Goal: Task Accomplishment & Management: Use online tool/utility

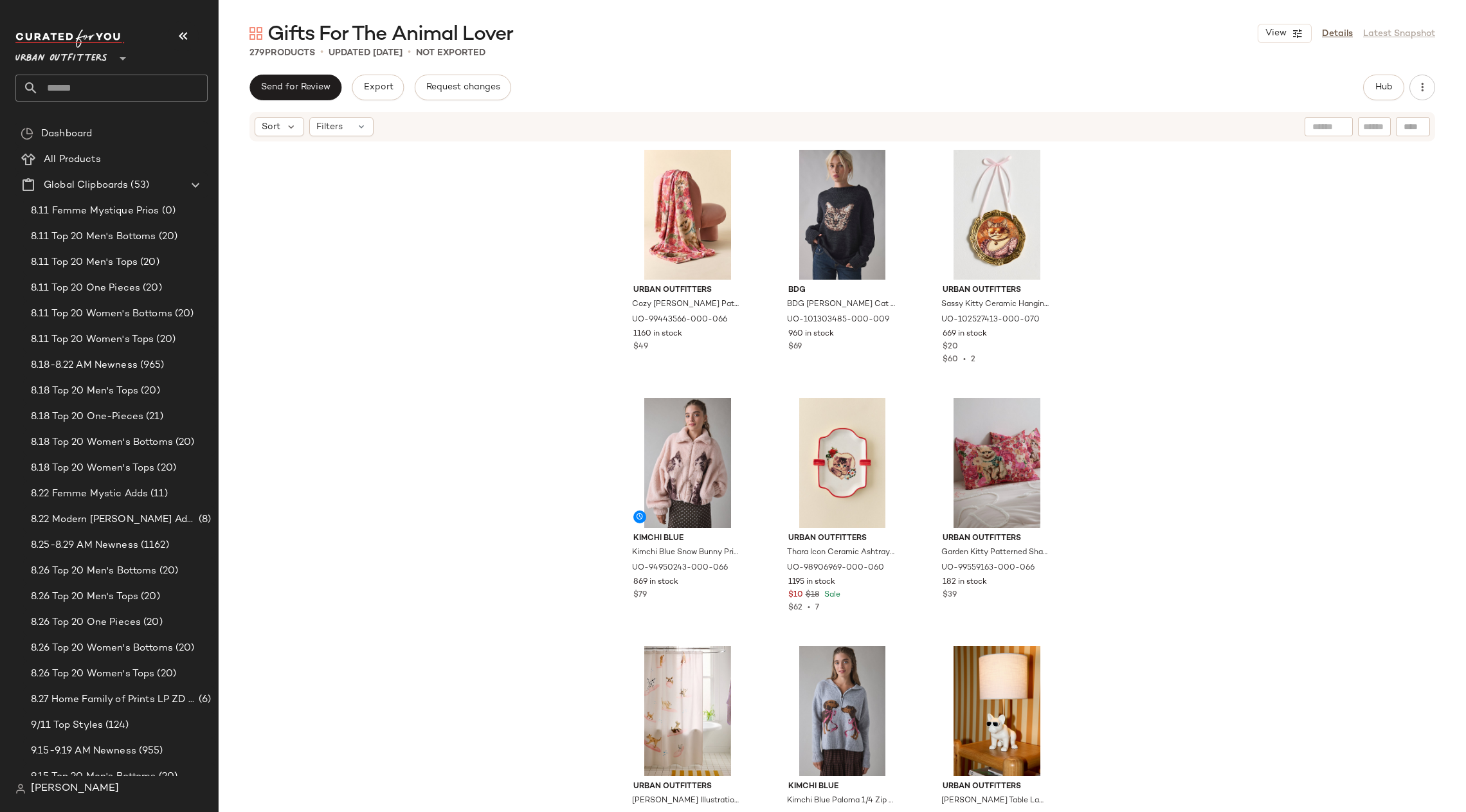
click at [57, 94] on input "text" at bounding box center [123, 88] width 169 height 27
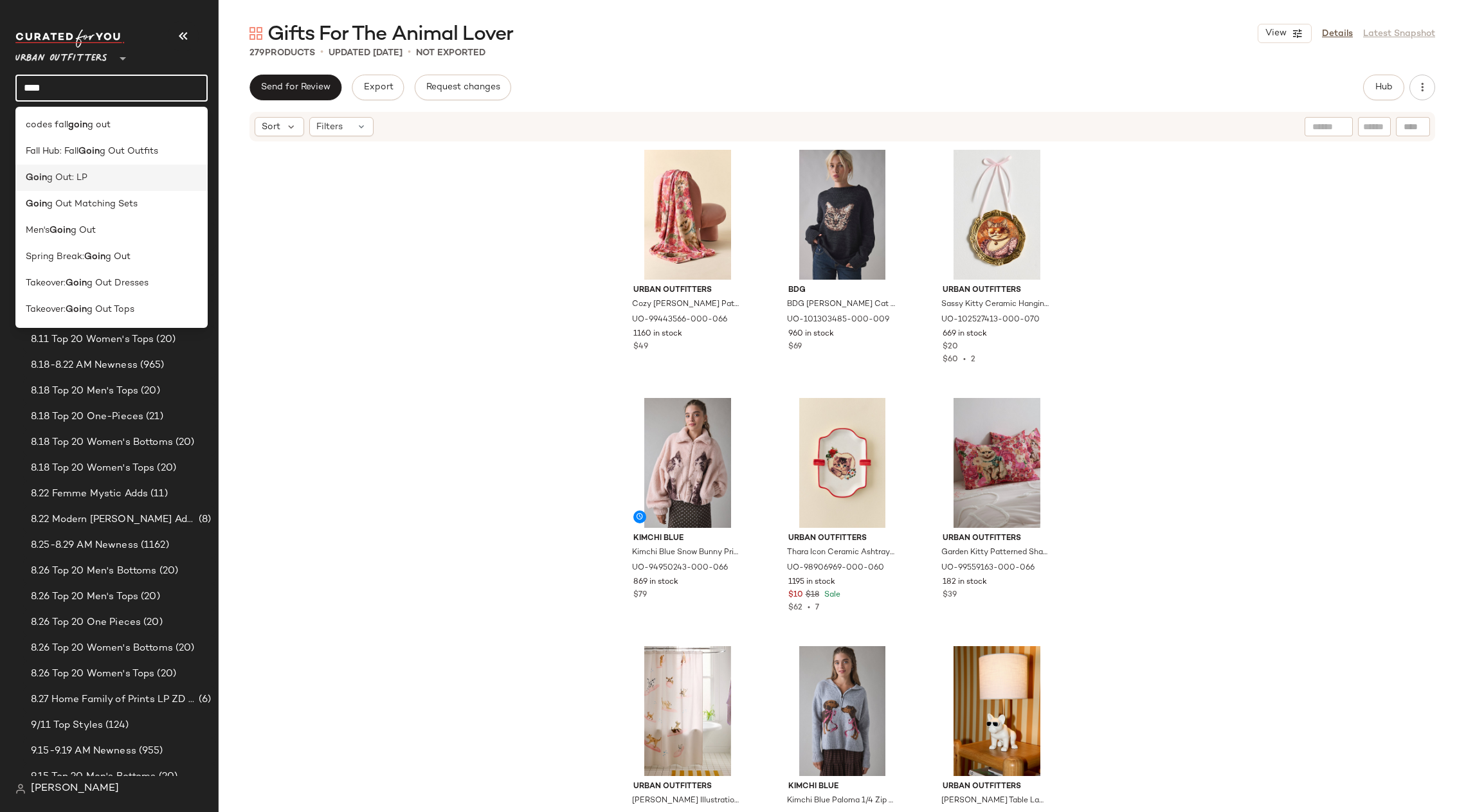
type input "****"
click at [142, 176] on div "Goin g Out: LP" at bounding box center [111, 177] width 171 height 14
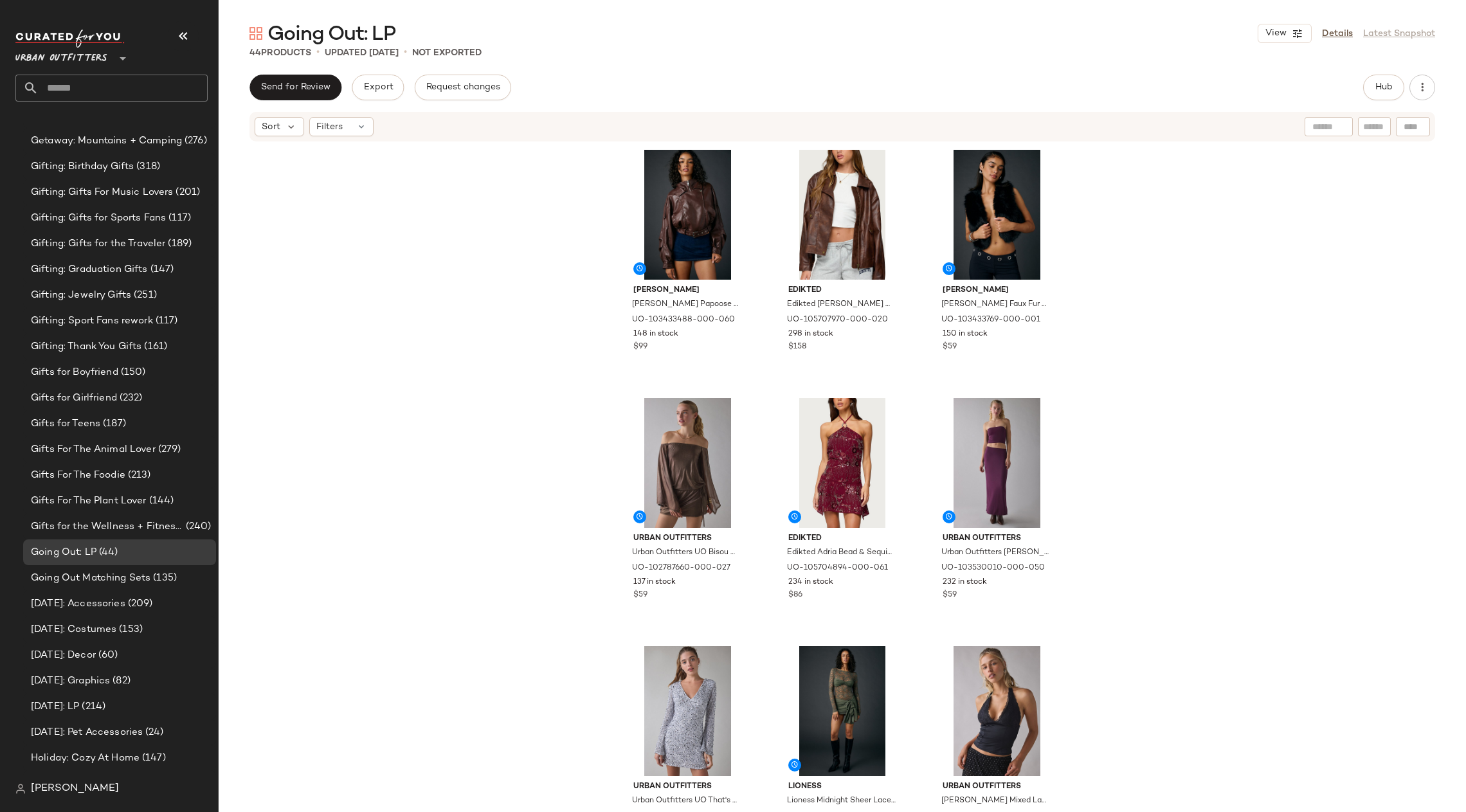
scroll to position [3114, 0]
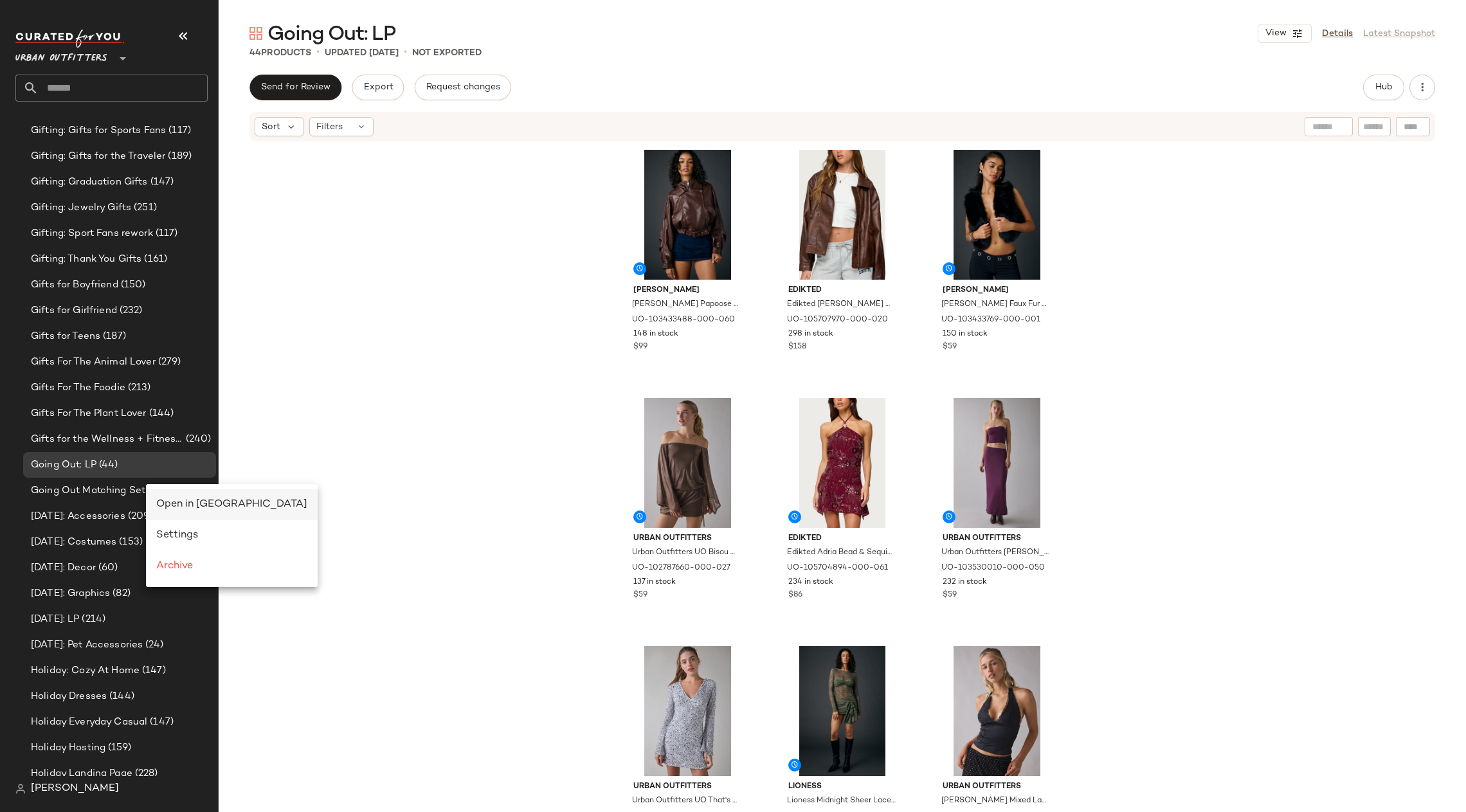
click at [184, 495] on div "Open in [GEOGRAPHIC_DATA]" at bounding box center [232, 504] width 171 height 31
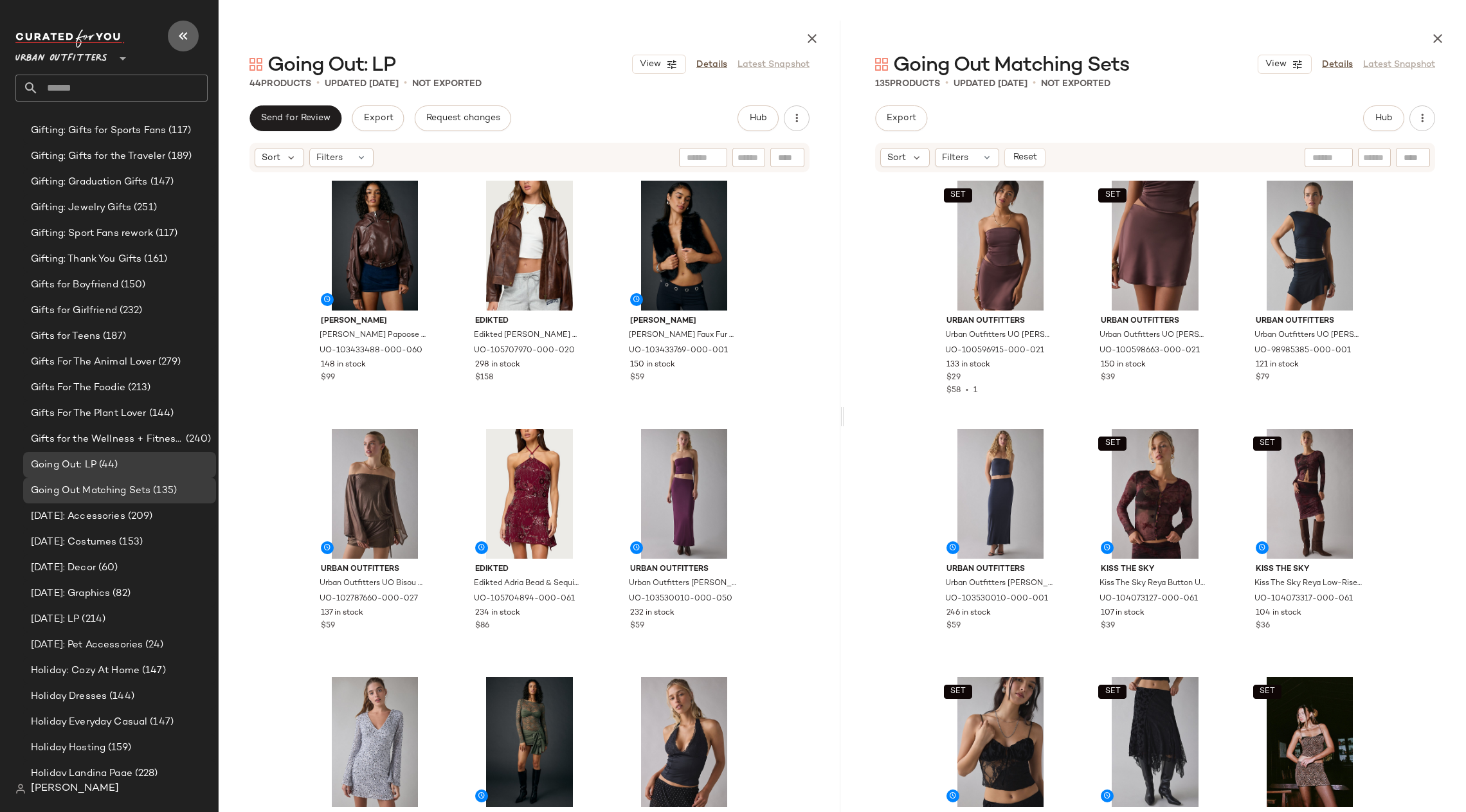
click at [177, 42] on icon "button" at bounding box center [183, 36] width 15 height 15
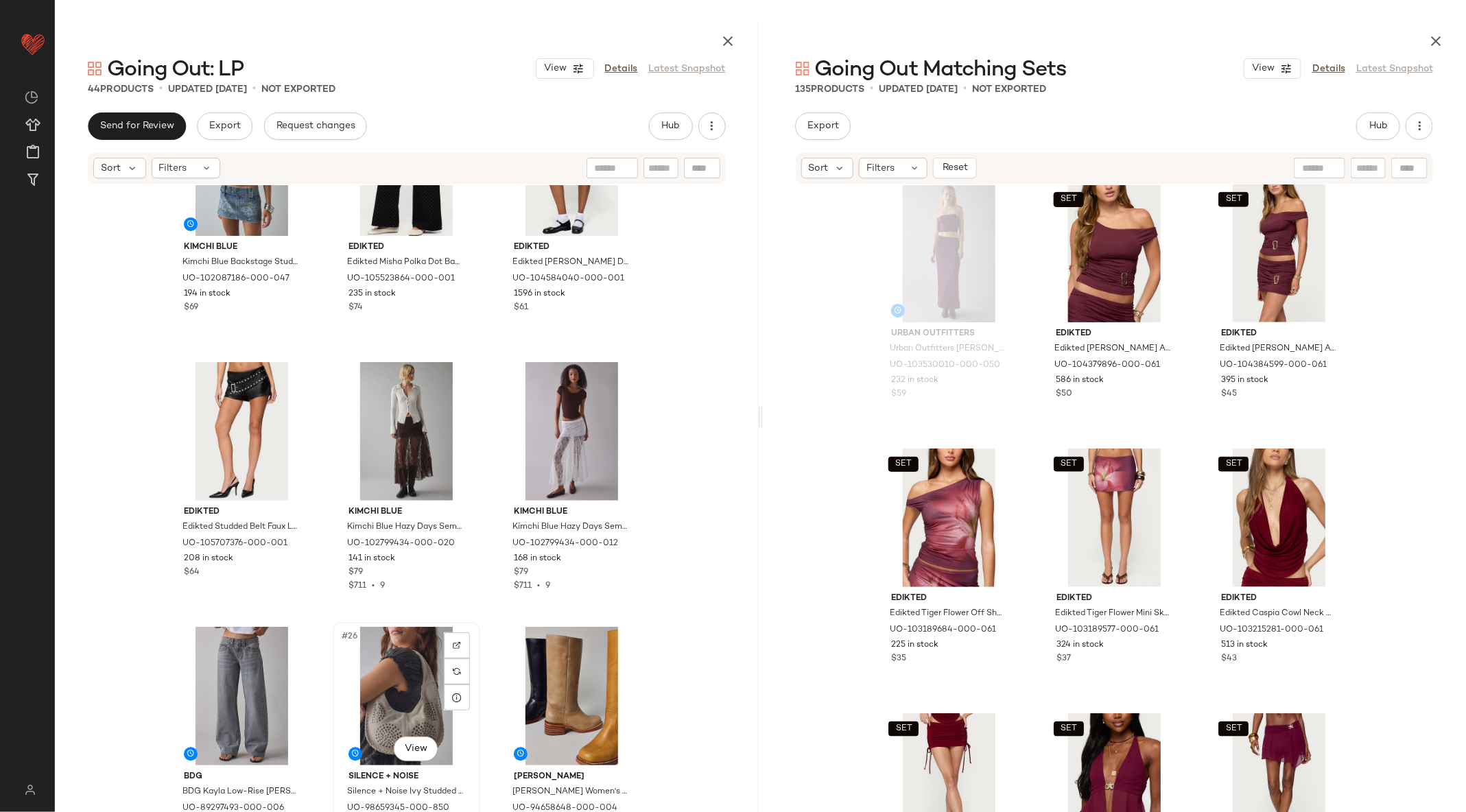
scroll to position [1688, 0]
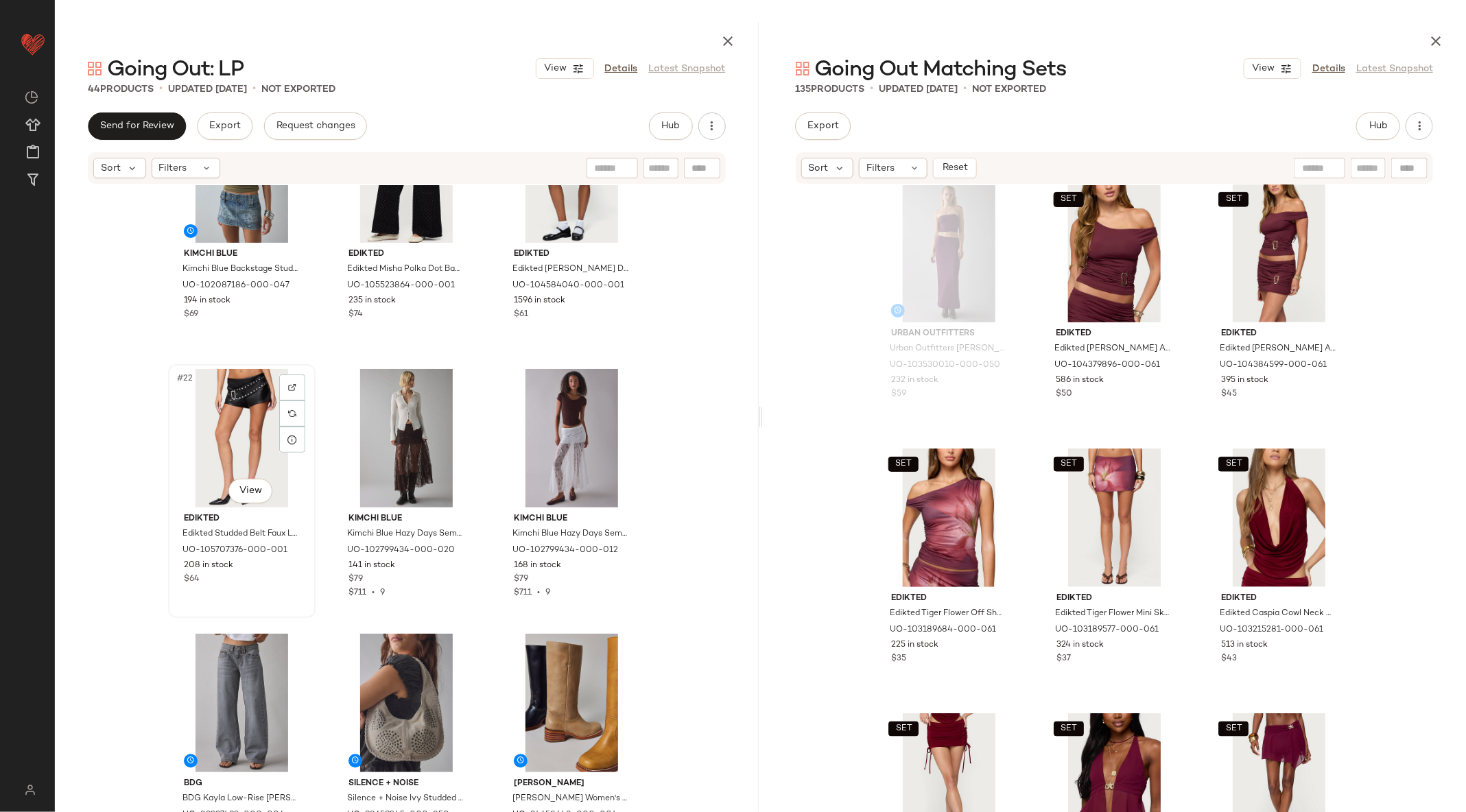
click at [233, 442] on div "#22 View" at bounding box center [242, 438] width 138 height 139
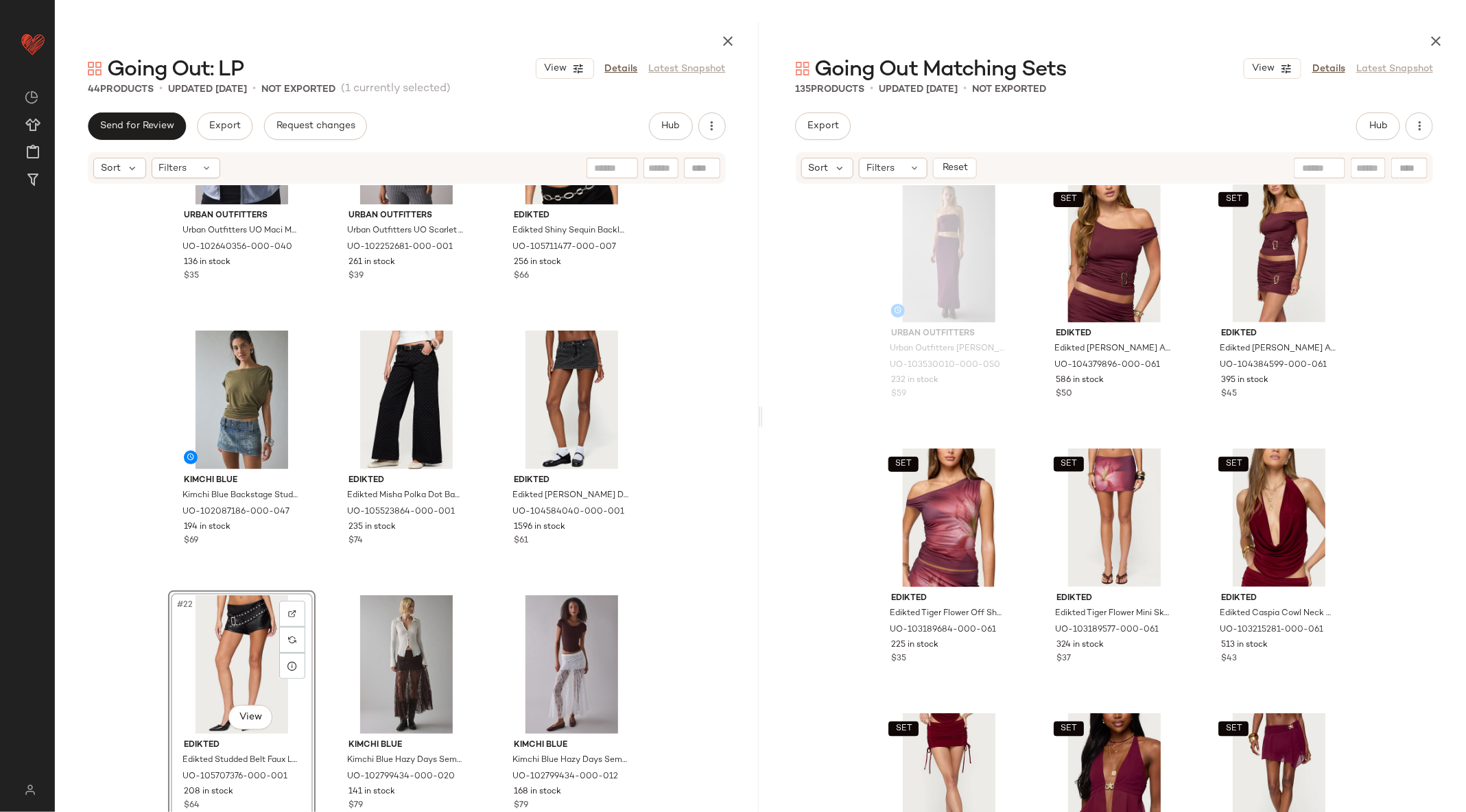
scroll to position [1440, 0]
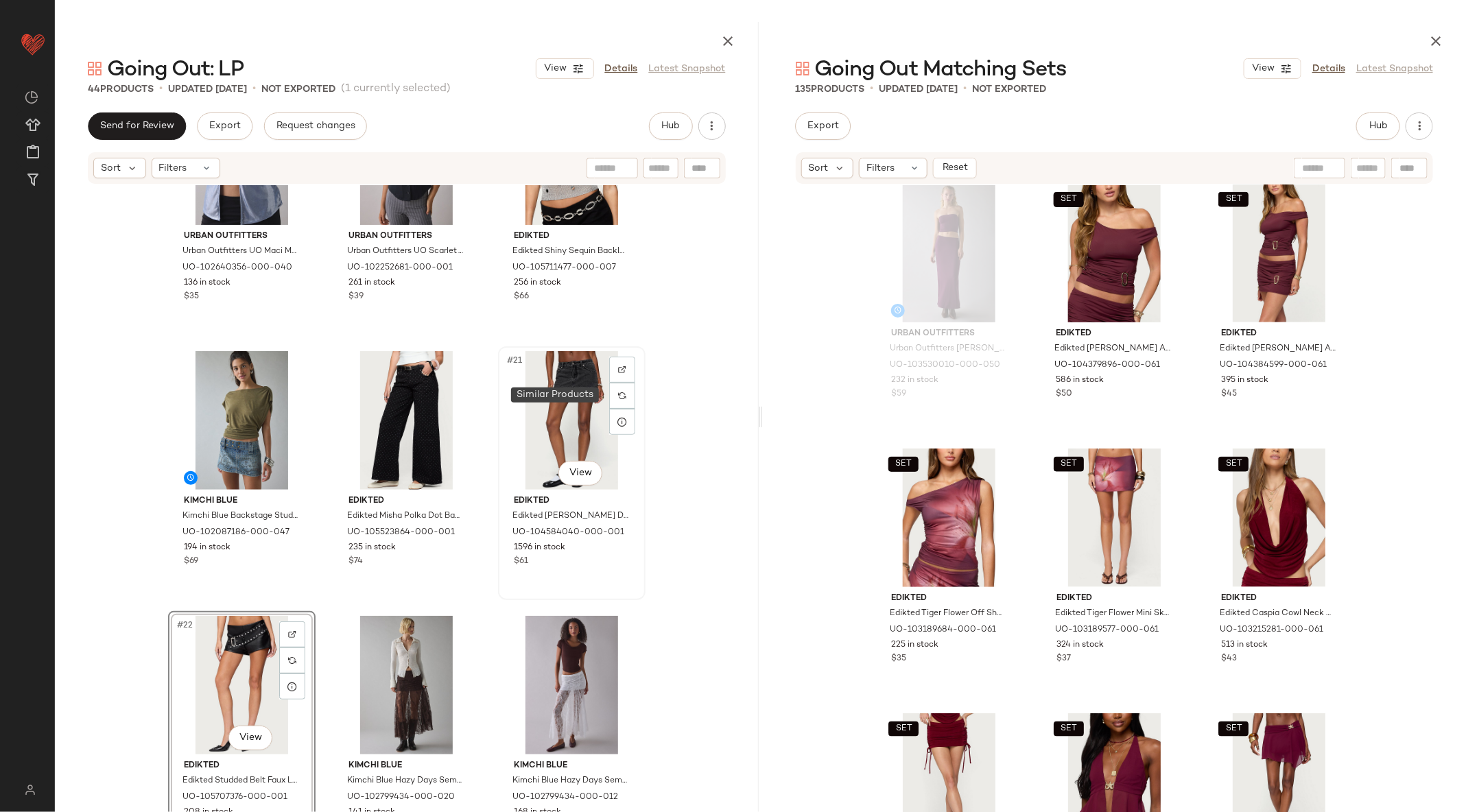
click at [603, 384] on div "#21 View" at bounding box center [572, 420] width 138 height 139
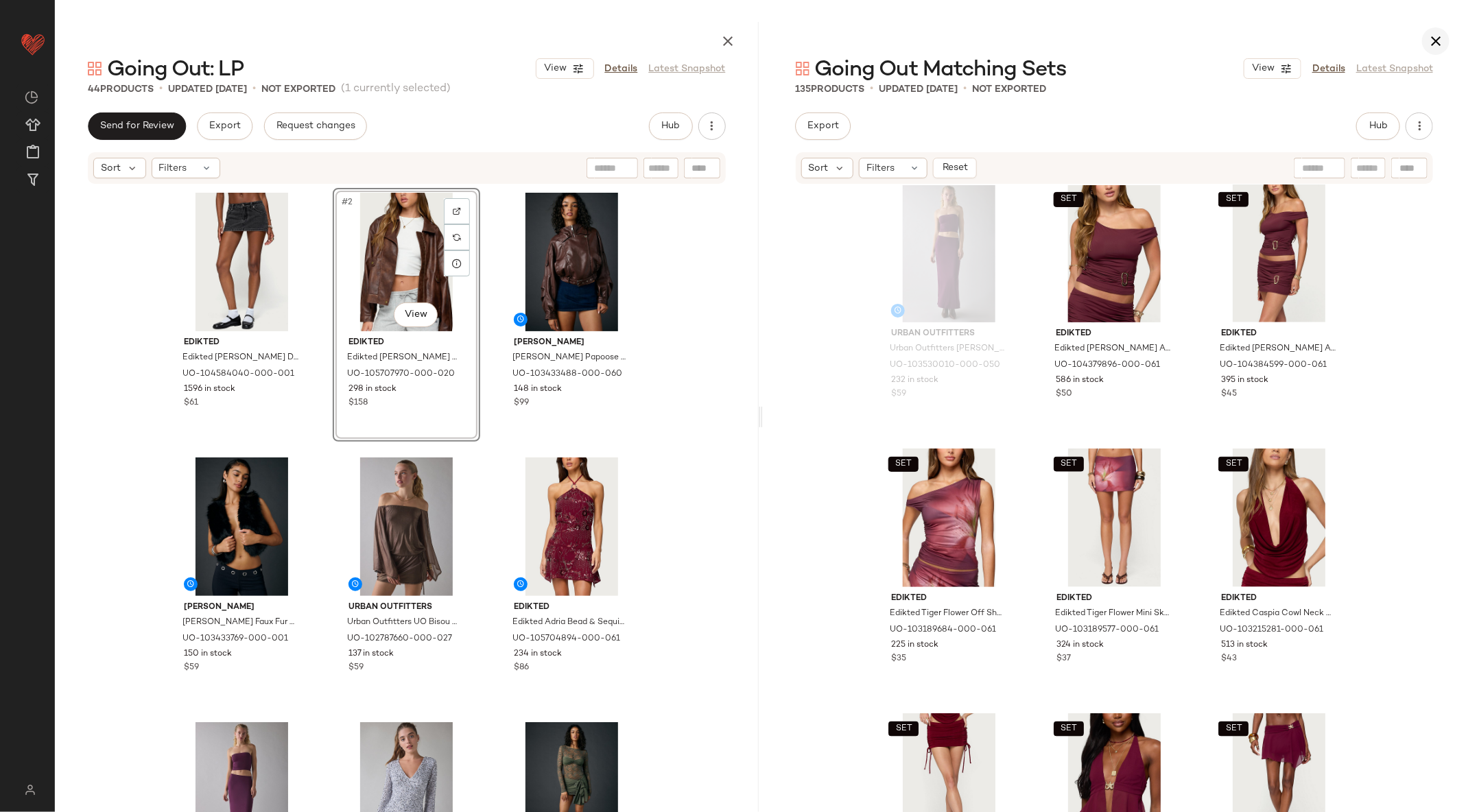
click at [1423, 43] on button "button" at bounding box center [1435, 40] width 27 height 27
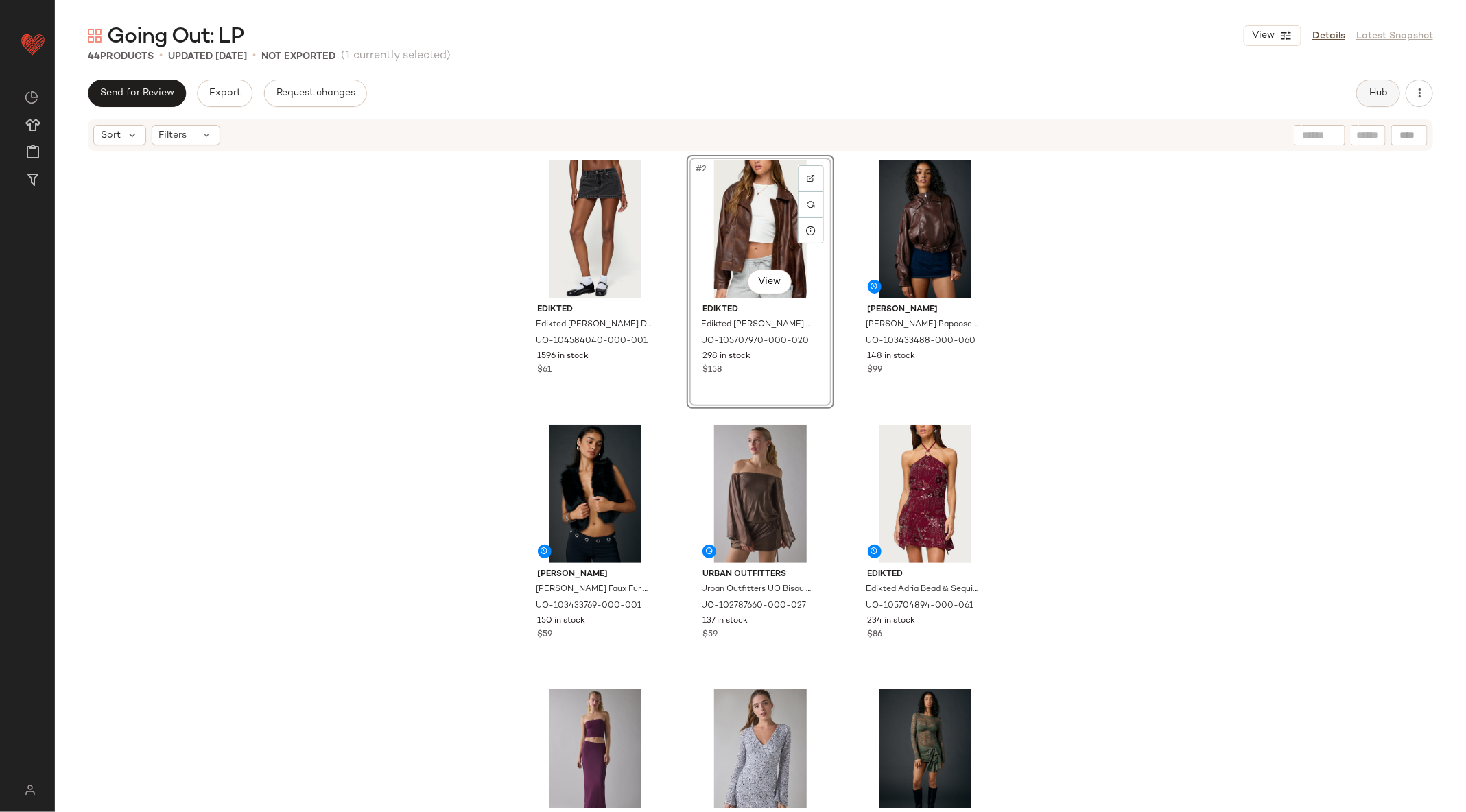
click at [1385, 90] on span "Hub" at bounding box center [1378, 93] width 19 height 11
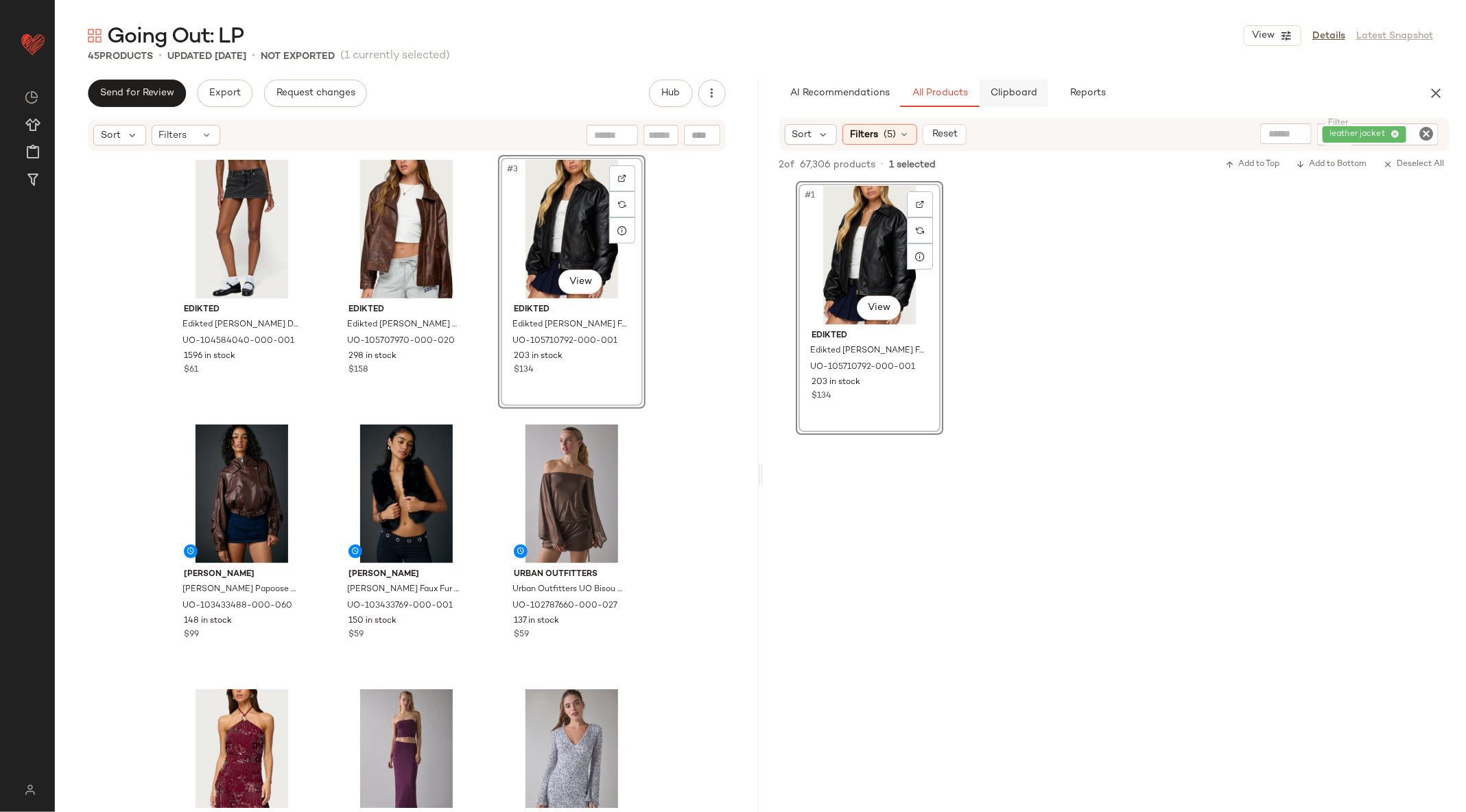
click at [999, 82] on button "Clipboard" at bounding box center [1014, 93] width 68 height 27
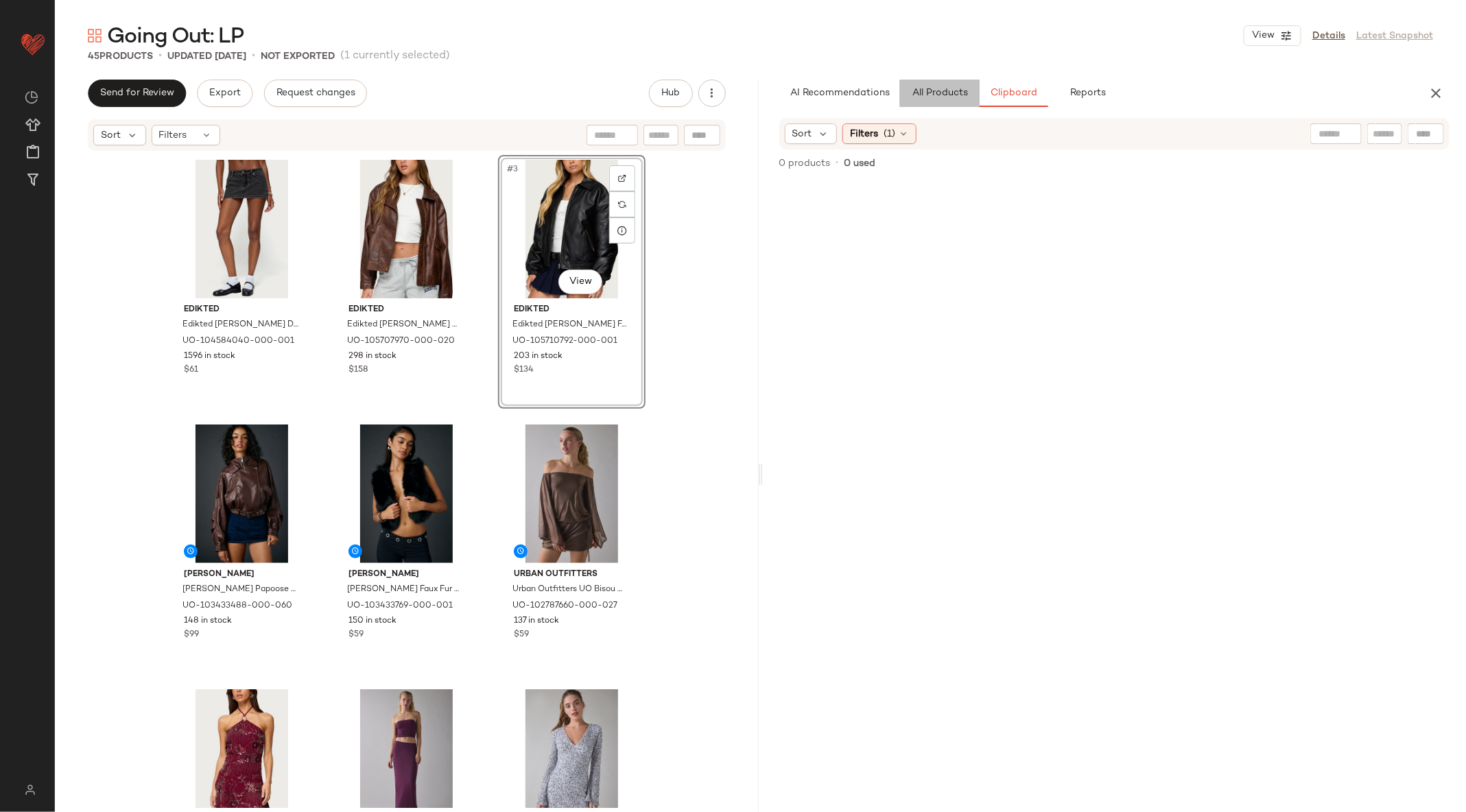
click at [954, 84] on button "All Products" at bounding box center [940, 93] width 80 height 27
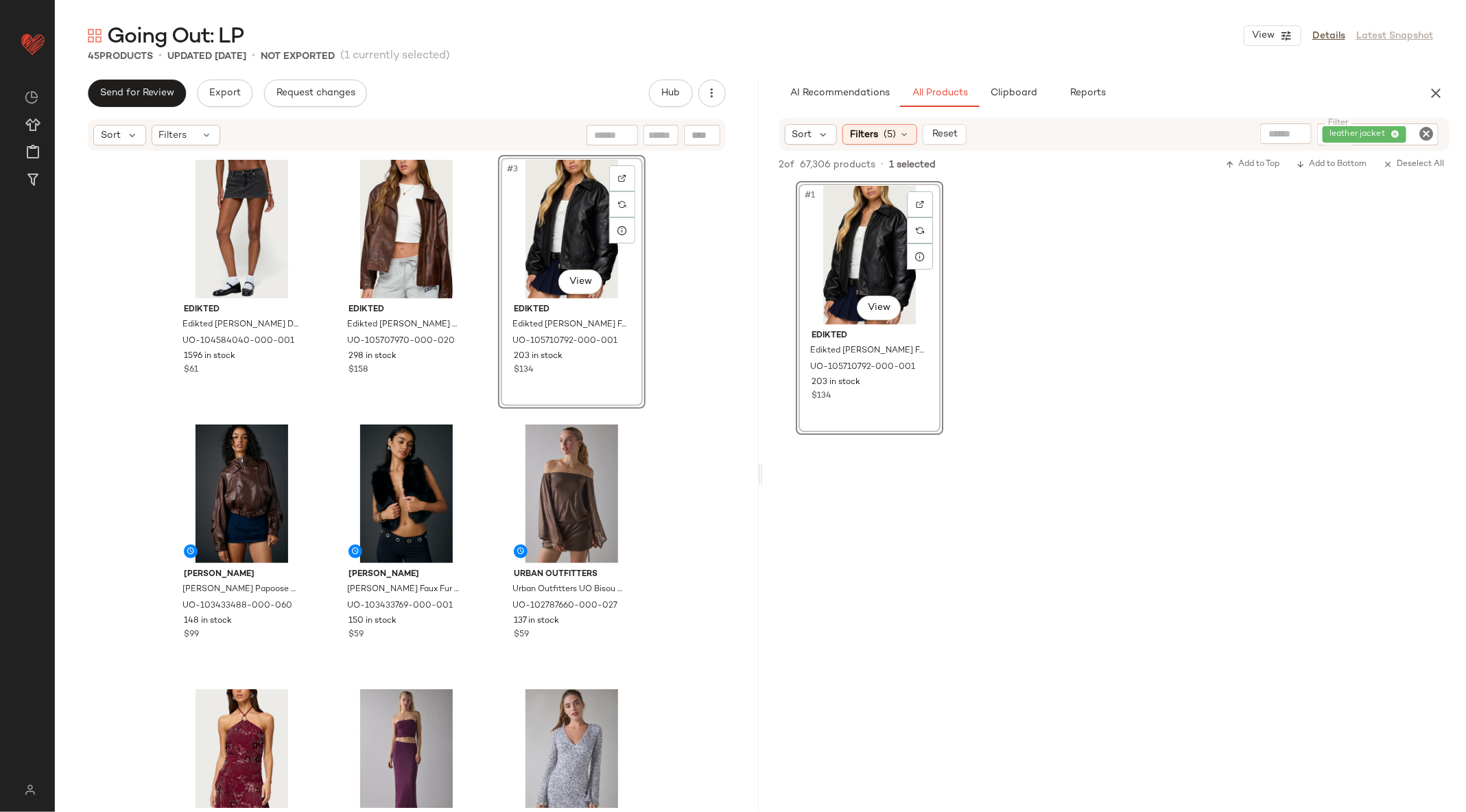
click at [1422, 130] on icon "Clear Filter" at bounding box center [1426, 133] width 16 height 16
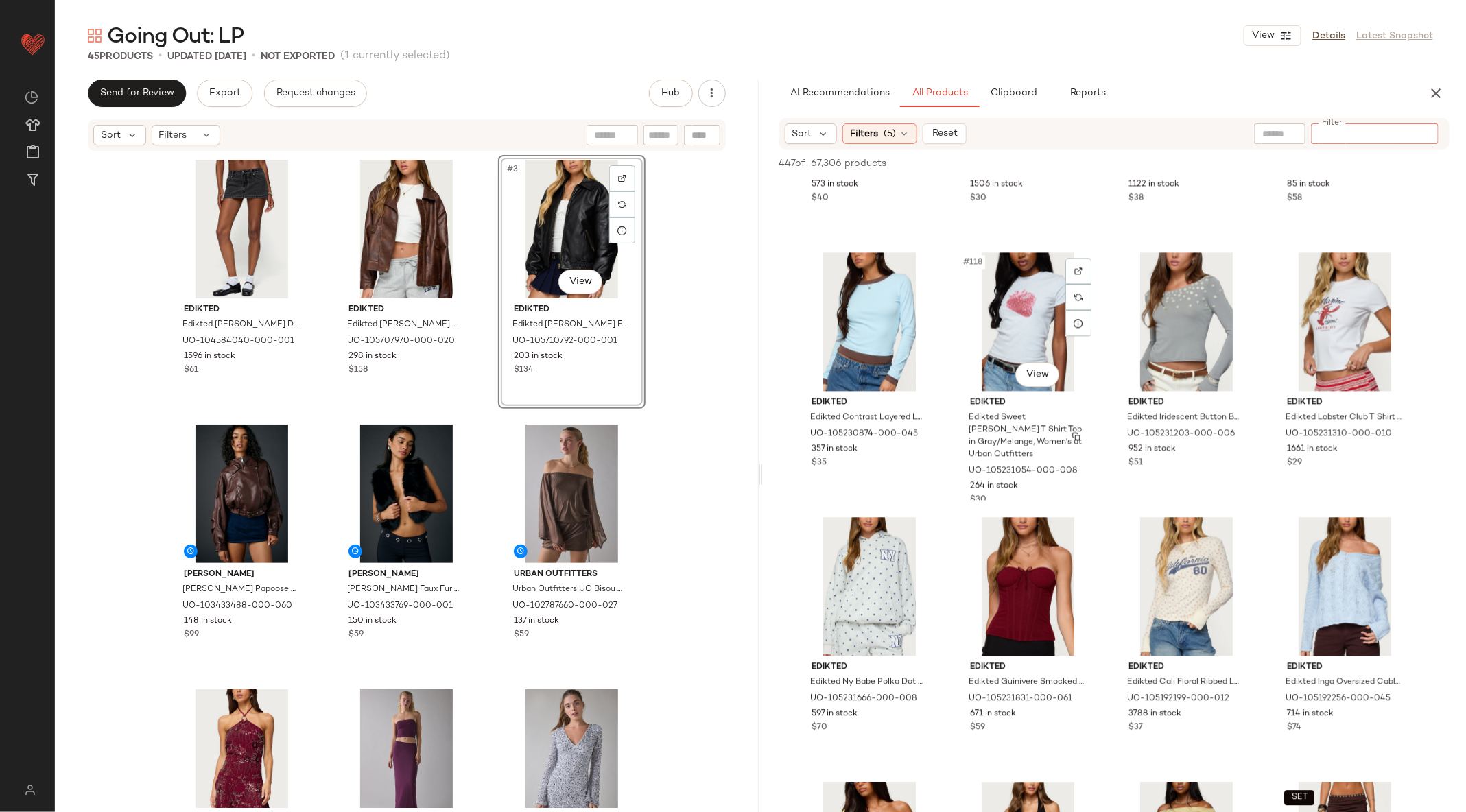
scroll to position [7608, 0]
click at [876, 143] on div "Filters (5)" at bounding box center [880, 133] width 74 height 21
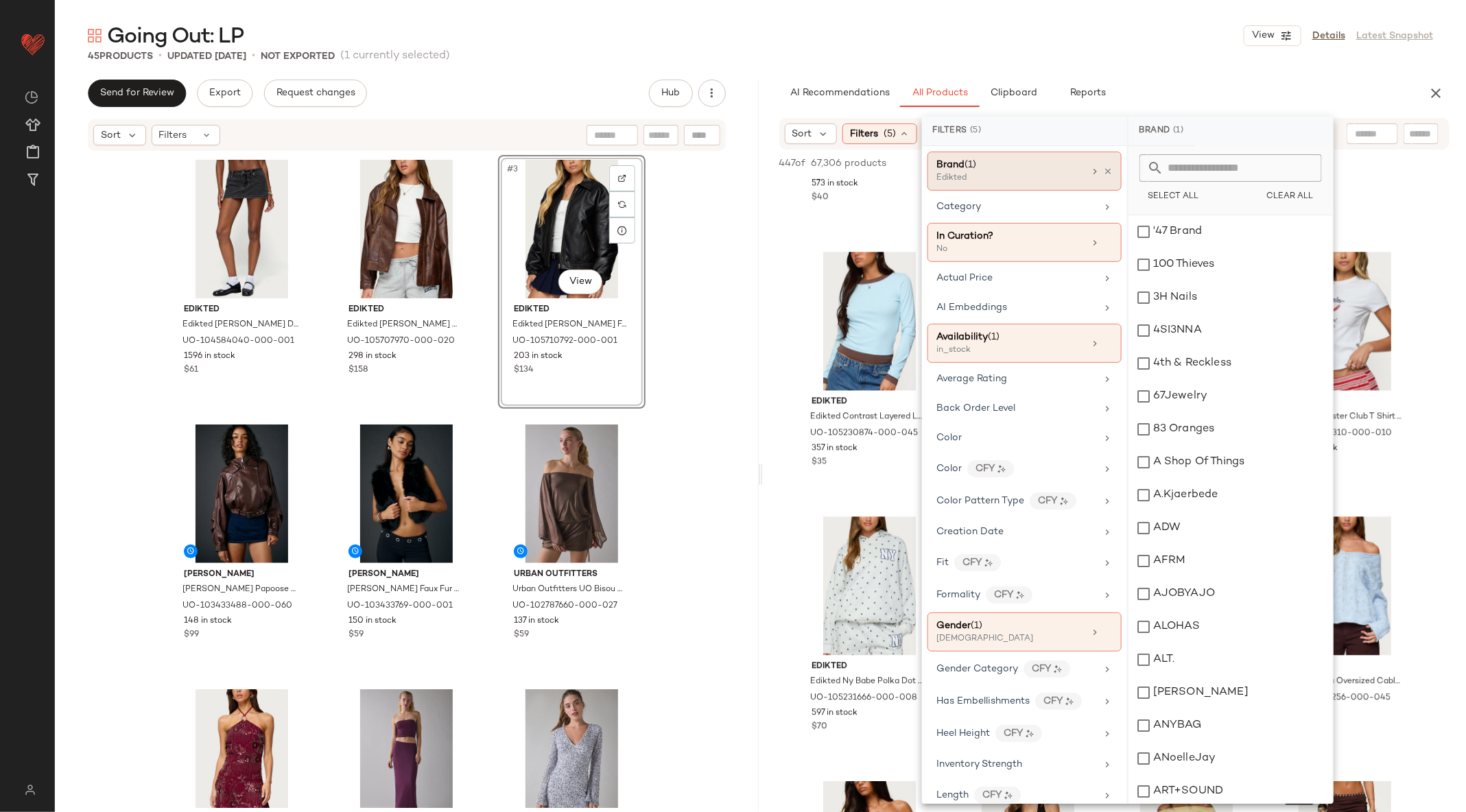
click at [1104, 163] on div "Brand (1) Edikted" at bounding box center [1024, 171] width 194 height 39
click at [1104, 174] on icon at bounding box center [1108, 171] width 9 height 9
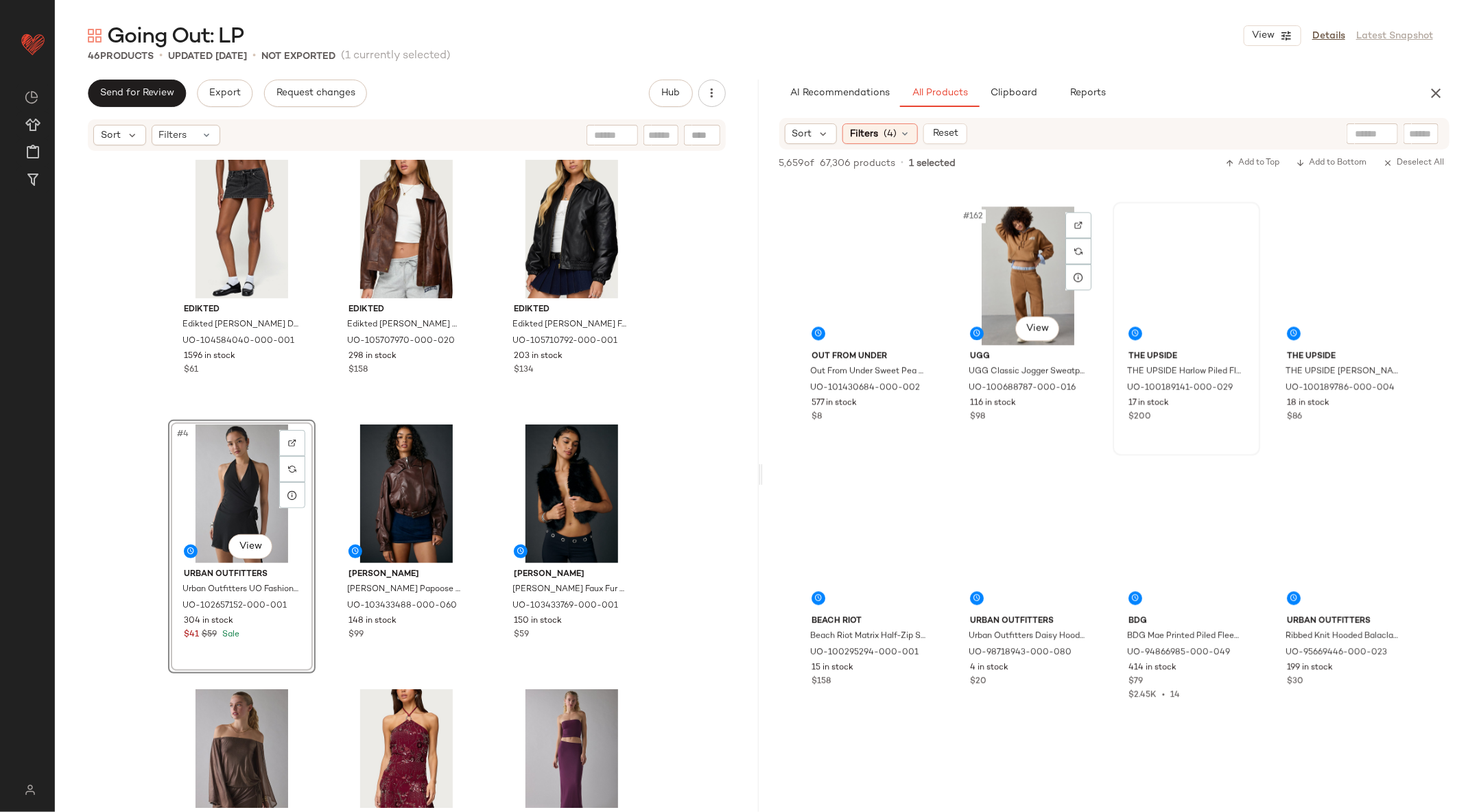
scroll to position [10670, 0]
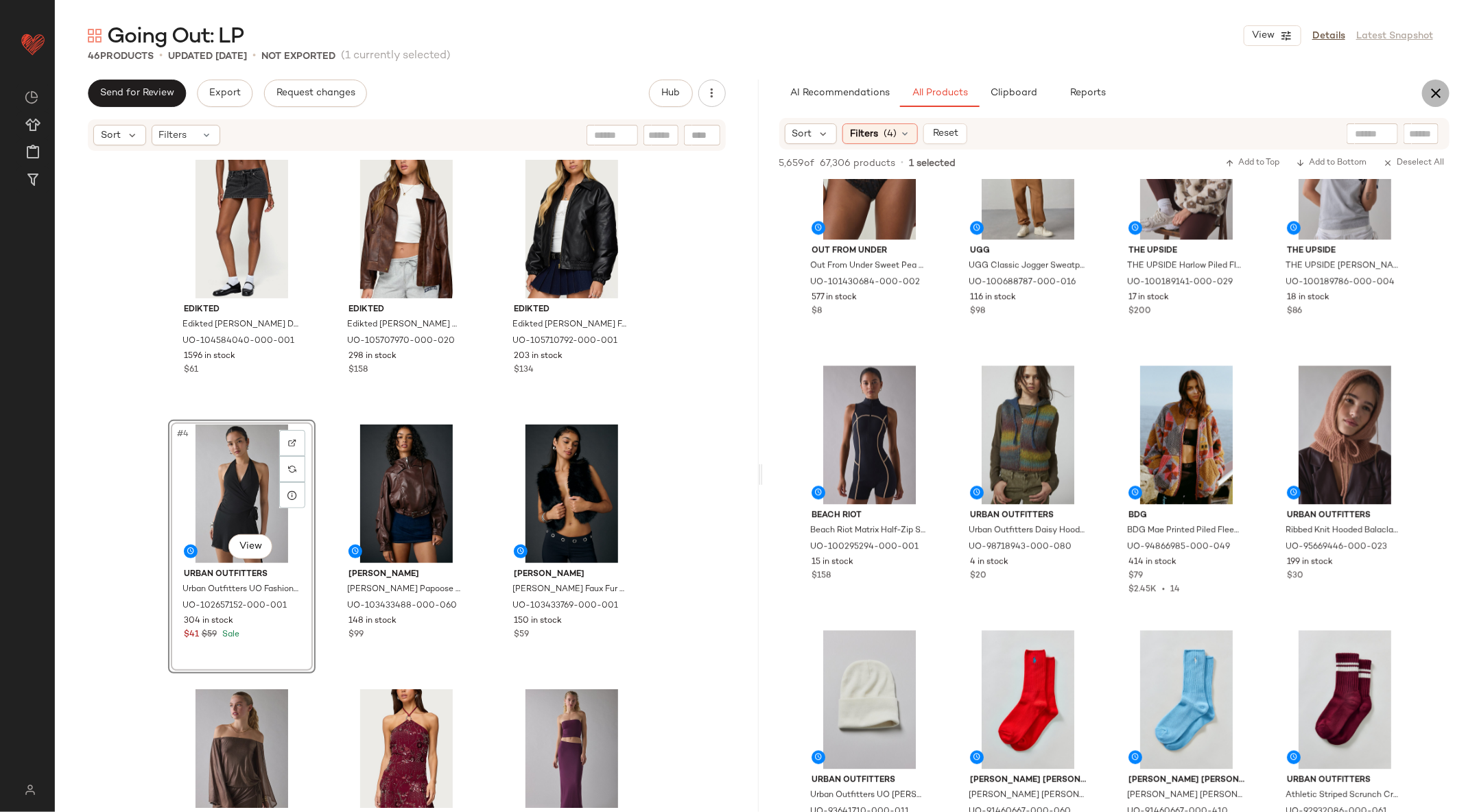
click at [1439, 101] on icon "button" at bounding box center [1435, 93] width 16 height 16
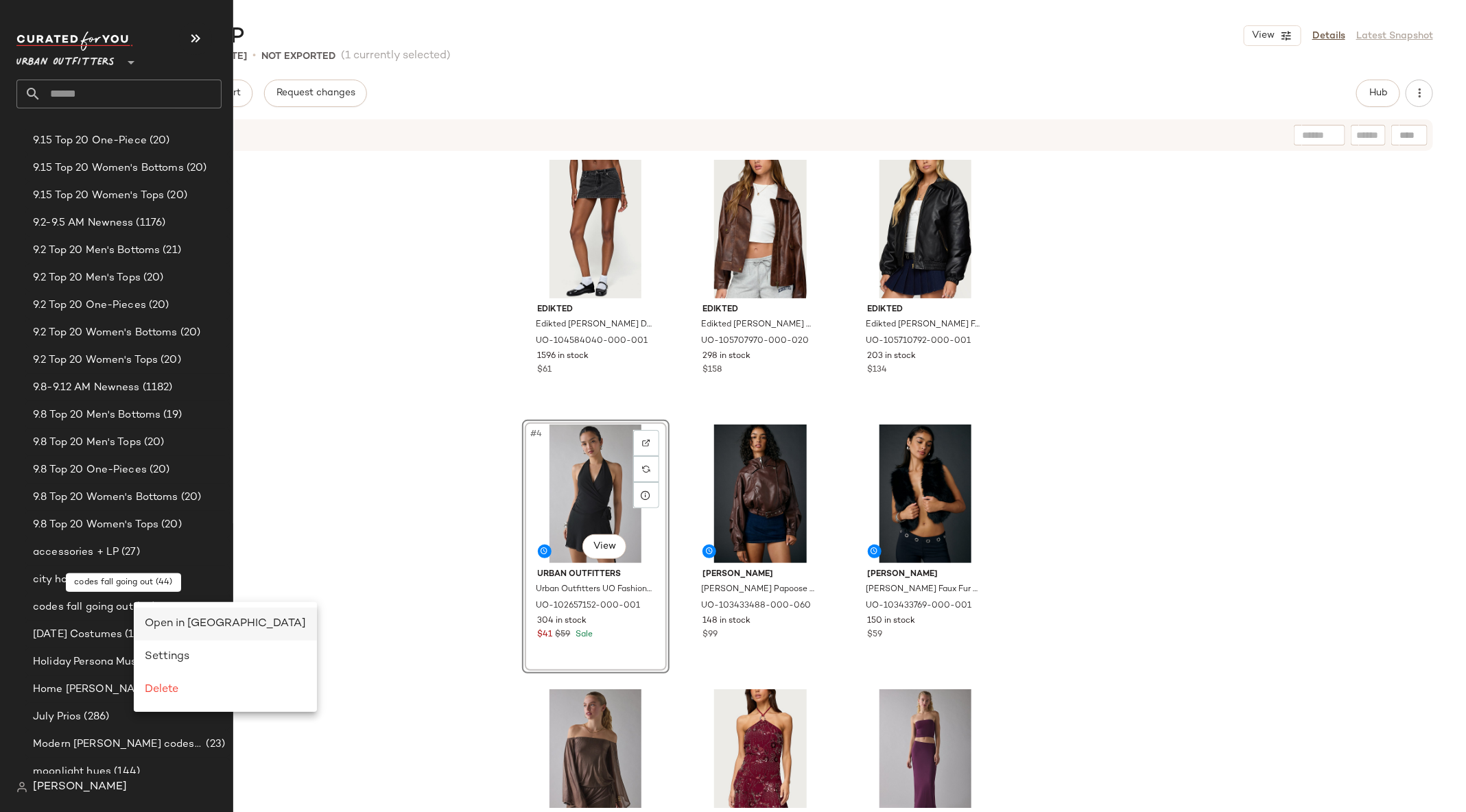
scroll to position [0, 0]
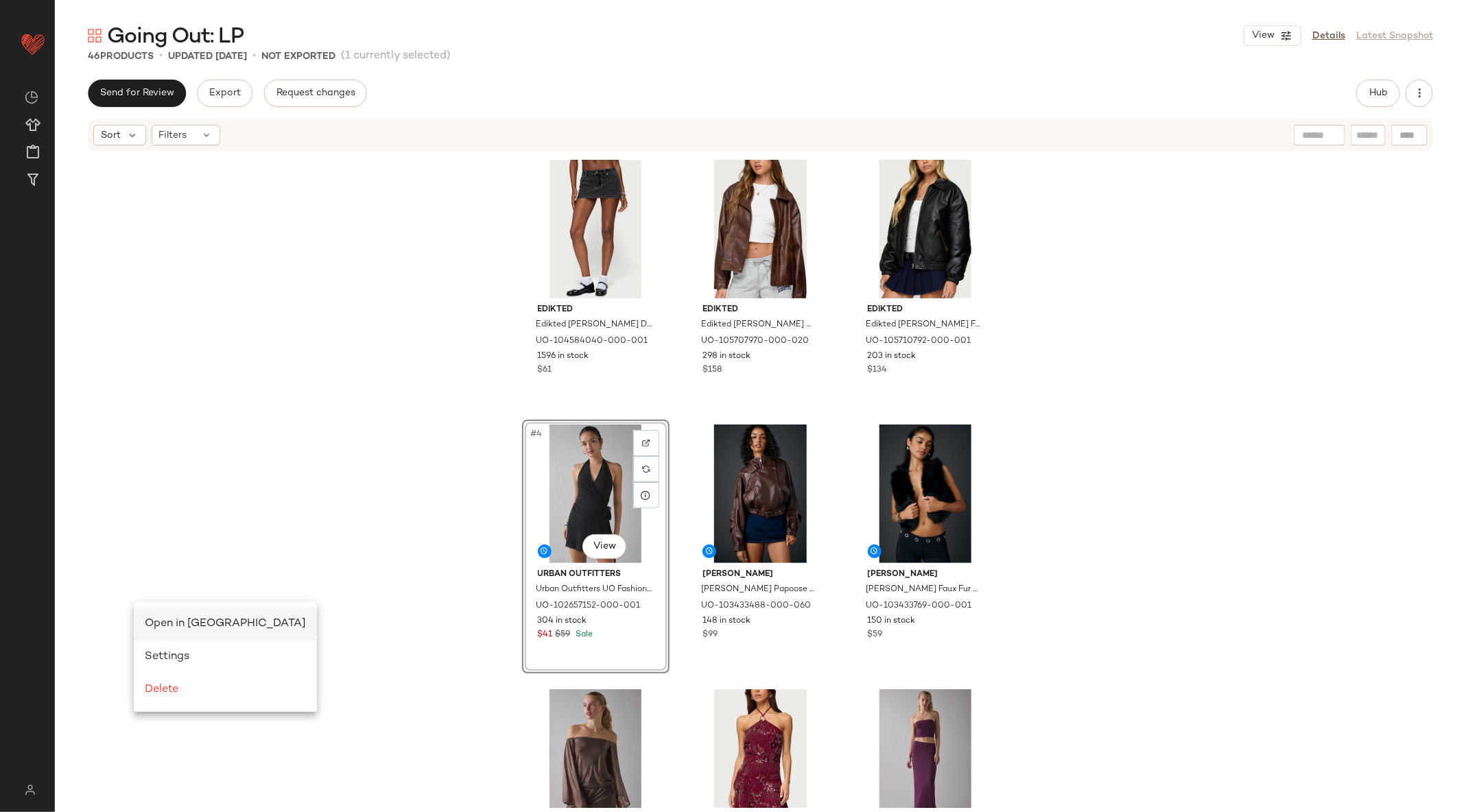
click at [167, 616] on div "Open in Split View" at bounding box center [226, 624] width 161 height 16
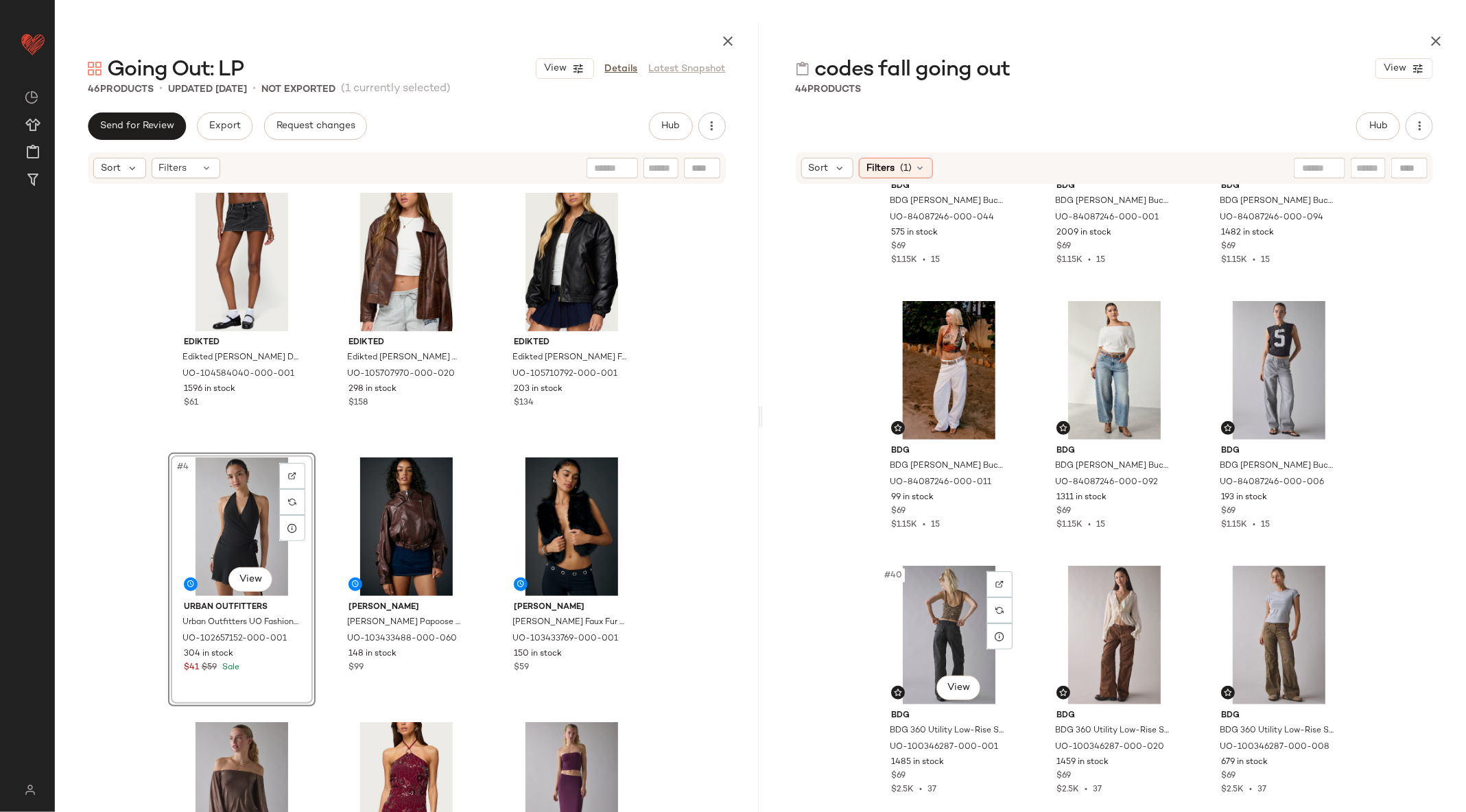
scroll to position [3095, 0]
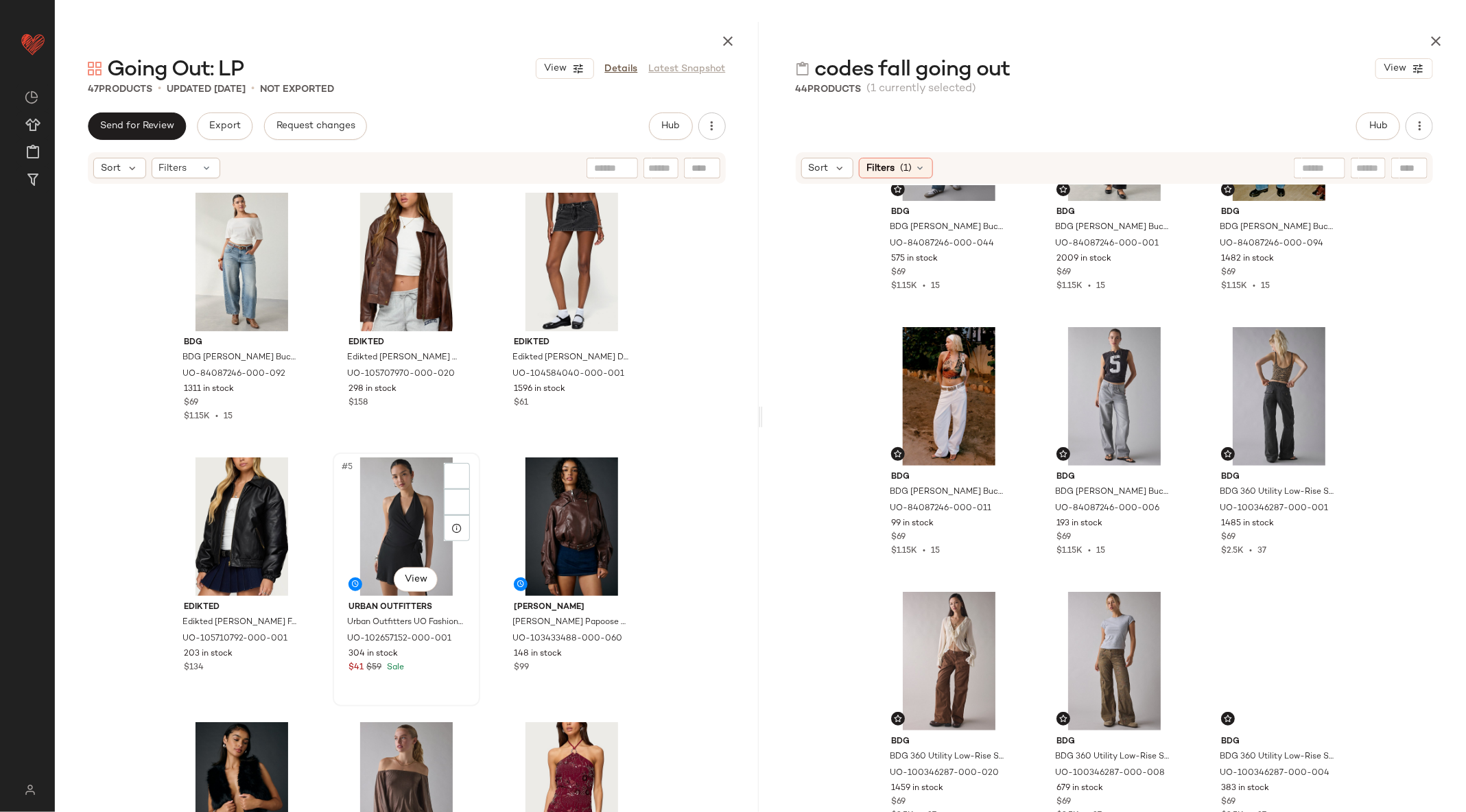
scroll to position [3053, 0]
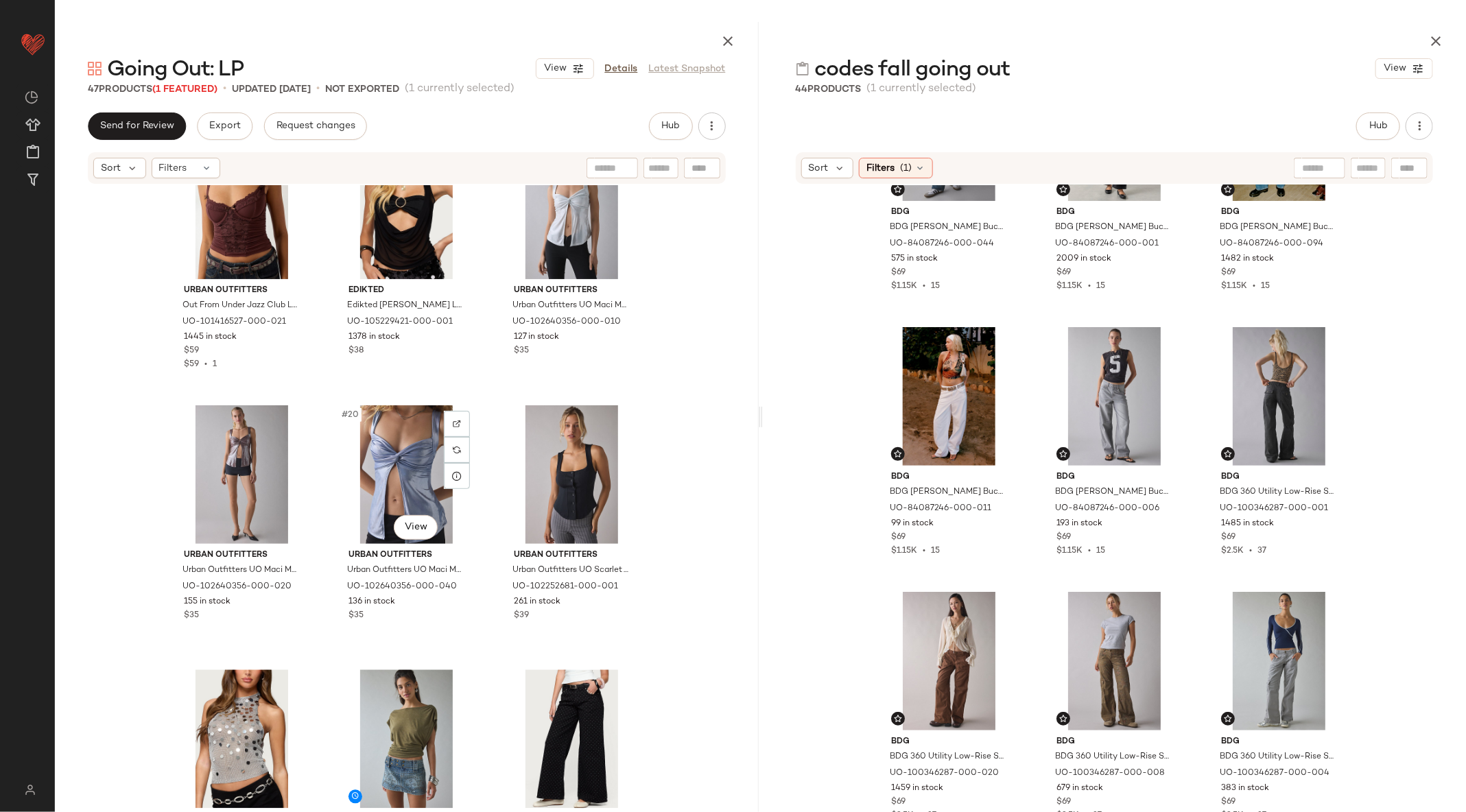
scroll to position [1385, 0]
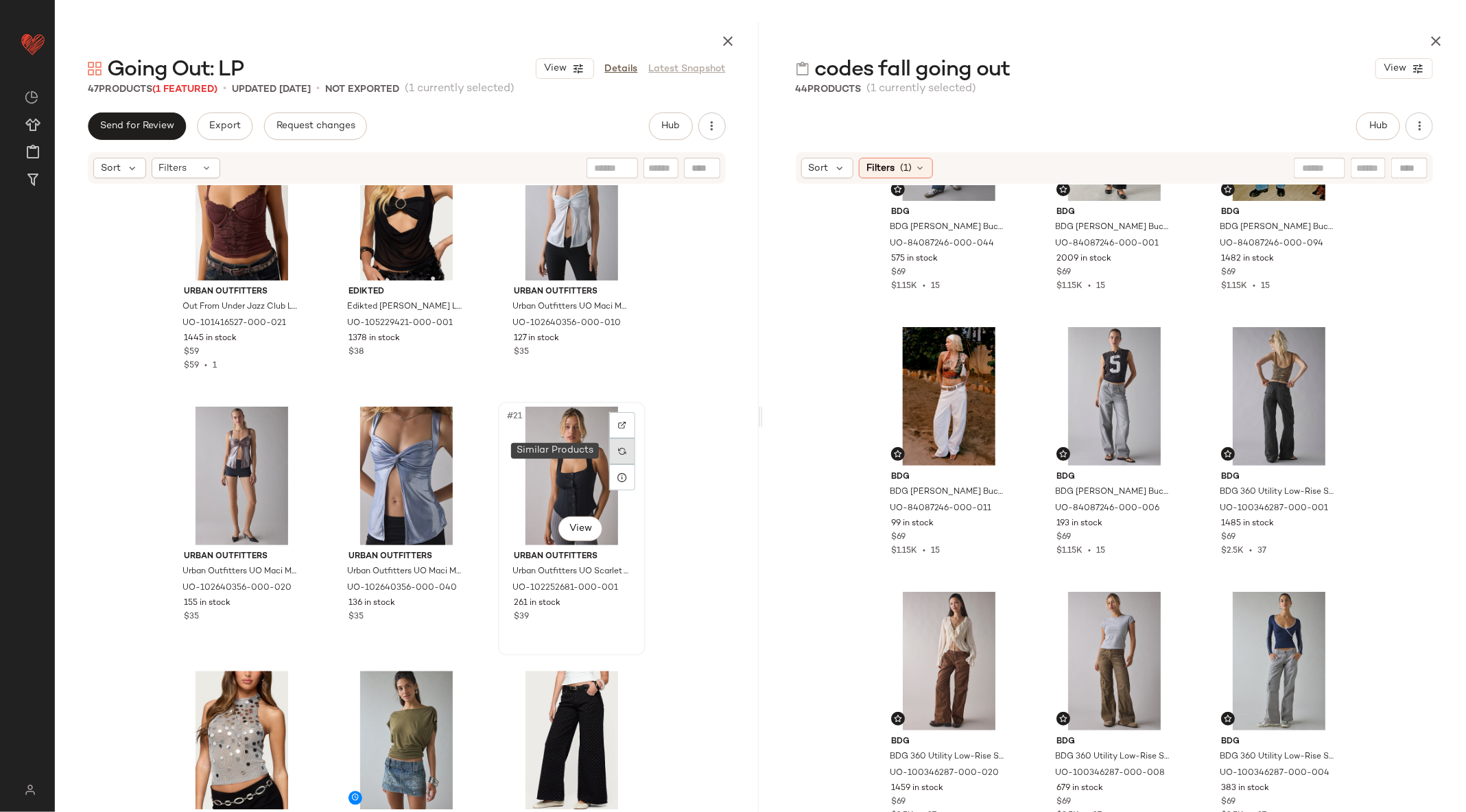
click at [609, 446] on div at bounding box center [623, 451] width 26 height 26
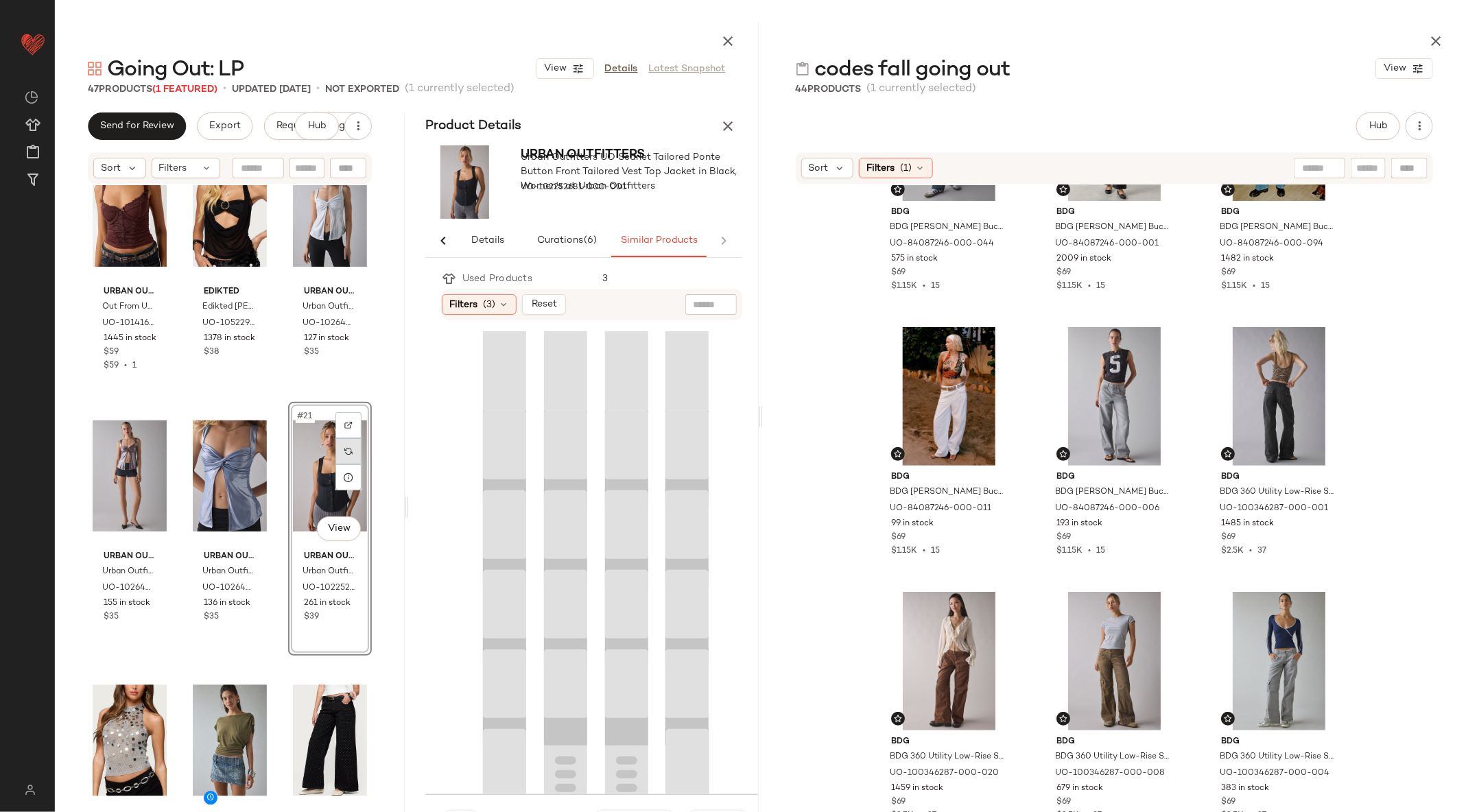
scroll to position [0, 8]
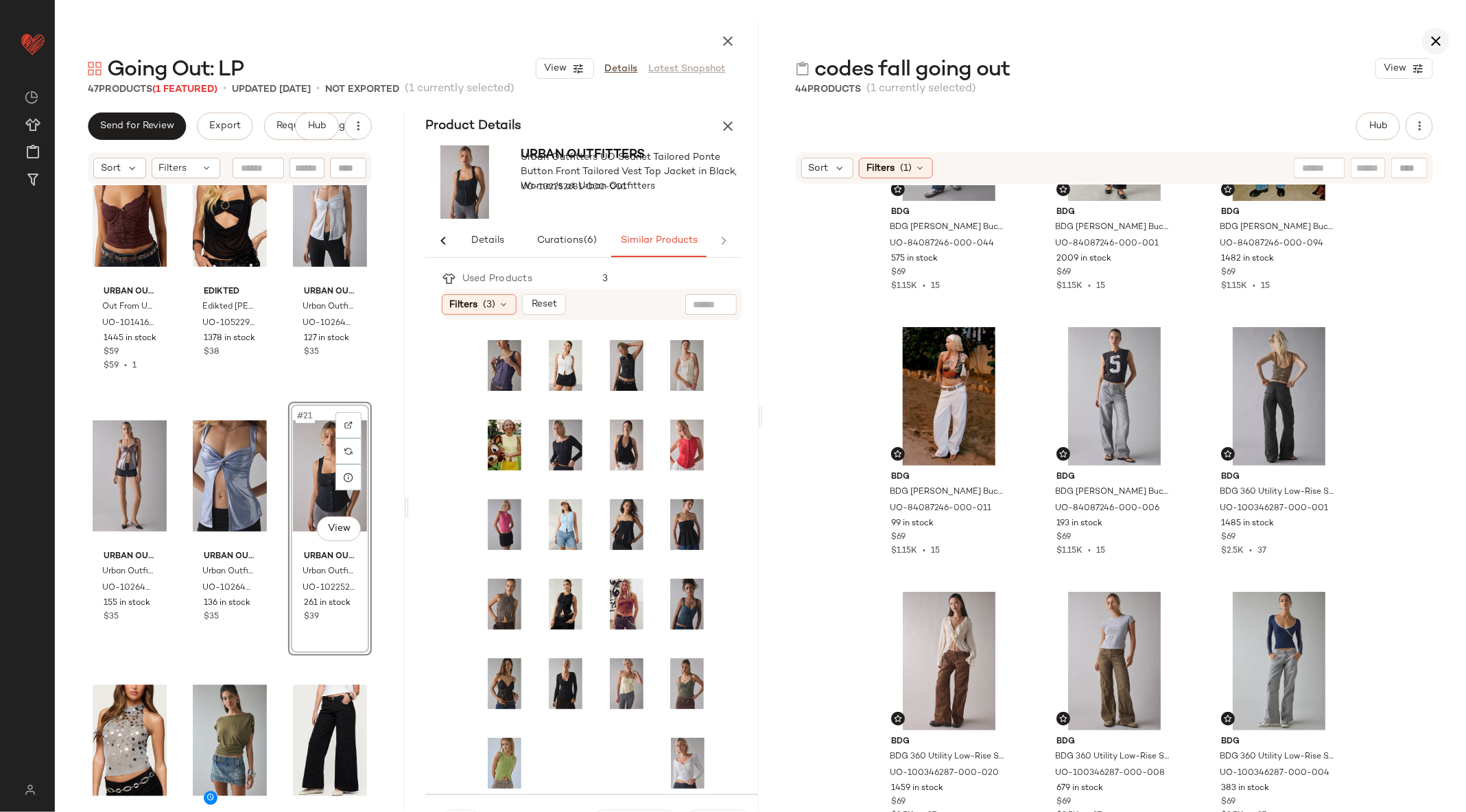
click at [1438, 45] on icon "button" at bounding box center [1435, 40] width 16 height 16
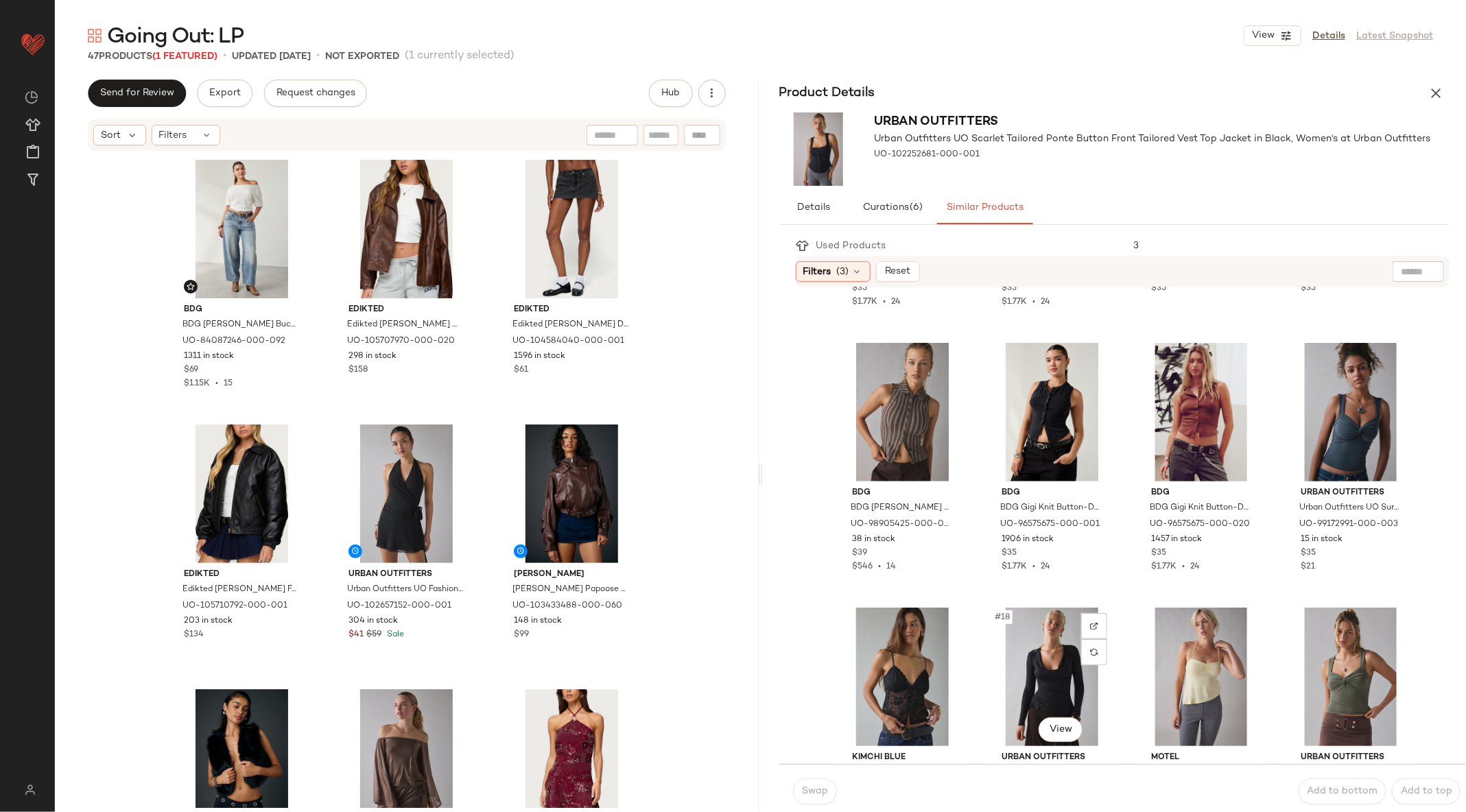
scroll to position [1111, 0]
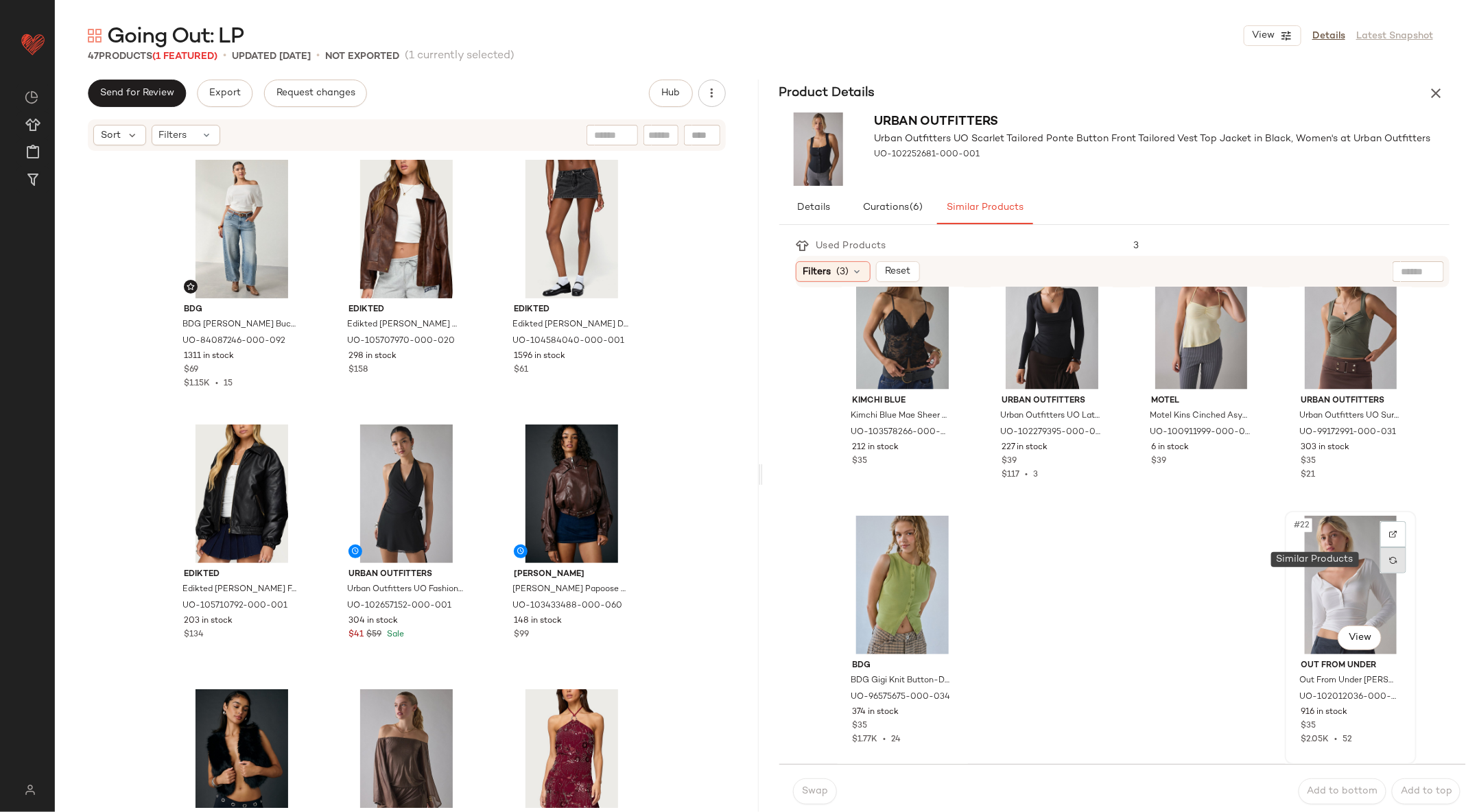
click at [1389, 561] on img at bounding box center [1393, 560] width 9 height 9
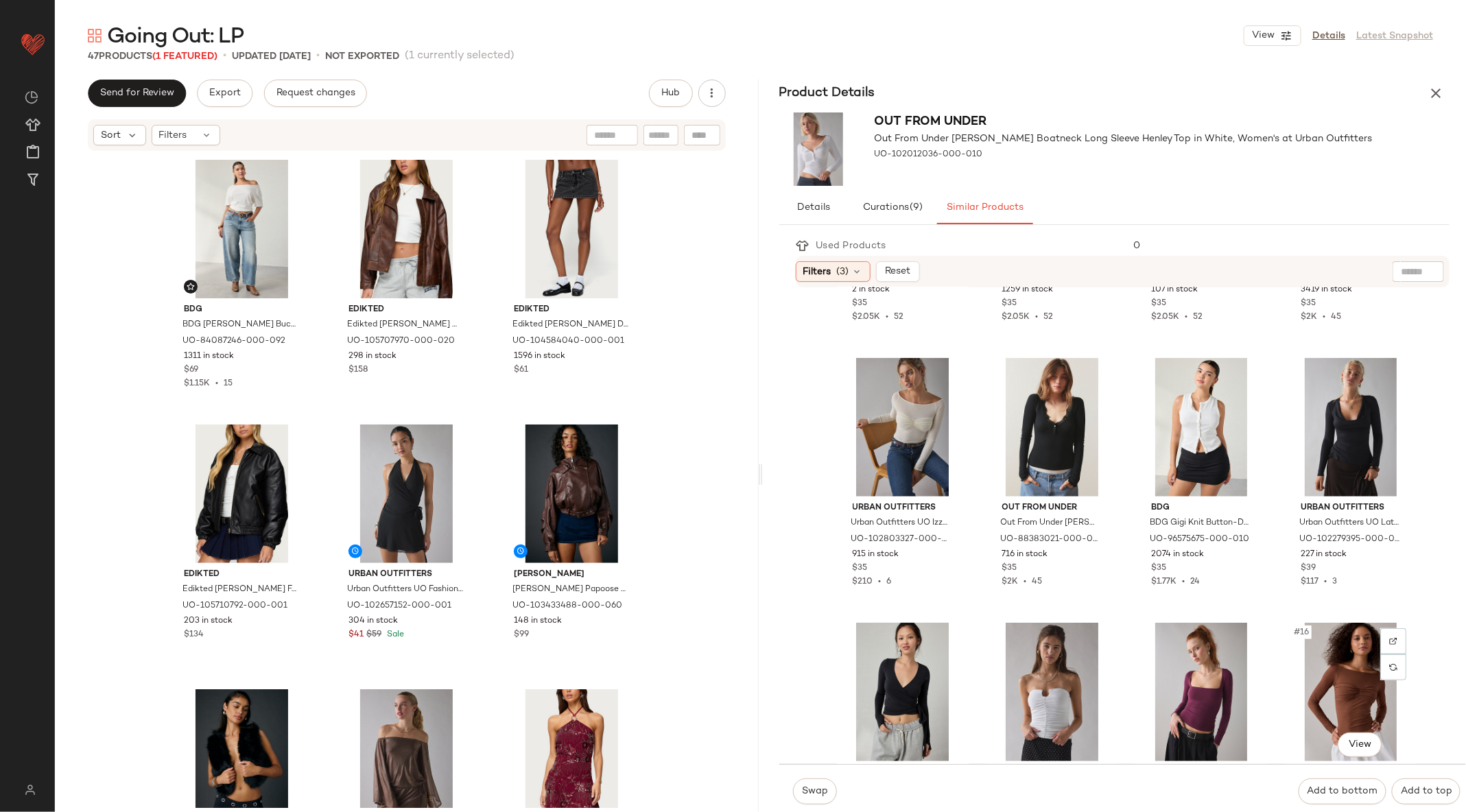
scroll to position [477, 0]
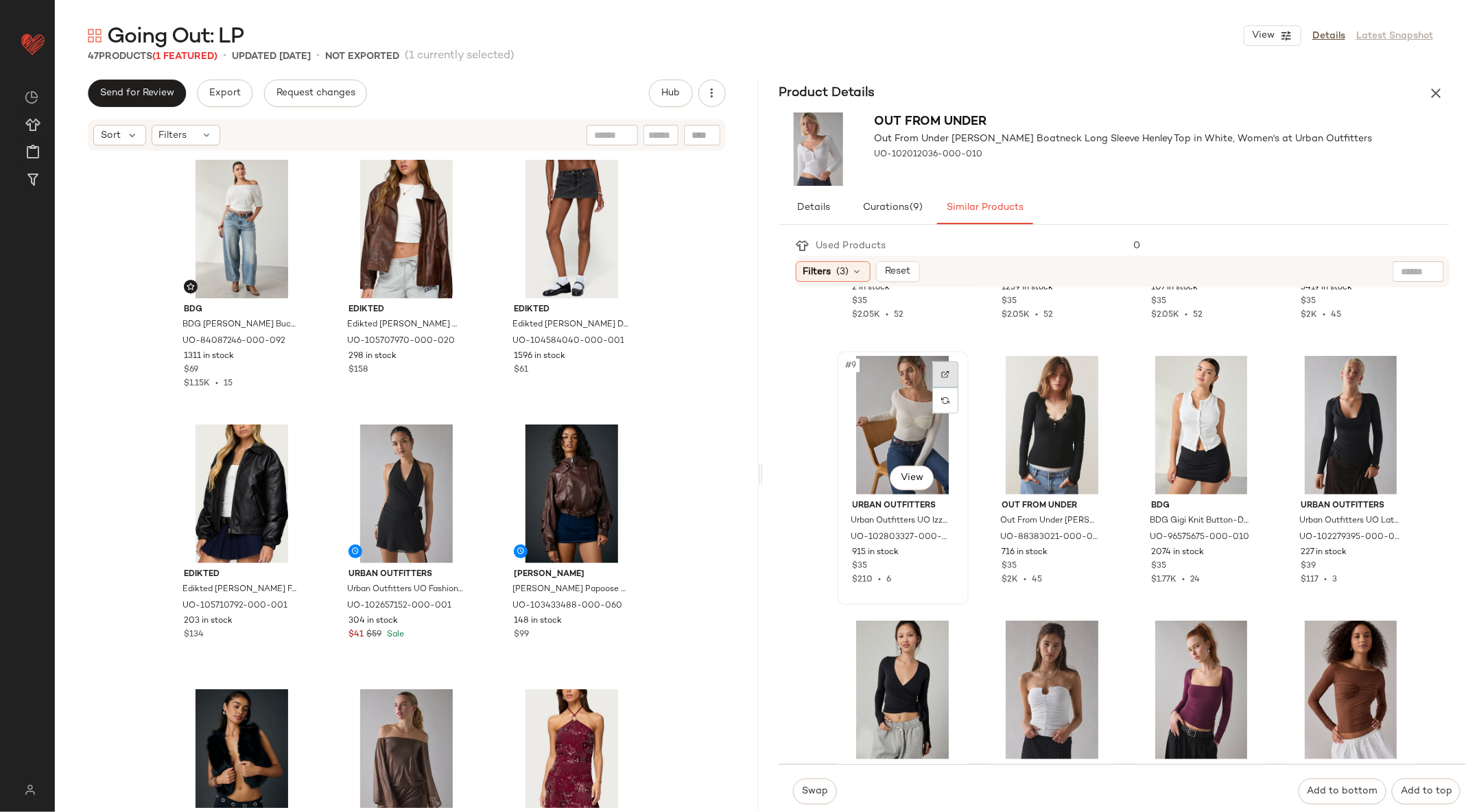
click at [945, 370] on img at bounding box center [945, 374] width 9 height 9
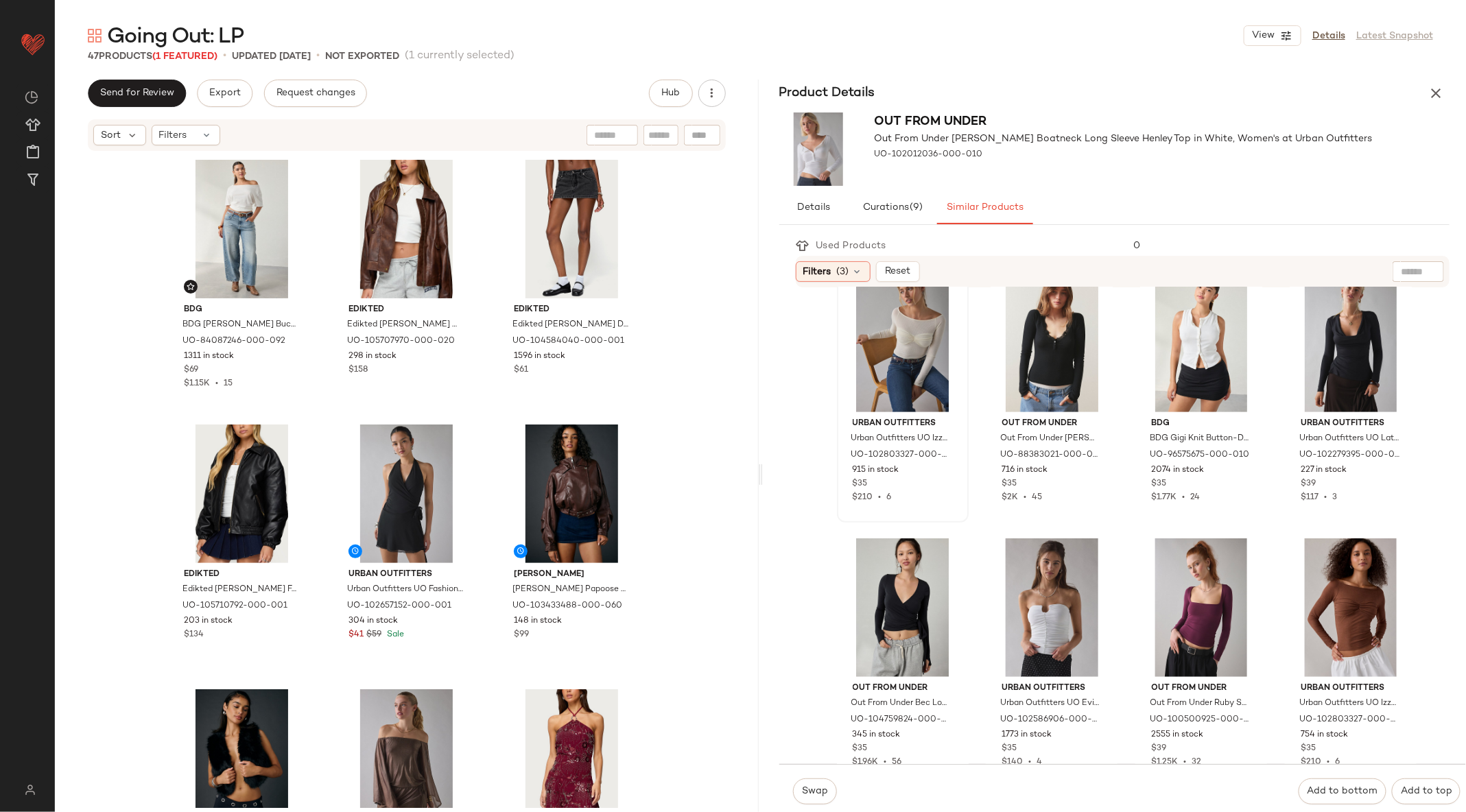
scroll to position [573, 0]
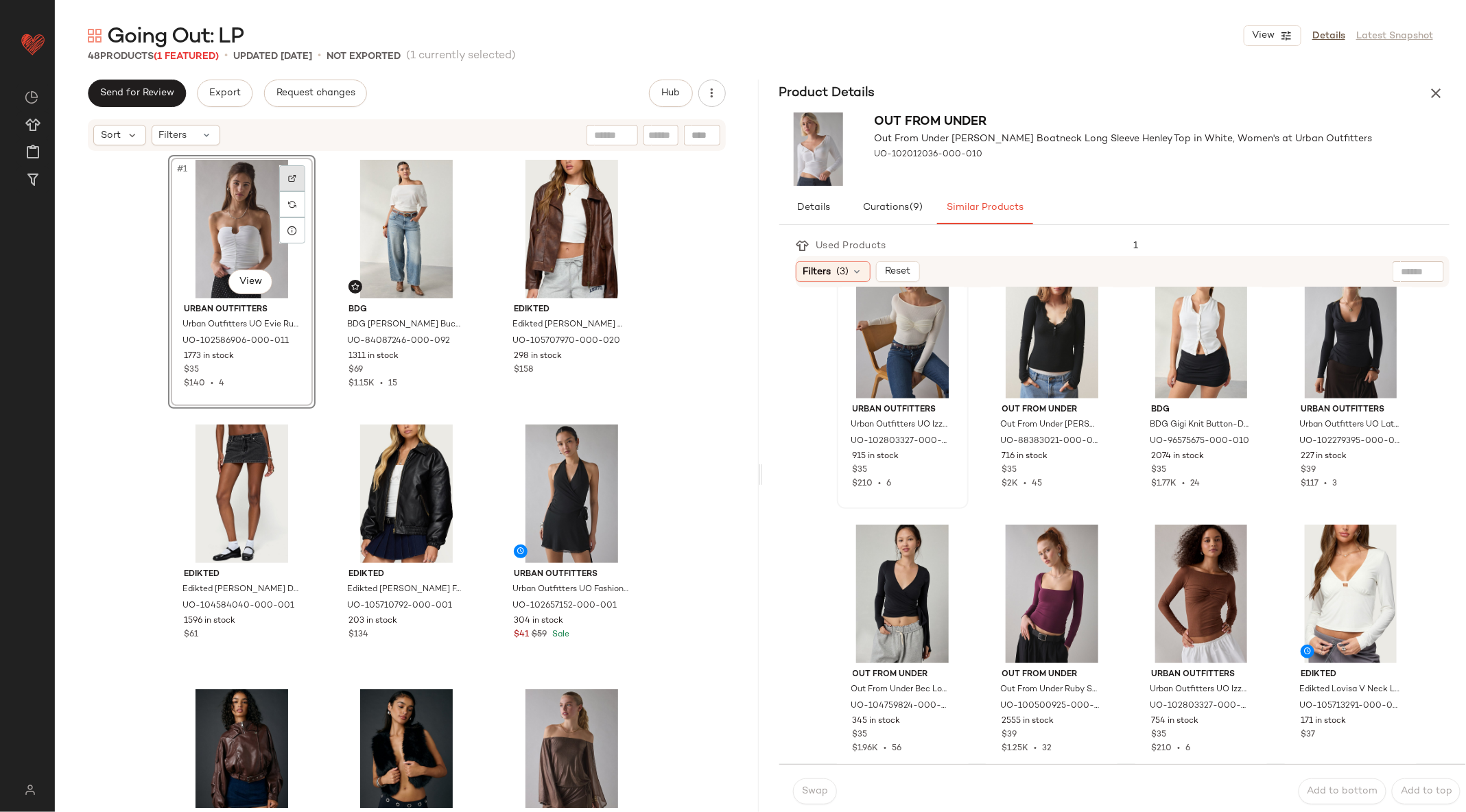
click at [288, 172] on div at bounding box center [292, 178] width 26 height 26
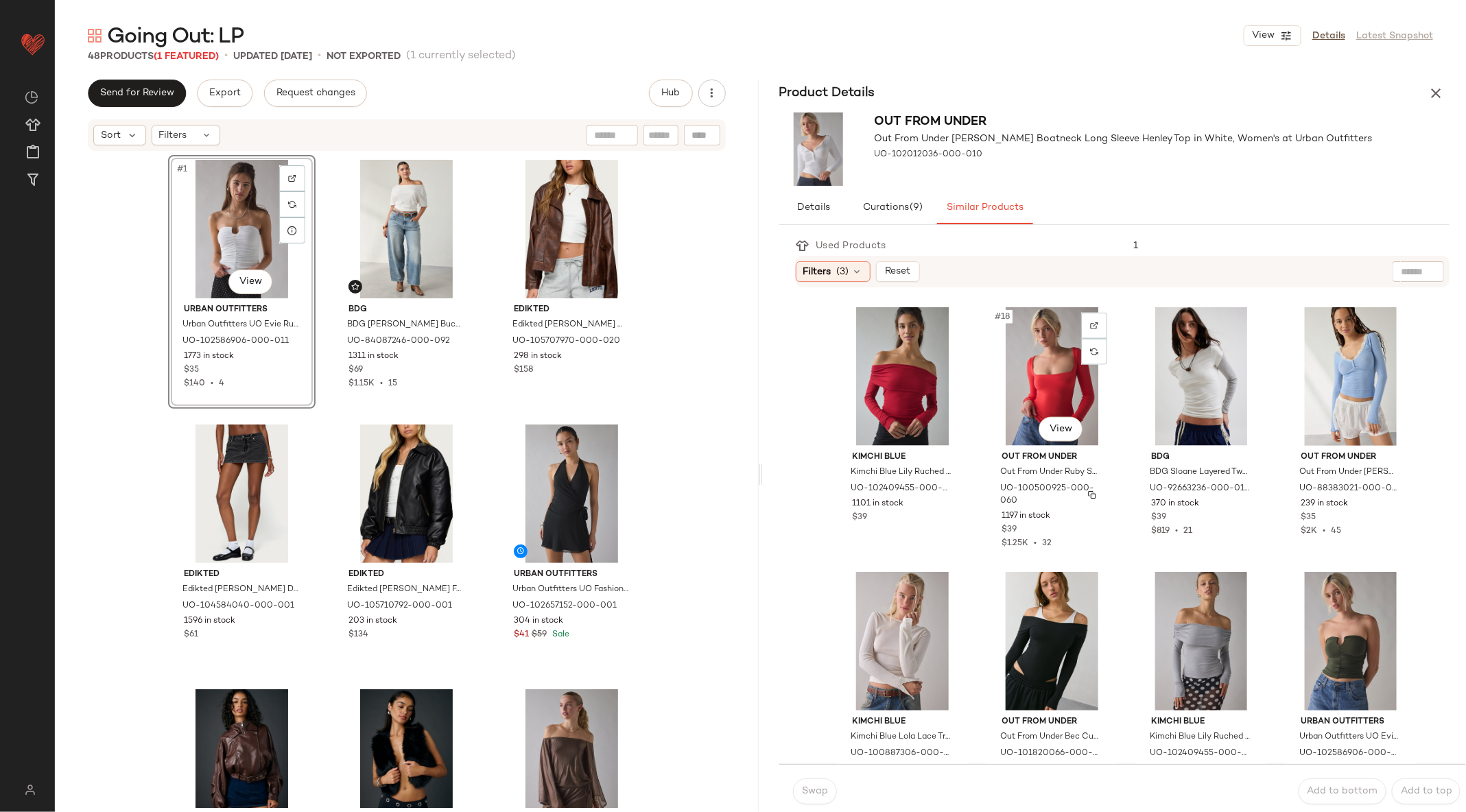
scroll to position [1111, 0]
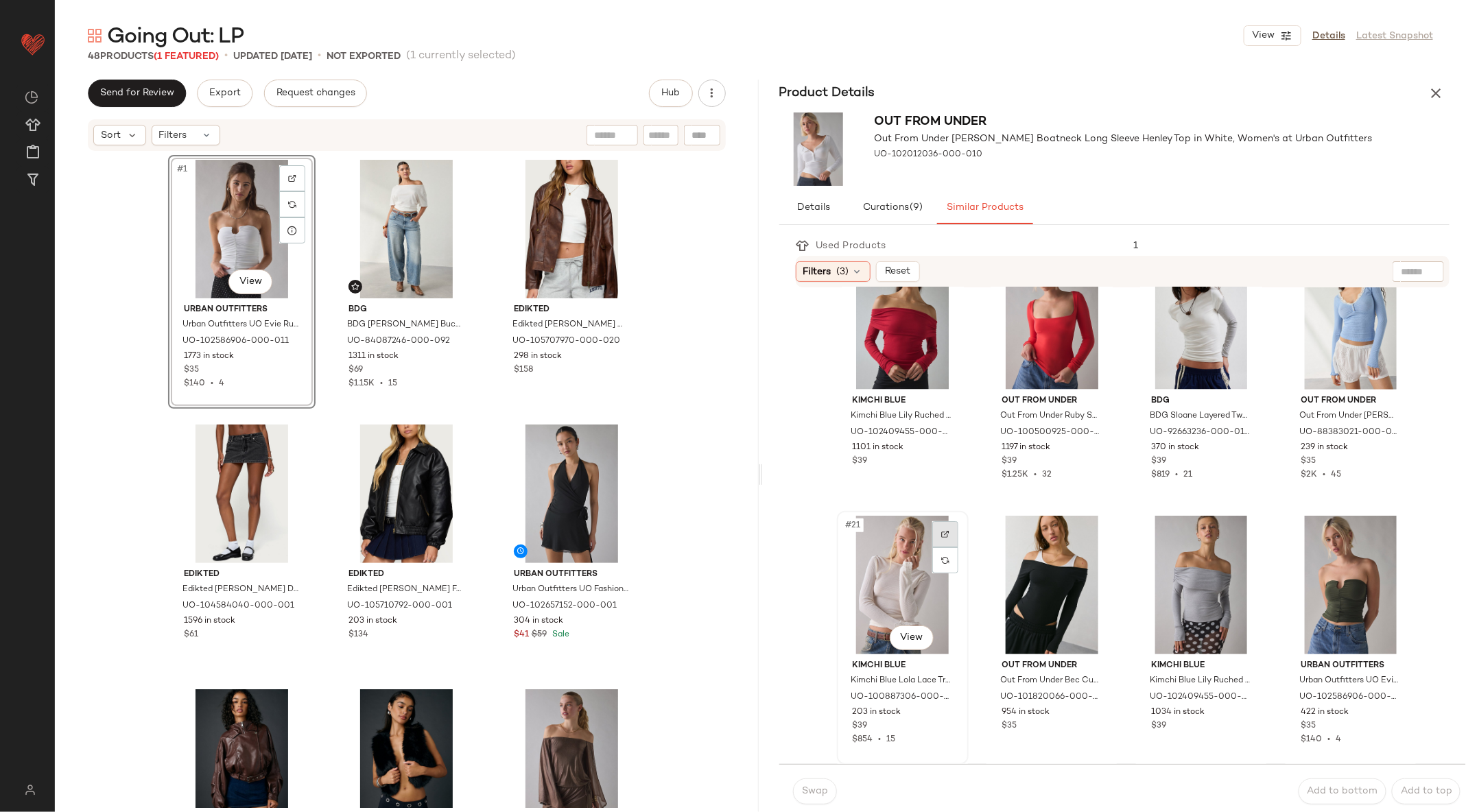
click at [943, 526] on div at bounding box center [946, 535] width 26 height 26
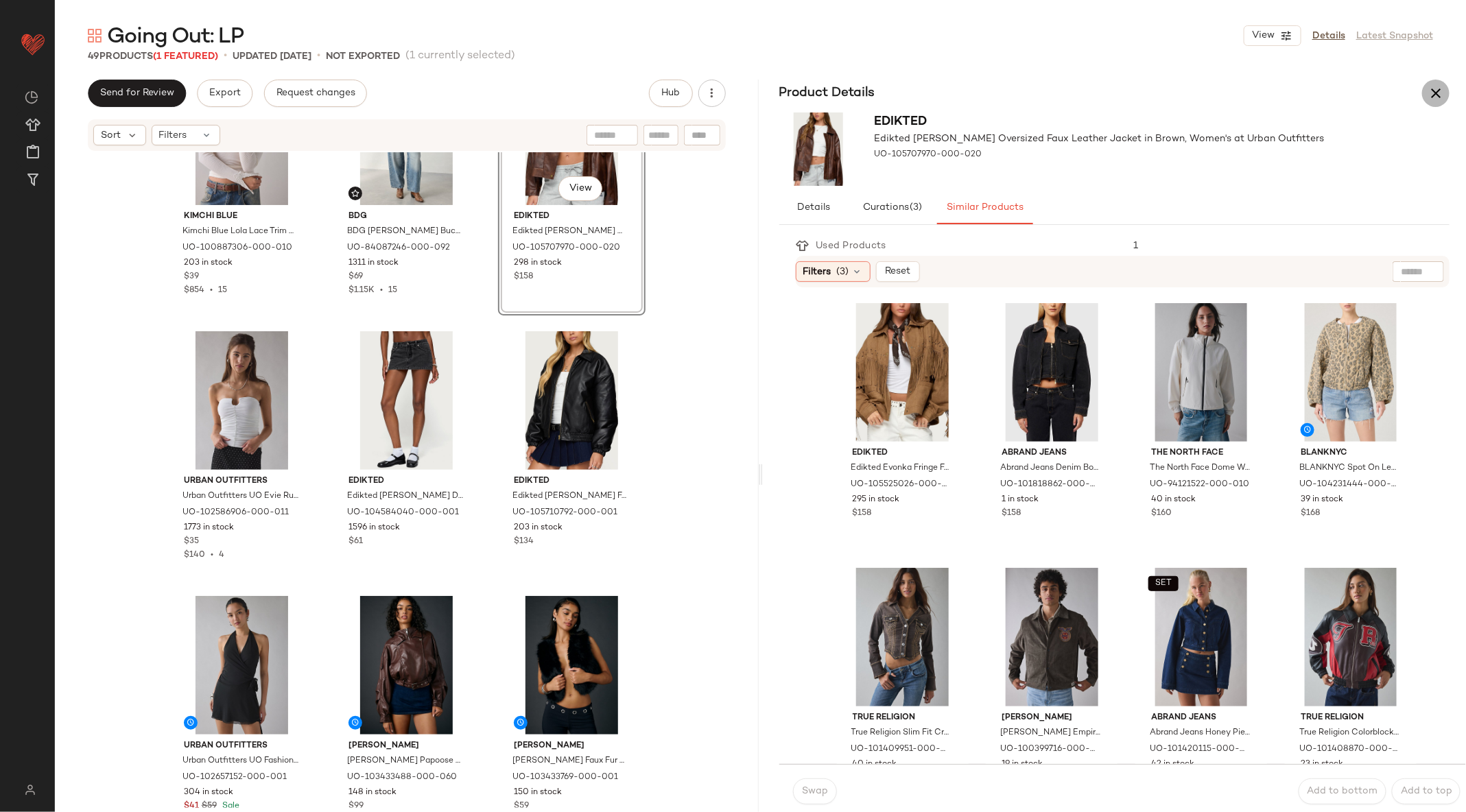
click at [1440, 86] on icon "button" at bounding box center [1435, 93] width 16 height 16
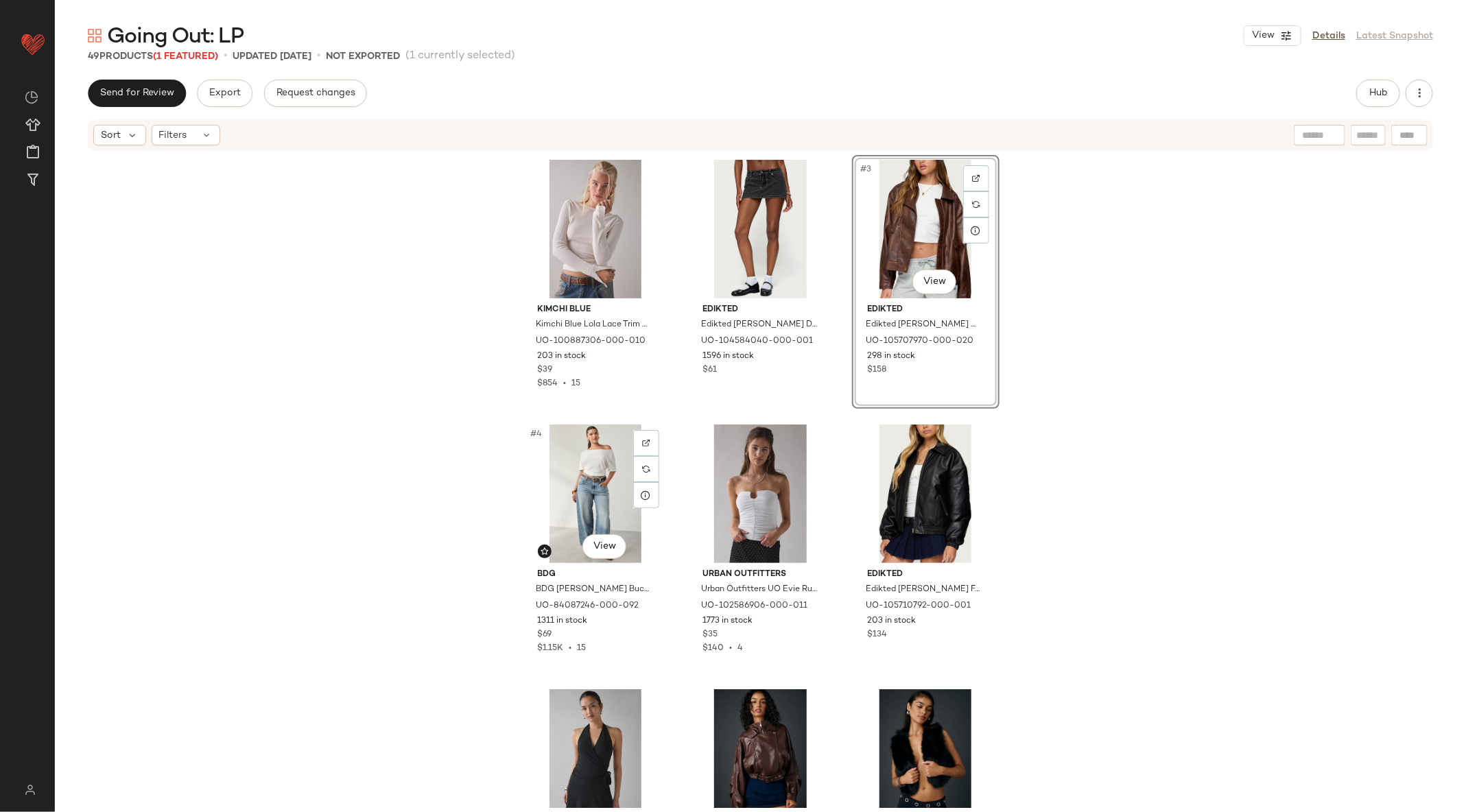
scroll to position [12, 0]
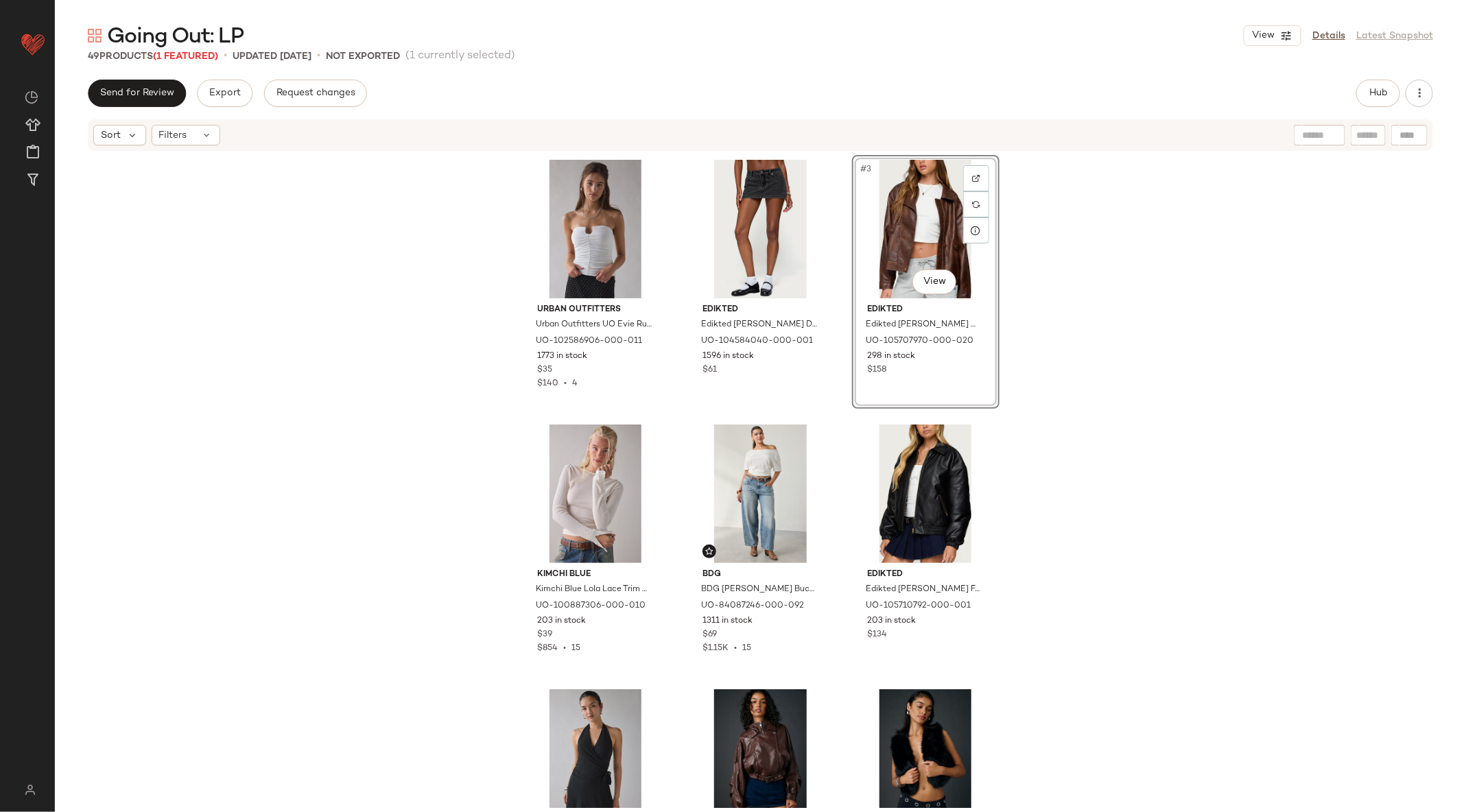
drag, startPoint x: 574, startPoint y: 217, endPoint x: 1099, endPoint y: 11, distance: 564.0
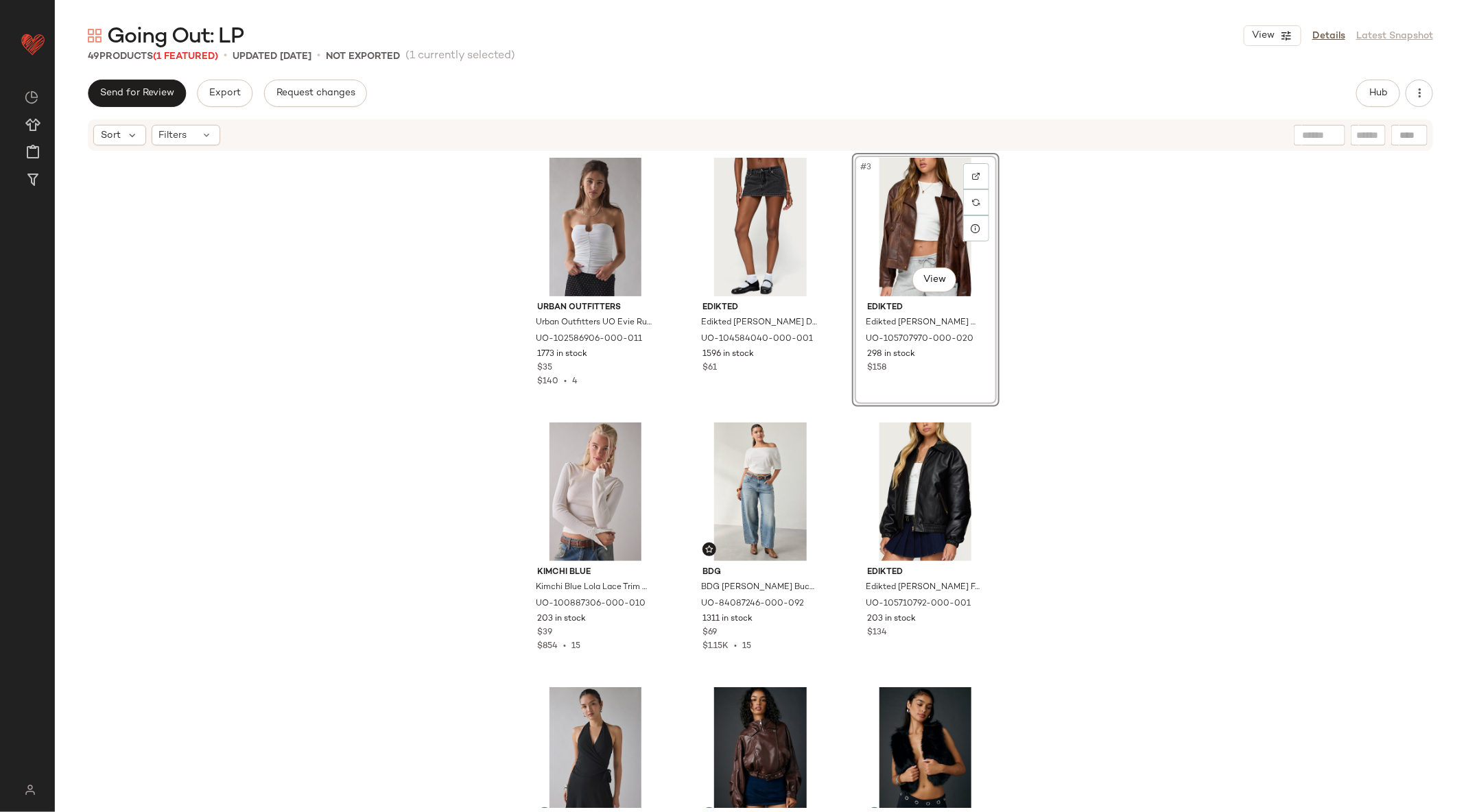
scroll to position [7, 0]
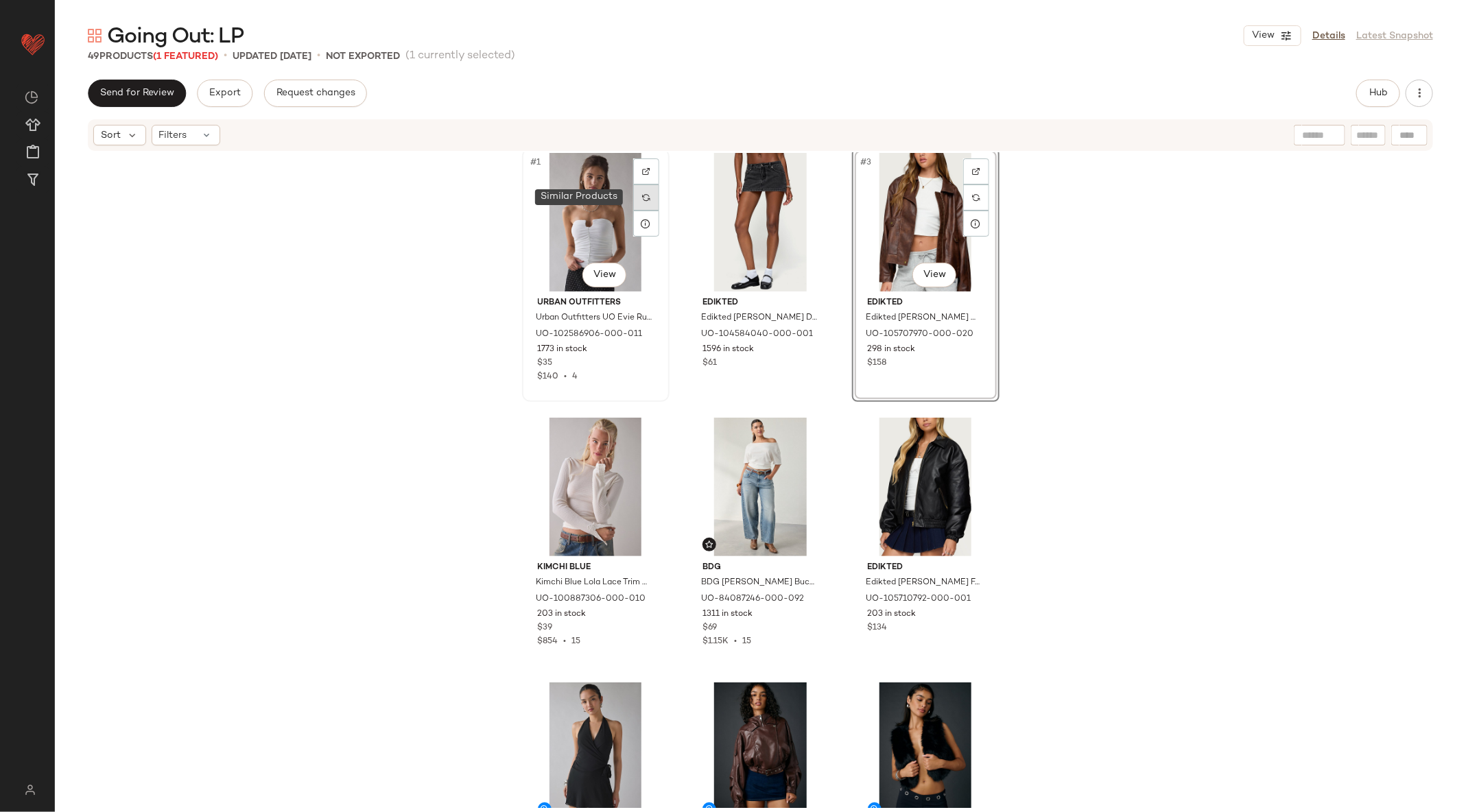
click at [642, 194] on img at bounding box center [646, 198] width 9 height 9
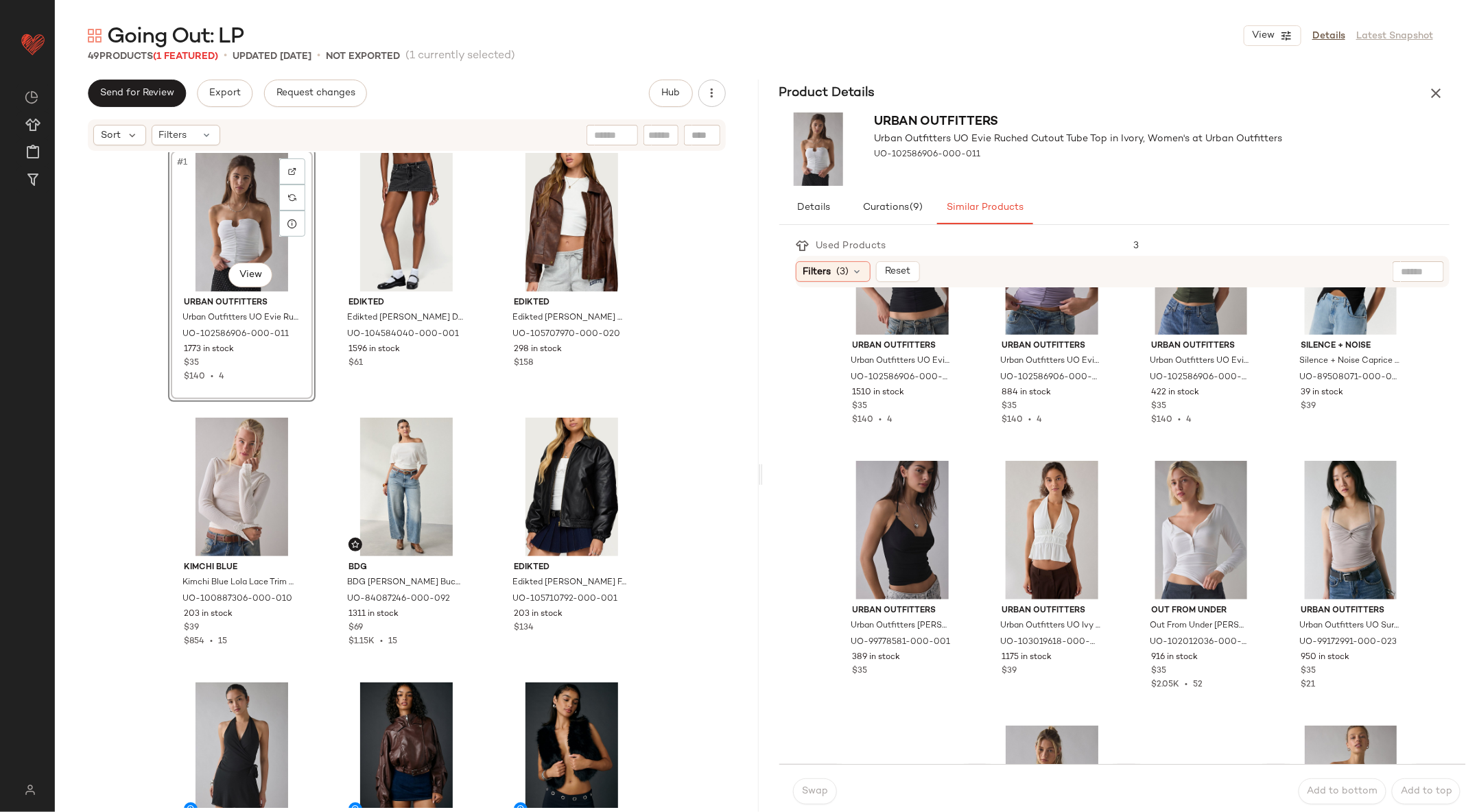
scroll to position [111, 0]
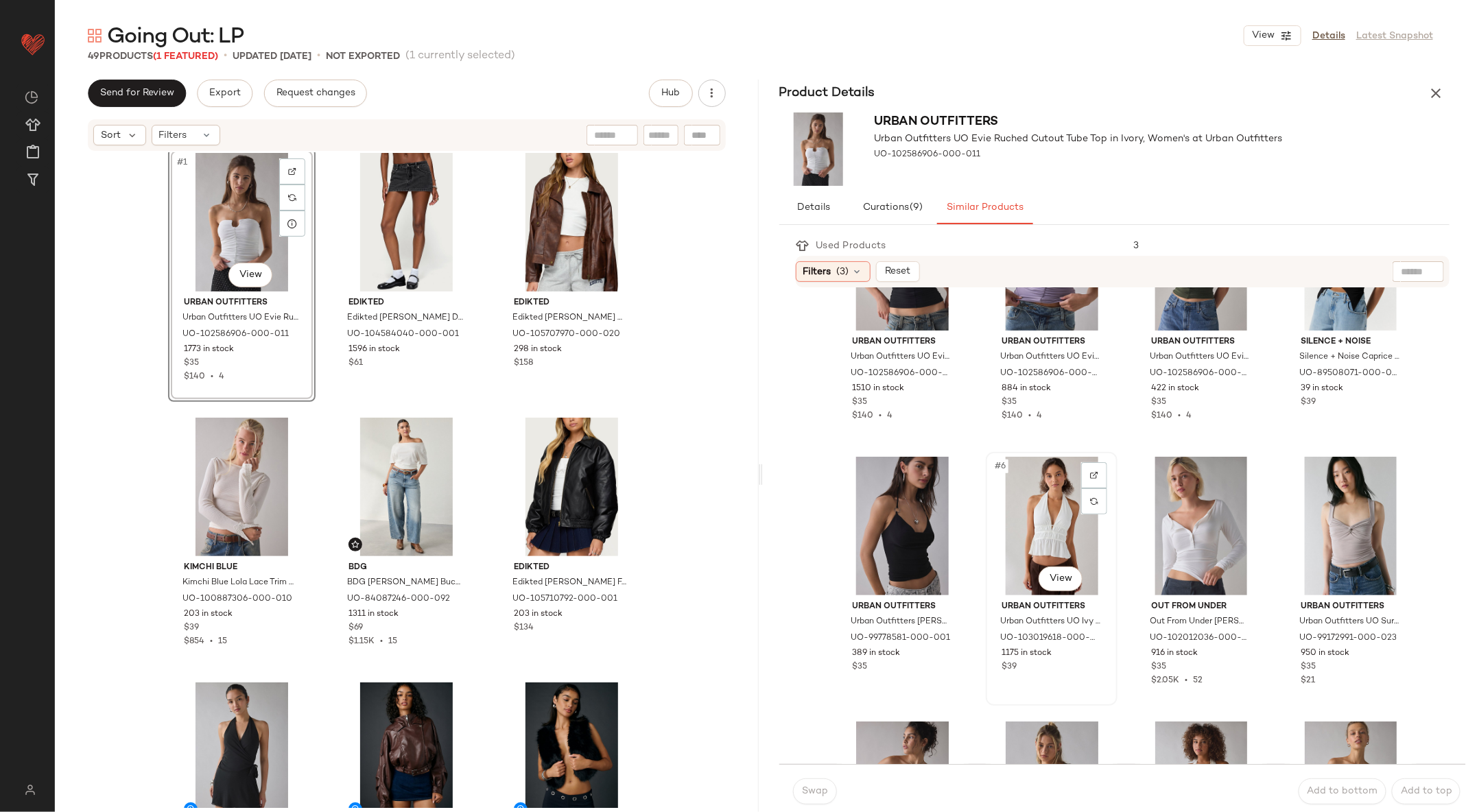
click at [1048, 523] on div "#6 View" at bounding box center [1052, 525] width 122 height 139
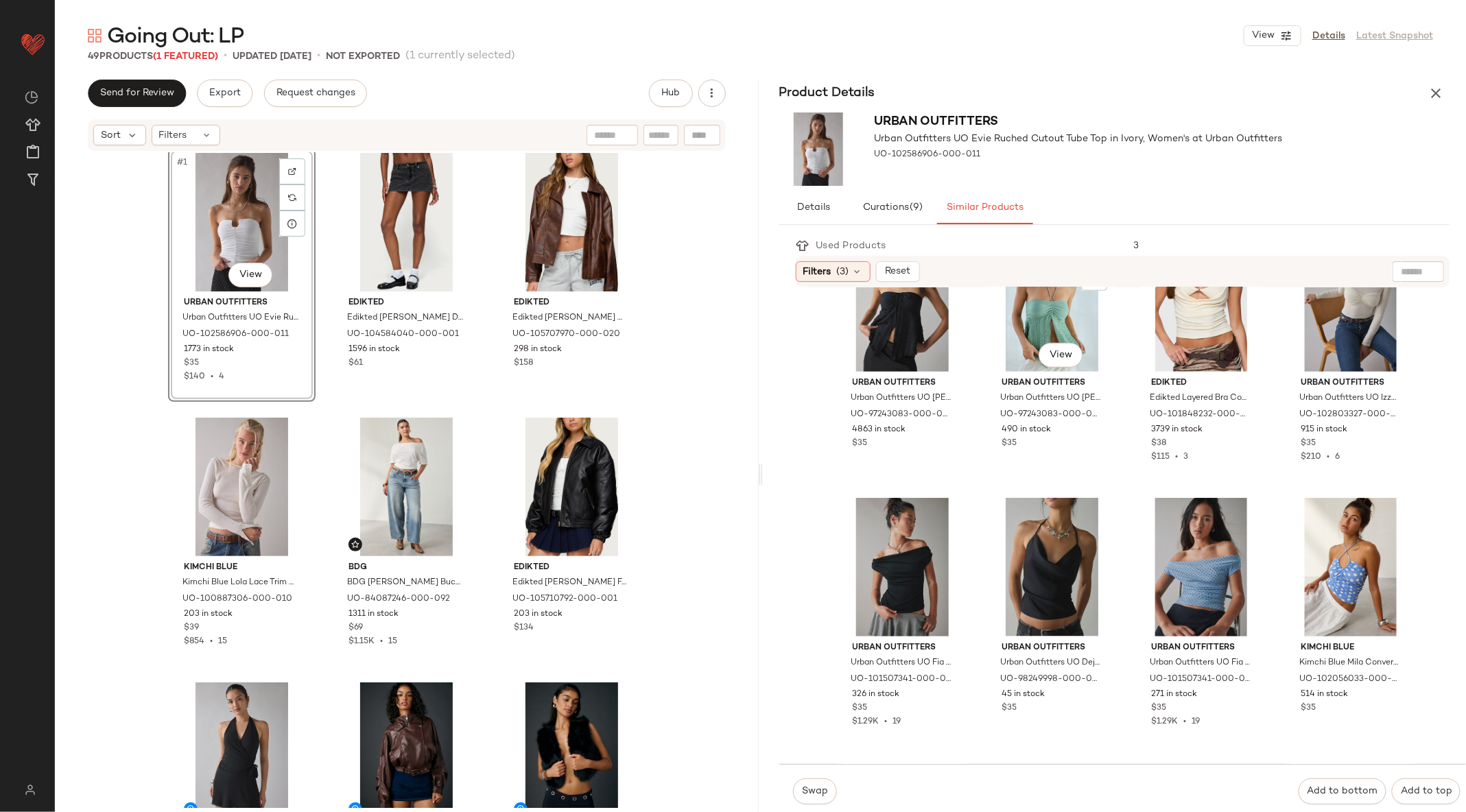
scroll to position [1010, 0]
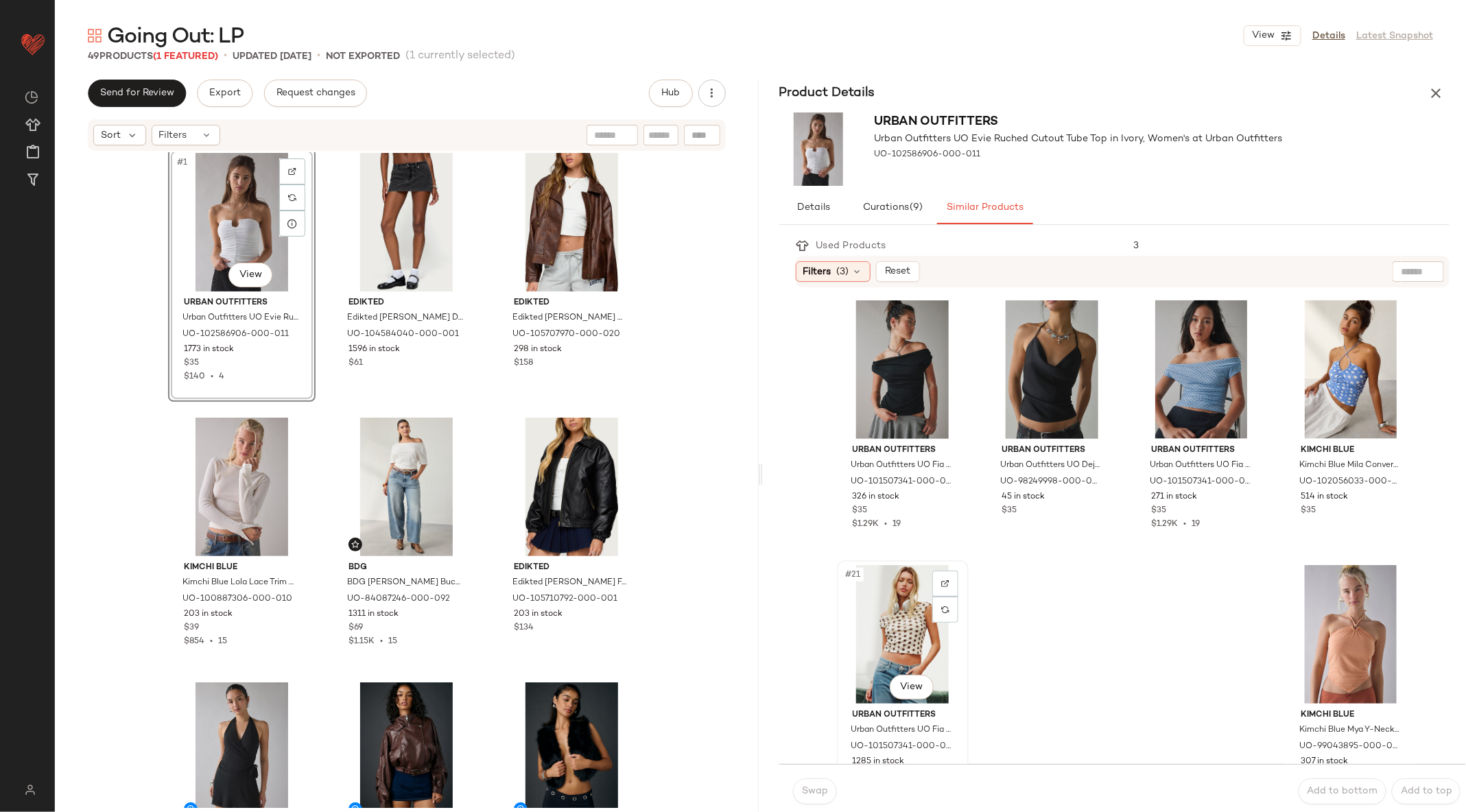
click at [887, 617] on div "#21 View" at bounding box center [903, 634] width 122 height 139
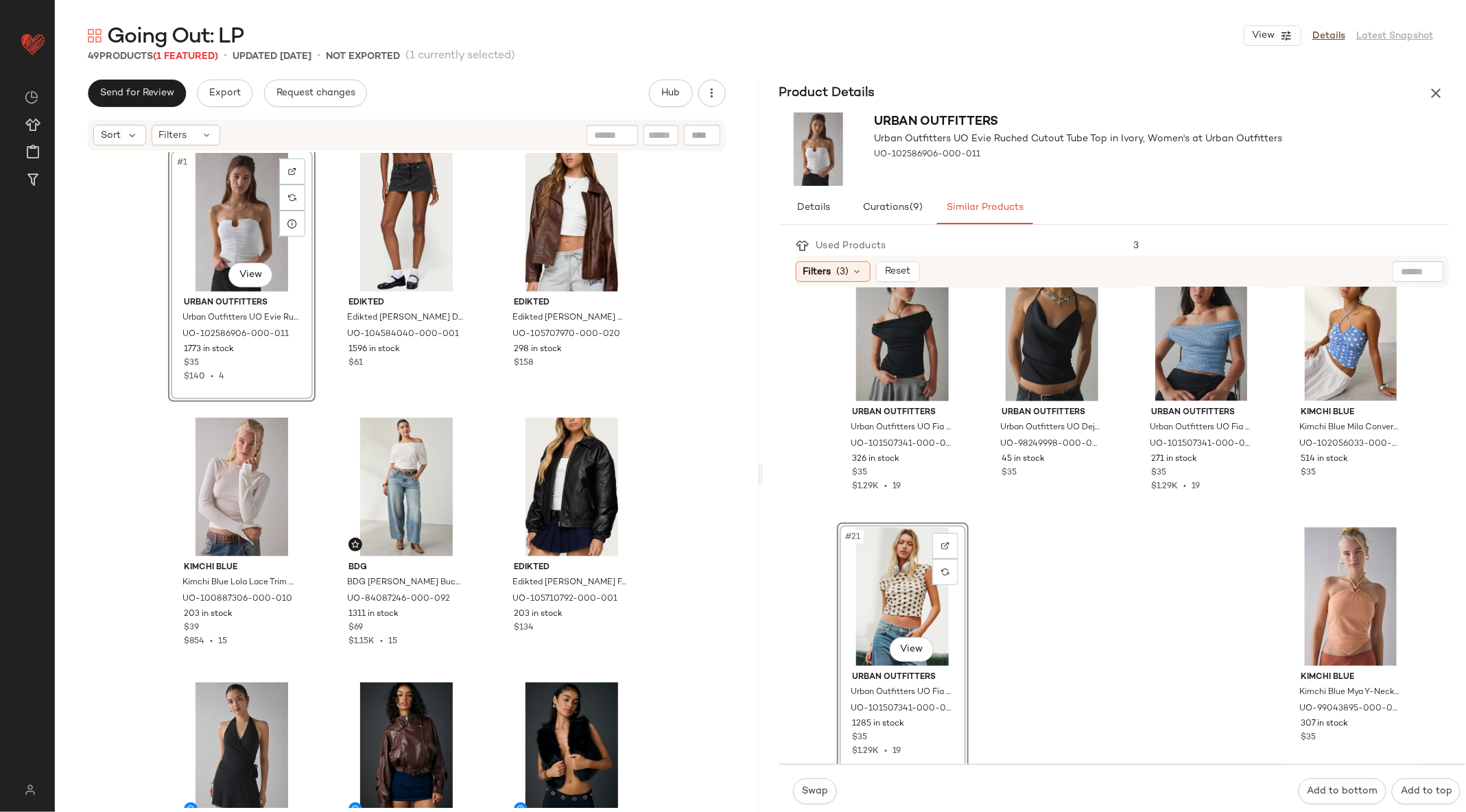
scroll to position [1111, 0]
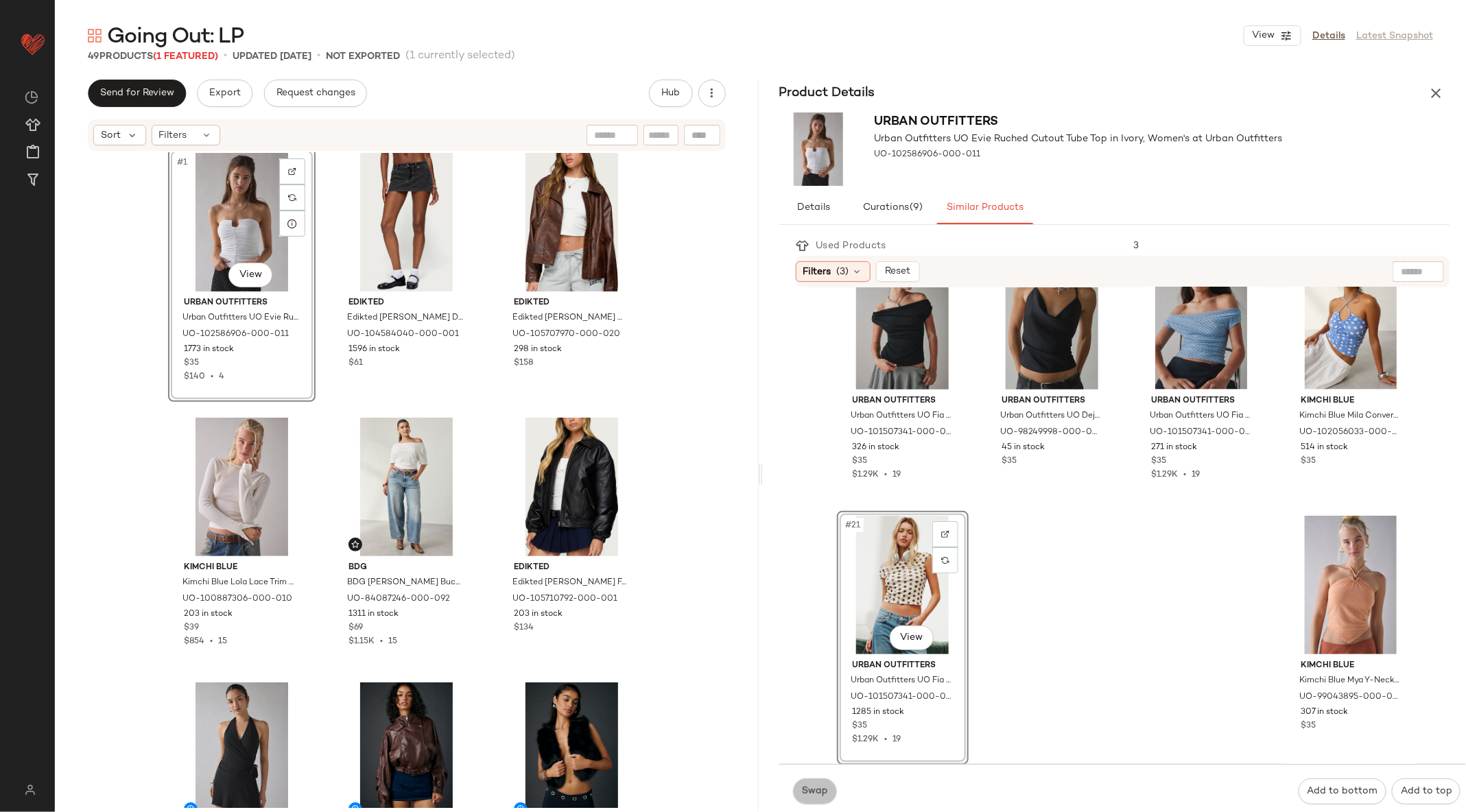
click at [812, 783] on button "Swap" at bounding box center [815, 791] width 44 height 26
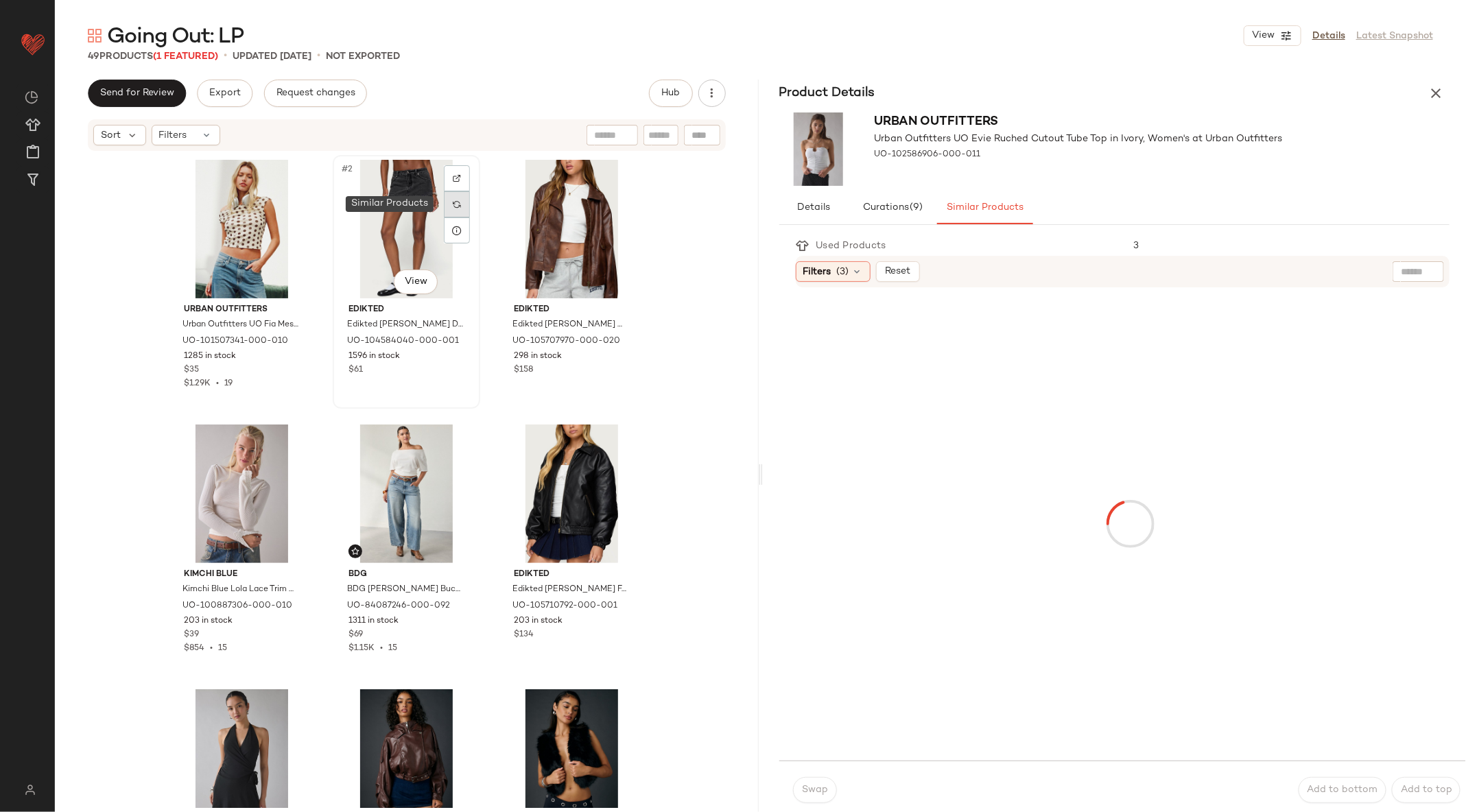
click at [458, 205] on div at bounding box center [457, 205] width 26 height 26
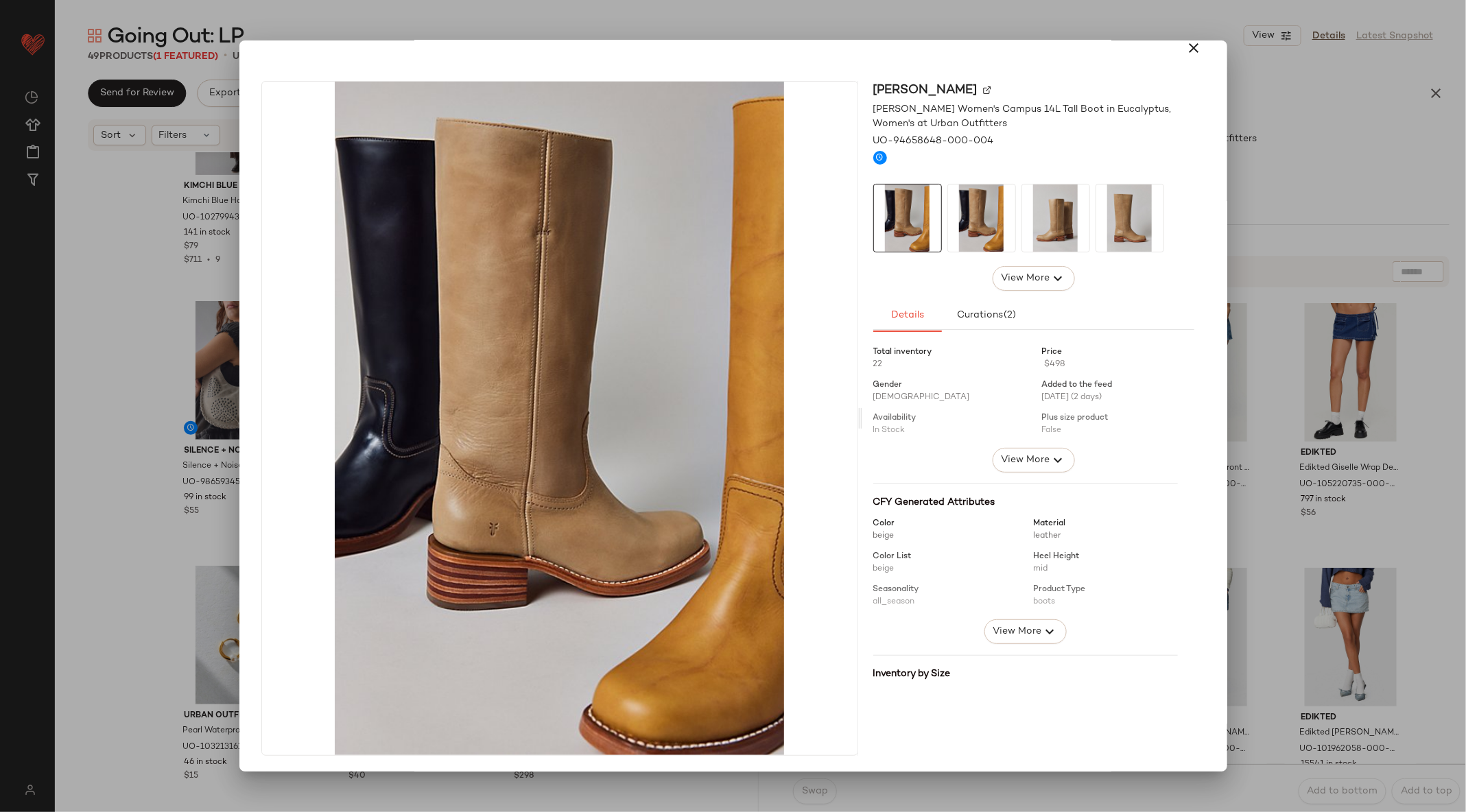
scroll to position [261, 0]
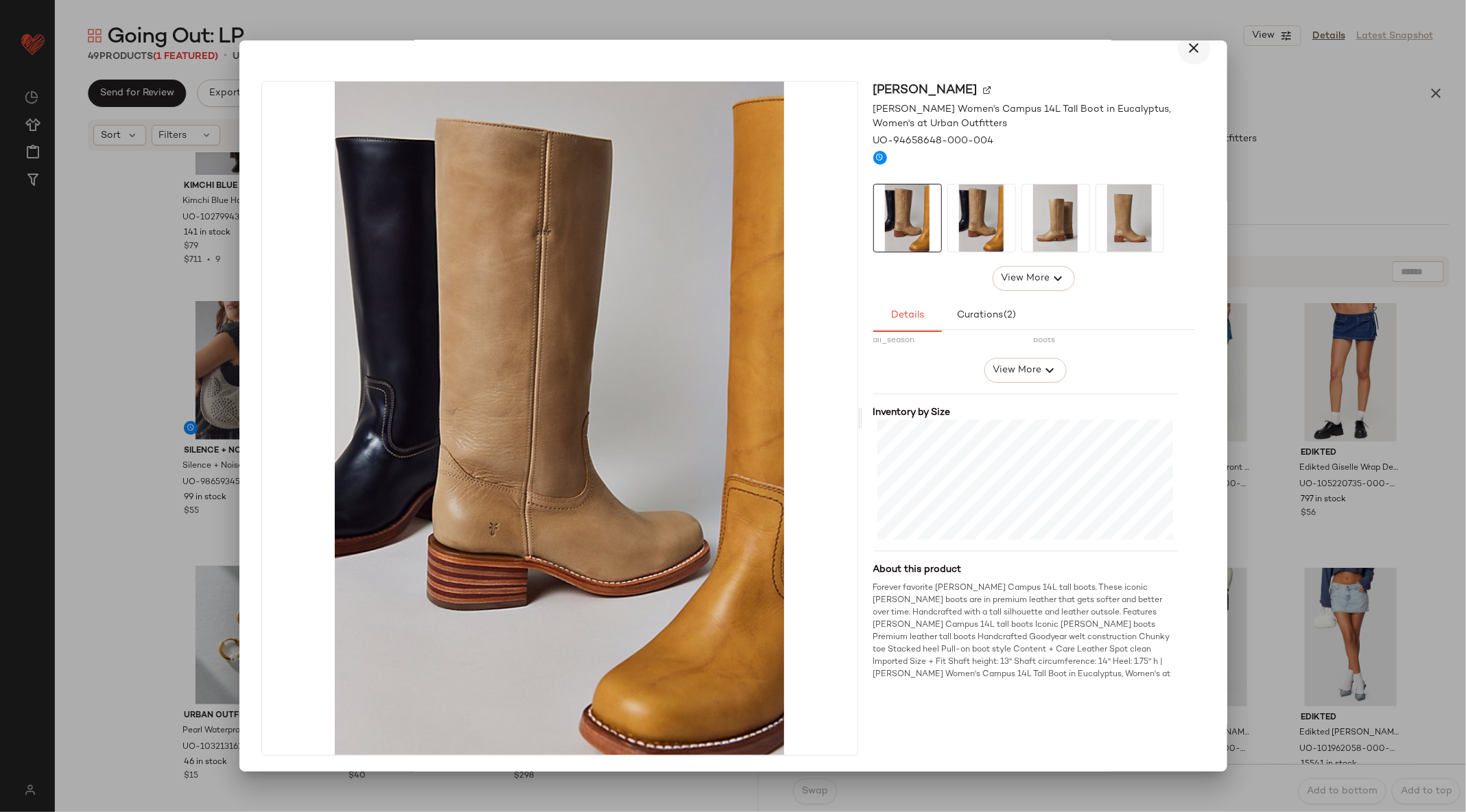
click at [1186, 47] on icon "button" at bounding box center [1194, 47] width 16 height 16
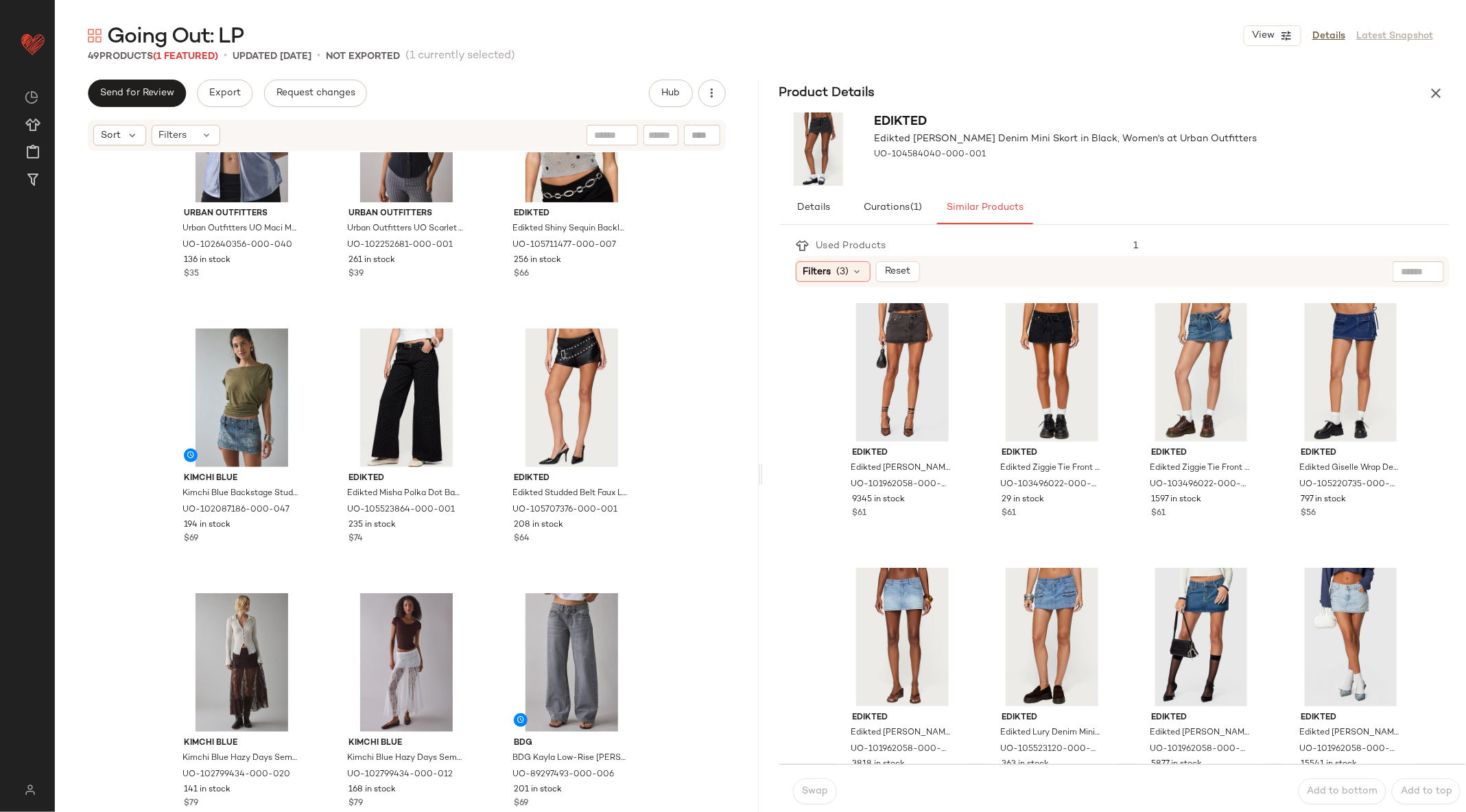
scroll to position [1944, 0]
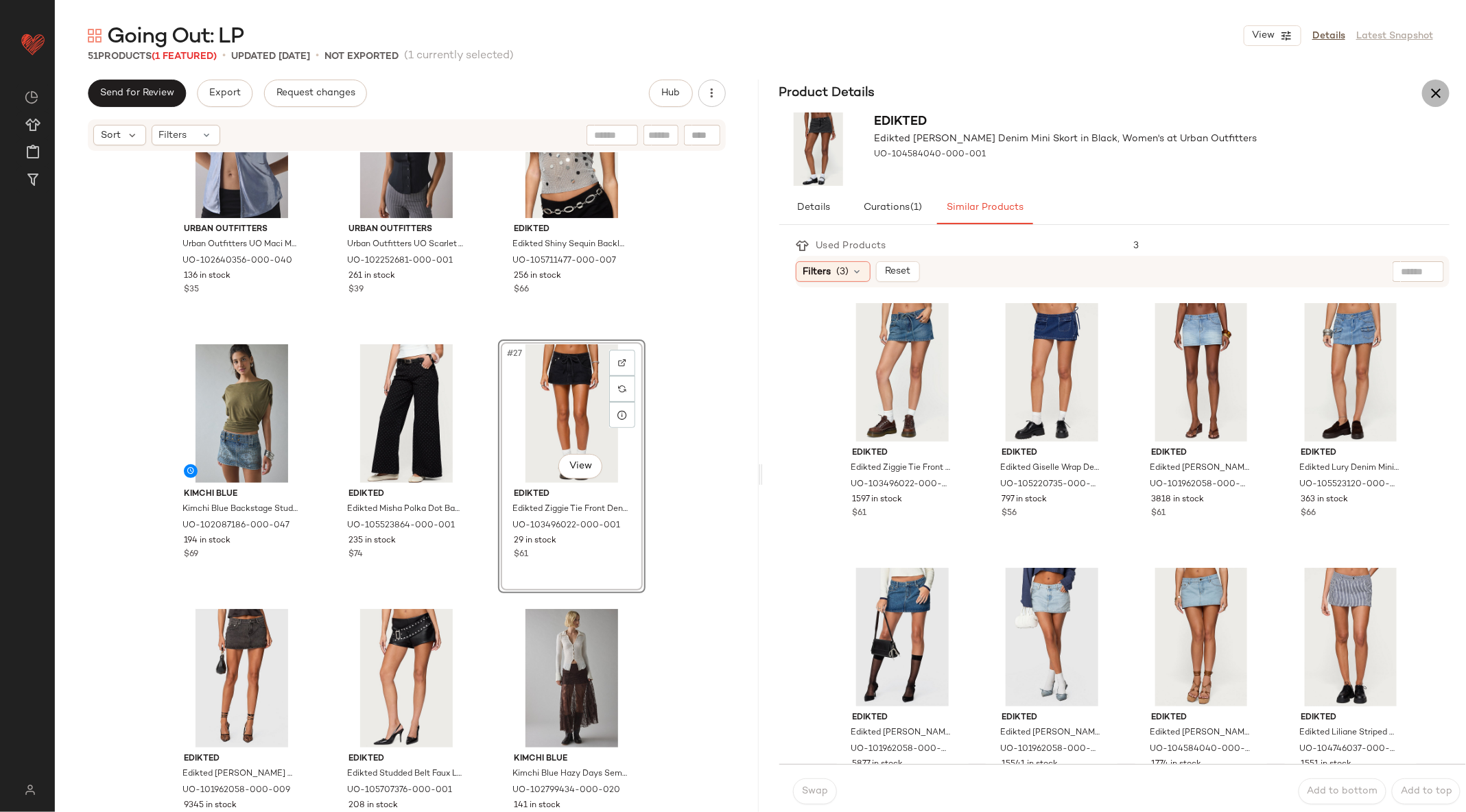
click at [1437, 89] on icon "button" at bounding box center [1435, 93] width 16 height 16
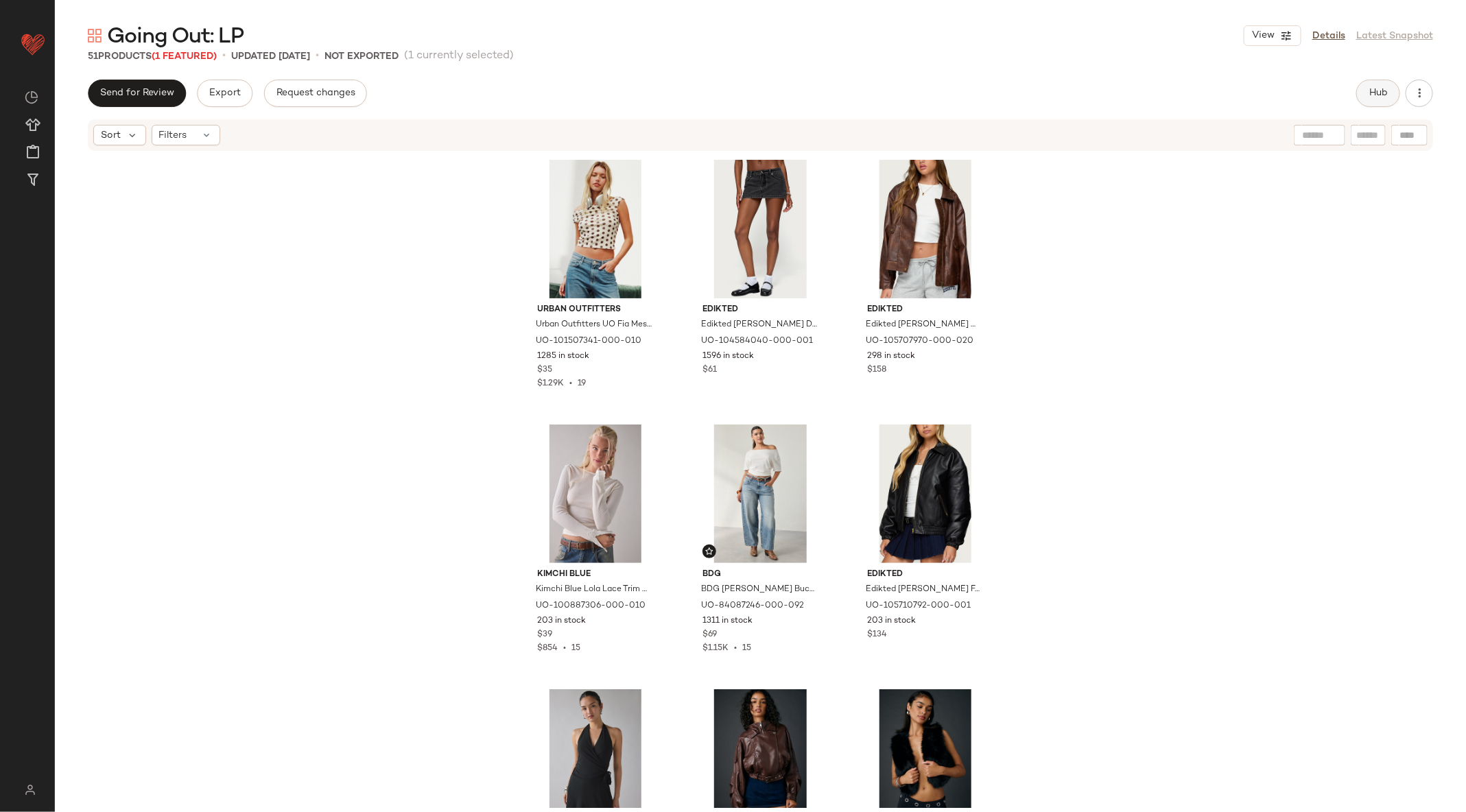
click at [1373, 84] on button "Hub" at bounding box center [1378, 93] width 44 height 27
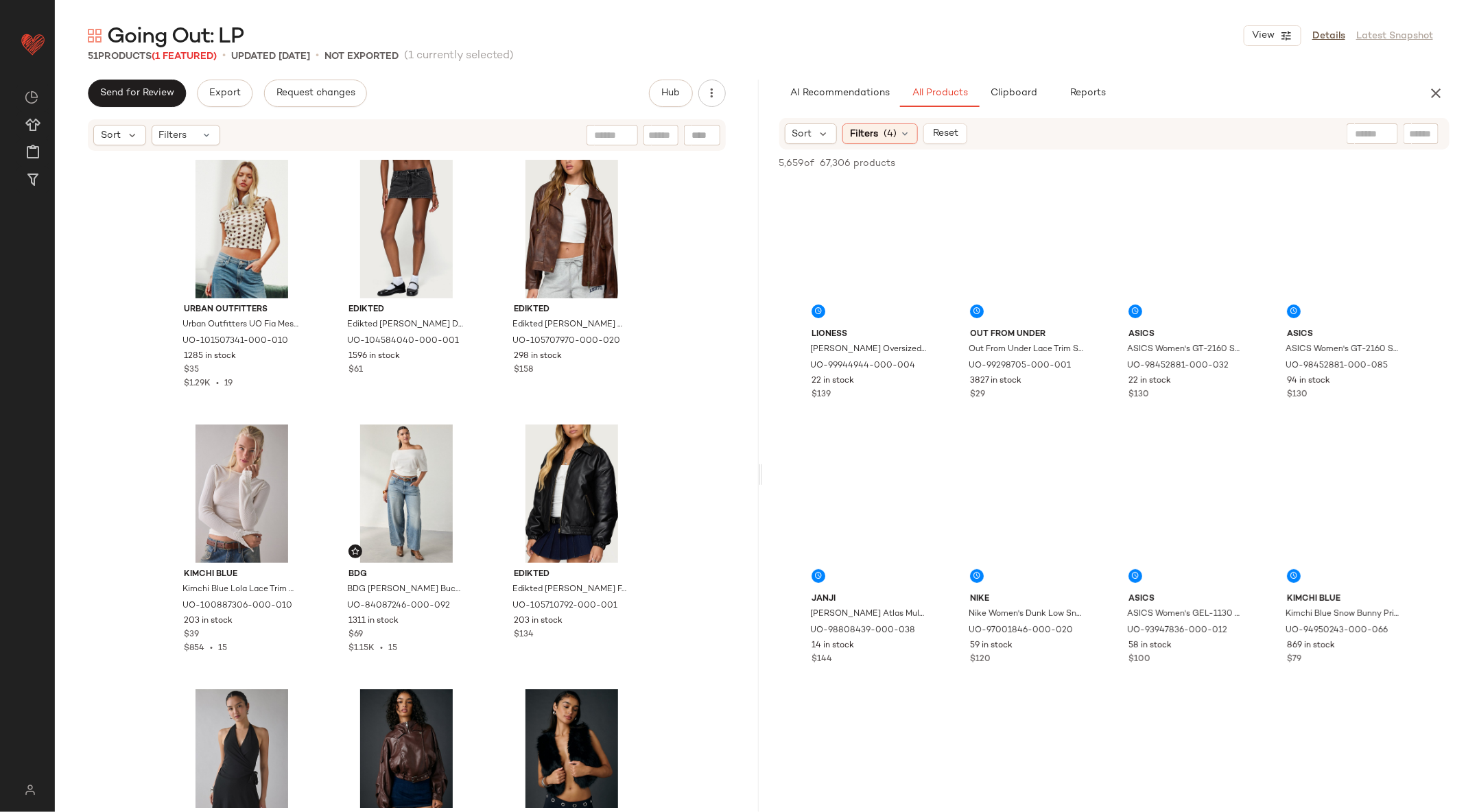
click at [1422, 132] on input "text" at bounding box center [1421, 134] width 24 height 15
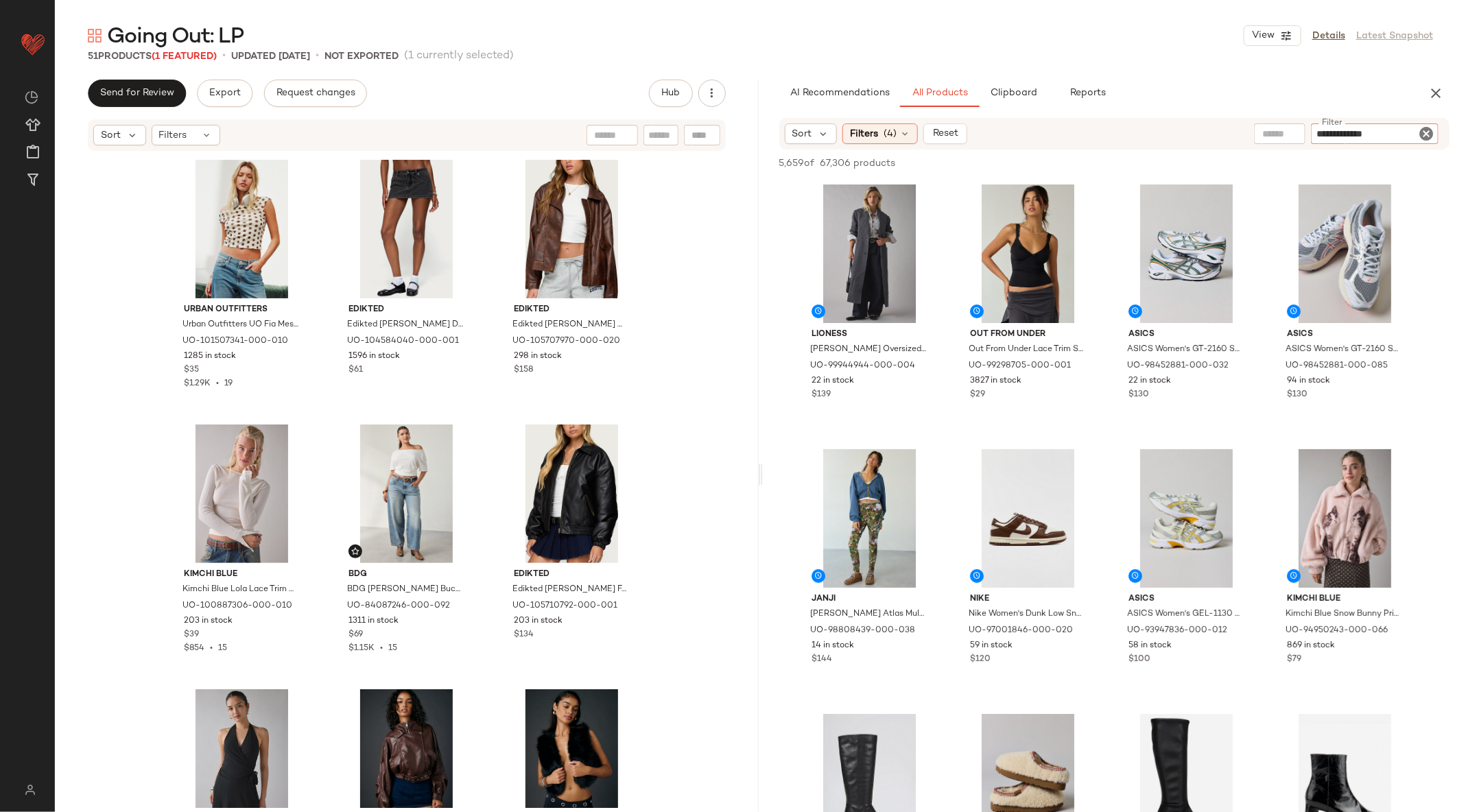
type input "**********"
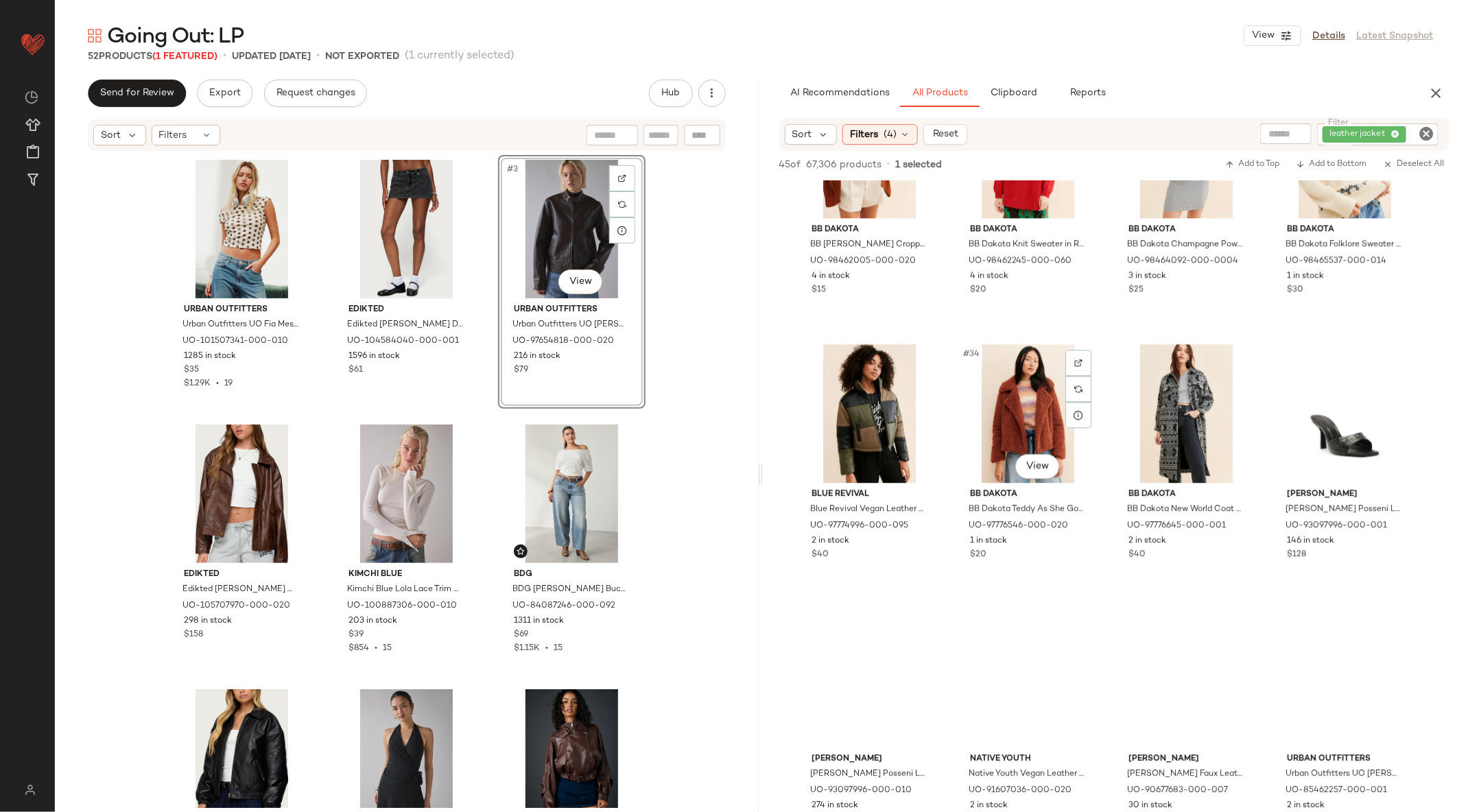
scroll to position [1964, 0]
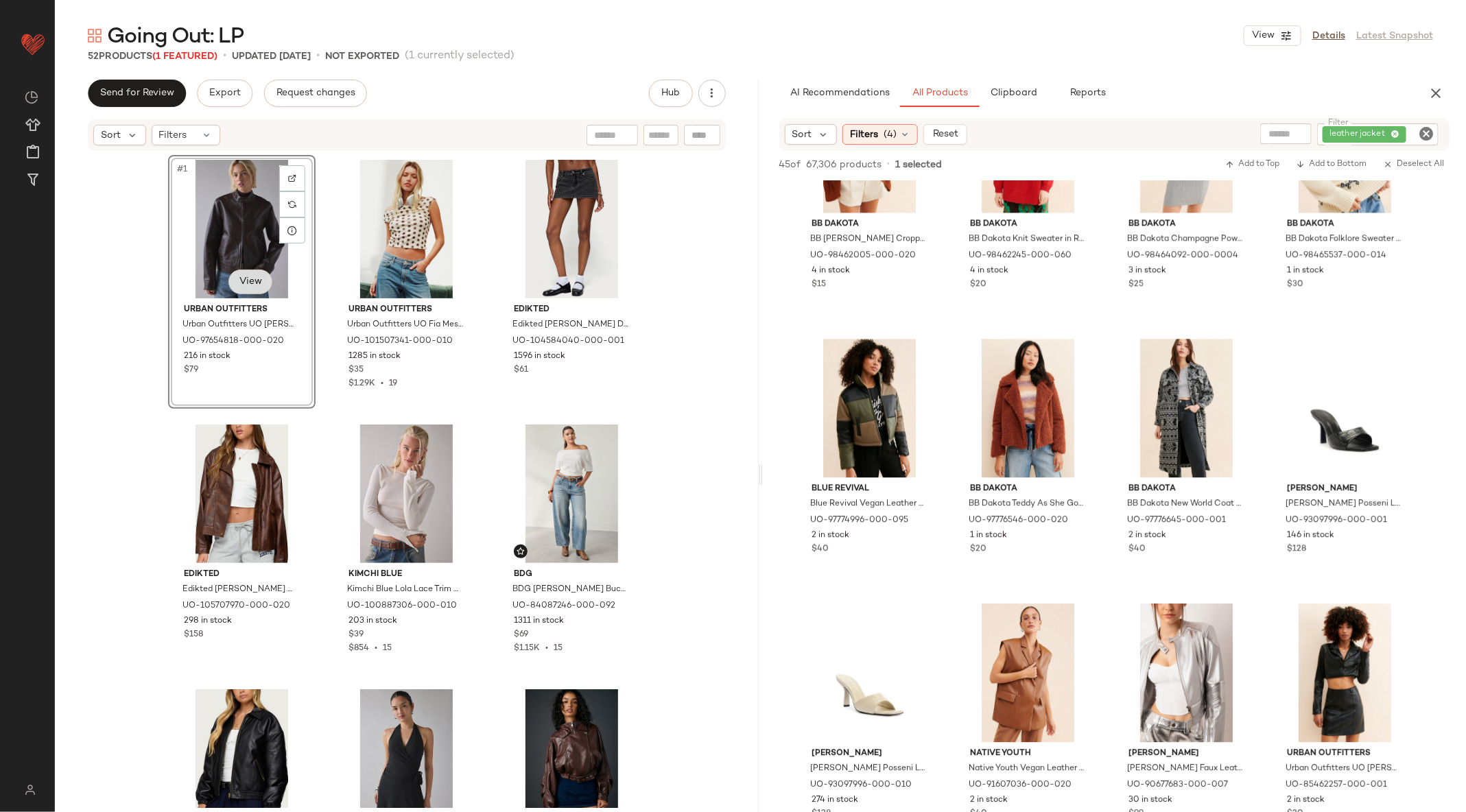
click at [256, 289] on body "Urban Outfitters ** Dashboard All Products Global Clipboards (53) Curations (18…" at bounding box center [733, 406] width 1466 height 812
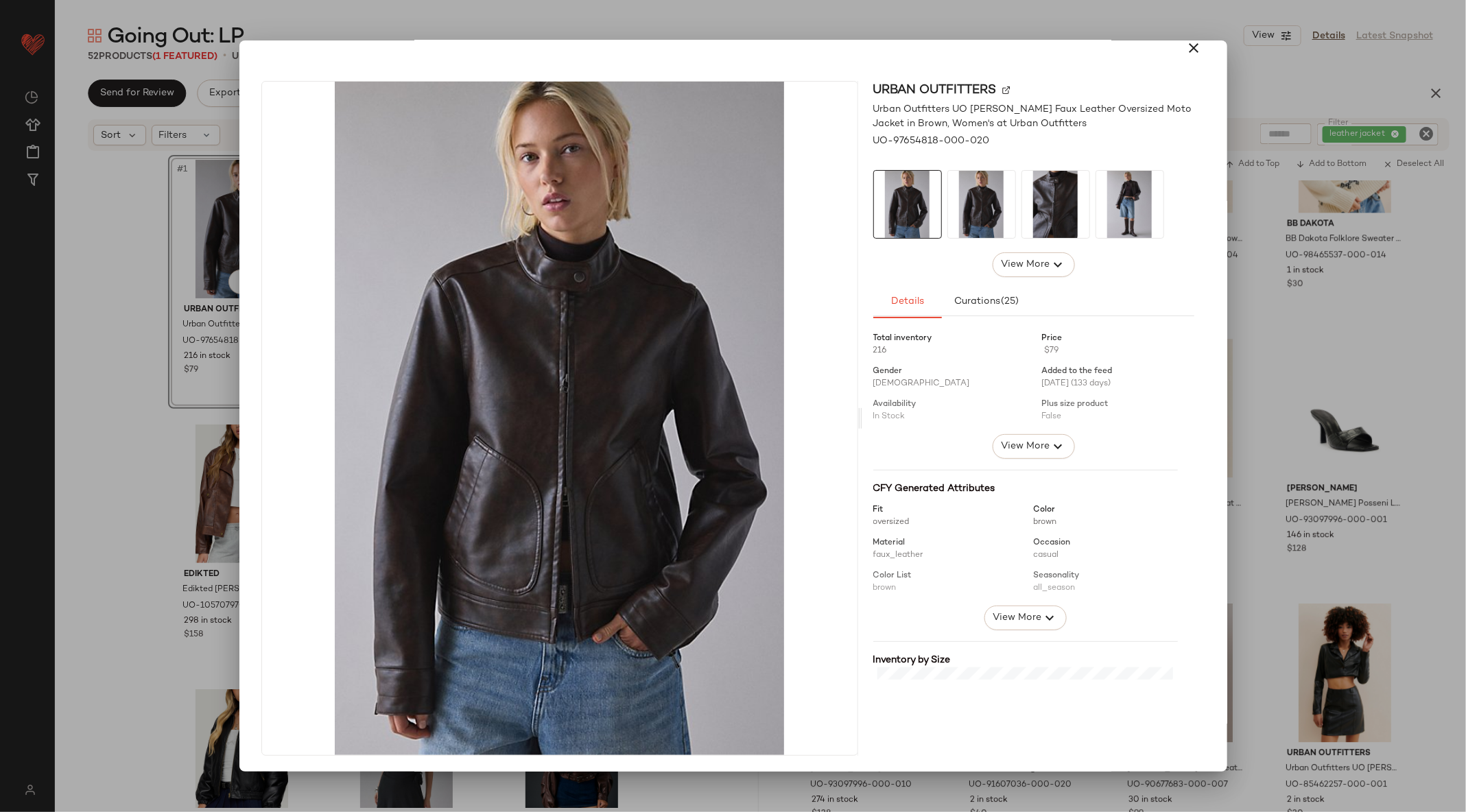
scroll to position [309, 0]
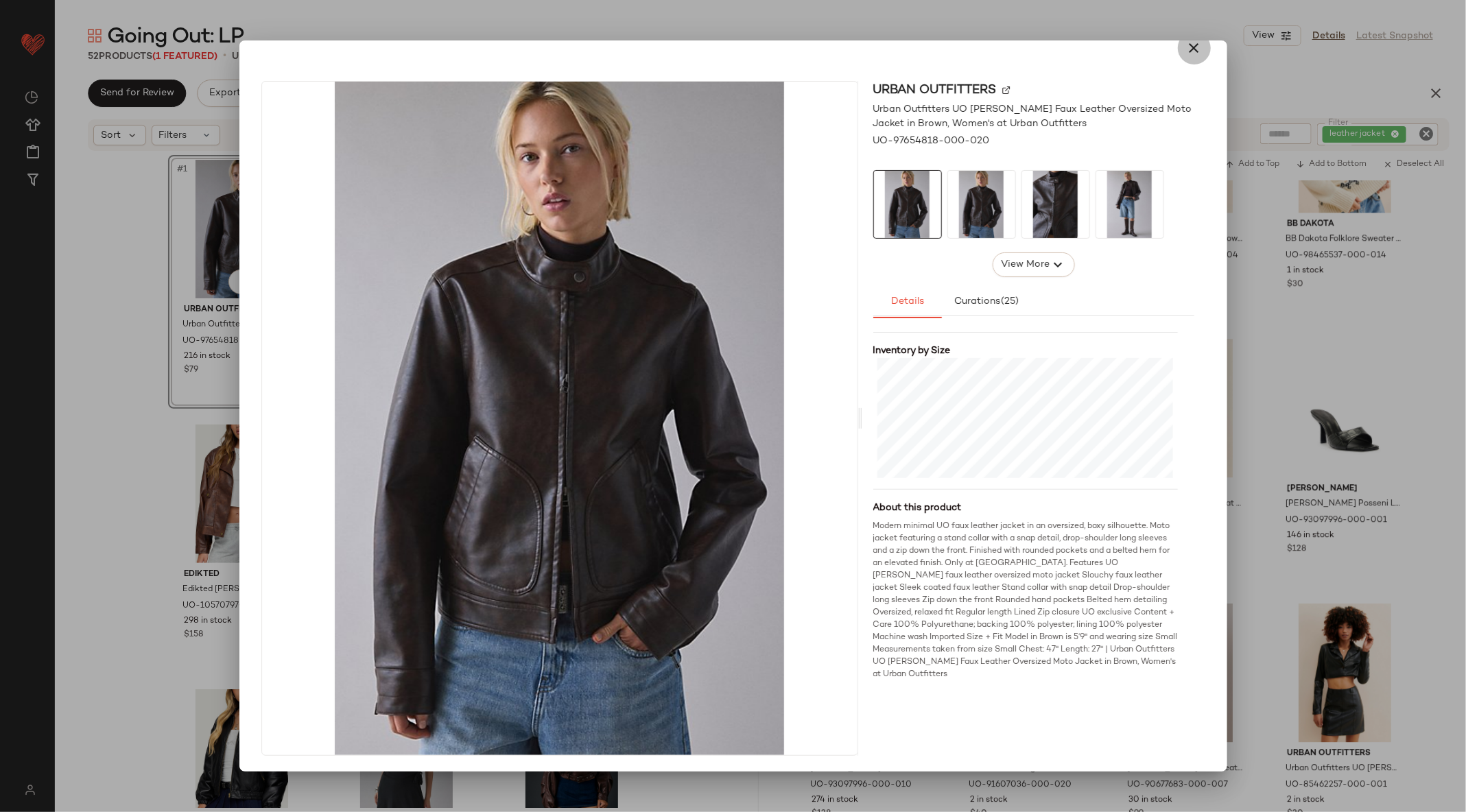
click at [1184, 61] on button "button" at bounding box center [1194, 48] width 33 height 33
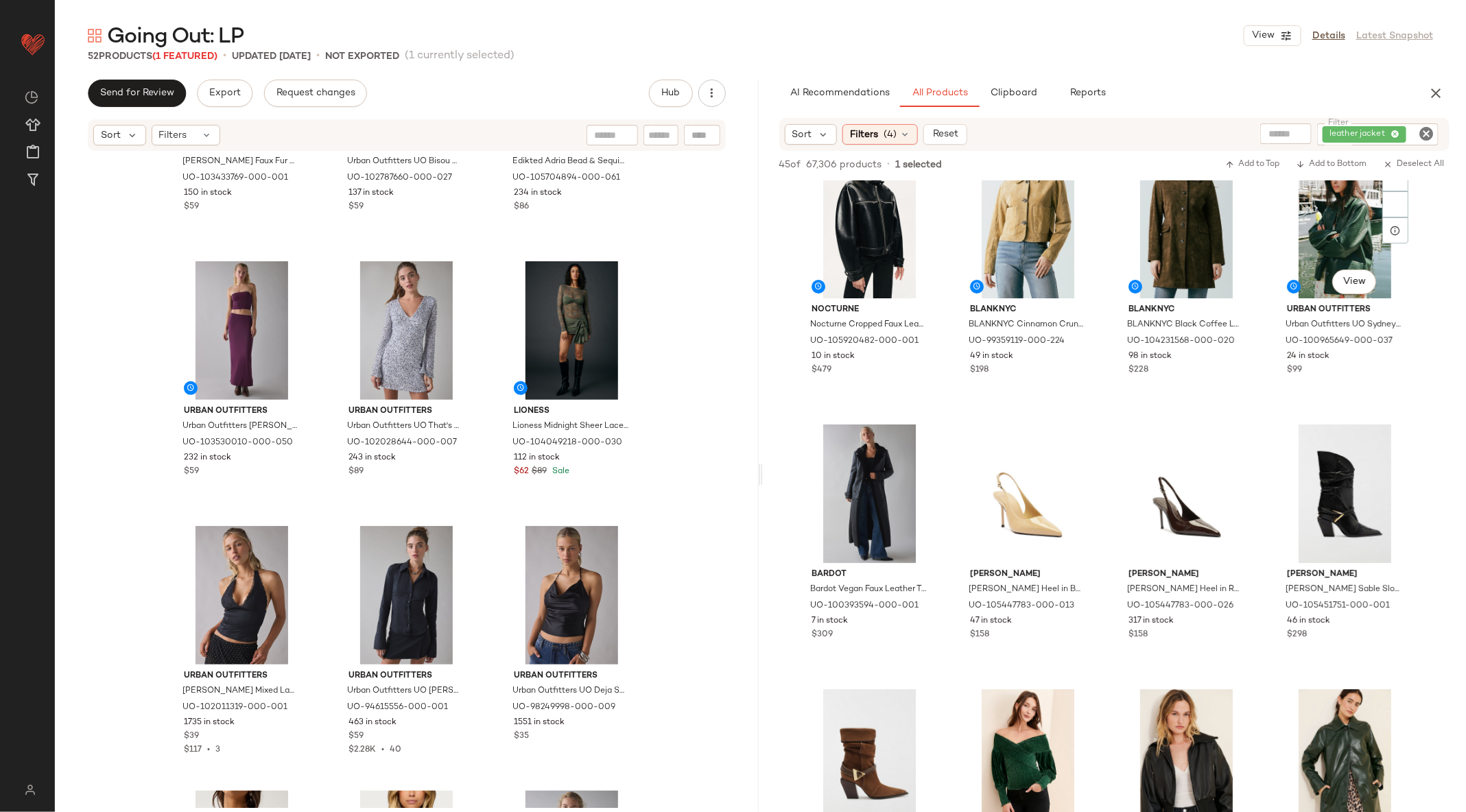
scroll to position [0, 0]
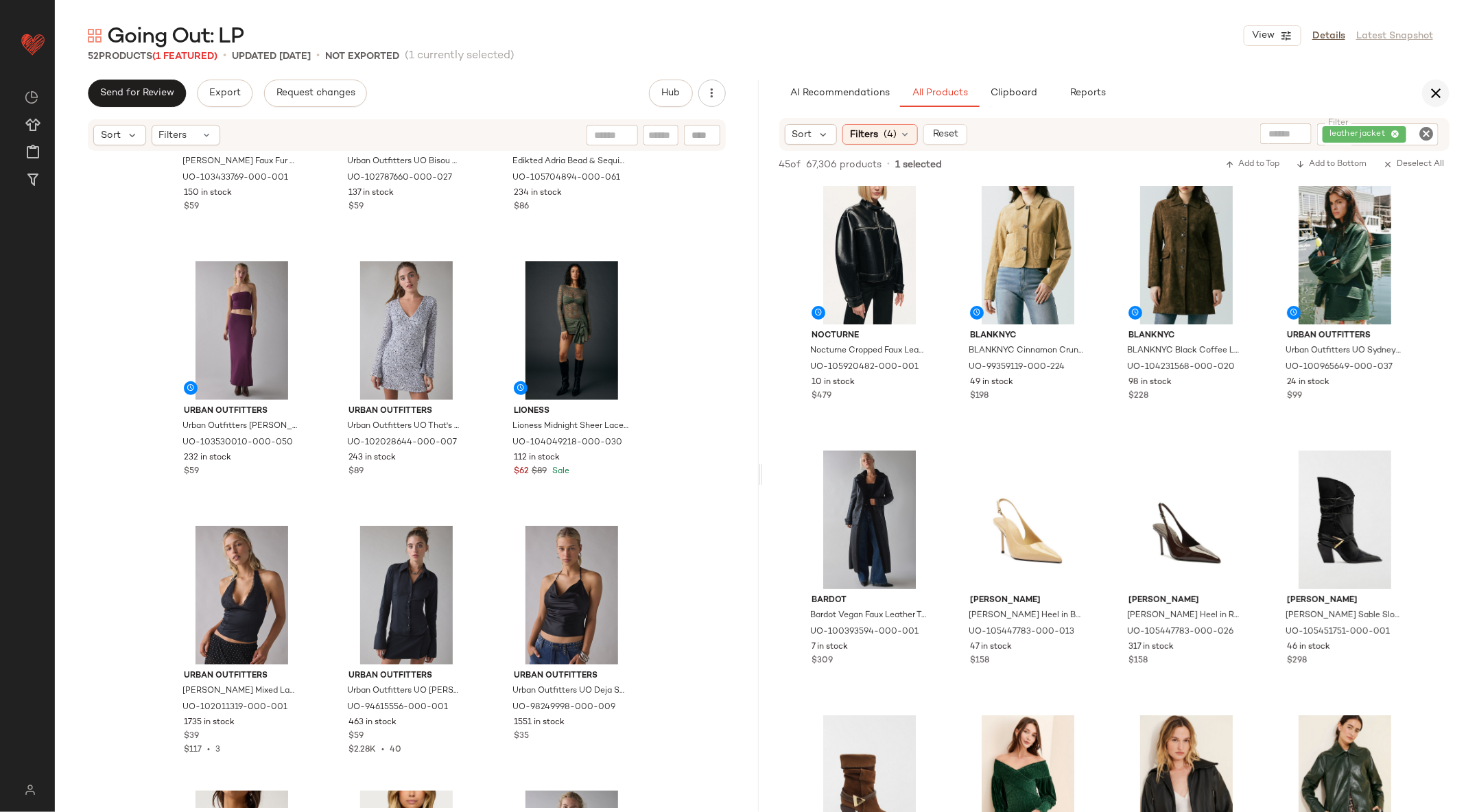
click at [1438, 95] on icon "button" at bounding box center [1435, 93] width 16 height 16
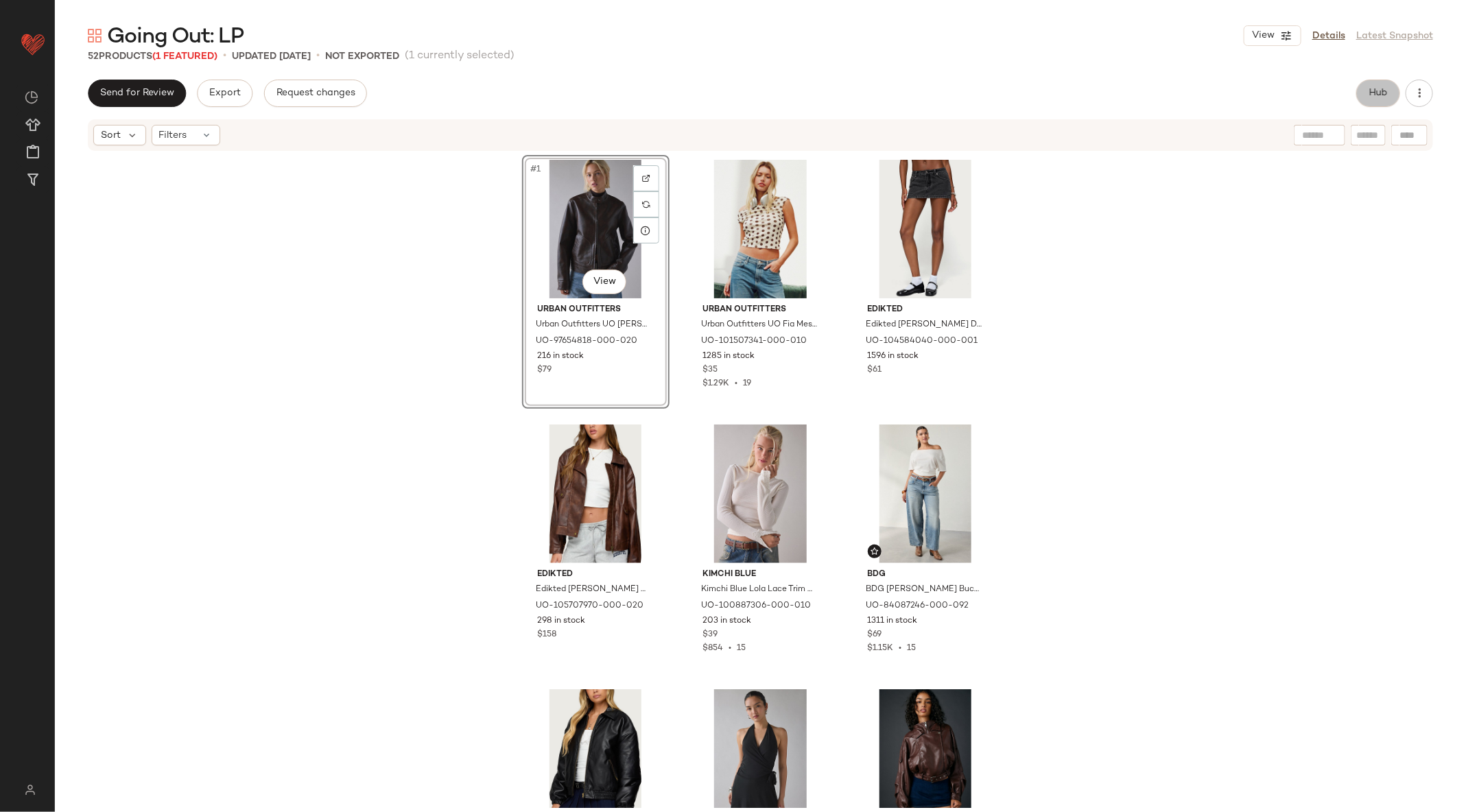
click at [1368, 81] on button "Hub" at bounding box center [1378, 93] width 44 height 27
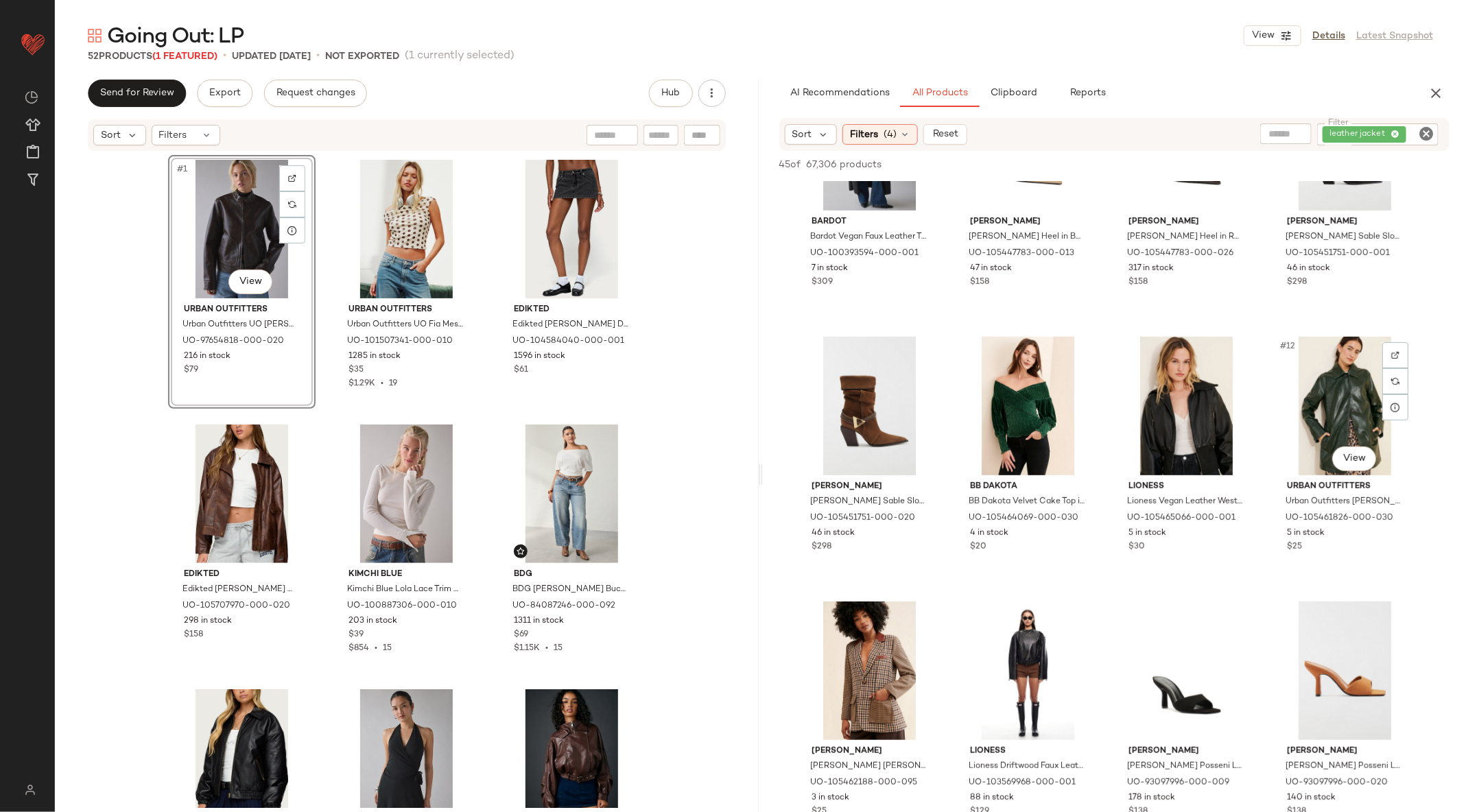
scroll to position [1025, 0]
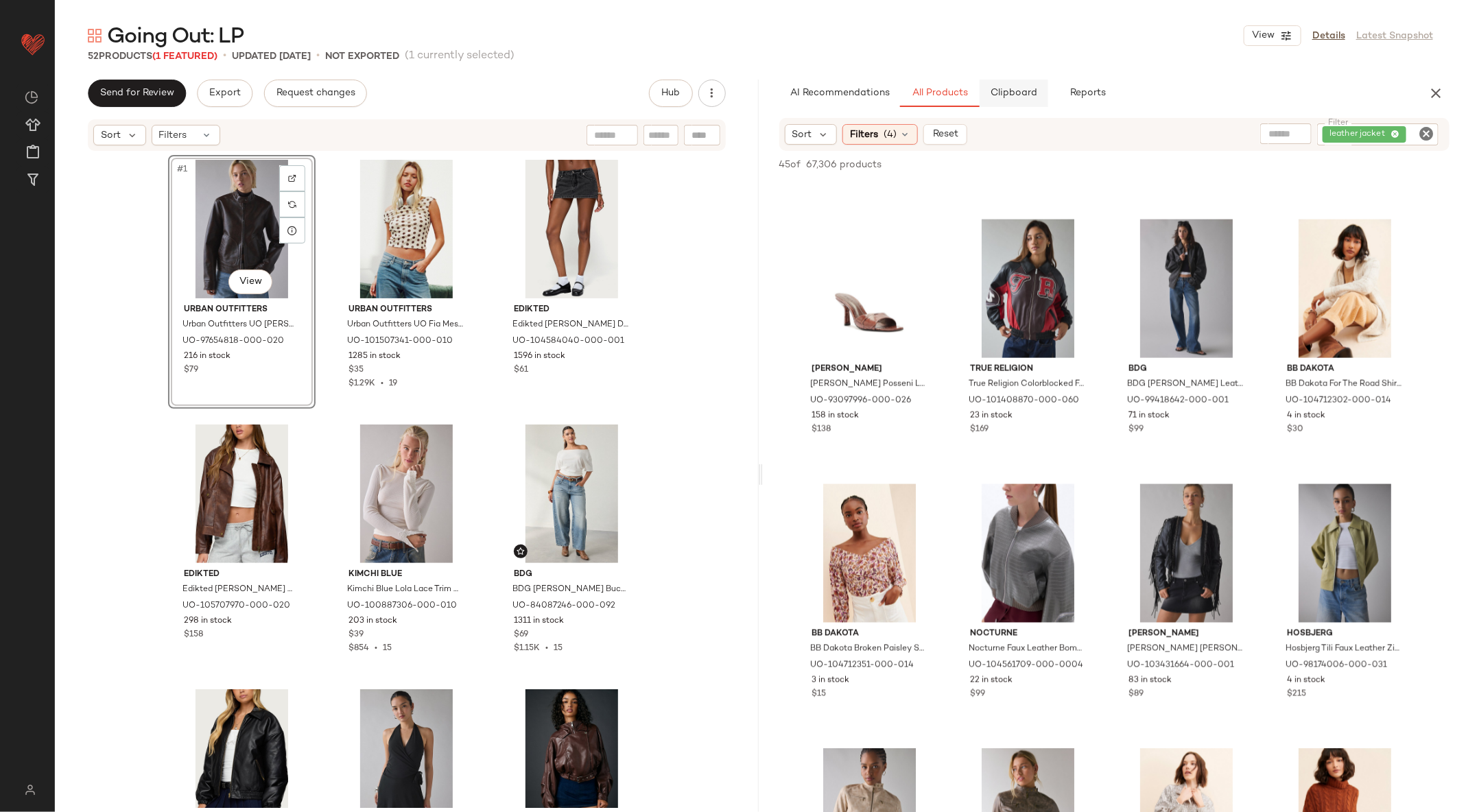
click at [1009, 92] on span "Clipboard" at bounding box center [1013, 93] width 47 height 11
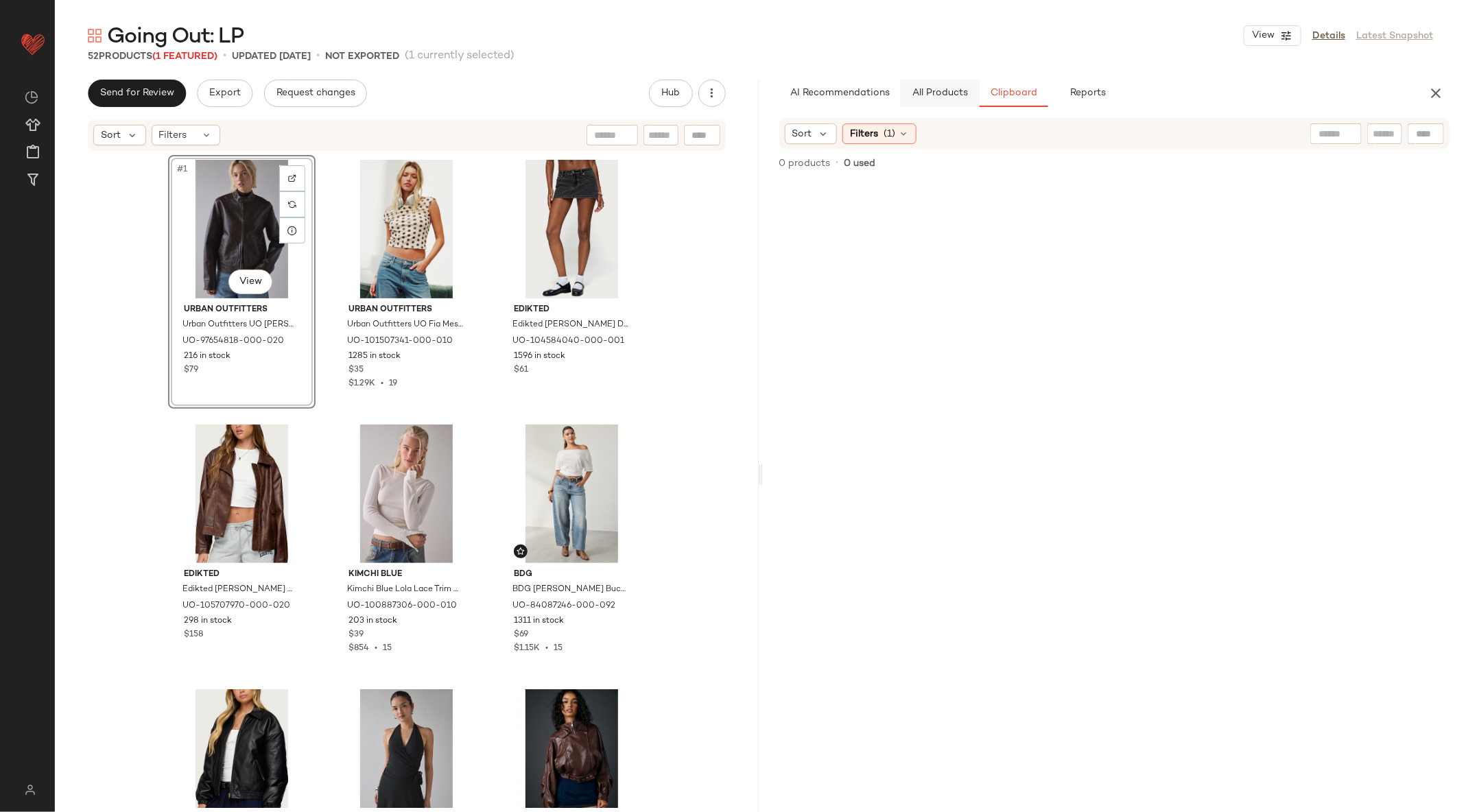
click at [939, 98] on span "All Products" at bounding box center [939, 93] width 57 height 11
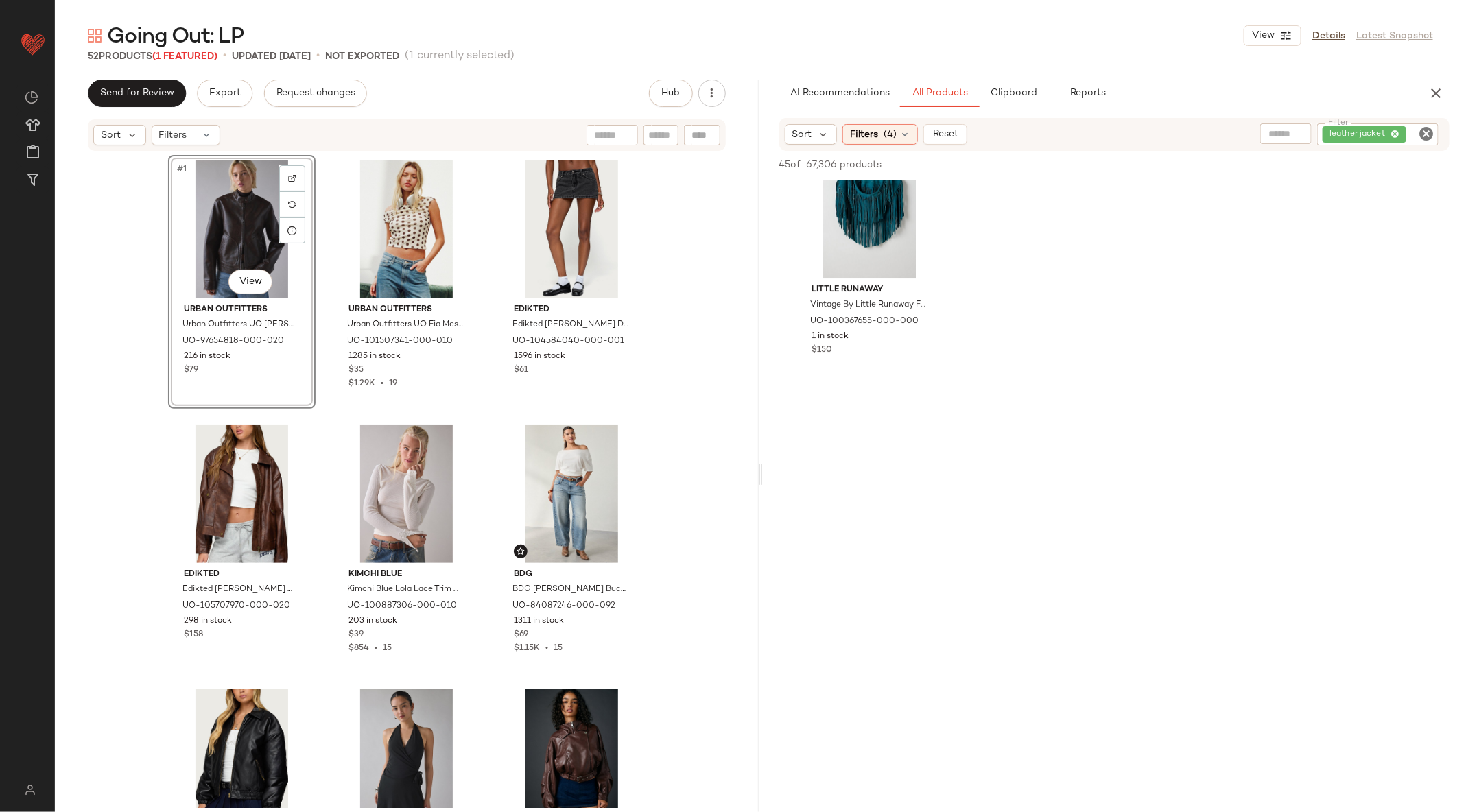
scroll to position [2809, 0]
click at [1423, 132] on icon "Clear Filter" at bounding box center [1426, 133] width 16 height 16
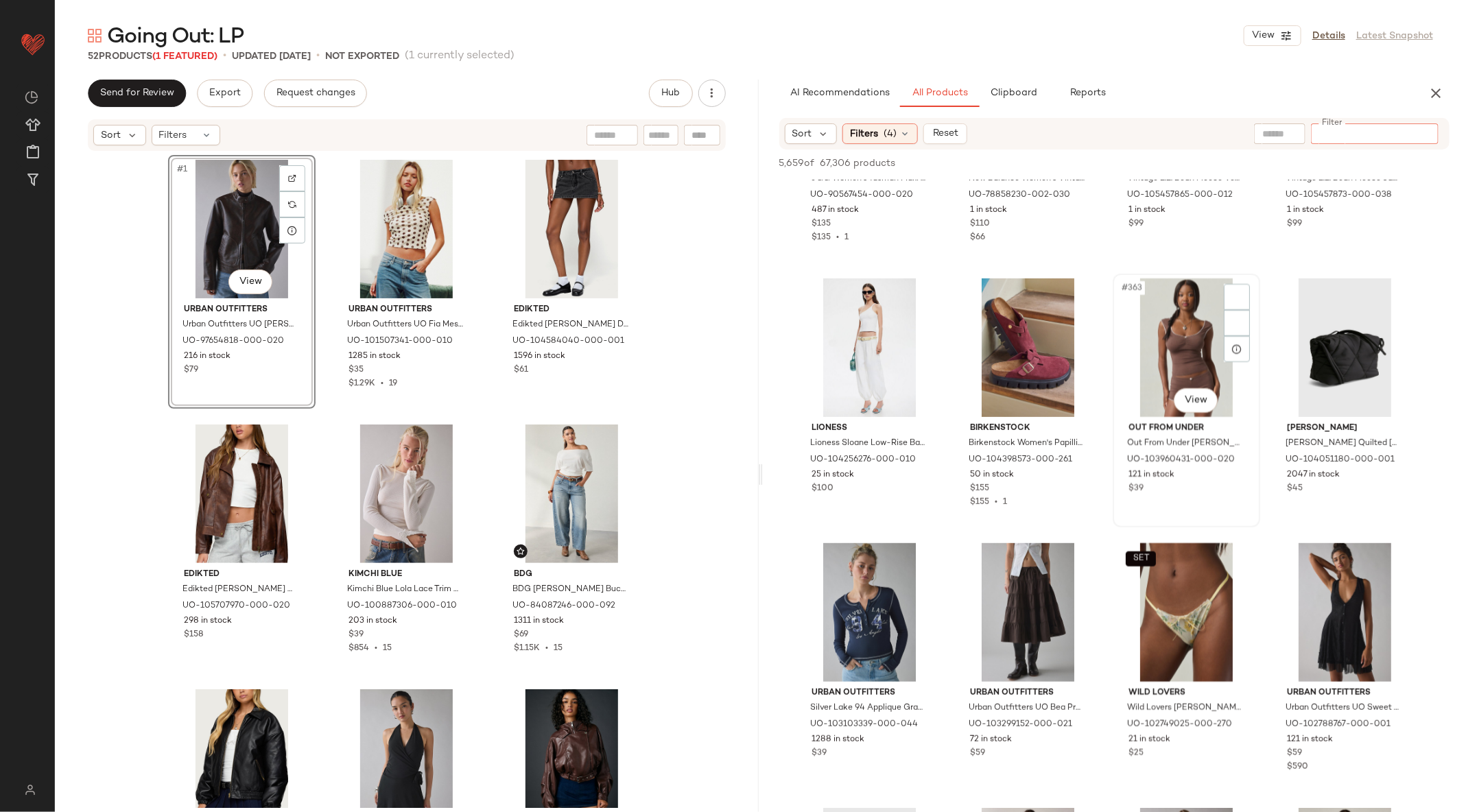
scroll to position [23723, 0]
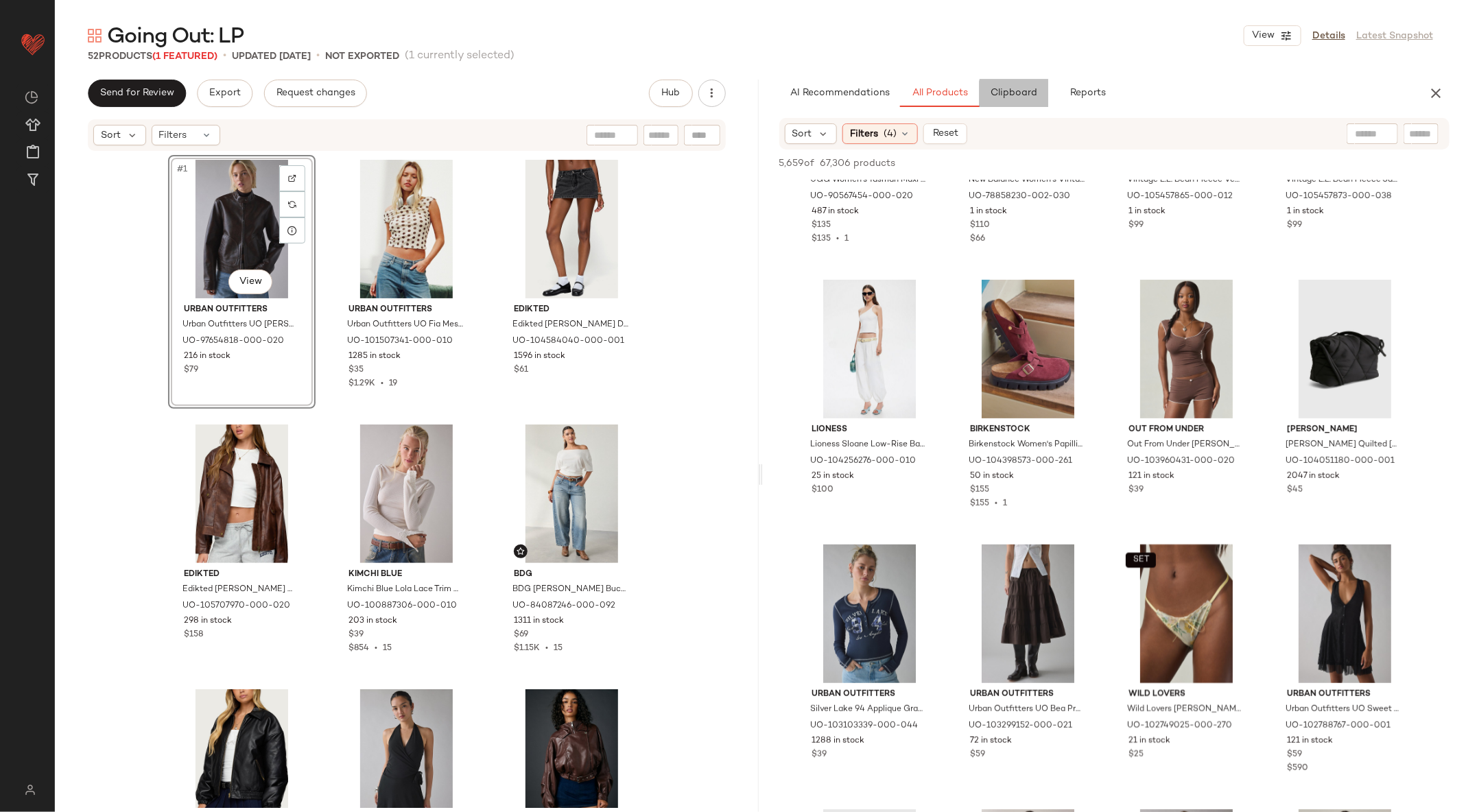
click at [1022, 92] on span "Clipboard" at bounding box center [1013, 93] width 47 height 11
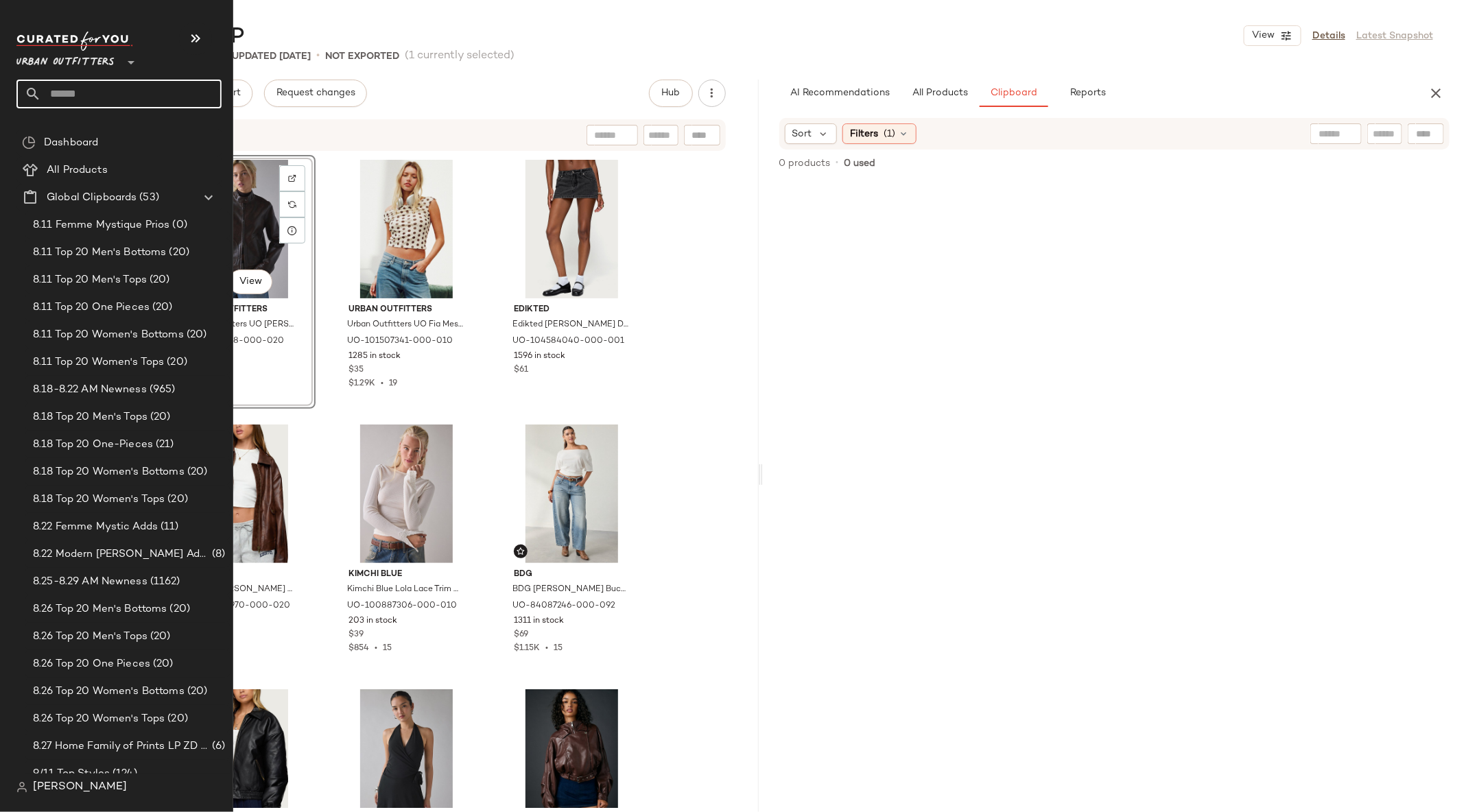
click at [85, 84] on input "text" at bounding box center [131, 94] width 181 height 29
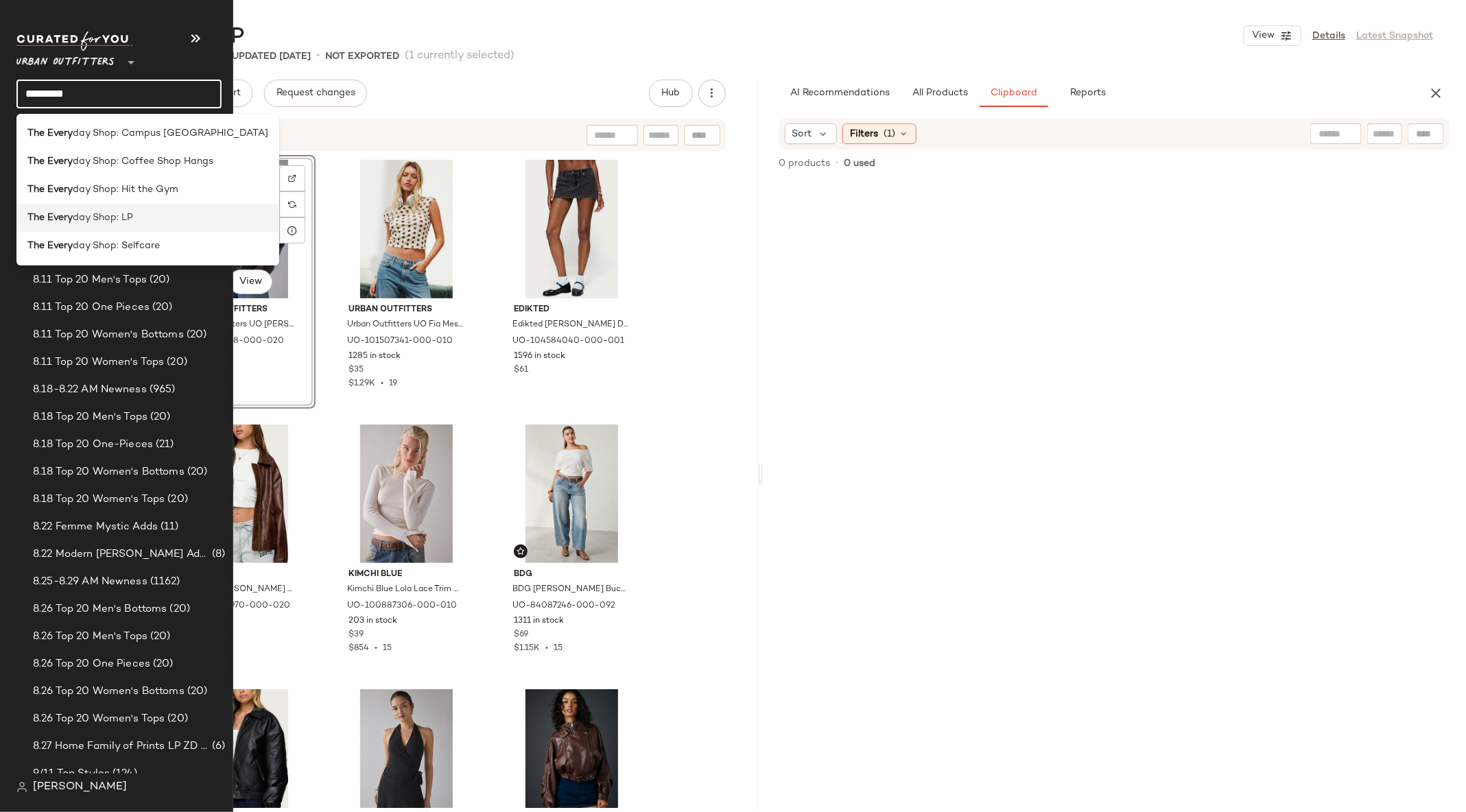
type input "*********"
click at [139, 218] on div "The Every day Shop: LP" at bounding box center [147, 218] width 241 height 15
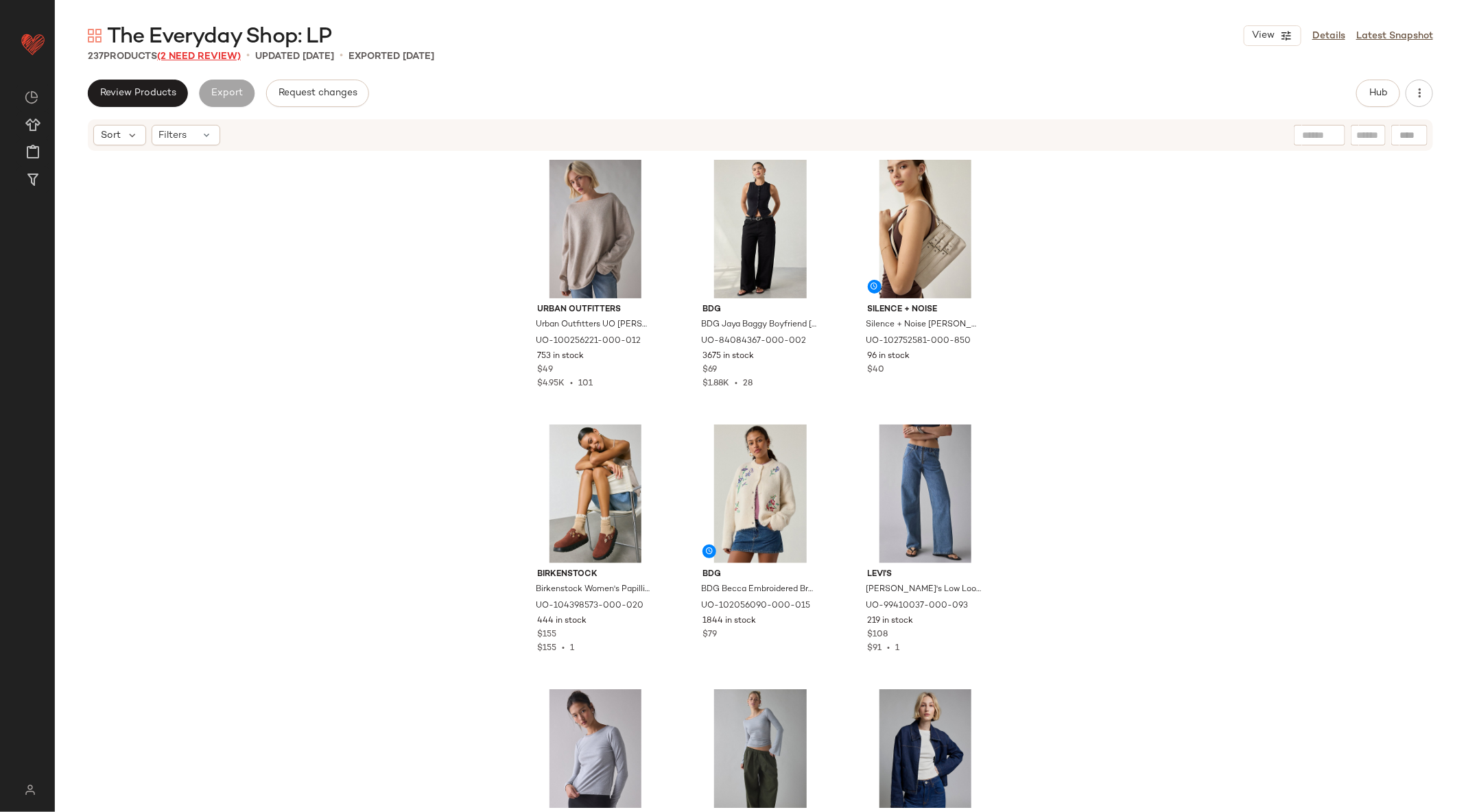
click at [178, 54] on span "(2 Need Review)" at bounding box center [199, 56] width 84 height 10
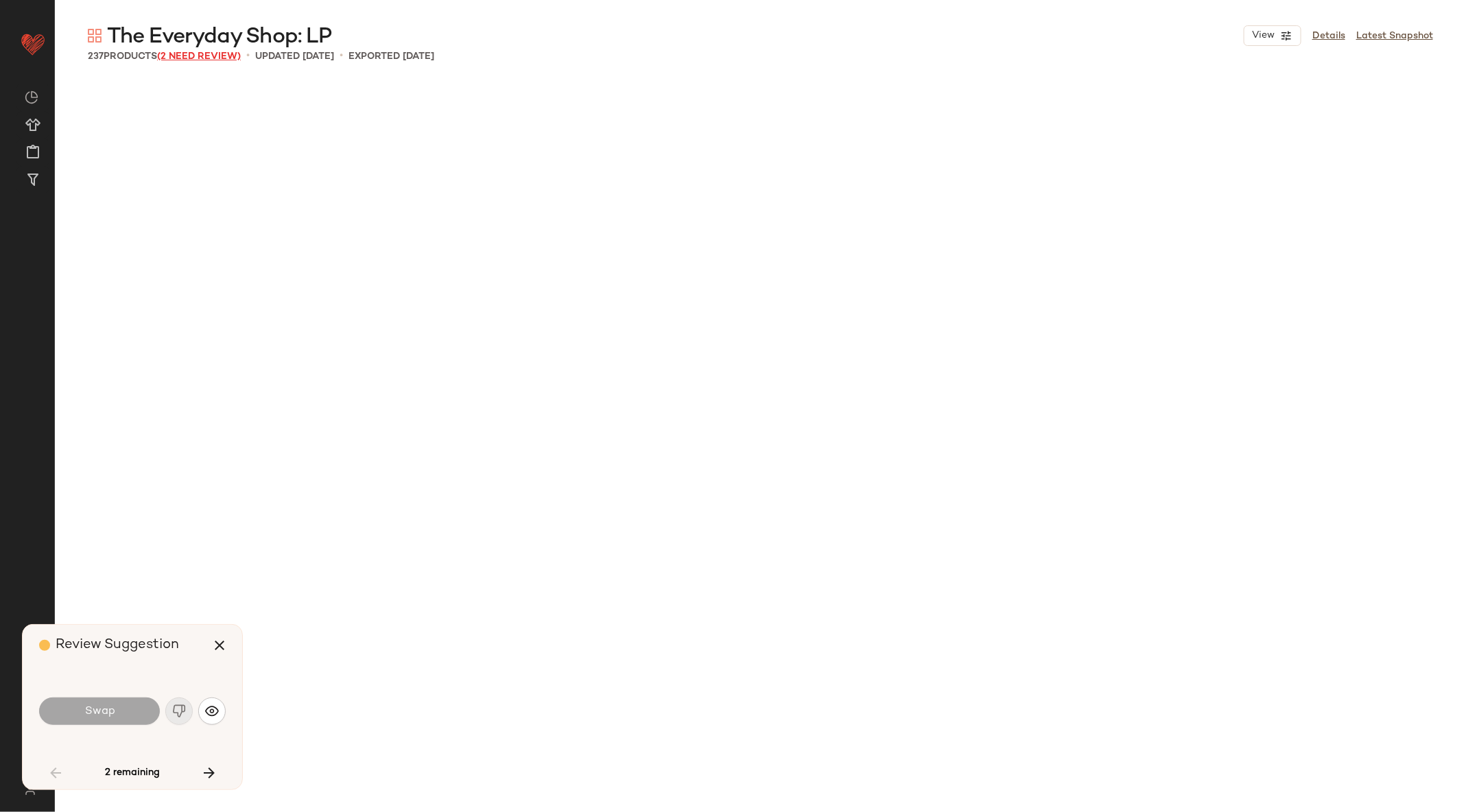
scroll to position [1069, 0]
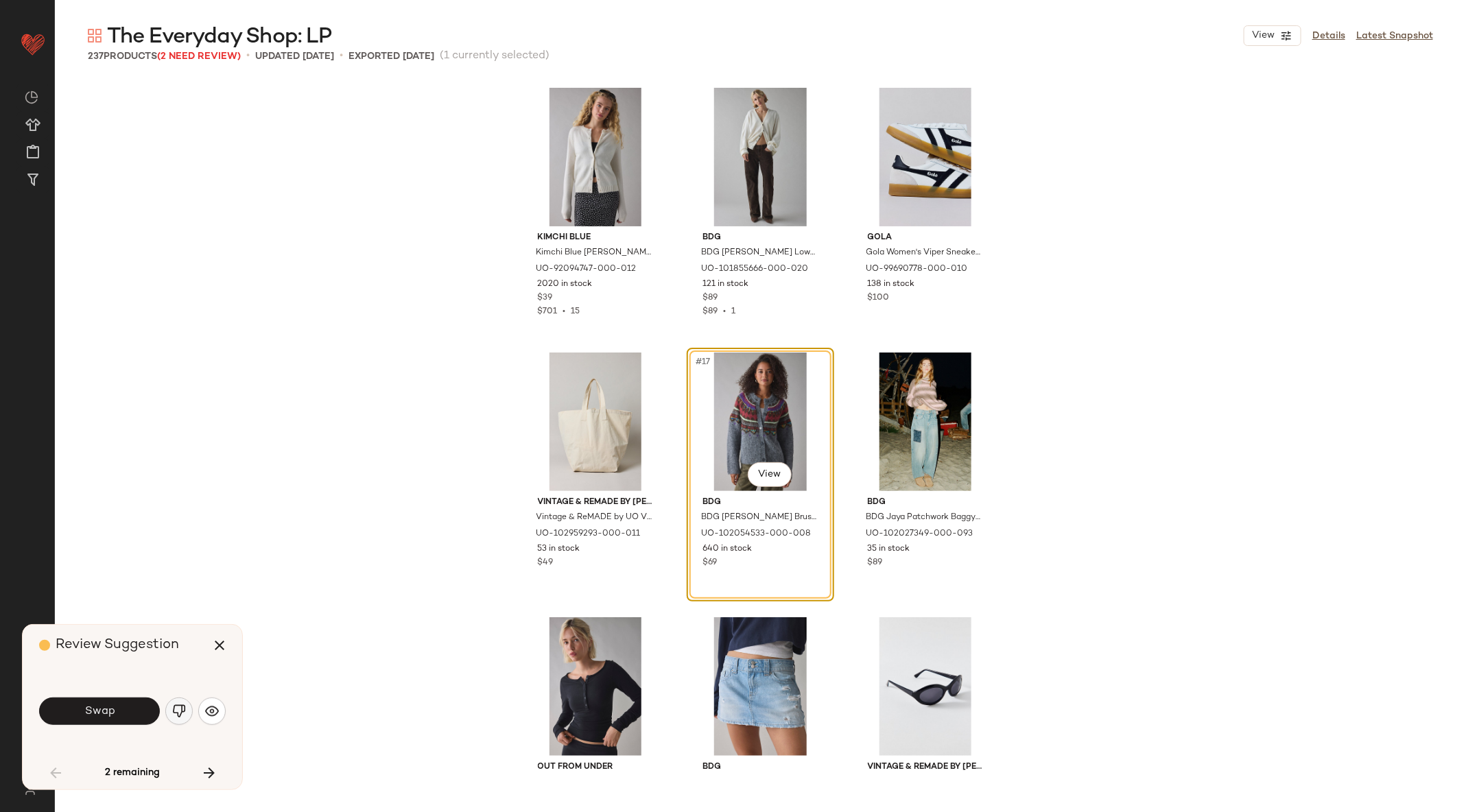
click at [167, 714] on button "button" at bounding box center [178, 710] width 27 height 27
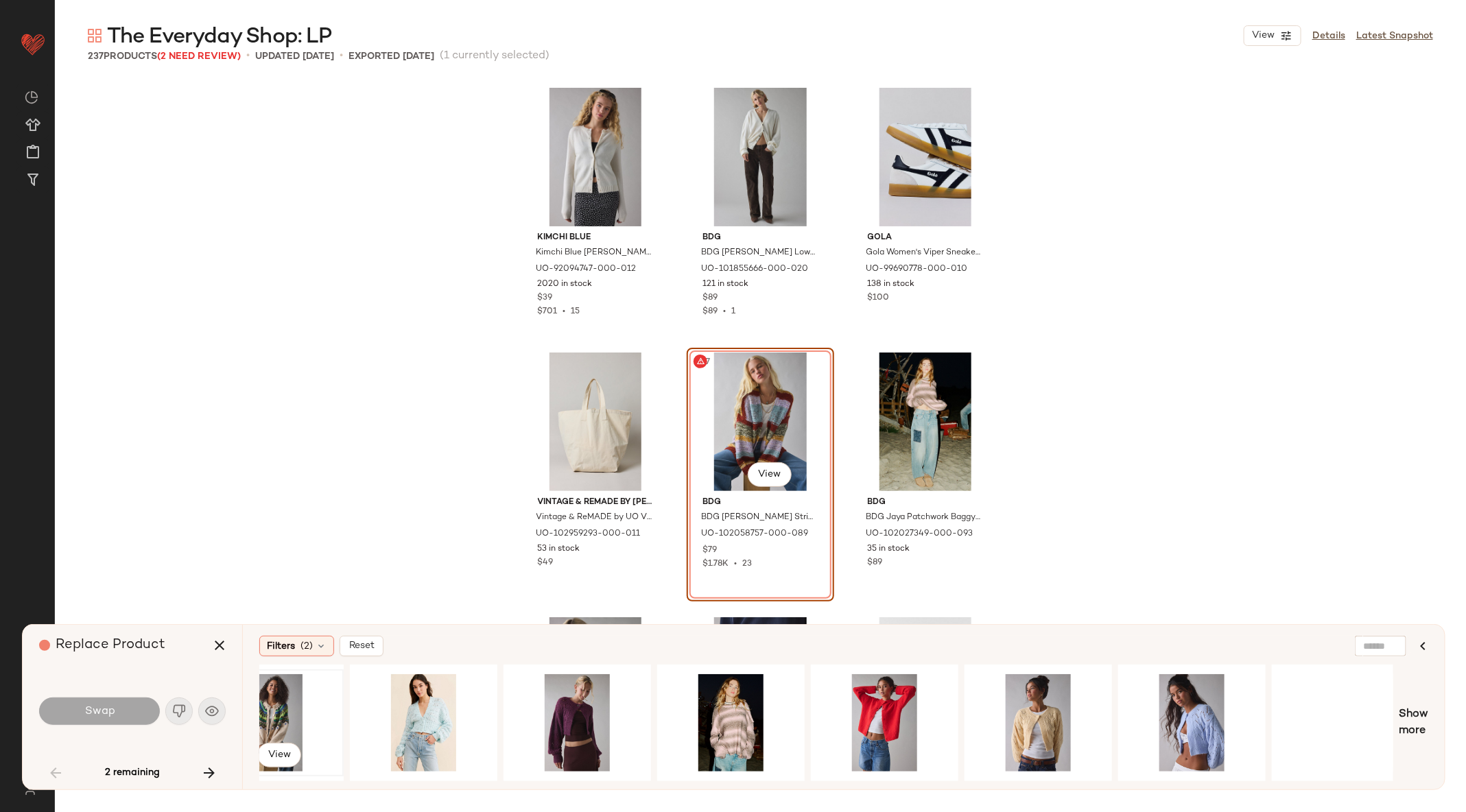
scroll to position [0, 311]
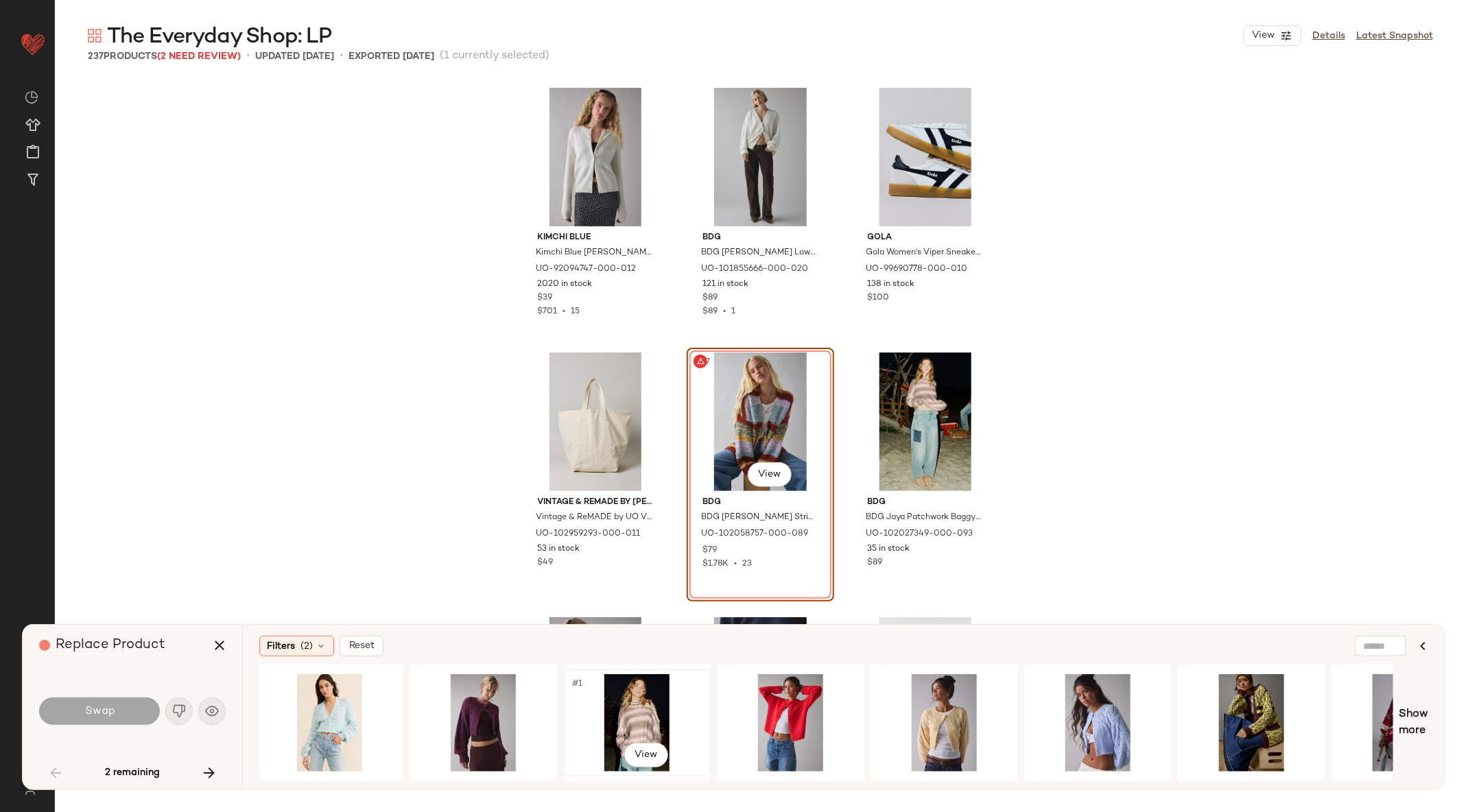
click at [645, 694] on div "#1 View" at bounding box center [637, 723] width 138 height 98
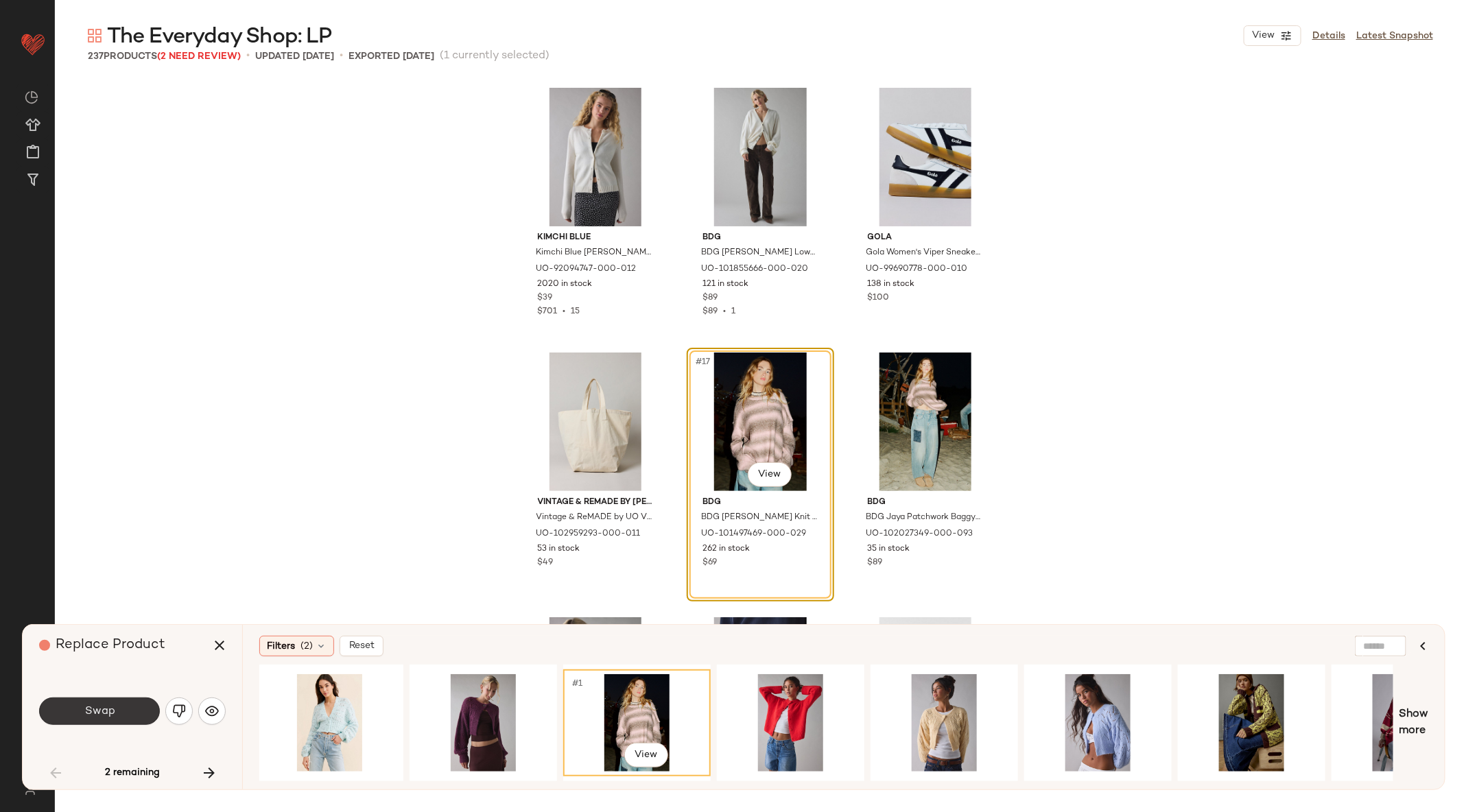
click at [97, 709] on span "Swap" at bounding box center [99, 711] width 31 height 13
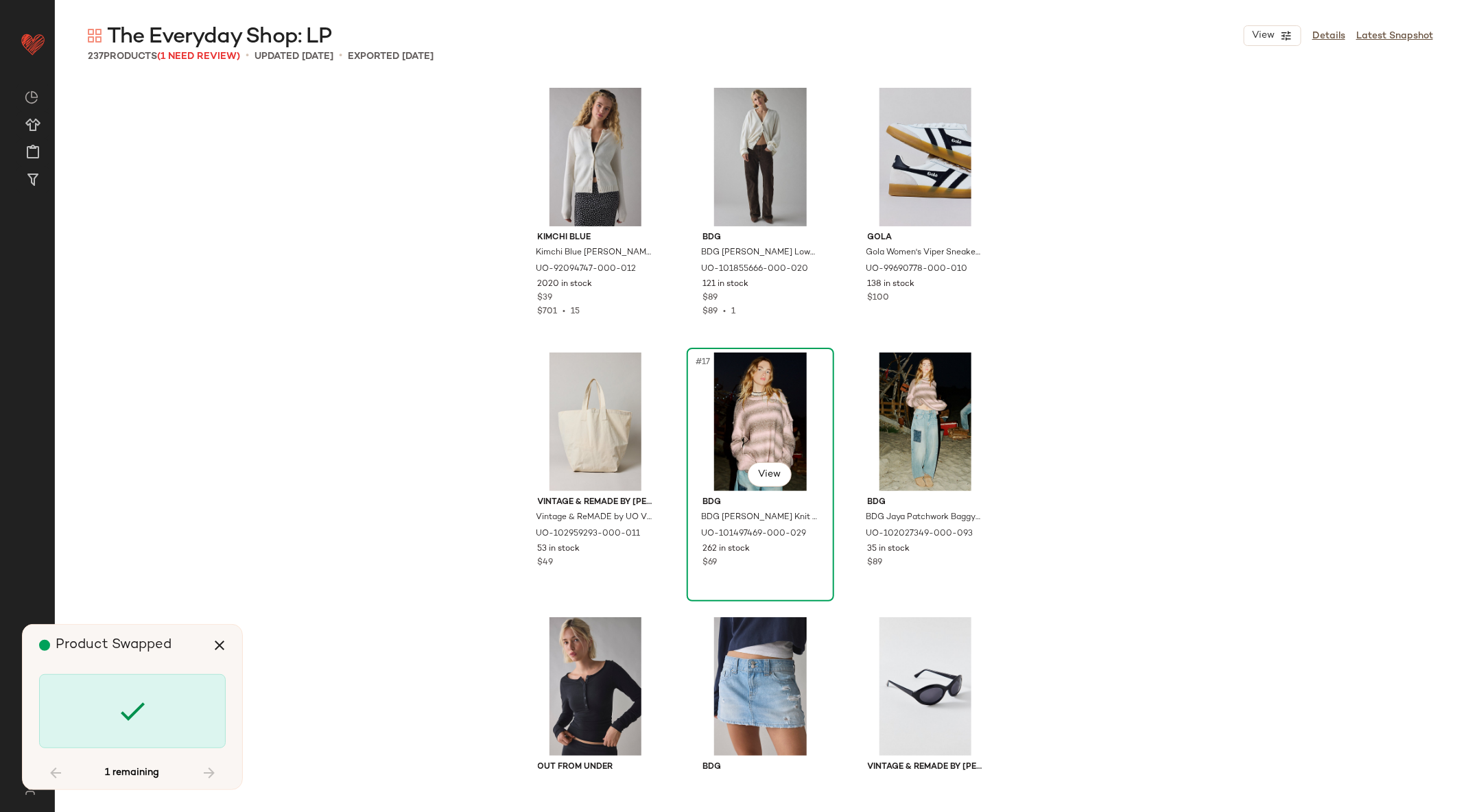
click at [751, 425] on div "#17 View" at bounding box center [761, 421] width 138 height 139
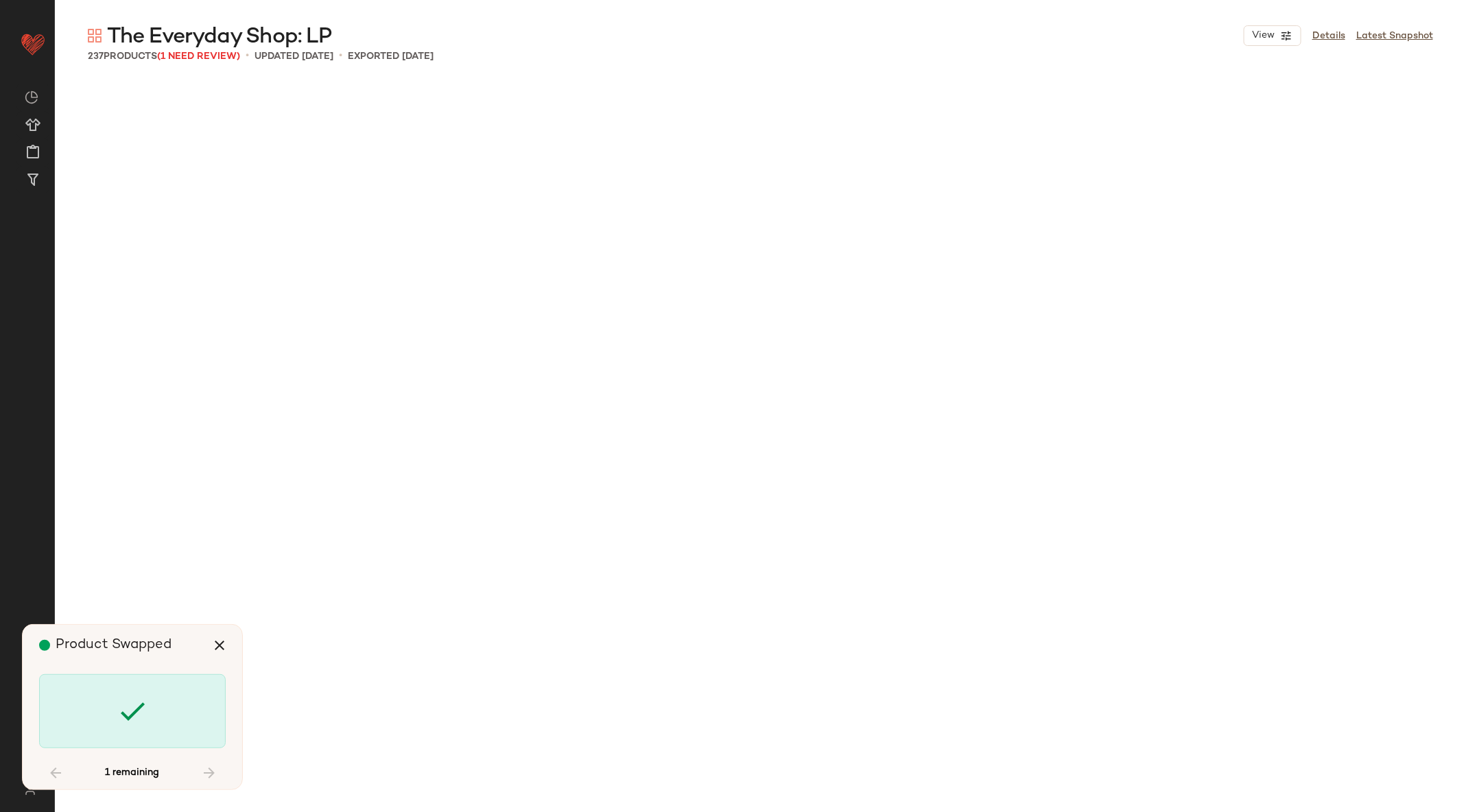
scroll to position [18526, 0]
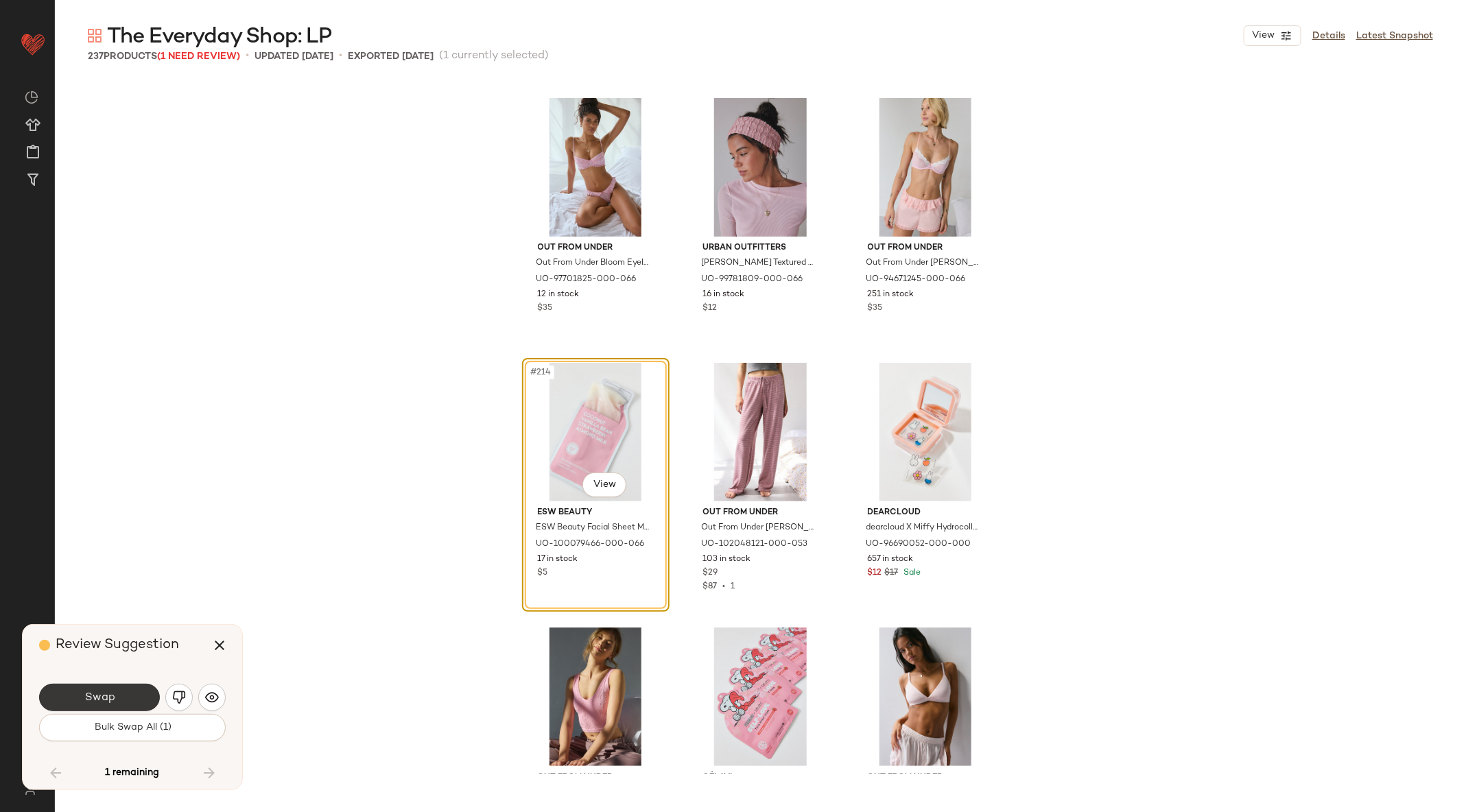
click at [106, 701] on span "Swap" at bounding box center [99, 697] width 31 height 13
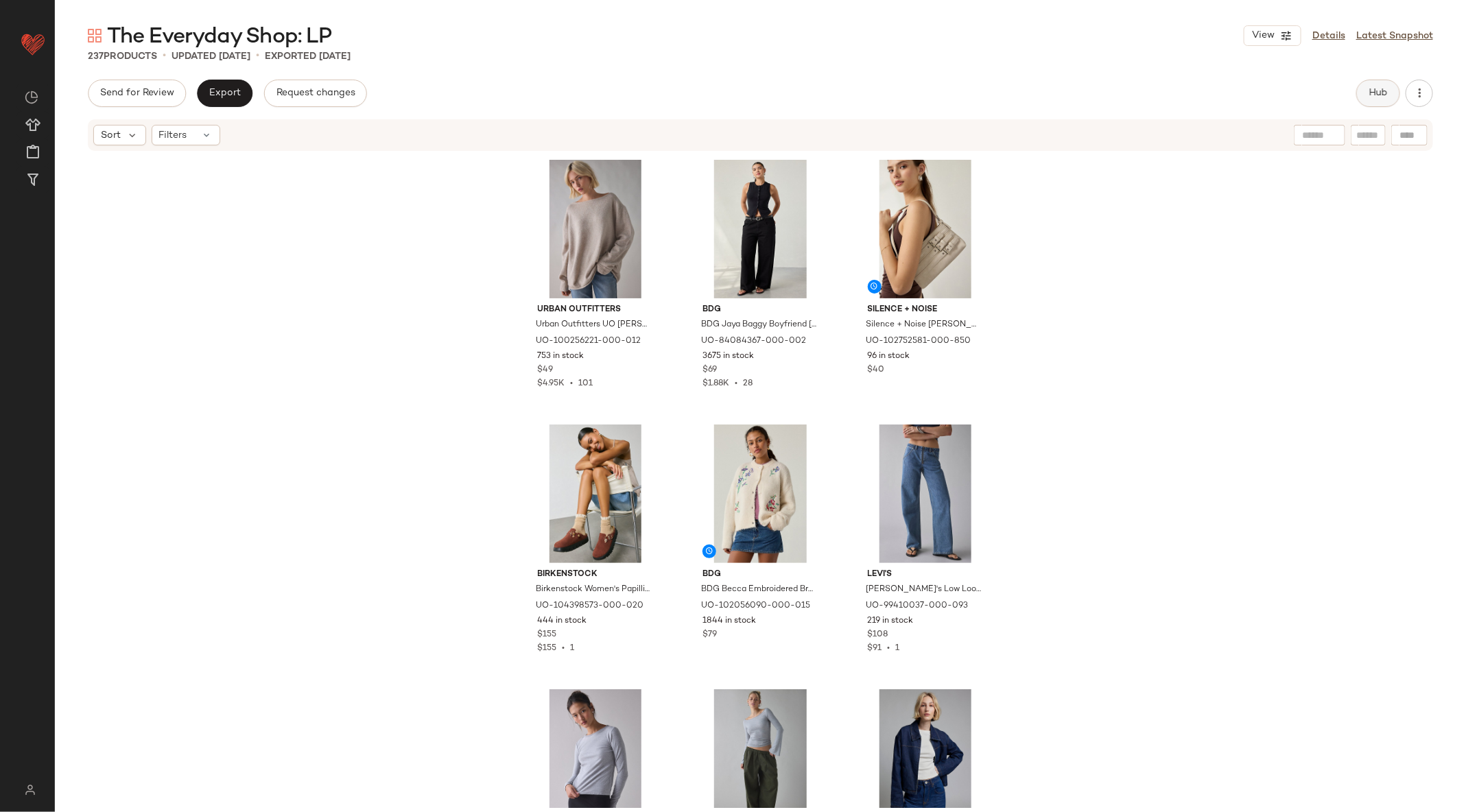
click at [1386, 102] on button "Hub" at bounding box center [1378, 93] width 44 height 27
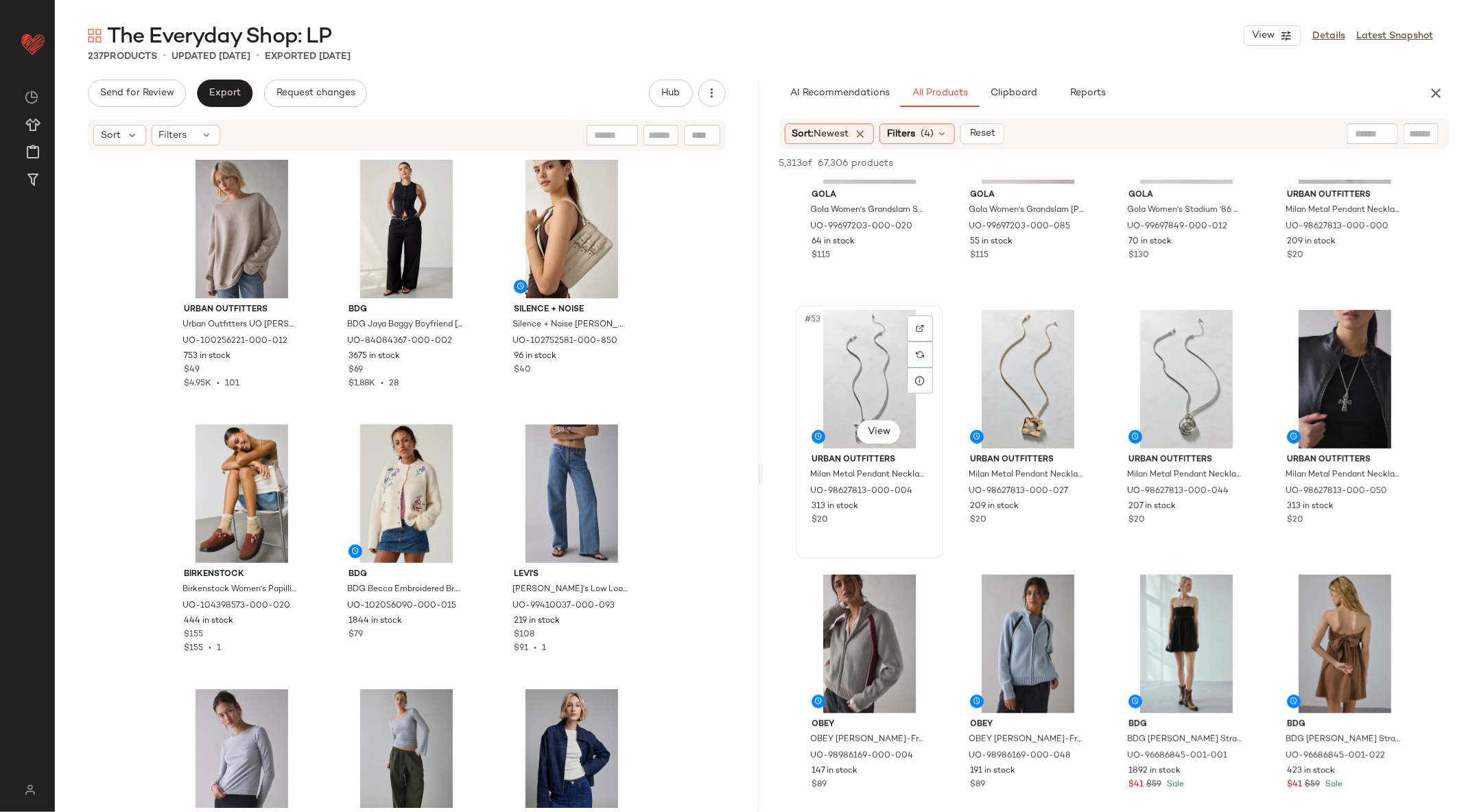
scroll to position [3504, 0]
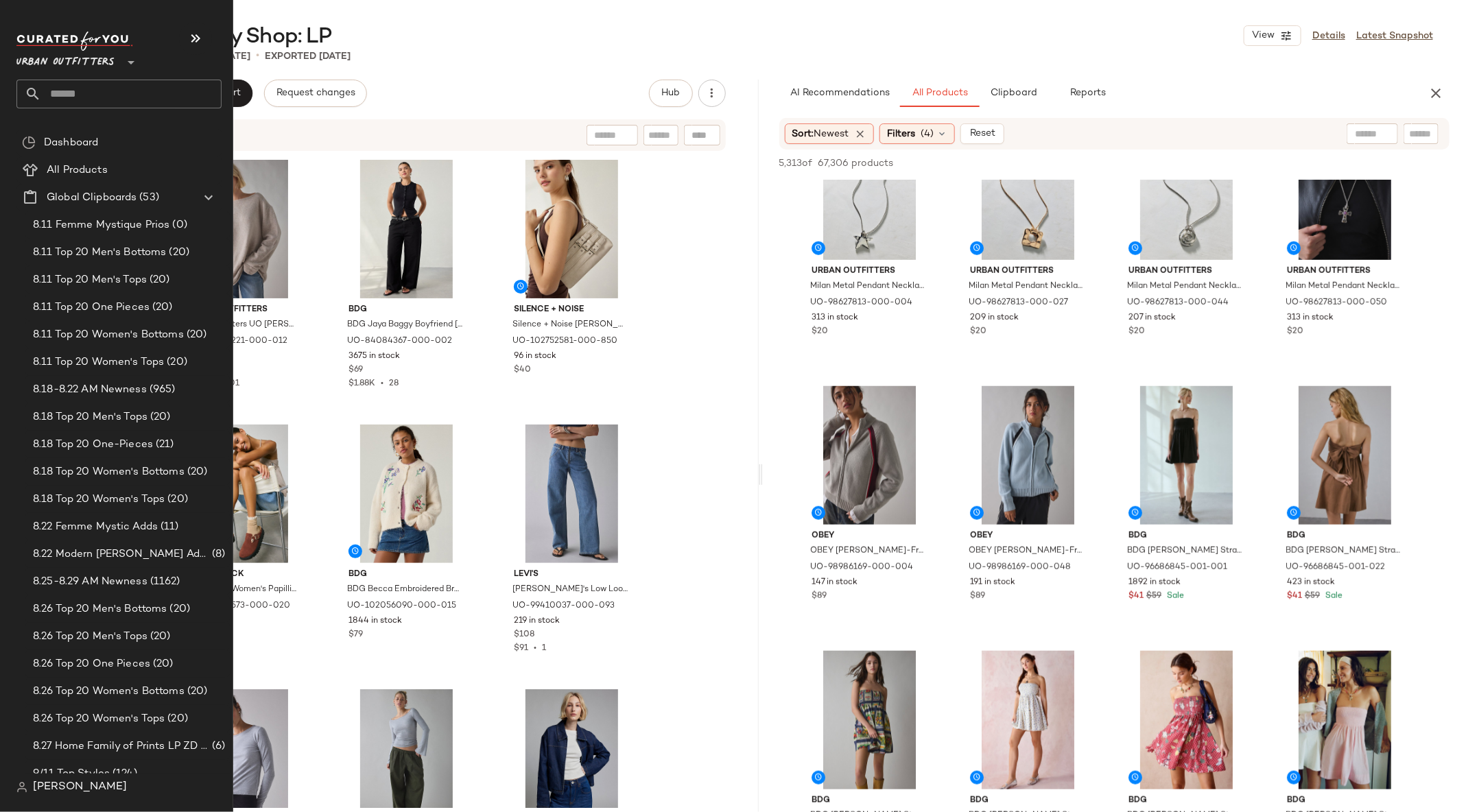
click at [89, 95] on input "text" at bounding box center [131, 94] width 181 height 29
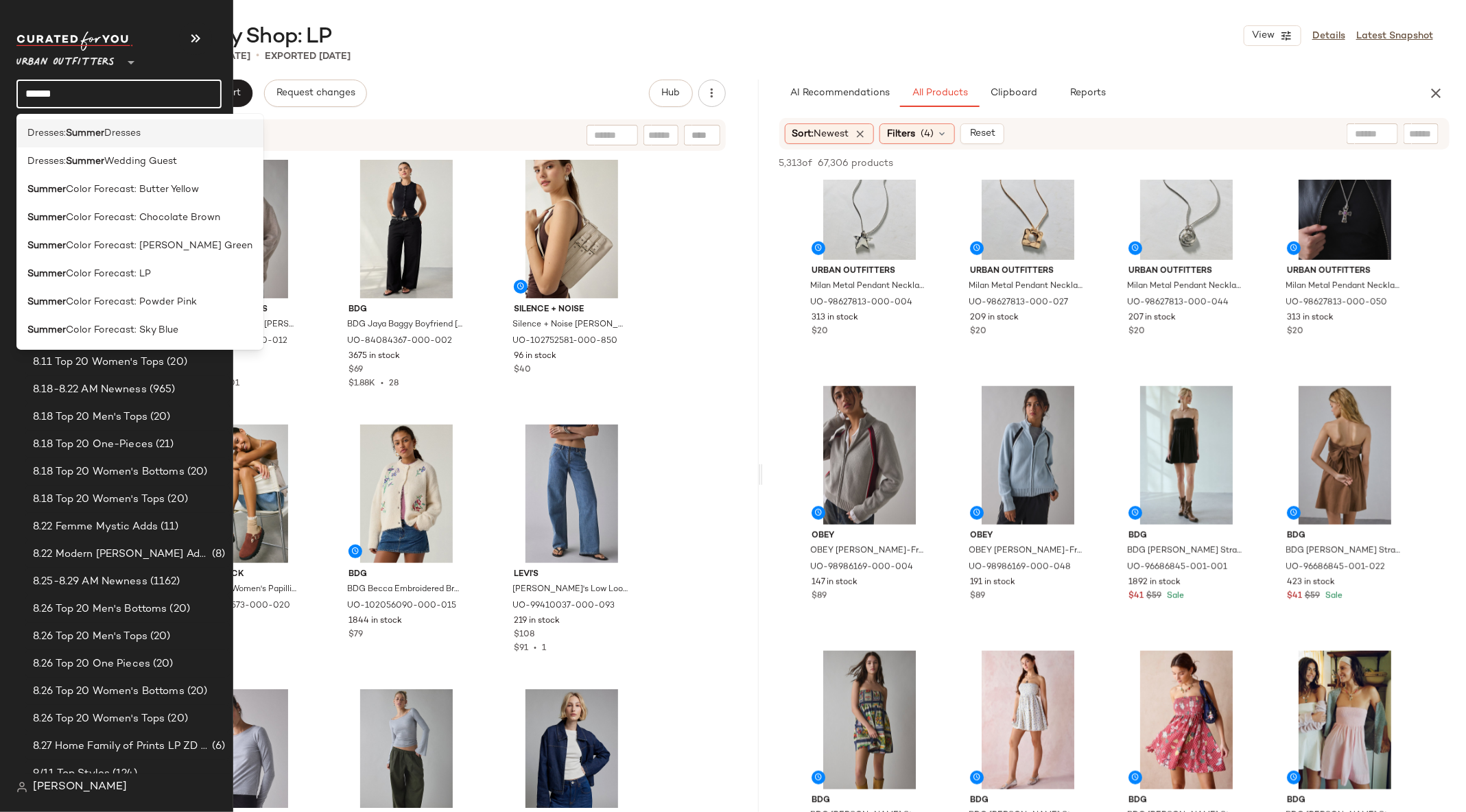
type input "******"
click at [100, 139] on b "Summer" at bounding box center [85, 133] width 39 height 15
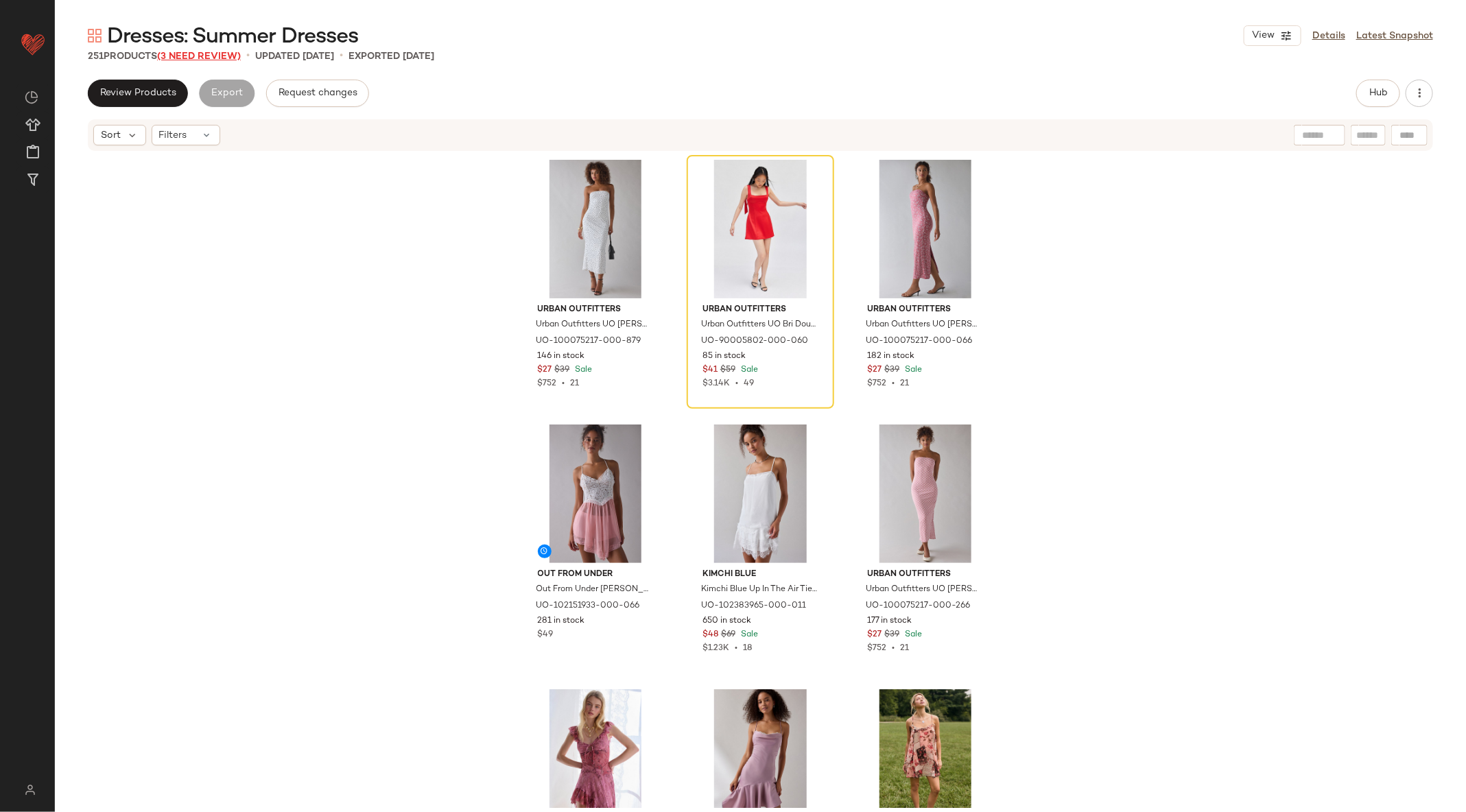
click at [210, 57] on span "(3 Need Review)" at bounding box center [199, 56] width 84 height 10
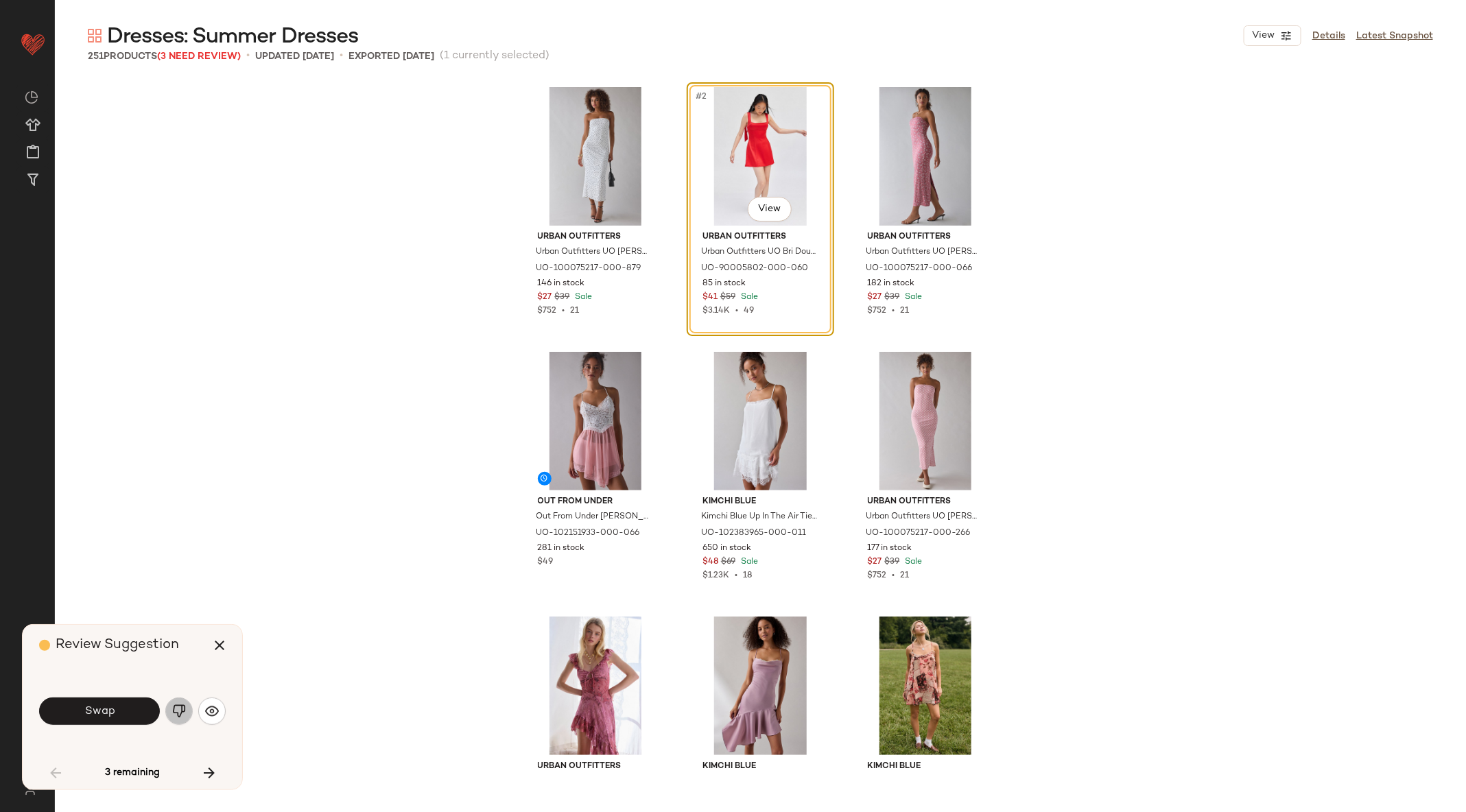
click at [174, 715] on img "button" at bounding box center [179, 711] width 14 height 14
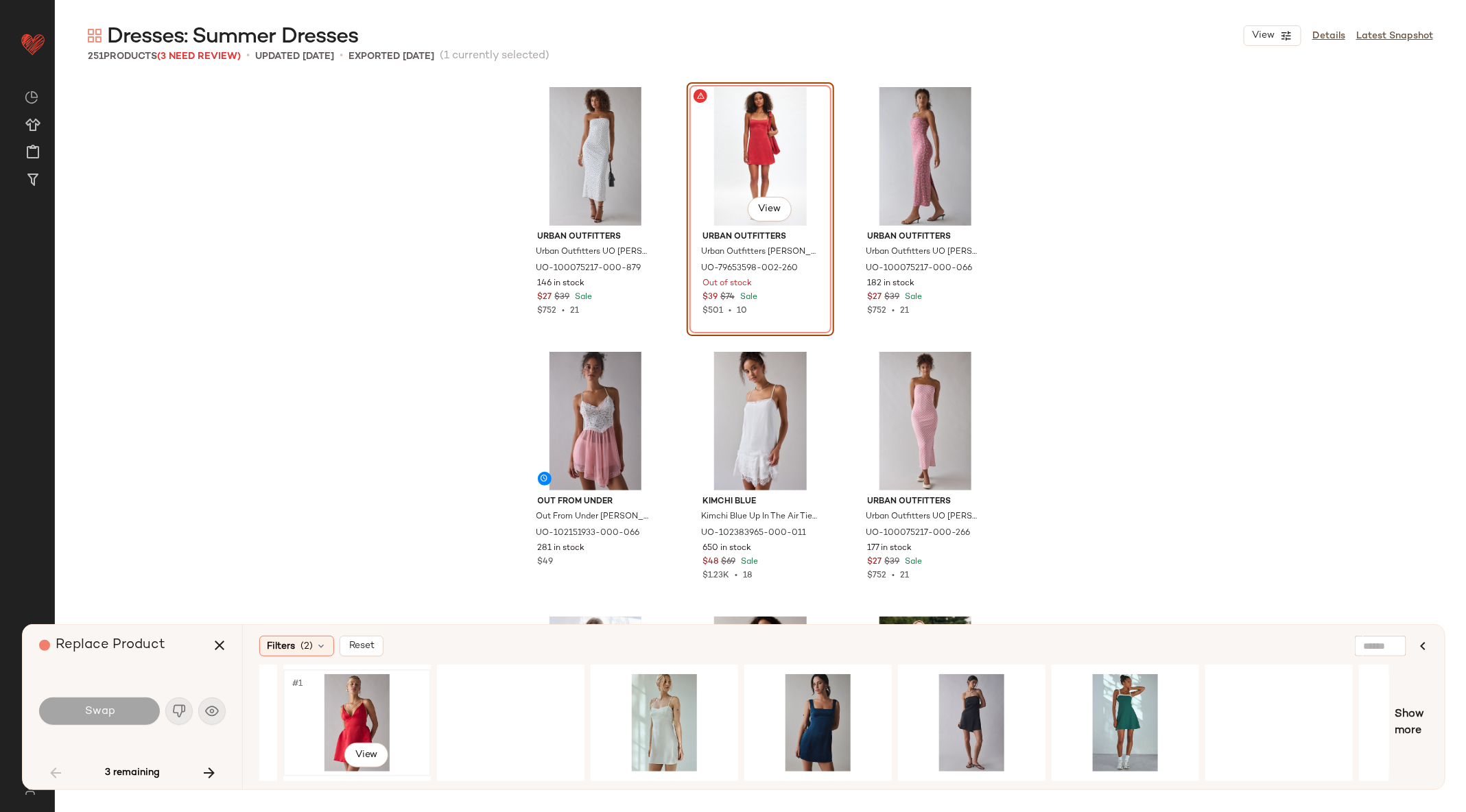
scroll to position [0, 860]
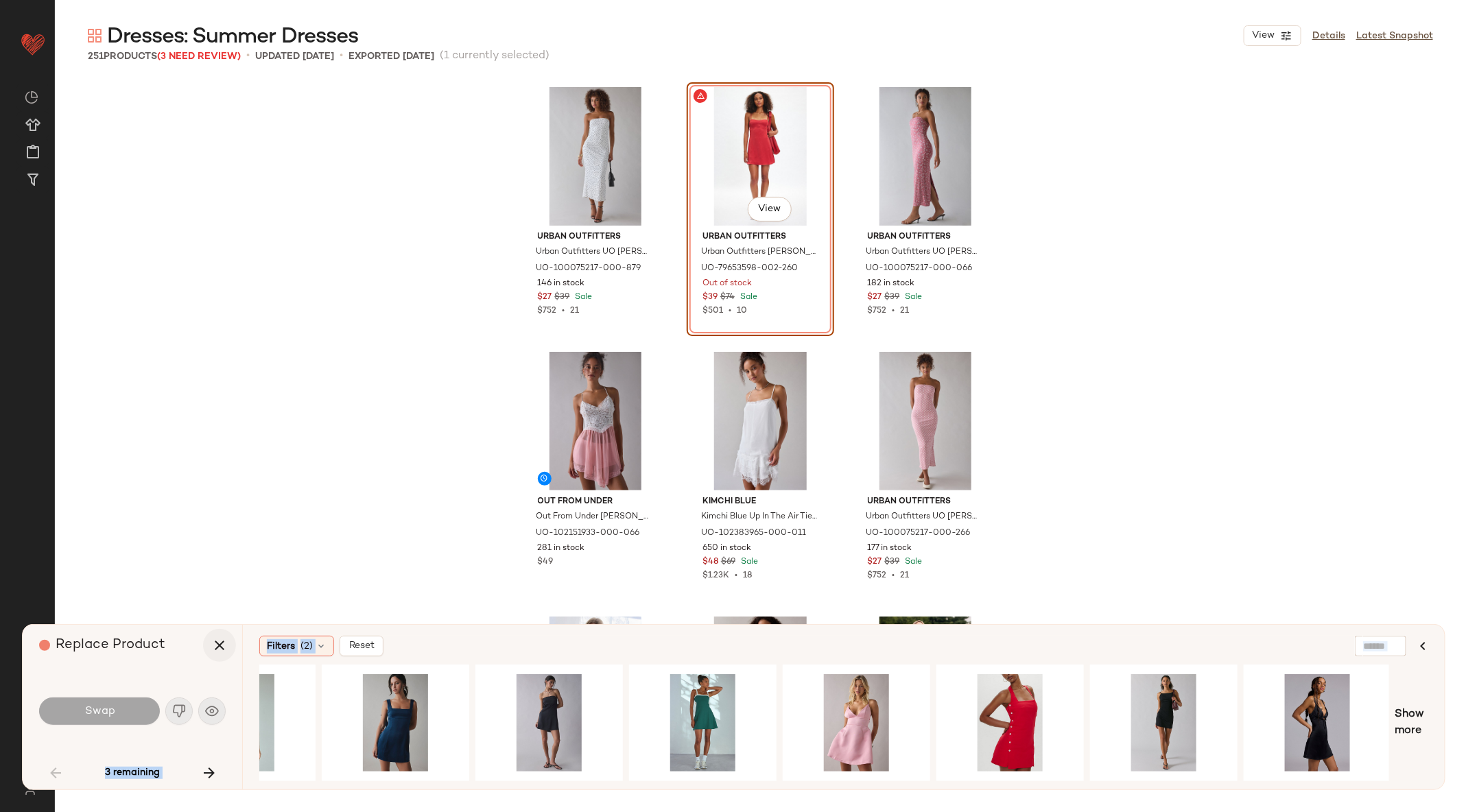
drag, startPoint x: 388, startPoint y: 690, endPoint x: 223, endPoint y: 649, distance: 170.0
click at [223, 649] on div "Replace Product Swap 3 remaining Filters (2) Reset Show more" at bounding box center [733, 707] width 1423 height 166
click at [223, 649] on icon "button" at bounding box center [219, 645] width 16 height 16
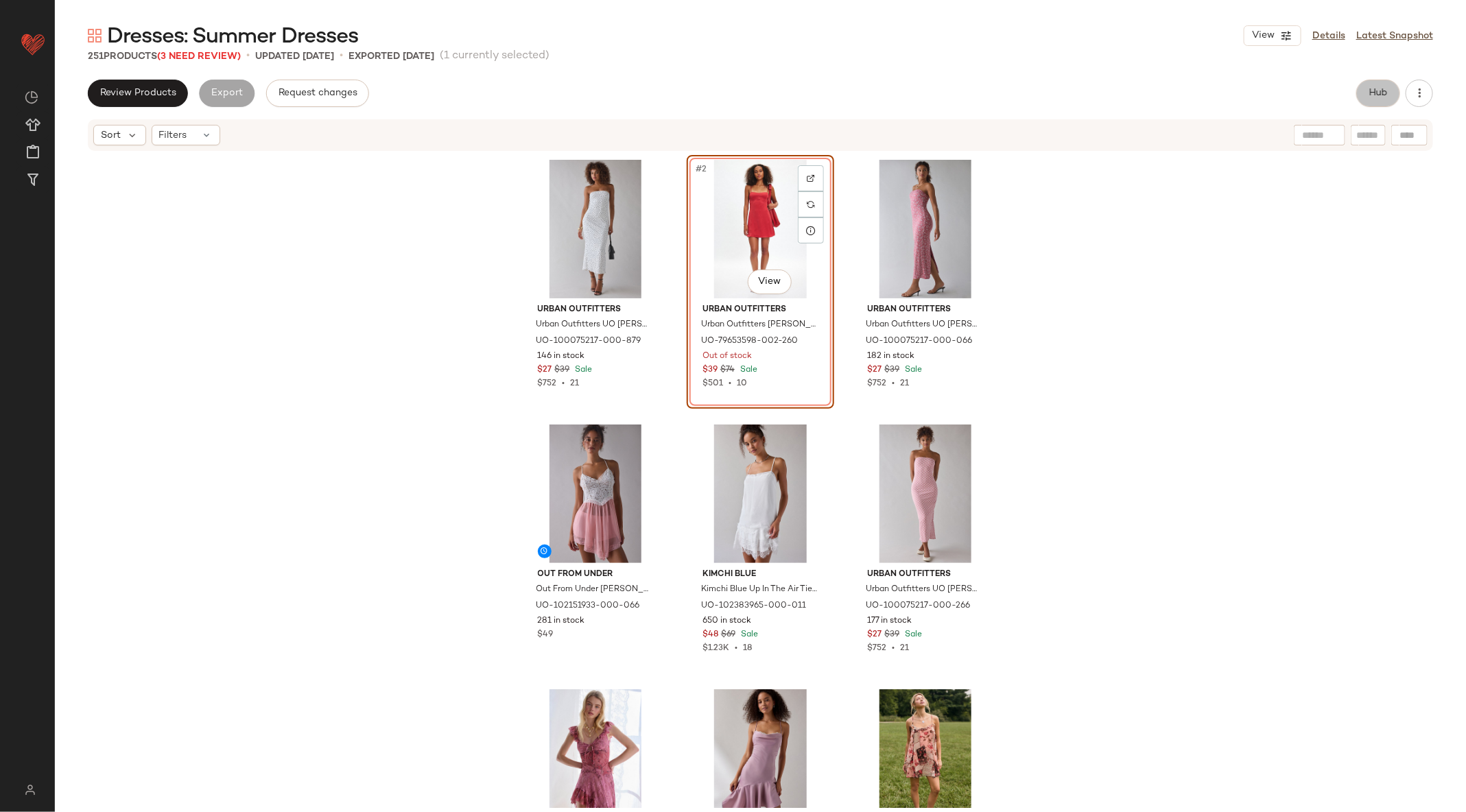
click at [1381, 91] on span "Hub" at bounding box center [1378, 93] width 19 height 11
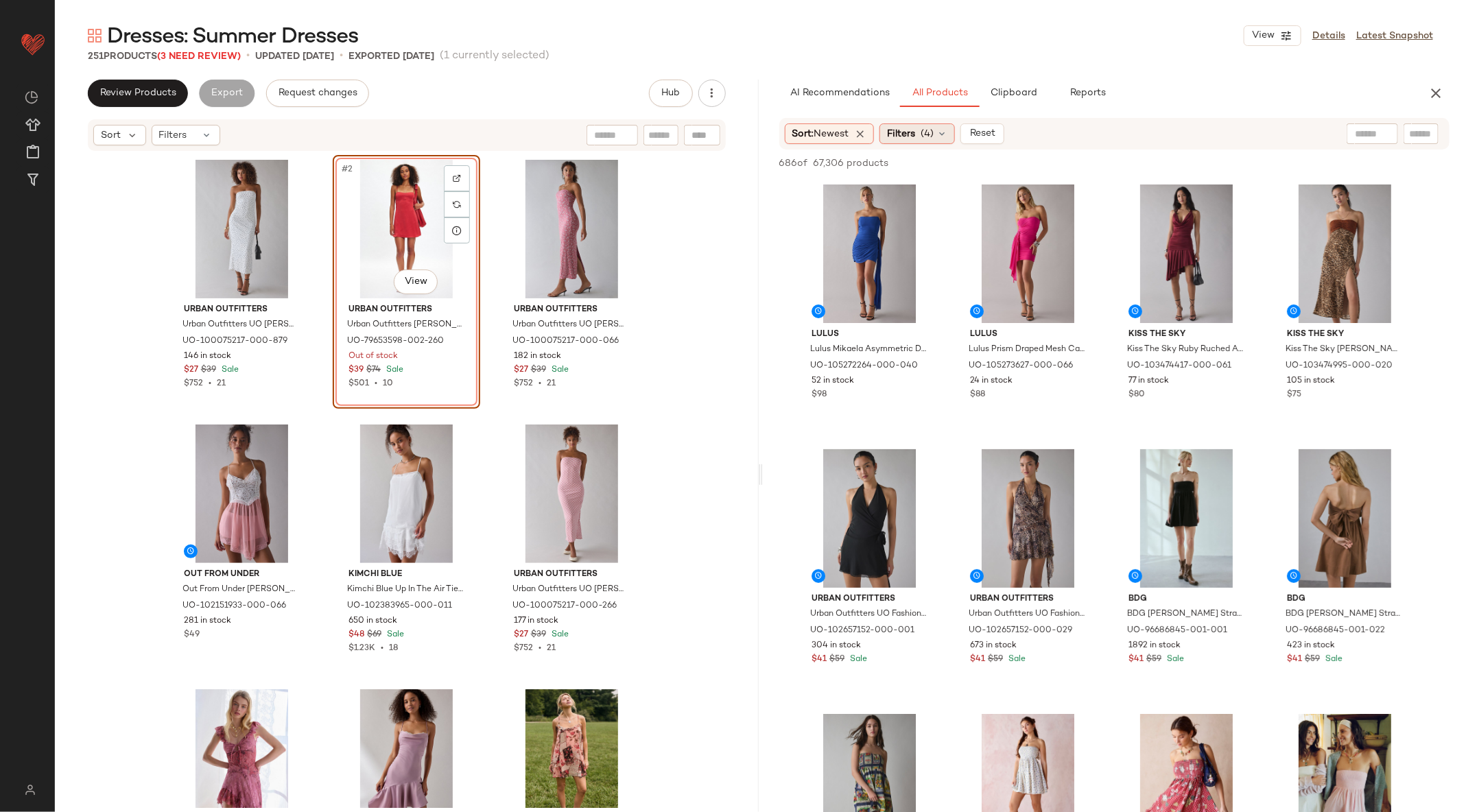
click at [915, 133] on span "Filters" at bounding box center [901, 134] width 28 height 15
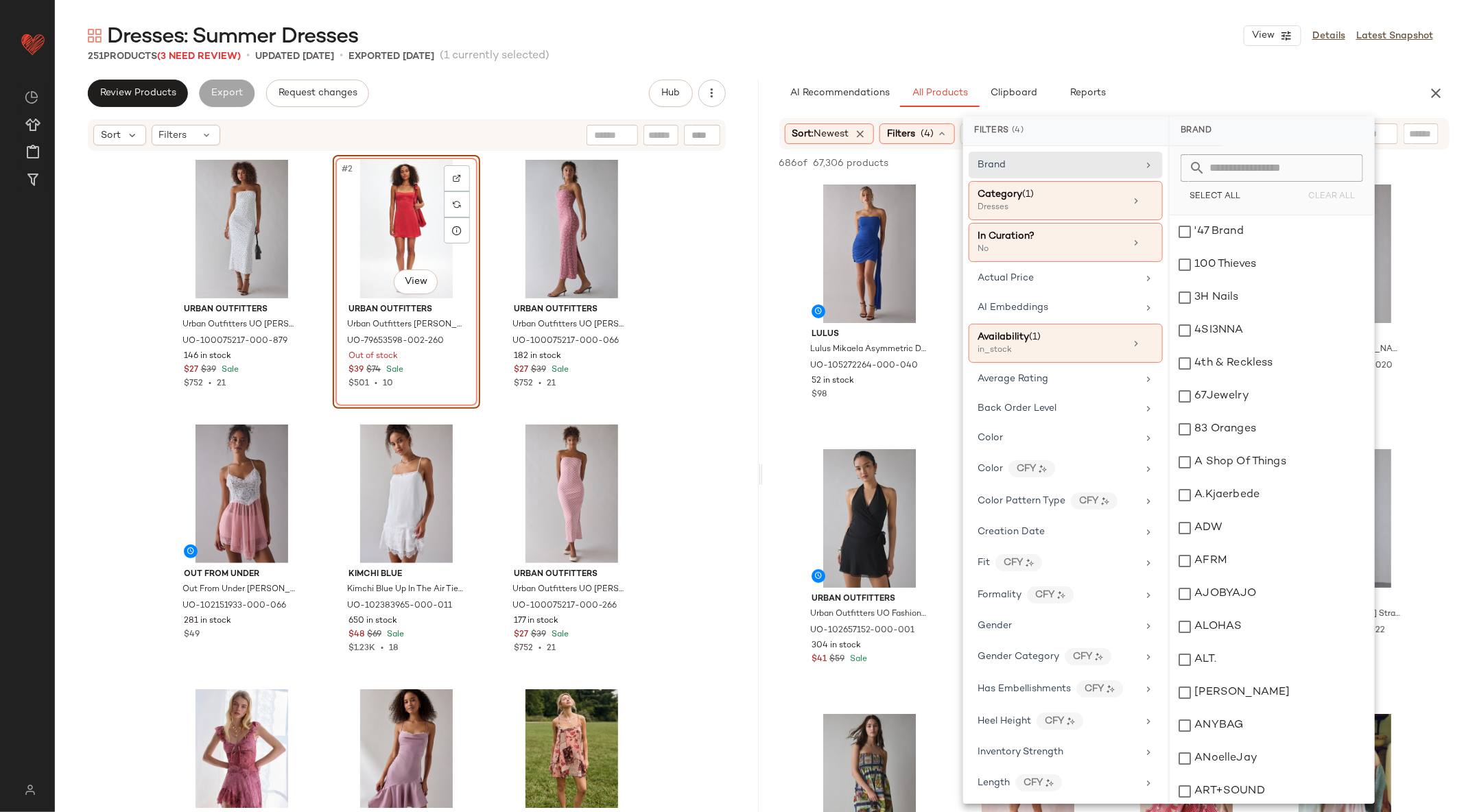
click at [677, 502] on div "Urban Outfitters Urban Outfitters UO Nora Jersey Knit Tube Midi Dress in White/…" at bounding box center [407, 480] width 704 height 655
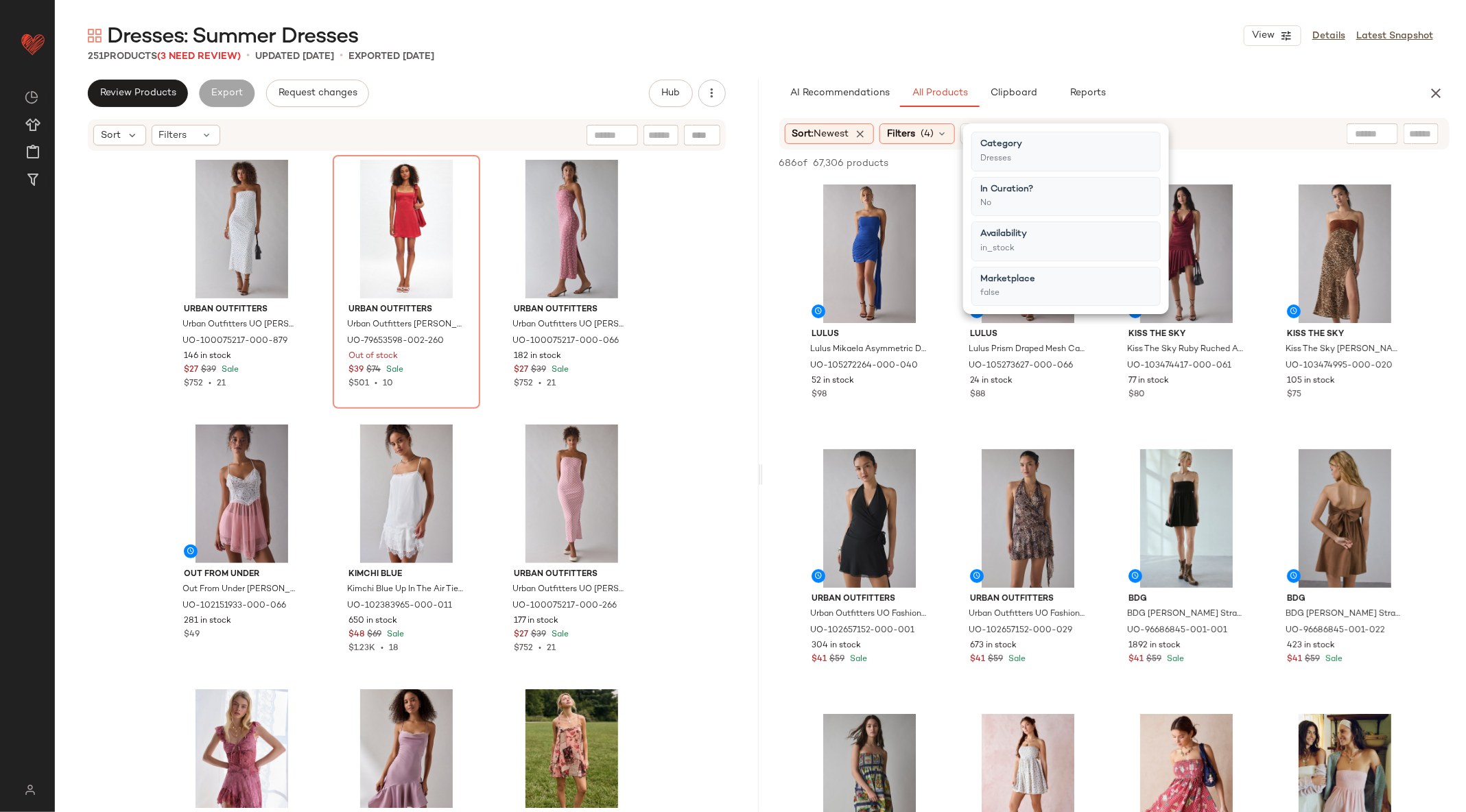
click at [744, 483] on div "Urban Outfitters Urban Outfitters UO Nora Jersey Knit Tube Midi Dress in White/…" at bounding box center [407, 480] width 704 height 655
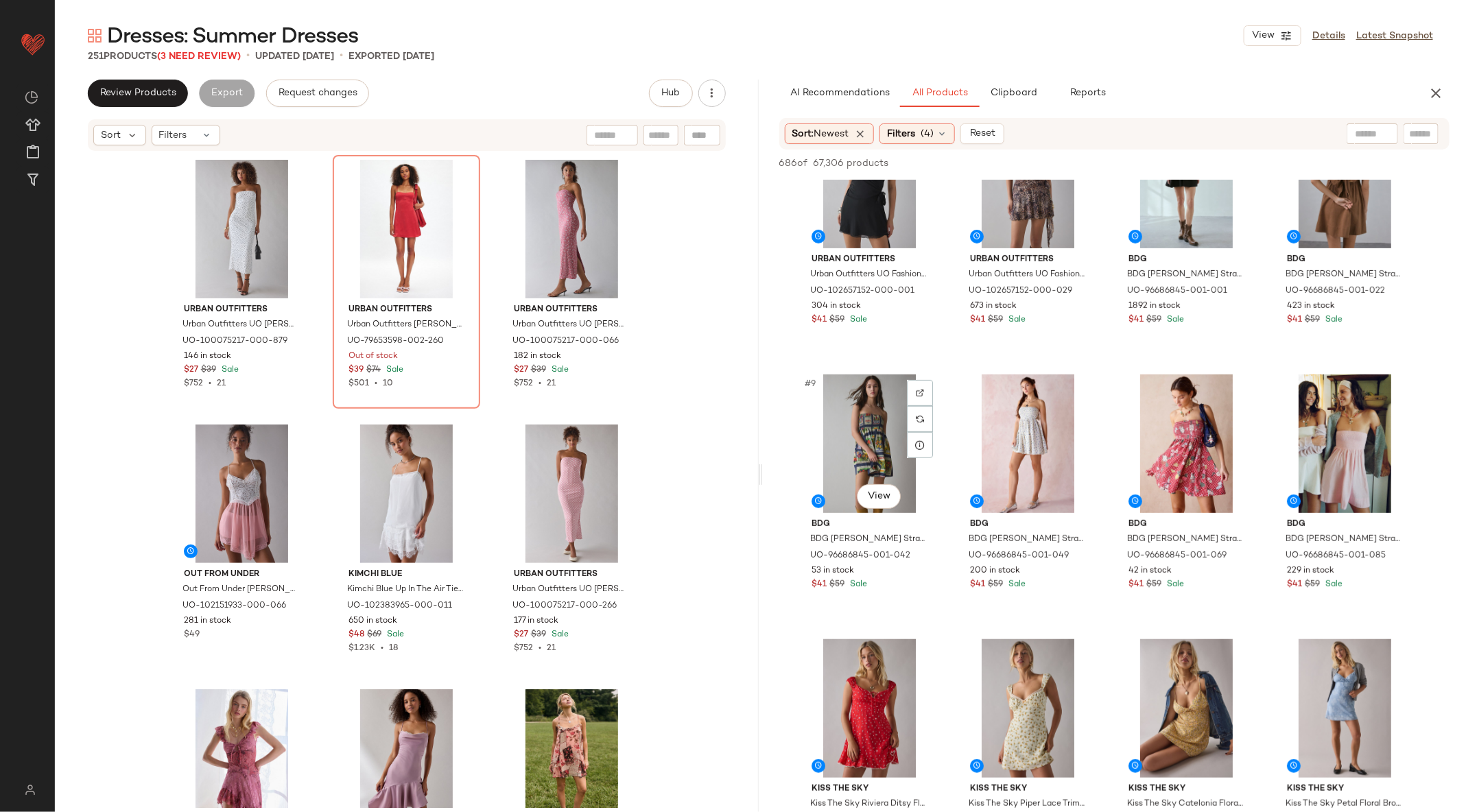
scroll to position [398, 0]
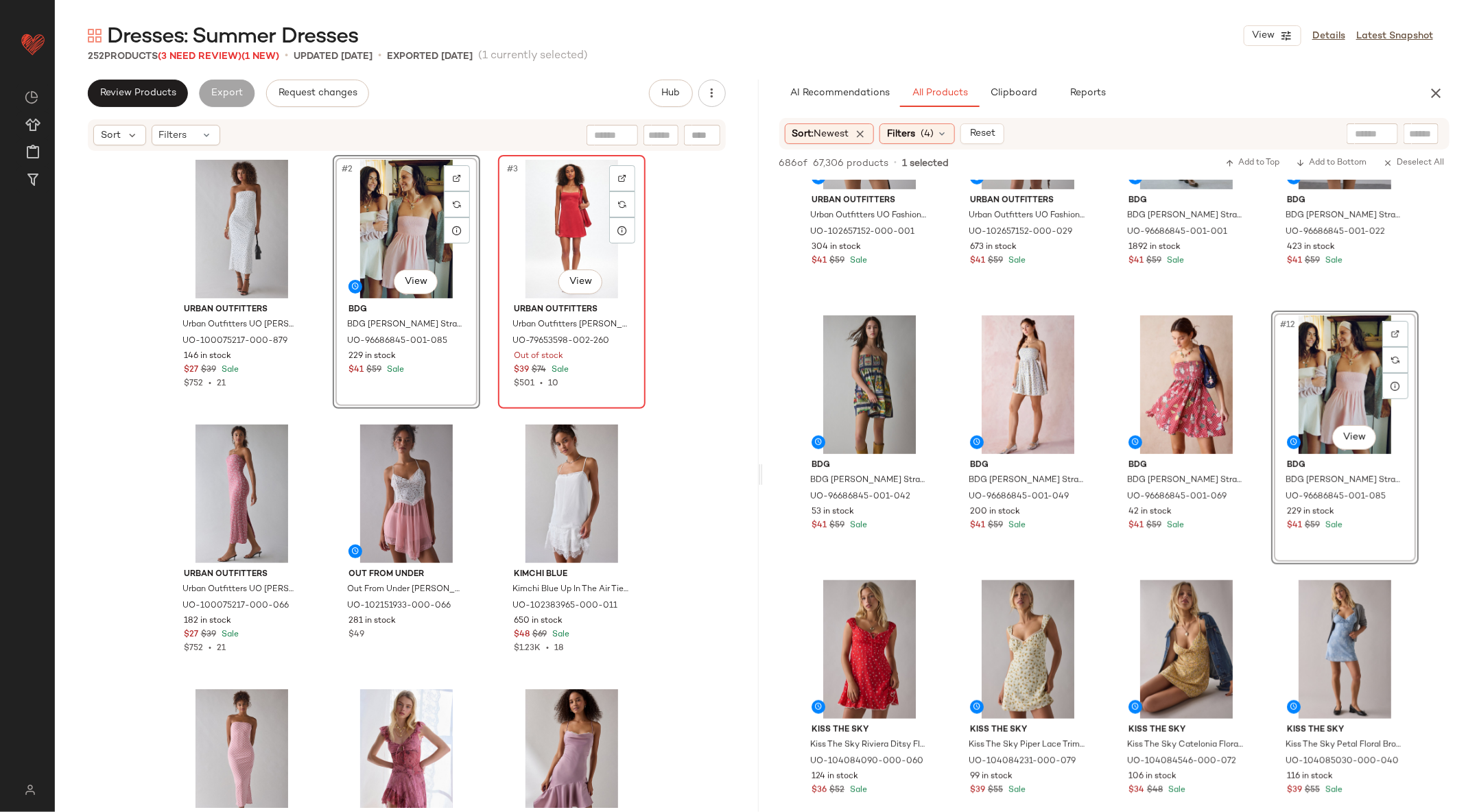
click at [546, 205] on div "#3 View" at bounding box center [572, 229] width 138 height 139
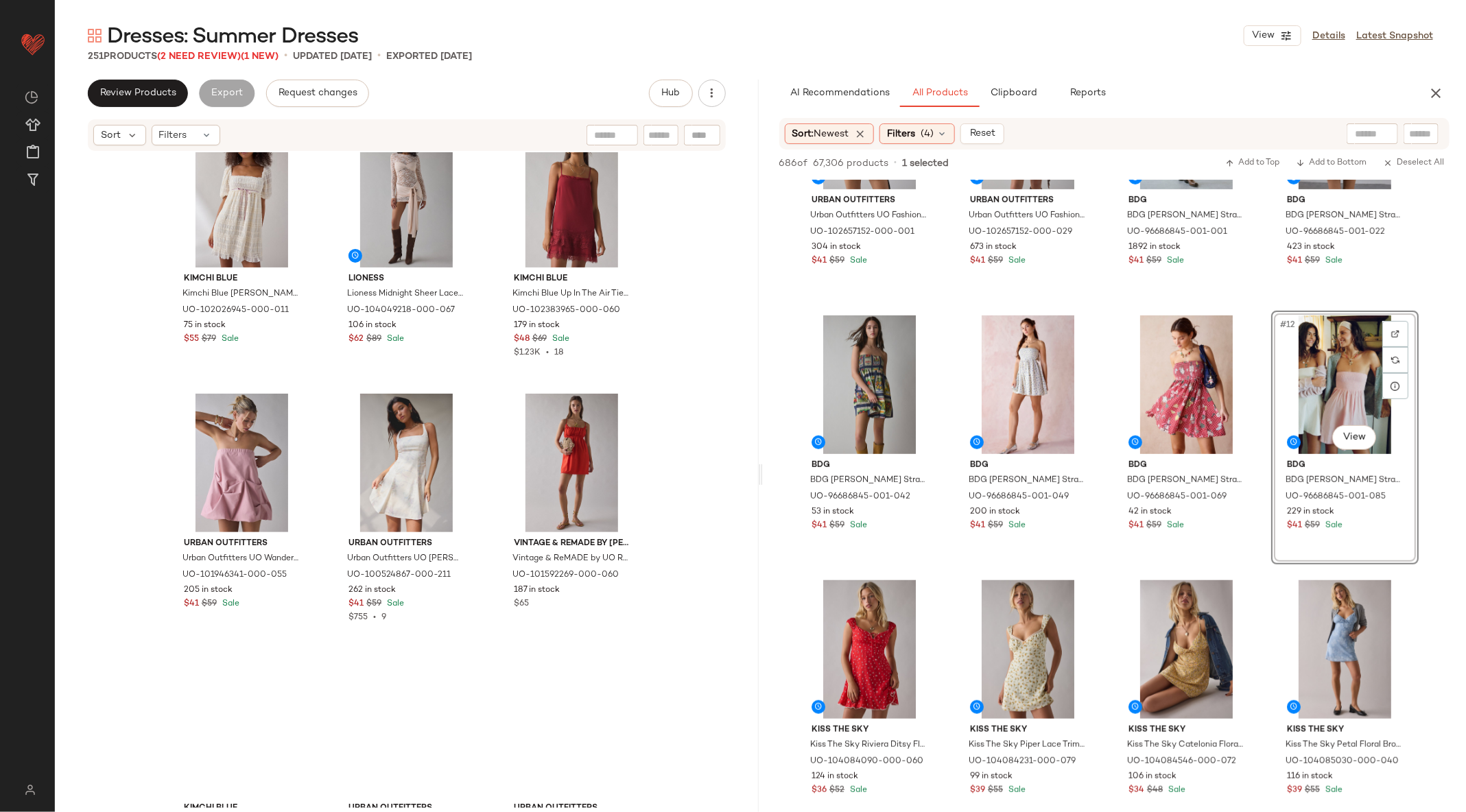
scroll to position [1320, 0]
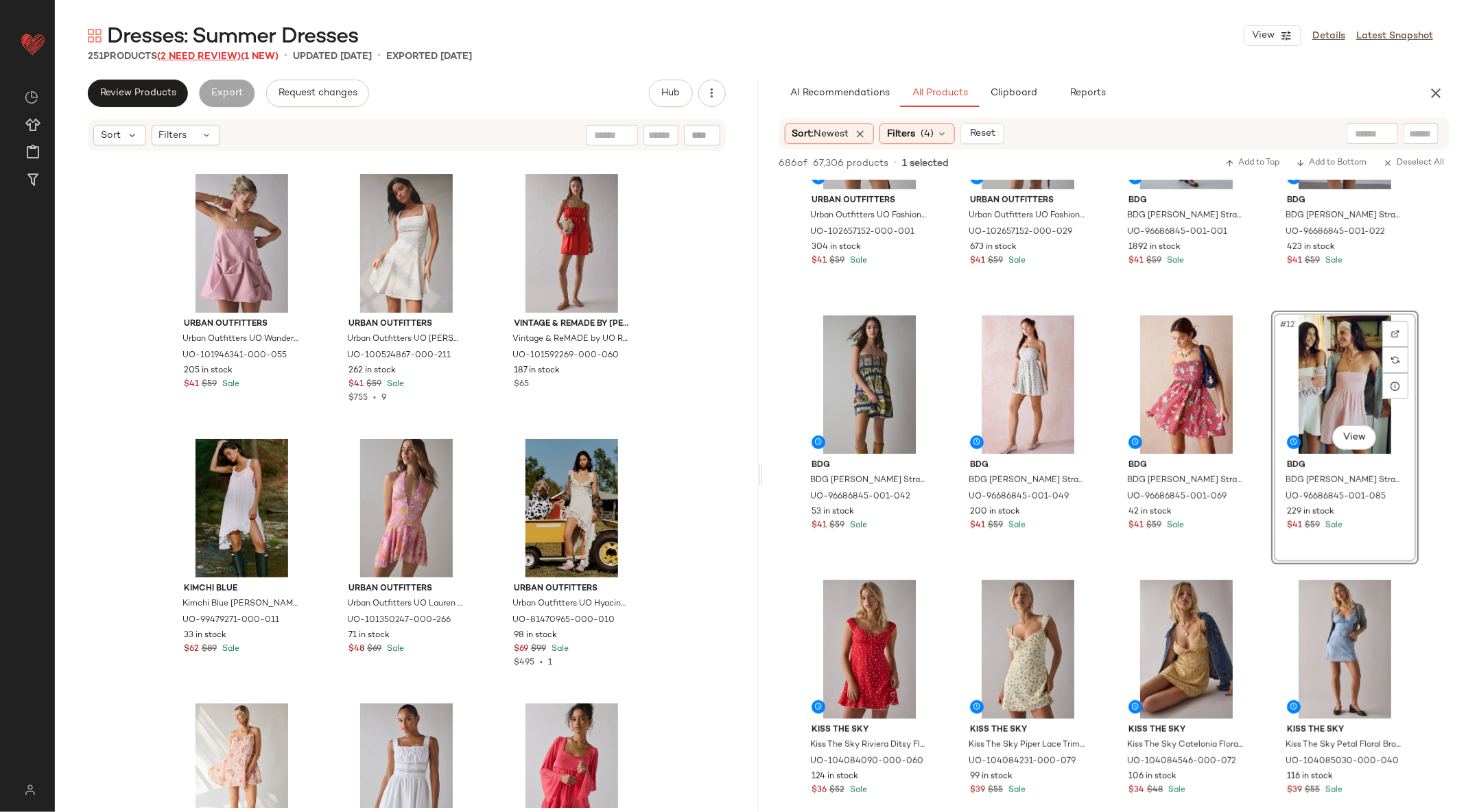
click at [195, 56] on span "(2 Need Review)" at bounding box center [199, 56] width 84 height 10
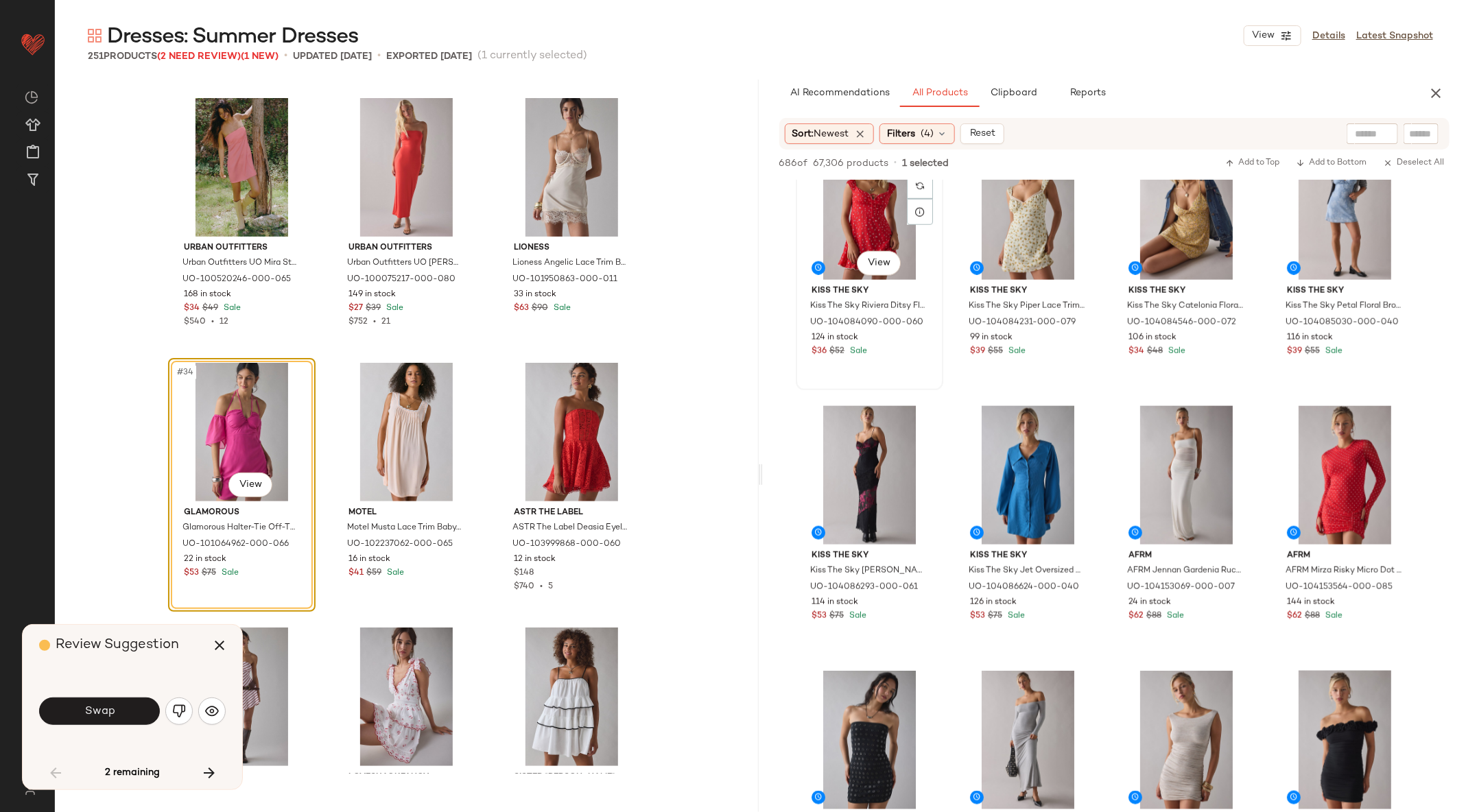
scroll to position [1010, 0]
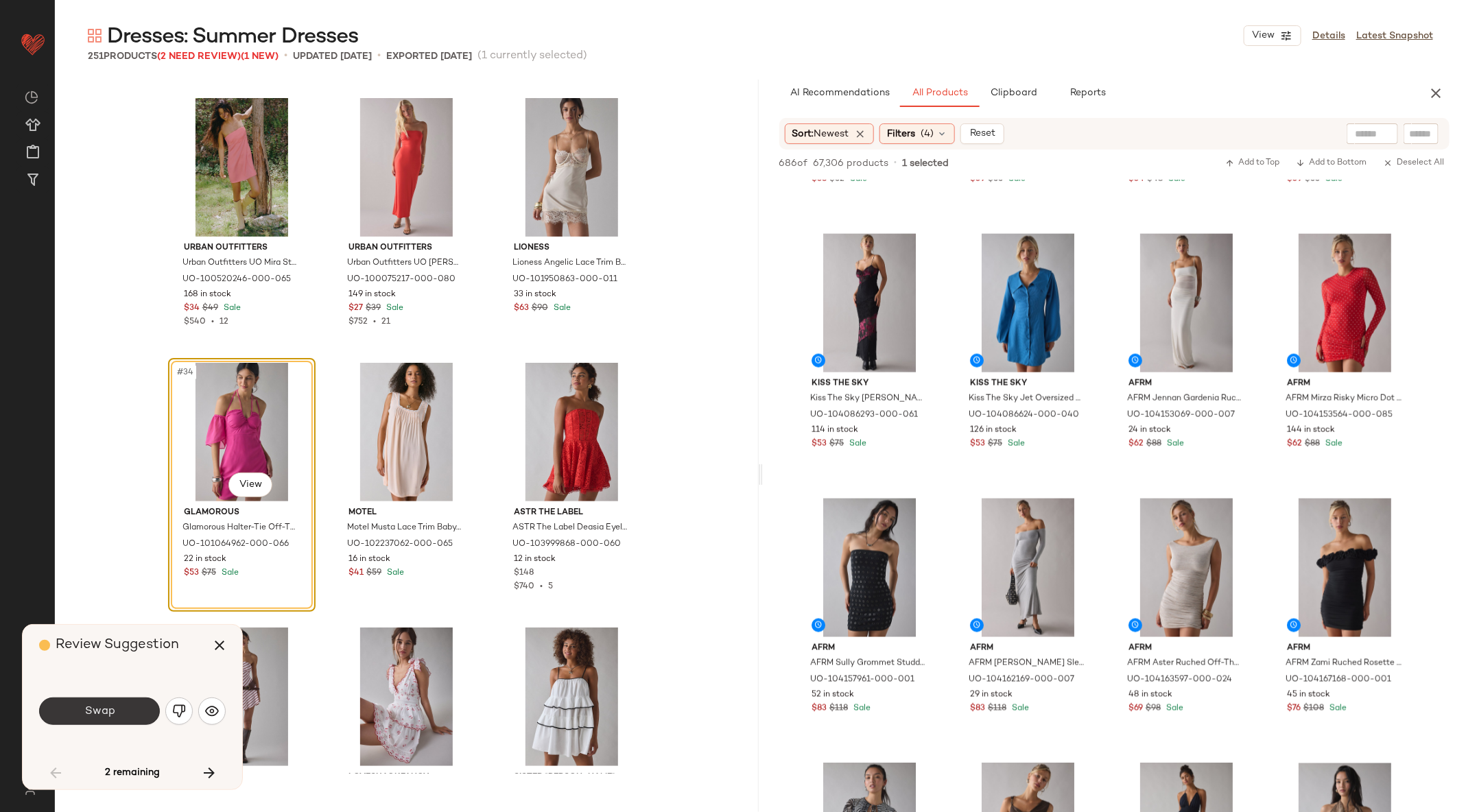
click at [142, 706] on button "Swap" at bounding box center [99, 710] width 121 height 27
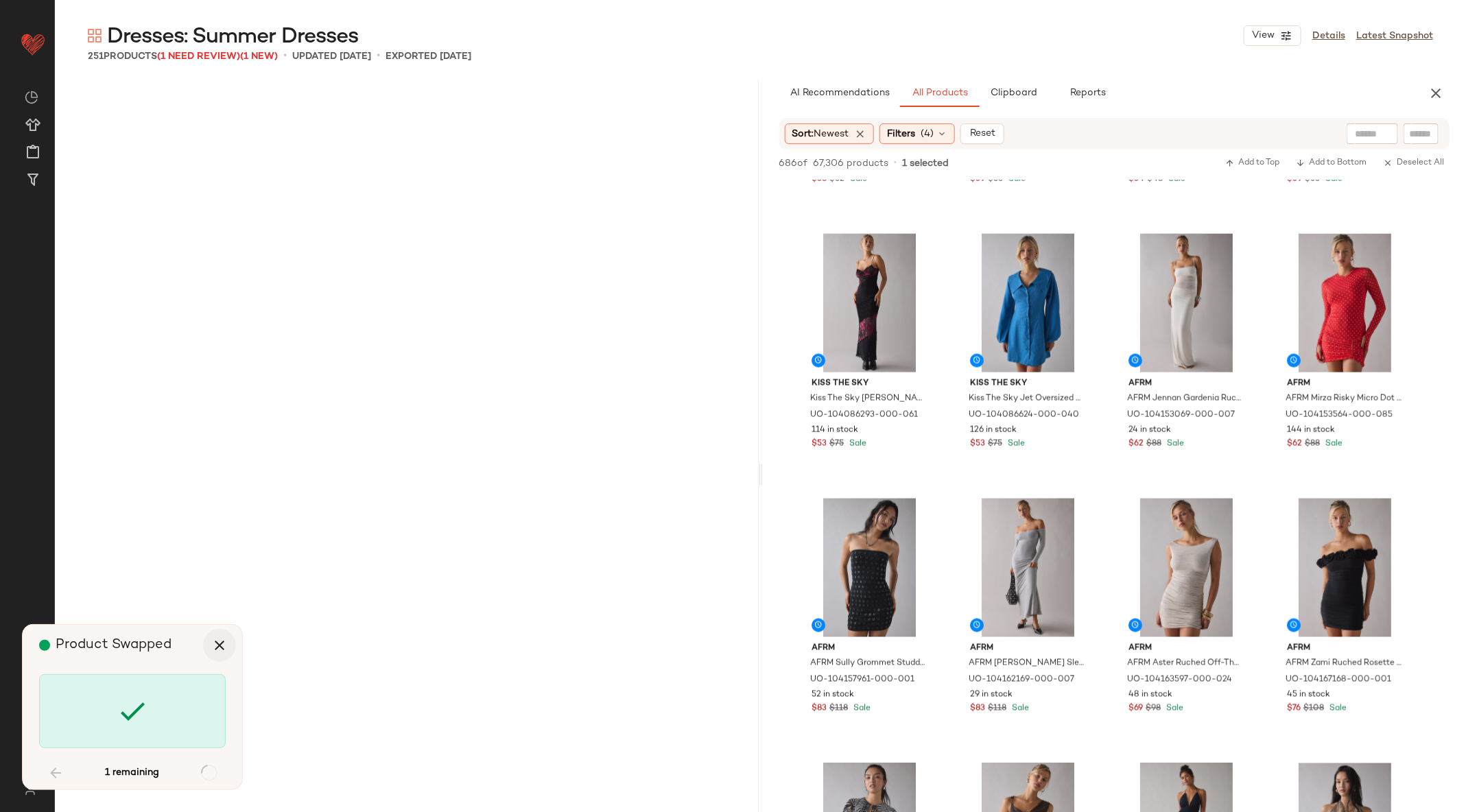
scroll to position [19320, 0]
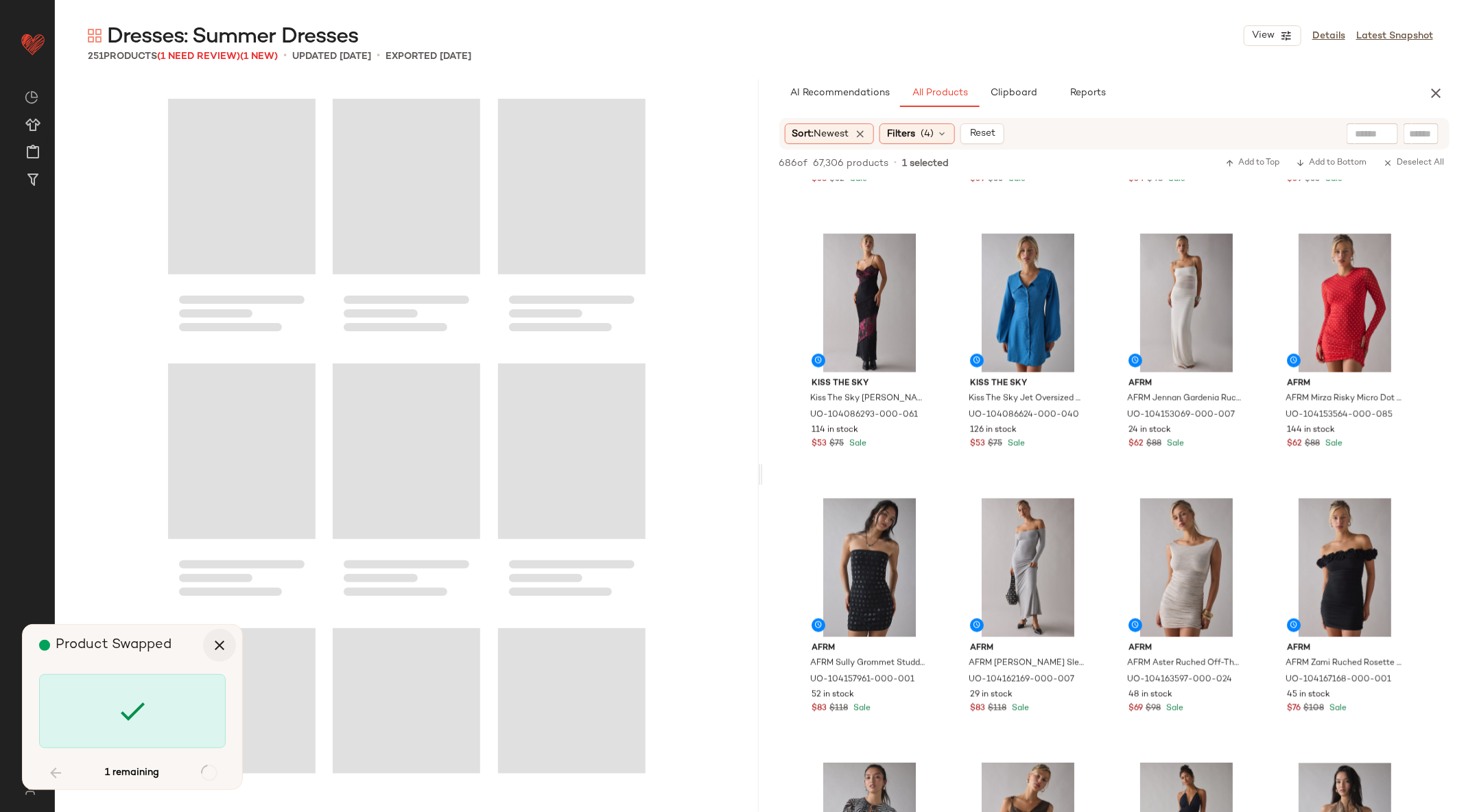
click at [223, 645] on icon "button" at bounding box center [219, 645] width 16 height 16
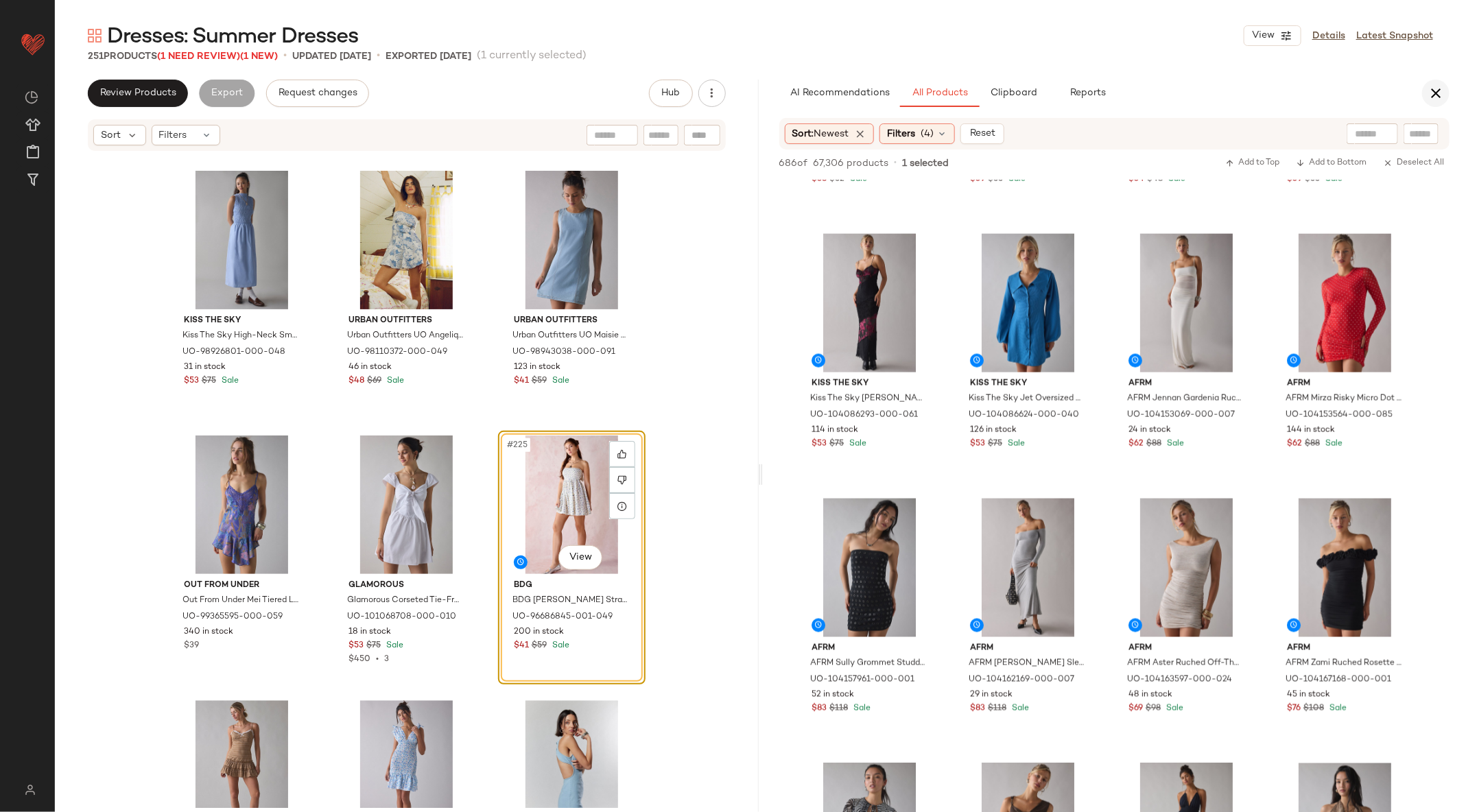
click at [1448, 91] on button "button" at bounding box center [1435, 93] width 27 height 27
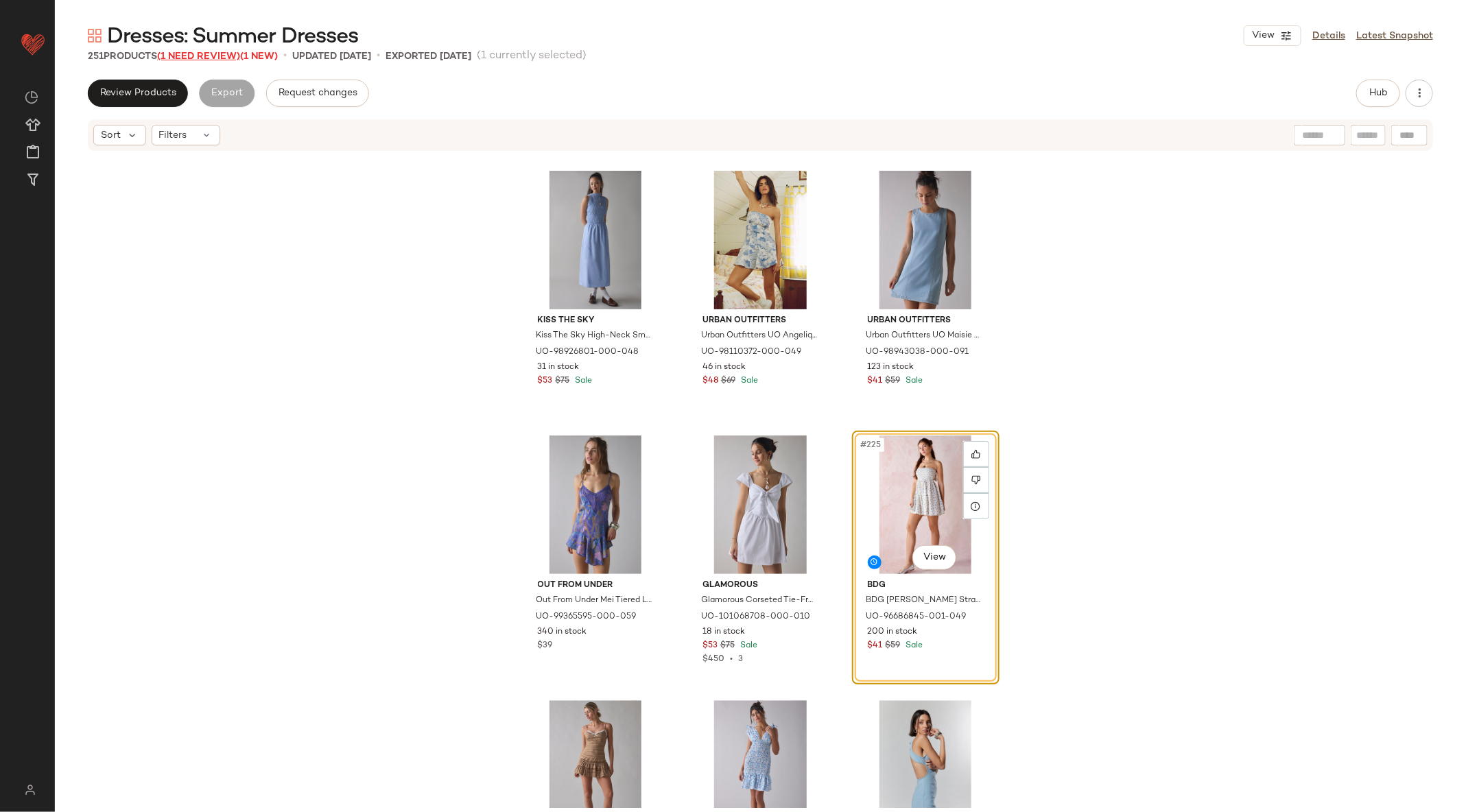
click at [206, 56] on span "(1 Need Review)" at bounding box center [198, 56] width 83 height 10
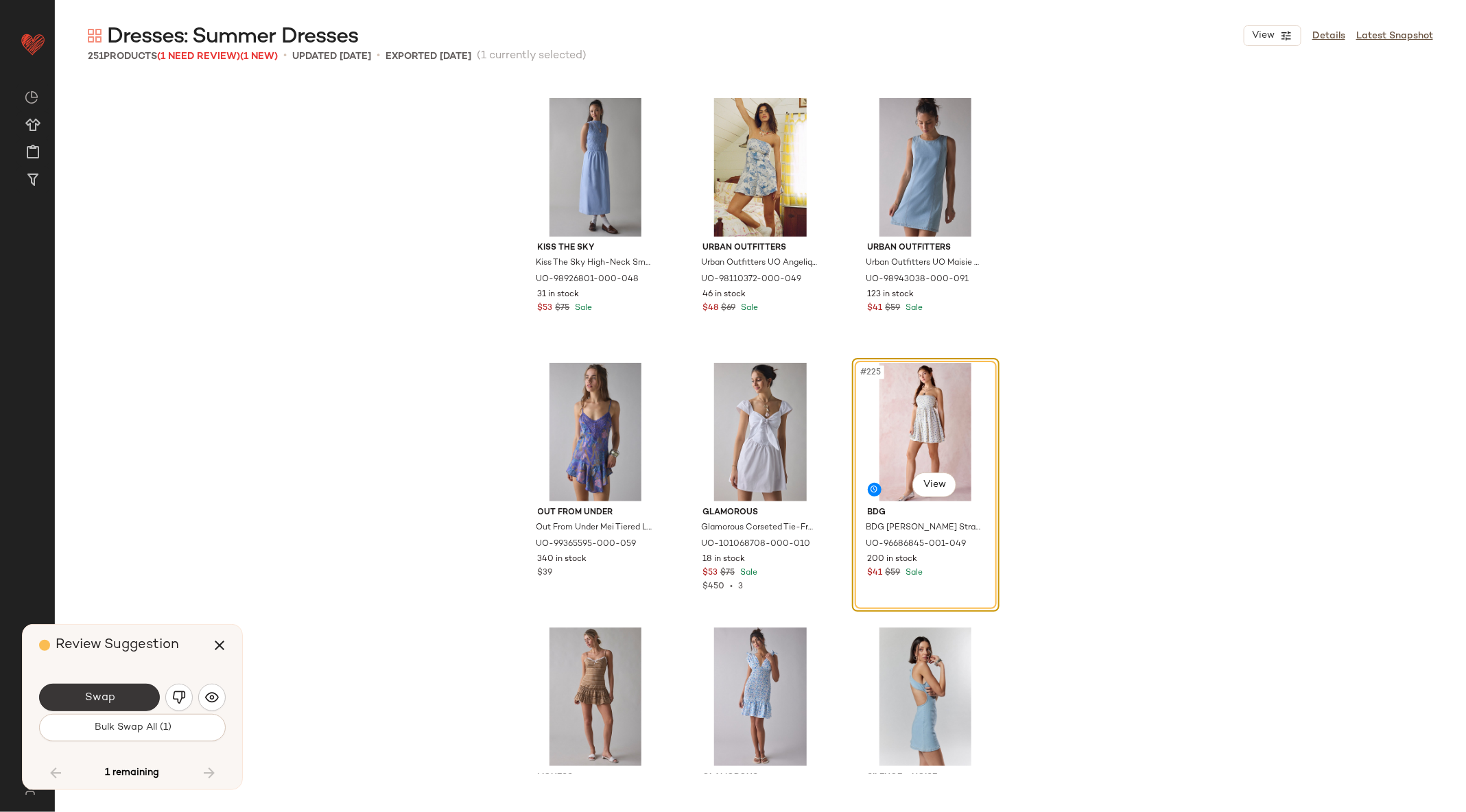
click at [121, 691] on button "Swap" at bounding box center [99, 697] width 121 height 27
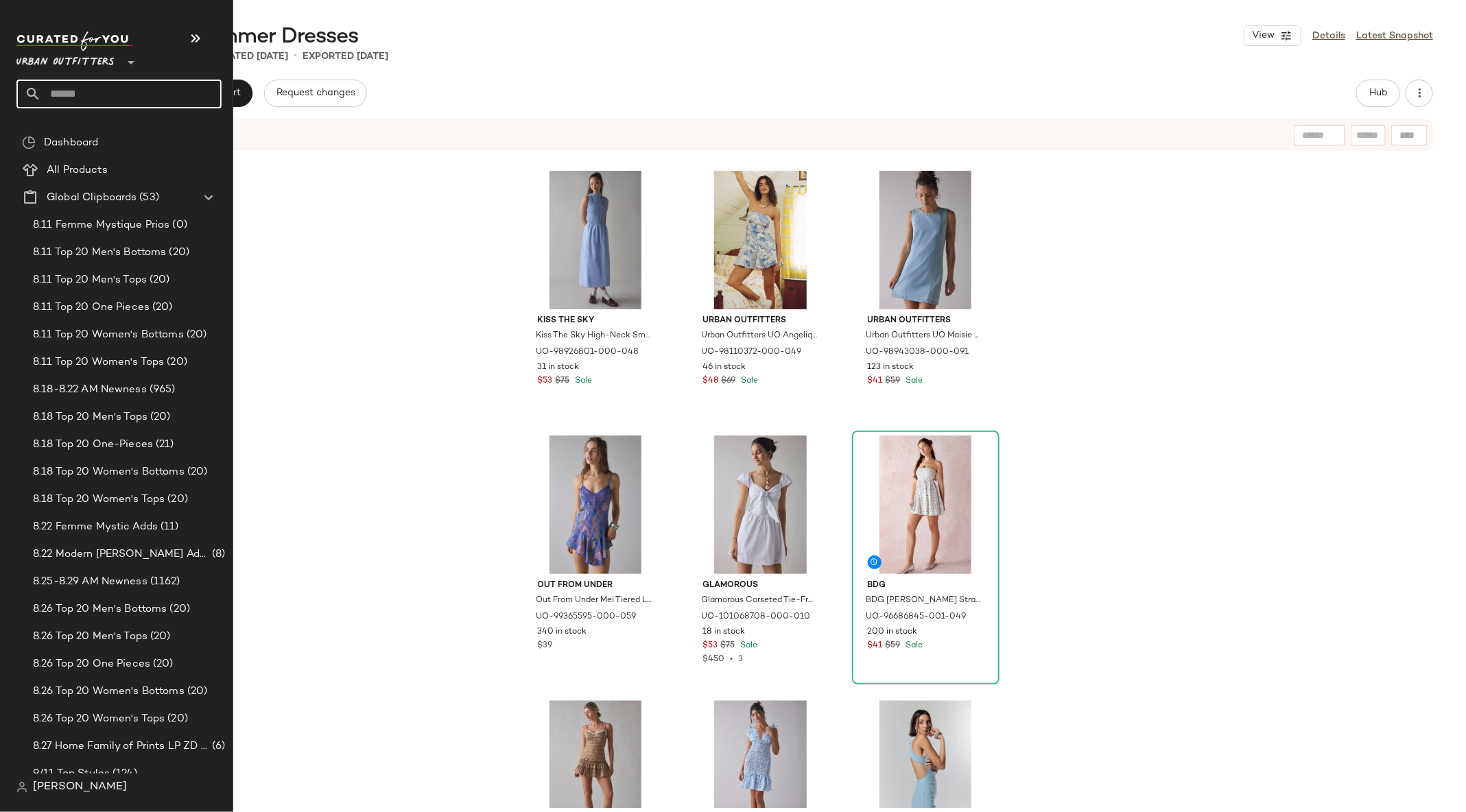
click at [98, 91] on input "text" at bounding box center [131, 94] width 181 height 29
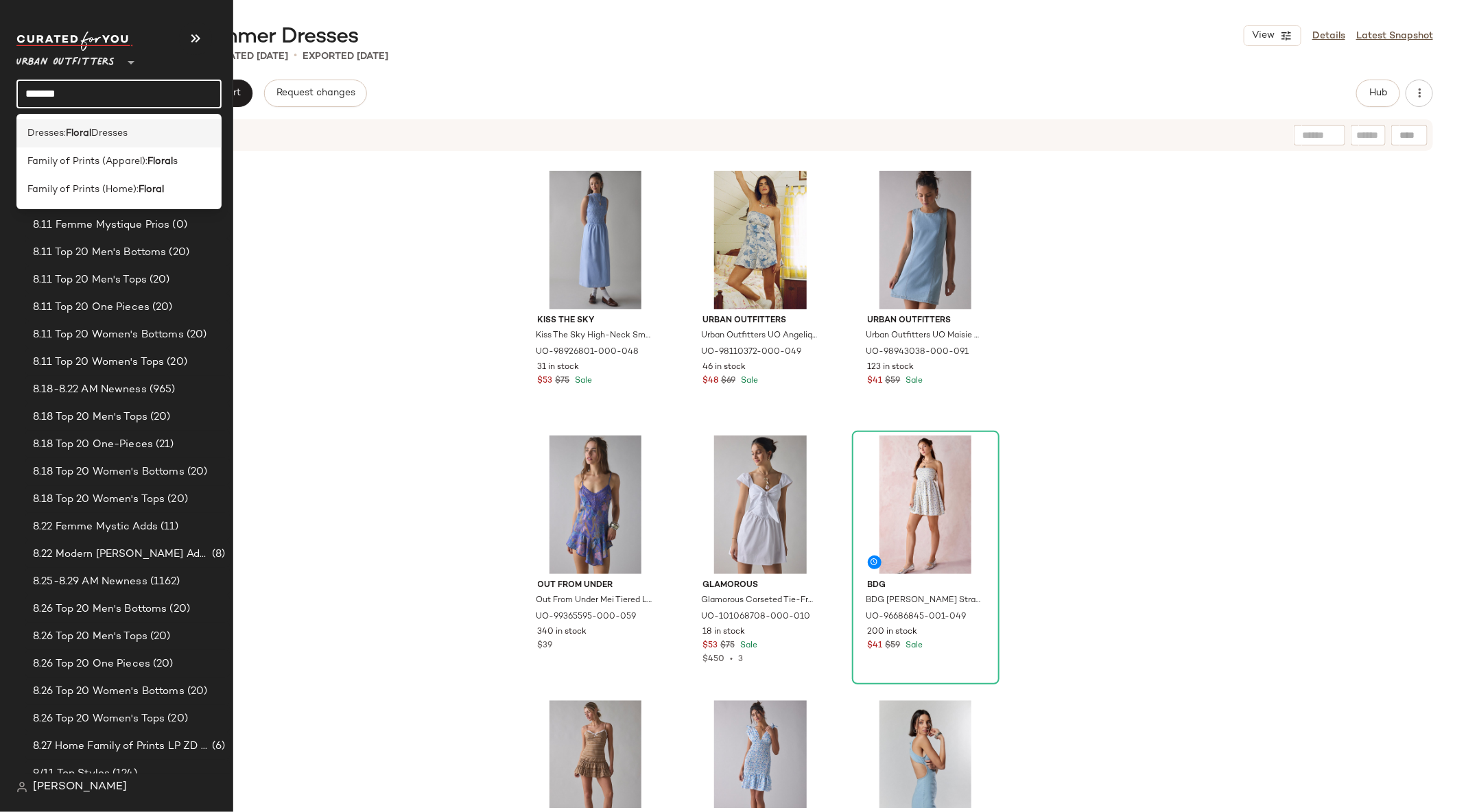
type input "******"
click at [113, 134] on span "Dresses" at bounding box center [109, 133] width 36 height 15
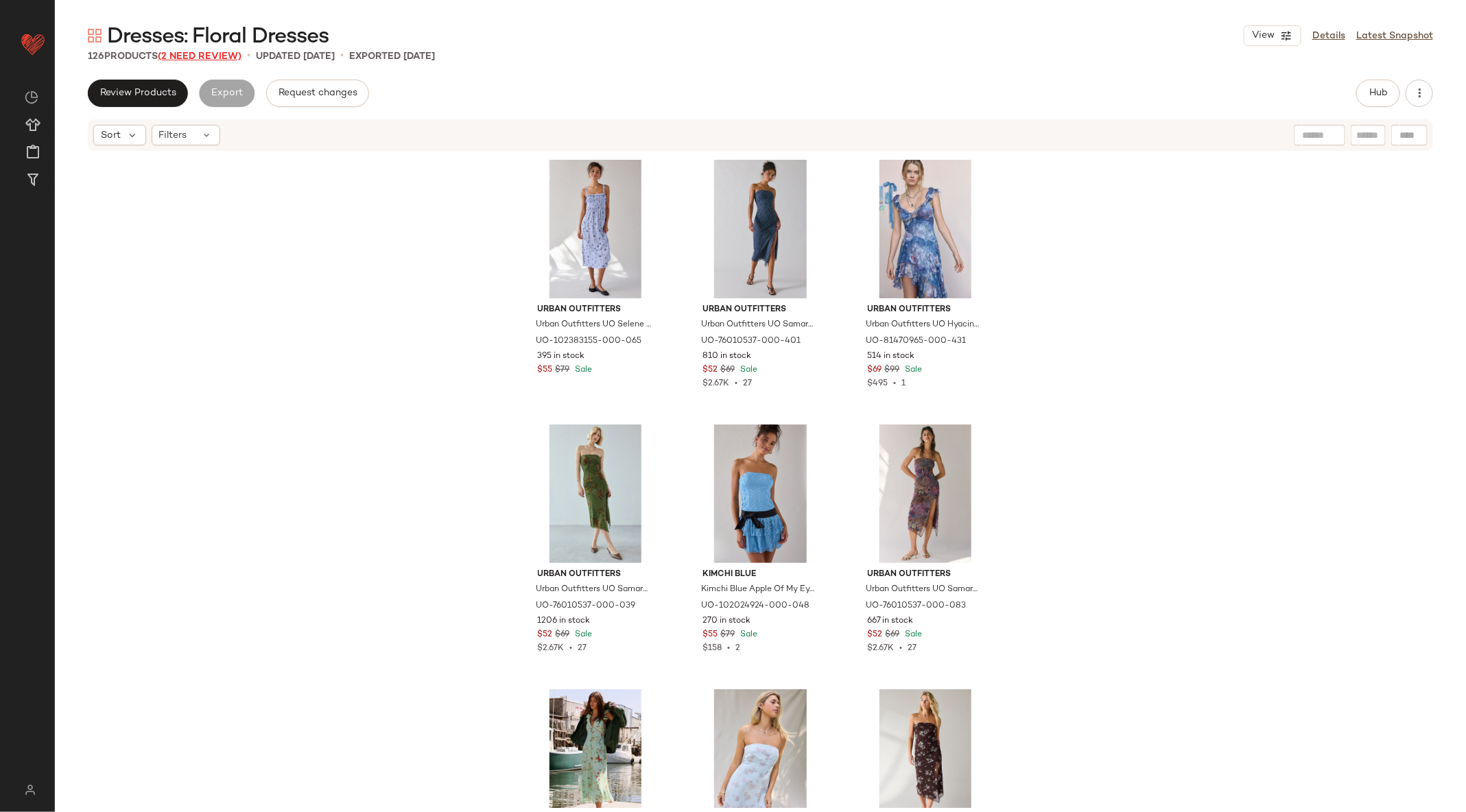
click at [190, 57] on span "(2 Need Review)" at bounding box center [200, 56] width 84 height 10
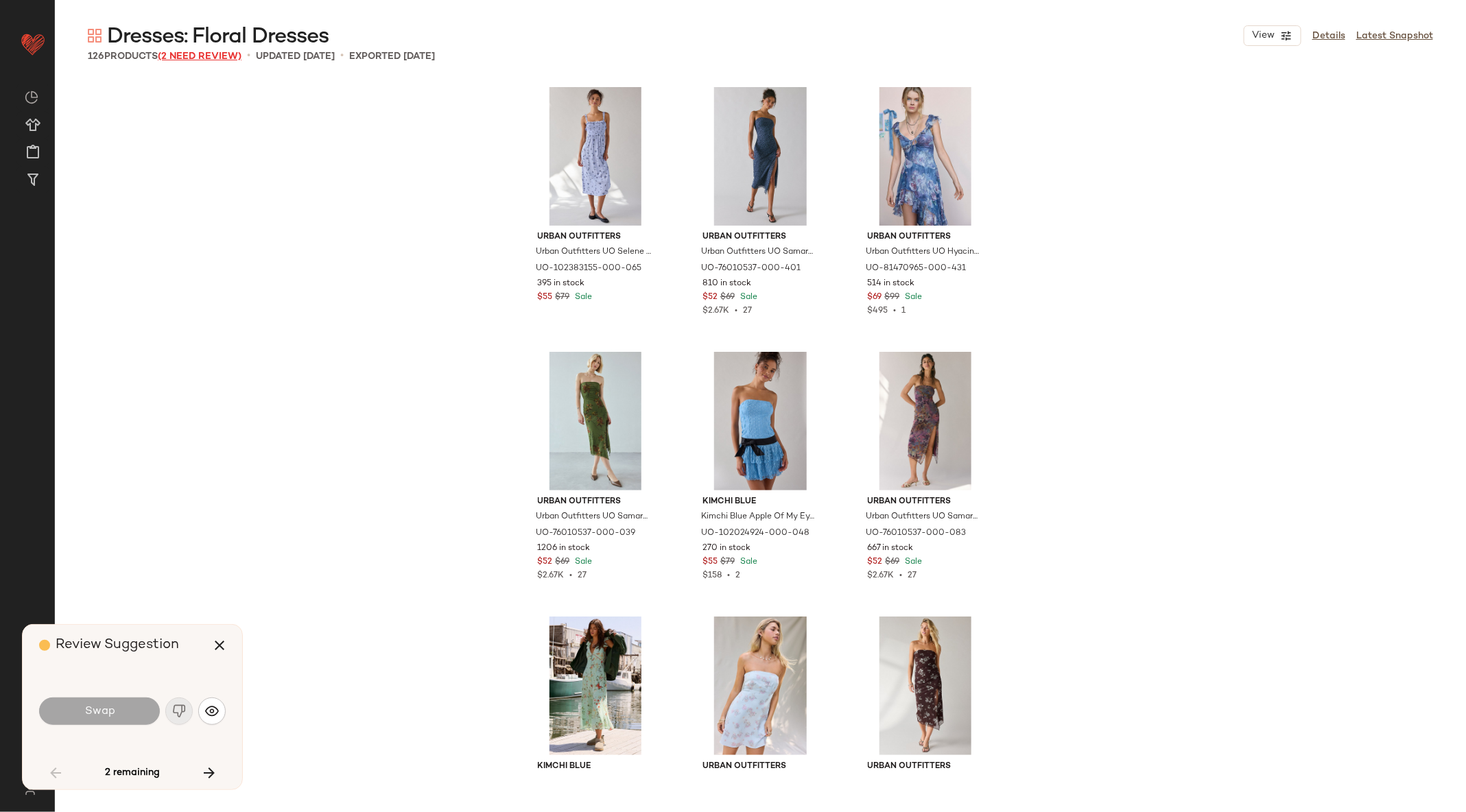
scroll to position [4499, 0]
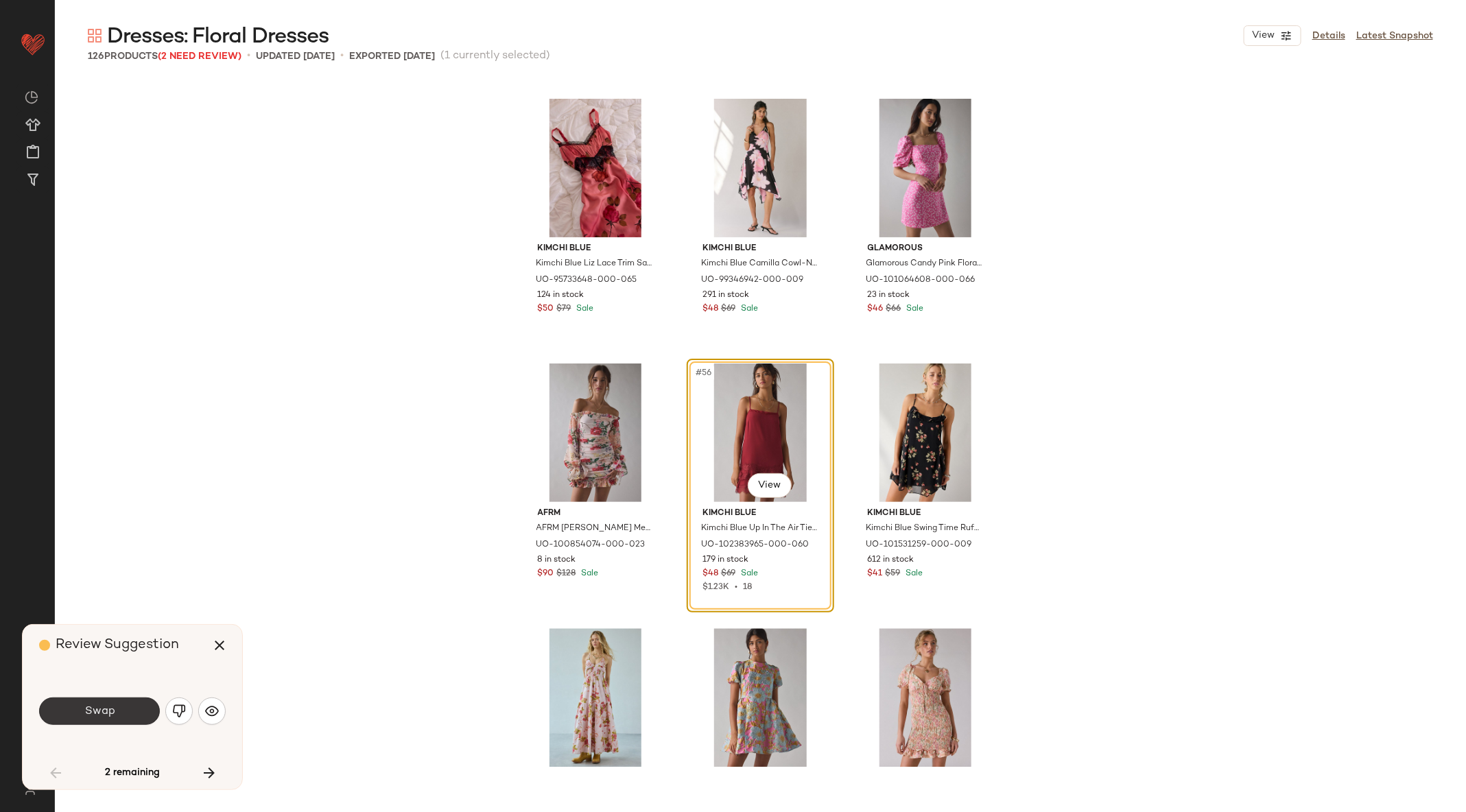
click at [116, 707] on button "Swap" at bounding box center [99, 710] width 121 height 27
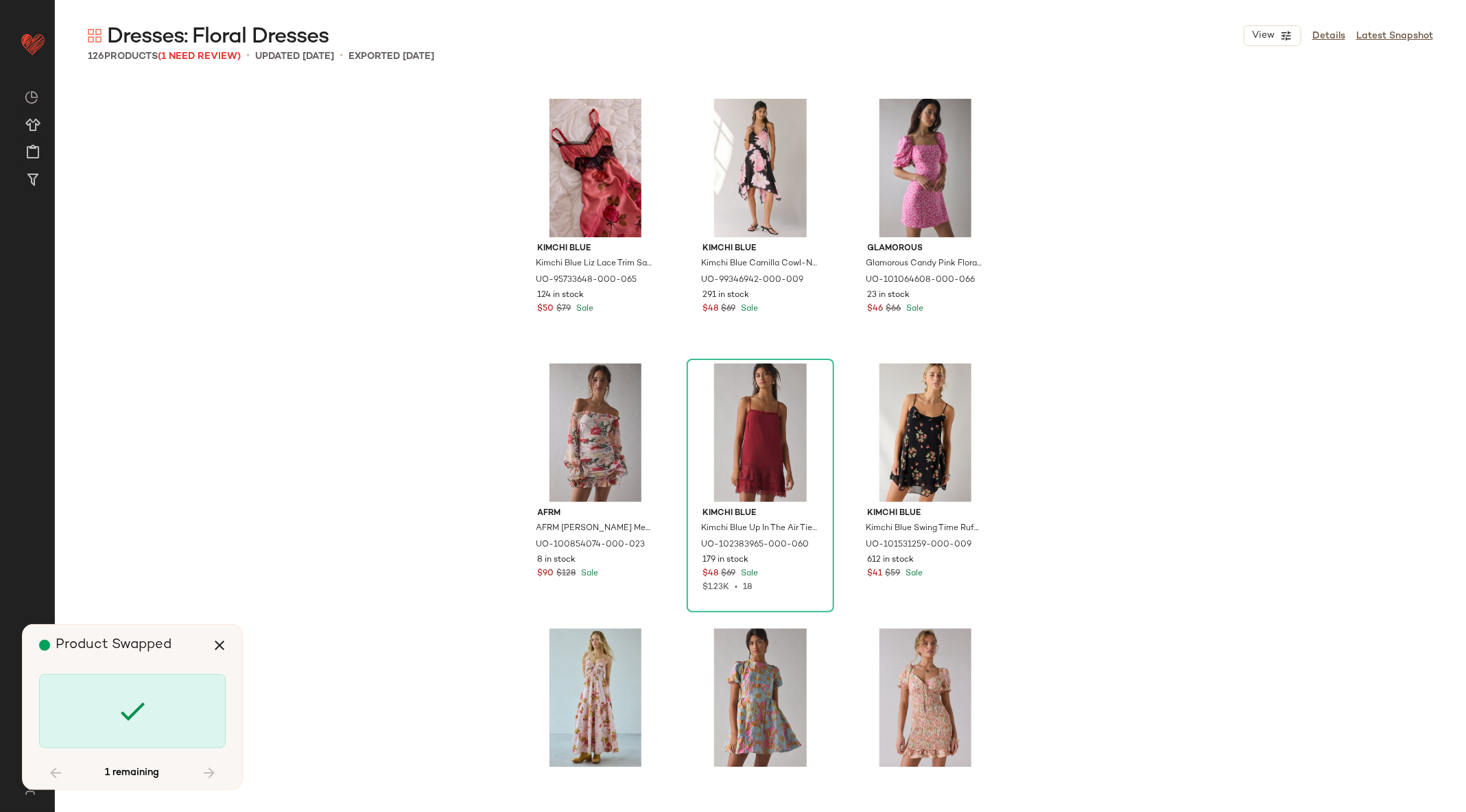
scroll to position [9528, 0]
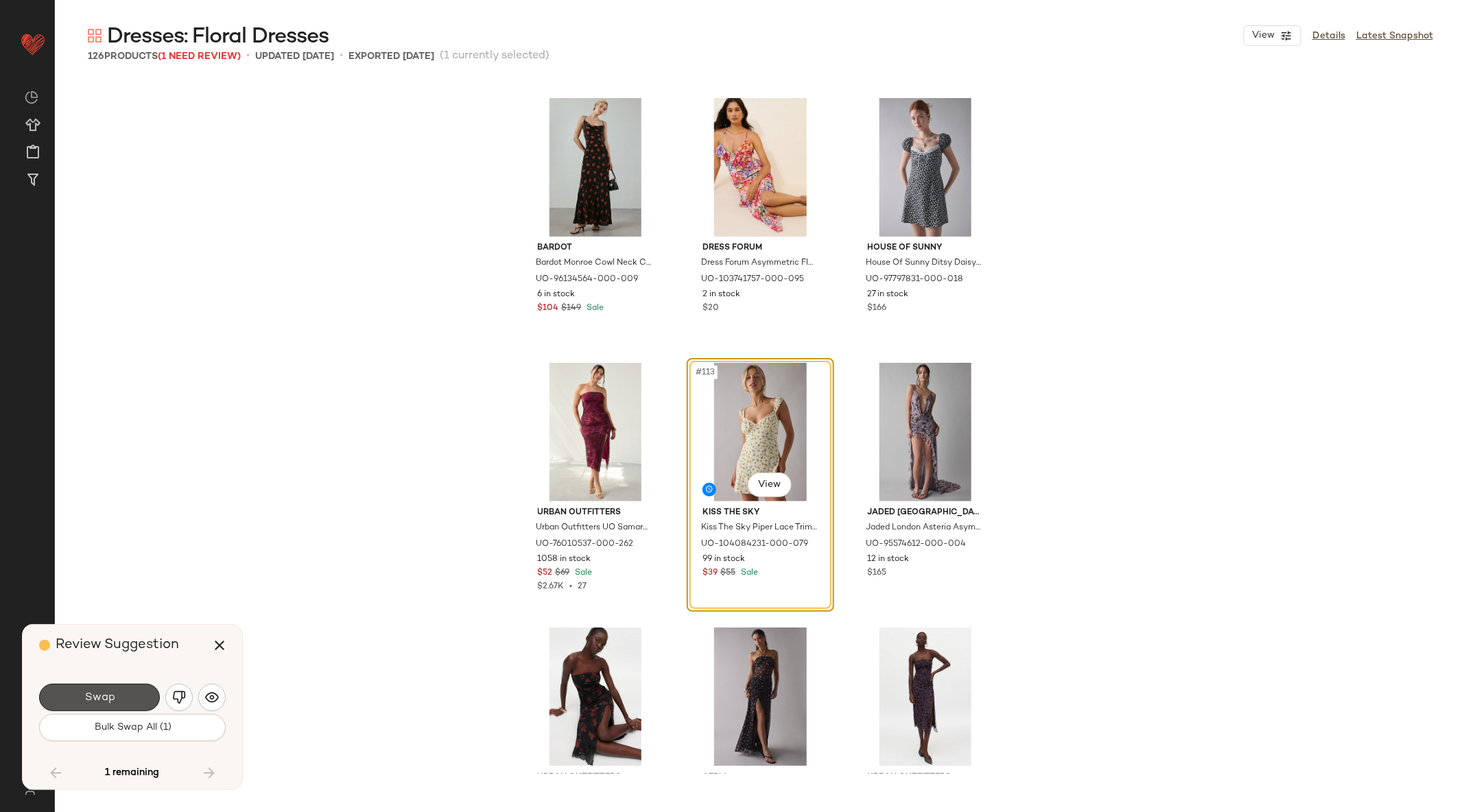
click at [116, 707] on button "Swap" at bounding box center [99, 697] width 121 height 27
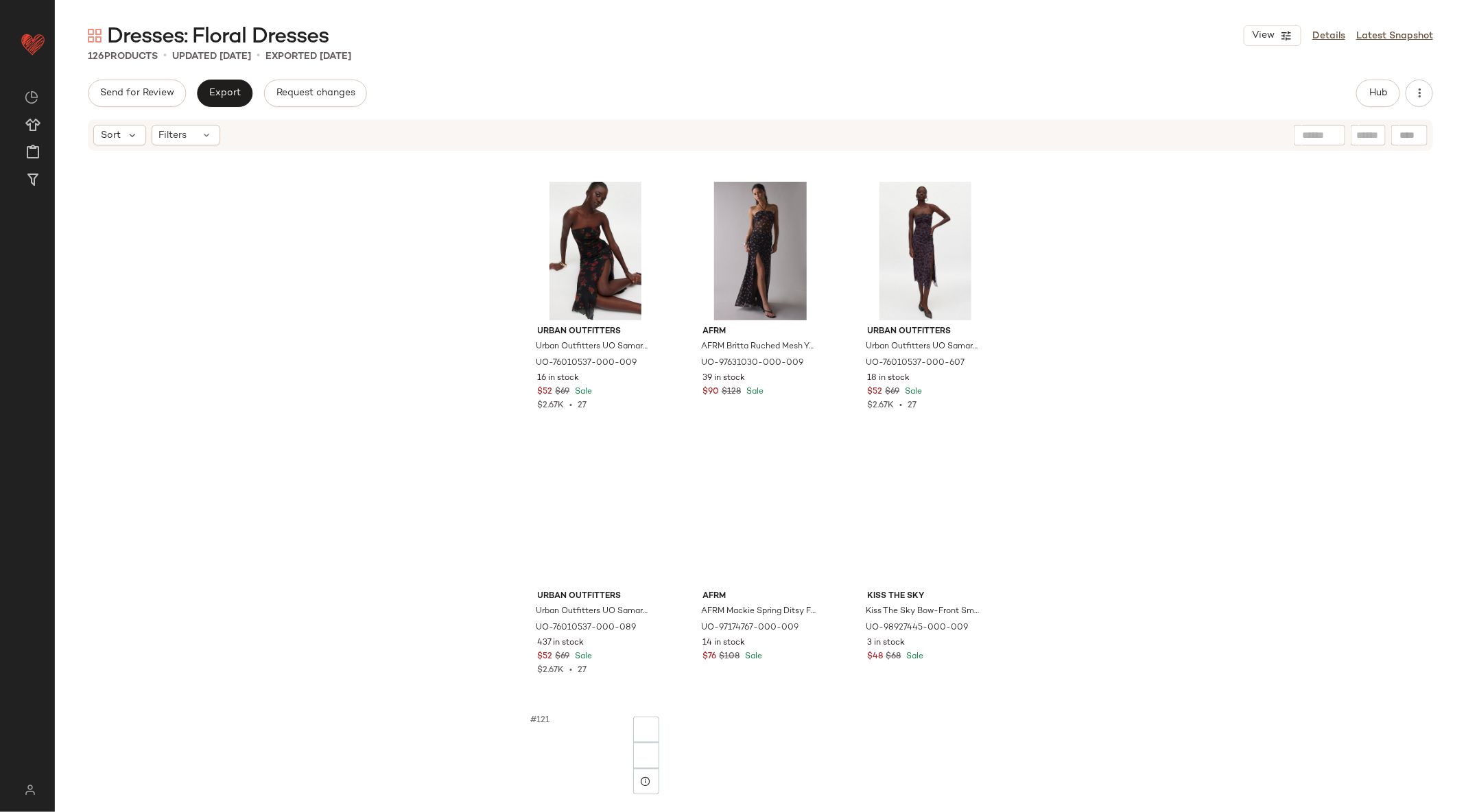
scroll to position [10463, 0]
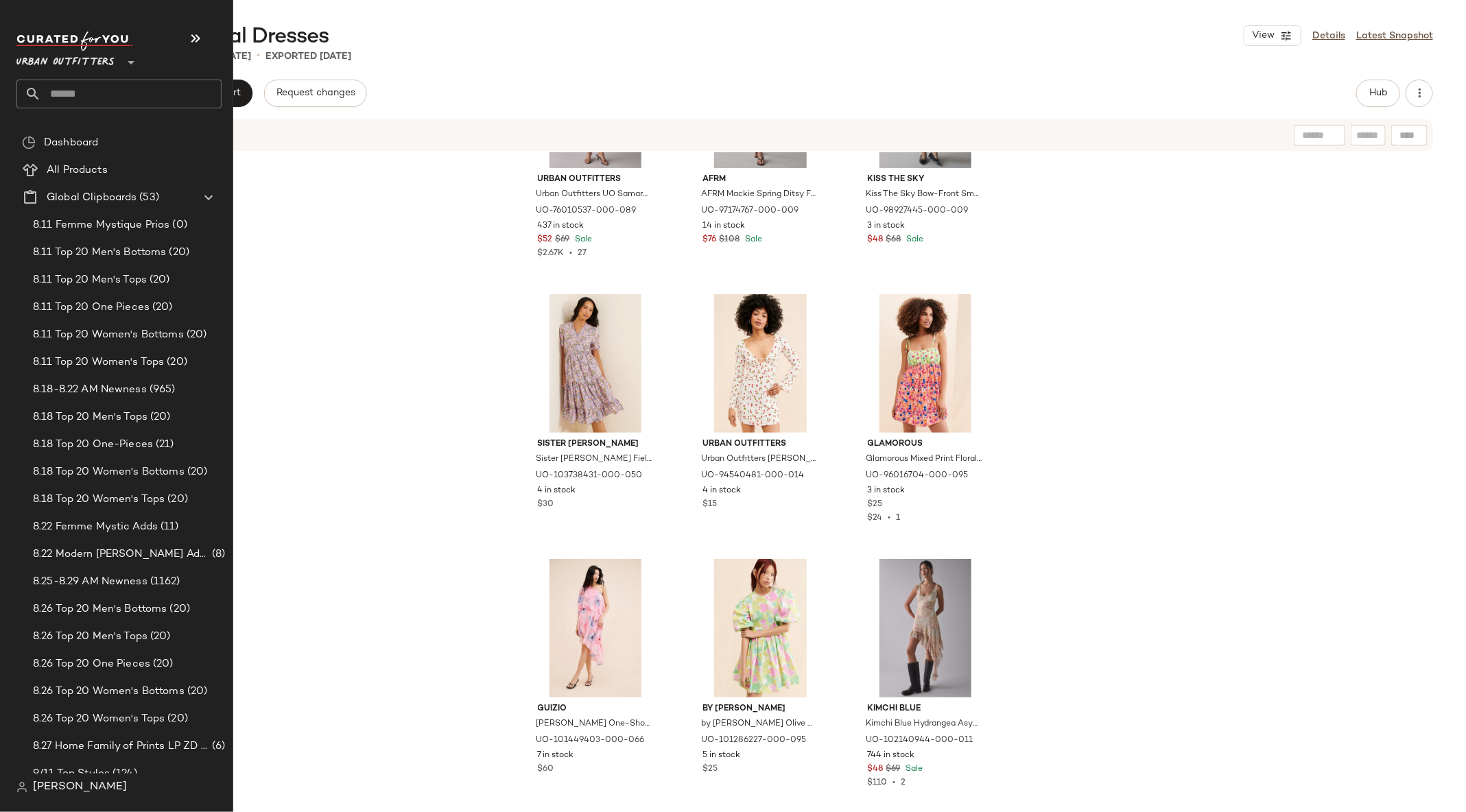
click at [98, 99] on input "text" at bounding box center [131, 94] width 181 height 29
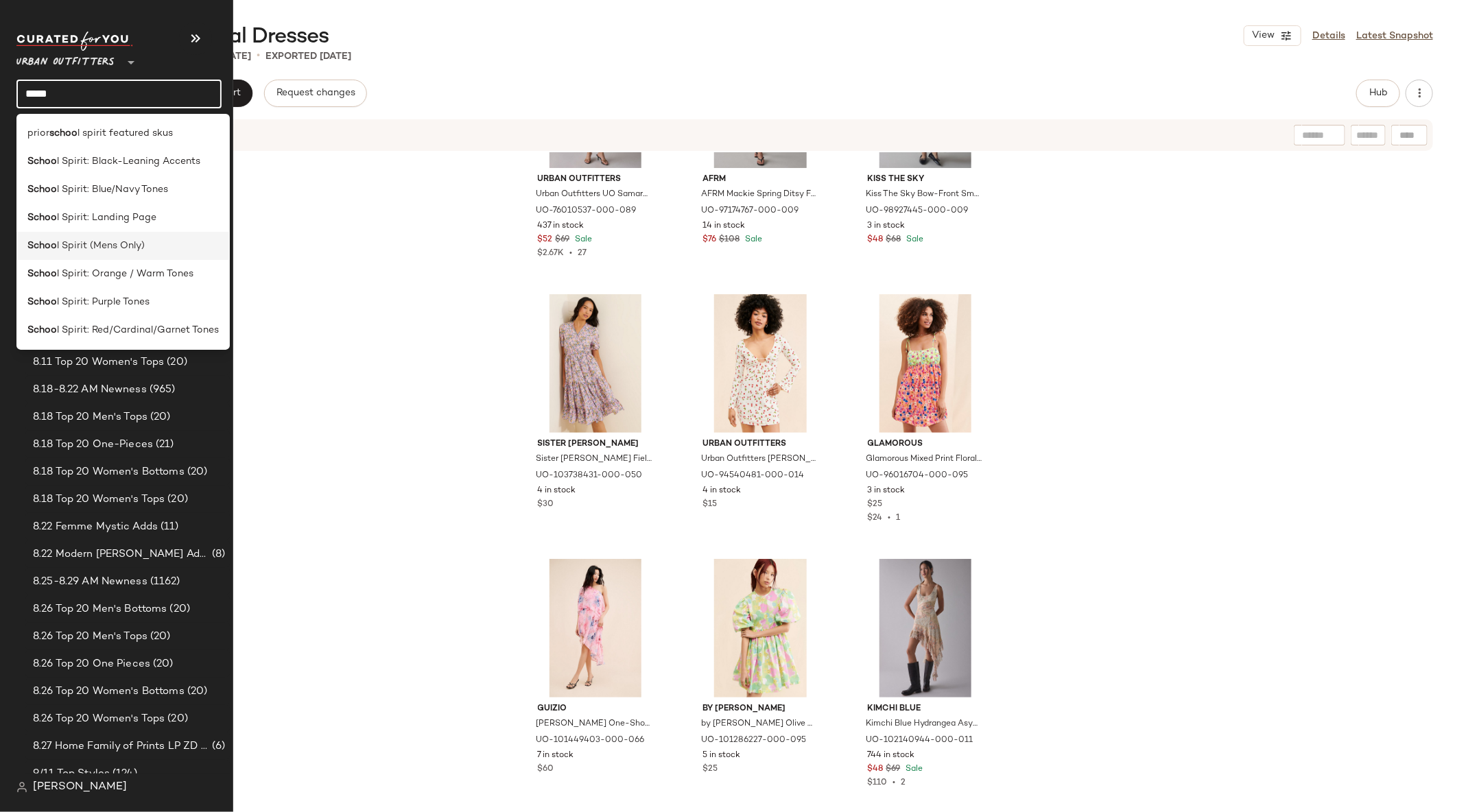
type input "*****"
click at [144, 249] on div "Schoo l Spirit (Mens Only)" at bounding box center [122, 246] width 191 height 15
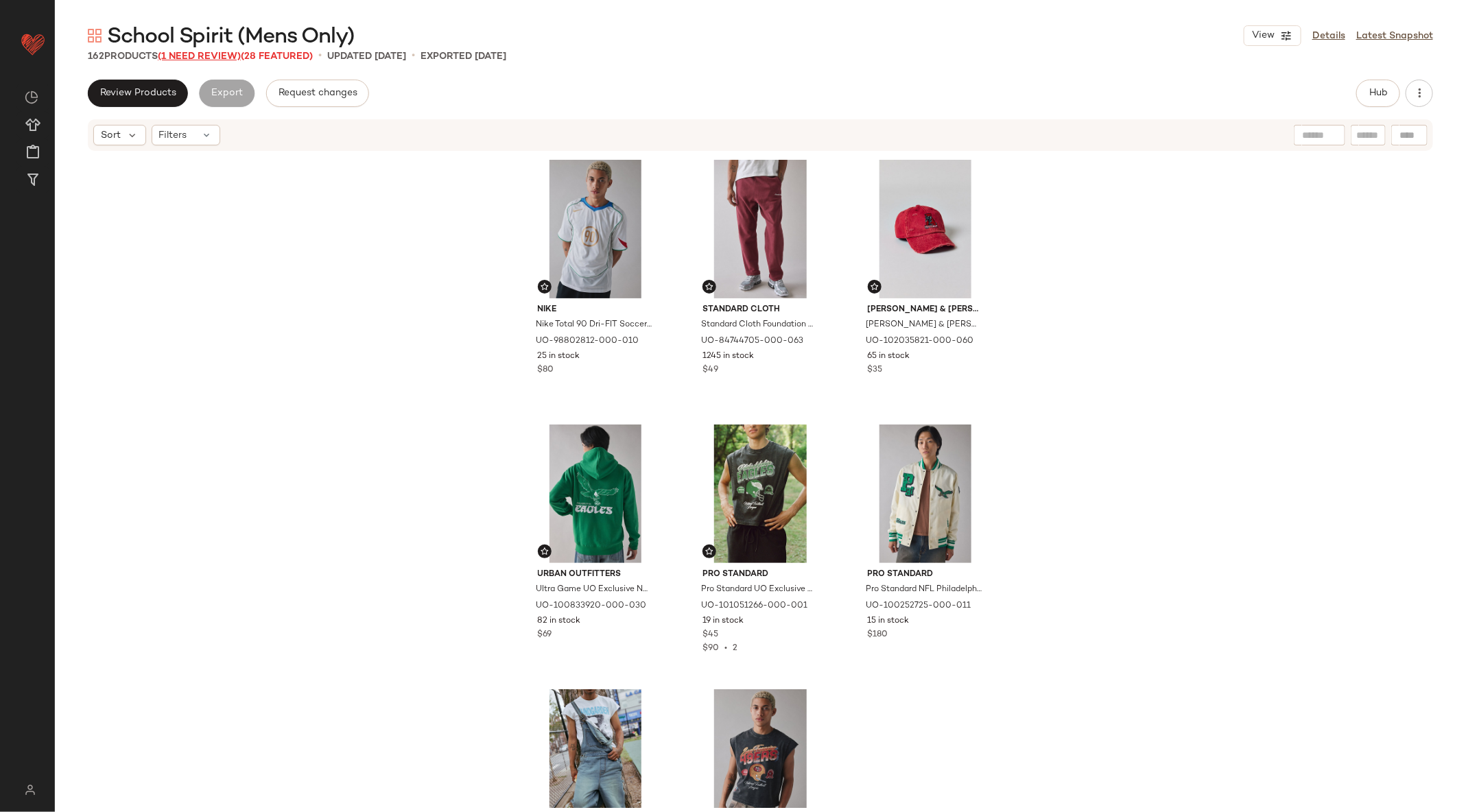
click at [217, 51] on span "(1 Need Review)" at bounding box center [199, 56] width 83 height 10
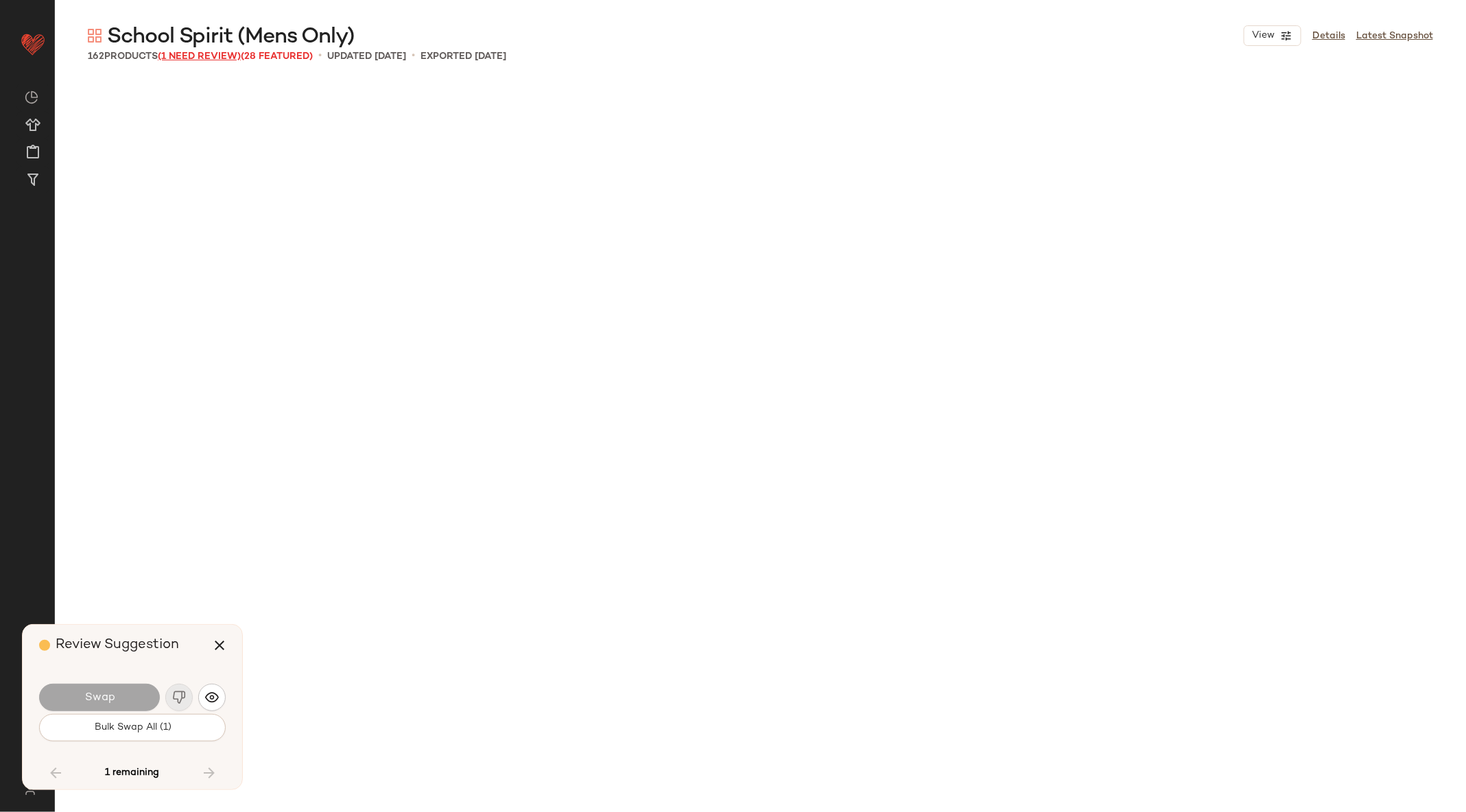
scroll to position [7410, 0]
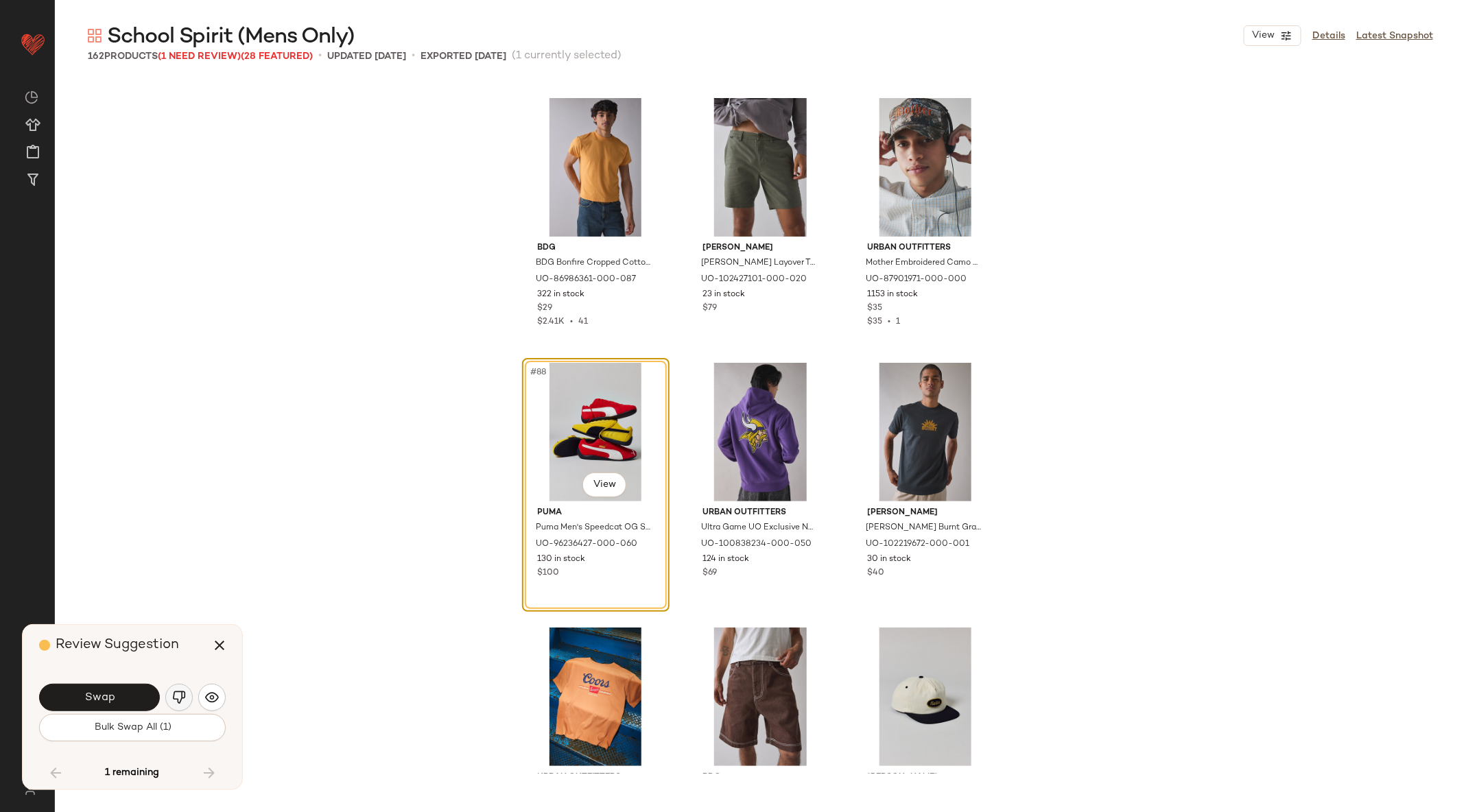
click at [179, 691] on img "button" at bounding box center [179, 697] width 14 height 14
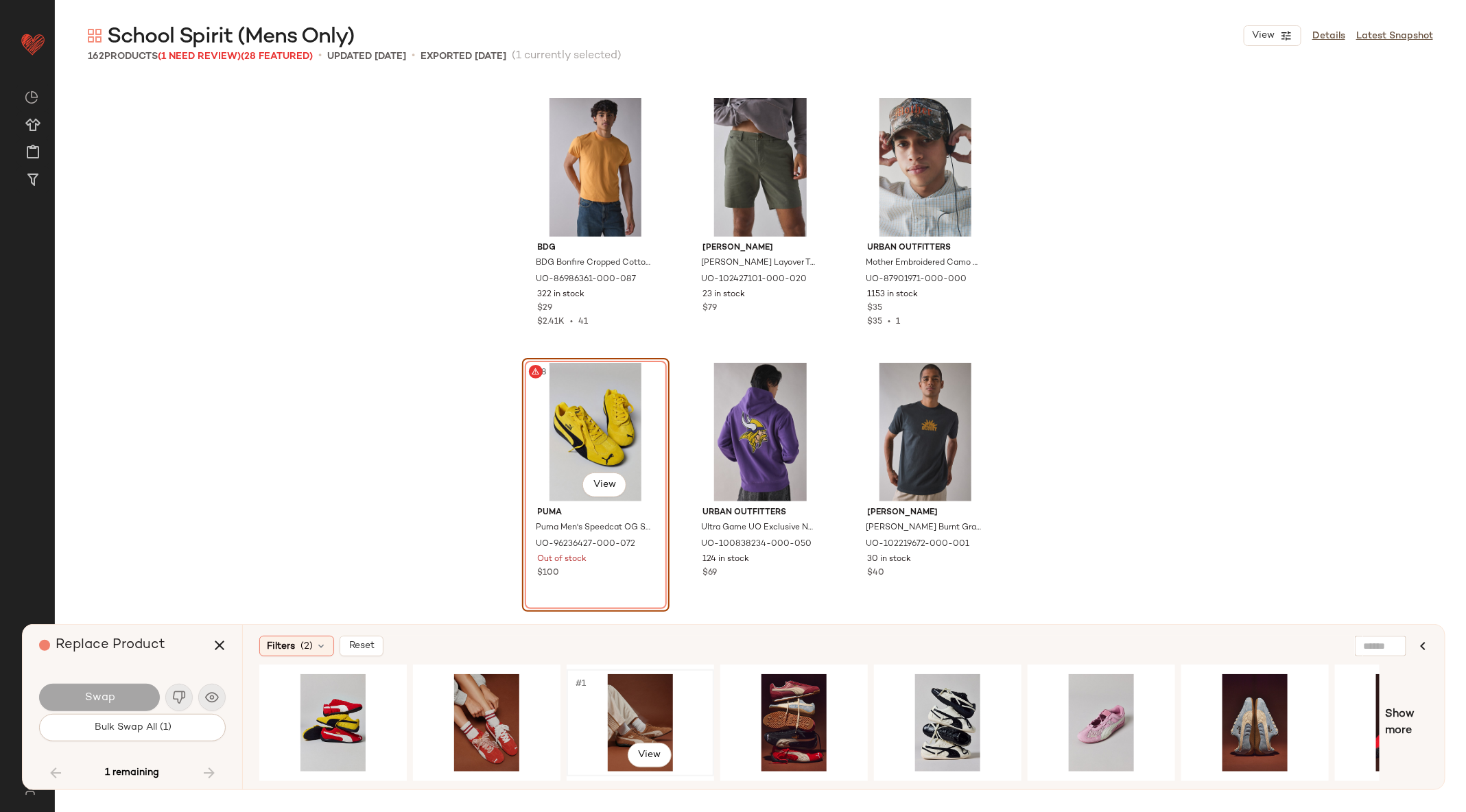
scroll to position [0, 409]
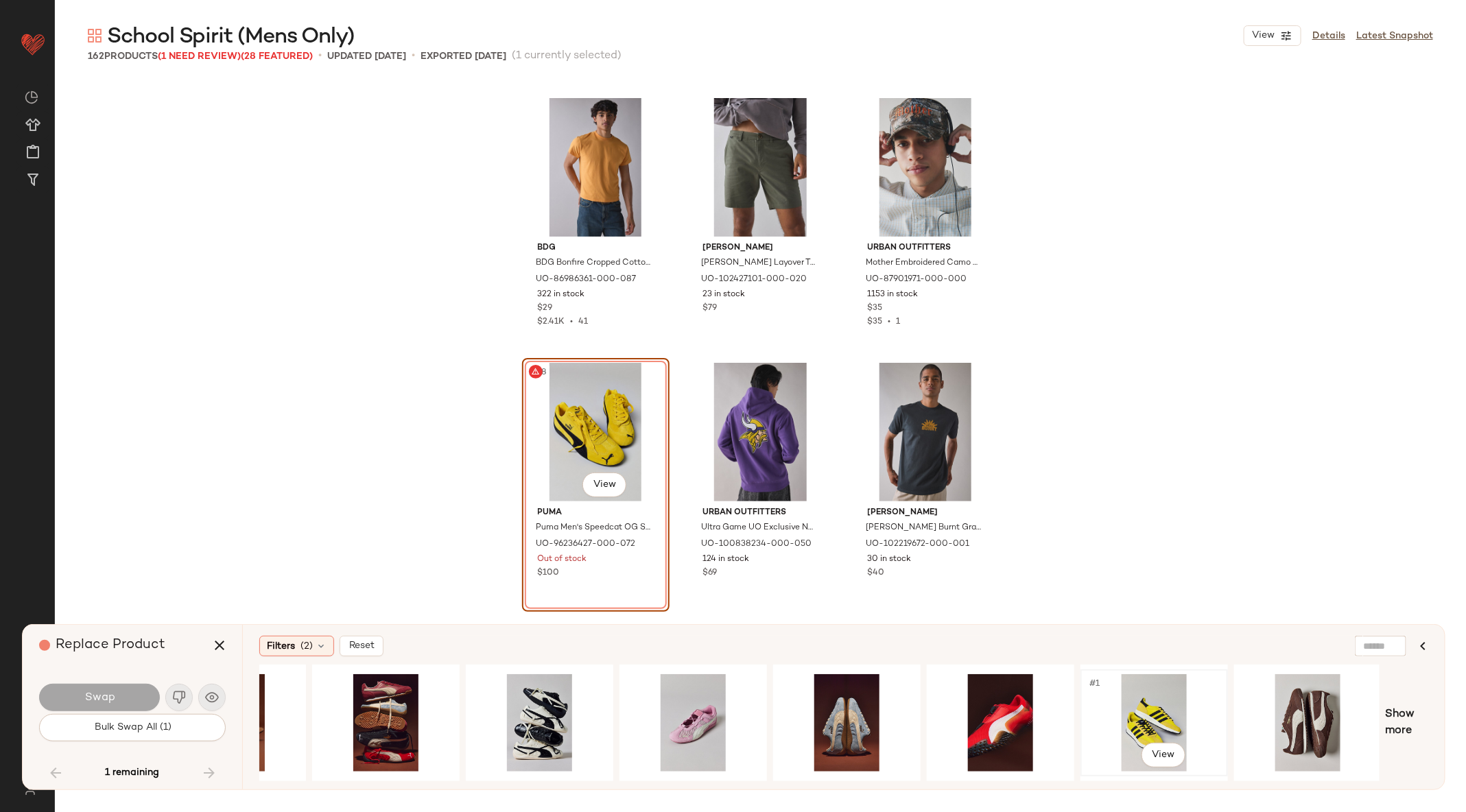
click at [1140, 700] on div "#1 View" at bounding box center [1154, 723] width 138 height 98
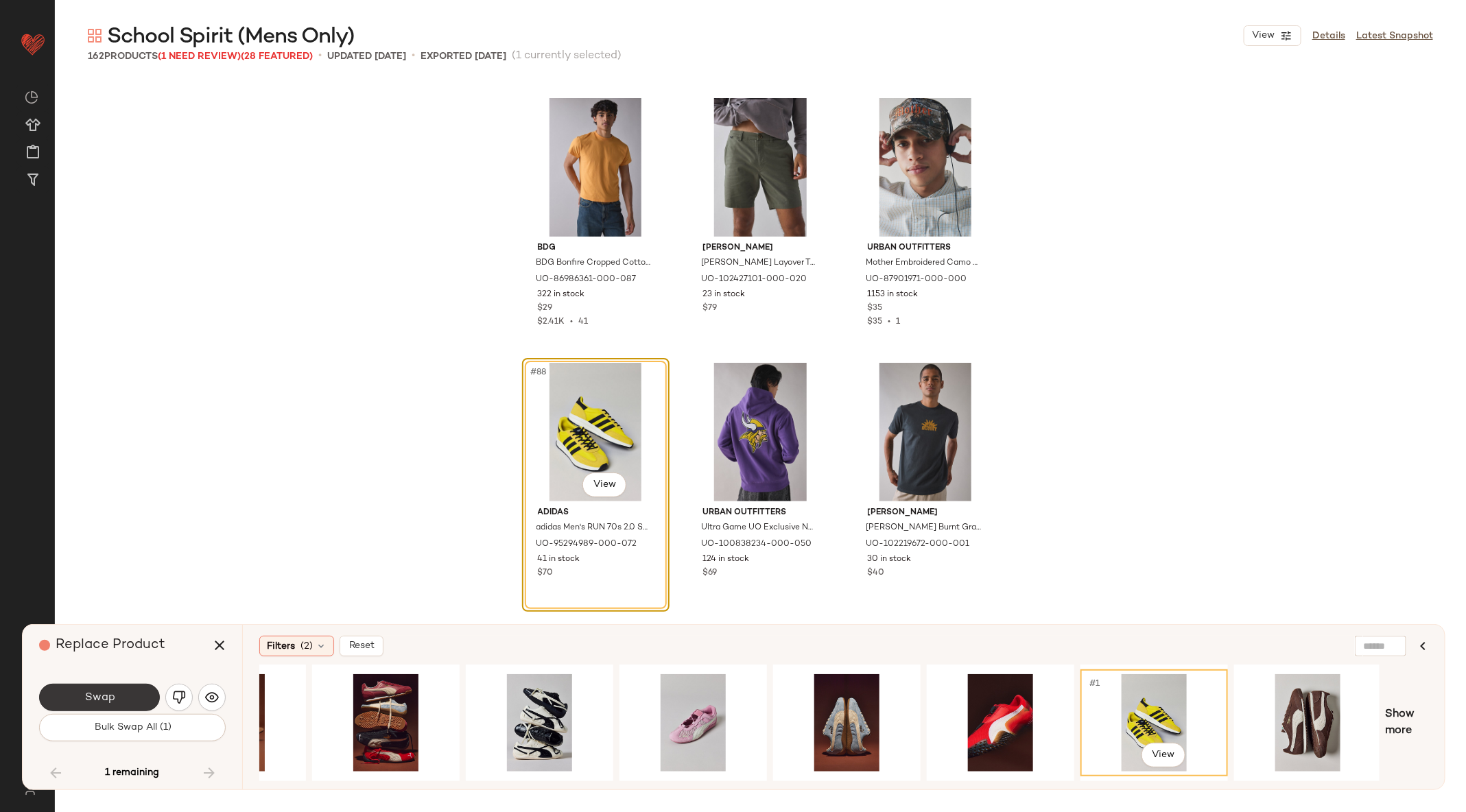
click at [81, 697] on button "Swap" at bounding box center [99, 697] width 121 height 27
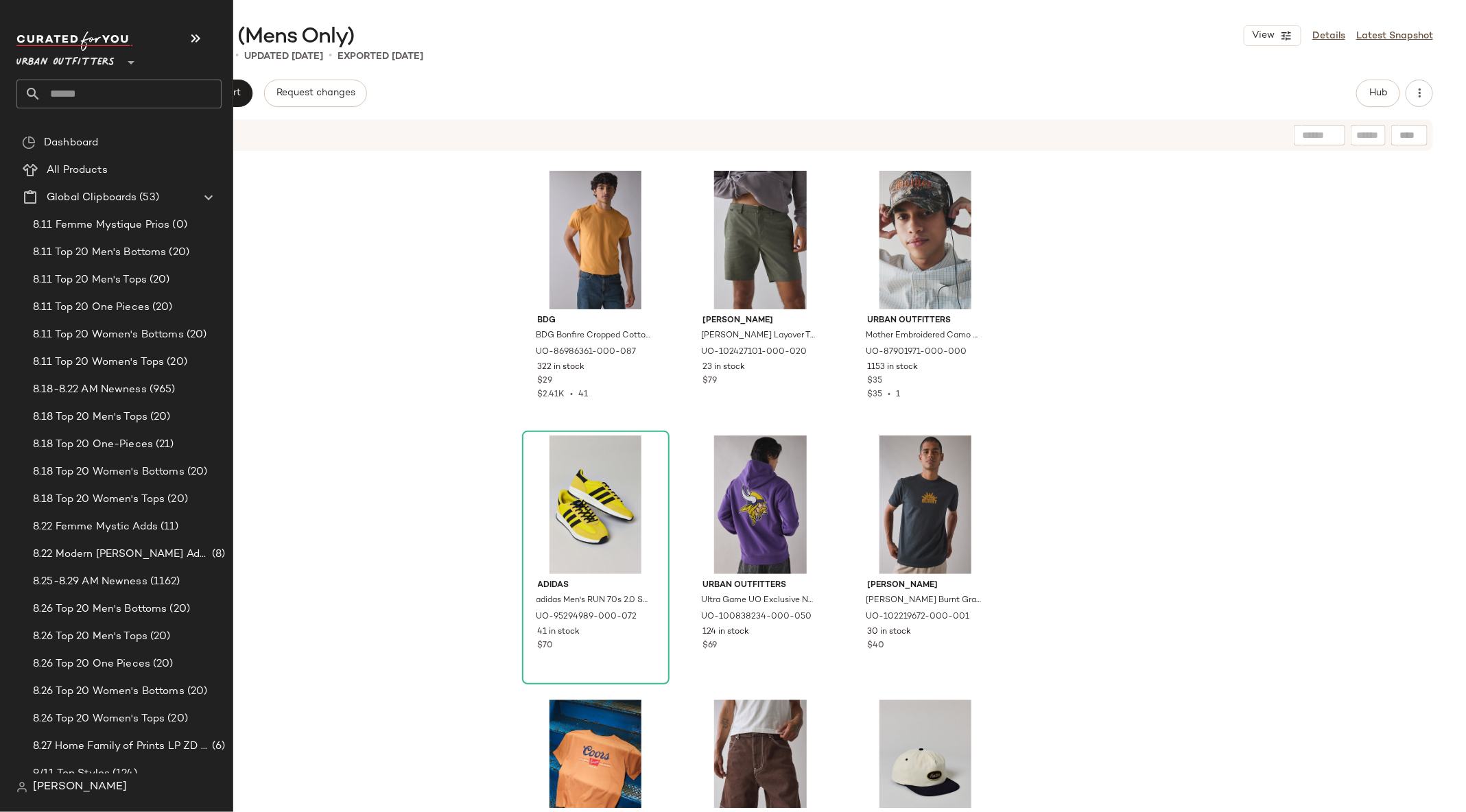
click at [58, 98] on input "text" at bounding box center [131, 94] width 181 height 29
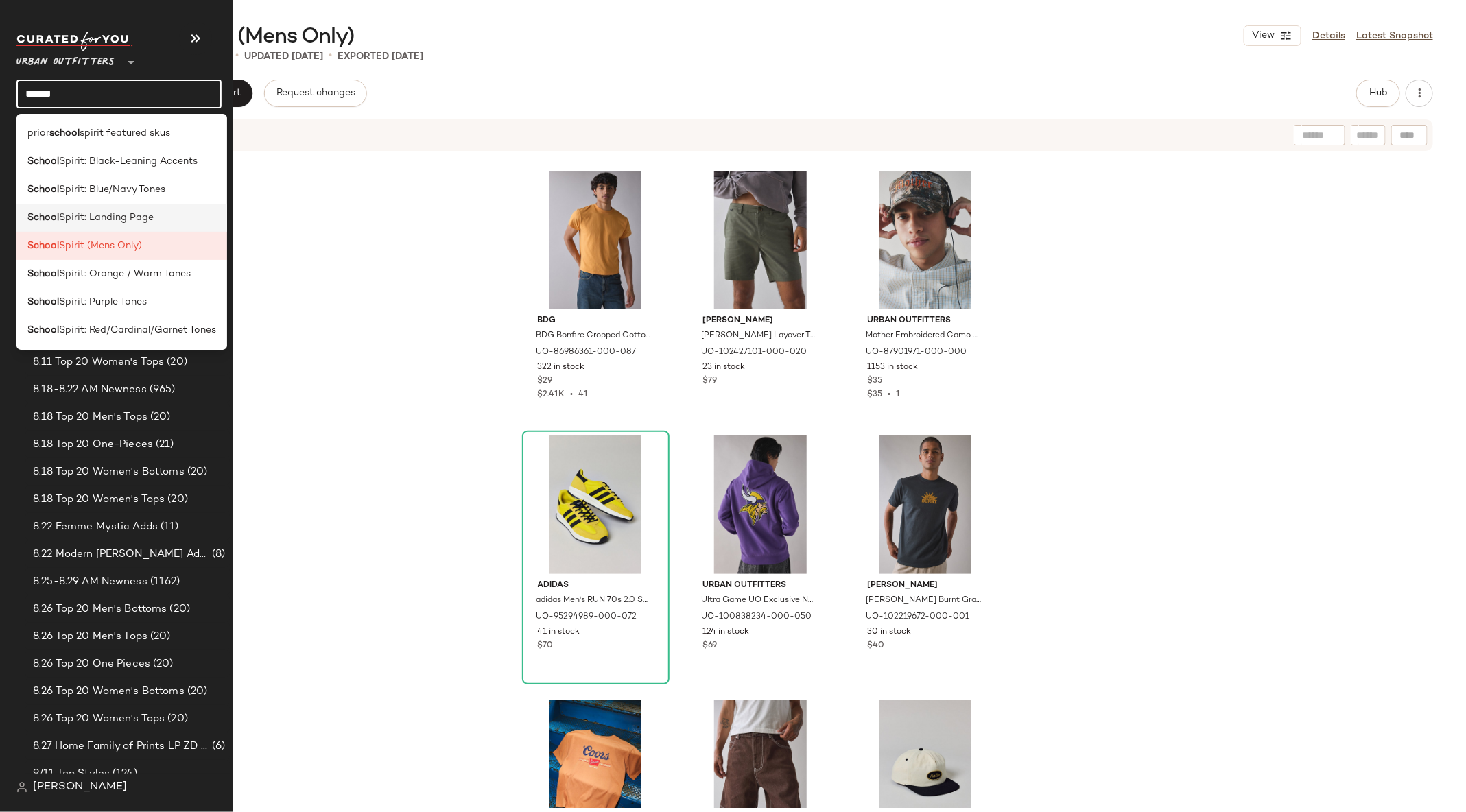
type input "******"
click at [174, 212] on div "School Spirit: Landing Page" at bounding box center [121, 218] width 188 height 15
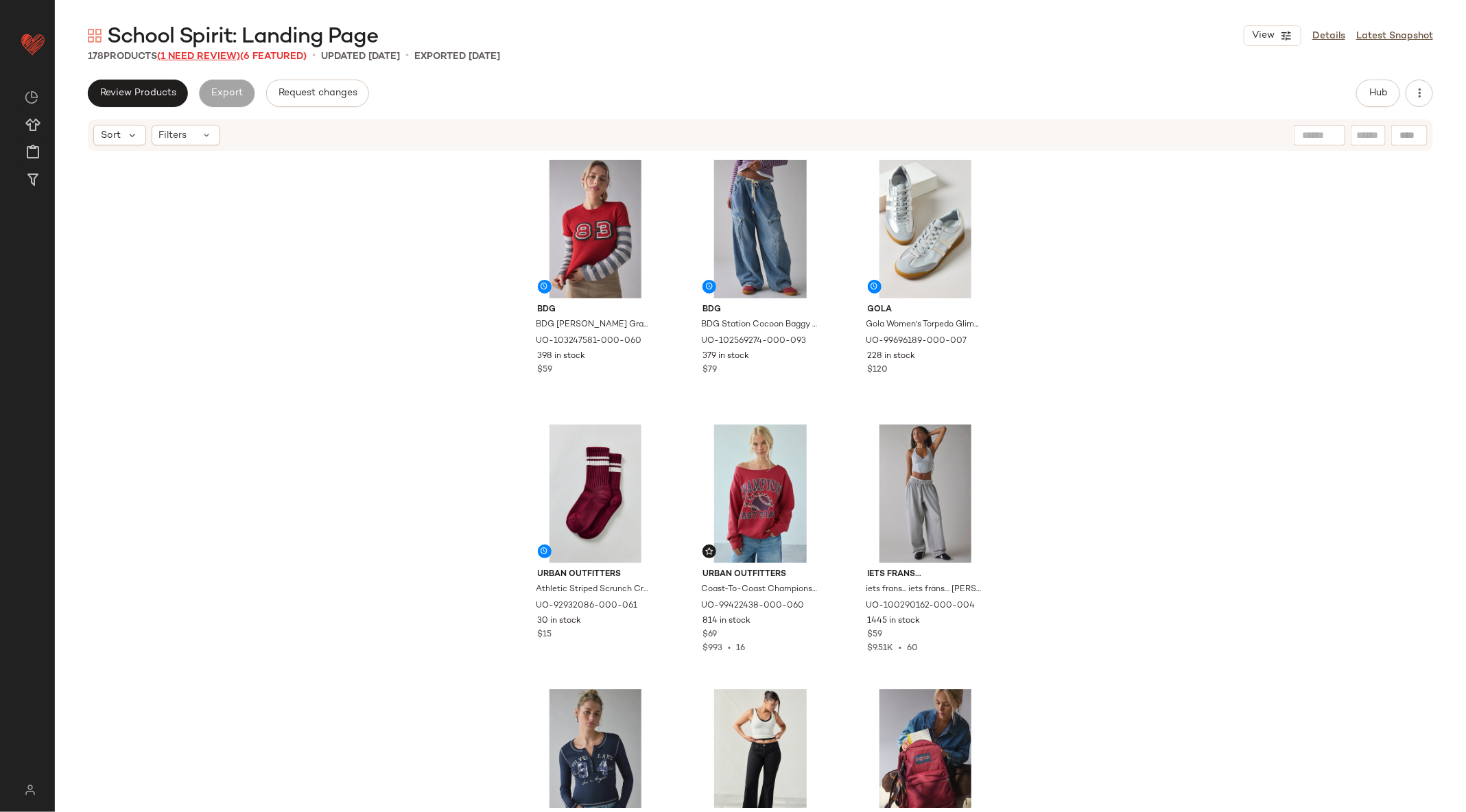
click at [215, 57] on span "(1 Need Review)" at bounding box center [198, 56] width 83 height 10
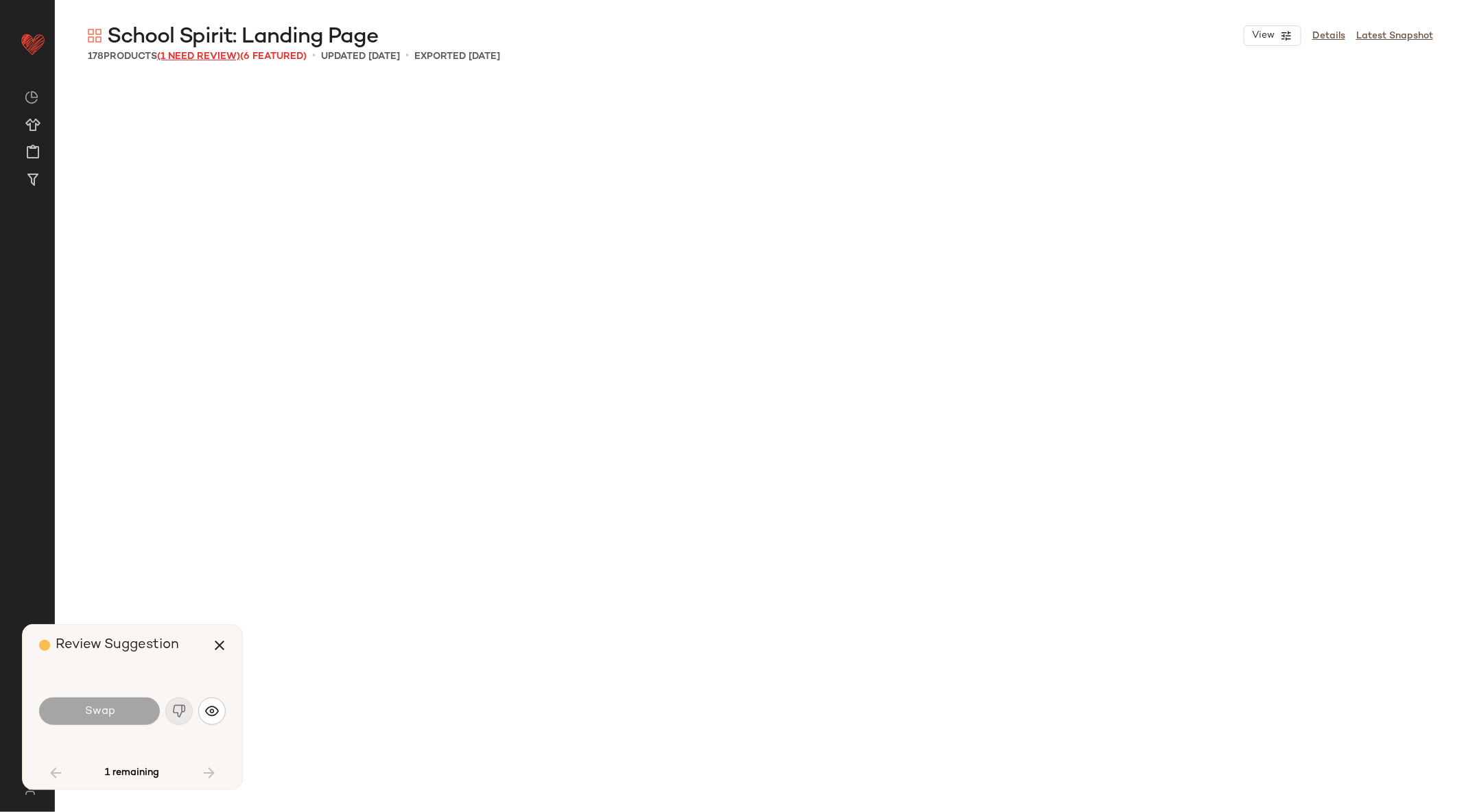
scroll to position [3175, 0]
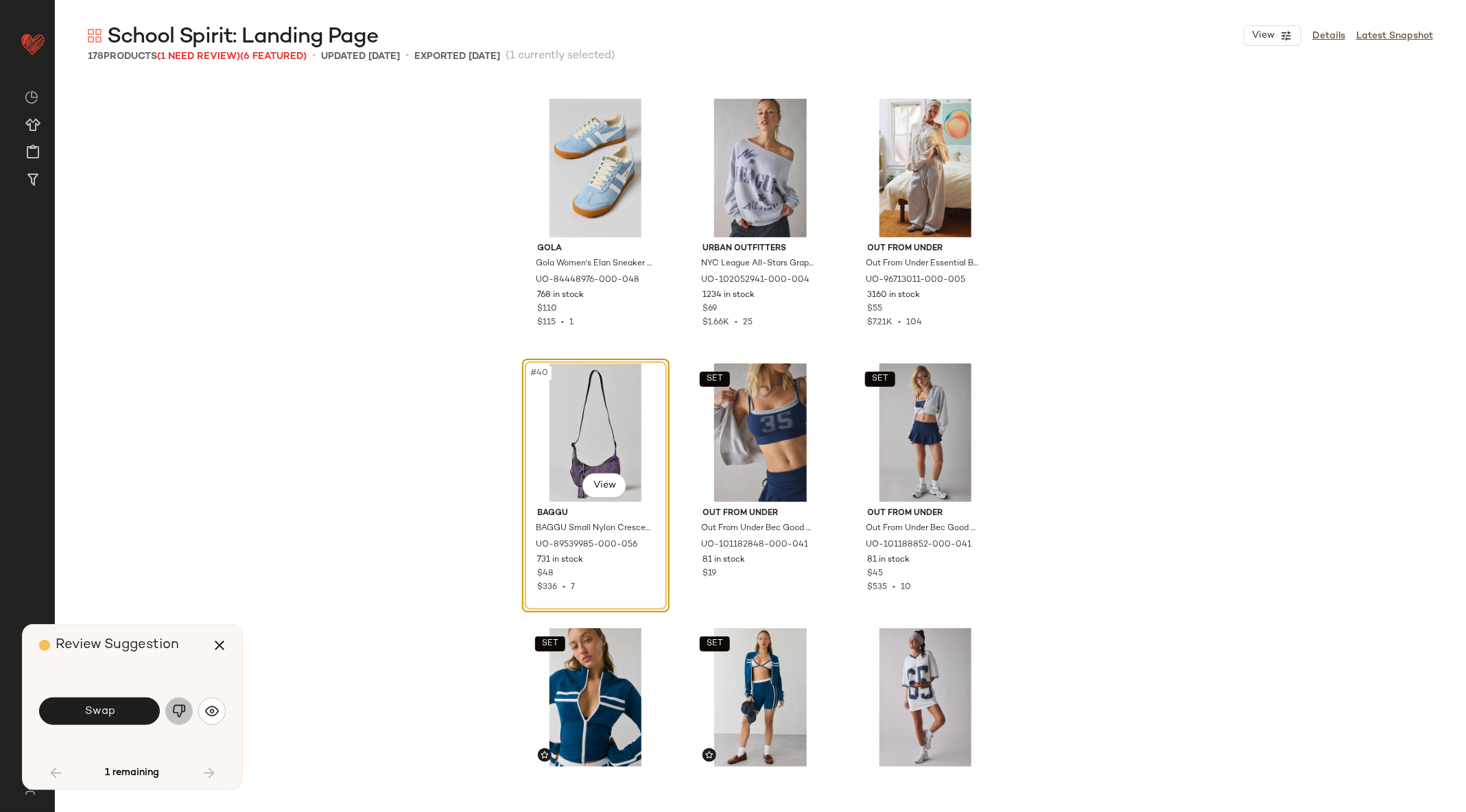
click at [178, 714] on img "button" at bounding box center [179, 711] width 14 height 14
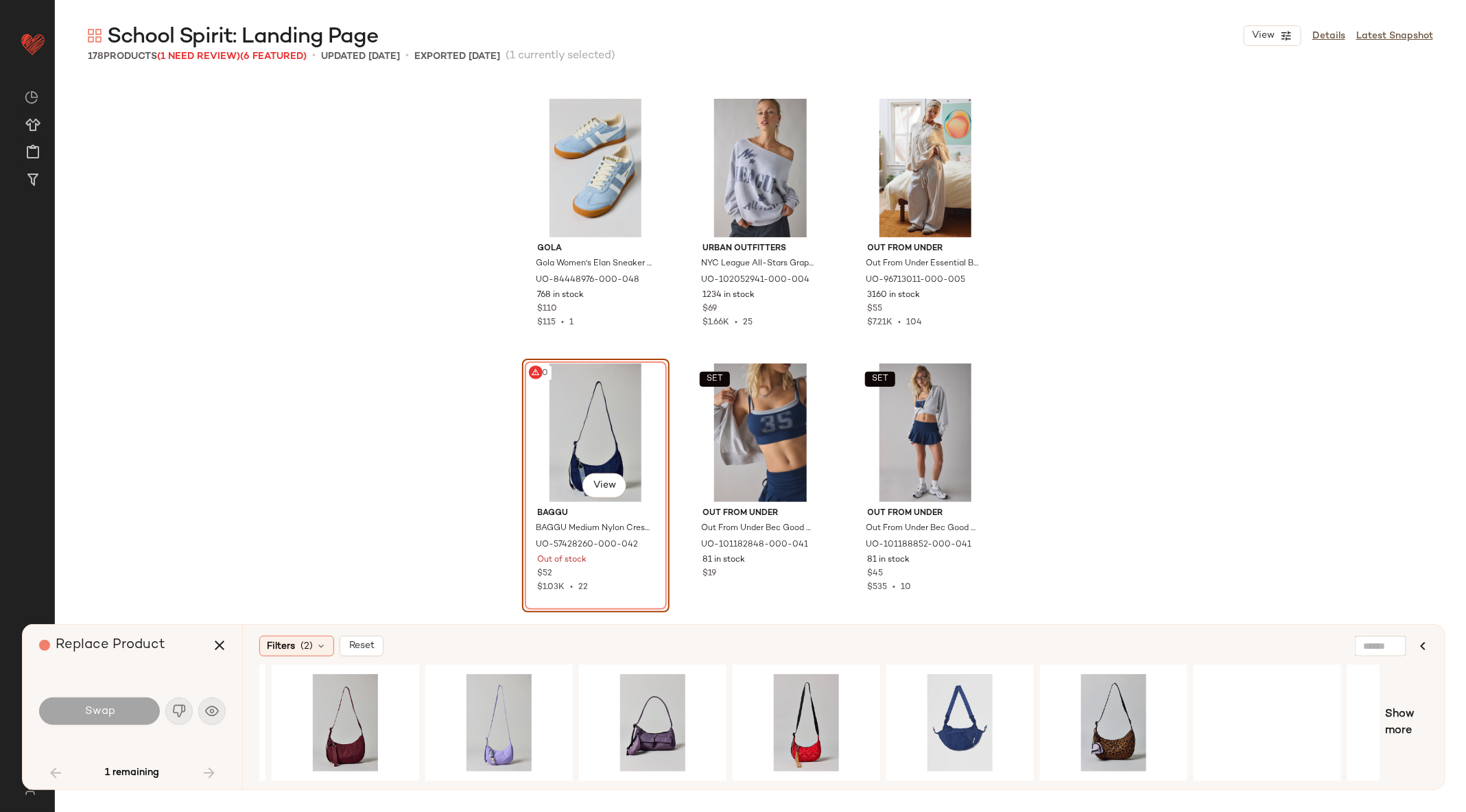
scroll to position [0, 409]
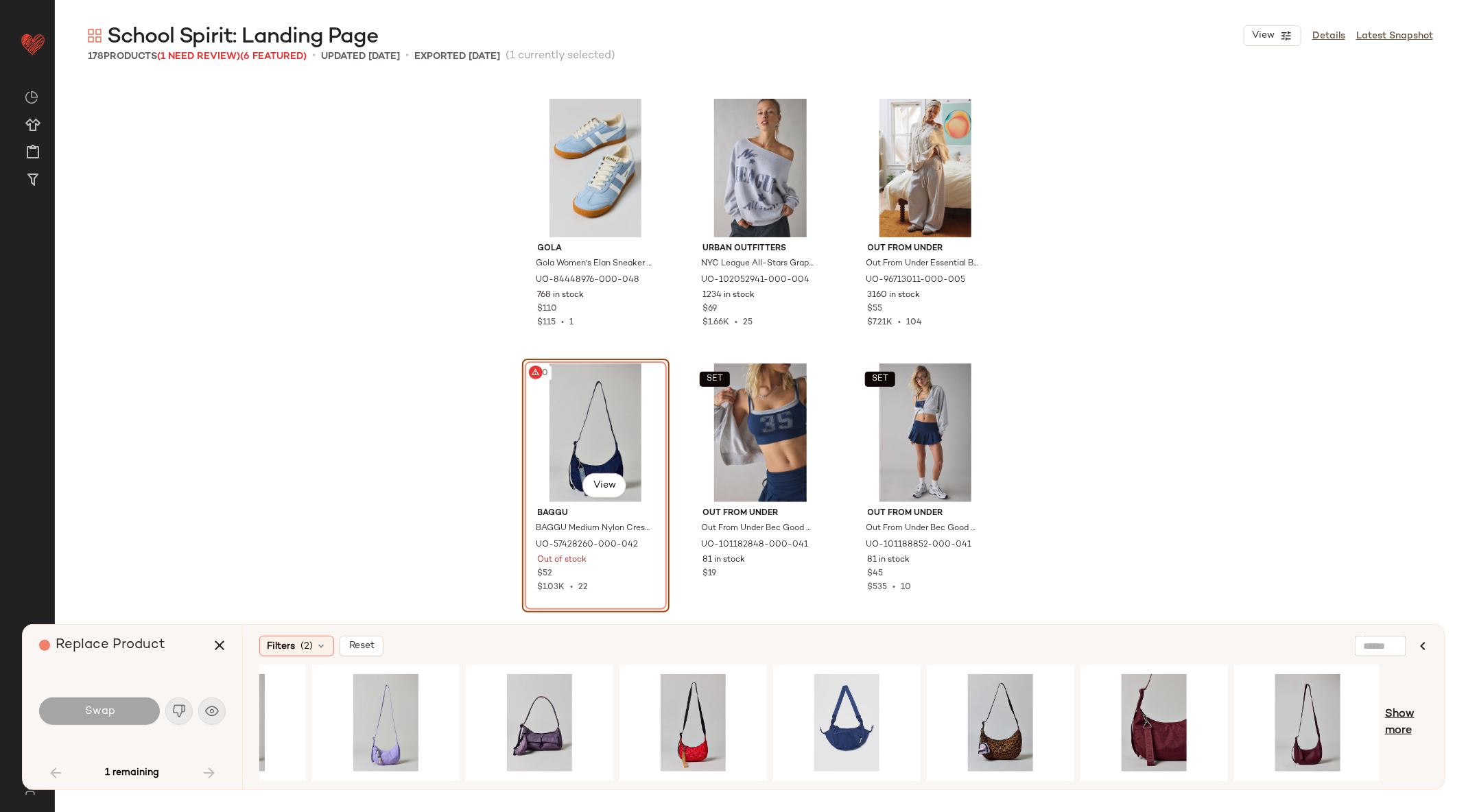
click at [1391, 716] on span "Show more" at bounding box center [1407, 722] width 43 height 33
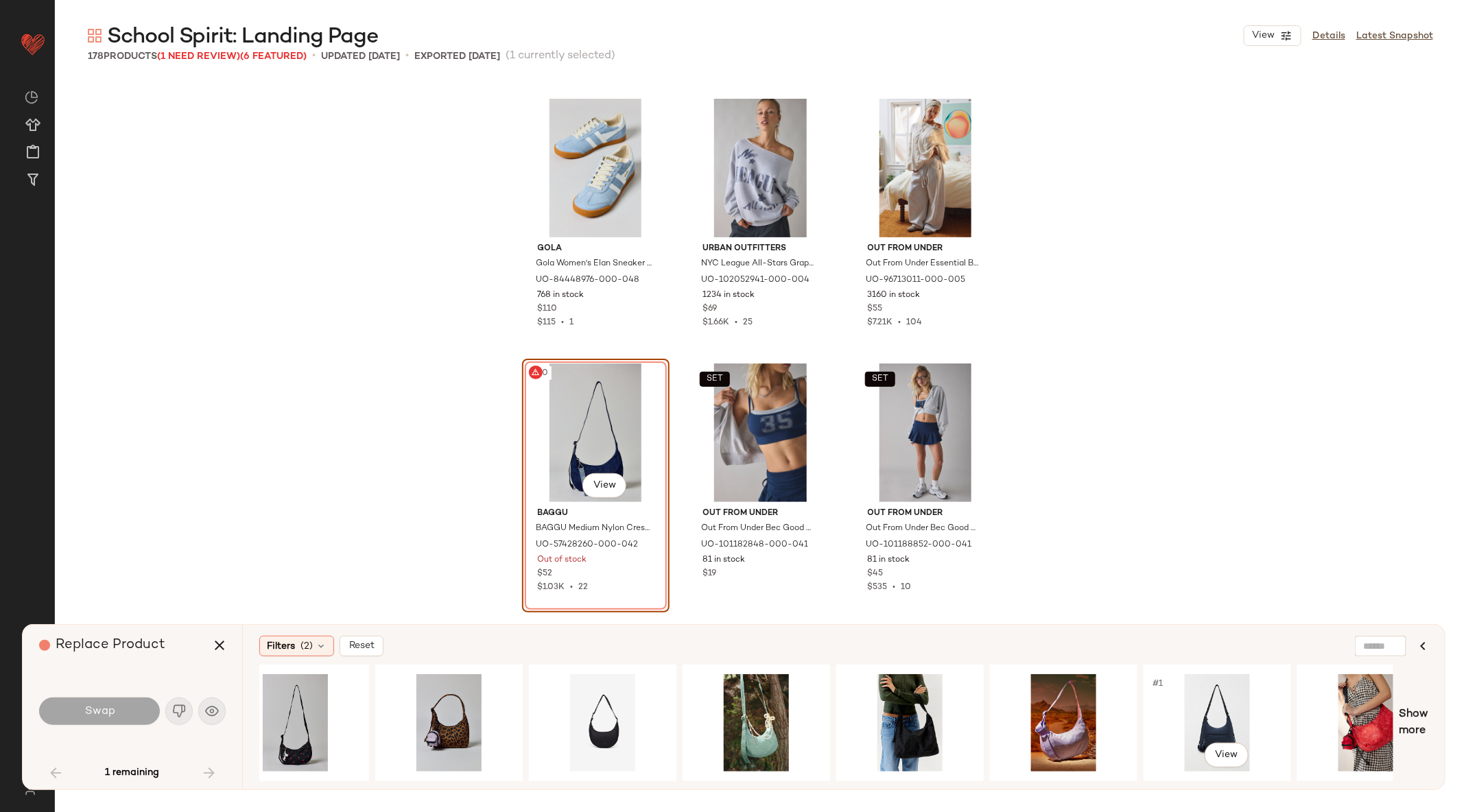
scroll to position [0, 1882]
click at [1203, 717] on div "#1 View" at bounding box center [1216, 723] width 138 height 98
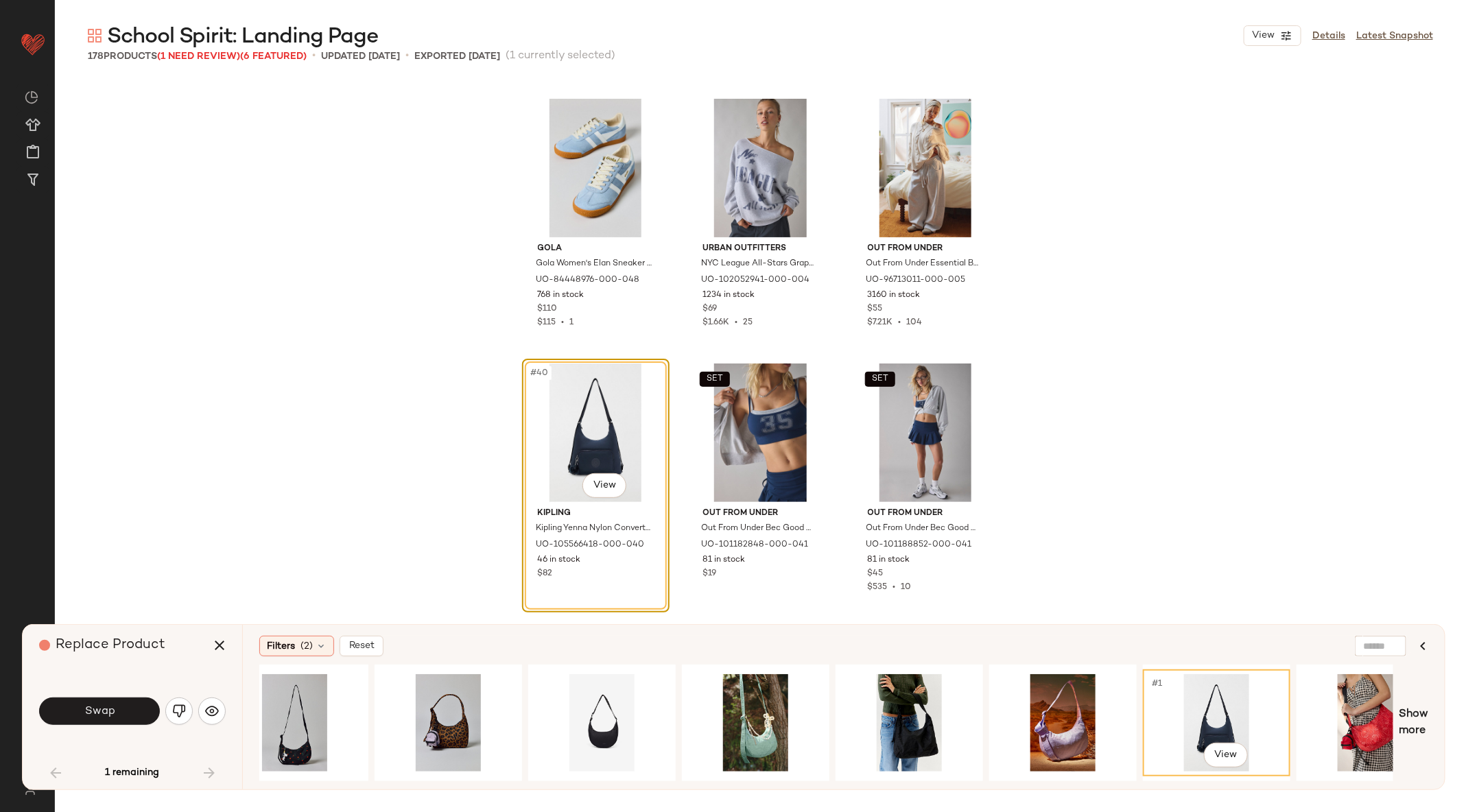
scroll to position [0, 1931]
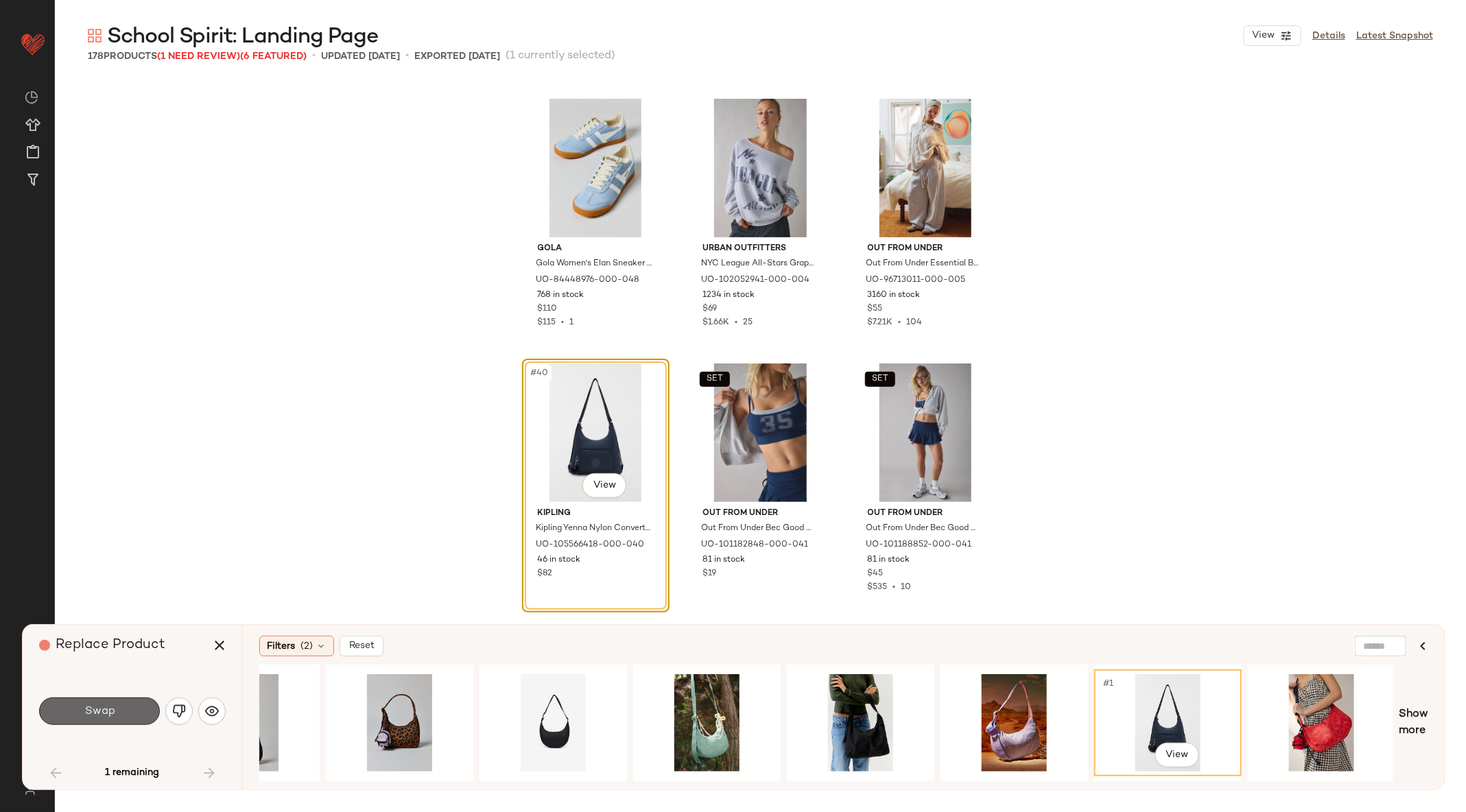
click at [84, 722] on button "Swap" at bounding box center [99, 710] width 121 height 27
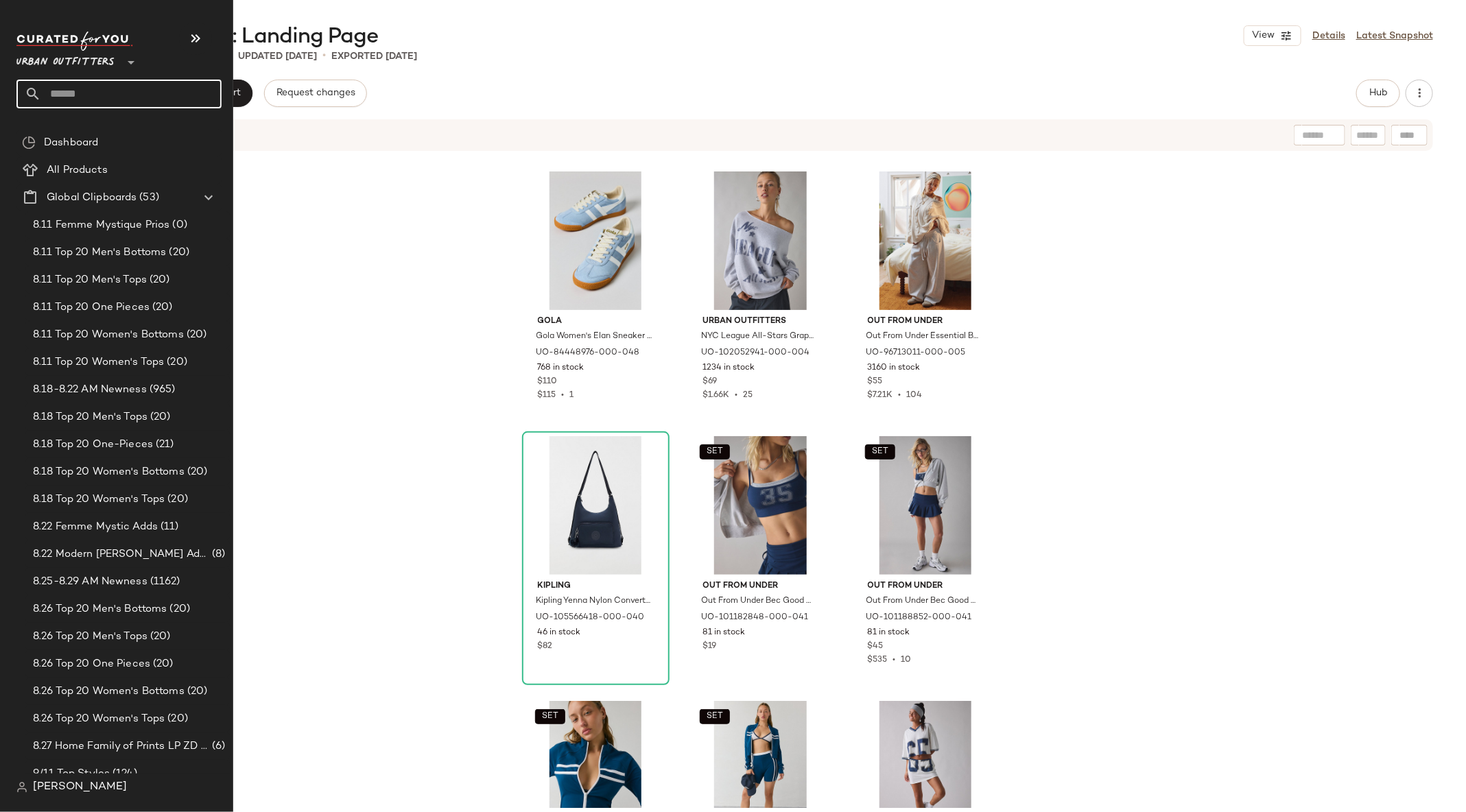
click at [59, 86] on input "text" at bounding box center [131, 94] width 181 height 29
click at [95, 84] on input "*******" at bounding box center [119, 94] width 205 height 29
click at [95, 86] on input "*******" at bounding box center [119, 94] width 205 height 29
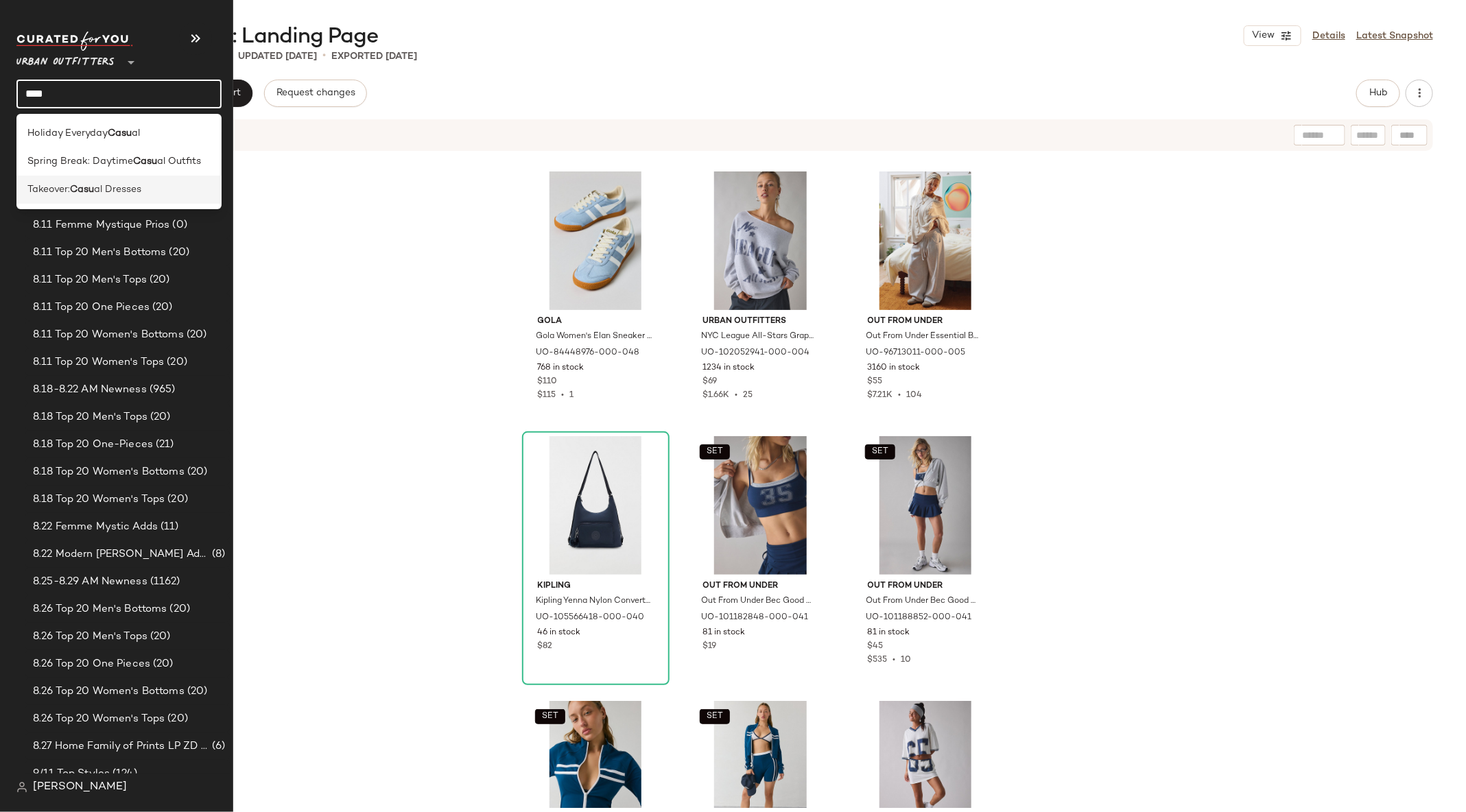
type input "****"
click at [118, 182] on span "al Dresses" at bounding box center [117, 189] width 47 height 15
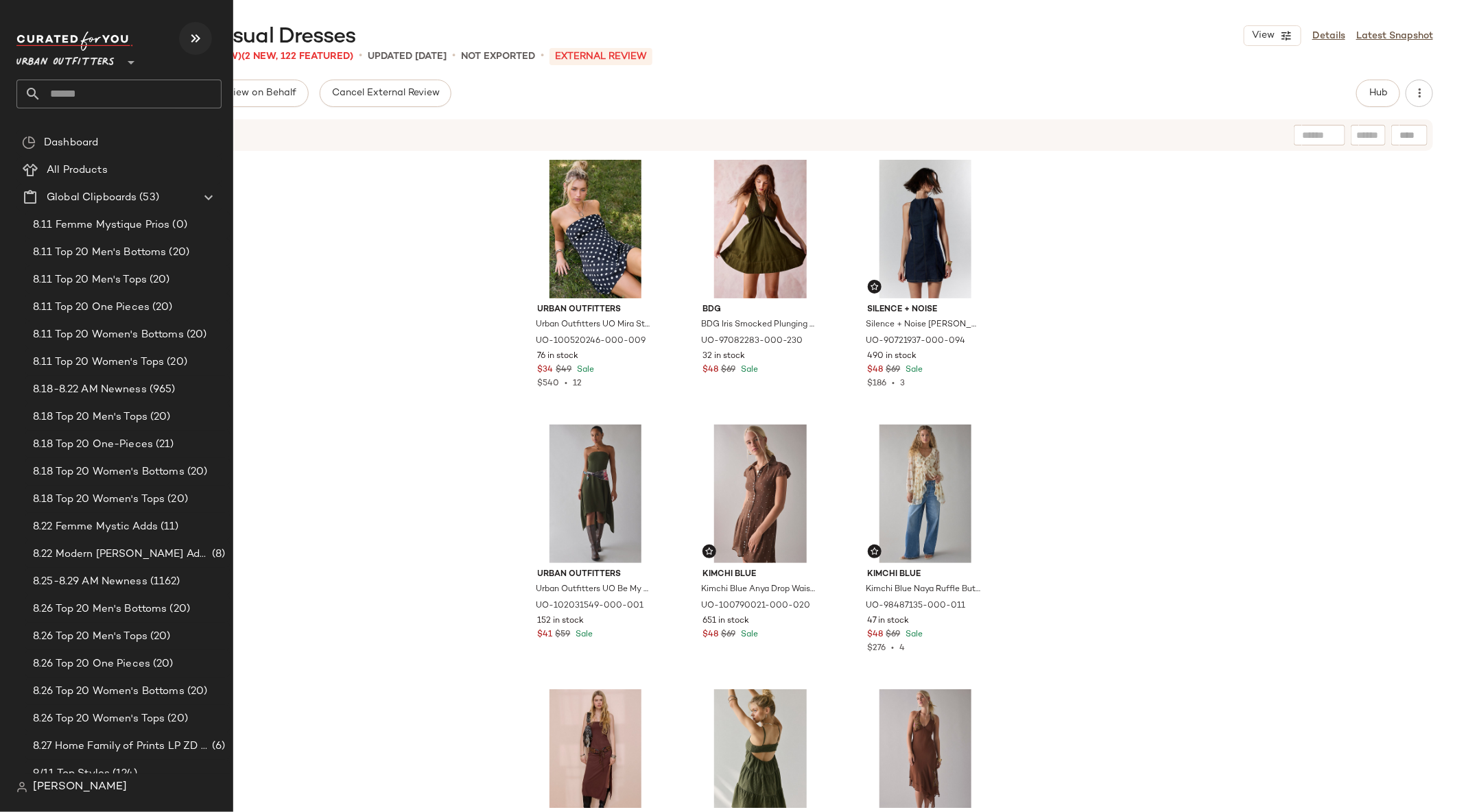
click at [203, 37] on icon "button" at bounding box center [195, 38] width 16 height 16
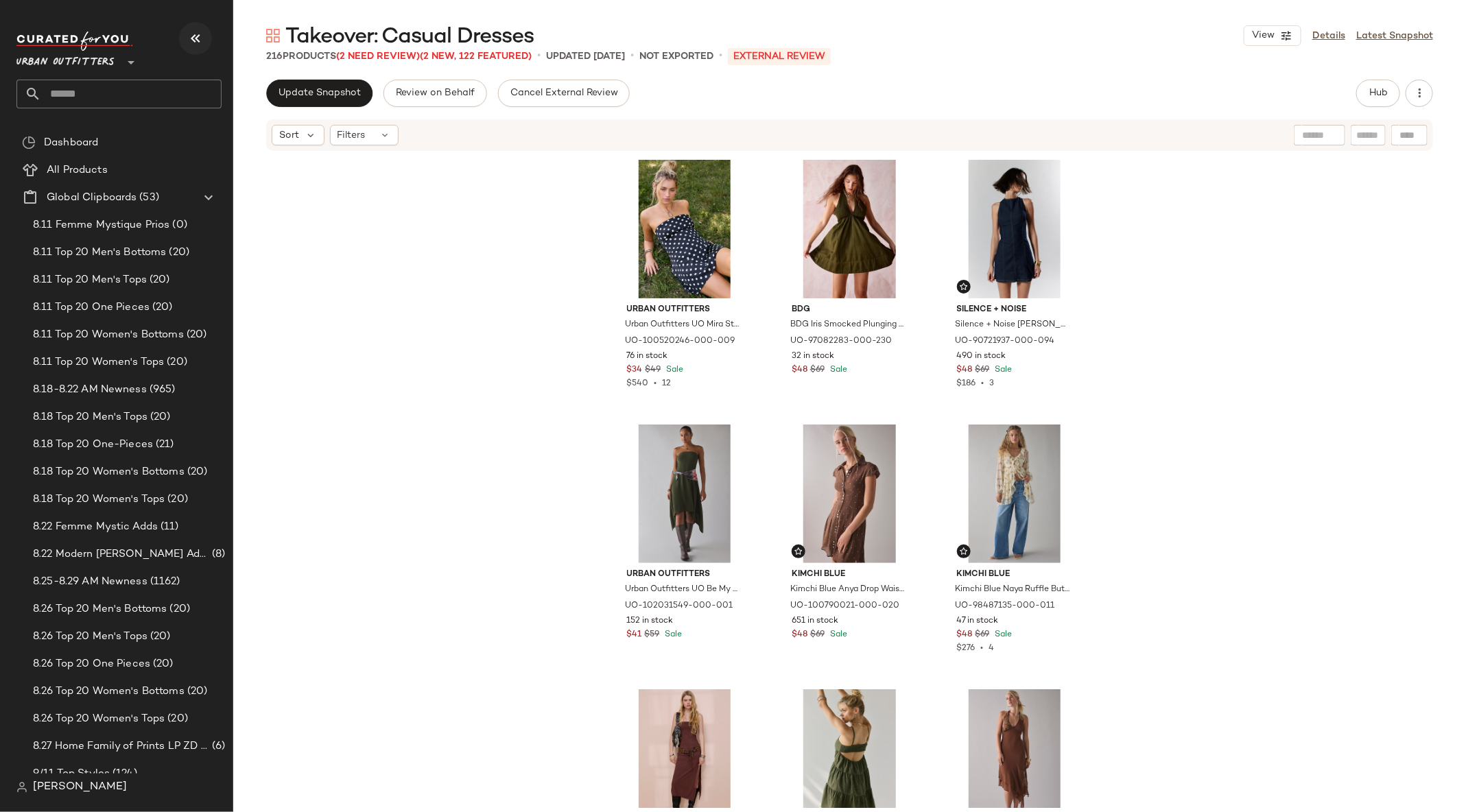
click at [203, 37] on icon "button" at bounding box center [195, 38] width 16 height 16
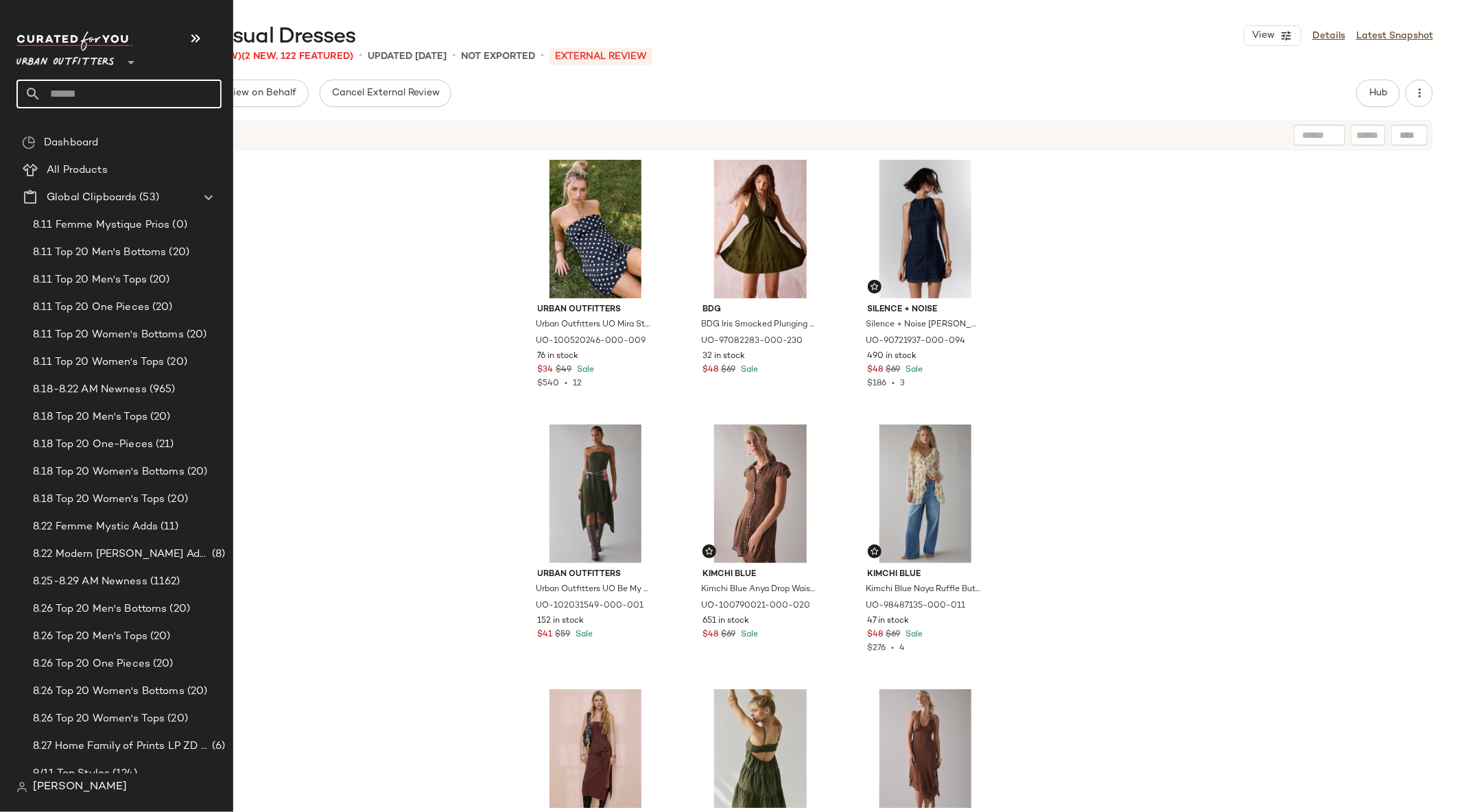
click at [81, 88] on input "text" at bounding box center [131, 94] width 181 height 29
type input "*****"
click at [81, 95] on input "text" at bounding box center [131, 94] width 181 height 29
type input "*****"
click at [98, 90] on input "text" at bounding box center [131, 94] width 181 height 29
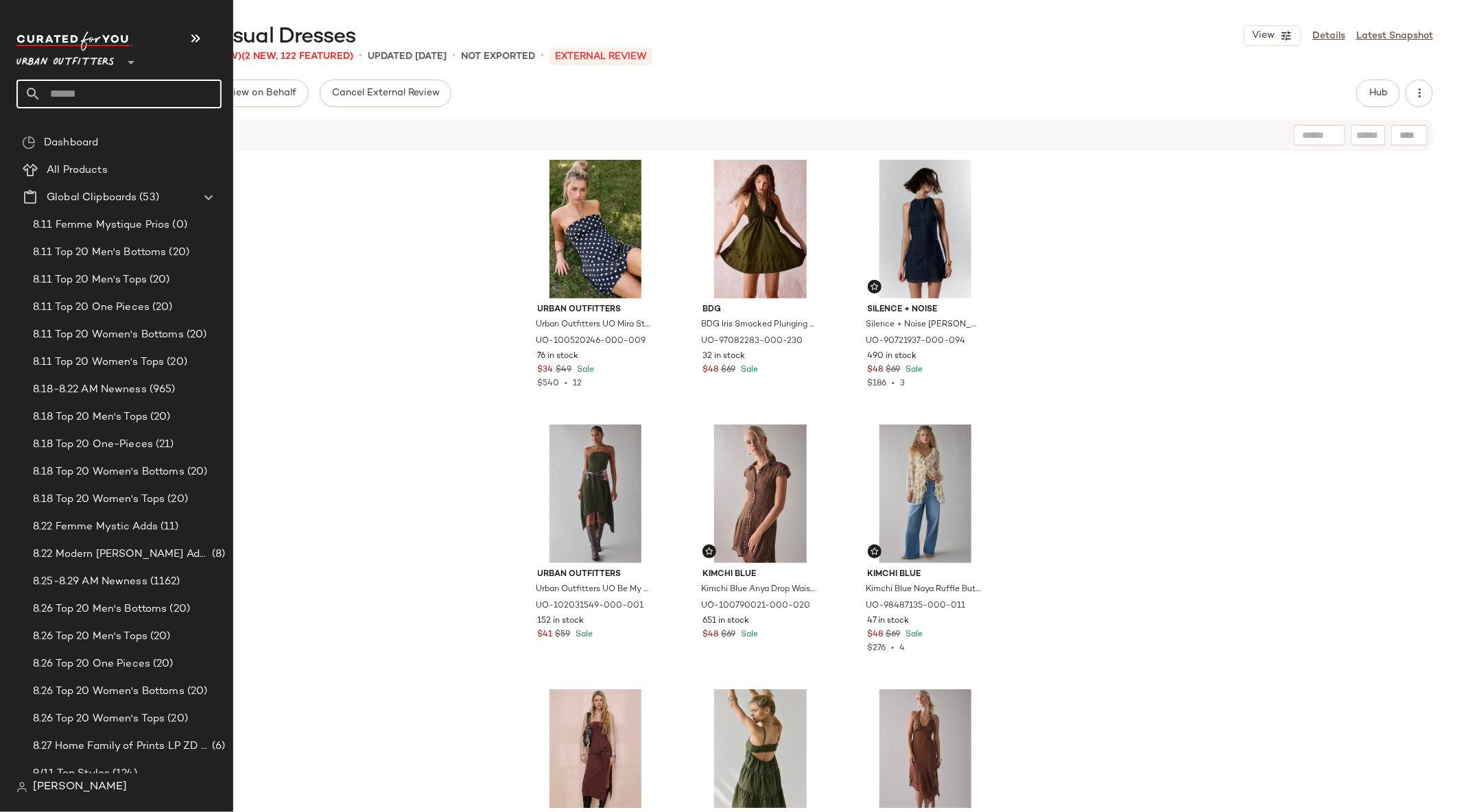
click at [83, 86] on input "text" at bounding box center [131, 94] width 181 height 29
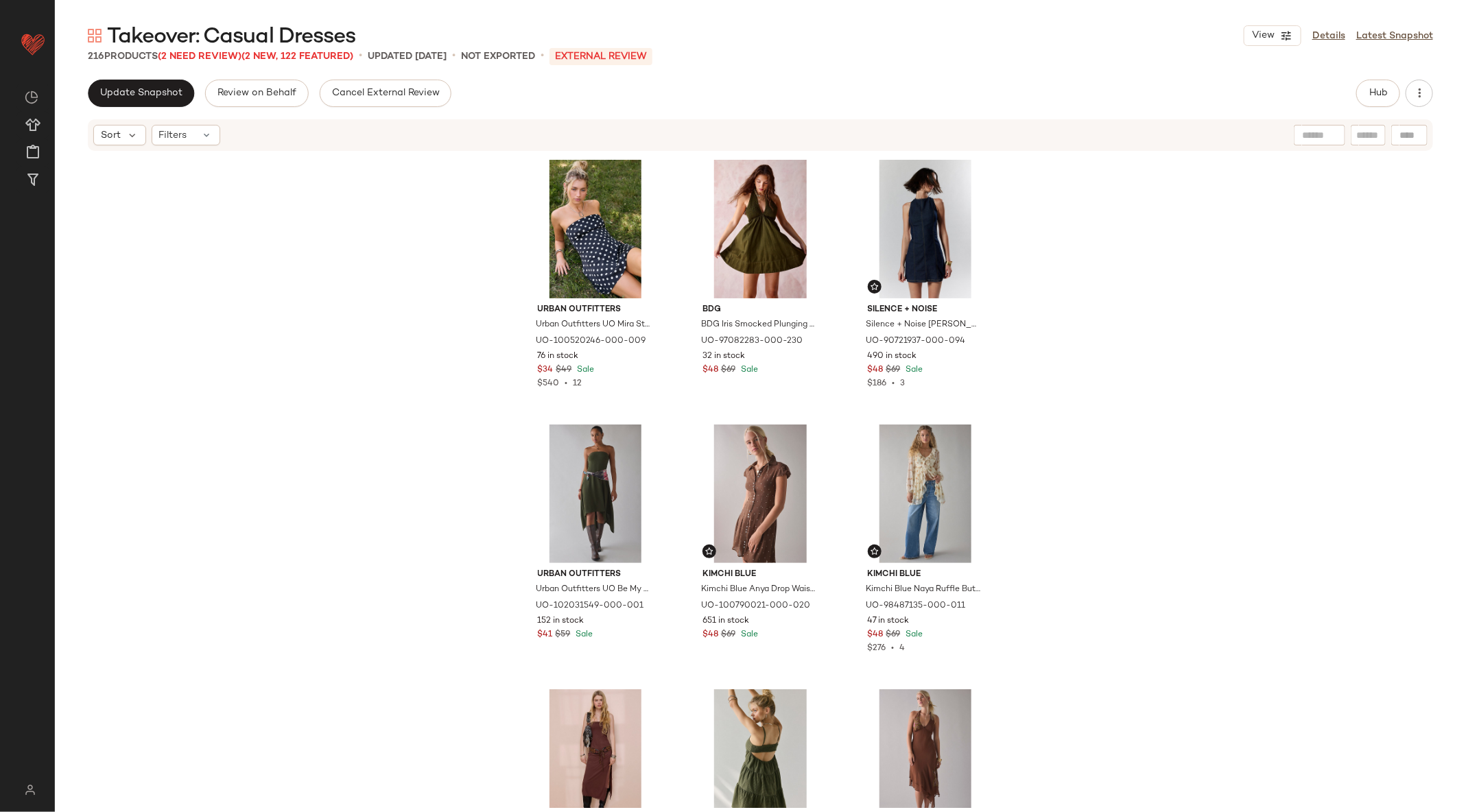
click at [288, 225] on div "Urban Outfitters Urban Outfitters UO Mira Strapless Tie-Back Bow Satin Slip Min…" at bounding box center [761, 480] width 1411 height 655
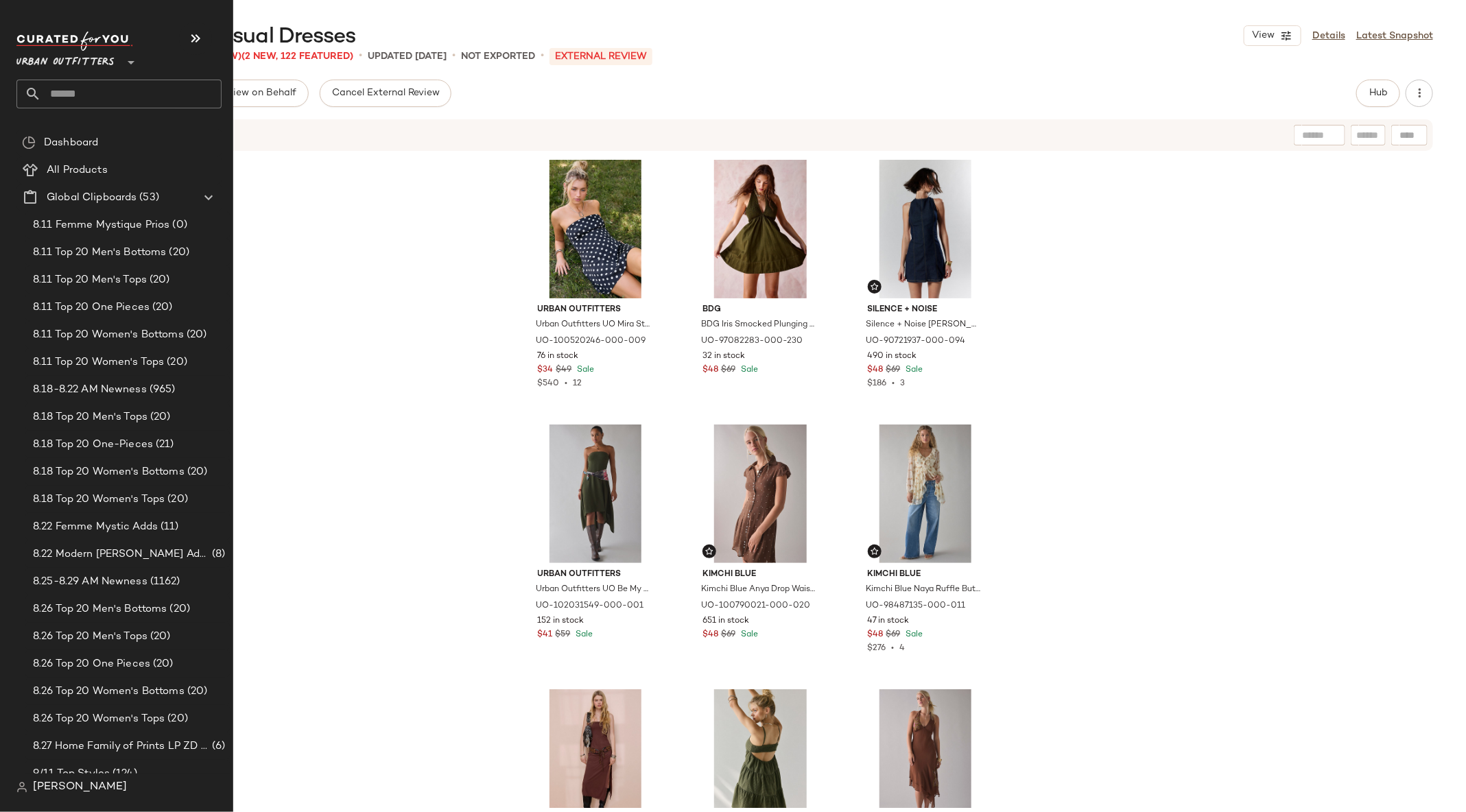
click at [116, 81] on input "text" at bounding box center [131, 94] width 181 height 29
type input "*****"
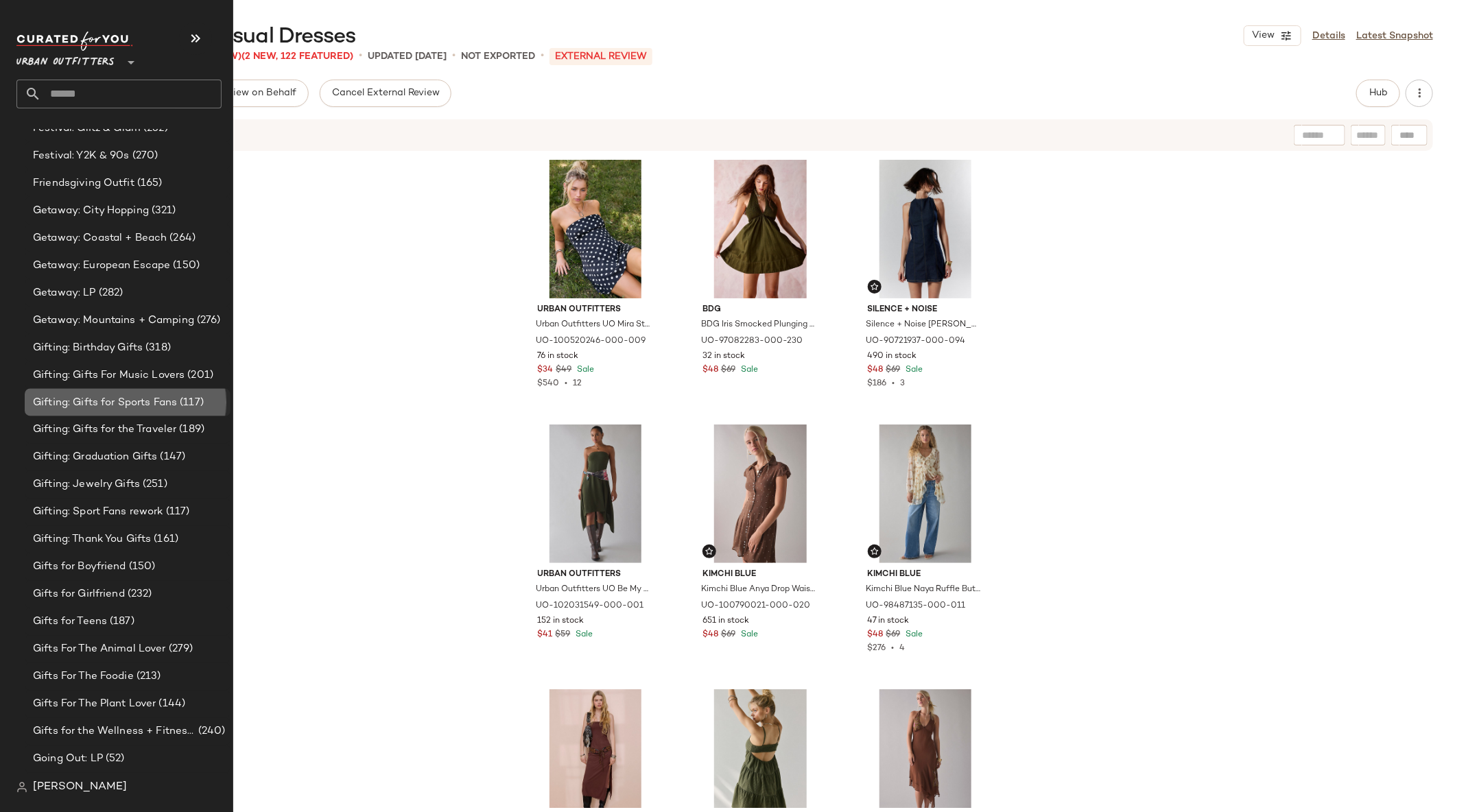
click at [179, 403] on span "(117)" at bounding box center [190, 403] width 27 height 15
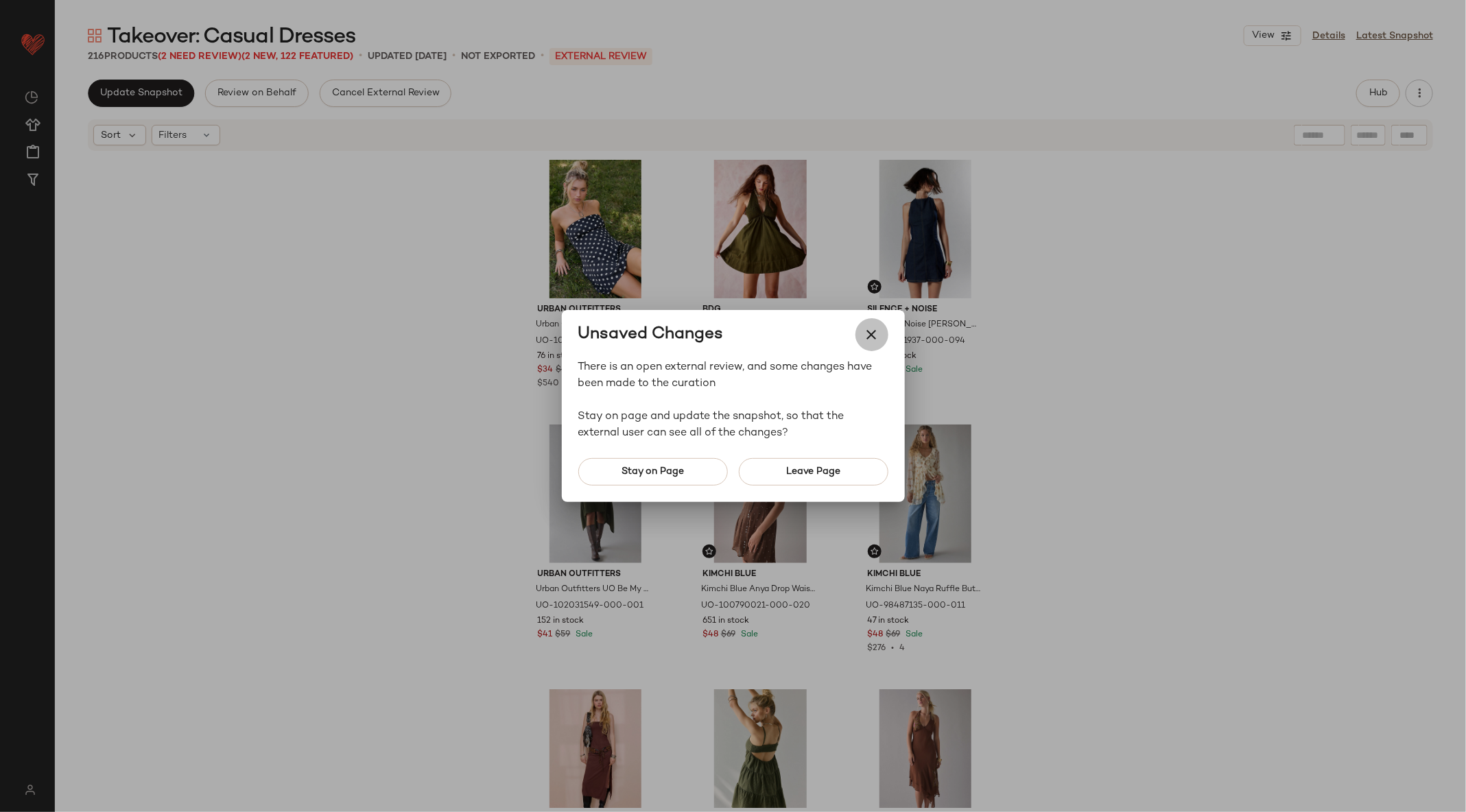
click at [868, 331] on icon "button" at bounding box center [871, 334] width 16 height 16
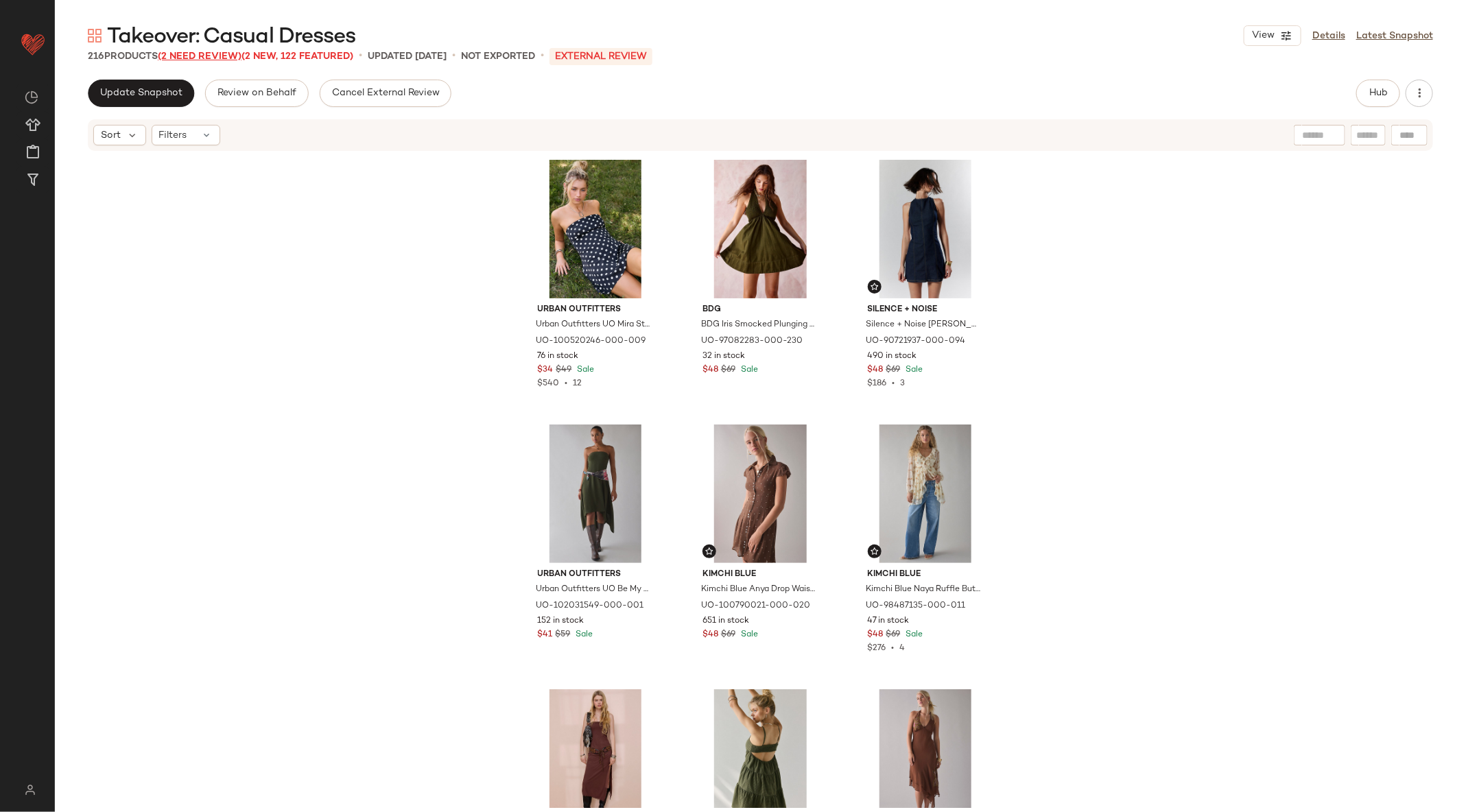
click at [196, 55] on span "(2 Need Review)" at bounding box center [200, 56] width 84 height 10
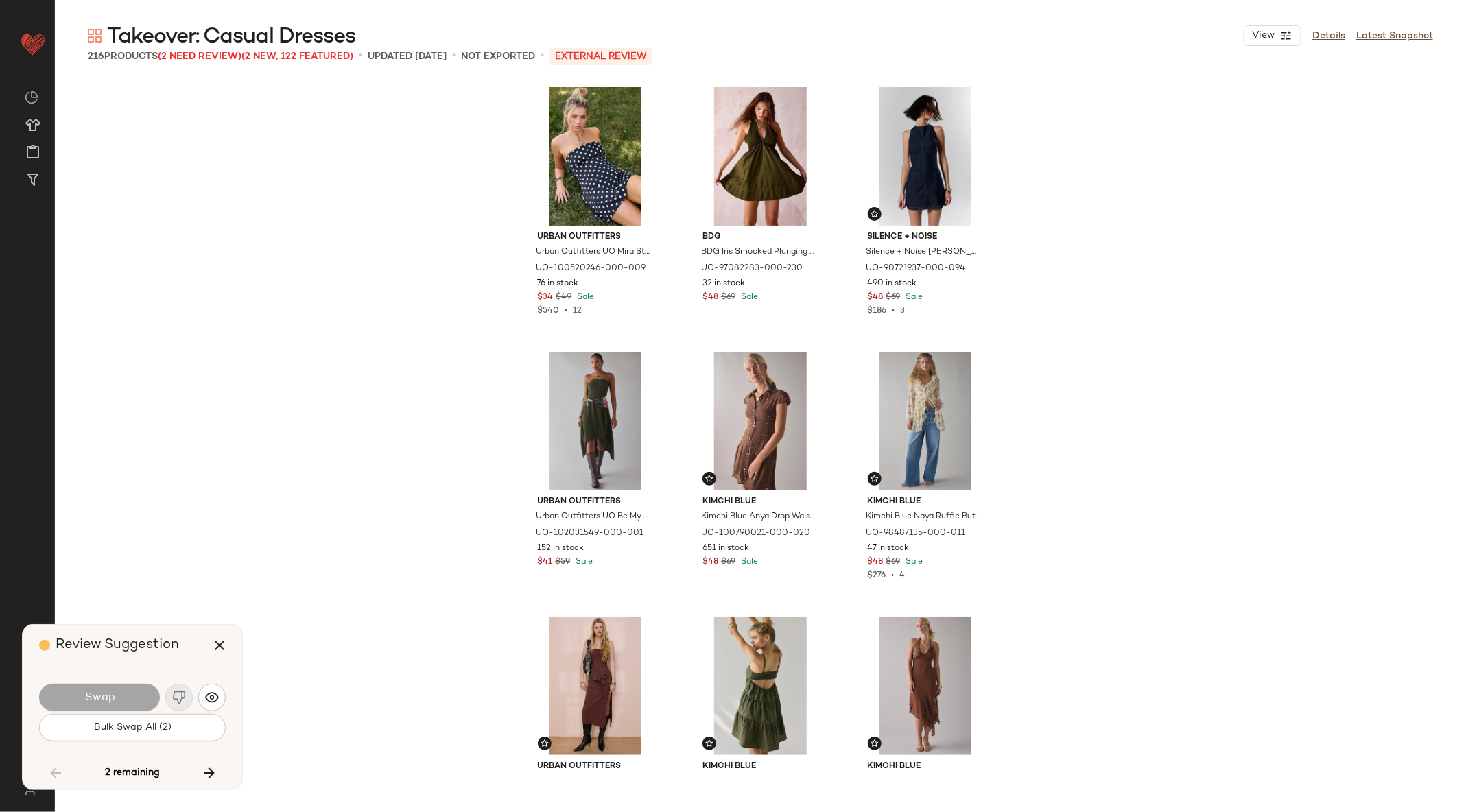
scroll to position [14821, 0]
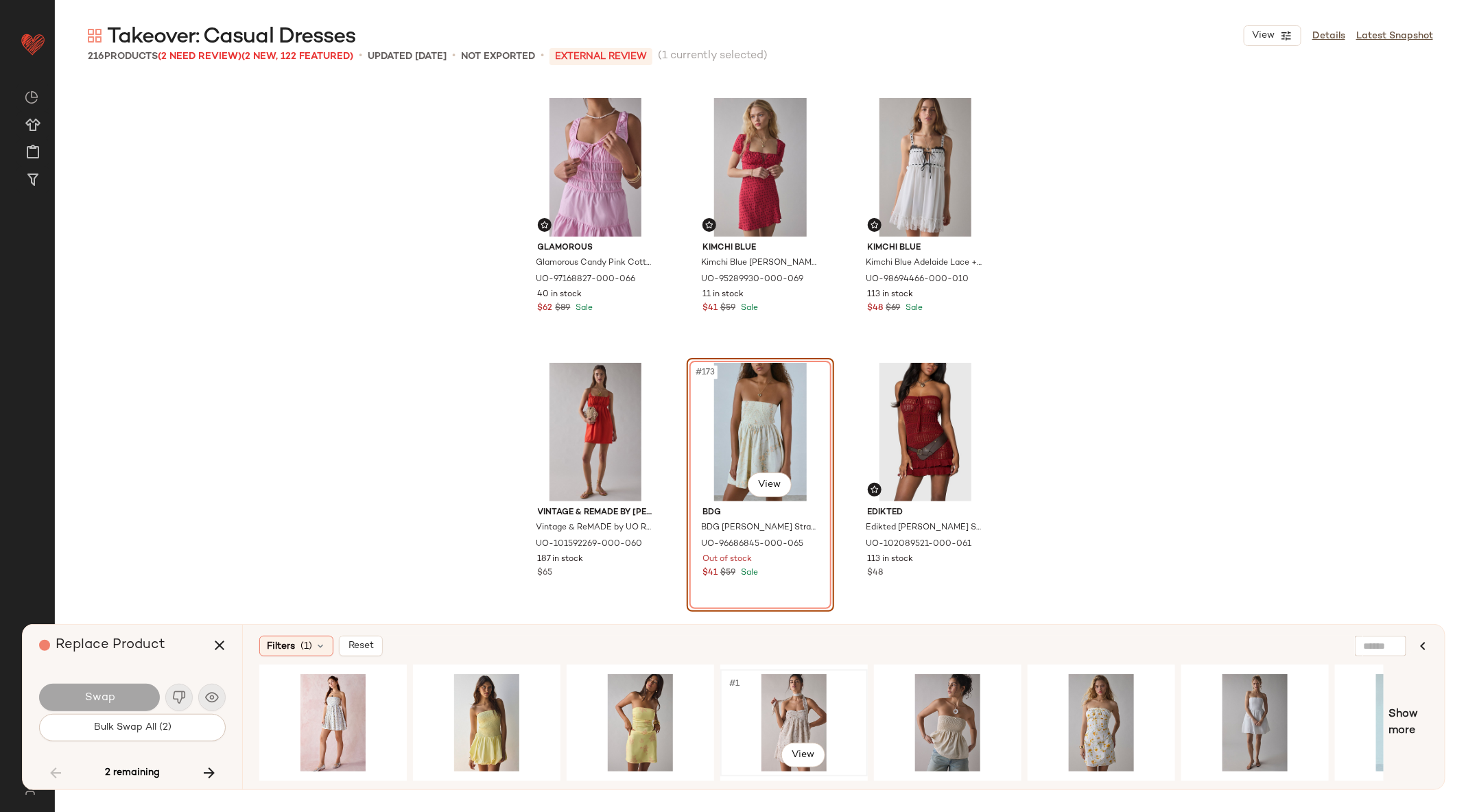
click at [778, 706] on div "#1 View" at bounding box center [794, 723] width 138 height 98
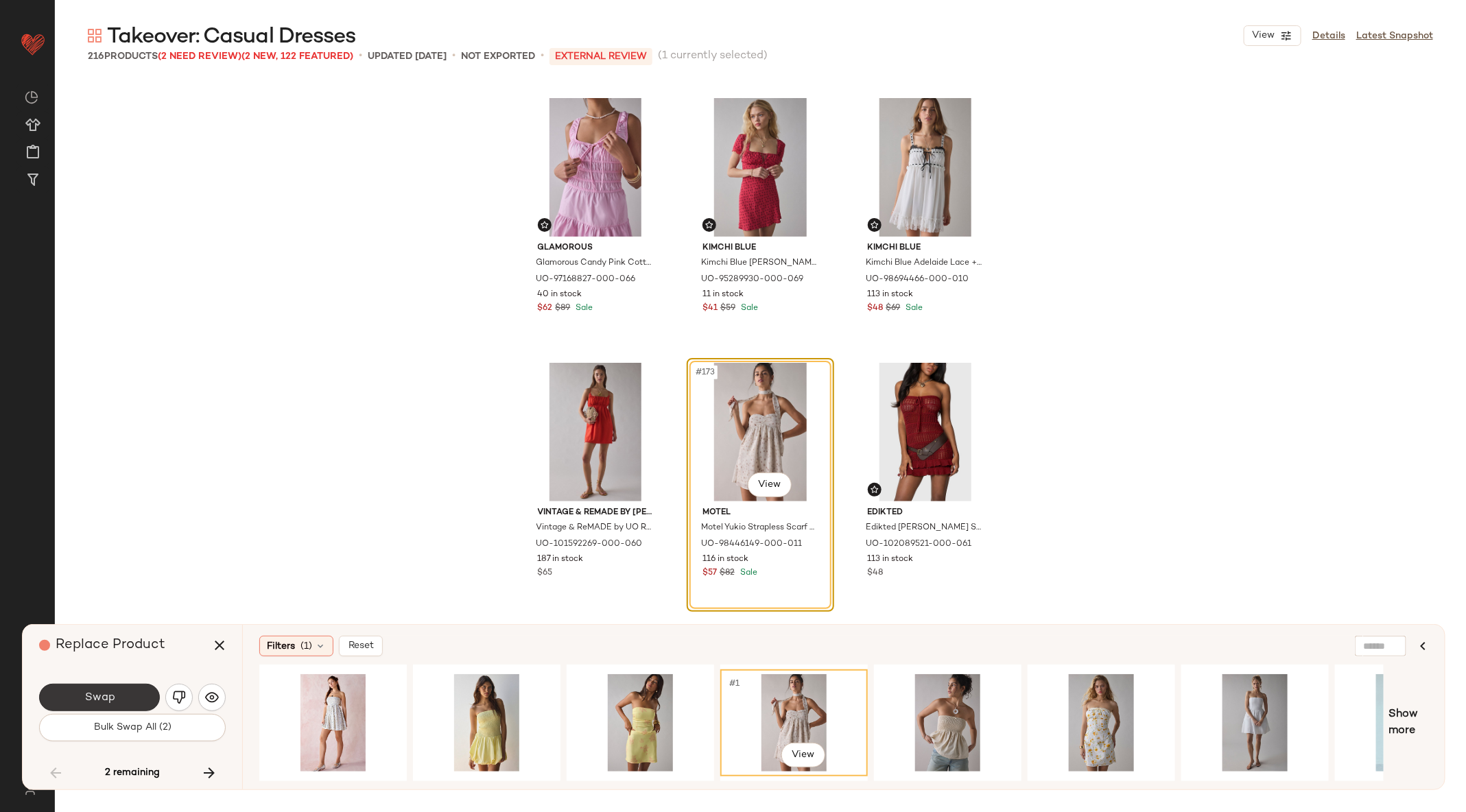
click at [140, 693] on button "Swap" at bounding box center [99, 697] width 121 height 27
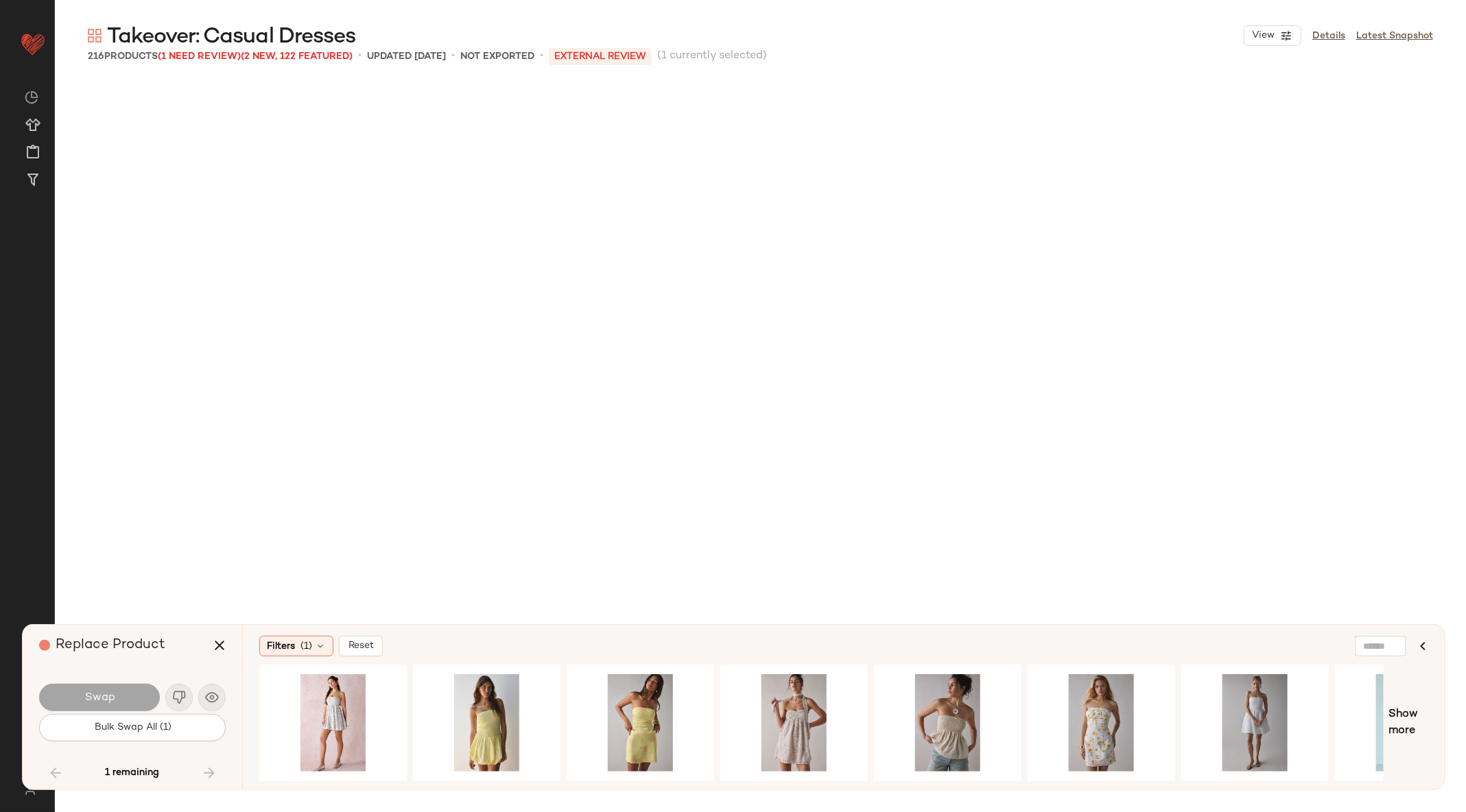
scroll to position [17467, 0]
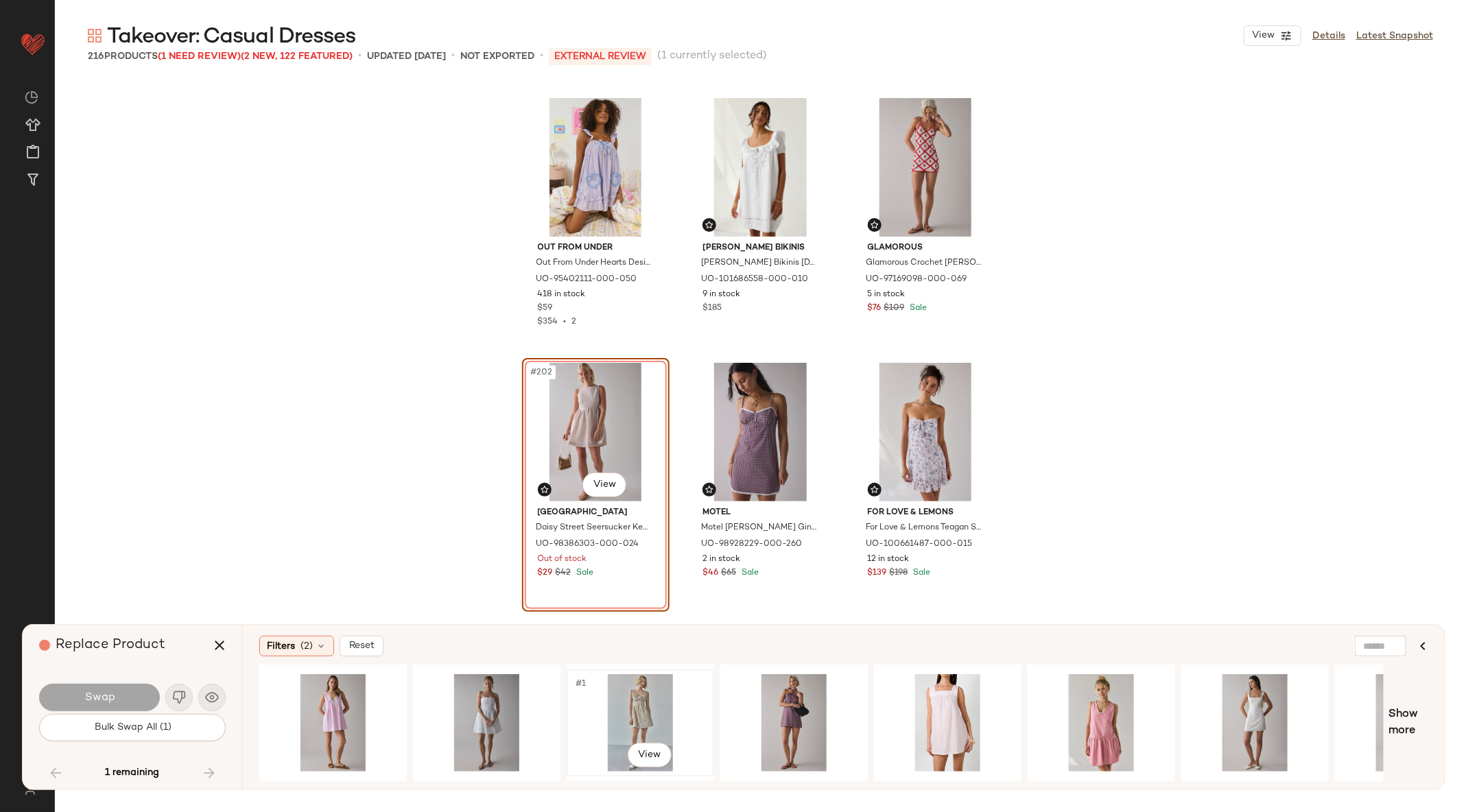
click at [605, 707] on div "#1 View" at bounding box center [640, 723] width 138 height 98
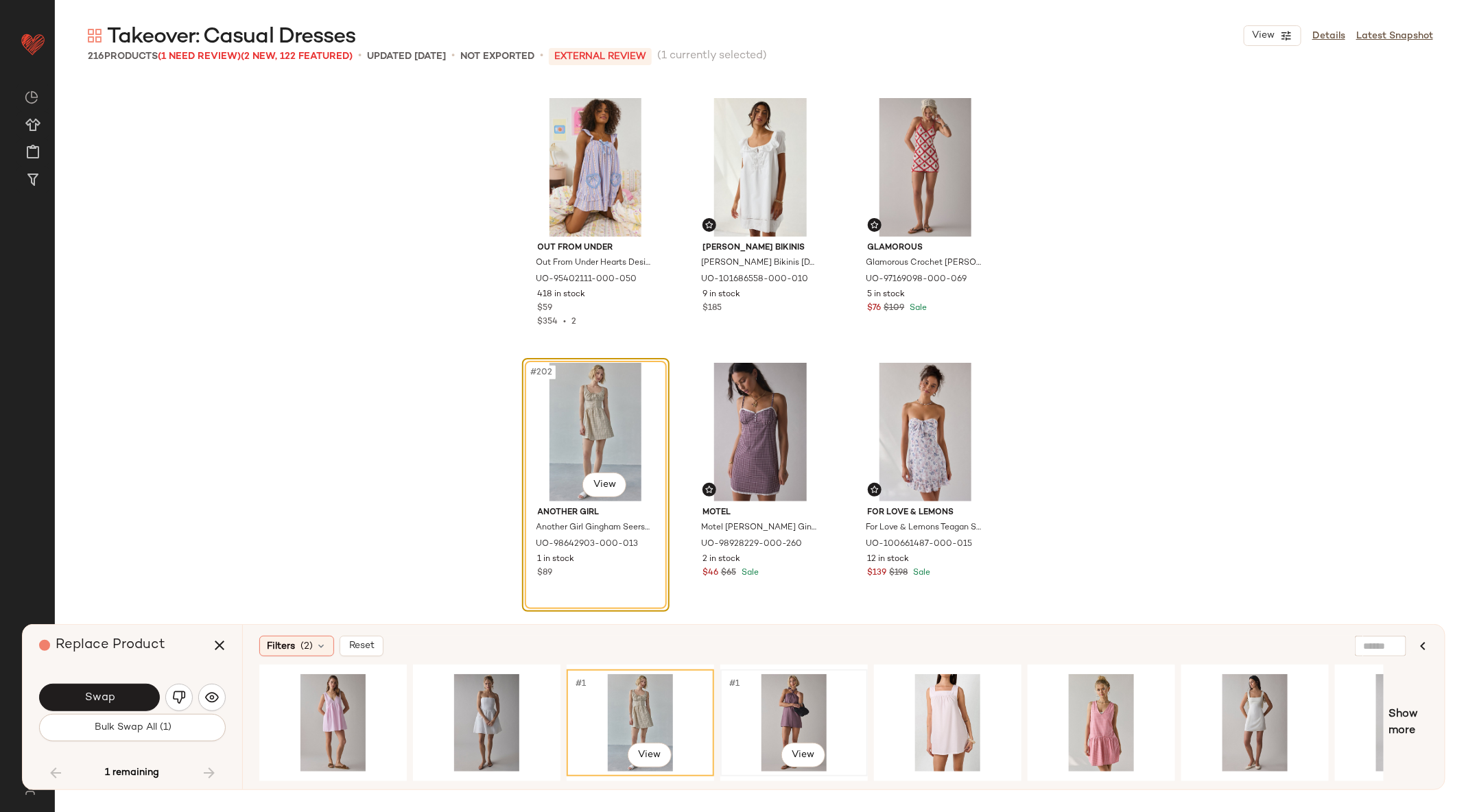
click at [787, 683] on div "#1 View" at bounding box center [794, 723] width 138 height 98
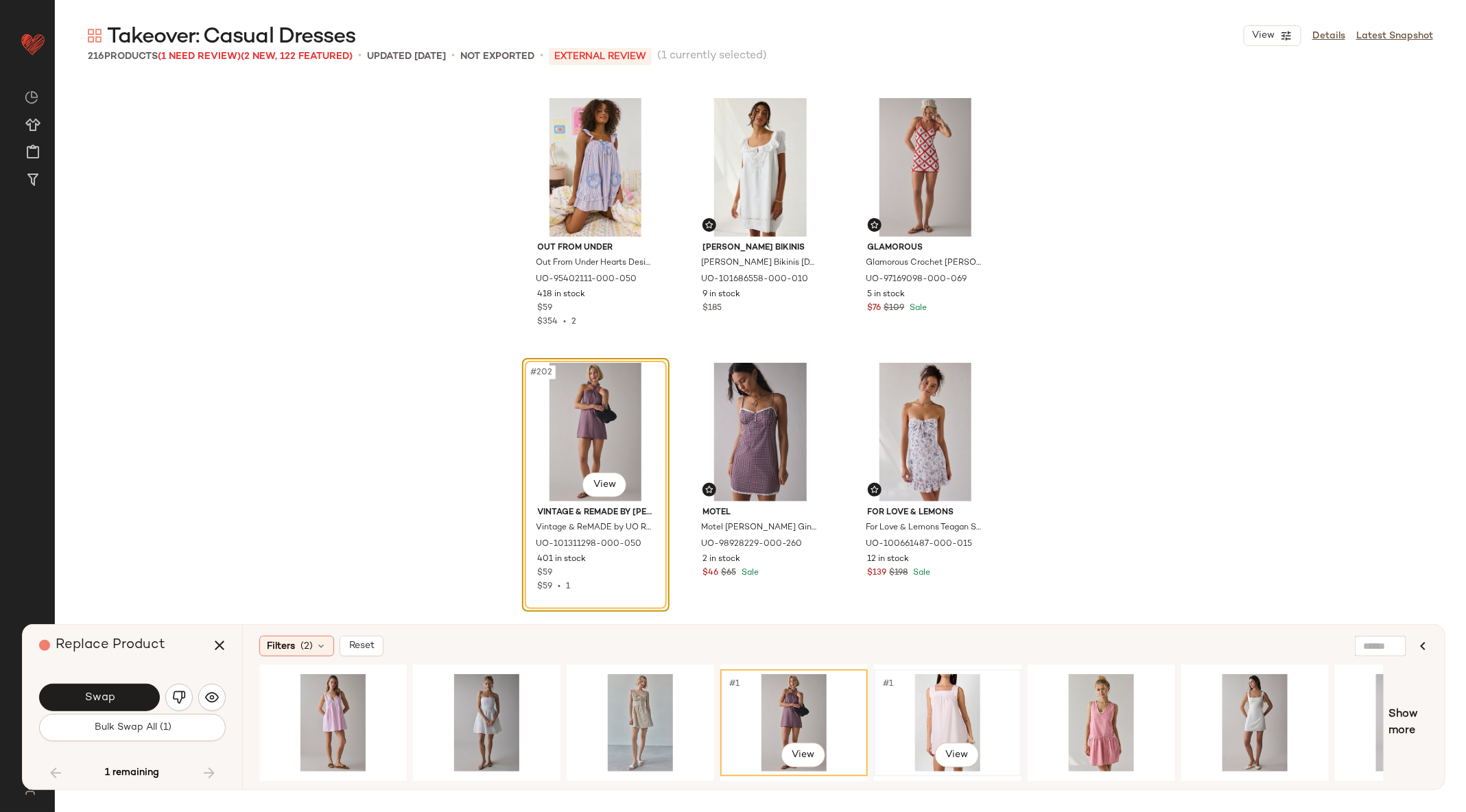
click at [926, 727] on div "#1 View" at bounding box center [948, 723] width 138 height 98
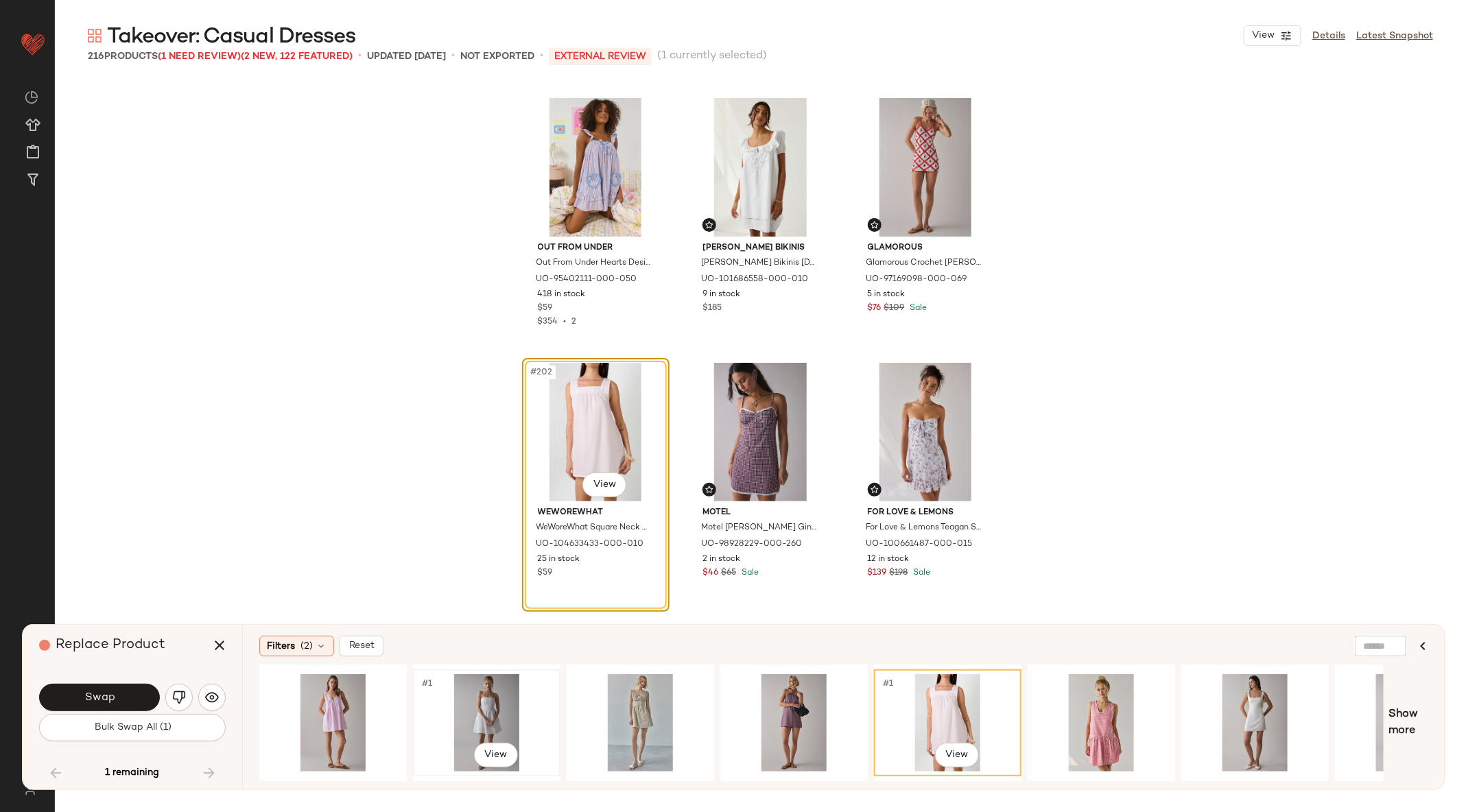
click at [499, 693] on div "#1 View" at bounding box center [487, 723] width 138 height 98
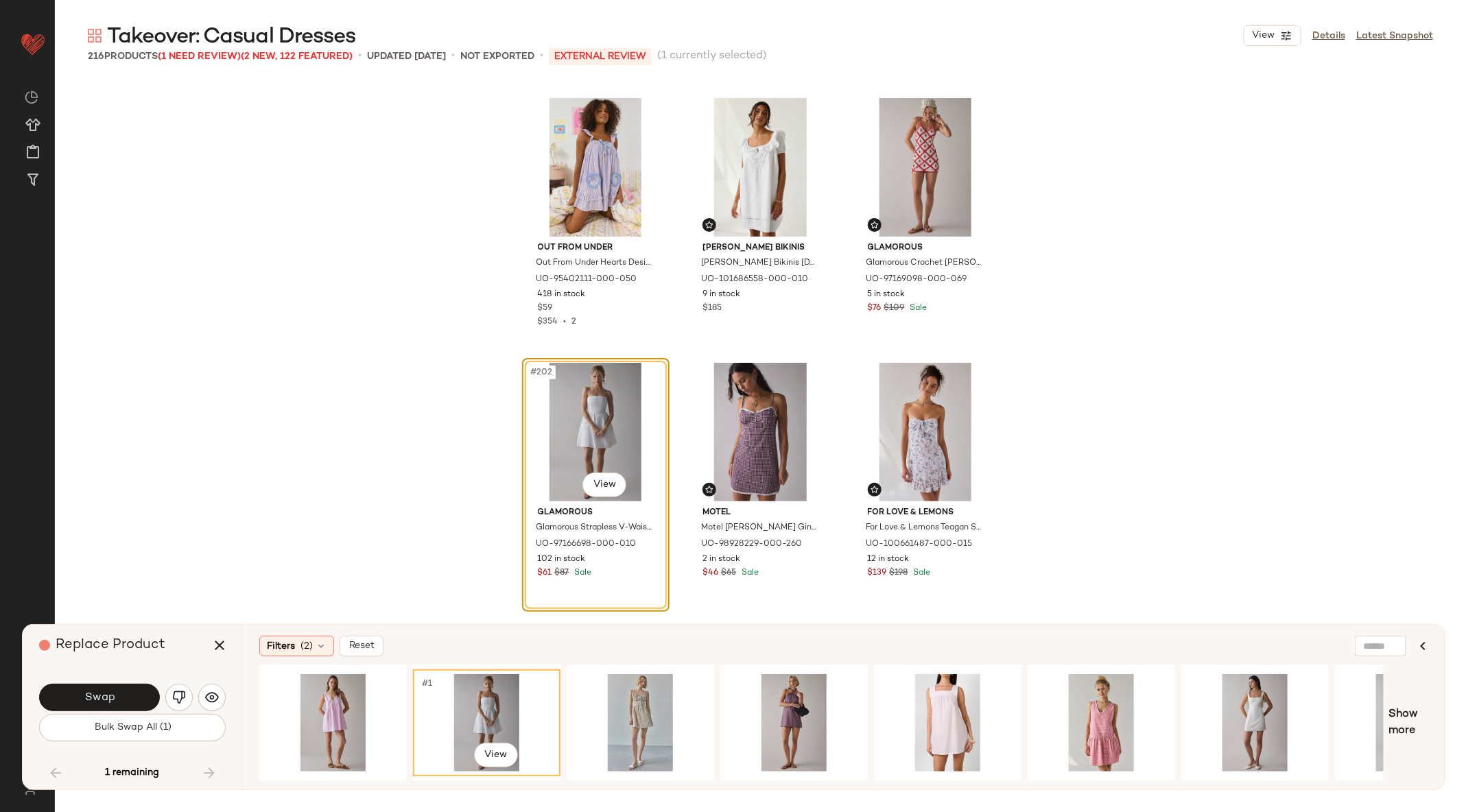
scroll to position [0, 558]
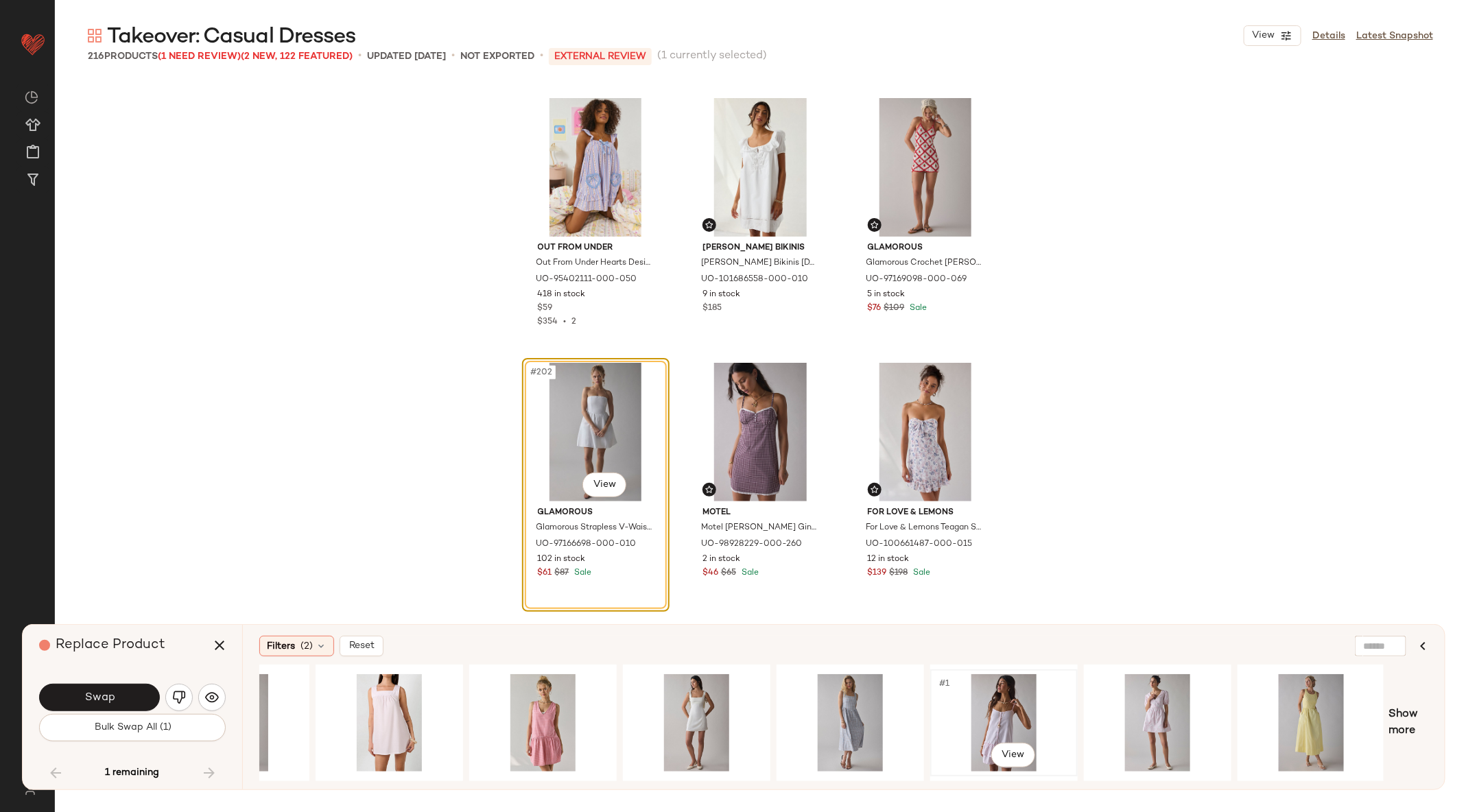
click at [962, 690] on div "#1 View" at bounding box center [1004, 723] width 138 height 98
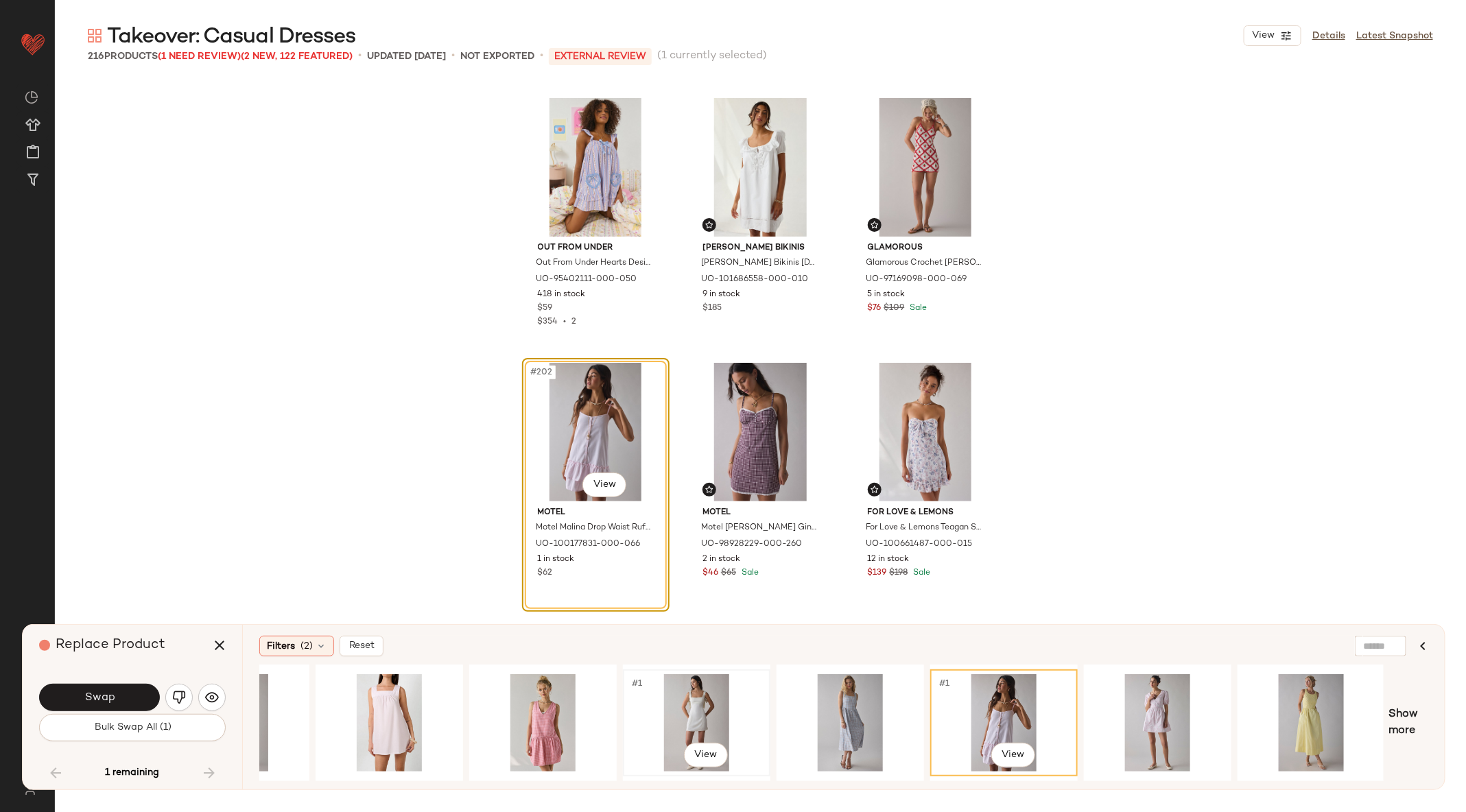
click at [681, 706] on div "#1 View" at bounding box center [697, 723] width 138 height 98
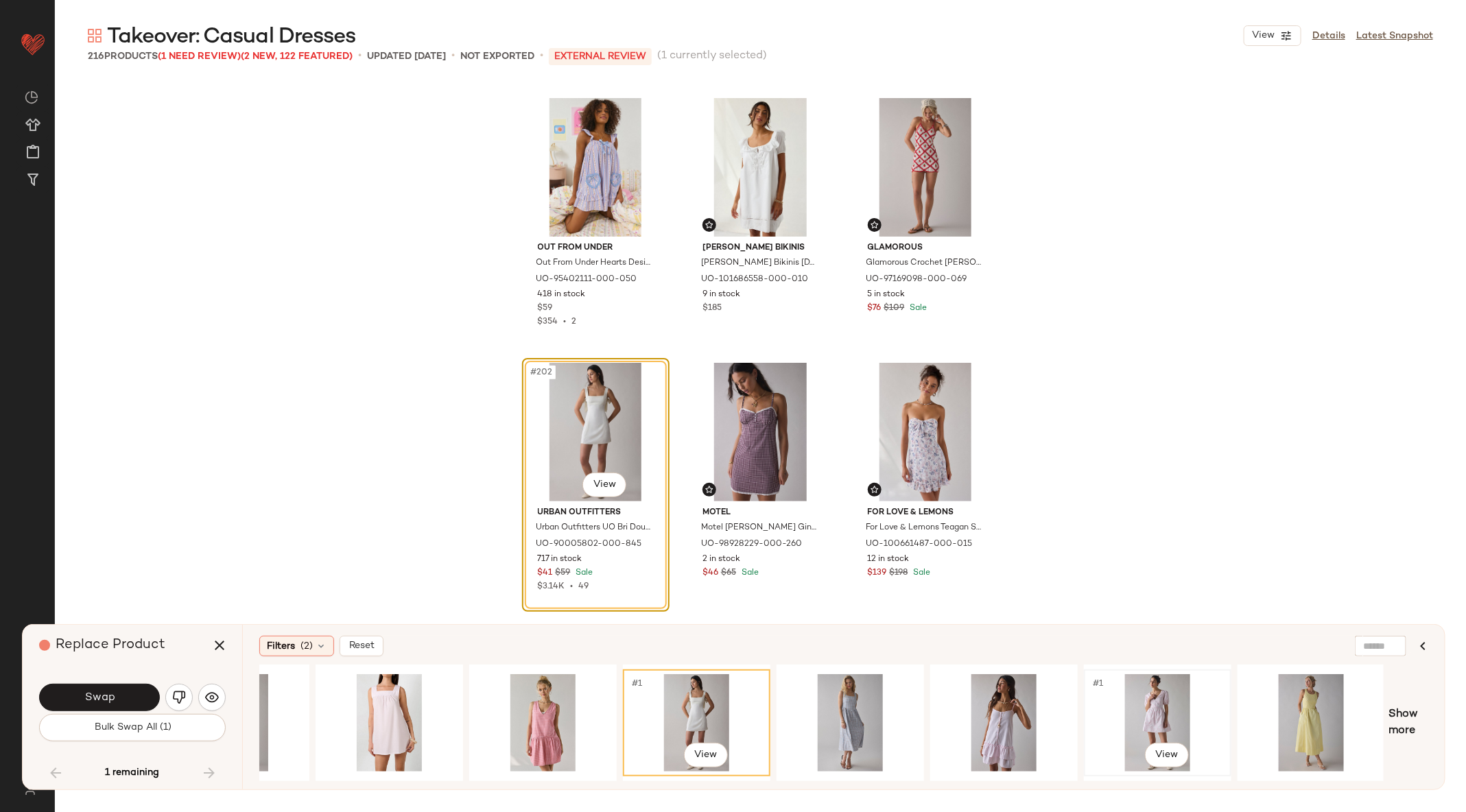
click at [1156, 709] on div "#1 View" at bounding box center [1157, 723] width 138 height 98
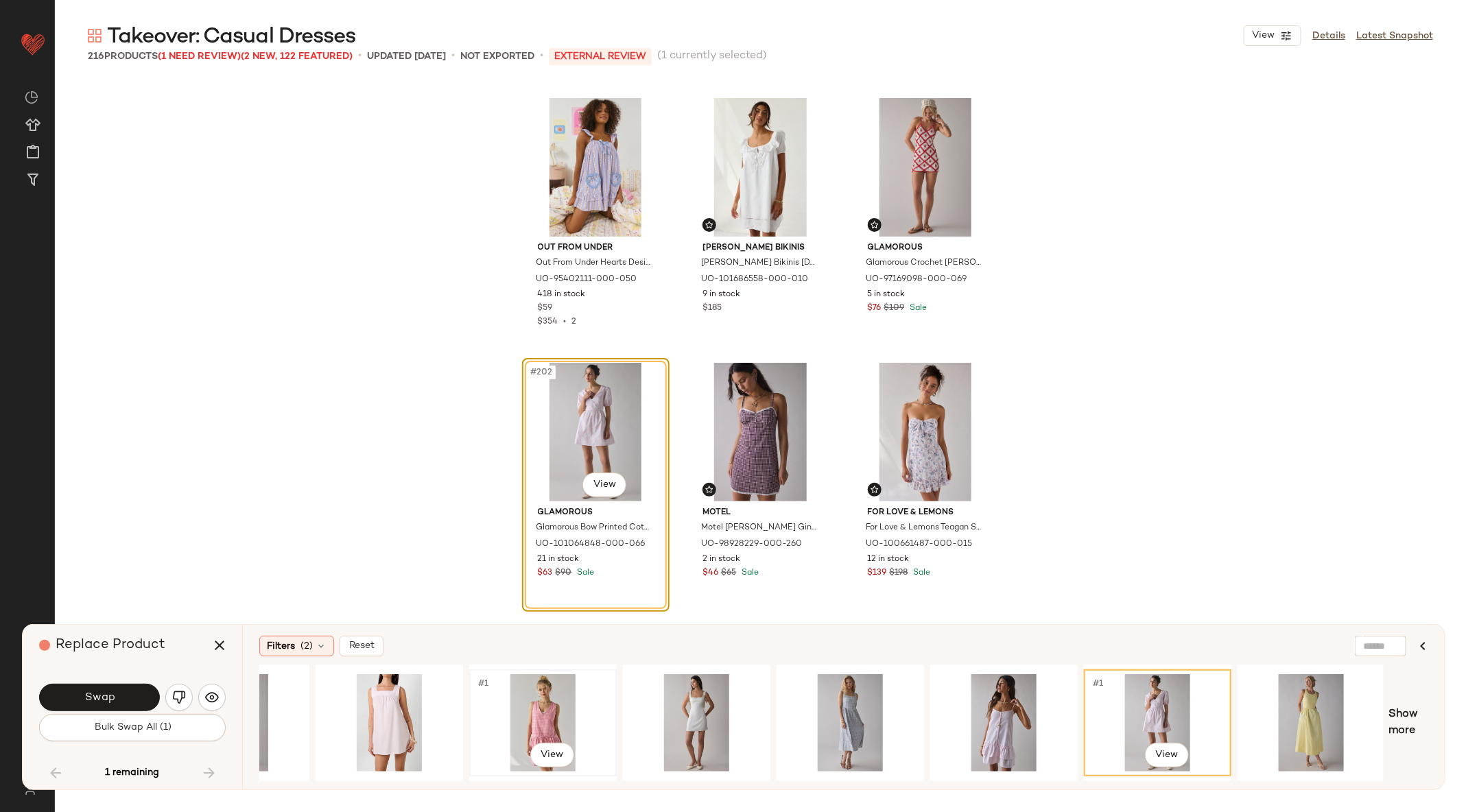
click at [524, 694] on div "#1 View" at bounding box center [543, 723] width 138 height 98
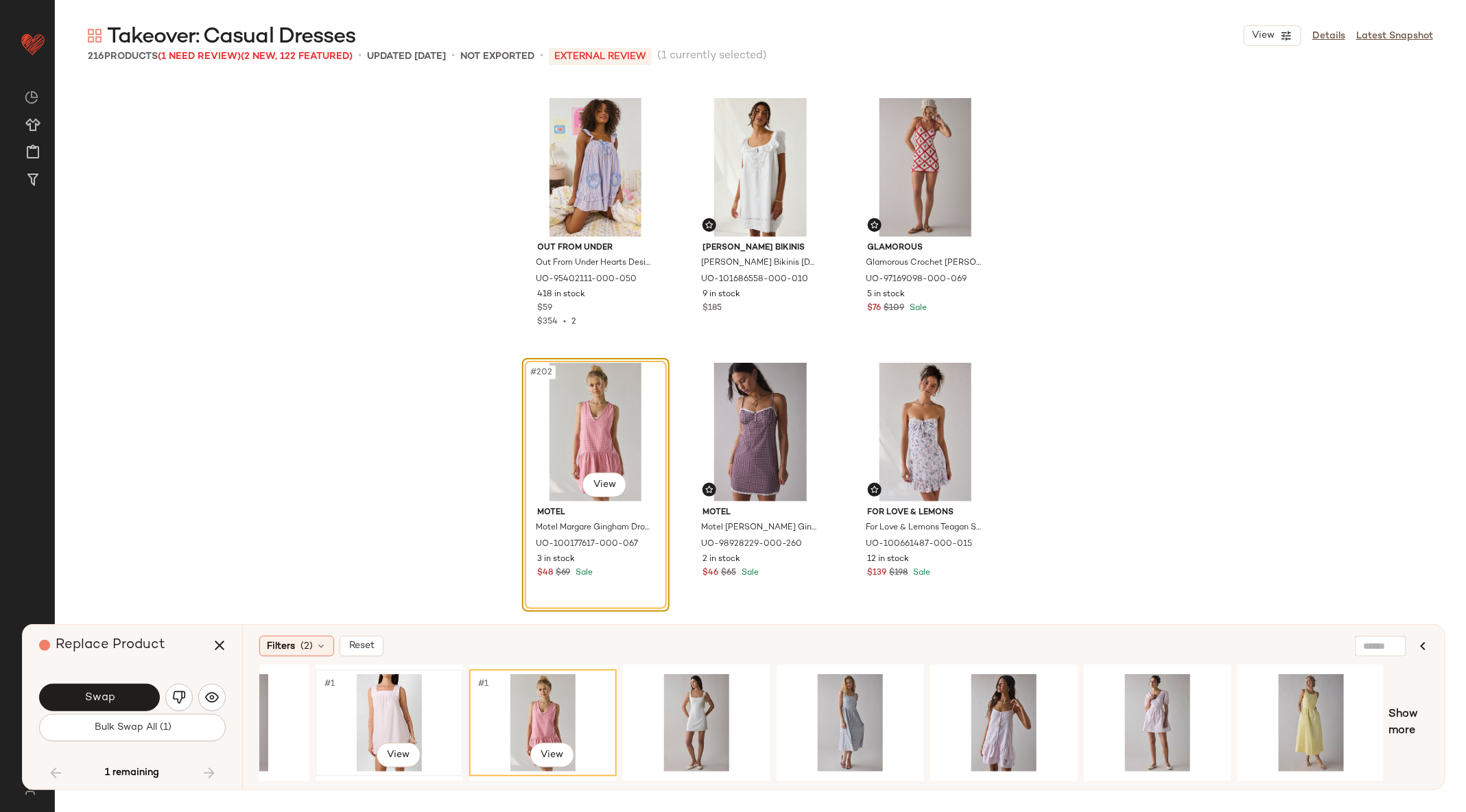
click at [392, 700] on div "#1 View" at bounding box center [389, 723] width 138 height 98
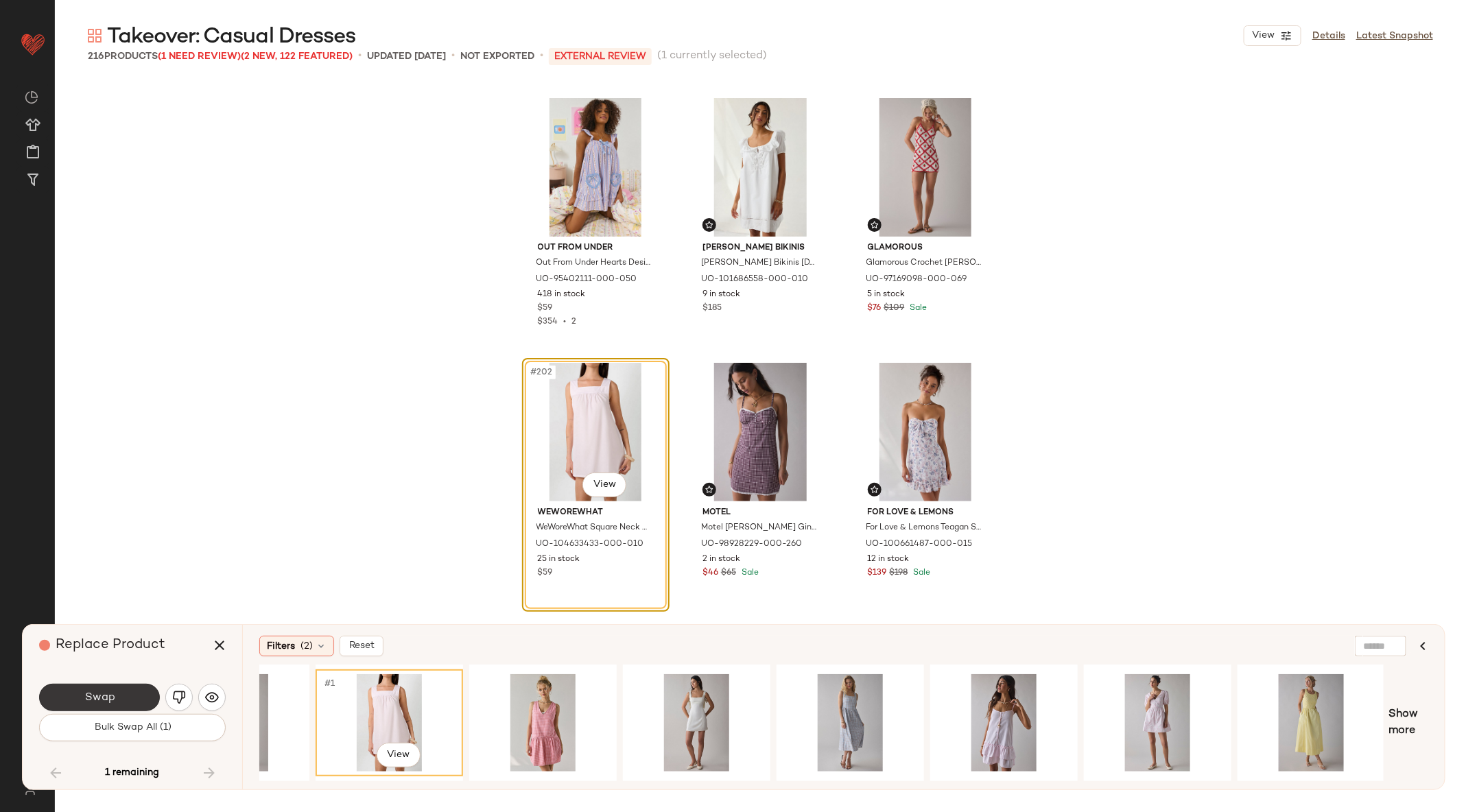
click at [147, 695] on button "Swap" at bounding box center [99, 697] width 121 height 27
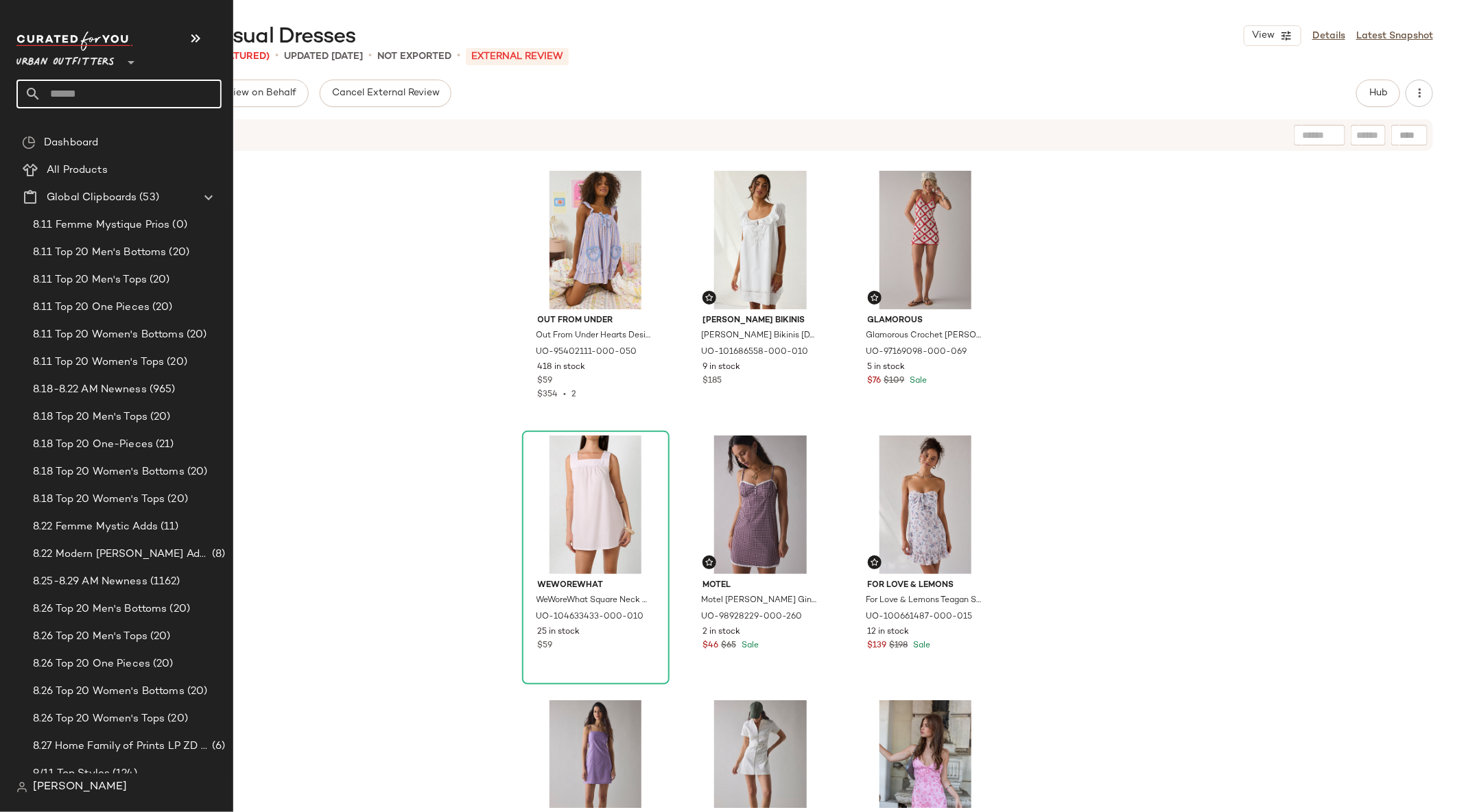
click at [67, 91] on input "text" at bounding box center [131, 94] width 181 height 29
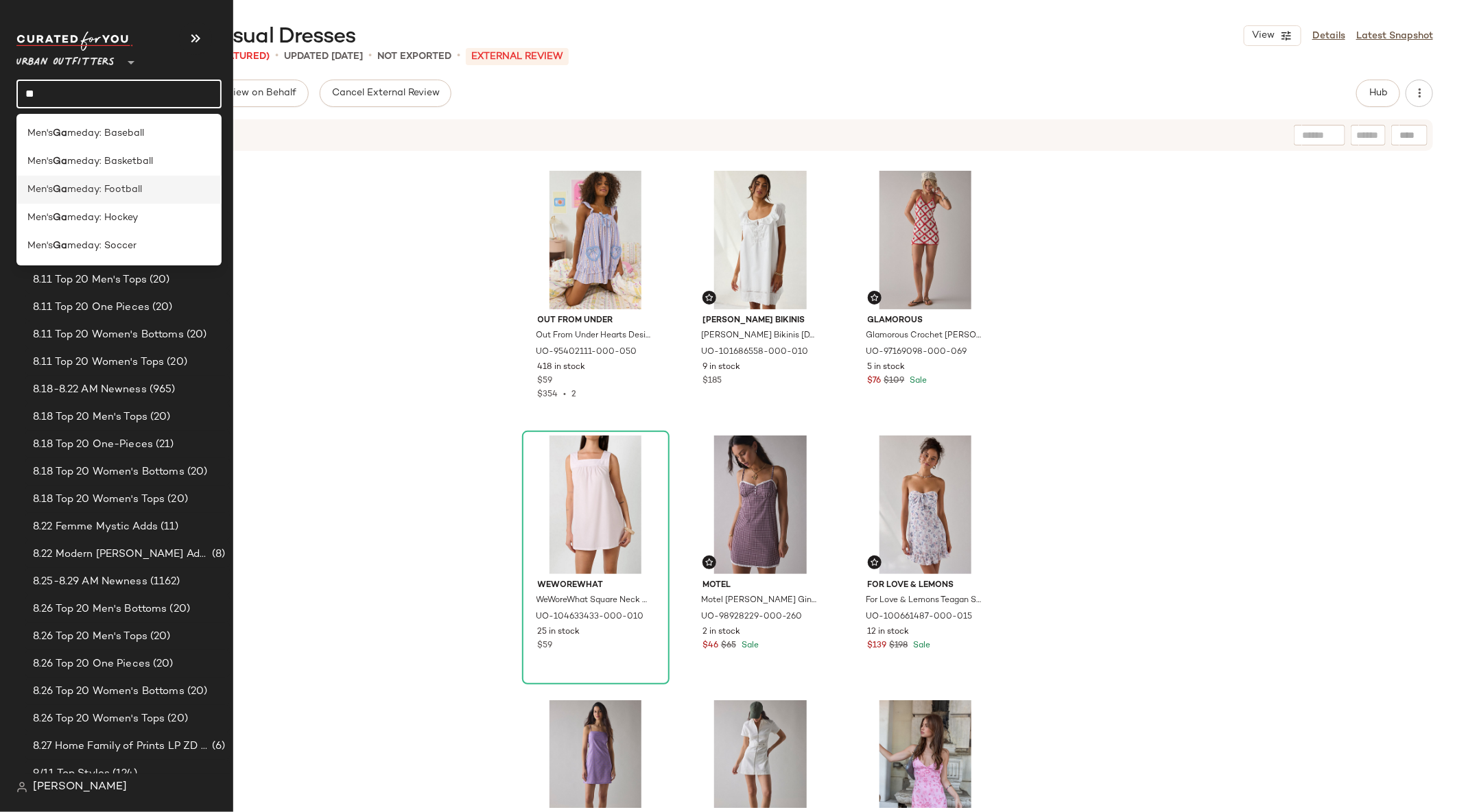
type input "*"
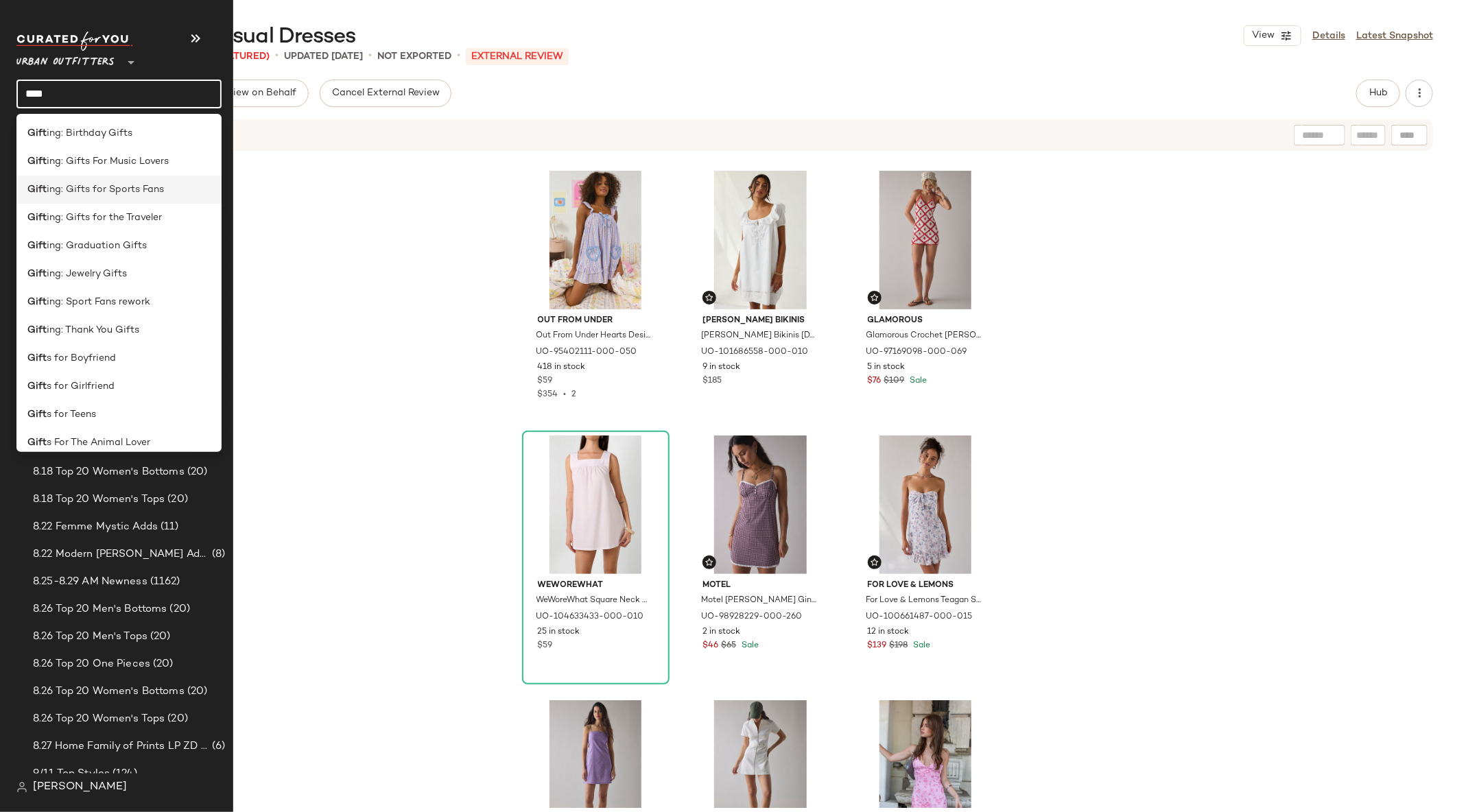
type input "****"
click at [144, 194] on span "ing: Gifts for Sports Fans" at bounding box center [105, 189] width 117 height 15
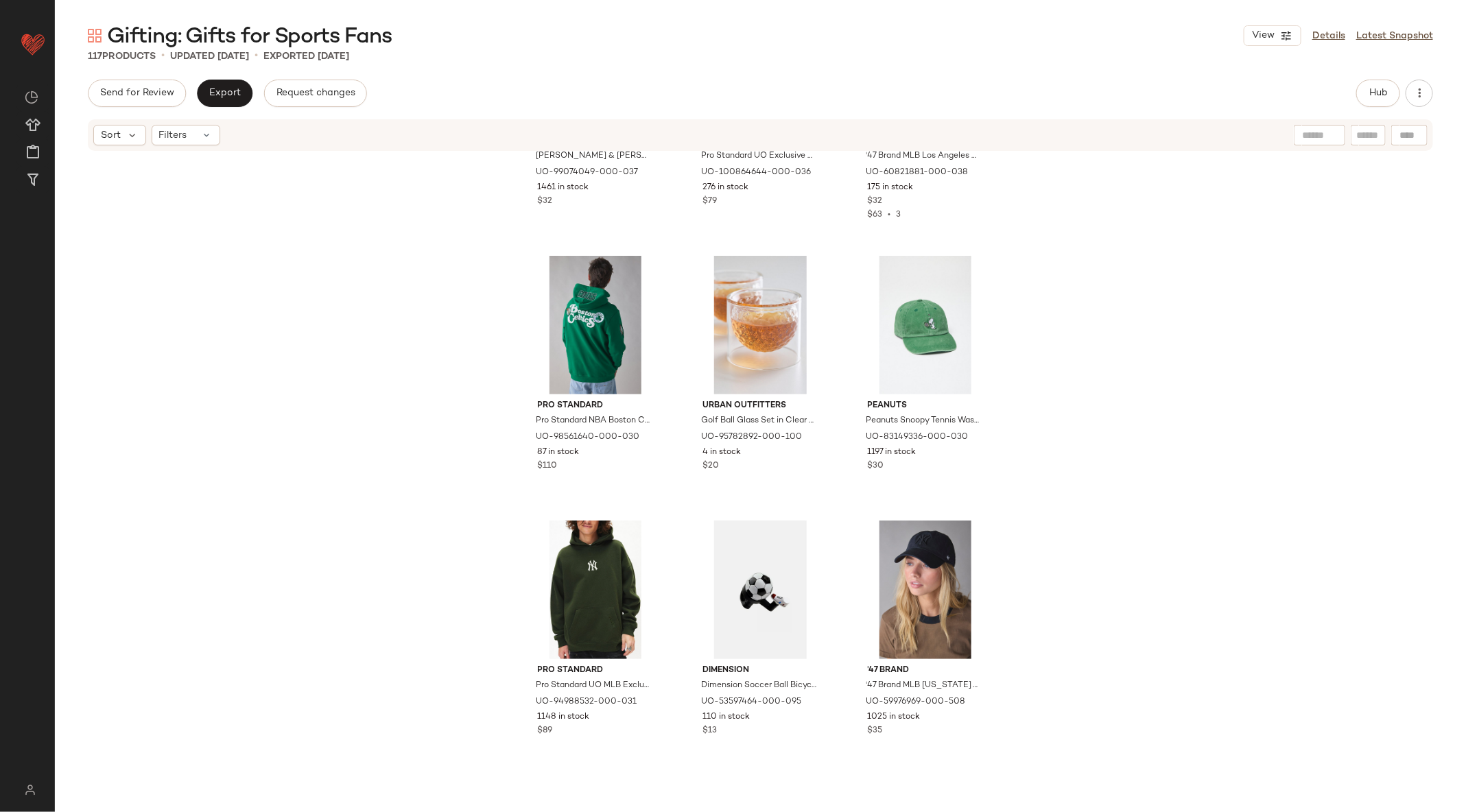
scroll to position [8125, 0]
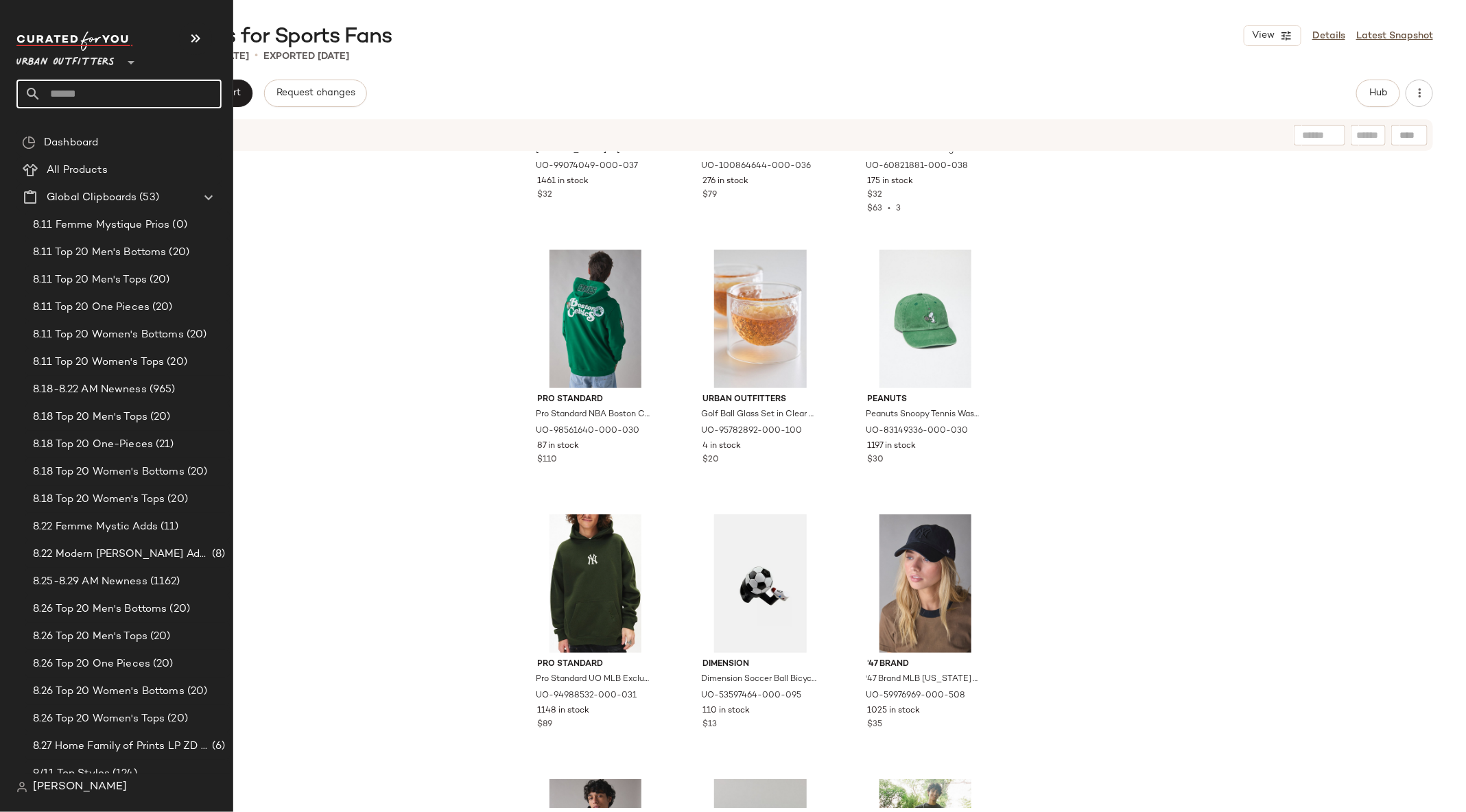
click at [73, 92] on input "text" at bounding box center [131, 94] width 181 height 29
type input "**"
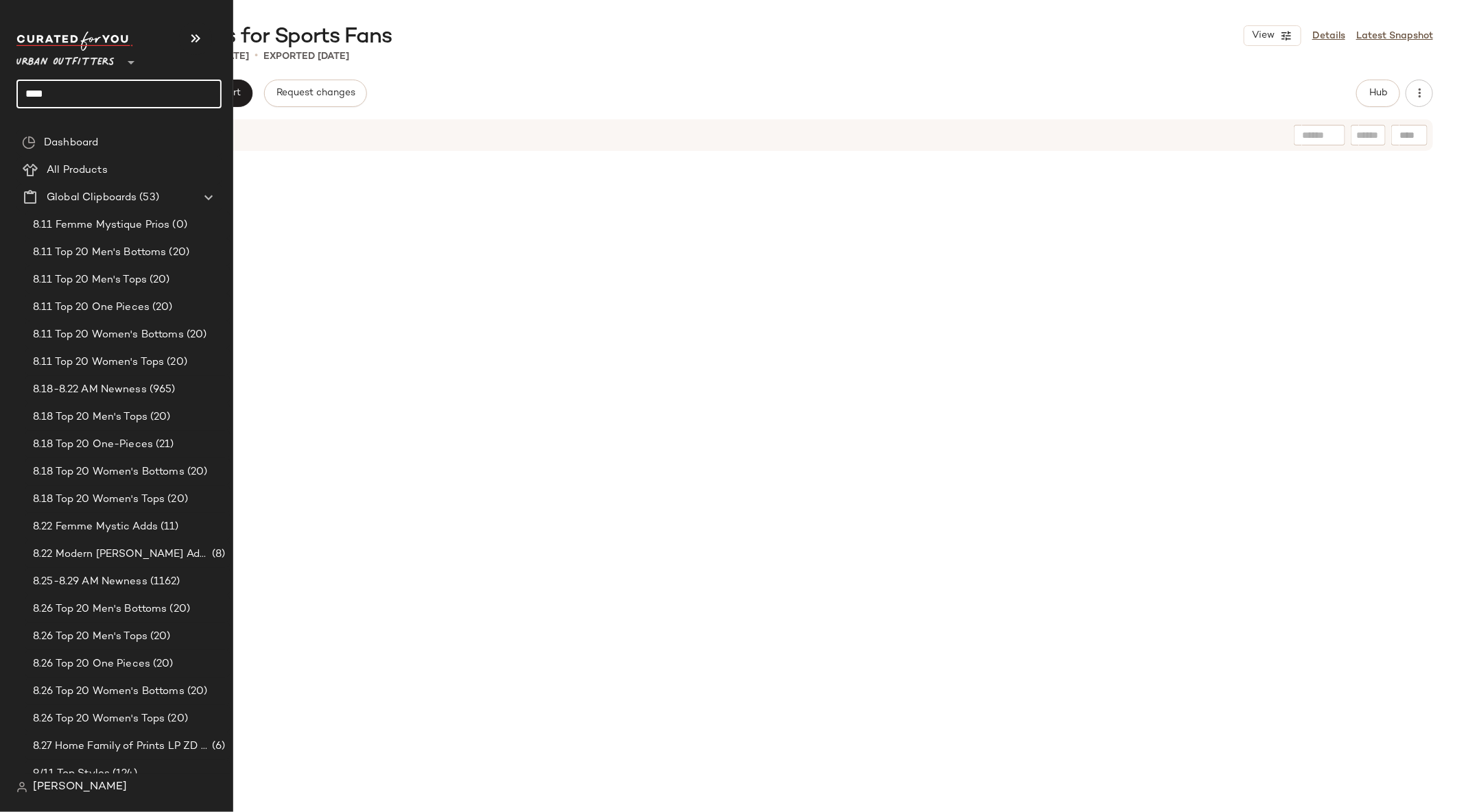
scroll to position [8125, 0]
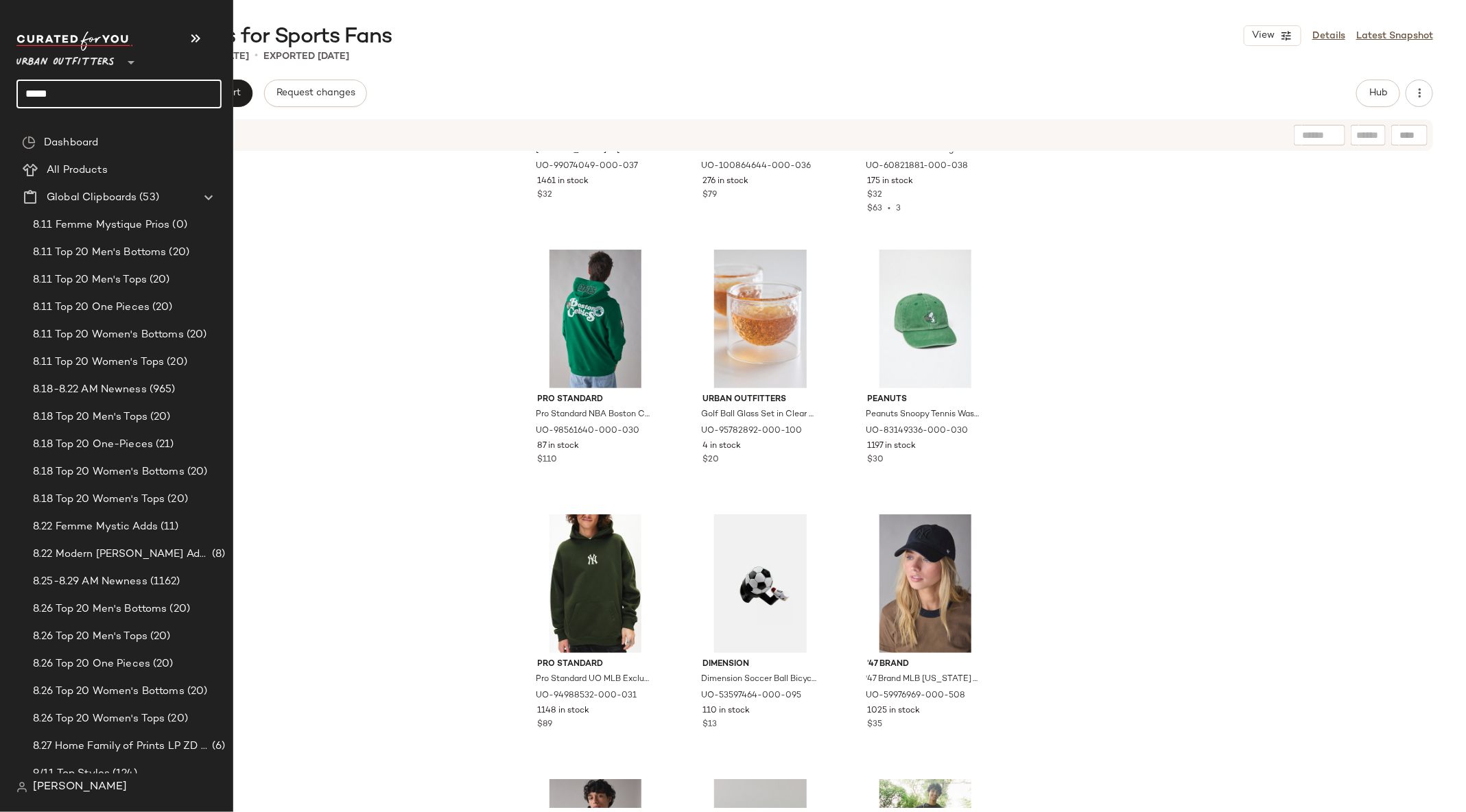
type input "******"
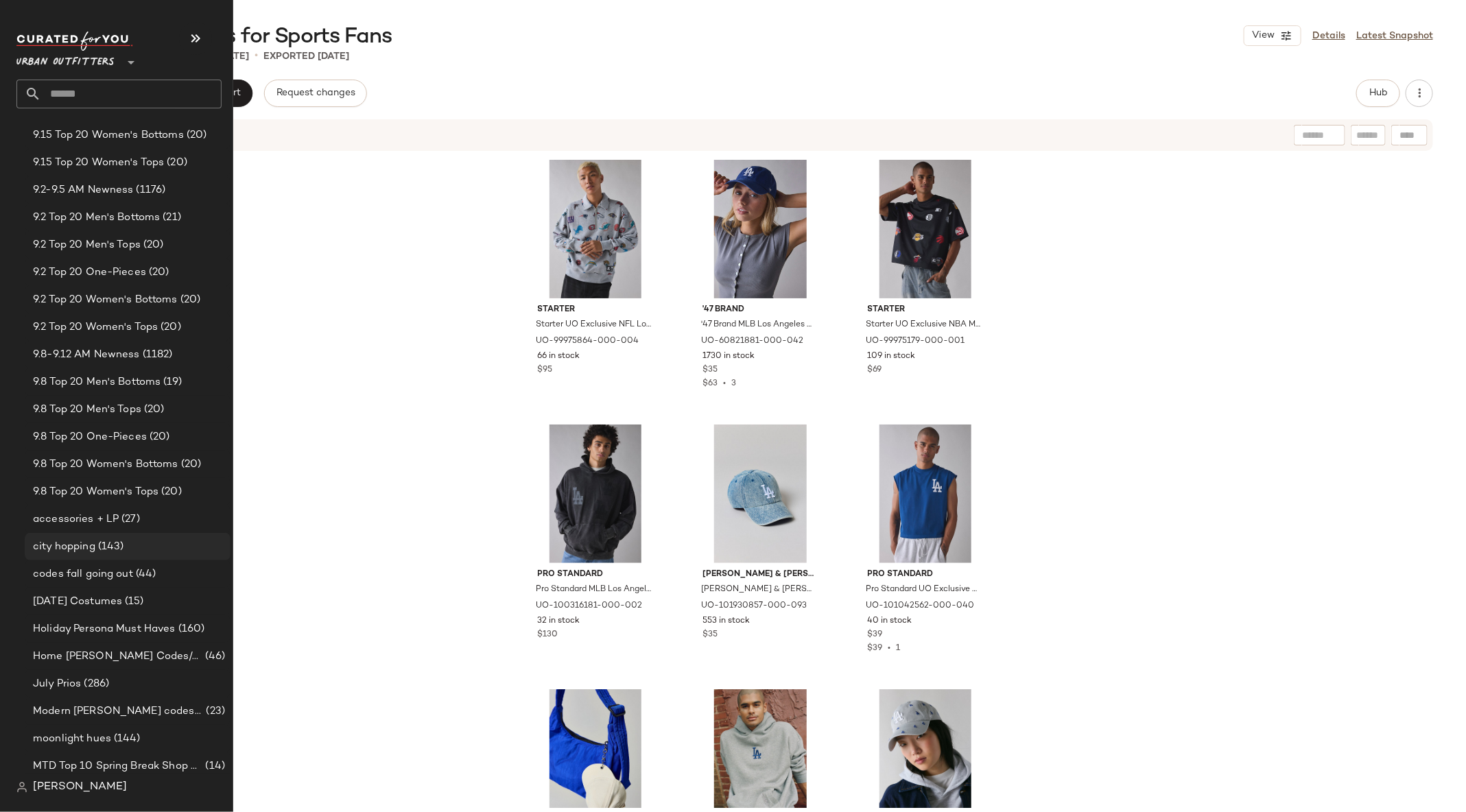
scroll to position [777, 0]
click at [135, 659] on span "Home [PERSON_NAME] Codes/Add Ins" at bounding box center [117, 655] width 170 height 15
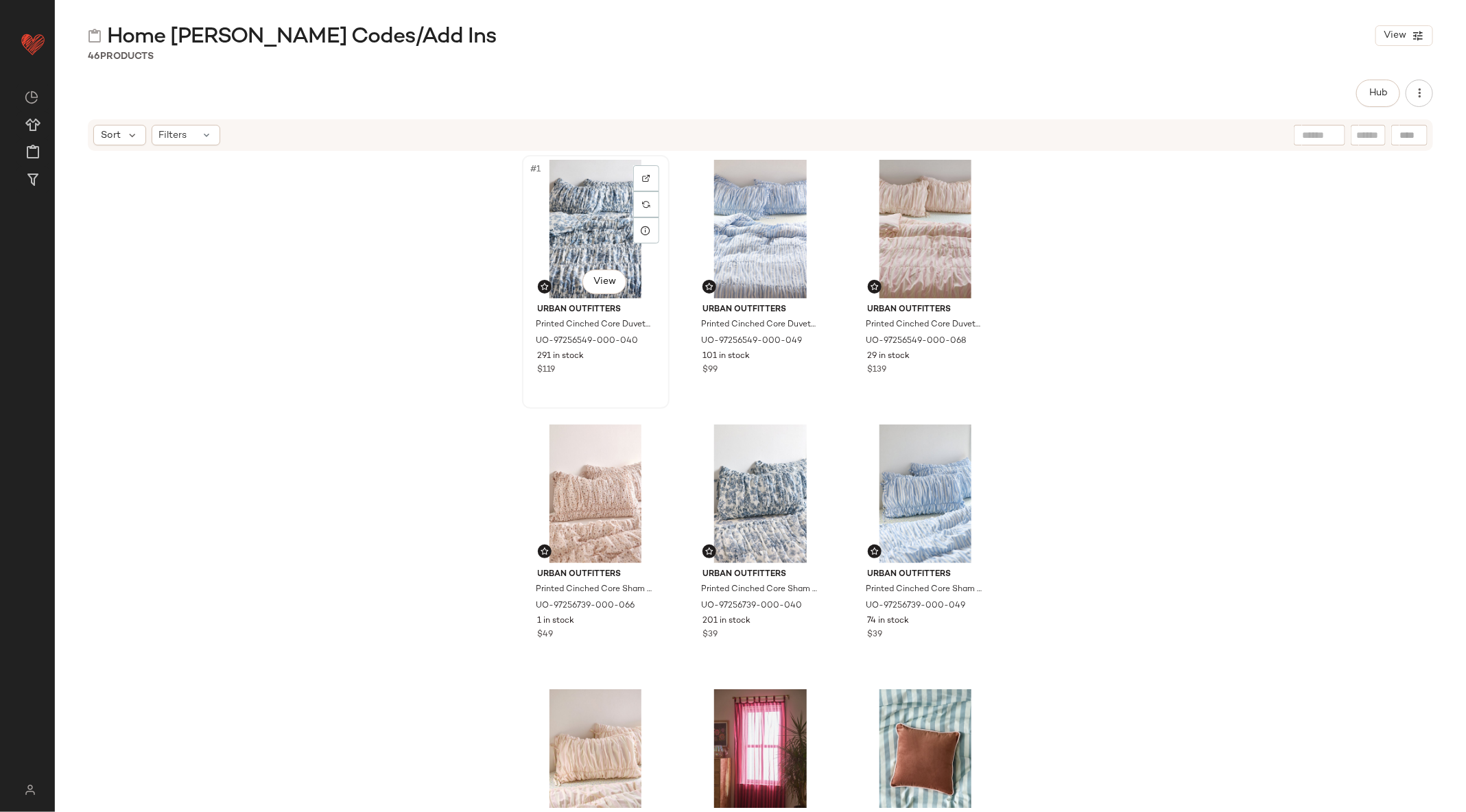
click at [605, 201] on div "#1 View" at bounding box center [596, 229] width 138 height 139
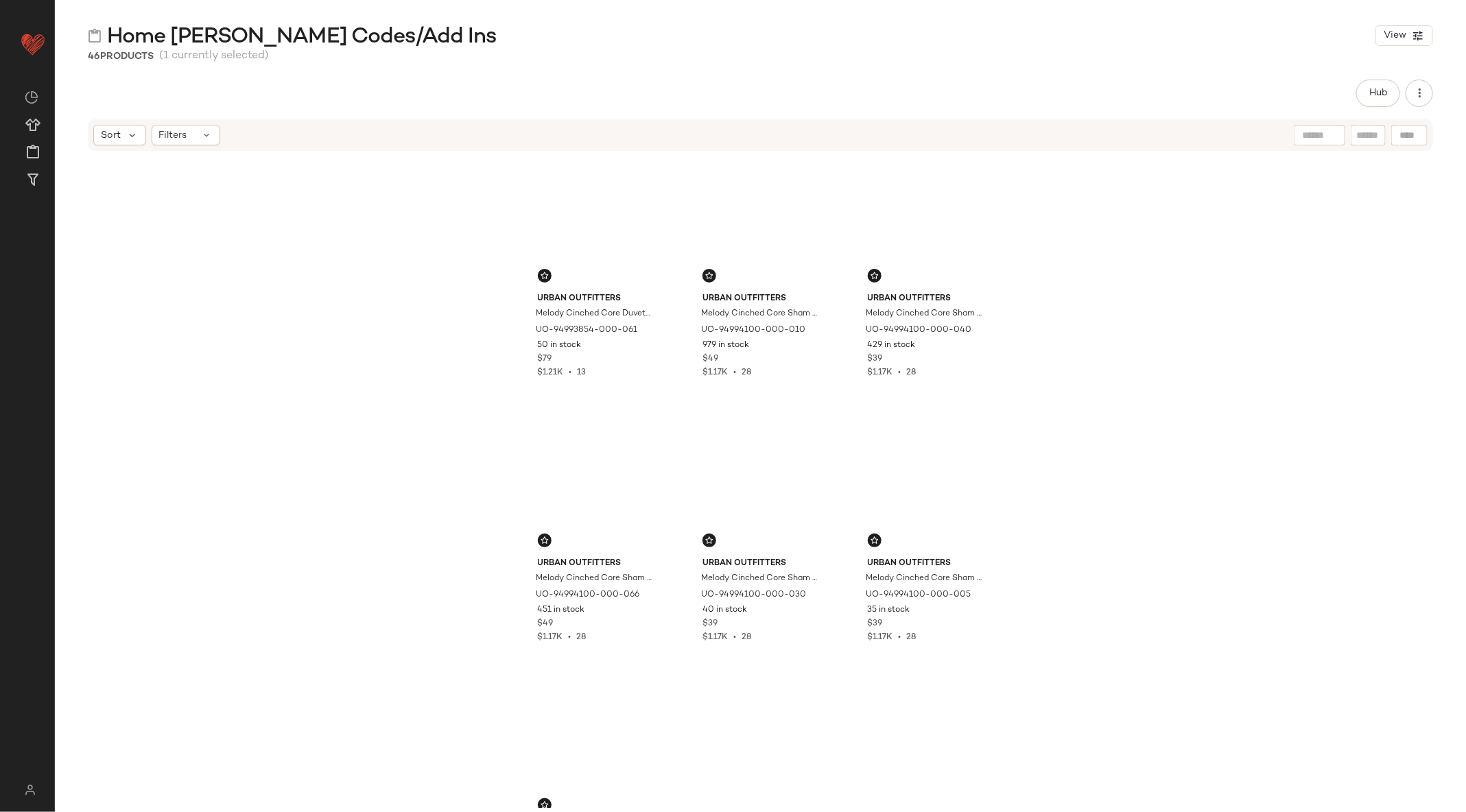
scroll to position [3582, 0]
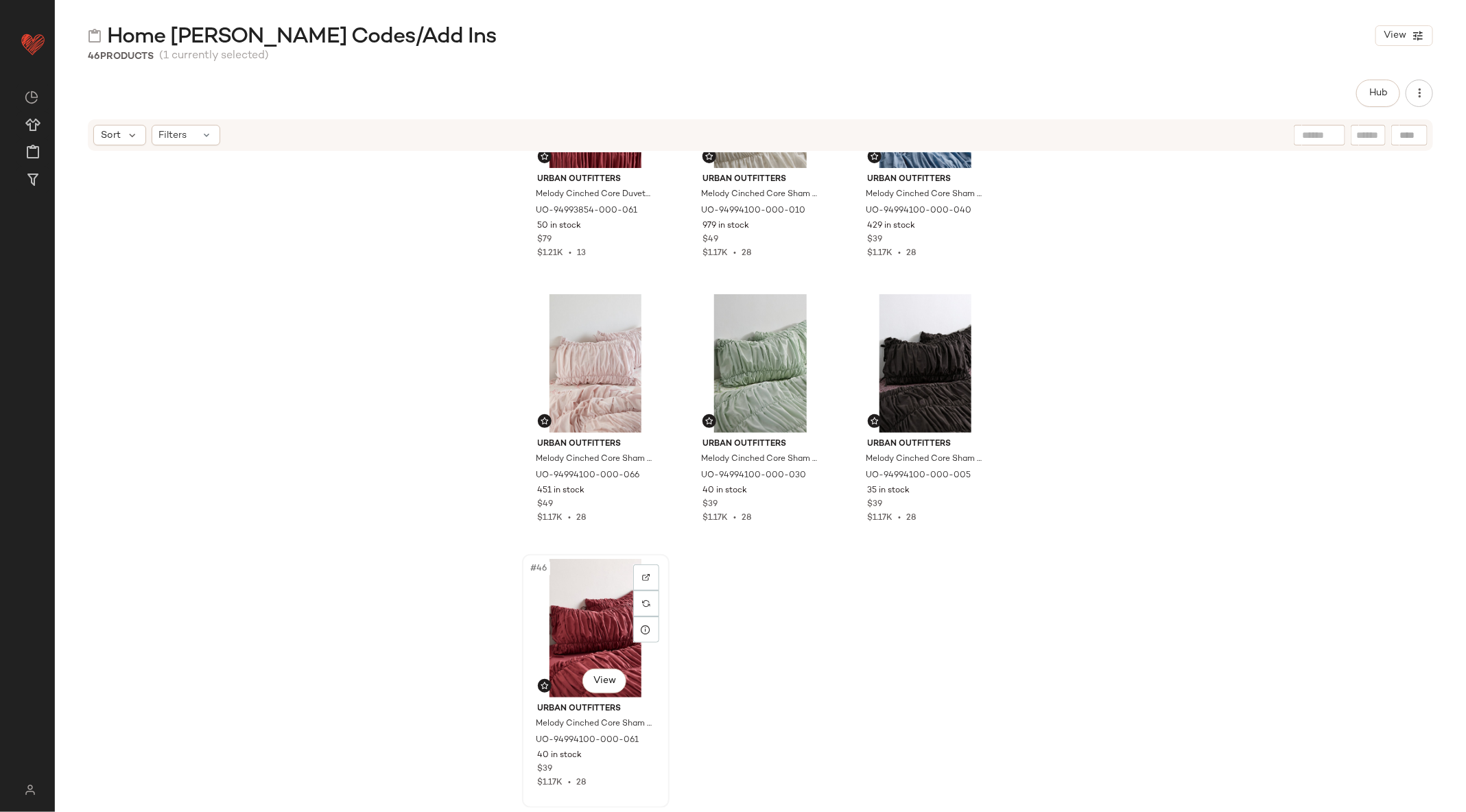
click at [580, 636] on div "#46 View" at bounding box center [596, 628] width 138 height 139
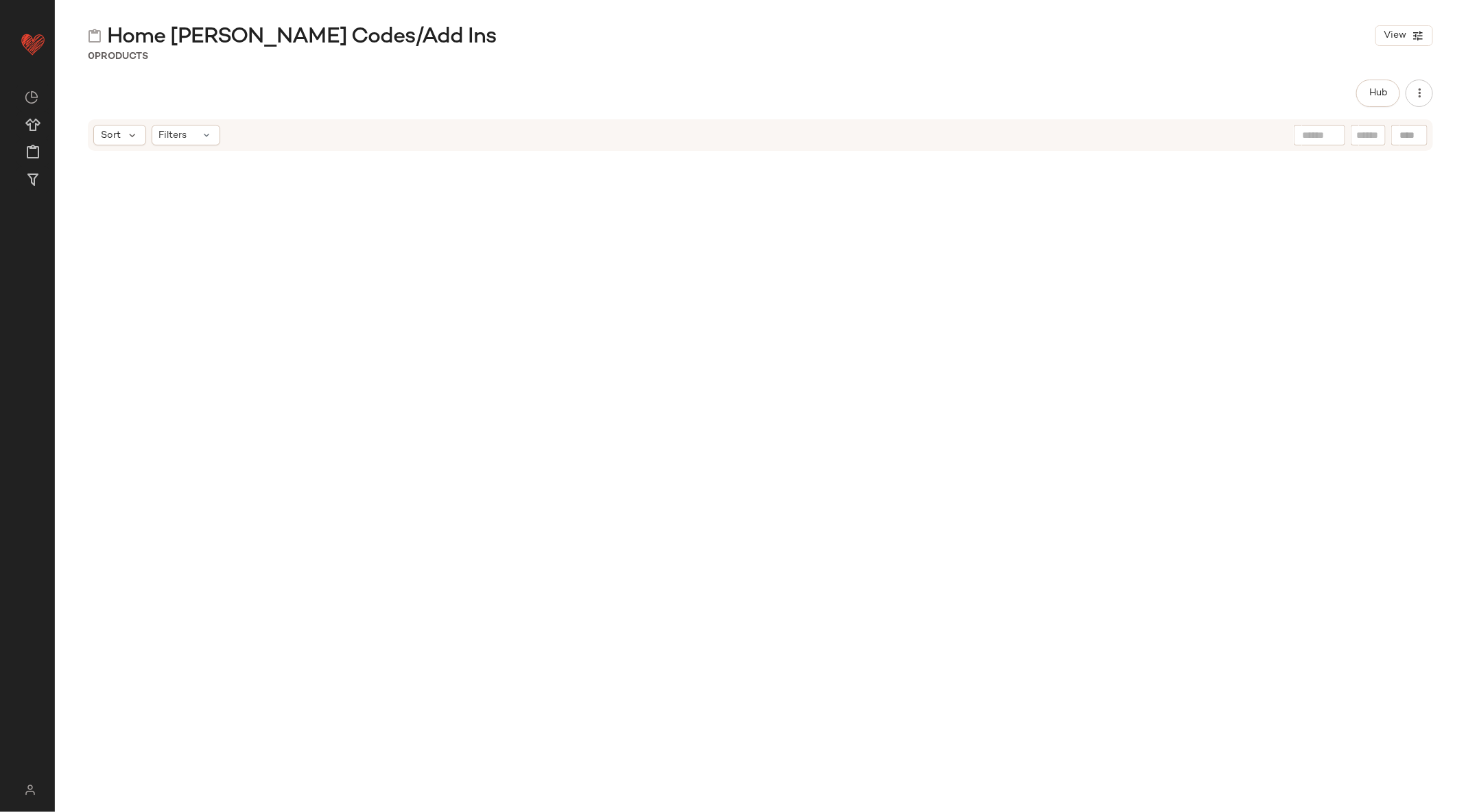
scroll to position [0, 0]
click at [1368, 97] on span "Hub" at bounding box center [1378, 93] width 19 height 11
click at [1419, 131] on input "text" at bounding box center [1421, 134] width 24 height 15
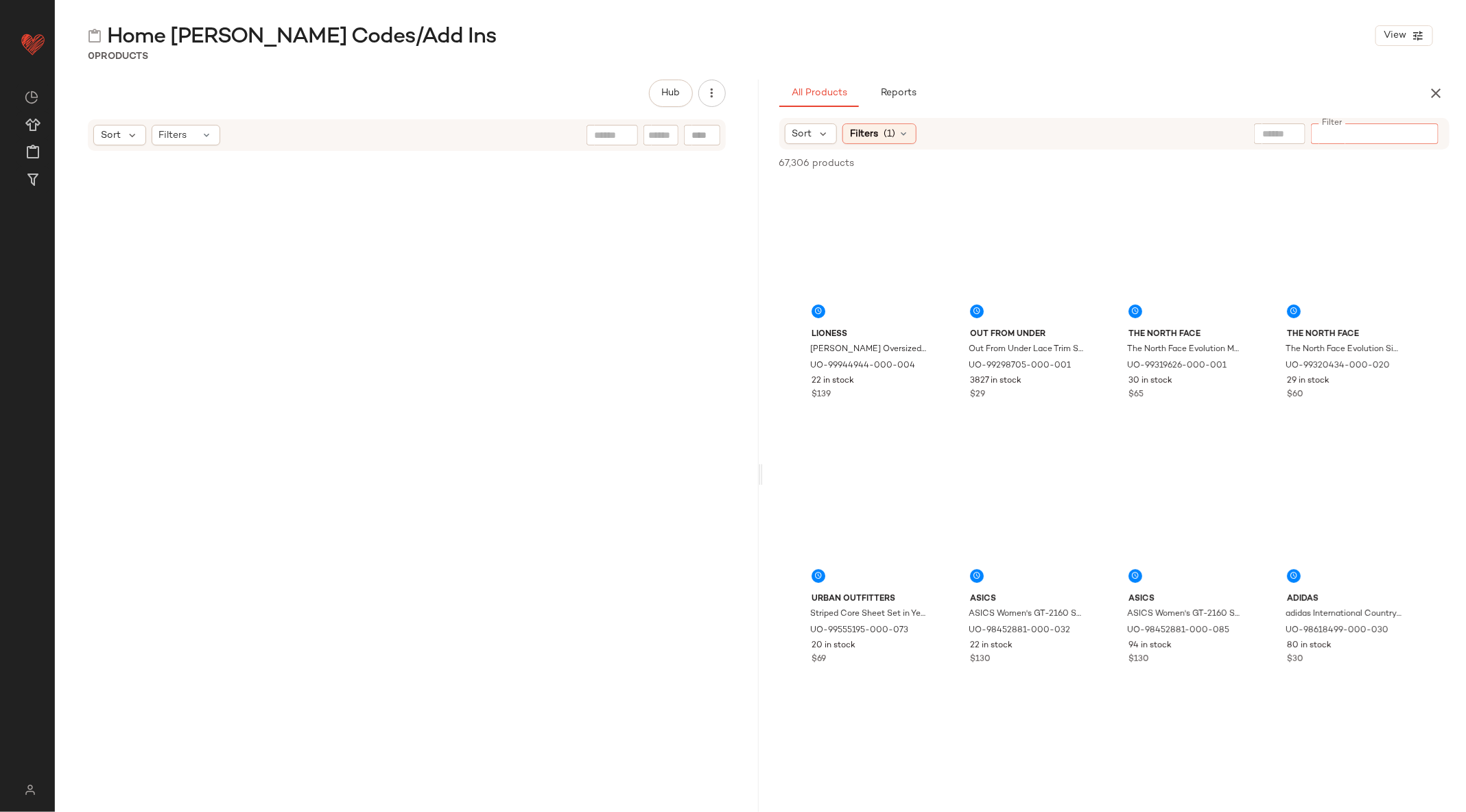
paste input "*********"
type input "*********"
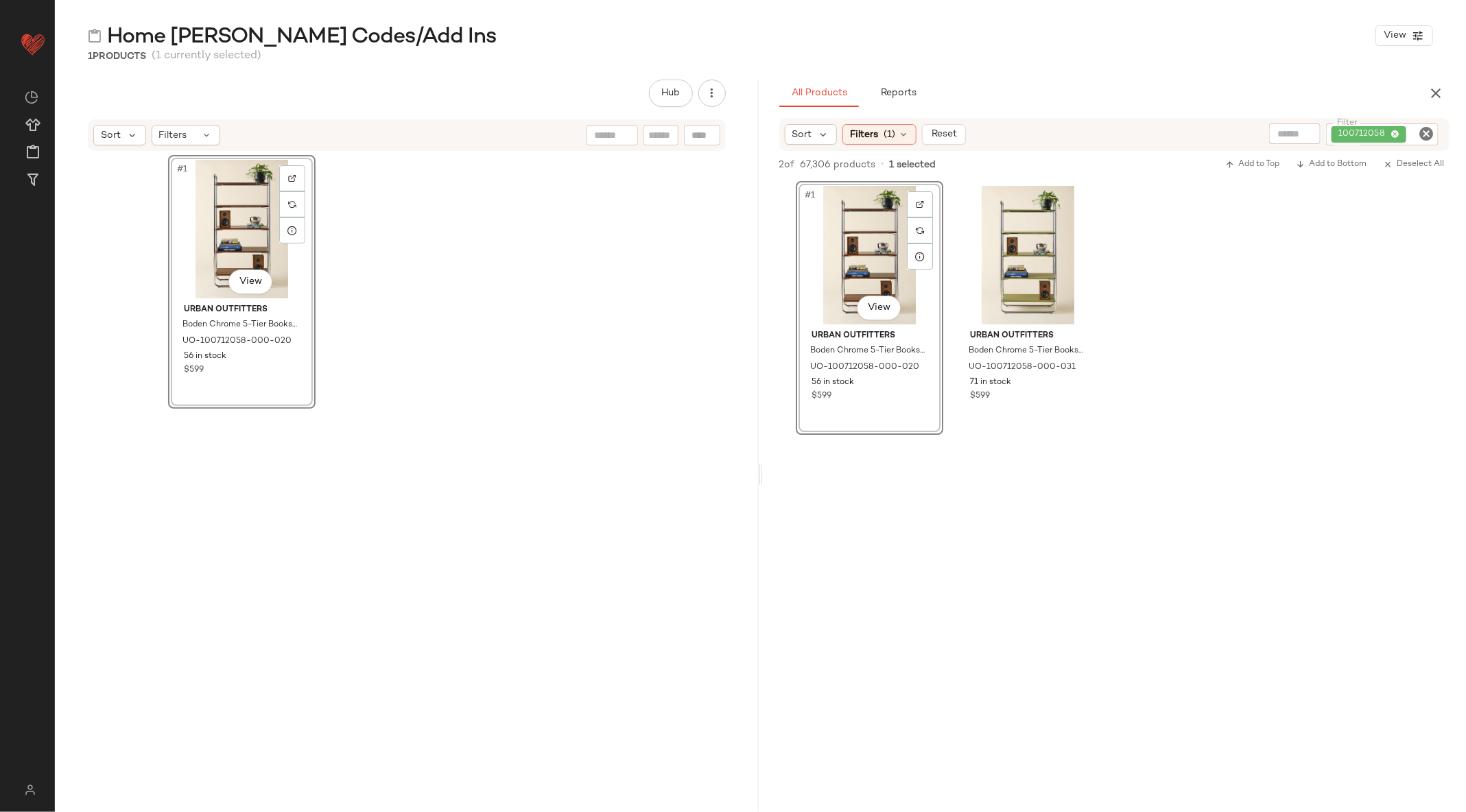
drag, startPoint x: 861, startPoint y: 266, endPoint x: 402, endPoint y: 57, distance: 504.3
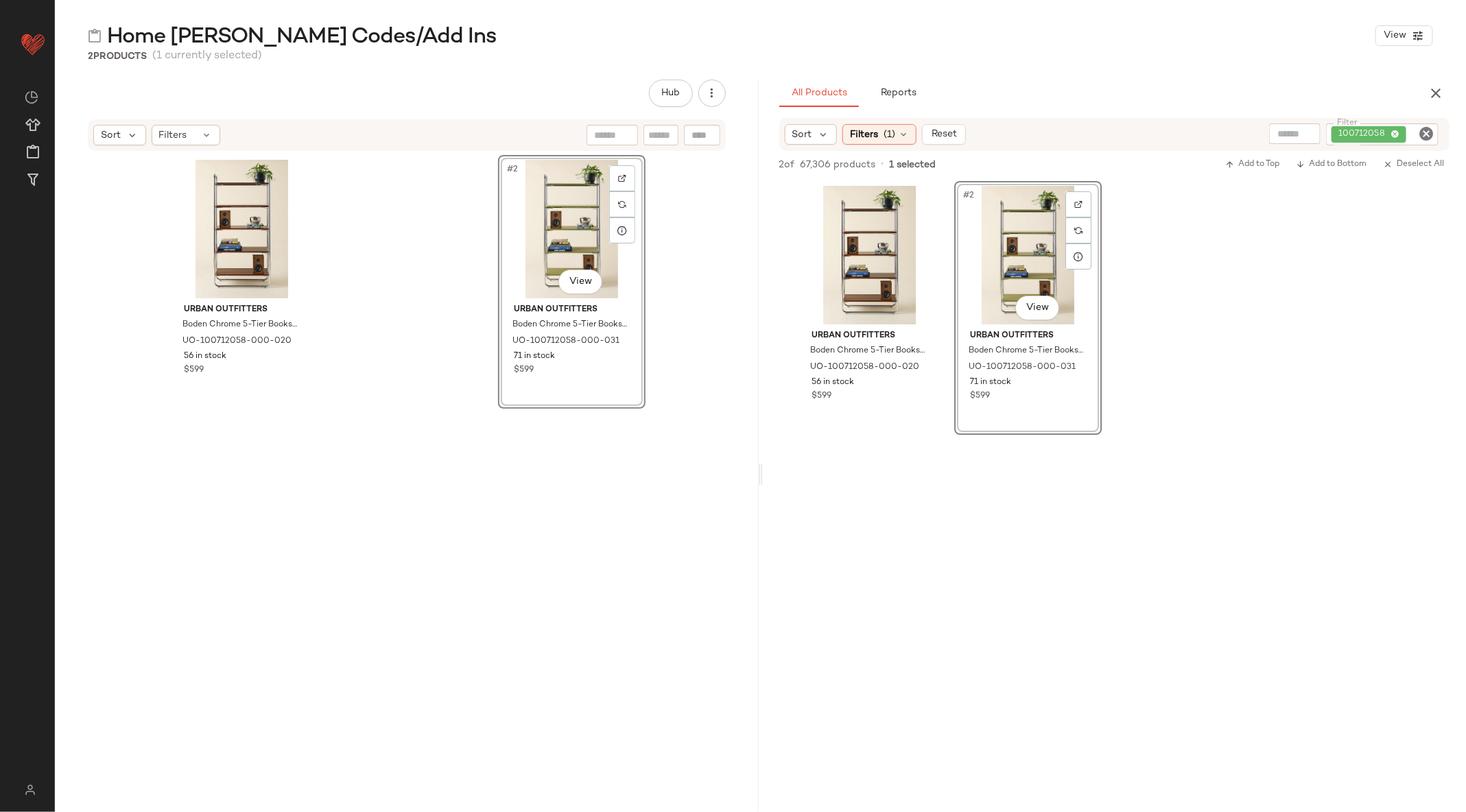
drag, startPoint x: 991, startPoint y: 247, endPoint x: 623, endPoint y: 44, distance: 420.3
click at [1425, 132] on icon "Clear Filter" at bounding box center [1426, 133] width 16 height 16
click at [1368, 132] on input "Filter" at bounding box center [1375, 134] width 116 height 15
paste input "*********"
type input "*********"
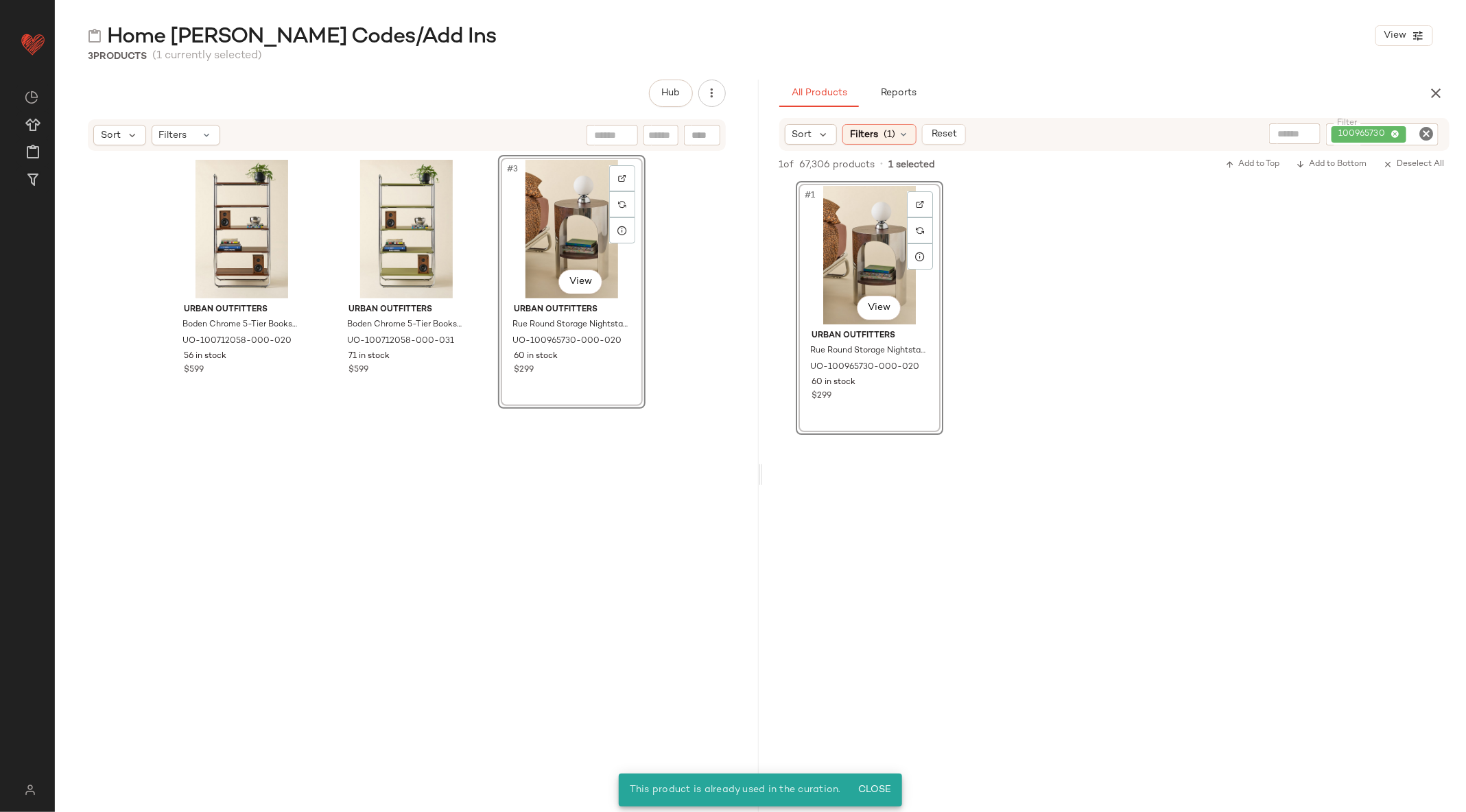
drag, startPoint x: 904, startPoint y: 224, endPoint x: 830, endPoint y: 2, distance: 234.0
click at [1427, 133] on icon "Clear Filter" at bounding box center [1426, 133] width 16 height 16
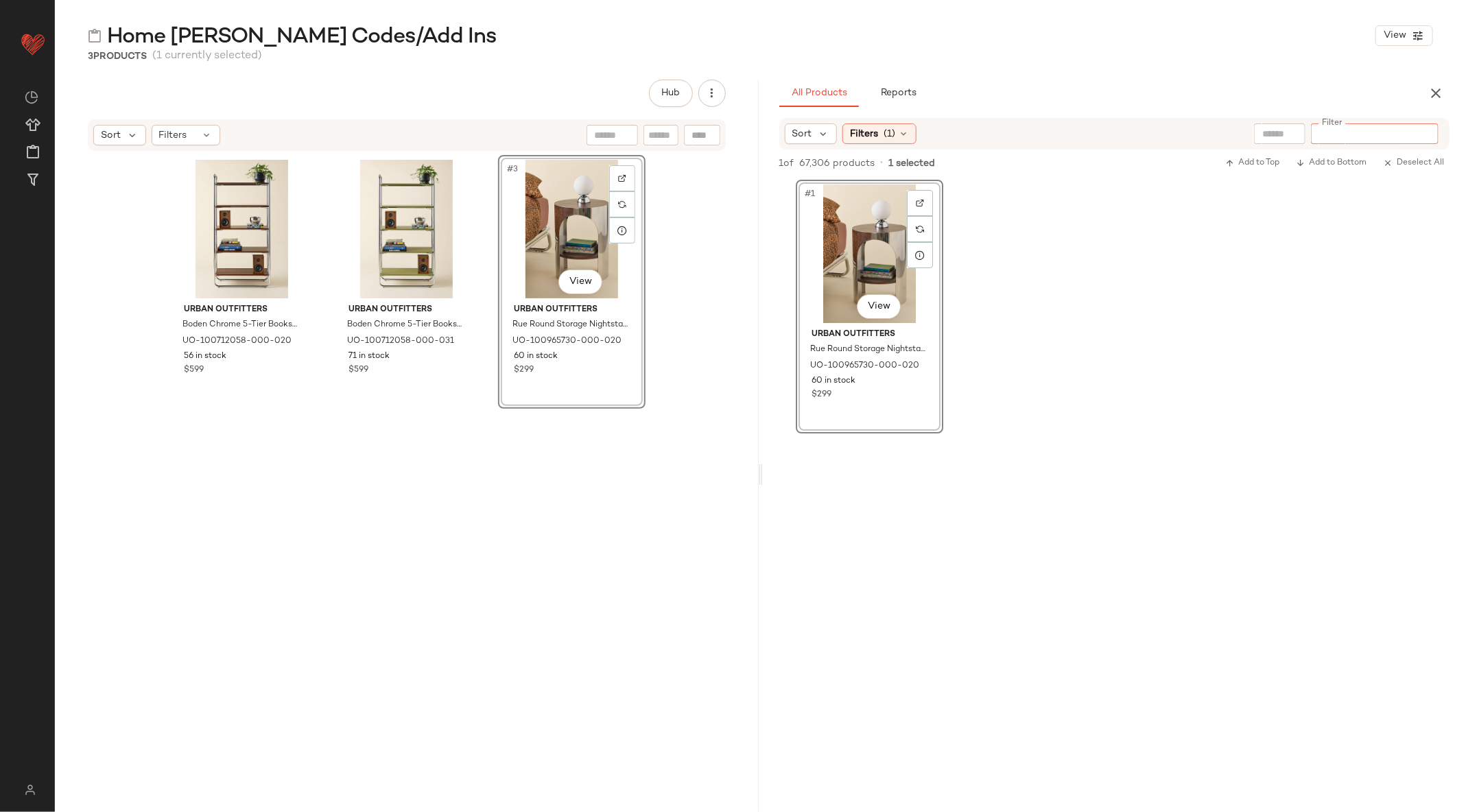
paste input "*********"
type input "*********"
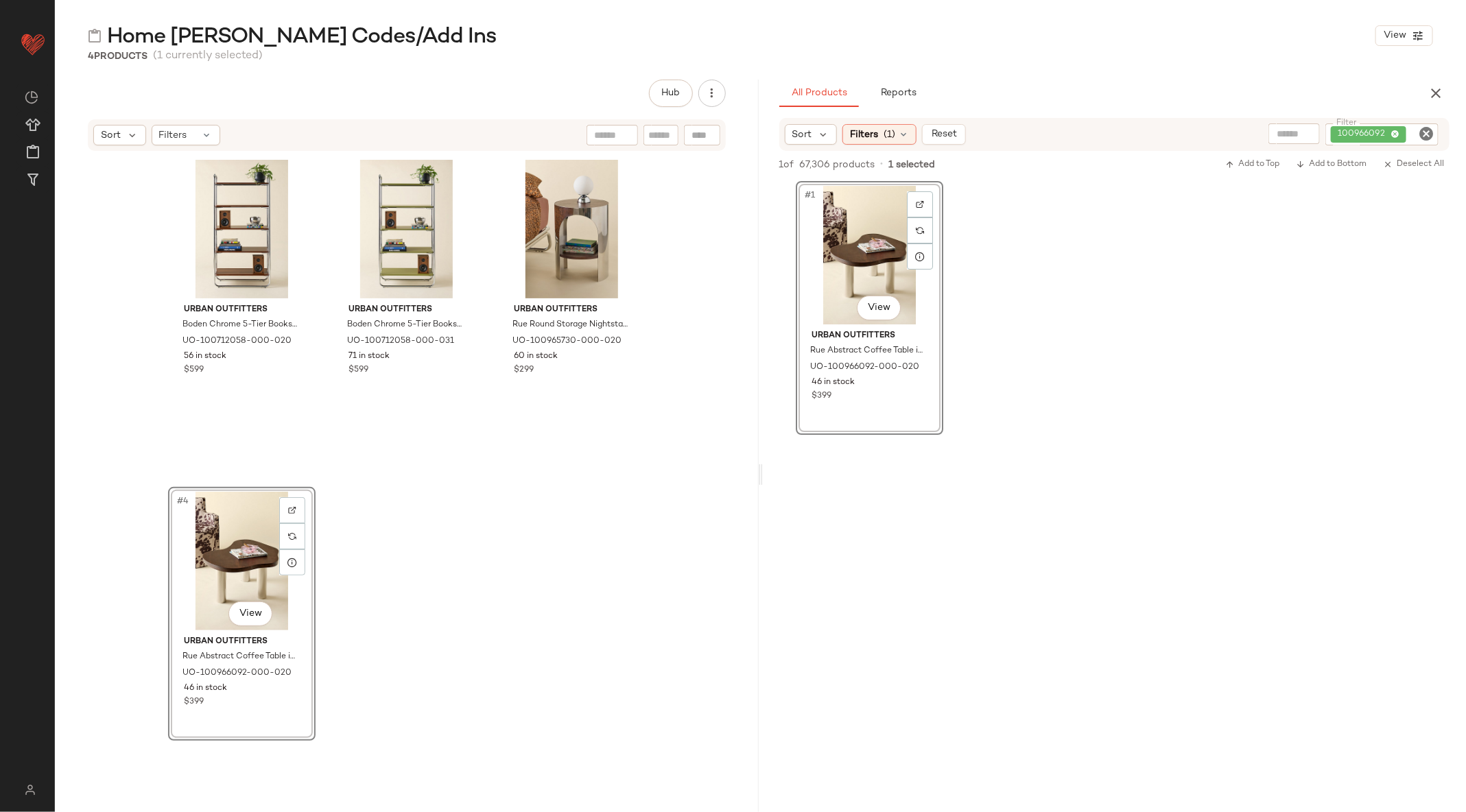
drag, startPoint x: 878, startPoint y: 248, endPoint x: 742, endPoint y: 3, distance: 280.2
click at [1427, 136] on icon "Clear Filter" at bounding box center [1426, 133] width 16 height 16
paste input "*********"
type input "*********"
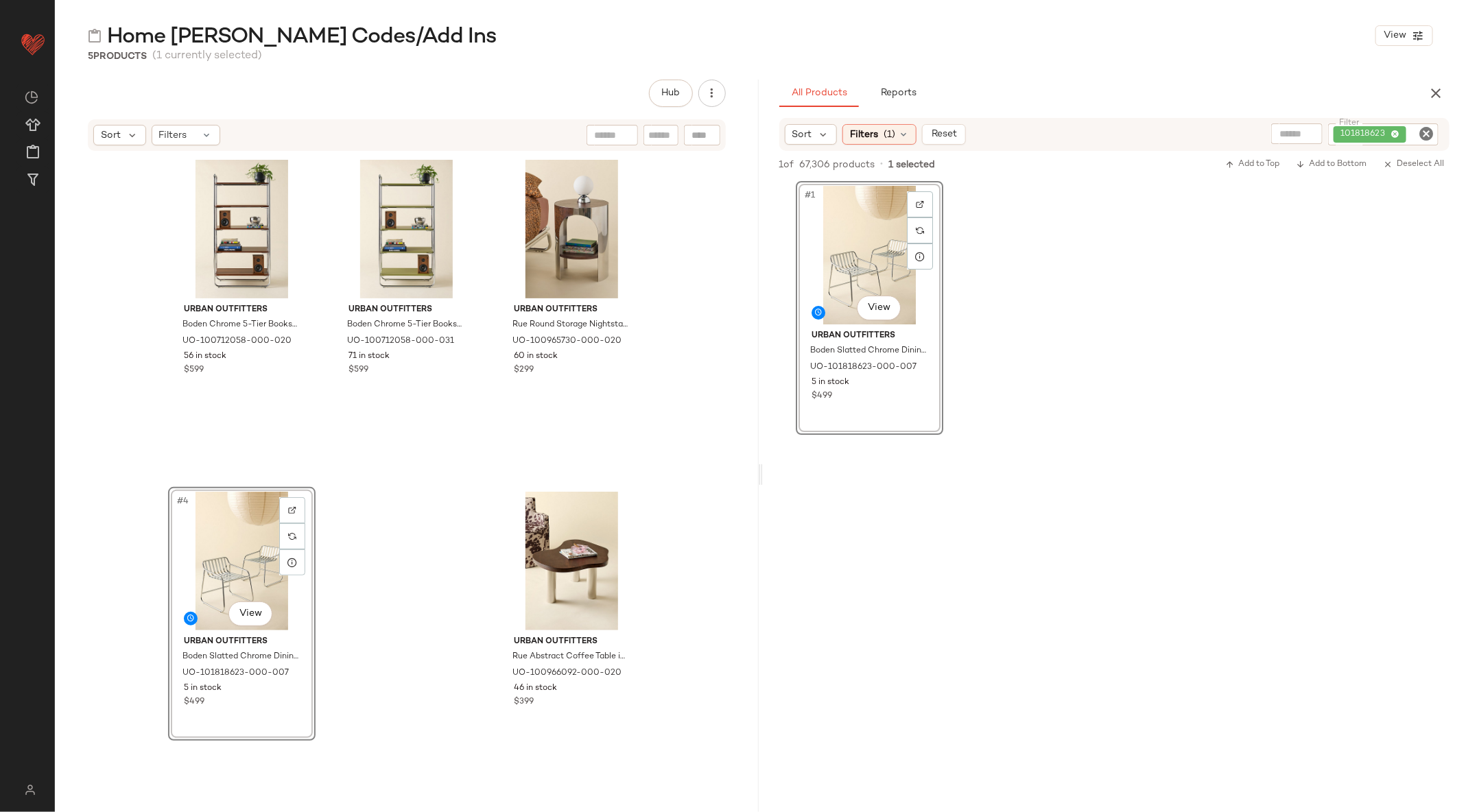
drag, startPoint x: 886, startPoint y: 279, endPoint x: 919, endPoint y: 9, distance: 272.0
click at [1423, 132] on icon "Clear Filter" at bounding box center [1426, 133] width 16 height 16
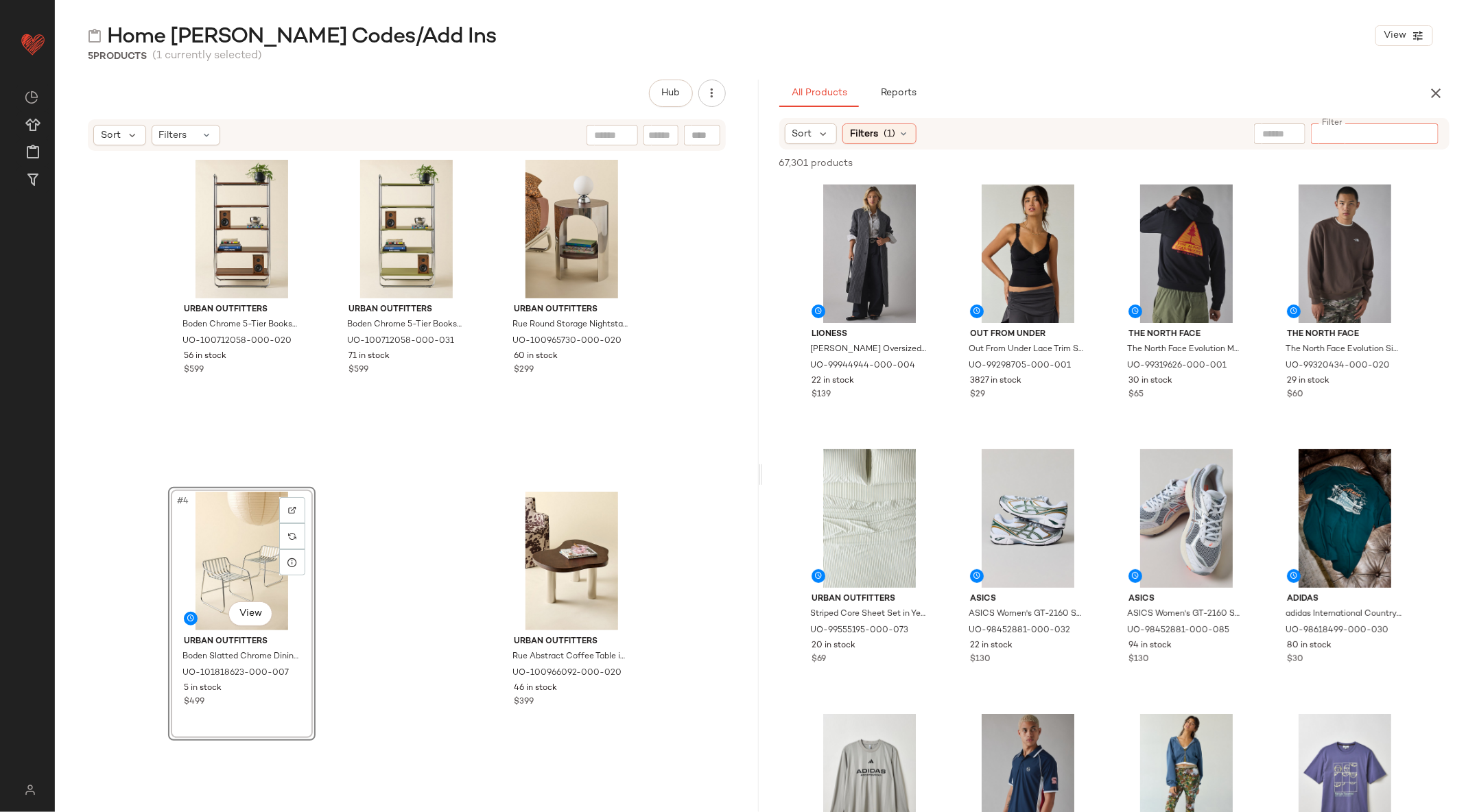
paste input "*********"
type input "*********"
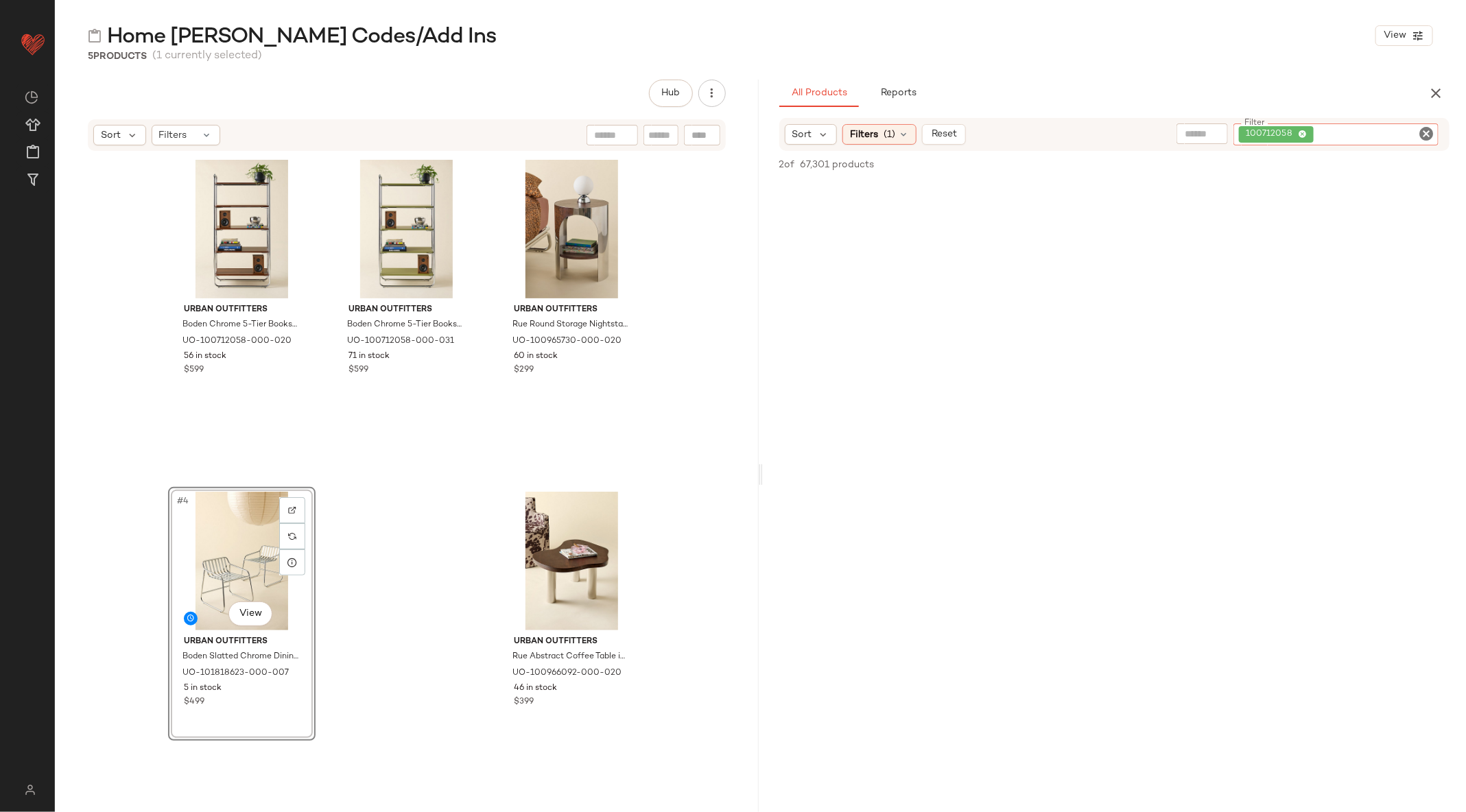
scroll to position [316, 0]
click at [857, 132] on span "Filters" at bounding box center [864, 135] width 28 height 15
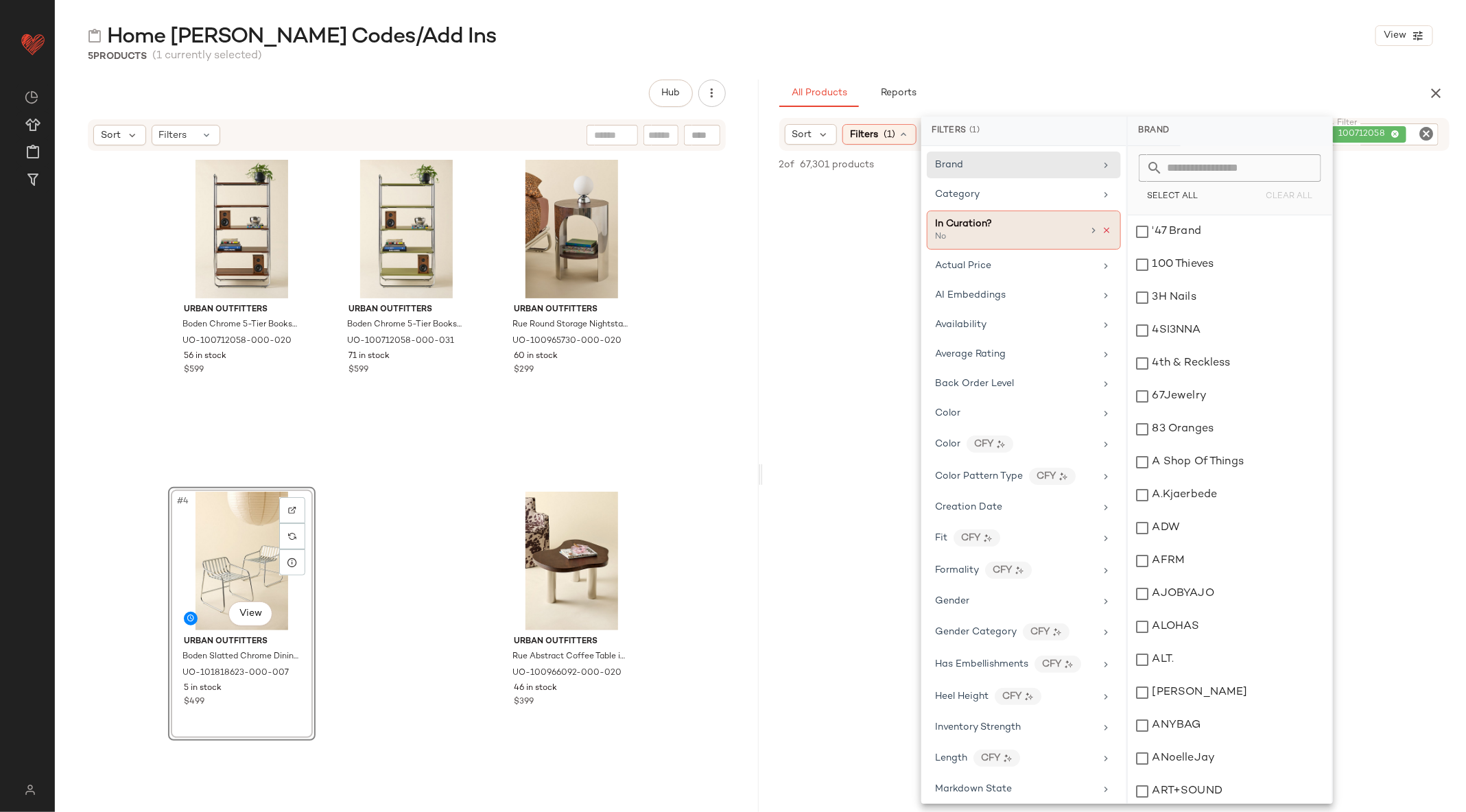
click at [1106, 227] on icon at bounding box center [1107, 230] width 9 height 9
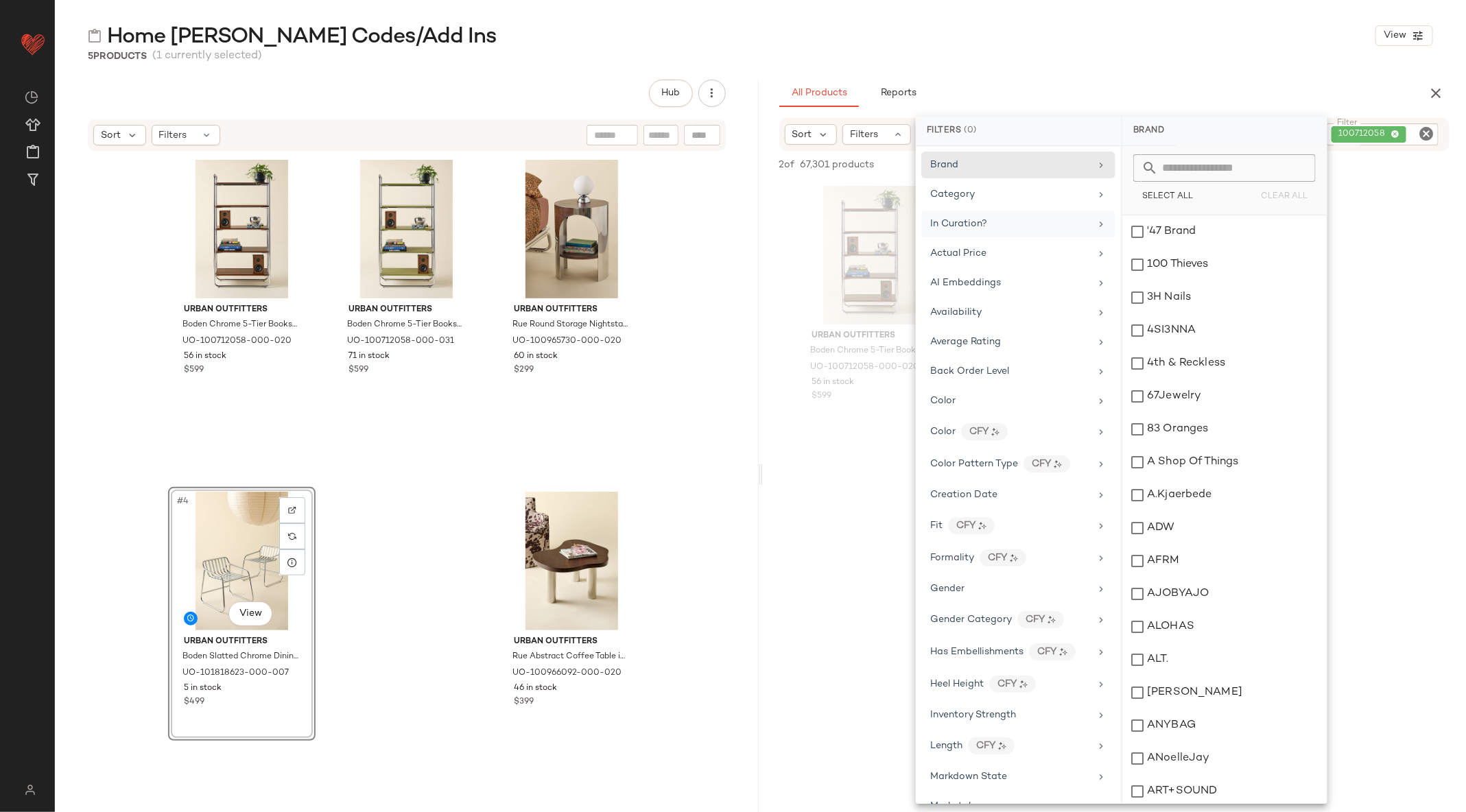
click at [1450, 207] on div "Urban Outfitters Boden Chrome 5-Tier Bookshelf in Dark Wood/Chrome at Urban Out…" at bounding box center [1115, 308] width 704 height 253
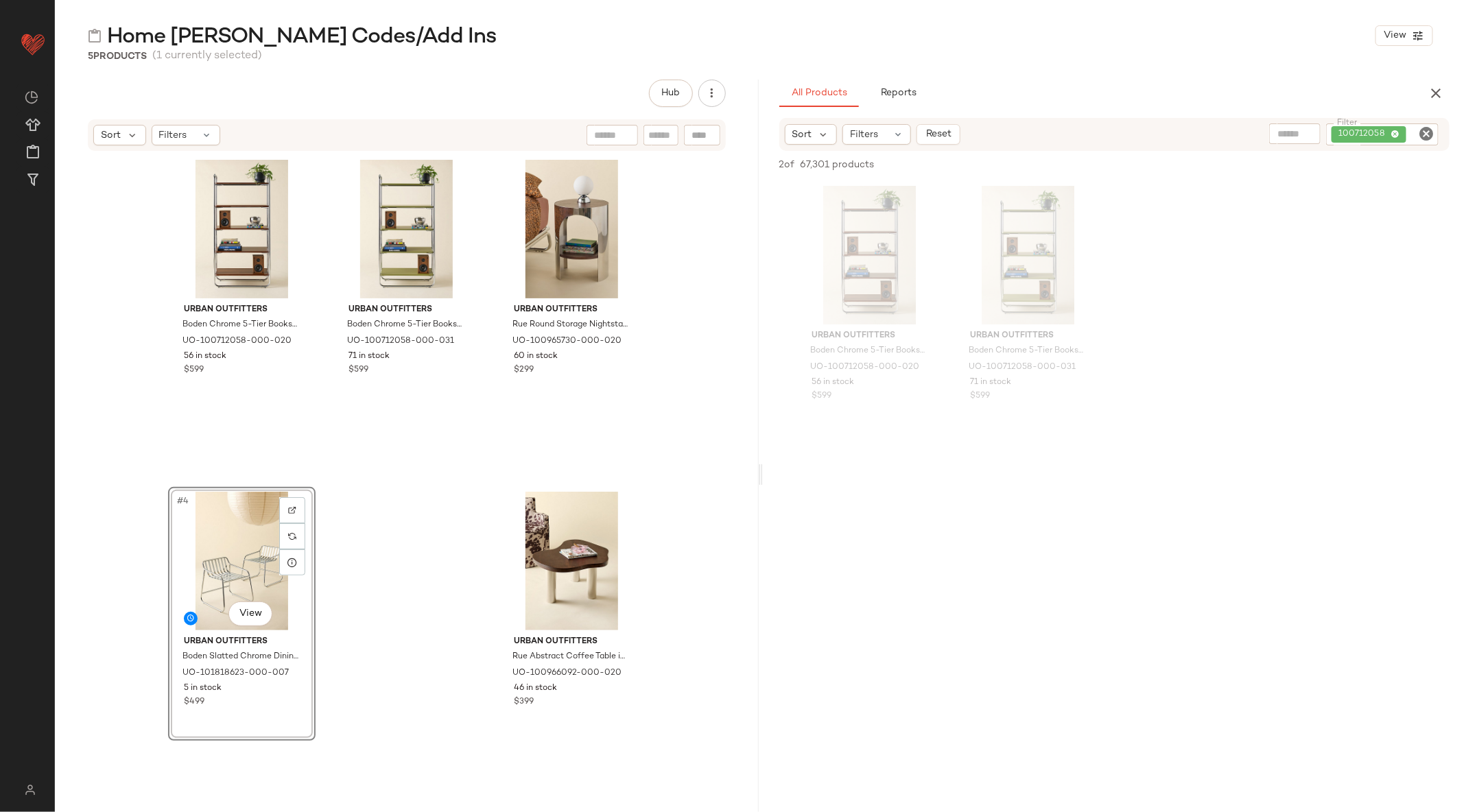
click at [1427, 136] on icon "Clear Filter" at bounding box center [1426, 133] width 16 height 16
click at [1427, 136] on input "Filter" at bounding box center [1375, 134] width 116 height 15
paste input "*********"
type input "*********"
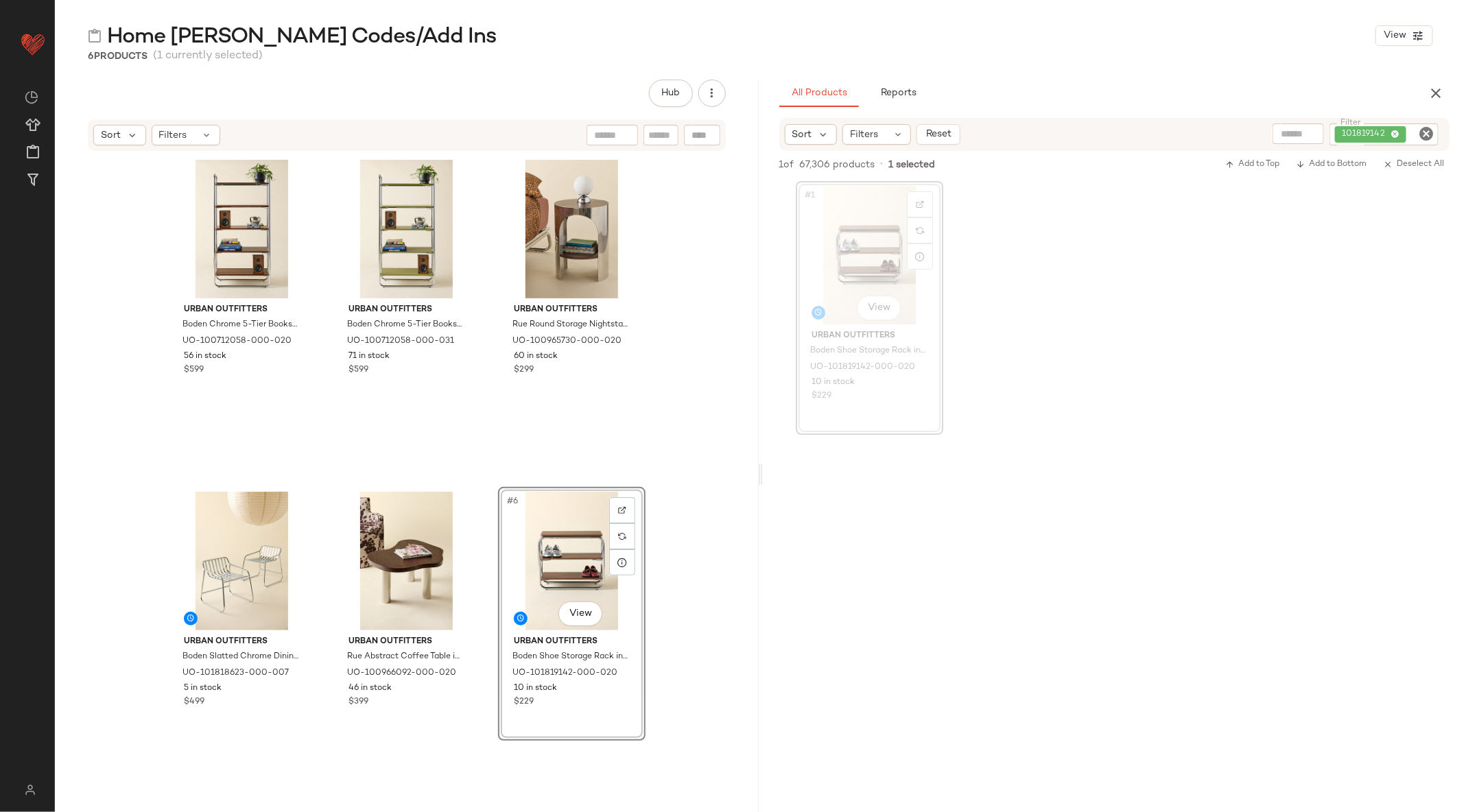
drag, startPoint x: 887, startPoint y: 256, endPoint x: 1237, endPoint y: 9, distance: 428.4
click at [1423, 131] on icon "Clear Filter" at bounding box center [1426, 133] width 16 height 16
paste input "*********"
type input "*********"
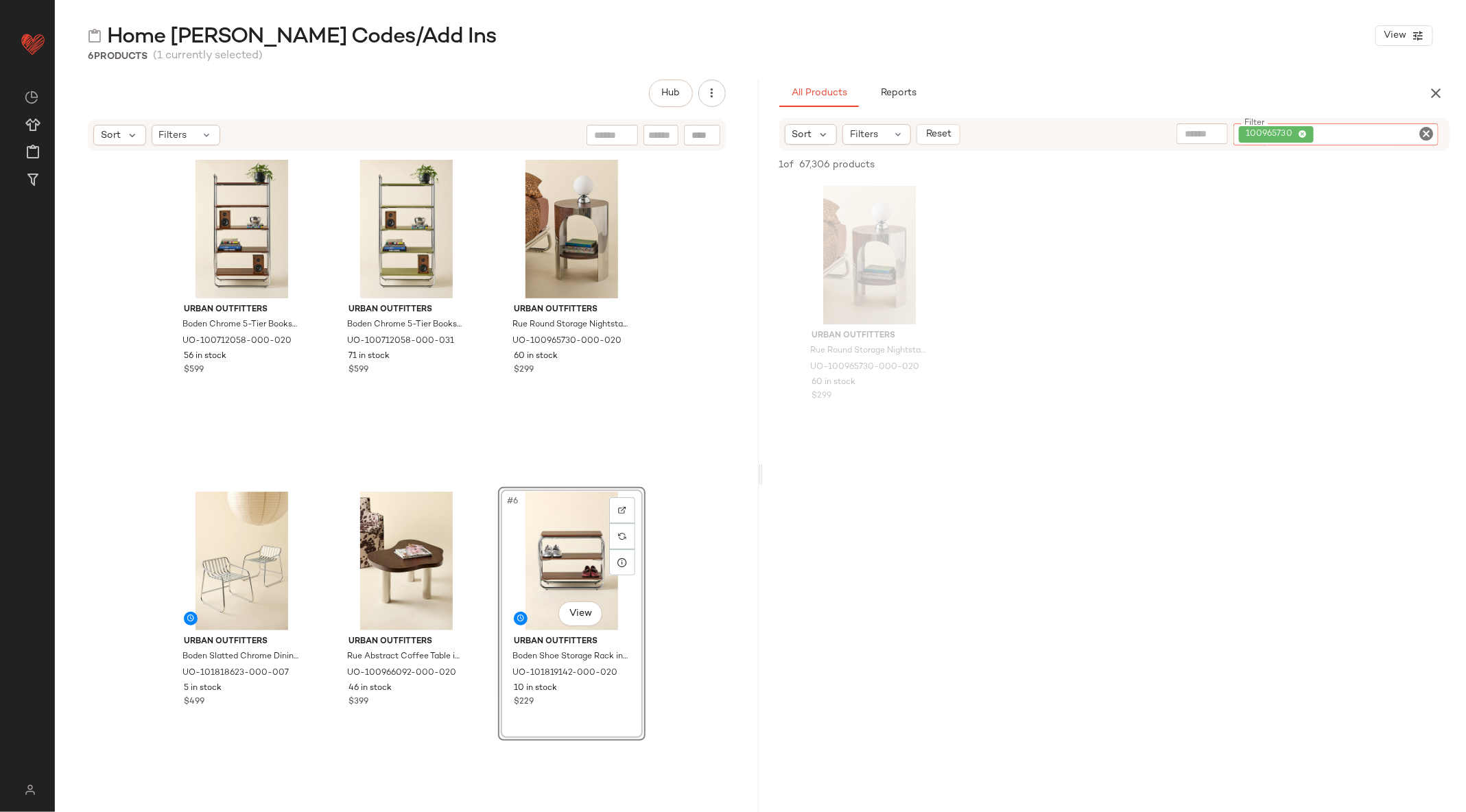
click at [1433, 133] on icon "Clear Filter" at bounding box center [1426, 133] width 16 height 16
click at [1371, 129] on input "Filter" at bounding box center [1375, 134] width 116 height 15
paste input "*********"
type input "*********"
click at [1425, 134] on icon "Clear Filter" at bounding box center [1426, 133] width 16 height 16
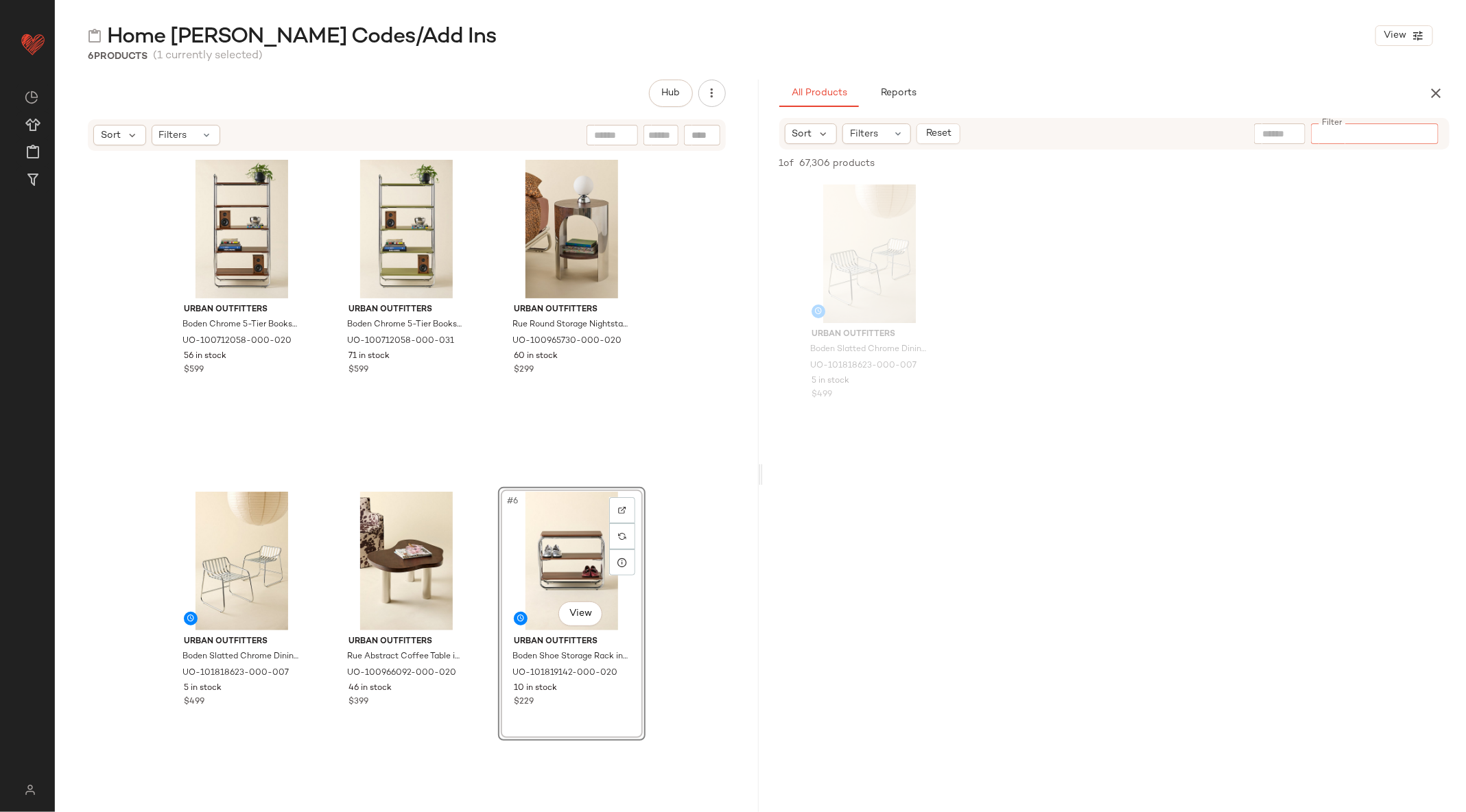
click at [1370, 134] on input "Filter" at bounding box center [1375, 134] width 116 height 15
paste input "*********"
type input "*********"
click at [1426, 132] on icon "Clear Filter" at bounding box center [1426, 133] width 16 height 16
click at [1375, 132] on input "Filter" at bounding box center [1375, 134] width 116 height 15
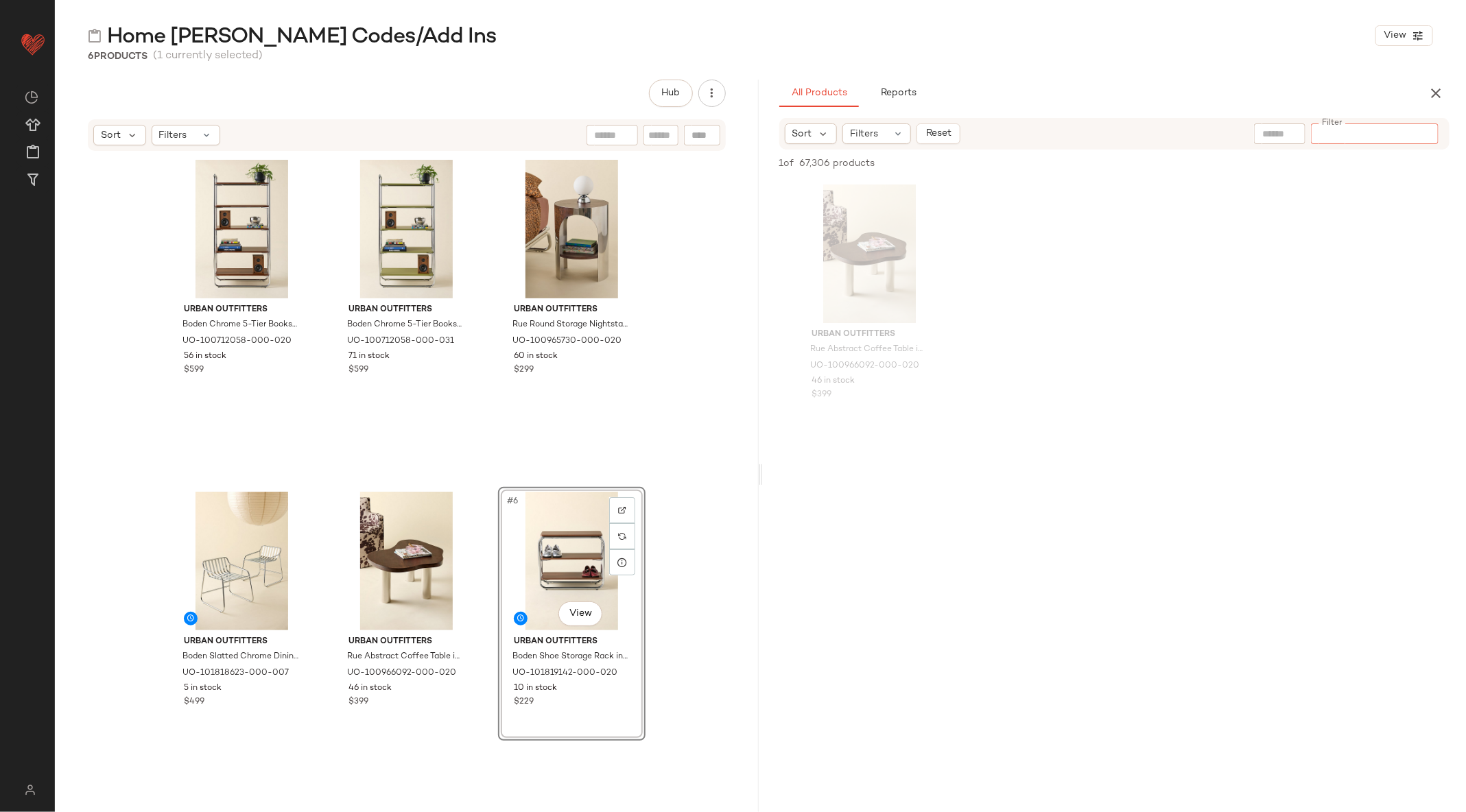
paste input "*********"
type input "*********"
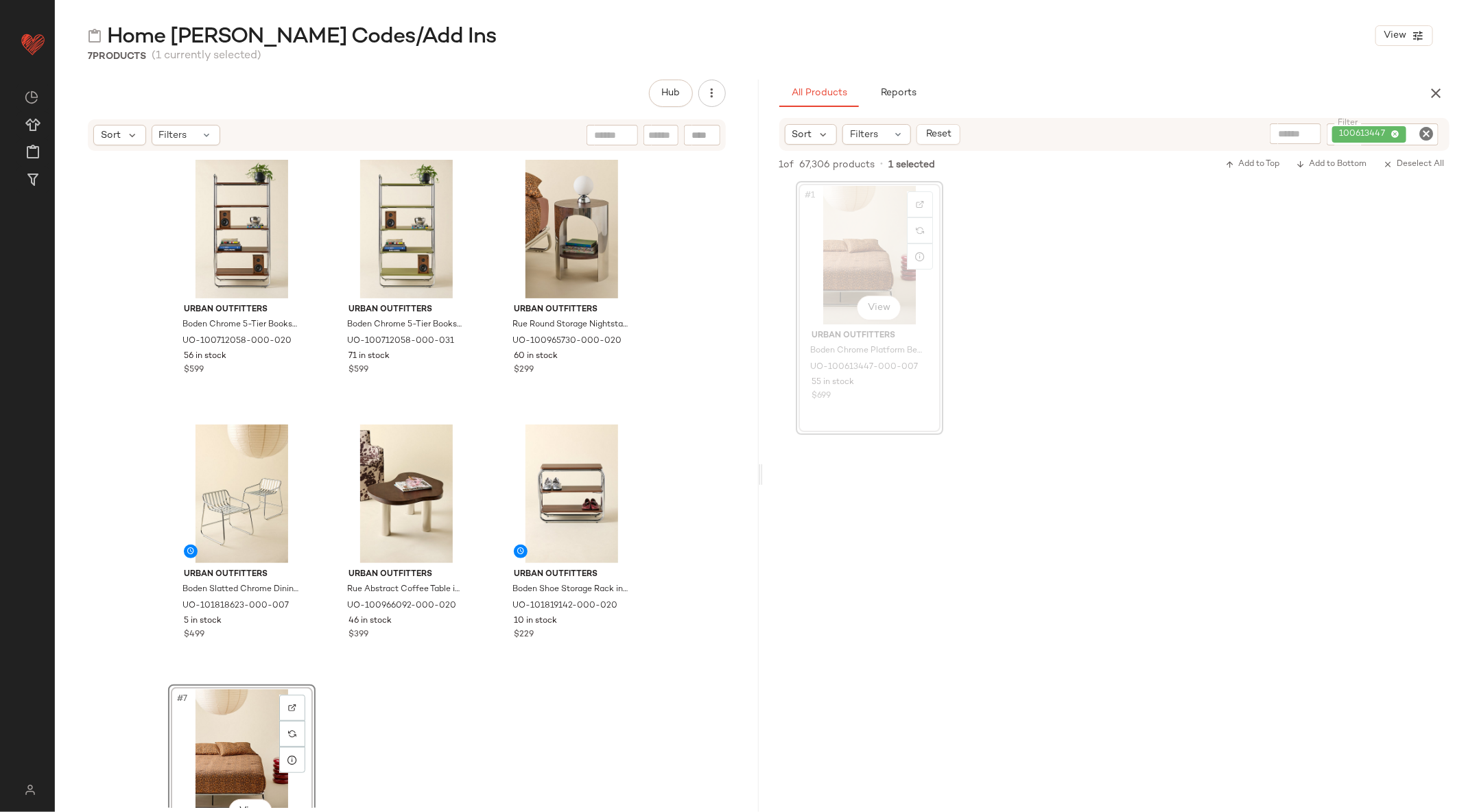
drag, startPoint x: 861, startPoint y: 237, endPoint x: 908, endPoint y: 4, distance: 237.7
click at [1426, 132] on icon "Clear Filter" at bounding box center [1426, 133] width 16 height 16
click at [1378, 134] on input "Filter" at bounding box center [1375, 134] width 116 height 15
paste input "*********"
type input "*********"
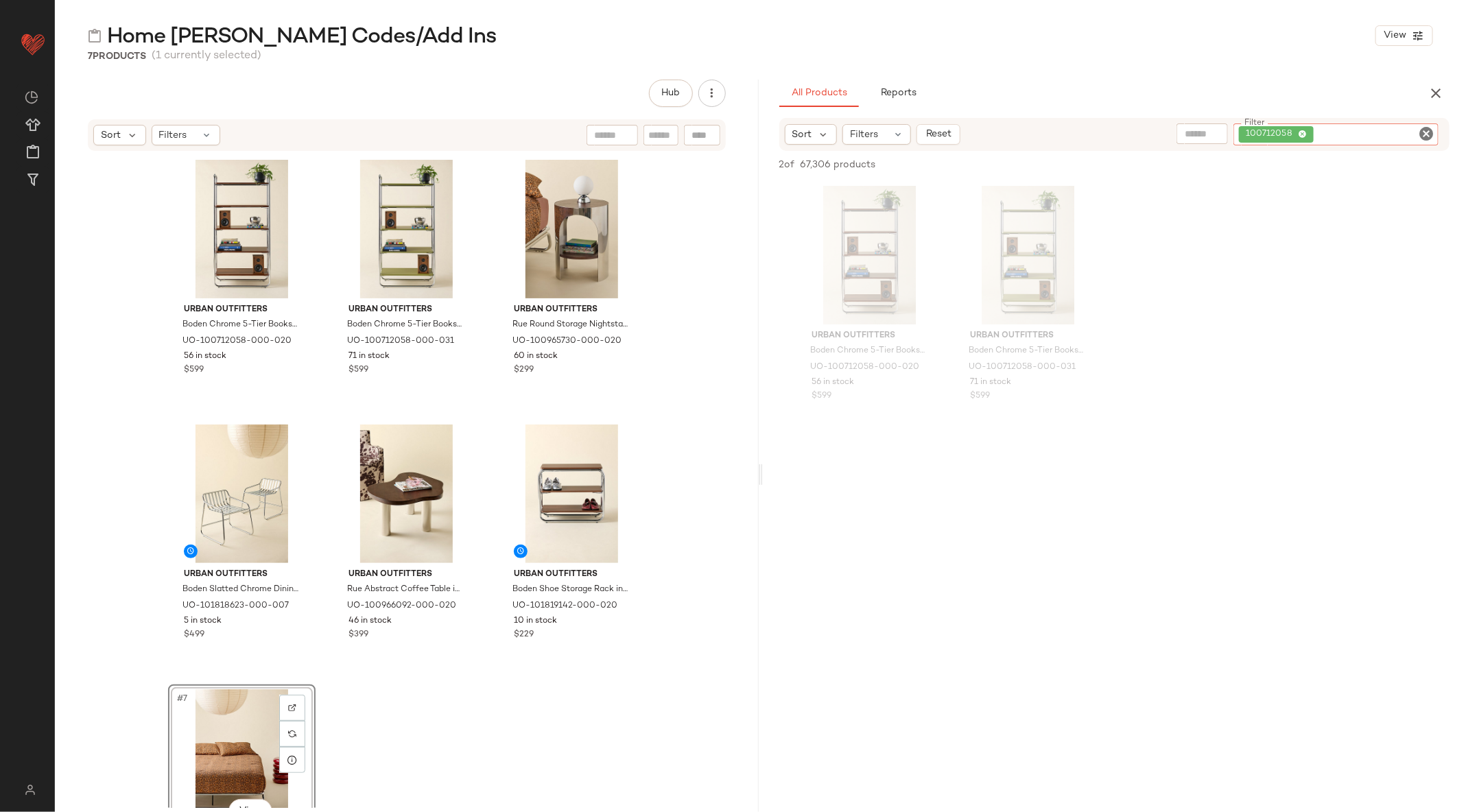
click at [1424, 131] on icon "Clear Filter" at bounding box center [1426, 133] width 16 height 16
click at [1364, 135] on input "Filter" at bounding box center [1375, 134] width 116 height 15
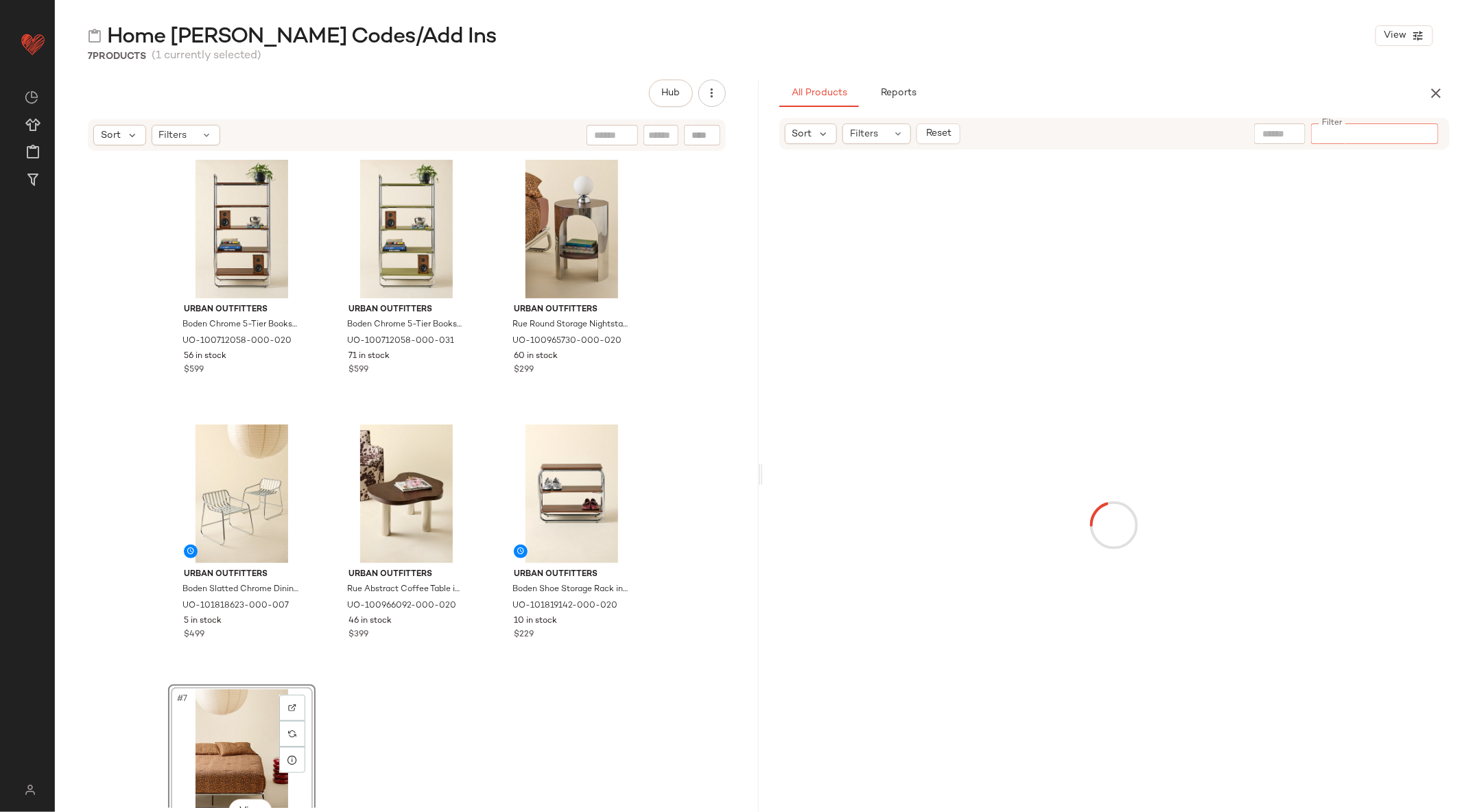
paste input "*********"
type input "*********"
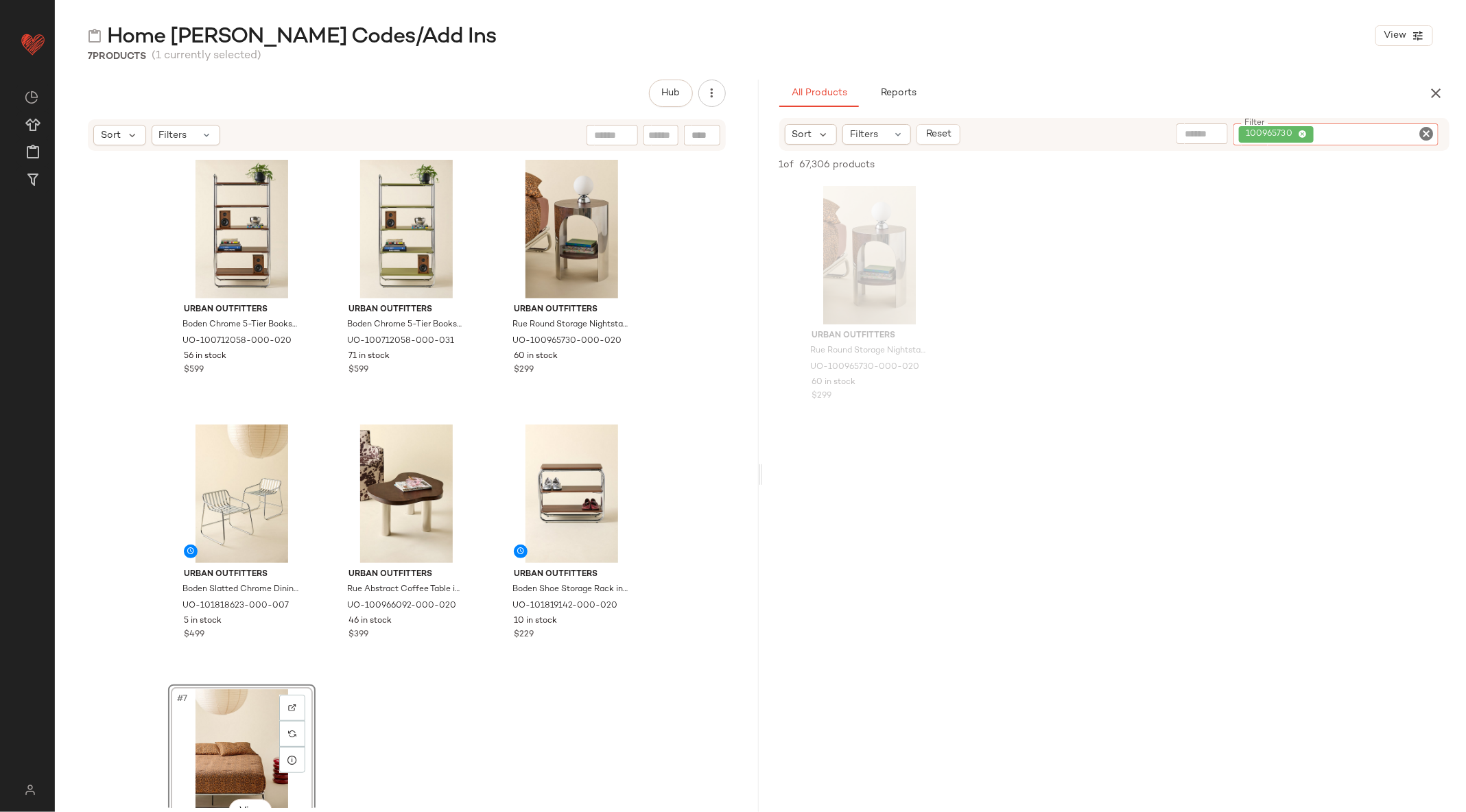
click at [1431, 134] on icon "Clear Filter" at bounding box center [1426, 133] width 16 height 16
paste input "*********"
type input "*********"
click at [1425, 134] on icon "Clear Filter" at bounding box center [1426, 133] width 16 height 16
paste input "*********"
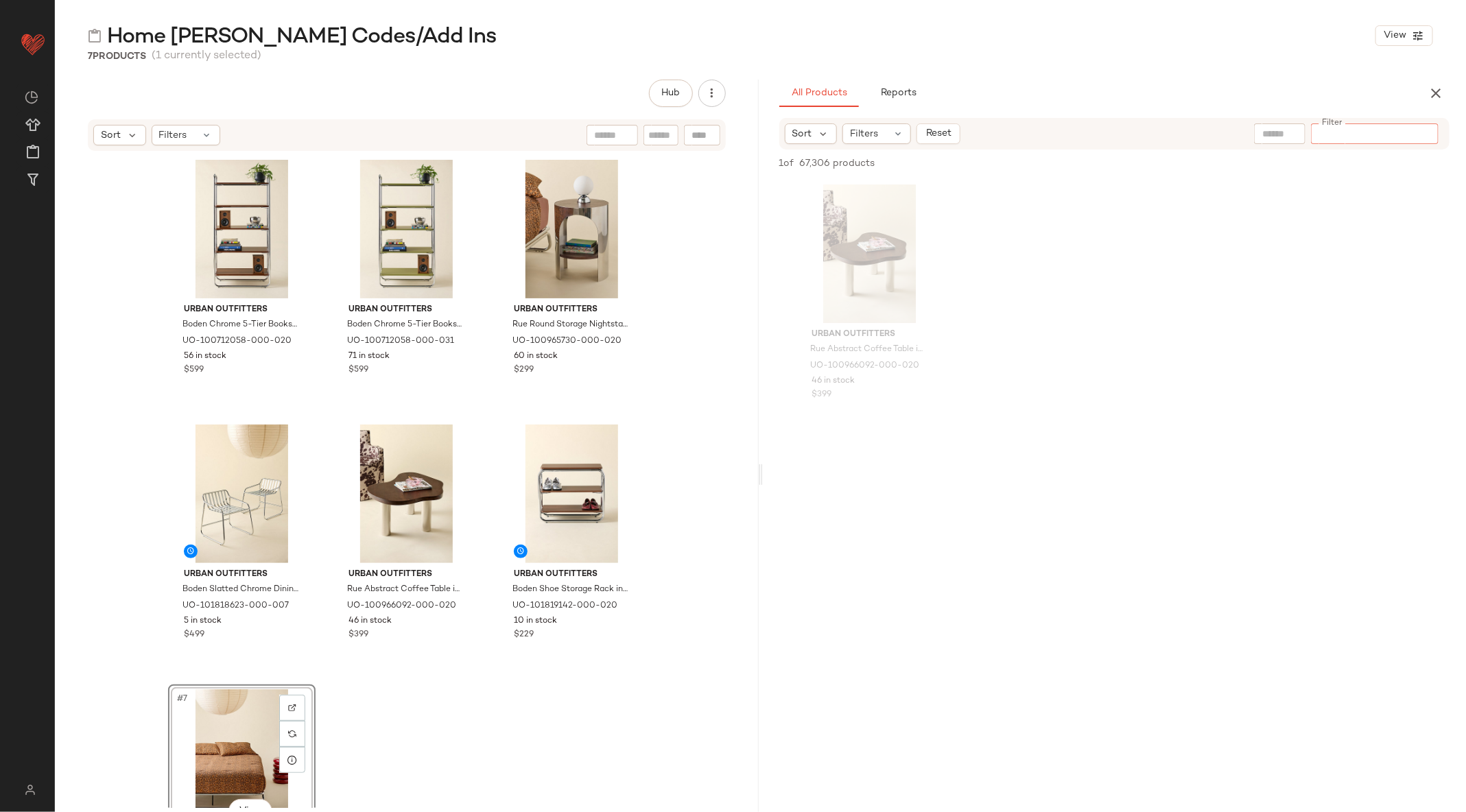
type input "*********"
click at [1430, 129] on icon "Clear Filter" at bounding box center [1426, 133] width 16 height 16
paste input "********"
type input "********"
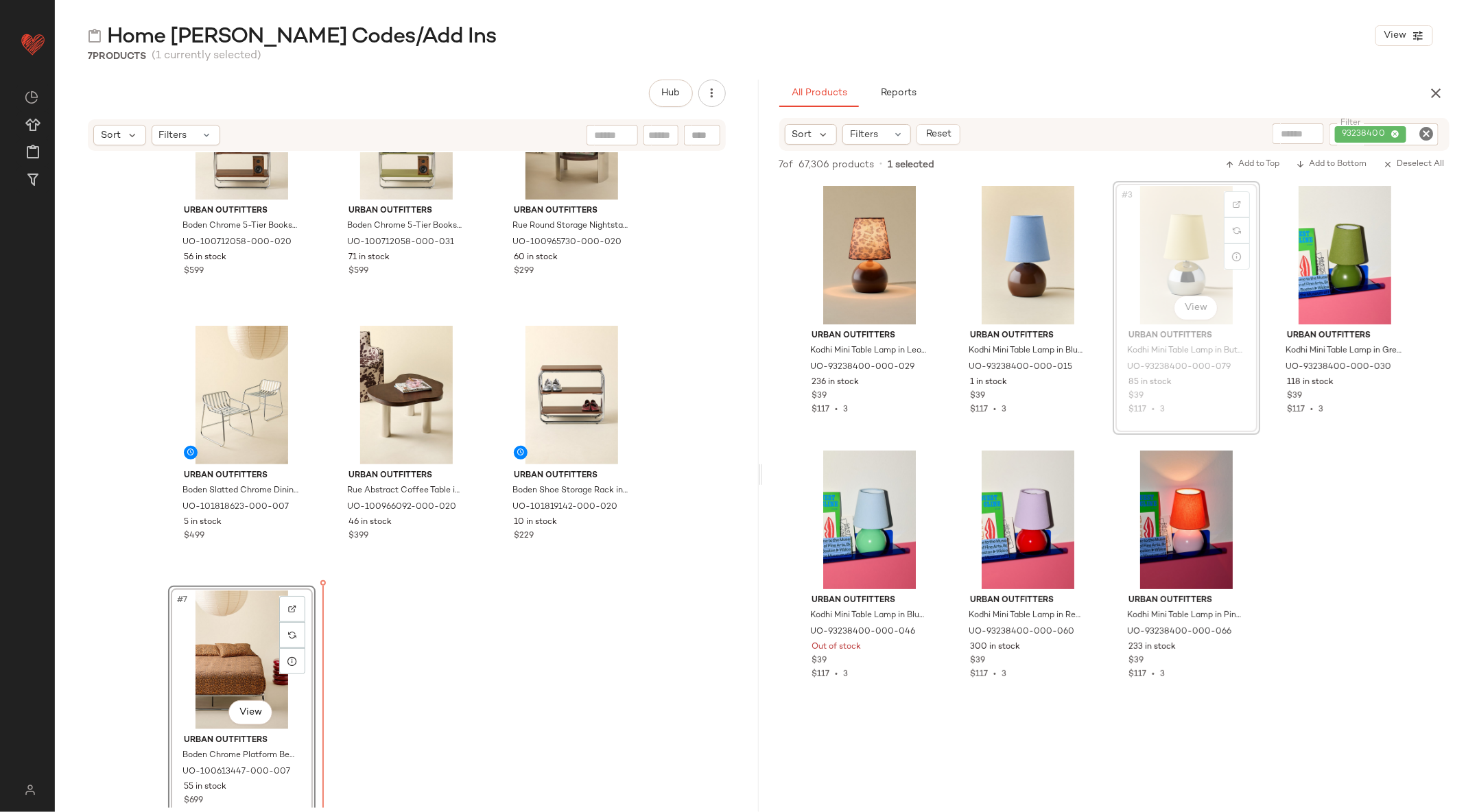
scroll to position [115, 0]
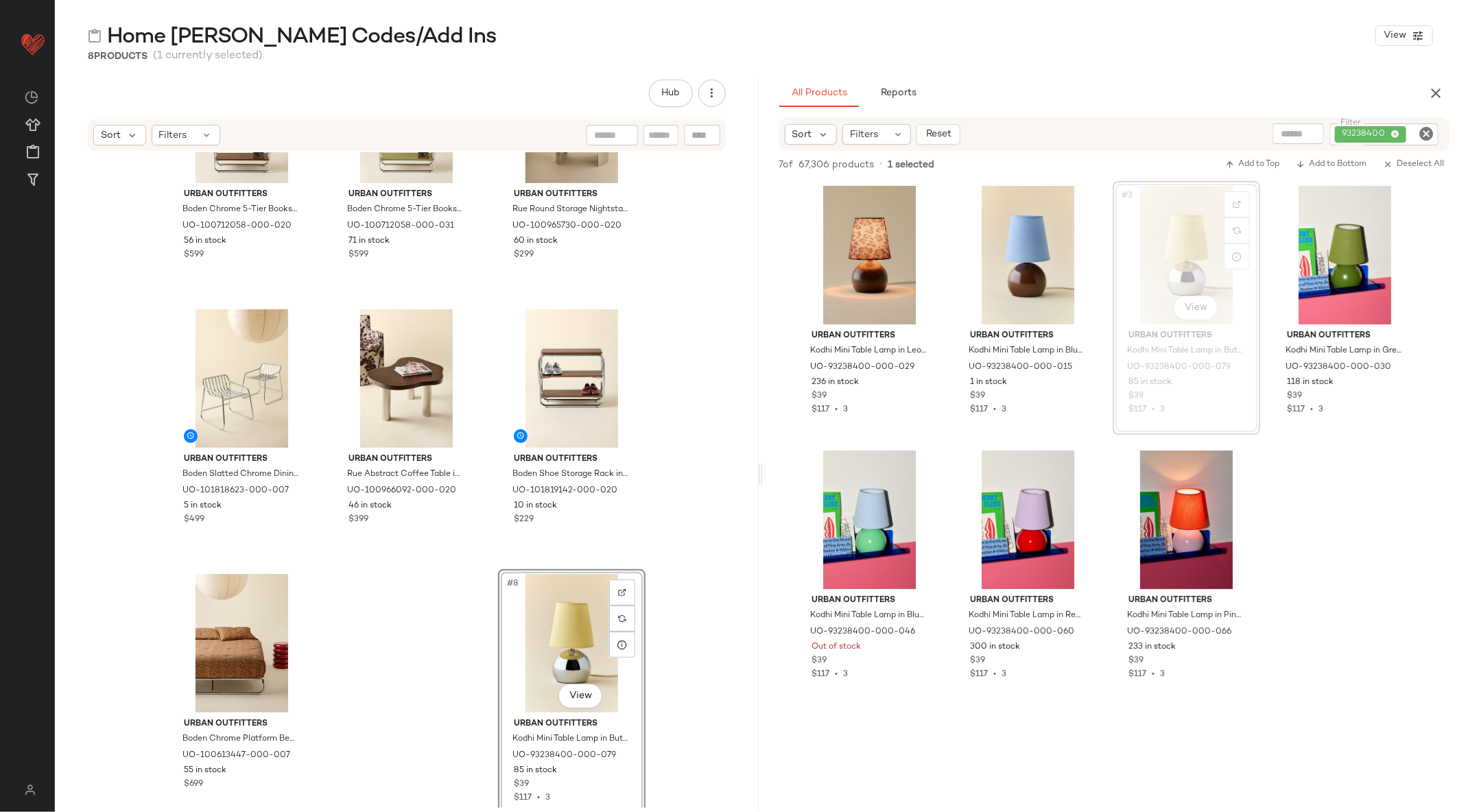
drag, startPoint x: 1160, startPoint y: 251, endPoint x: 732, endPoint y: 26, distance: 483.5
click at [1420, 127] on icon "Clear Filter" at bounding box center [1426, 133] width 16 height 16
paste input "*********"
type input "*********"
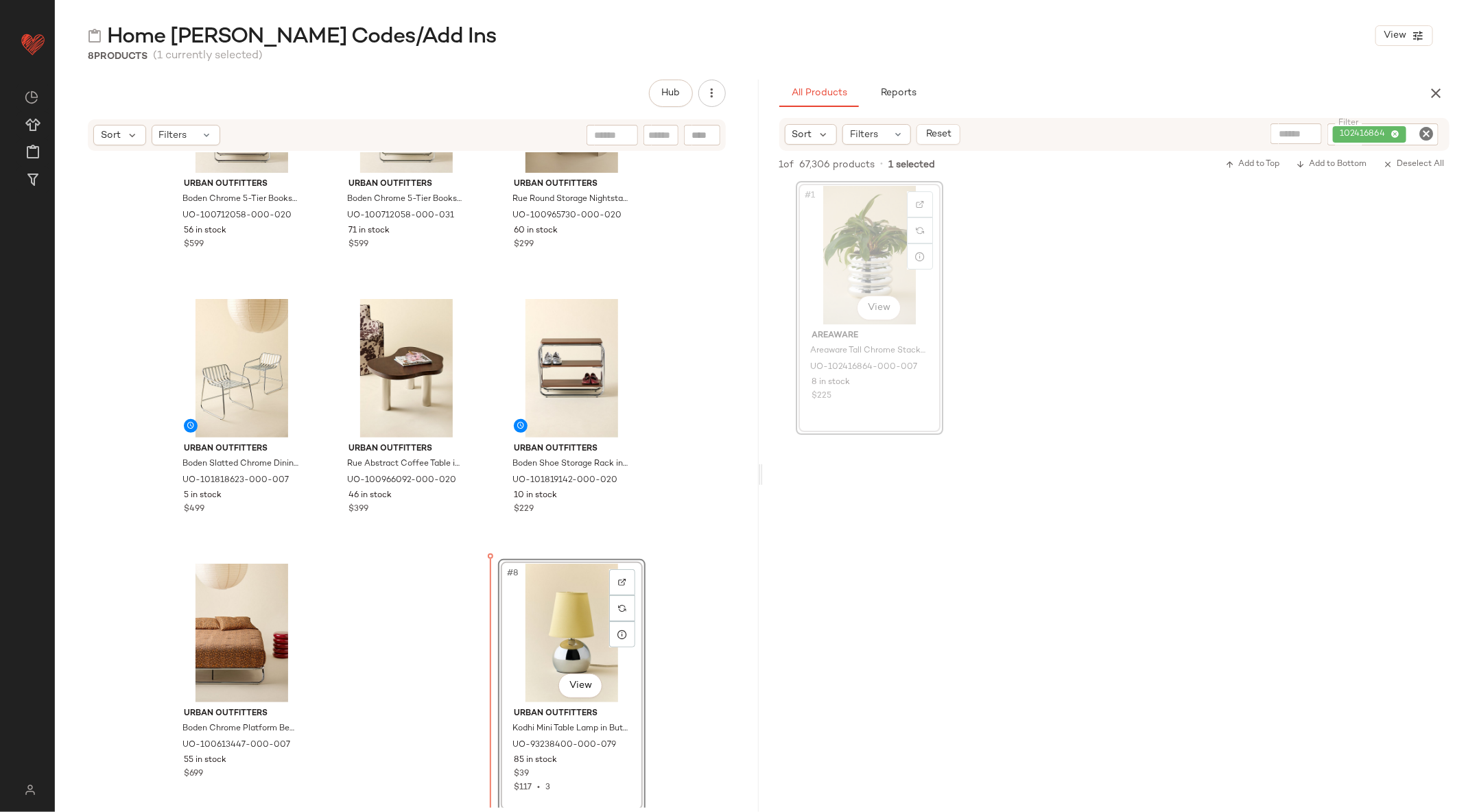
scroll to position [126, 0]
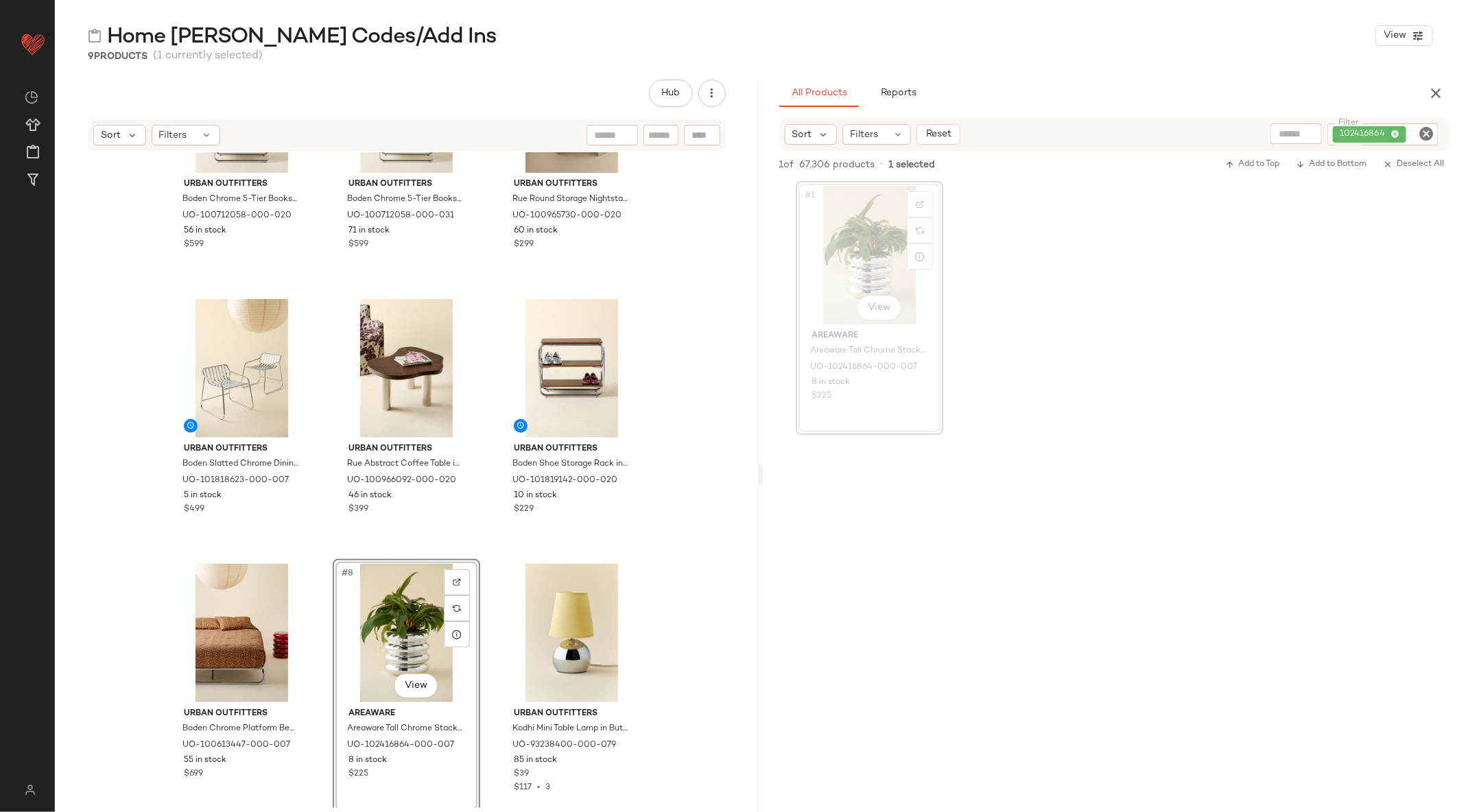
drag, startPoint x: 895, startPoint y: 270, endPoint x: 1003, endPoint y: 29, distance: 264.1
click at [1425, 133] on icon "Clear Filter" at bounding box center [1426, 133] width 16 height 16
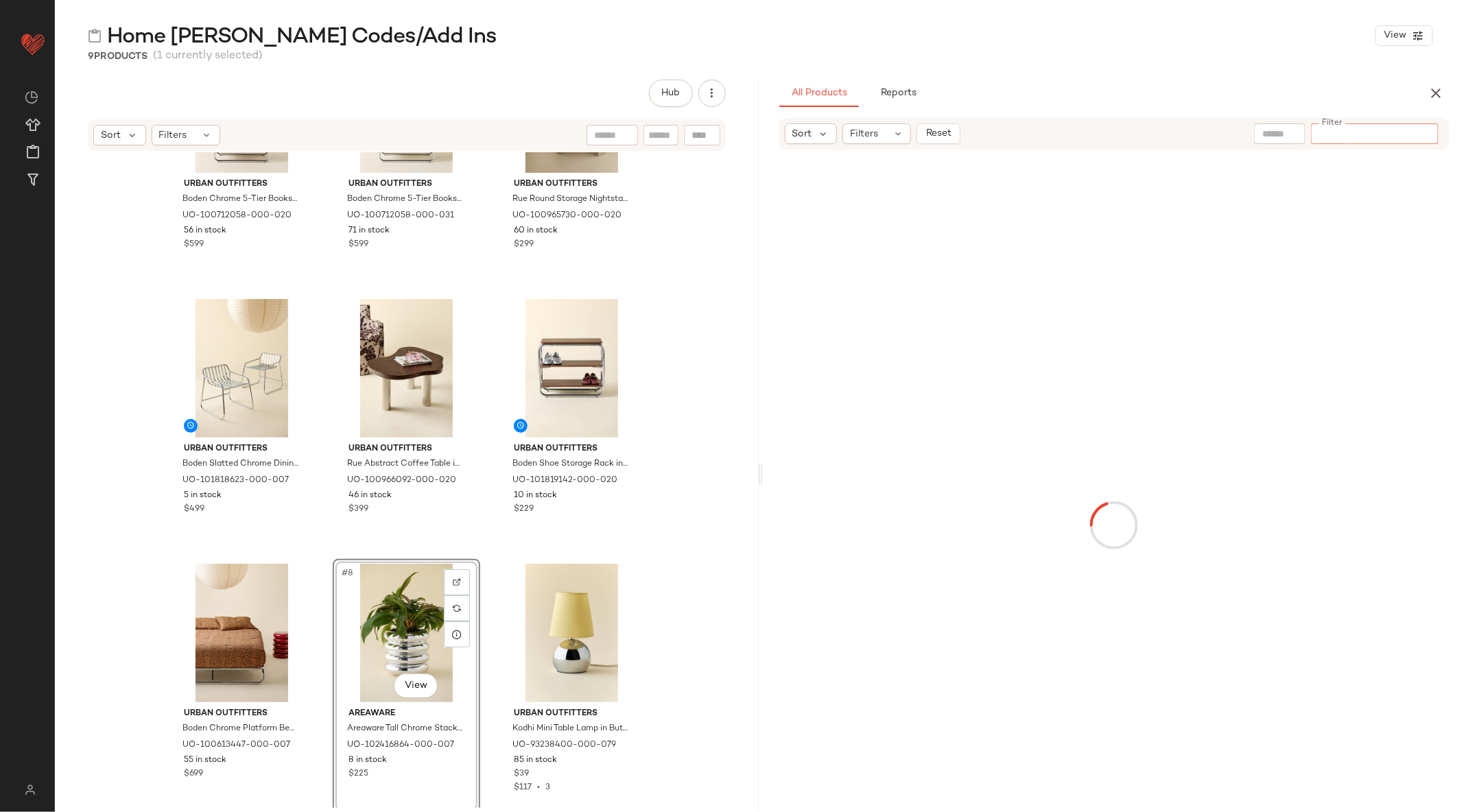
paste input "*********"
type input "*********"
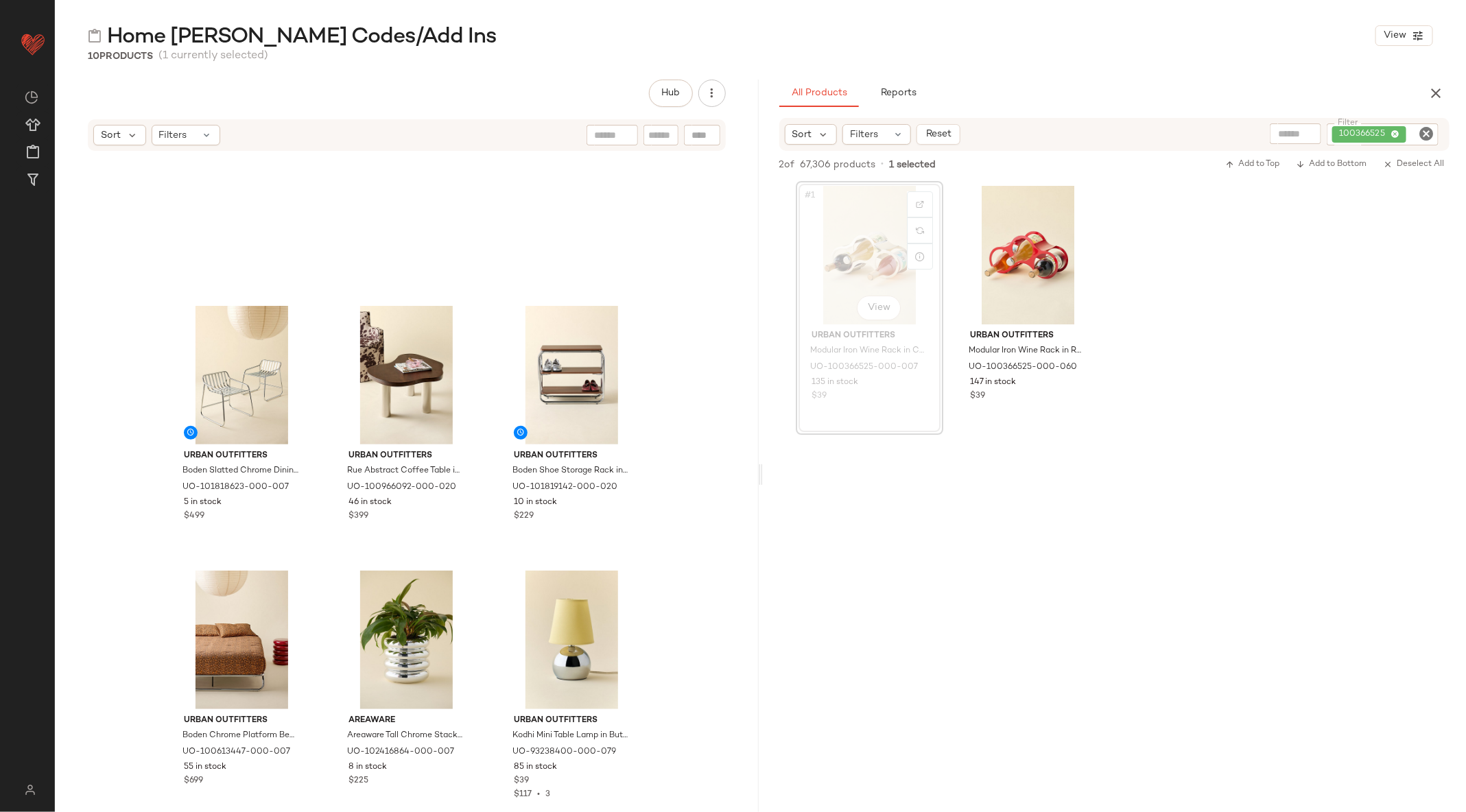
scroll to position [406, 0]
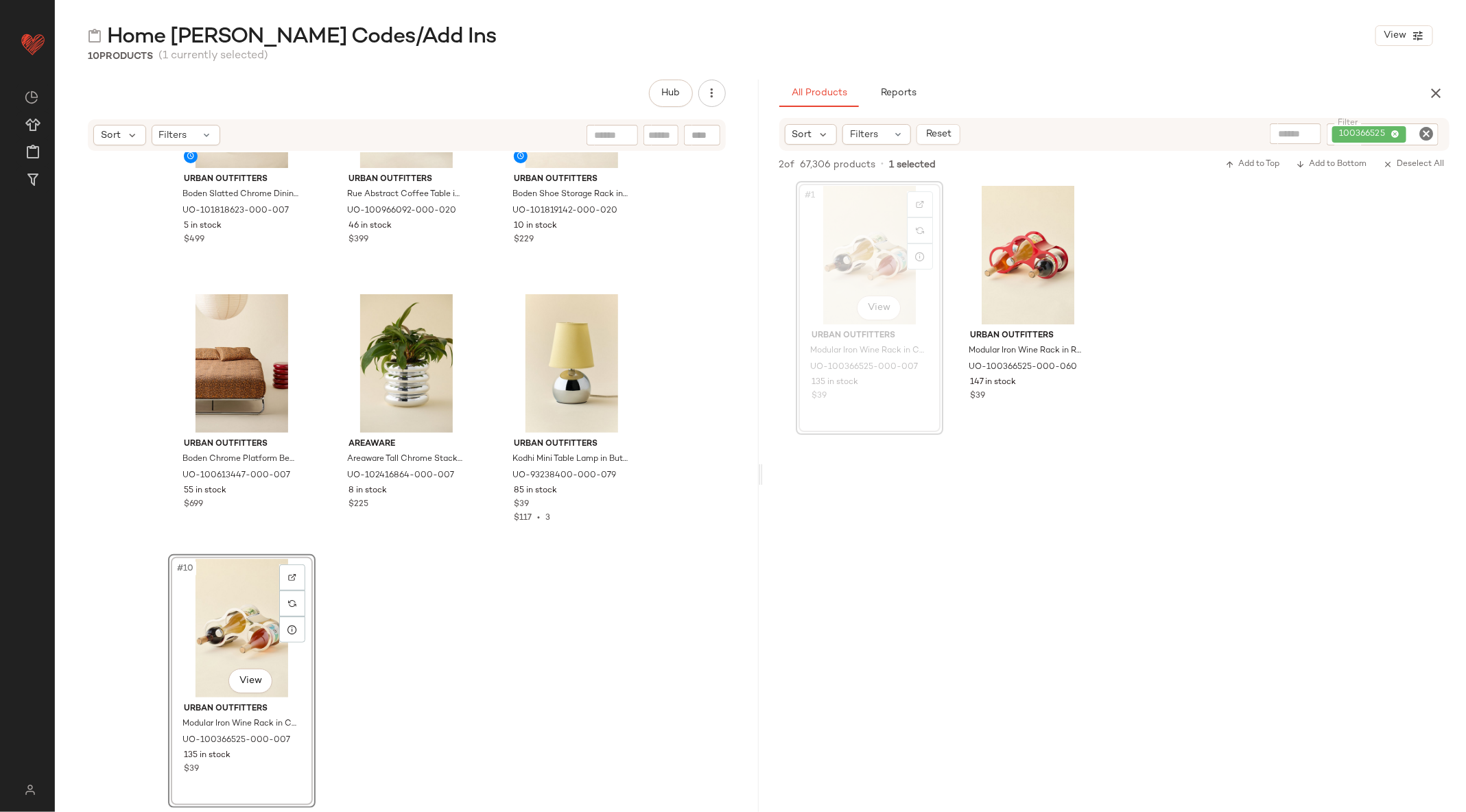
drag, startPoint x: 874, startPoint y: 247, endPoint x: 936, endPoint y: 7, distance: 247.9
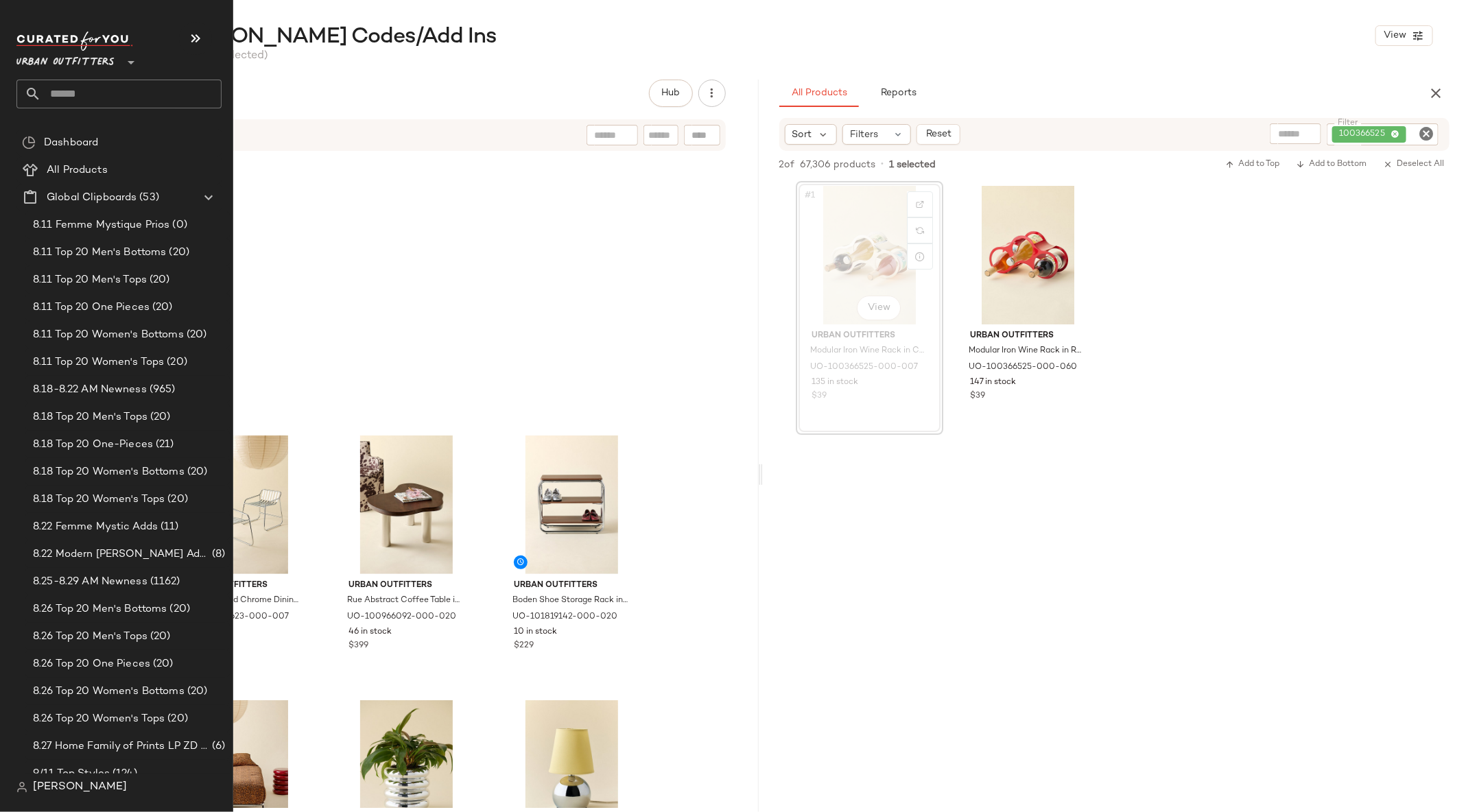
scroll to position [406, 0]
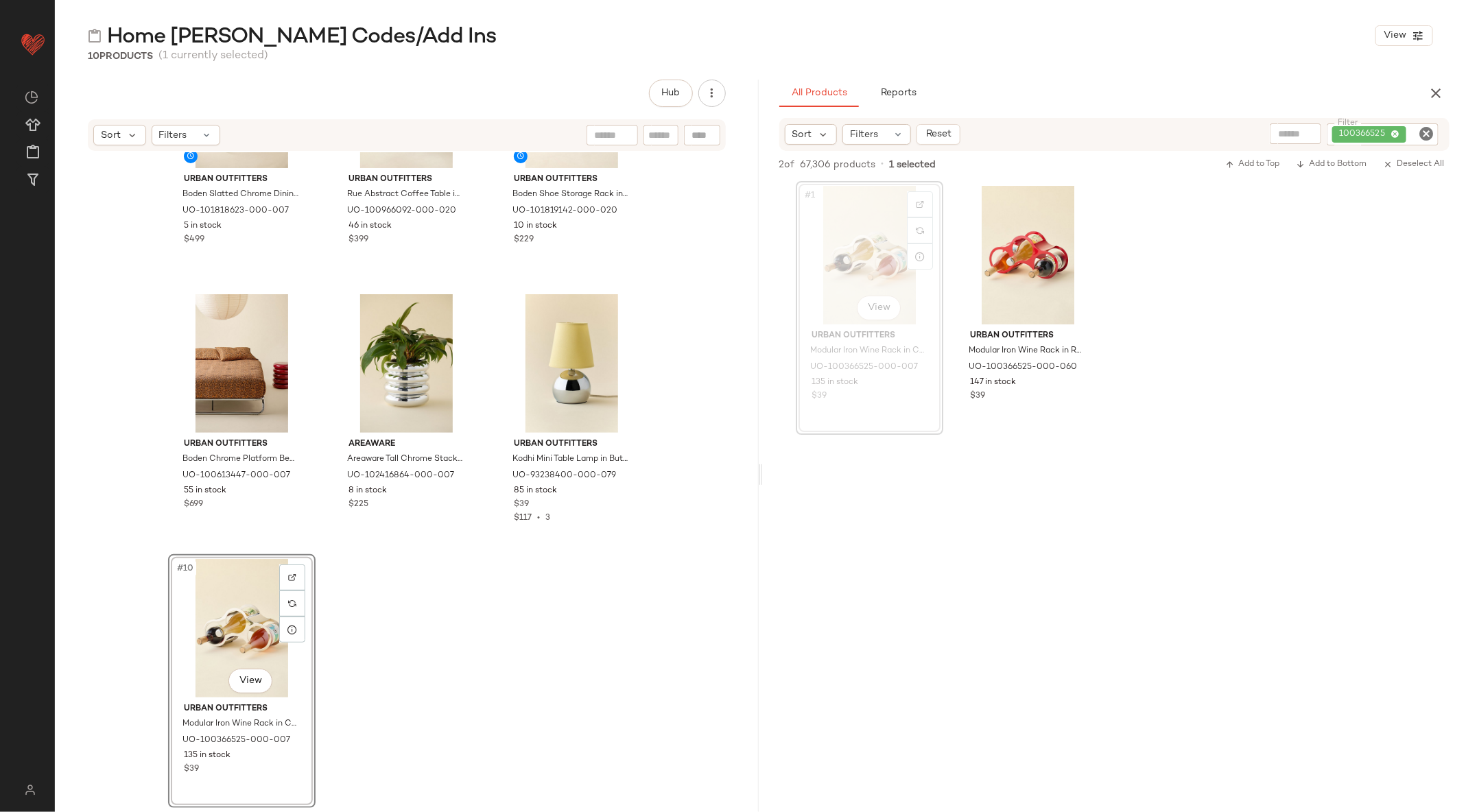
click at [1429, 140] on icon "Clear Filter" at bounding box center [1426, 133] width 16 height 16
paste input "********"
type input "********"
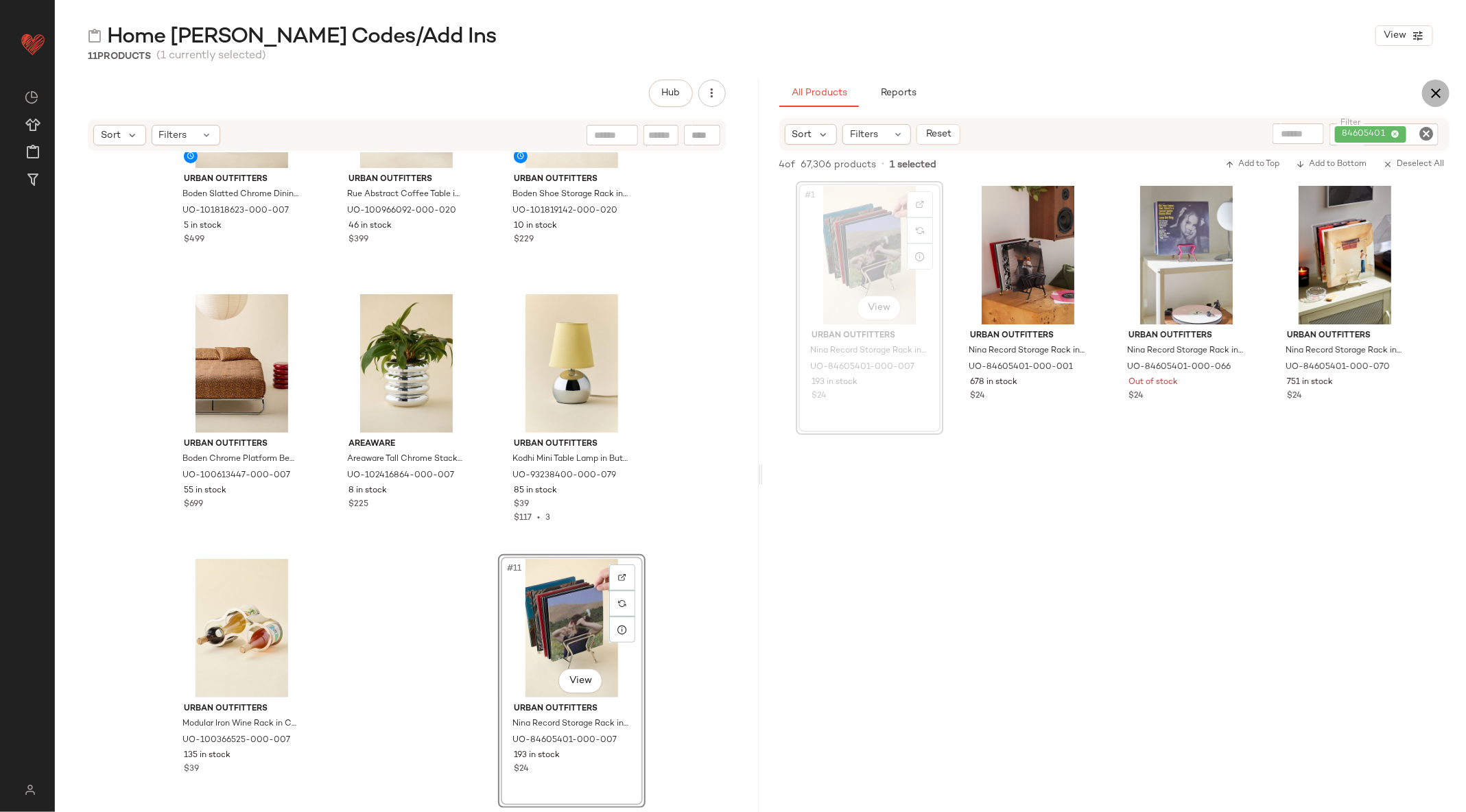
click at [1426, 92] on button "button" at bounding box center [1435, 93] width 27 height 27
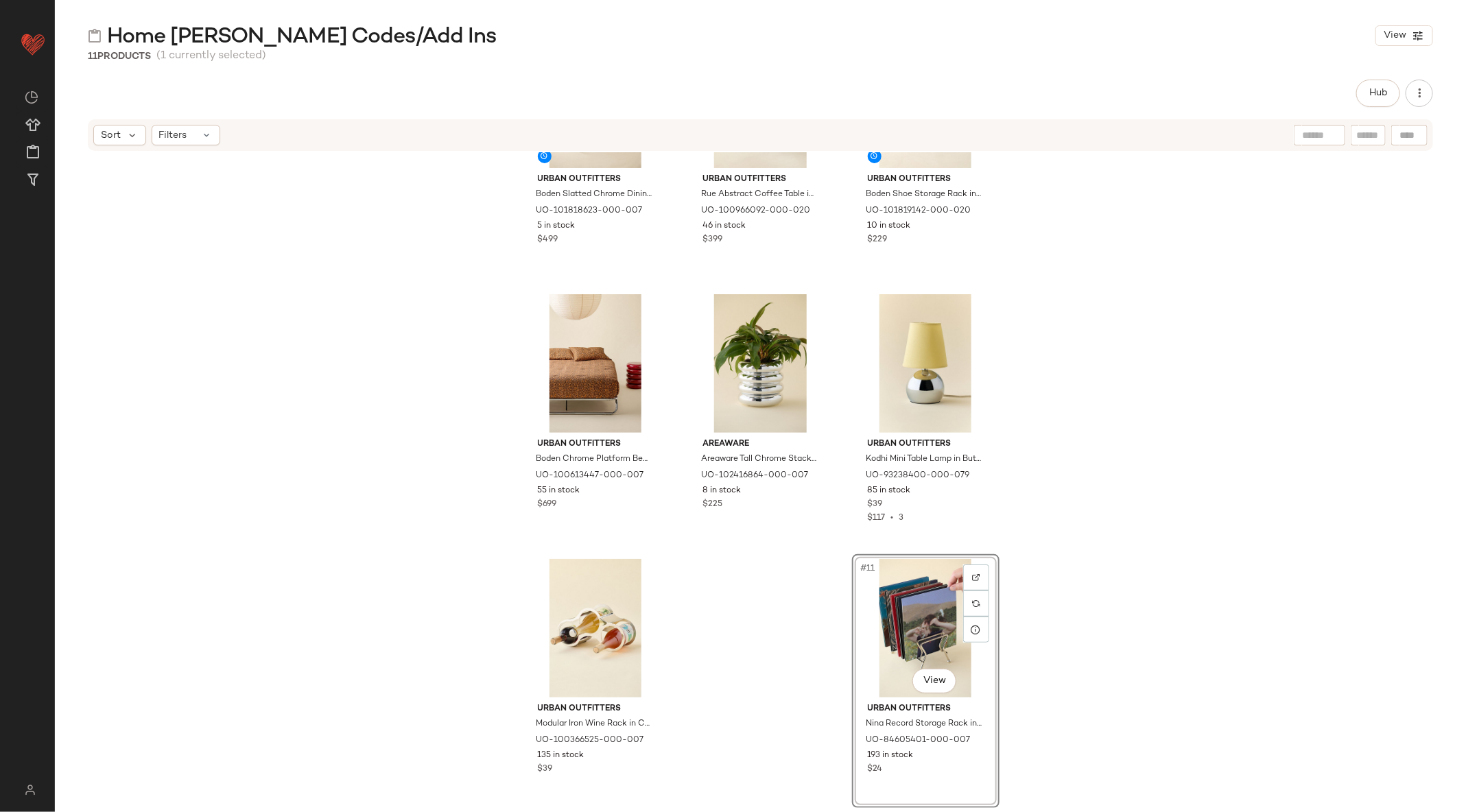
click at [919, 618] on div "#11 View" at bounding box center [926, 628] width 138 height 139
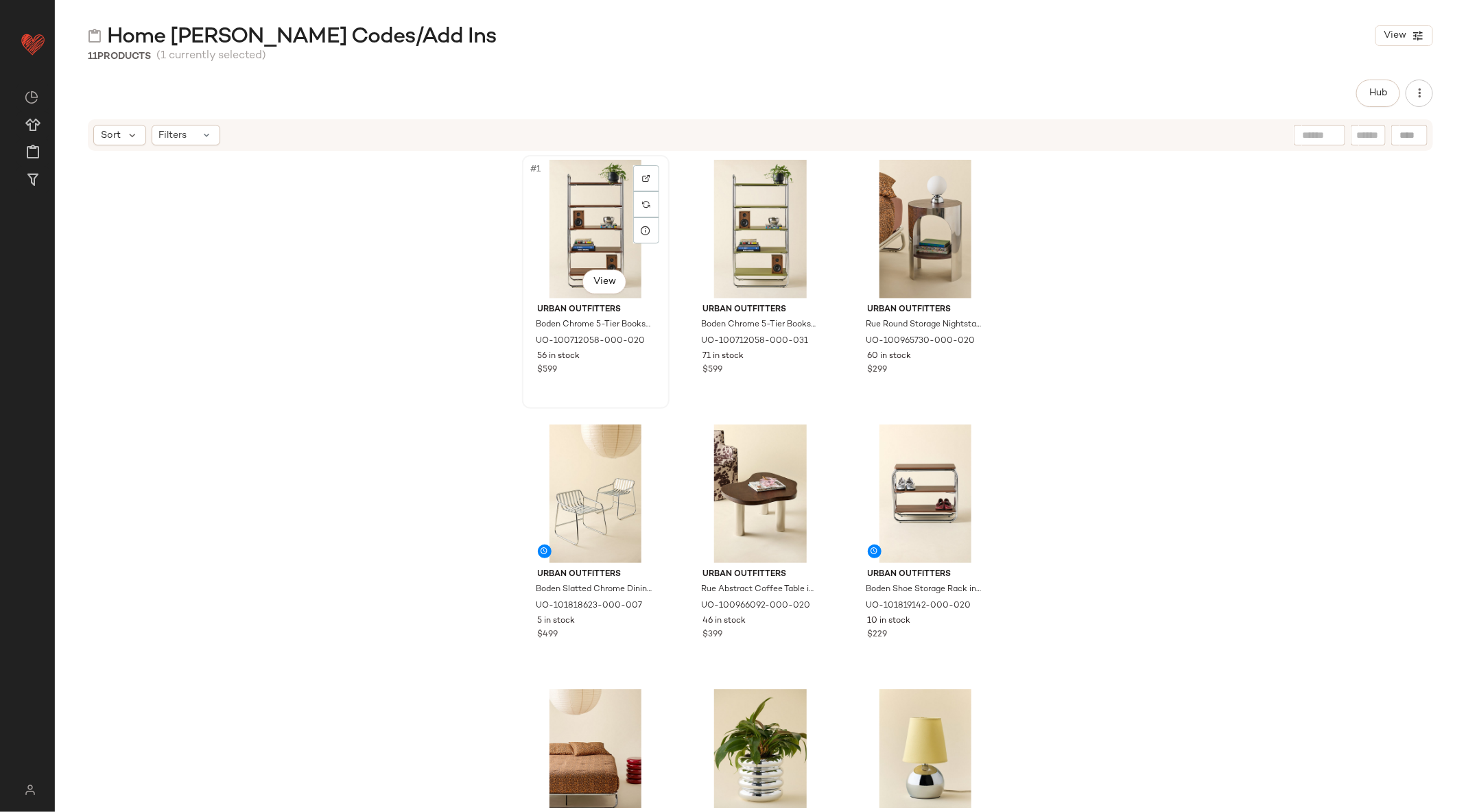
click at [571, 192] on div "#1 View" at bounding box center [596, 229] width 138 height 139
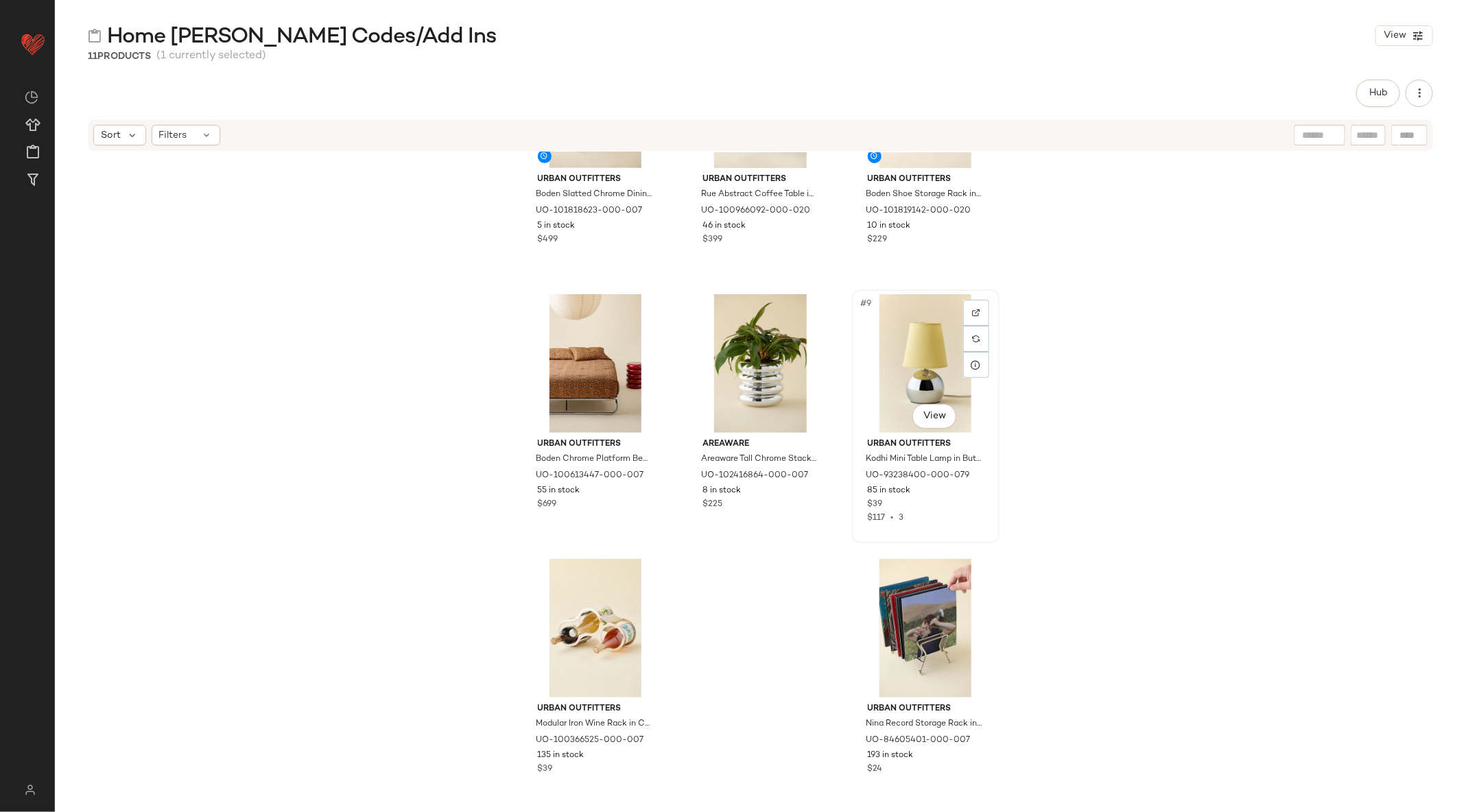
scroll to position [406, 0]
click at [932, 601] on div "#11 View" at bounding box center [926, 628] width 138 height 139
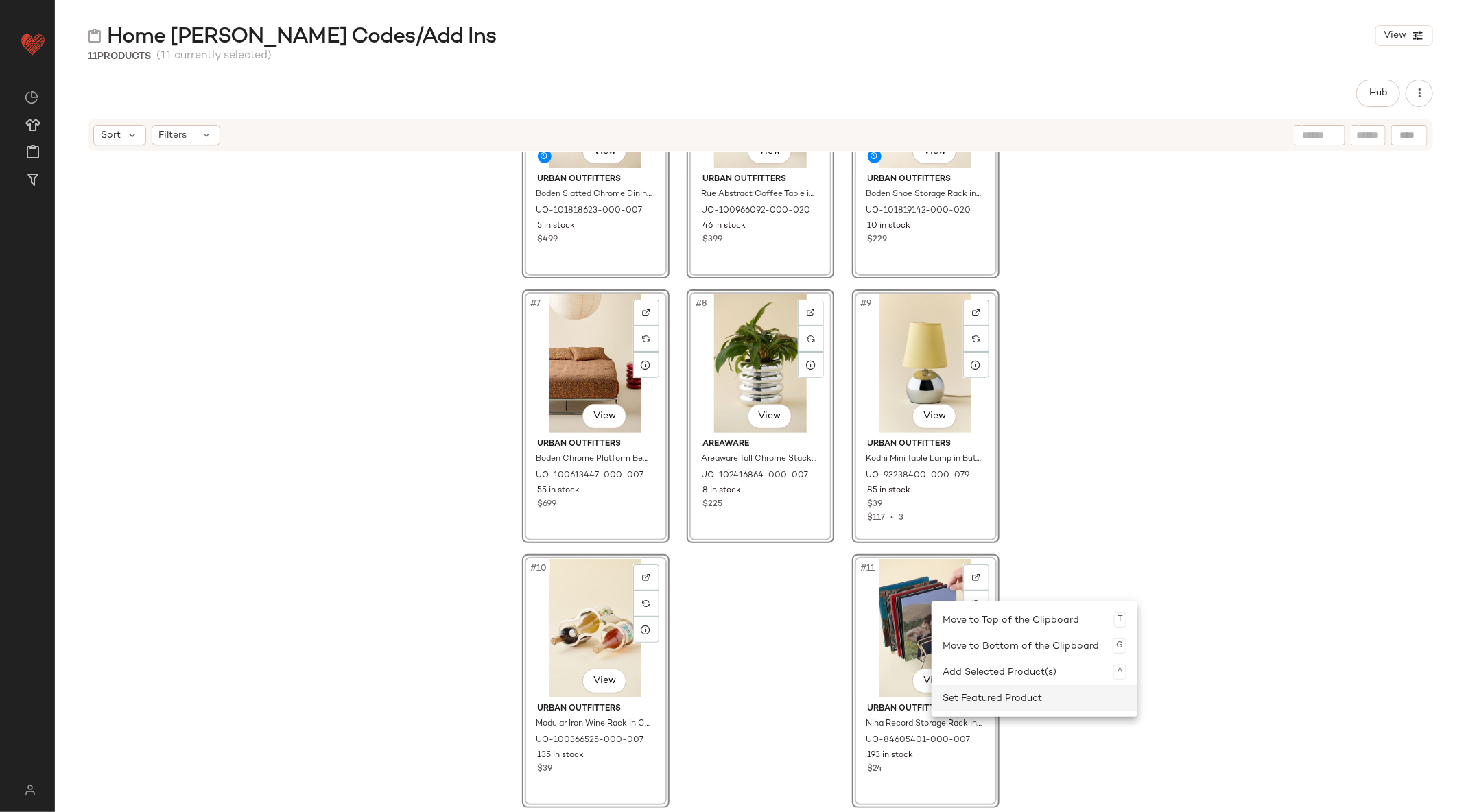
click at [992, 691] on div "Set Featured Product" at bounding box center [1034, 698] width 184 height 26
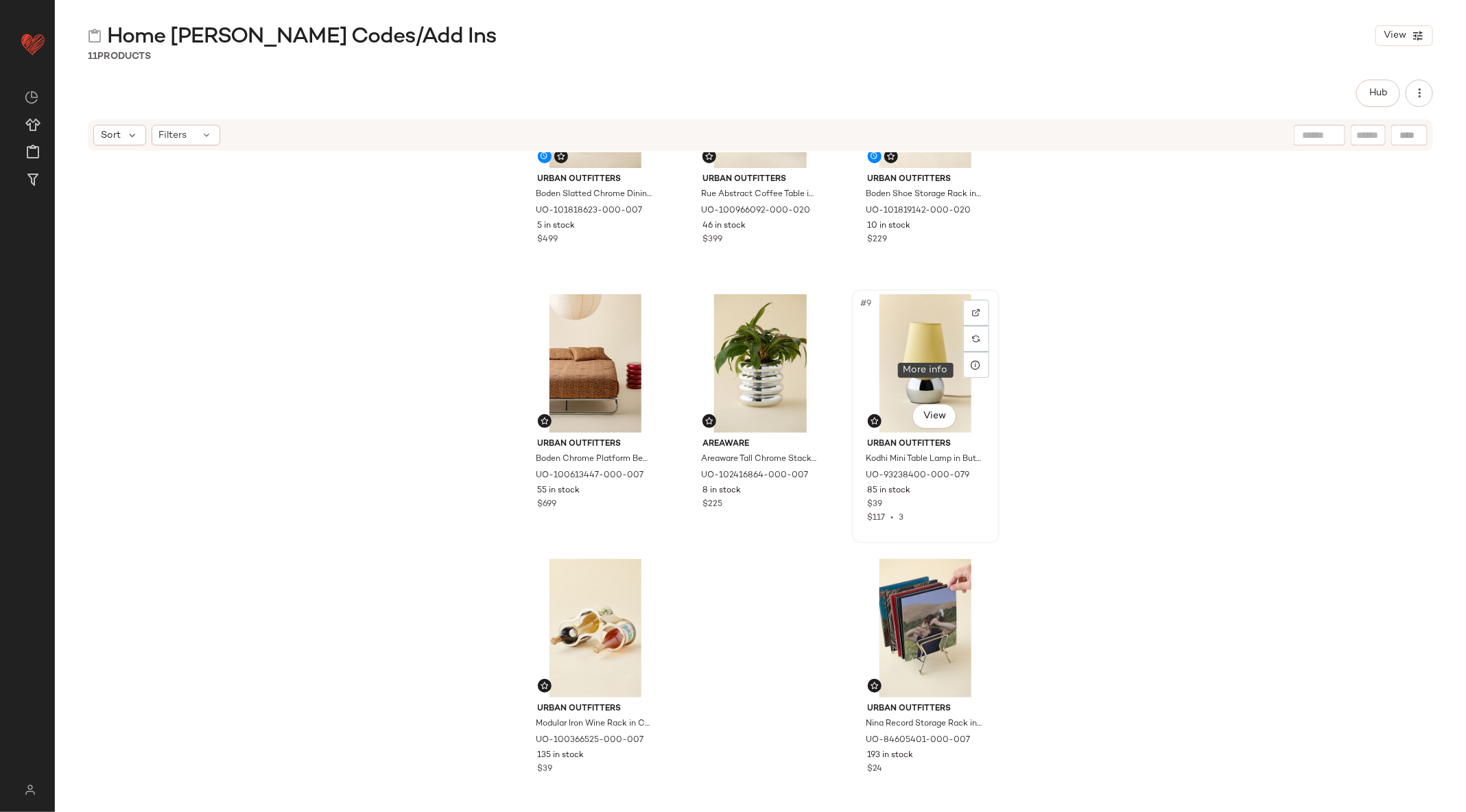
scroll to position [0, 0]
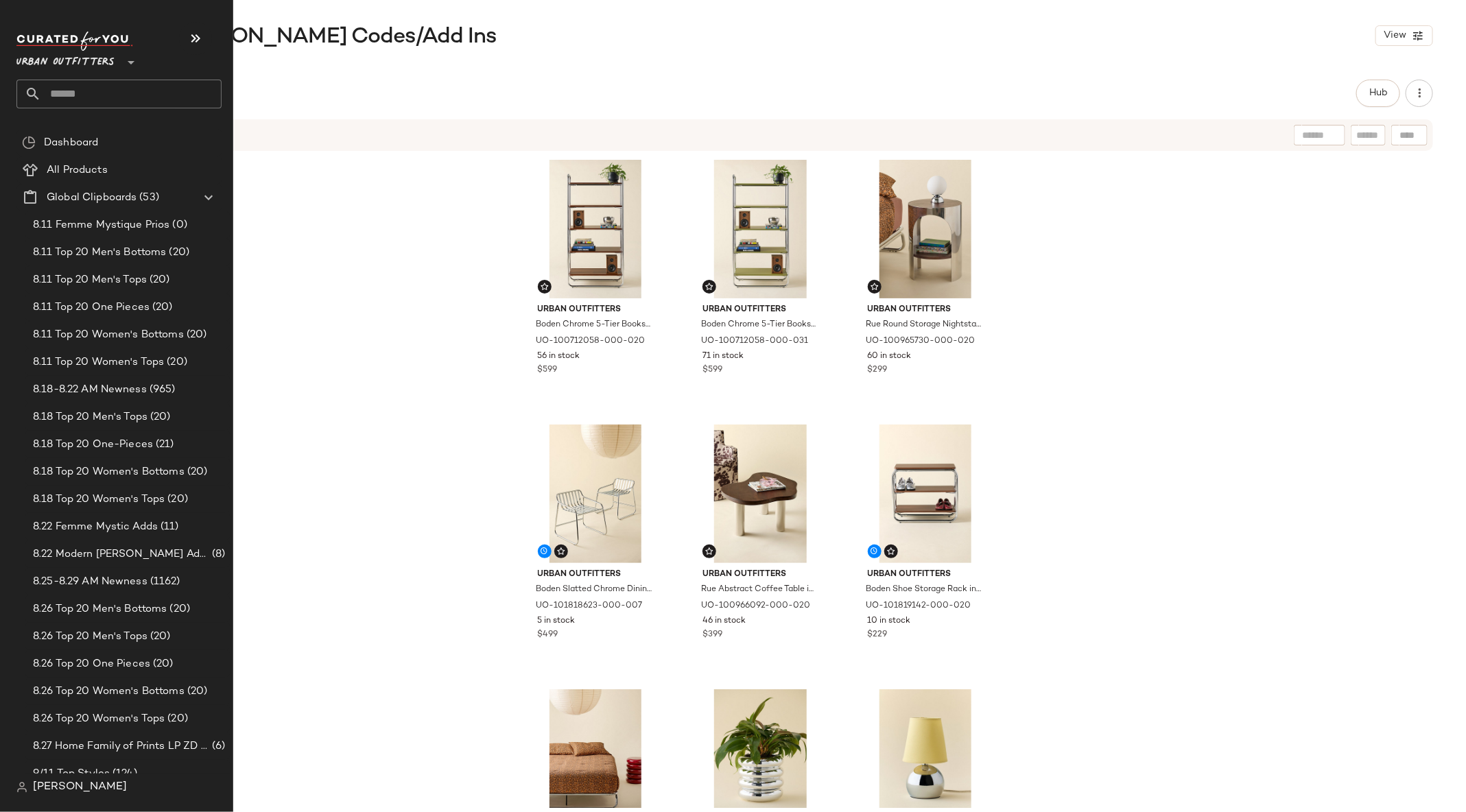
click at [91, 87] on input "text" at bounding box center [131, 94] width 181 height 29
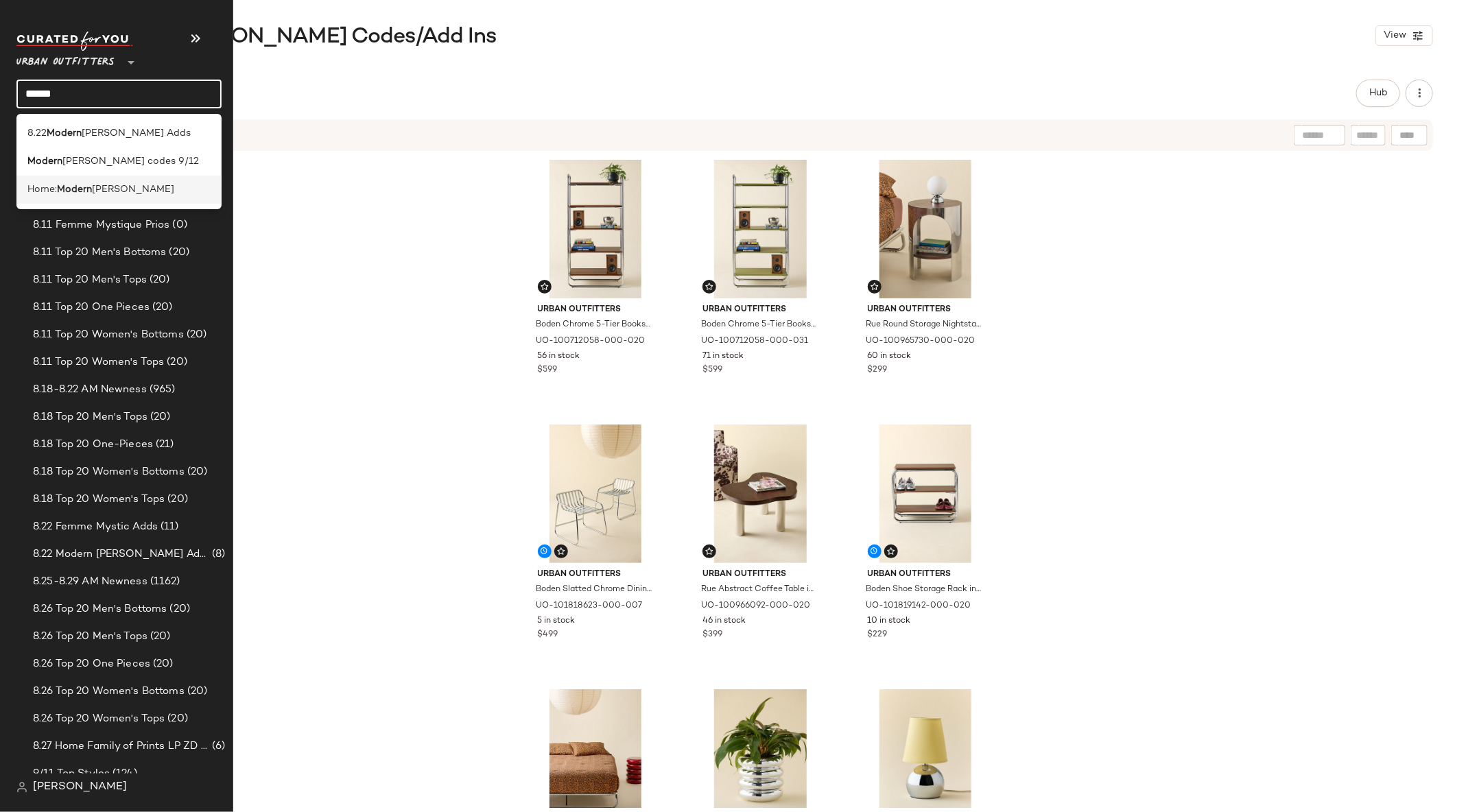
type input "******"
click at [140, 189] on div "Home: Modern Moody" at bounding box center [119, 189] width 183 height 15
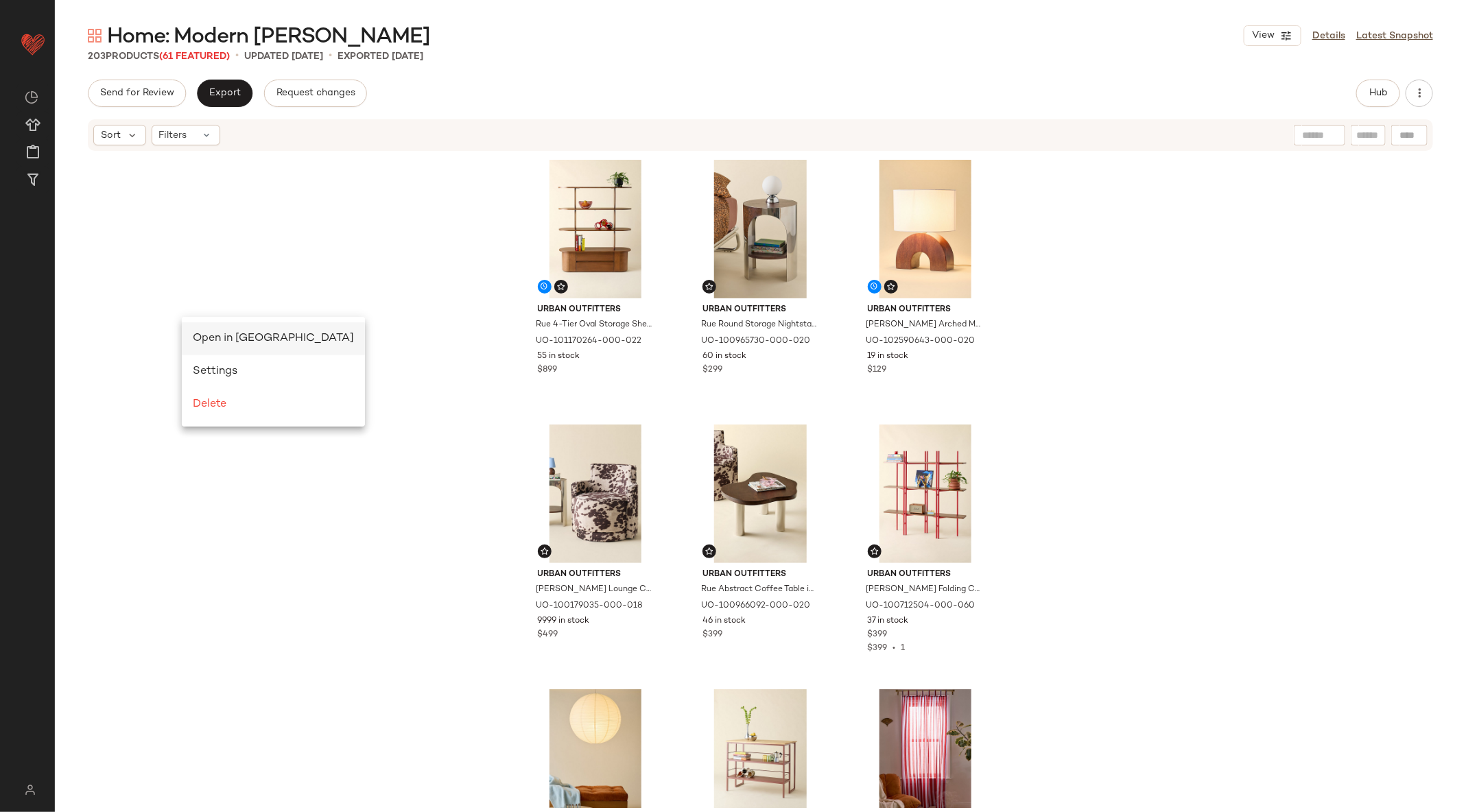
click at [213, 334] on span "Open in [GEOGRAPHIC_DATA]" at bounding box center [274, 338] width 161 height 12
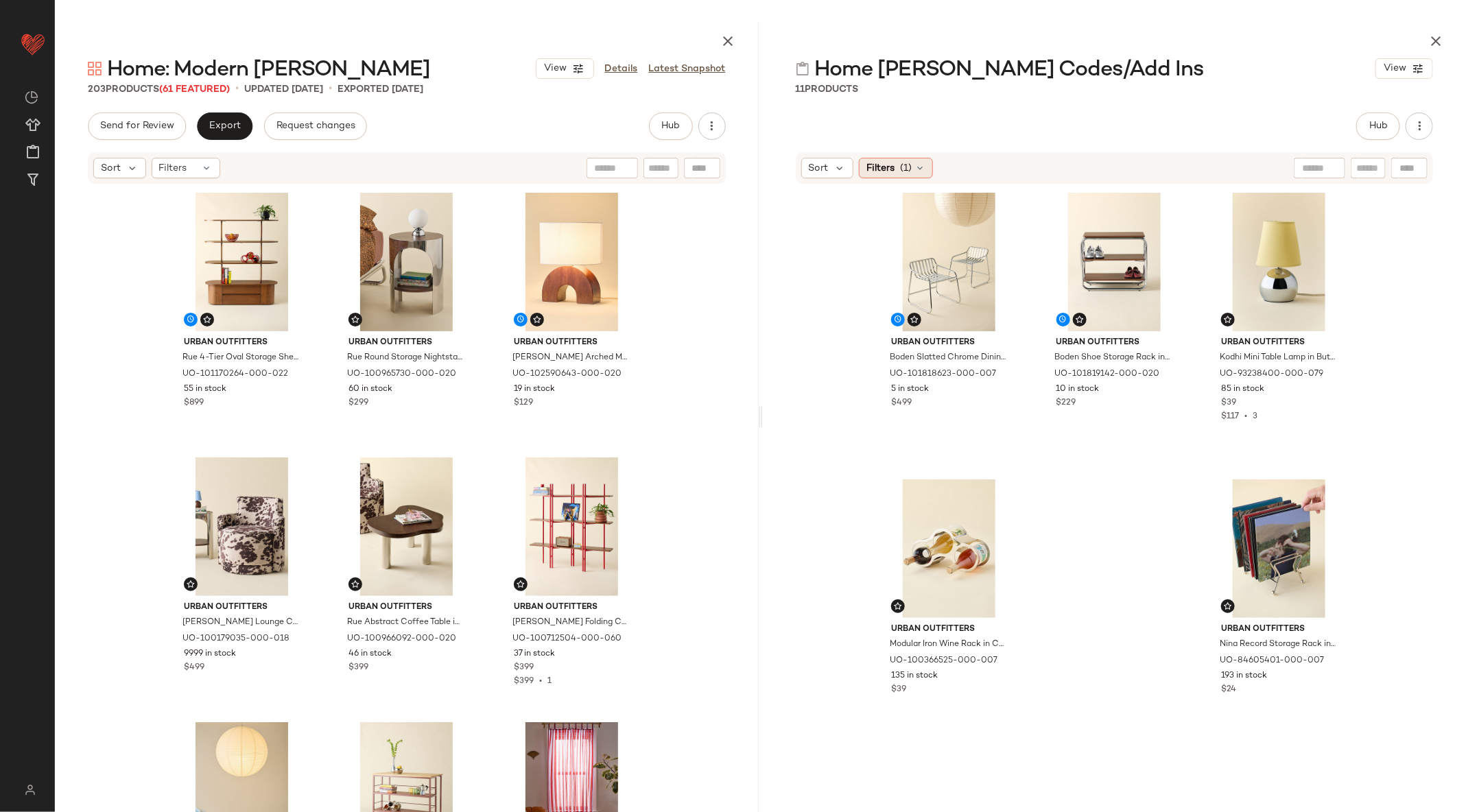
click at [891, 167] on span "Filters" at bounding box center [881, 168] width 28 height 15
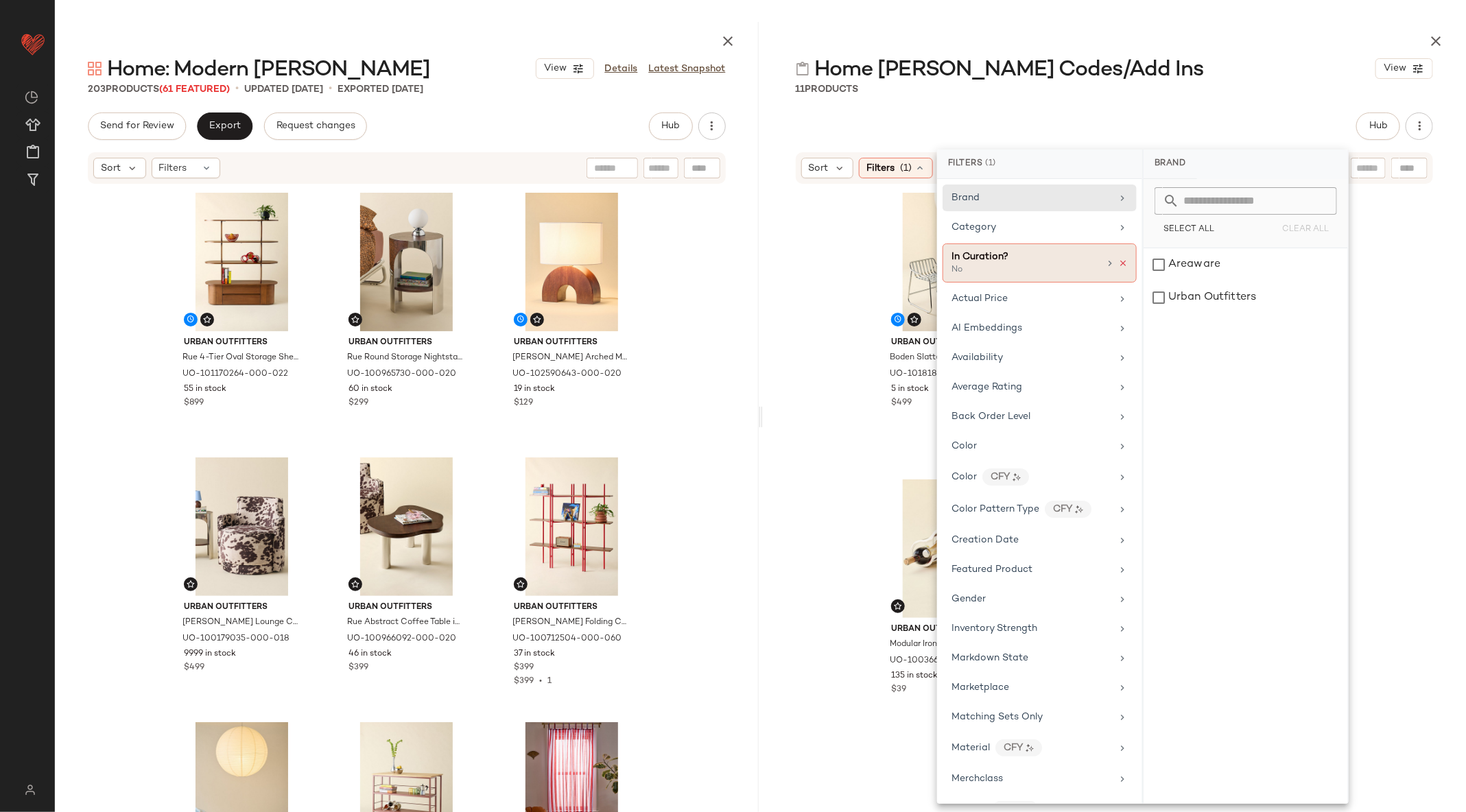
click at [1120, 261] on icon at bounding box center [1123, 263] width 9 height 9
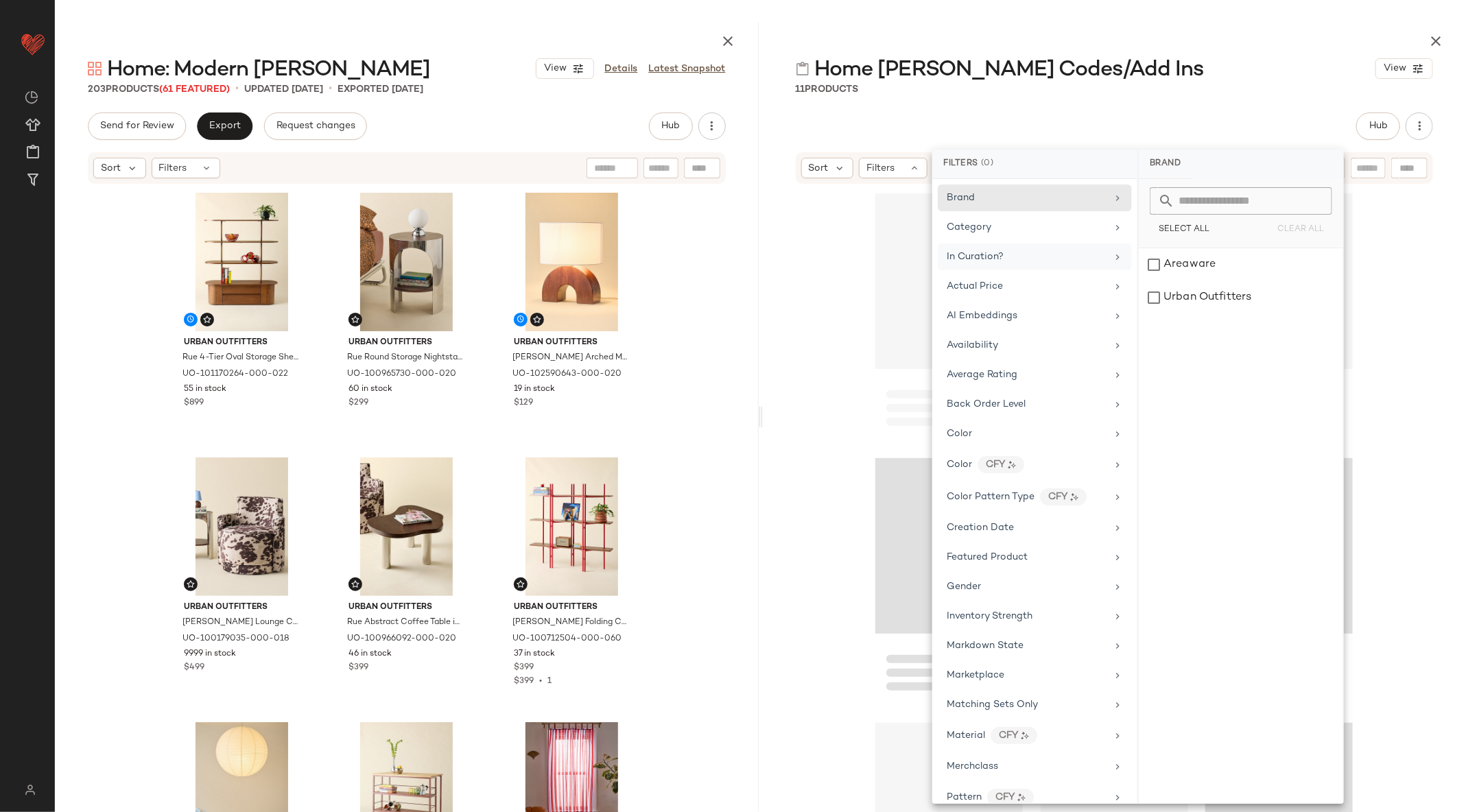
scroll to position [405, 0]
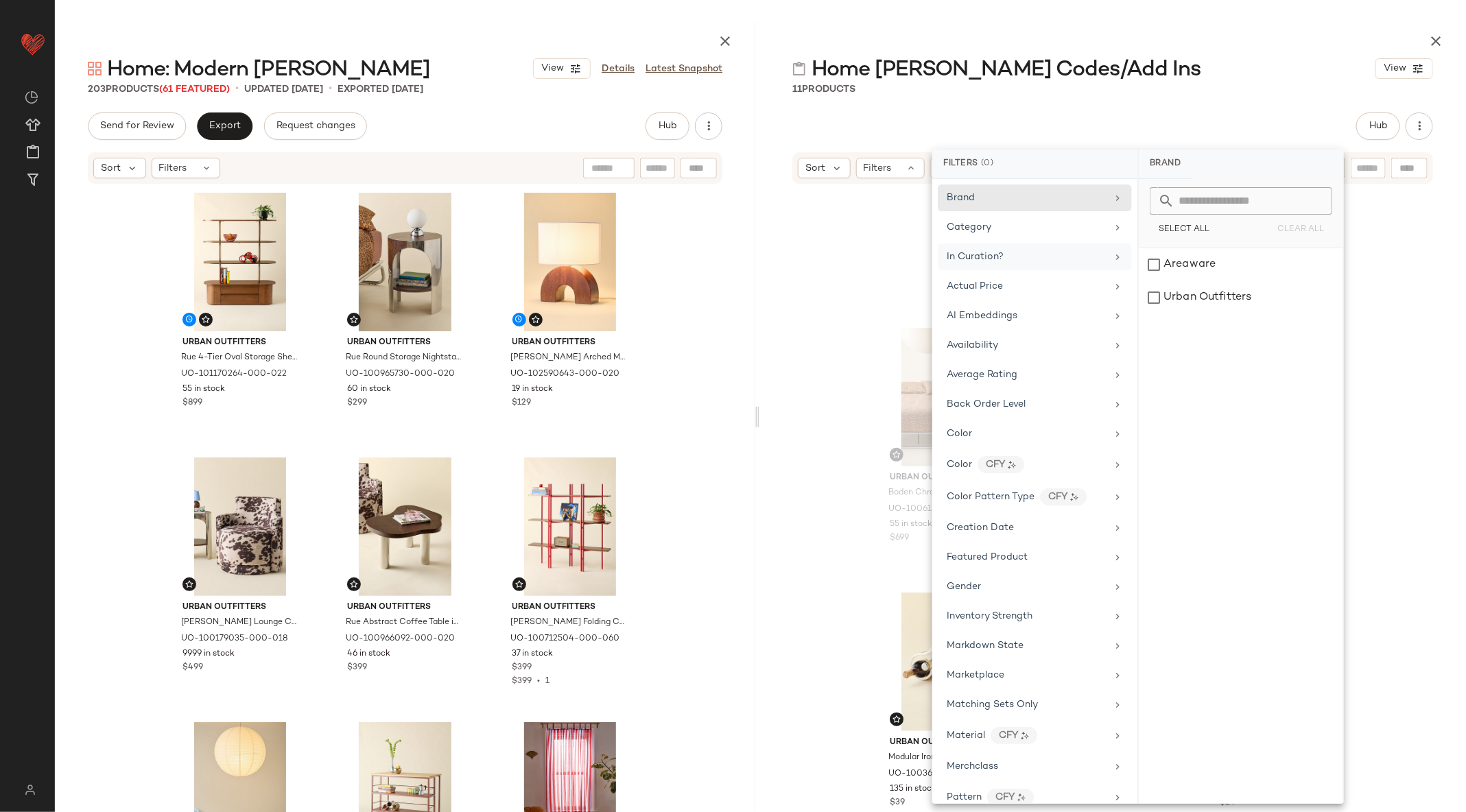
click at [759, 407] on div at bounding box center [757, 416] width 5 height 790
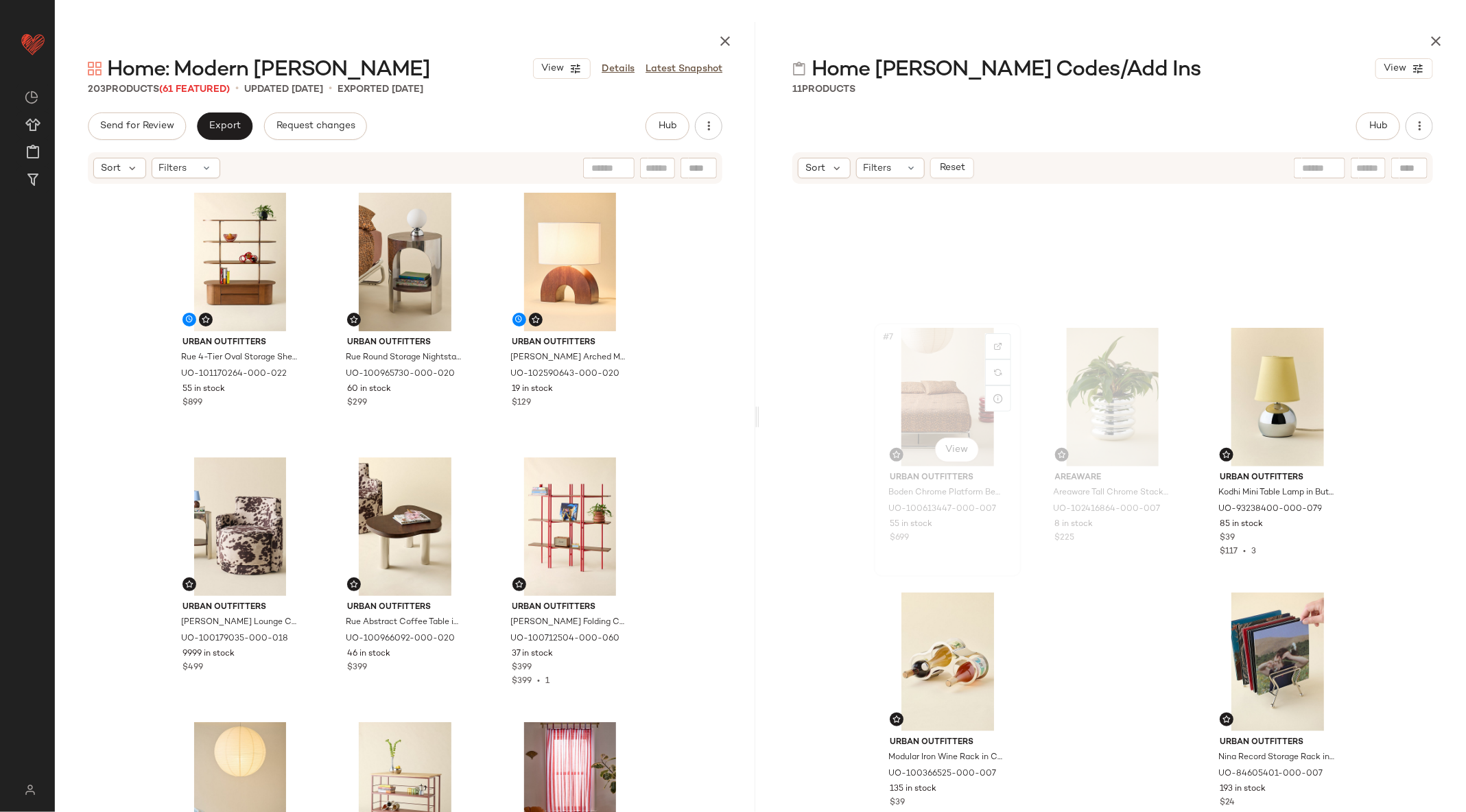
scroll to position [0, 0]
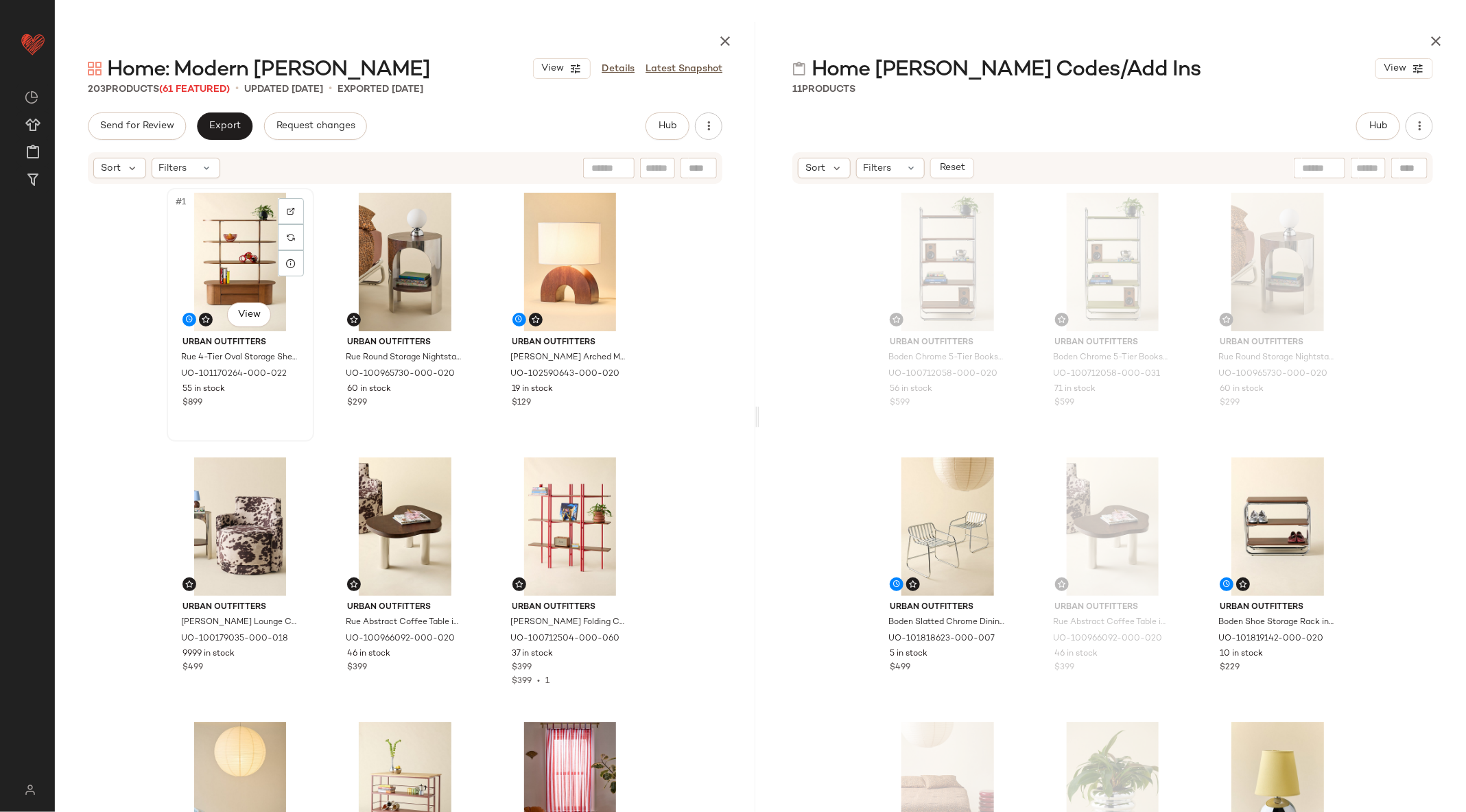
click at [243, 270] on div "#1 View" at bounding box center [240, 262] width 138 height 139
click at [919, 241] on div "#1 View" at bounding box center [948, 262] width 138 height 139
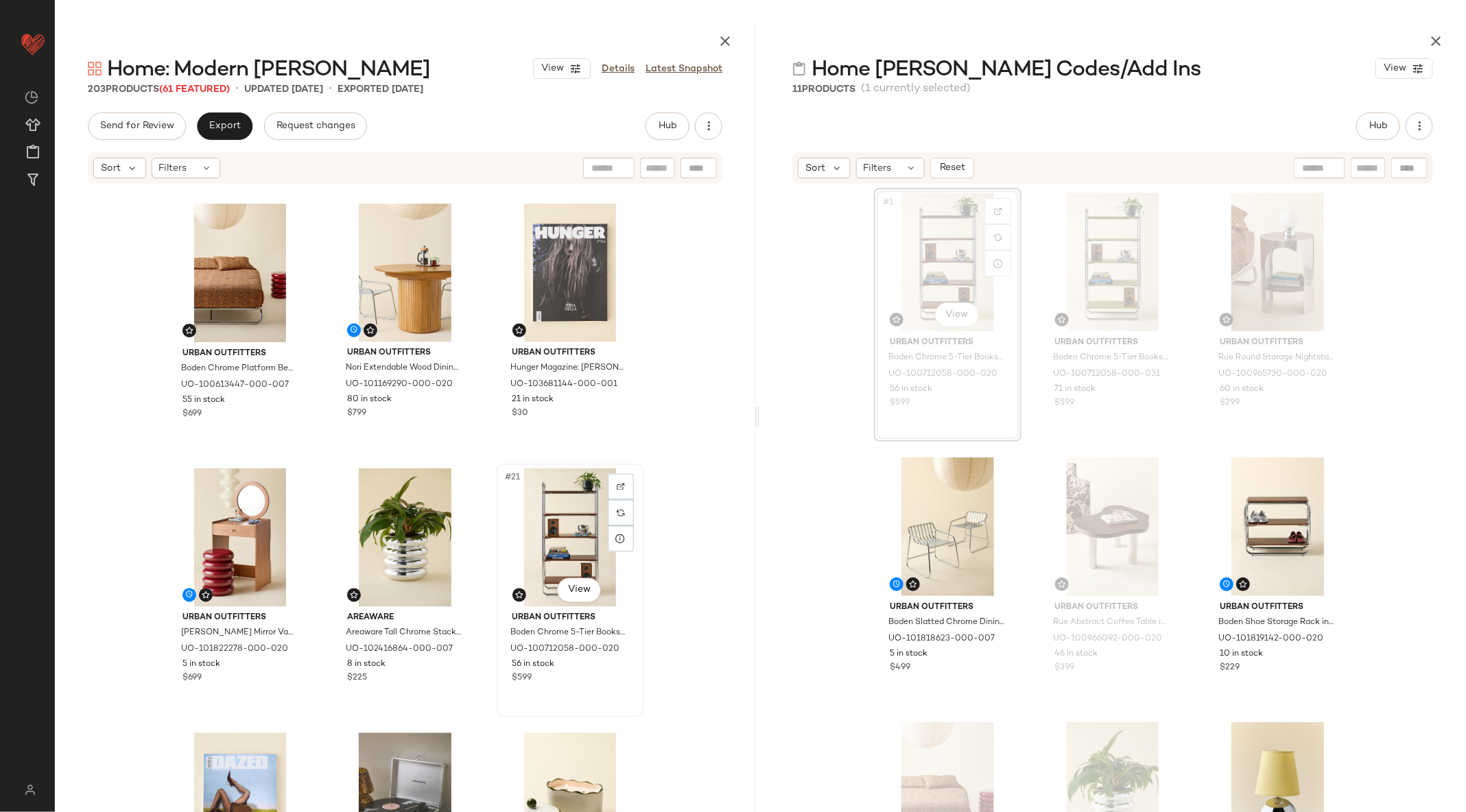
click at [581, 515] on div "#21 View" at bounding box center [571, 537] width 138 height 139
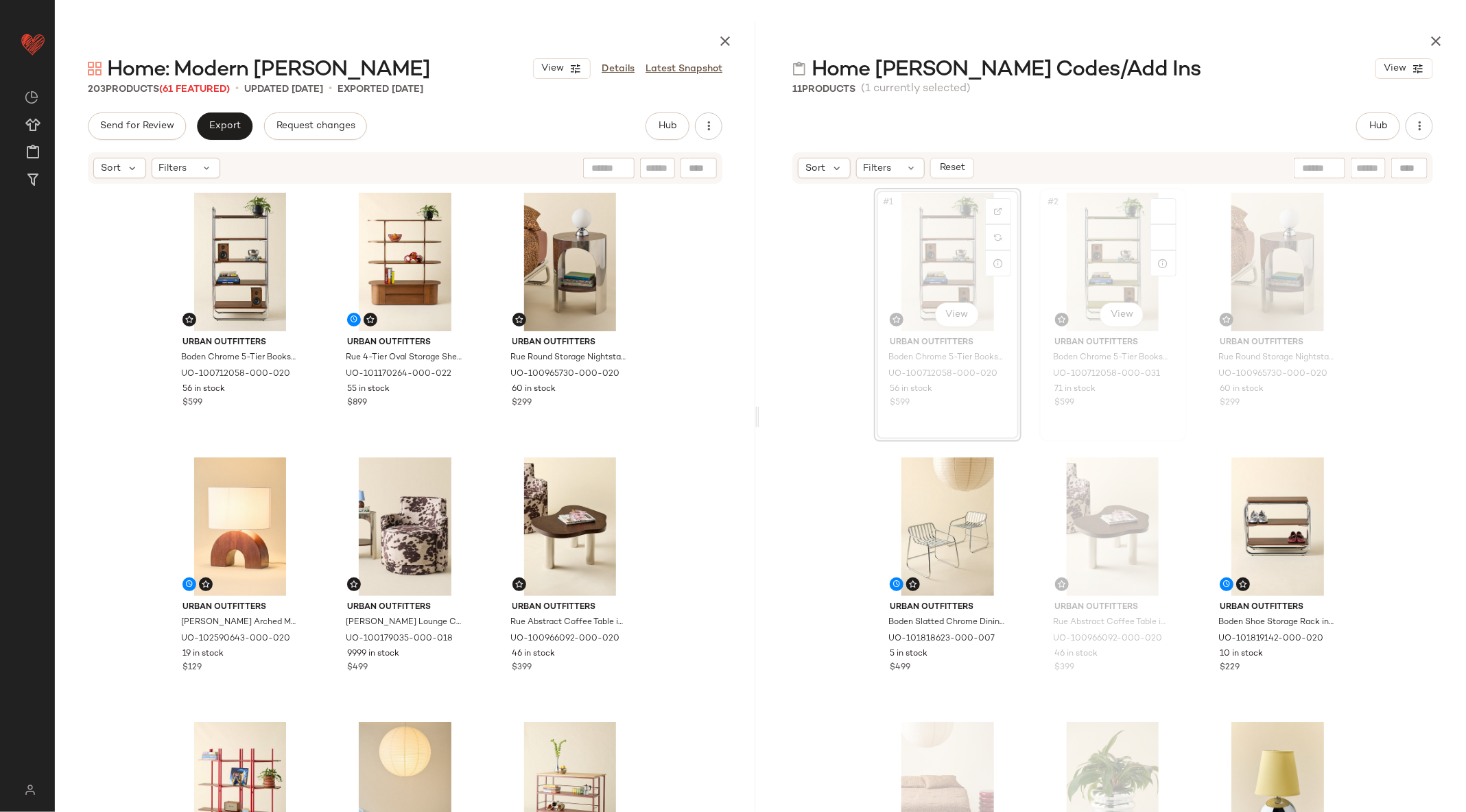
click at [1127, 239] on div "#2 View" at bounding box center [1113, 262] width 138 height 139
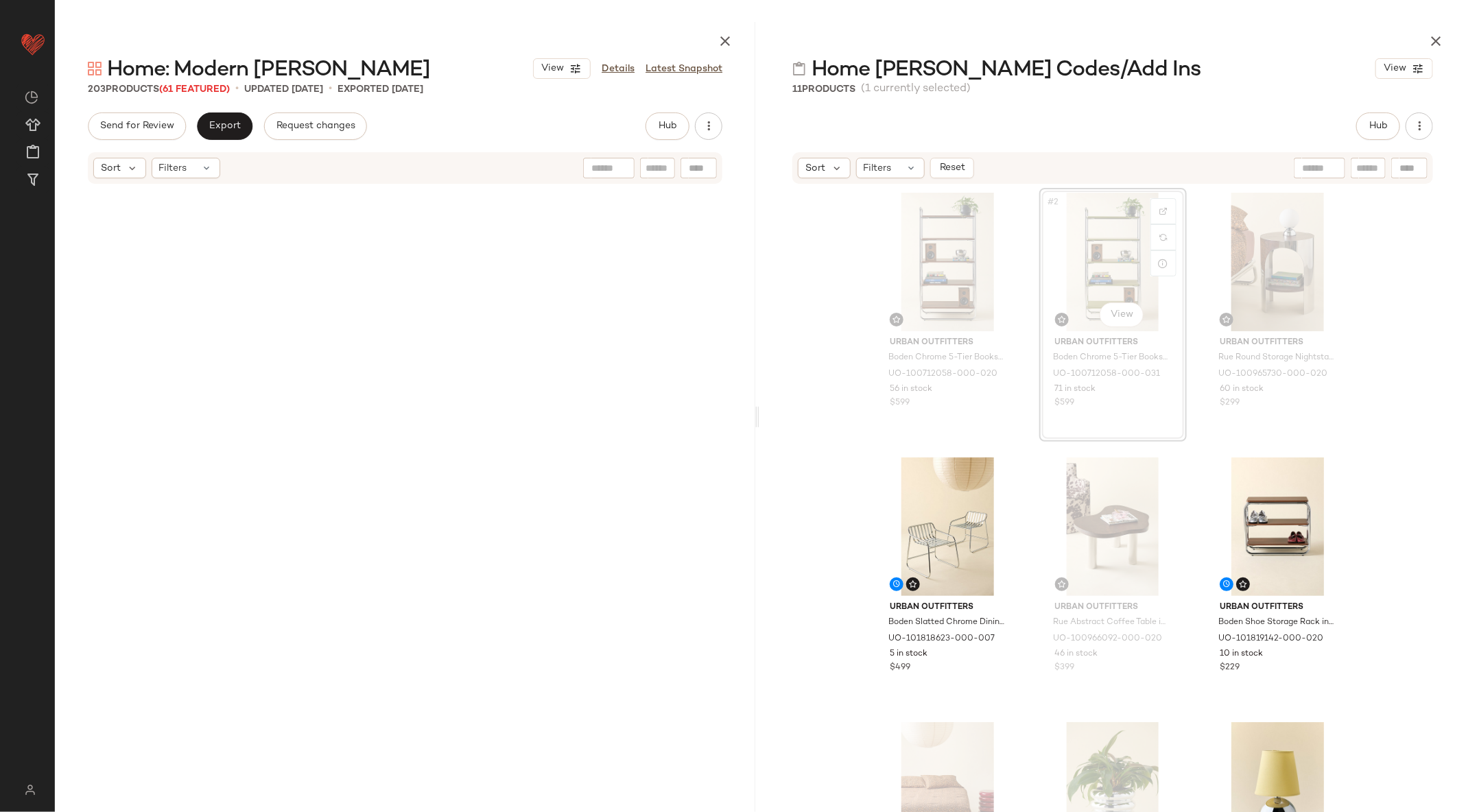
scroll to position [1852, 0]
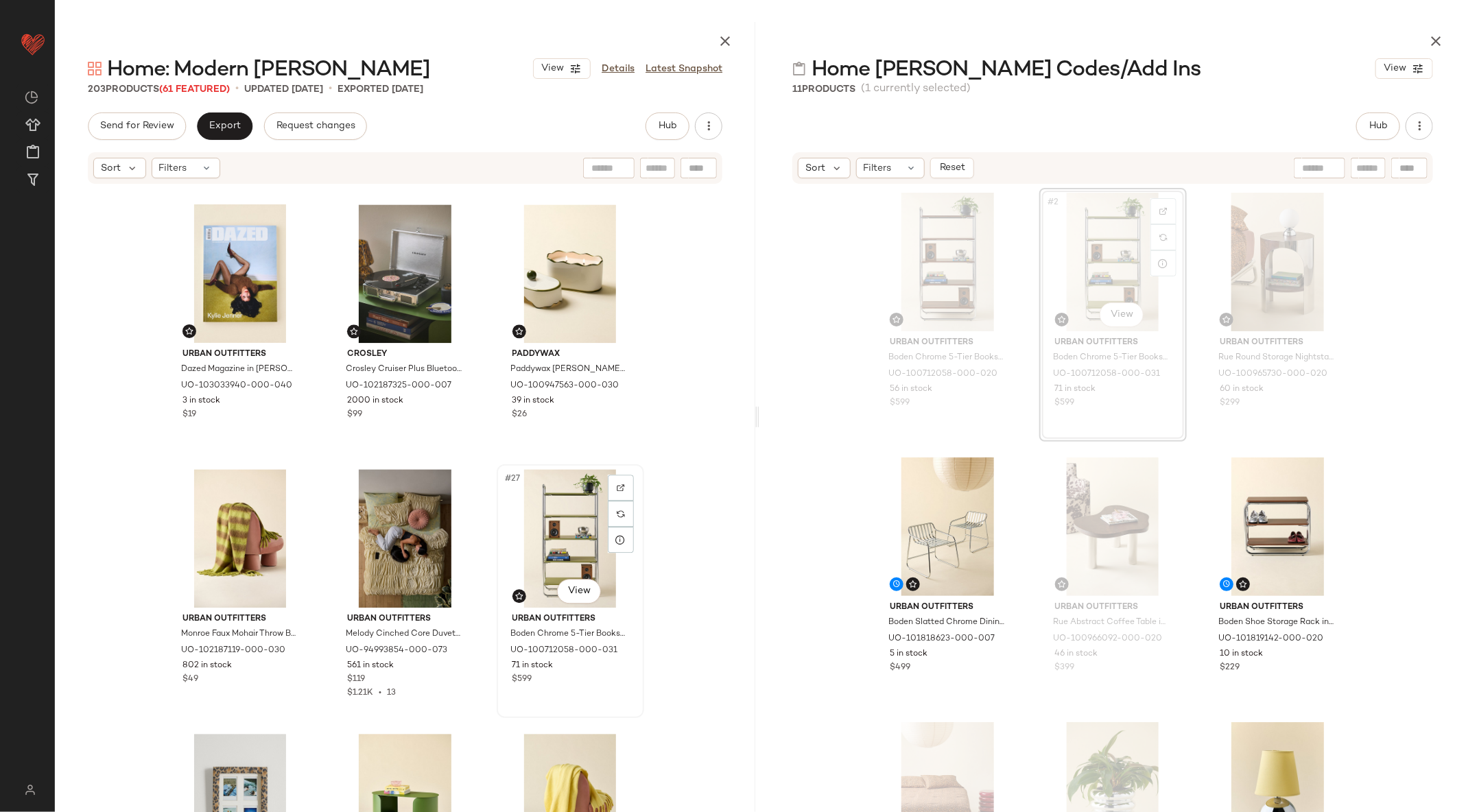
click at [558, 513] on div "#27 View" at bounding box center [571, 538] width 138 height 139
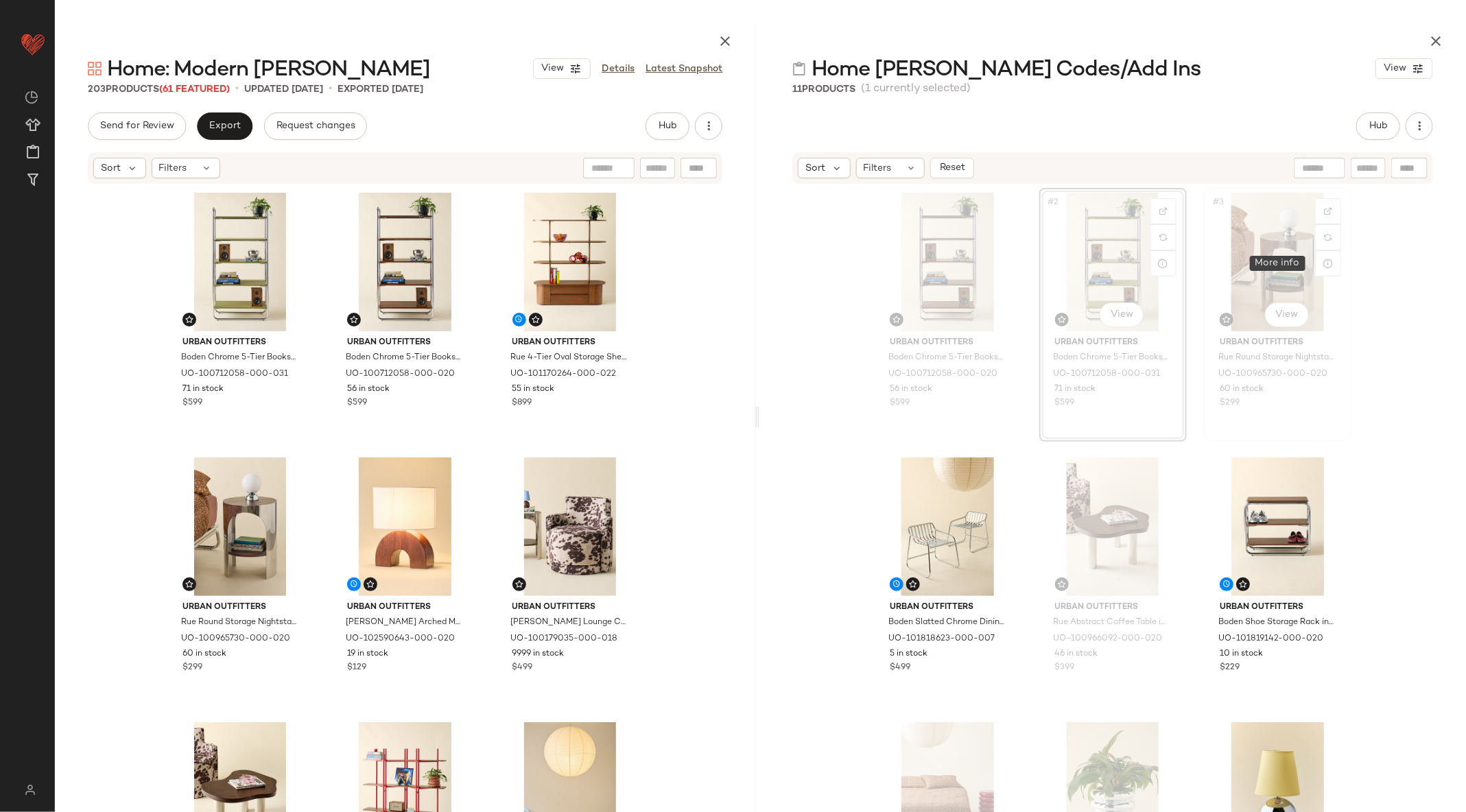
click at [1272, 257] on div "#3 View" at bounding box center [1278, 262] width 138 height 139
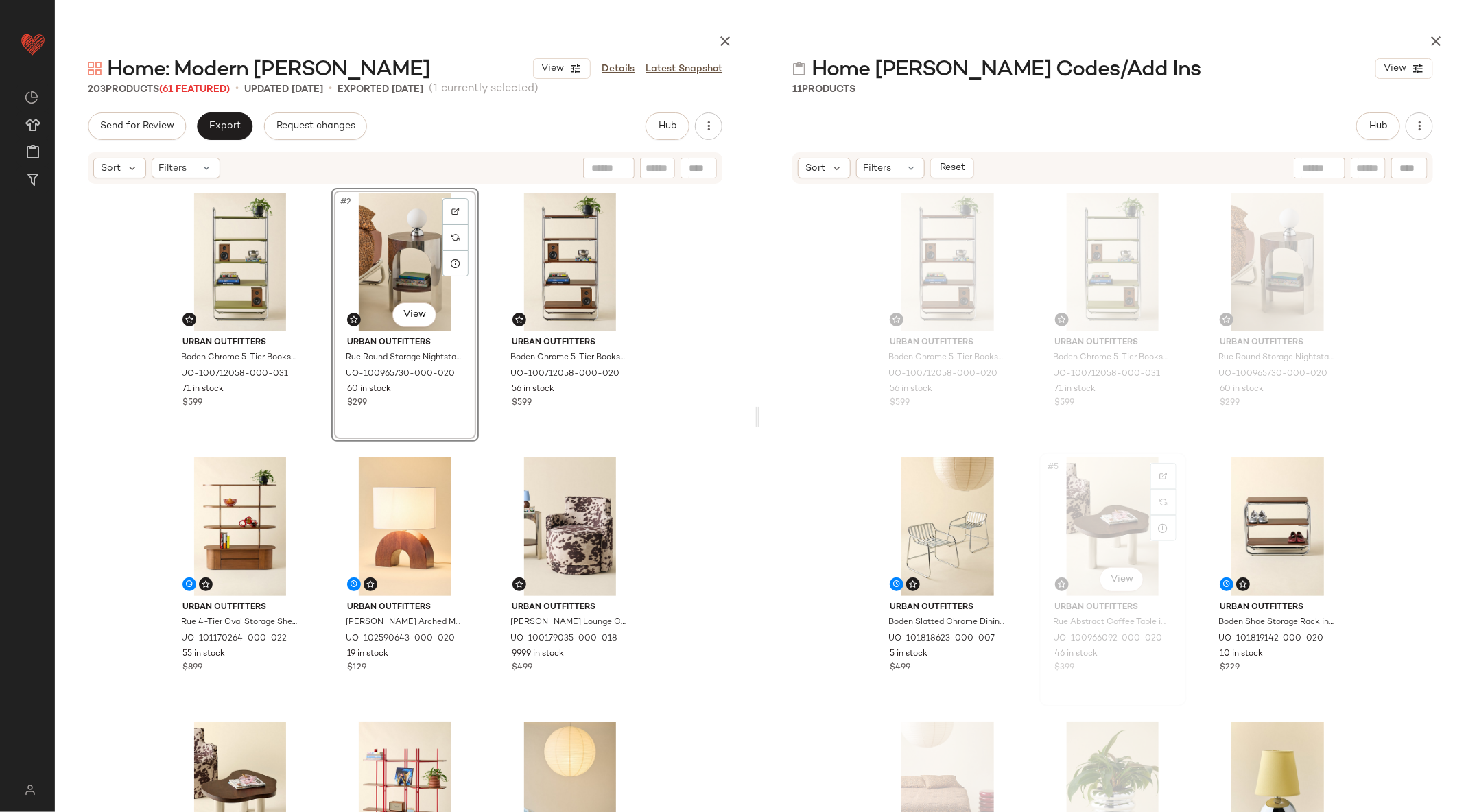
click at [1083, 519] on div "#5 View" at bounding box center [1113, 526] width 138 height 139
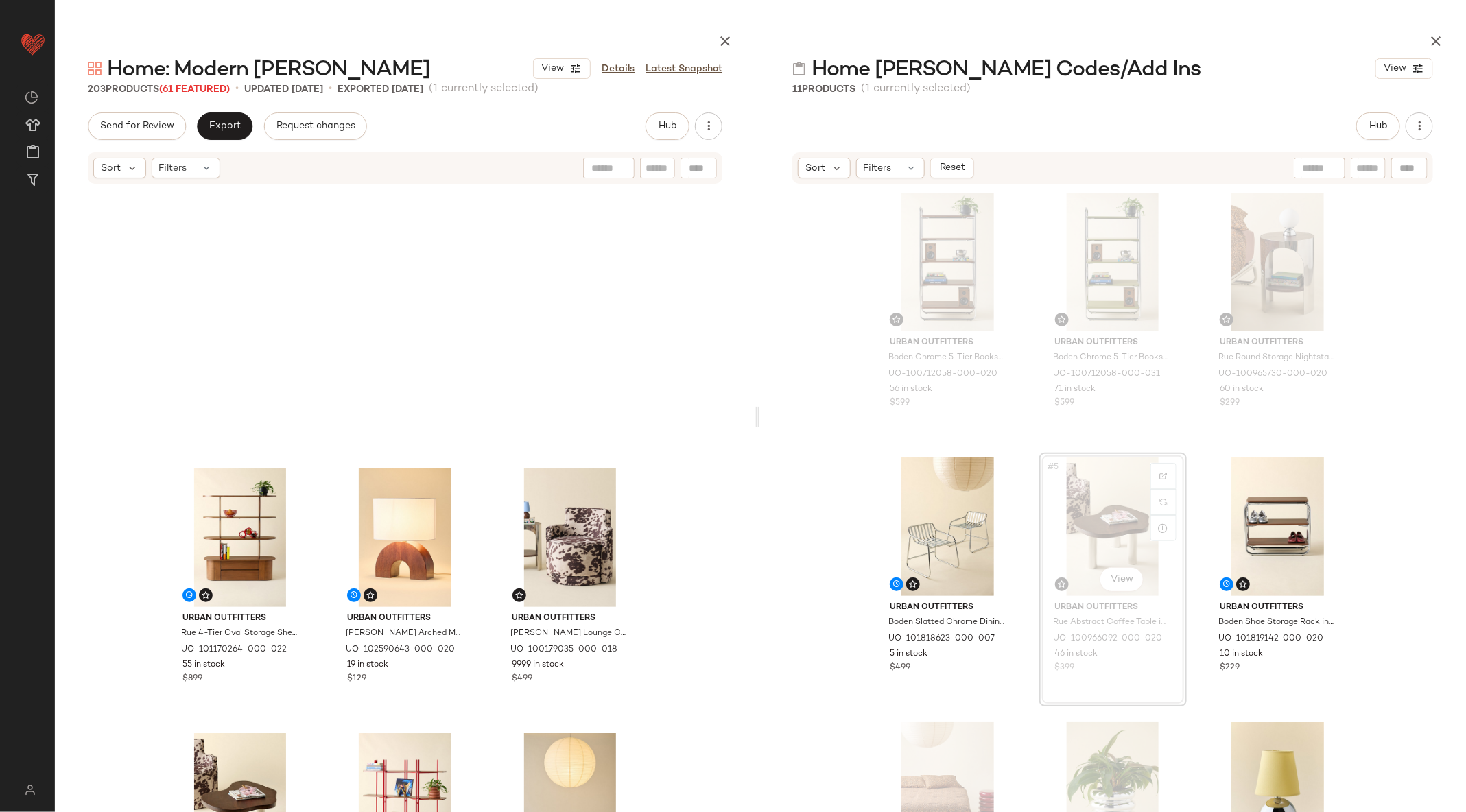
scroll to position [276, 0]
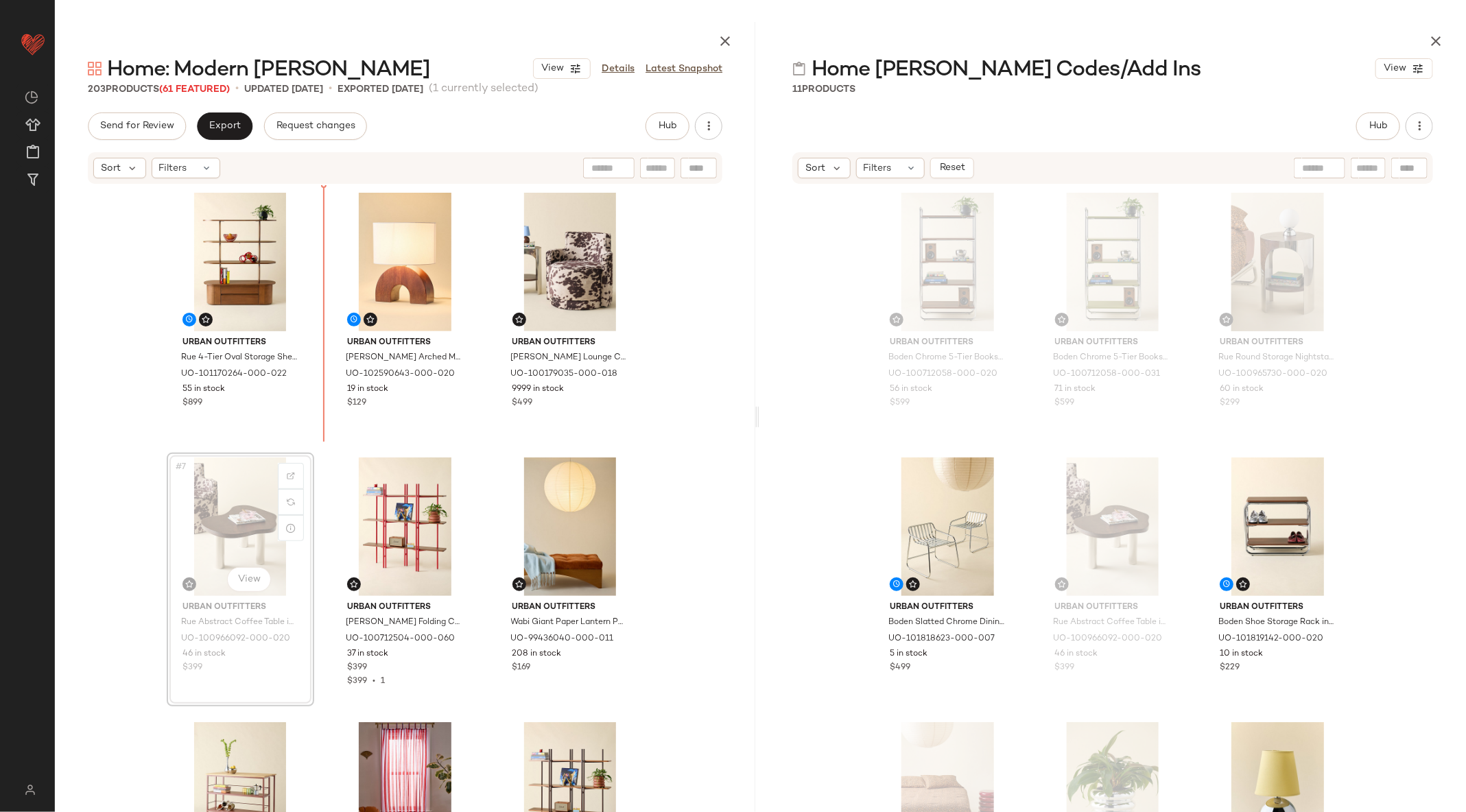
scroll to position [273, 0]
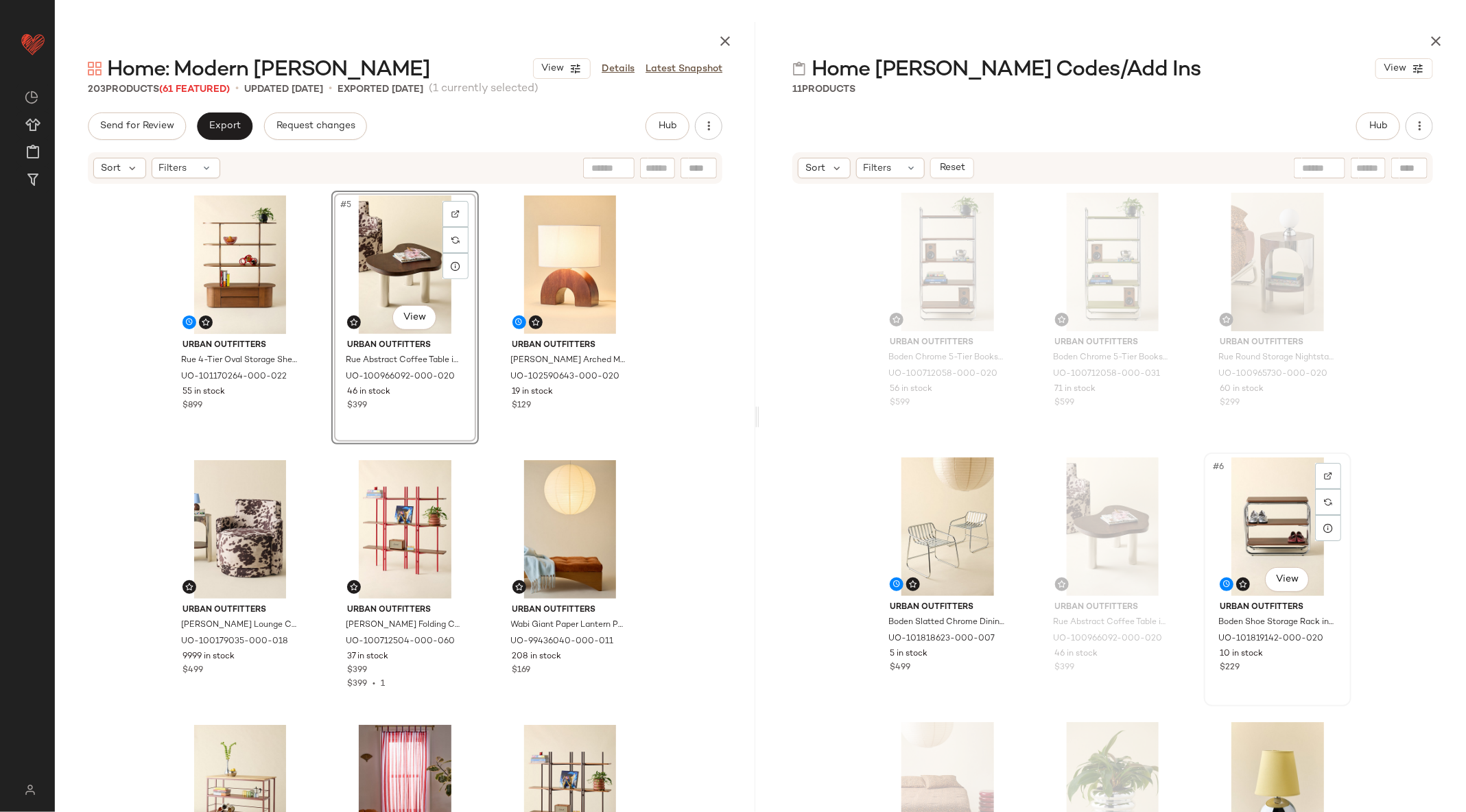
click at [1246, 542] on div "#6 View" at bounding box center [1278, 526] width 138 height 139
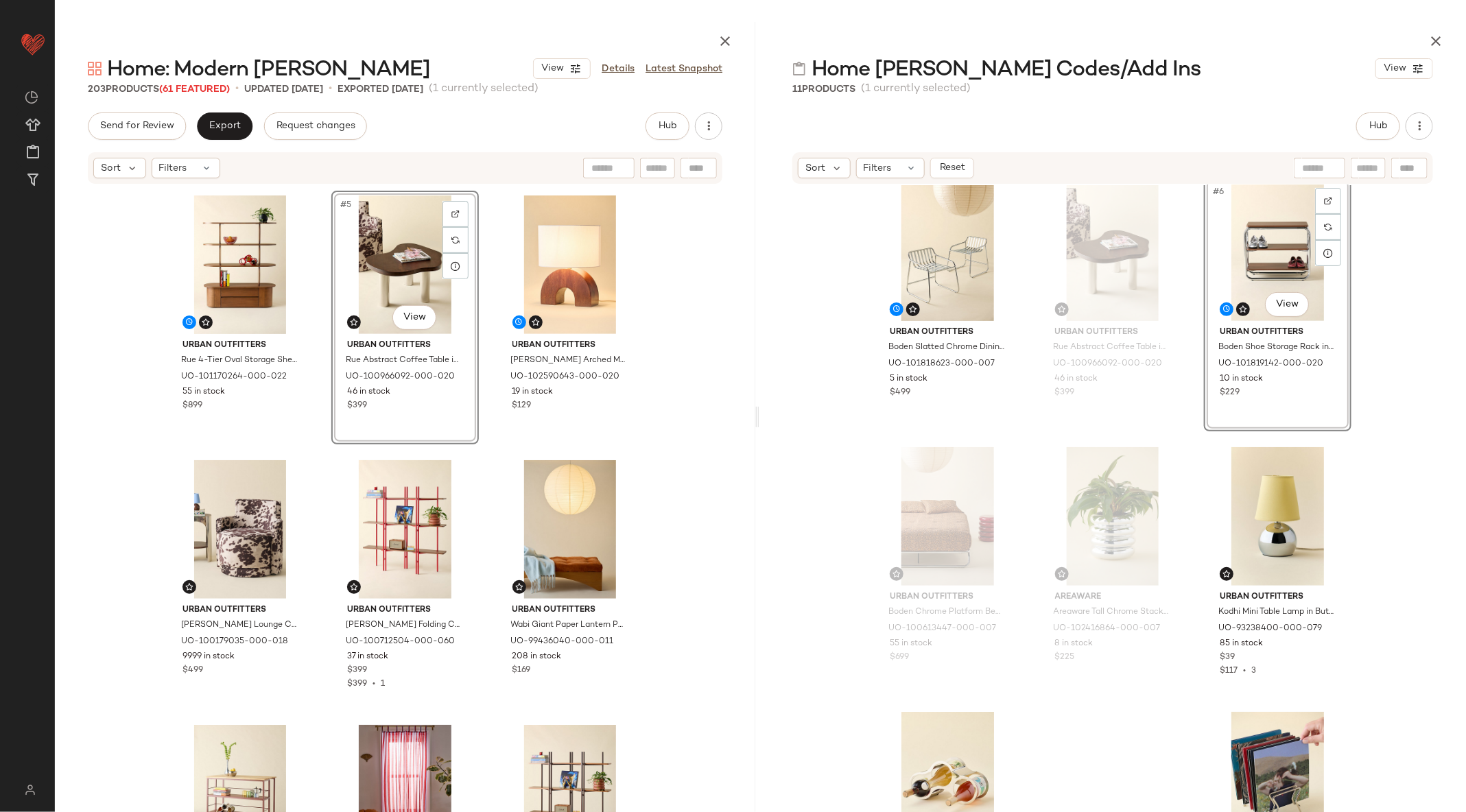
scroll to position [50, 0]
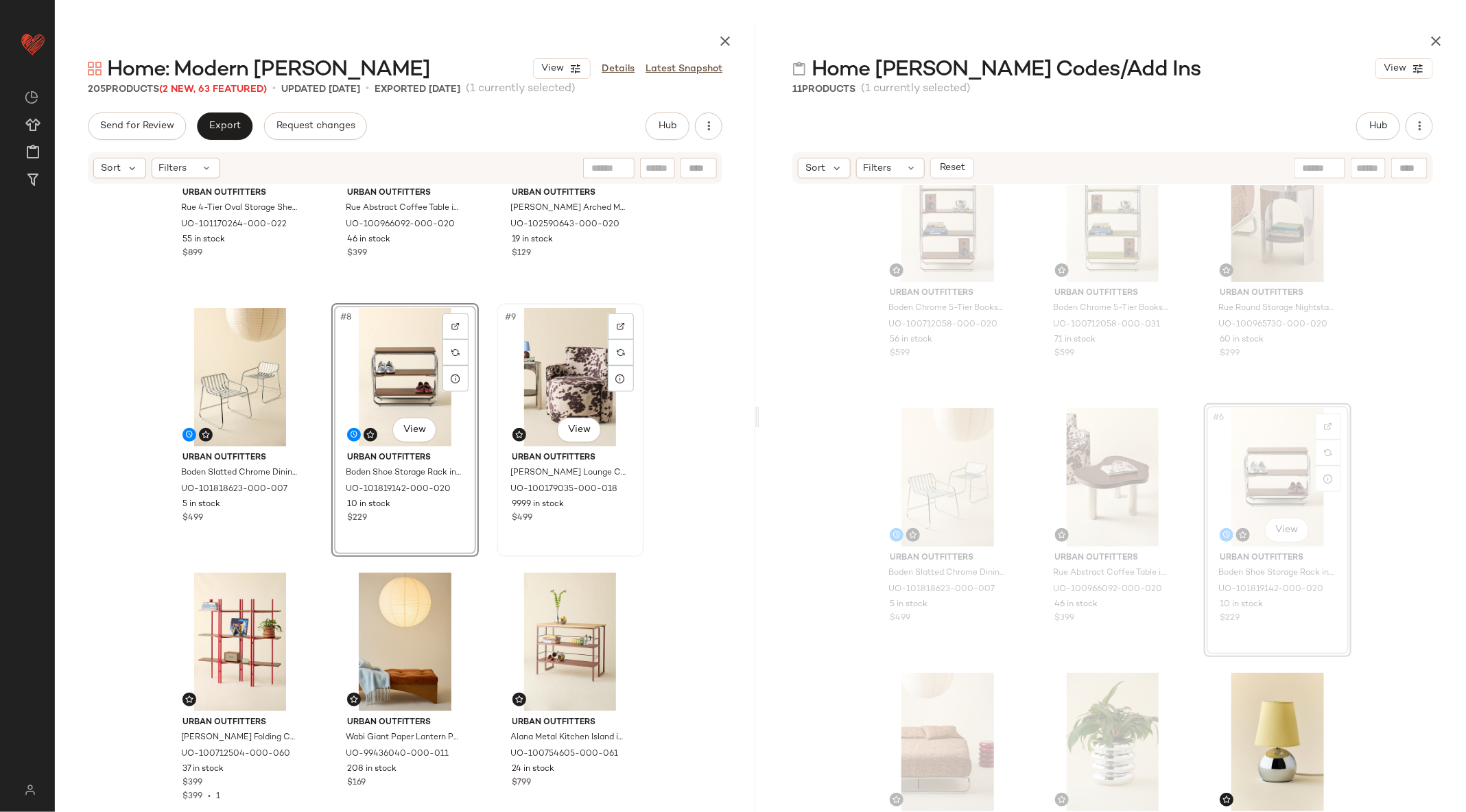
scroll to position [427, 0]
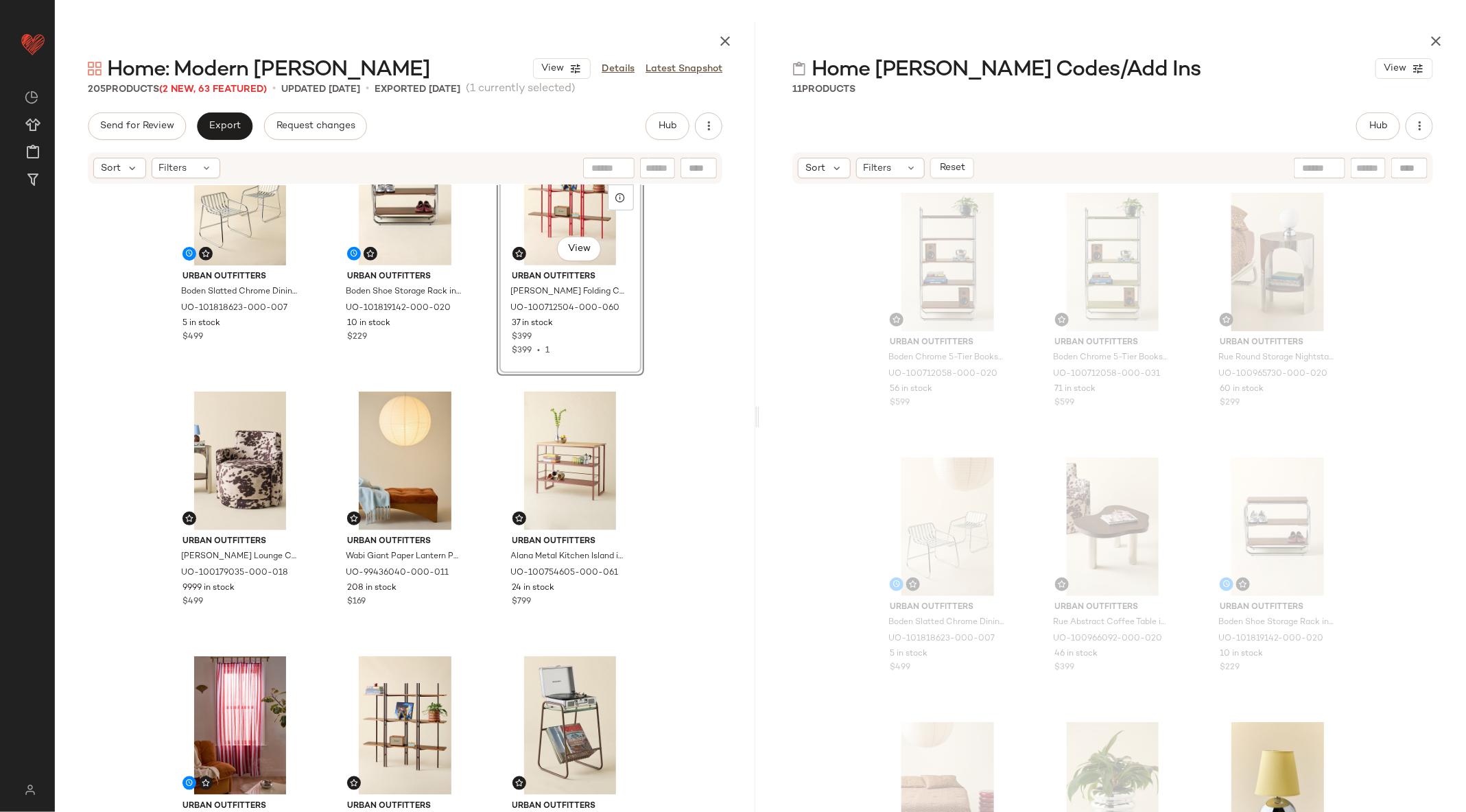
drag, startPoint x: 205, startPoint y: 618, endPoint x: 1171, endPoint y: 4, distance: 1144.6
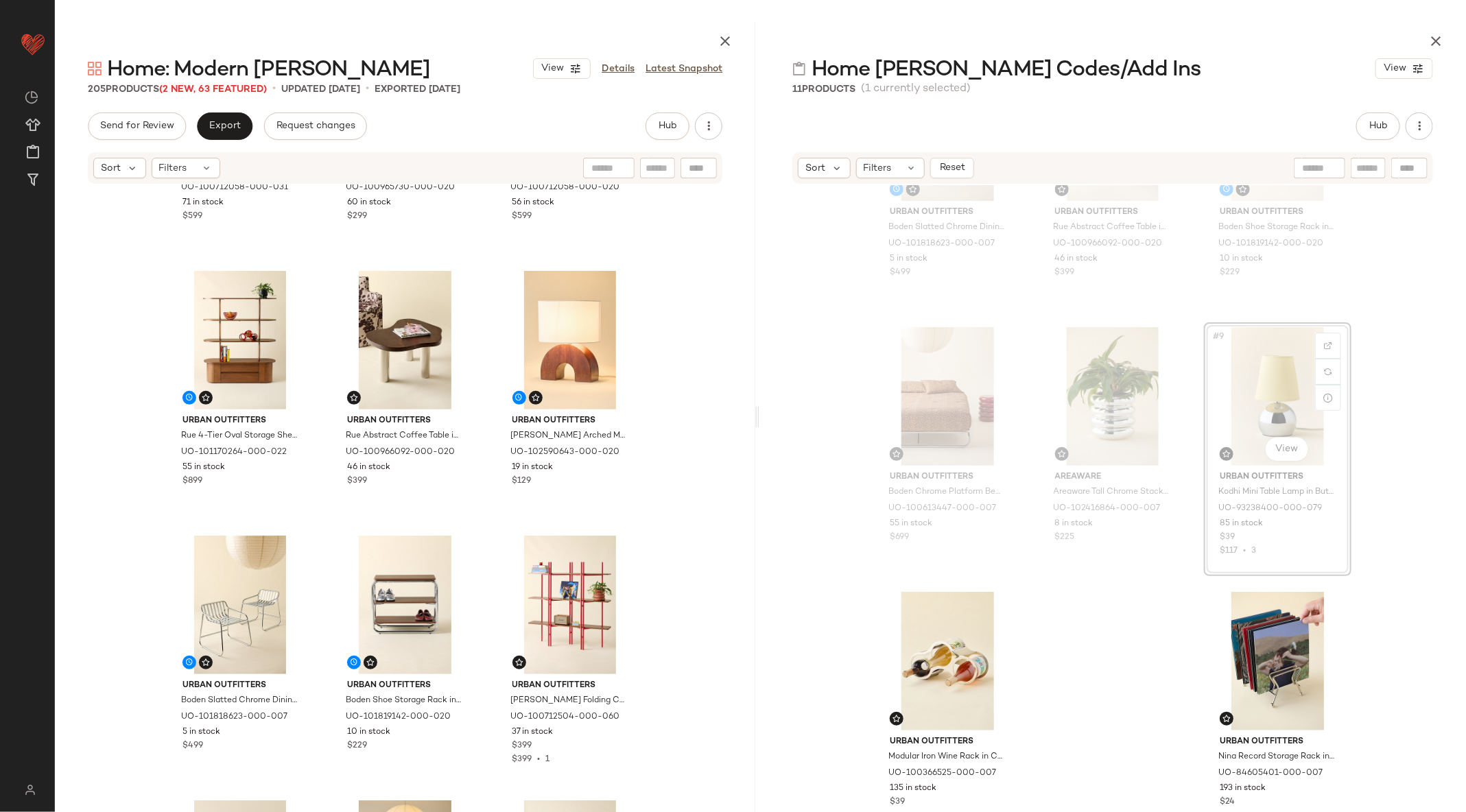
scroll to position [190, 0]
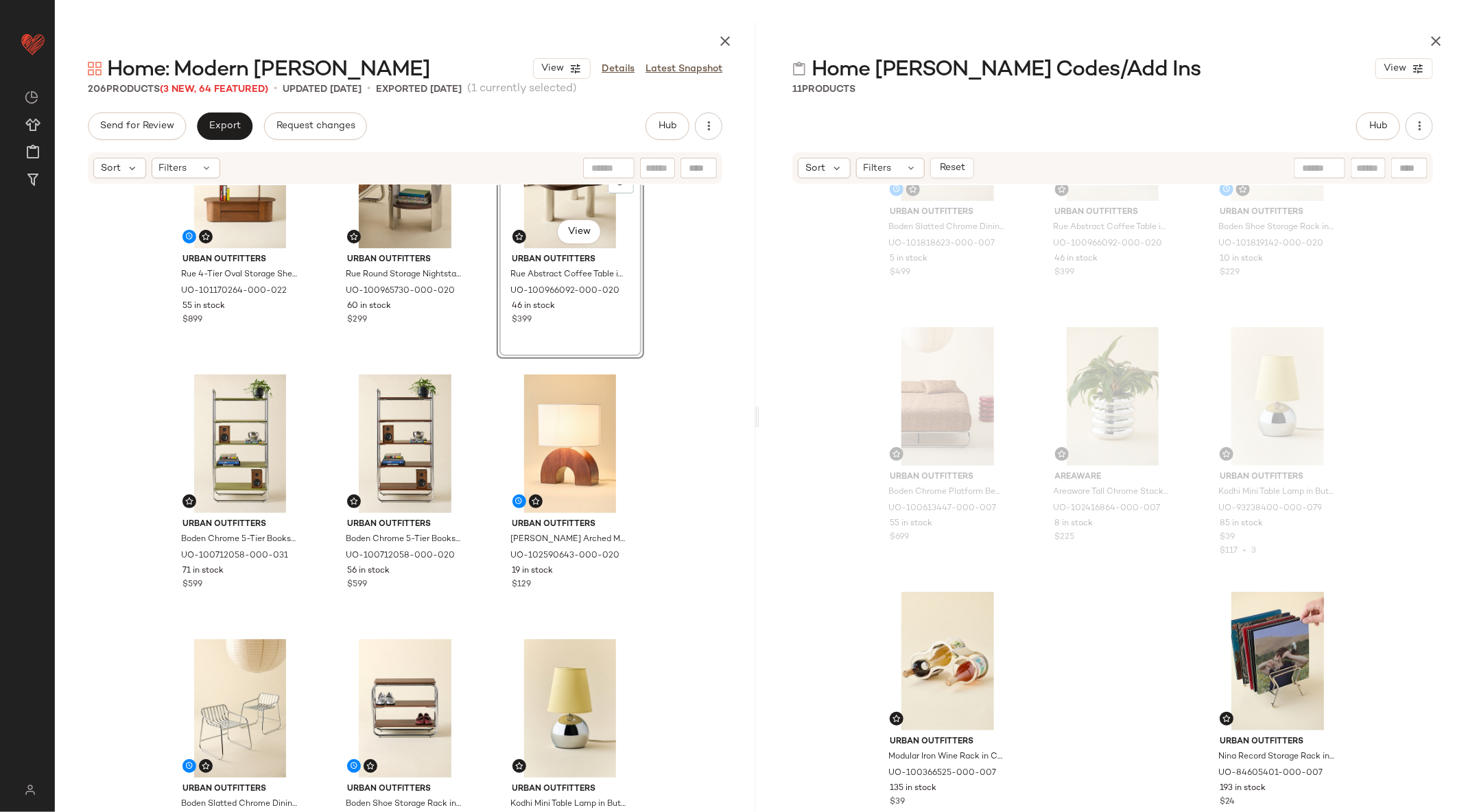
scroll to position [84, 0]
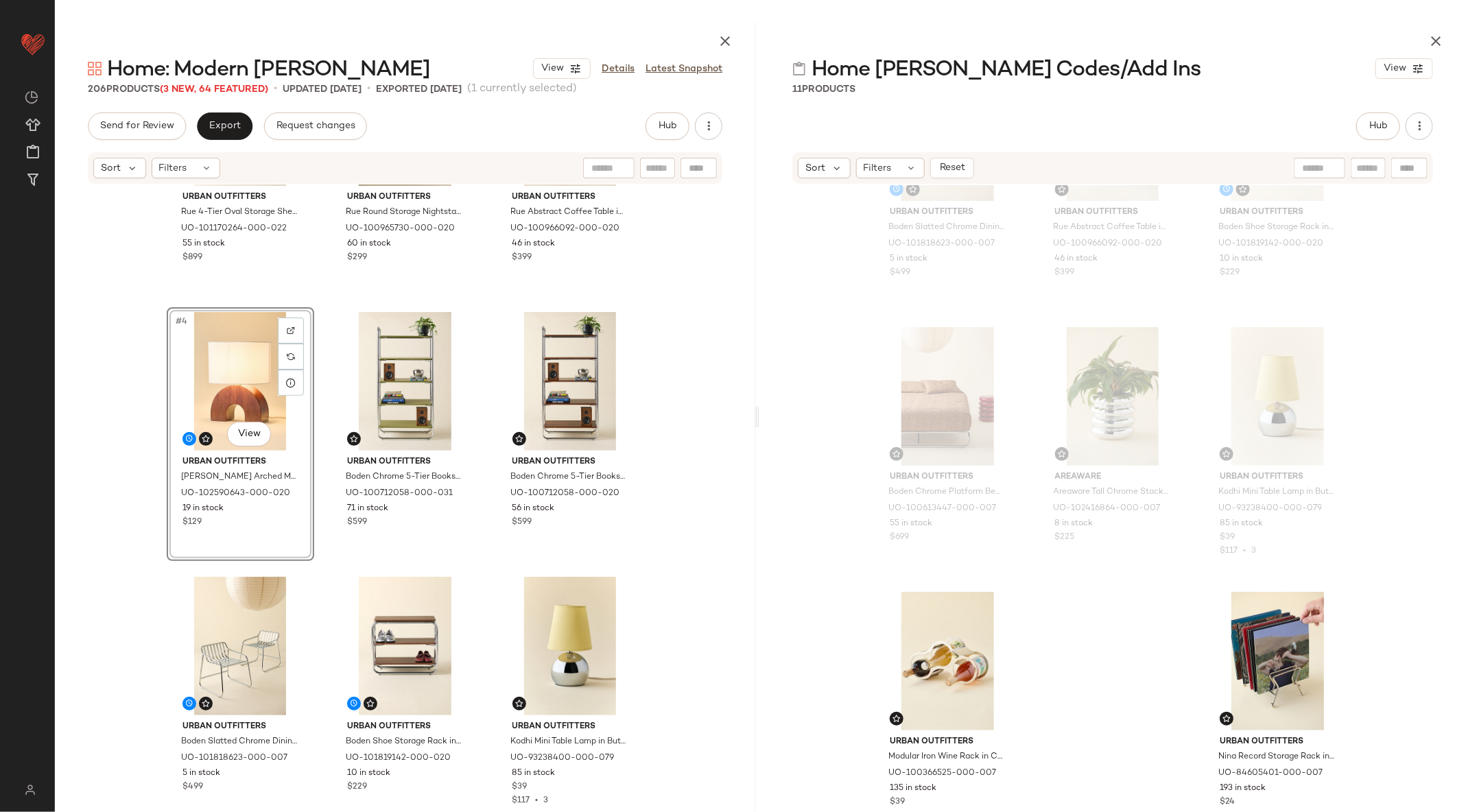
scroll to position [280, 0]
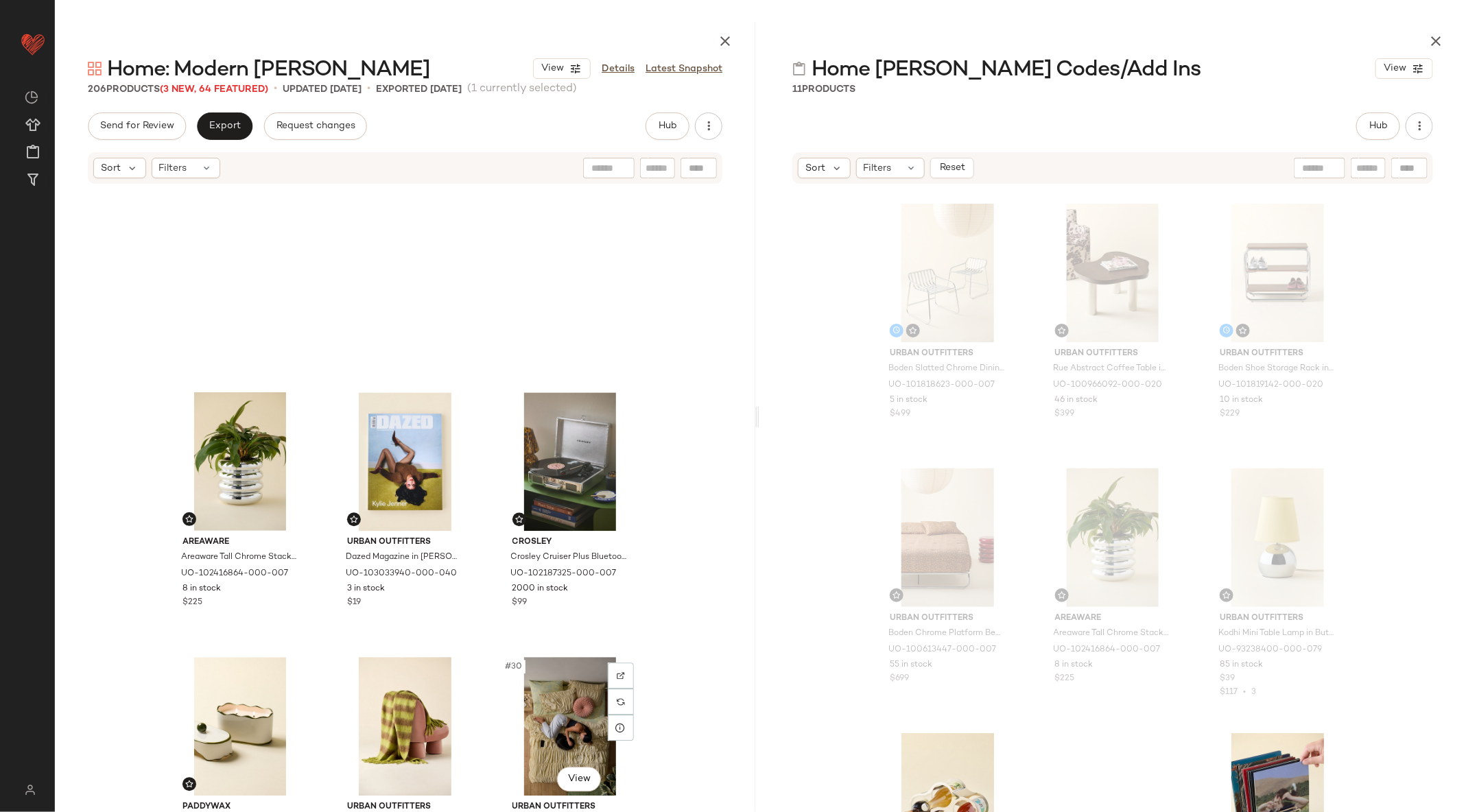
scroll to position [2162, 0]
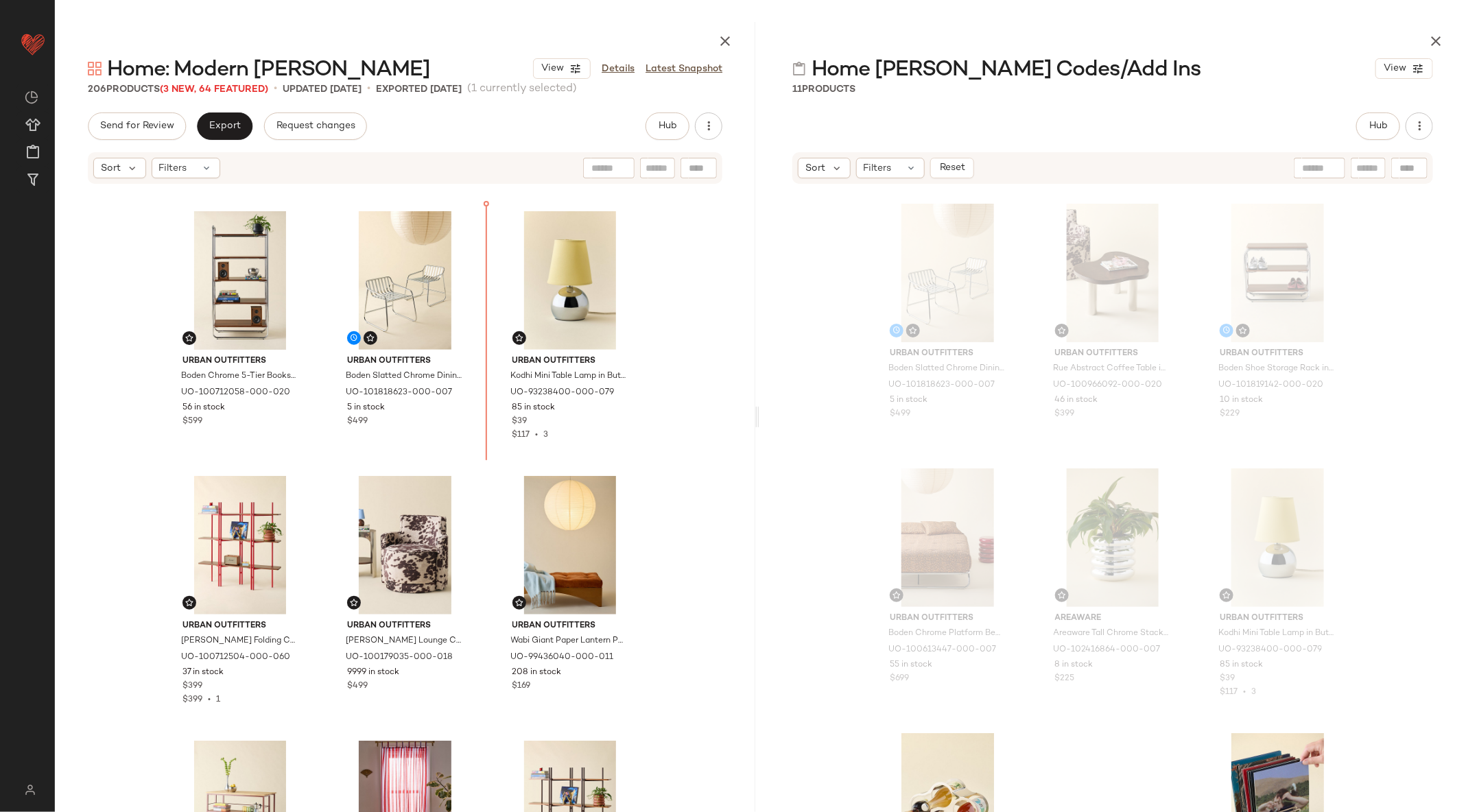
scroll to position [521, 0]
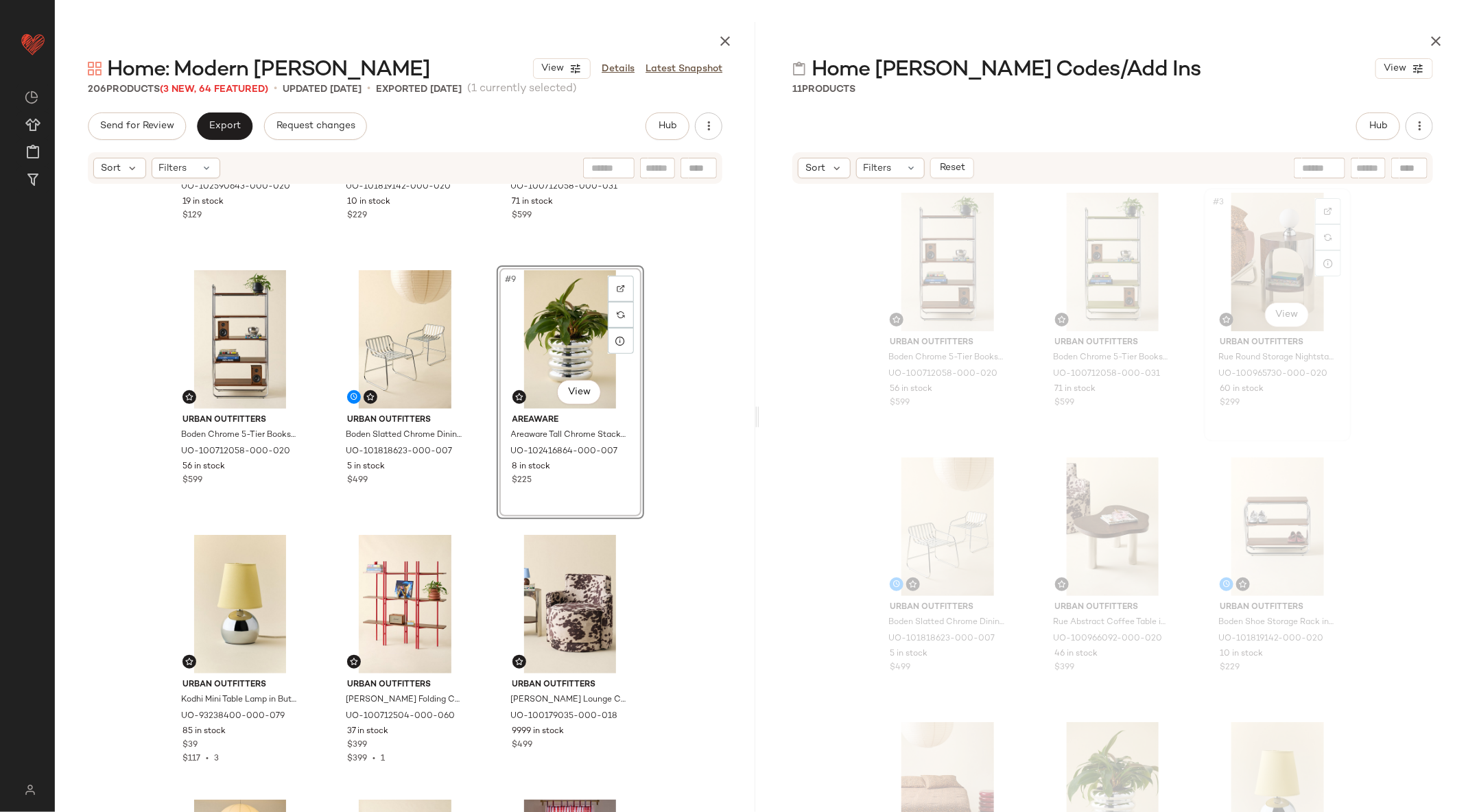
click at [1242, 264] on div "#3 View" at bounding box center [1278, 262] width 138 height 139
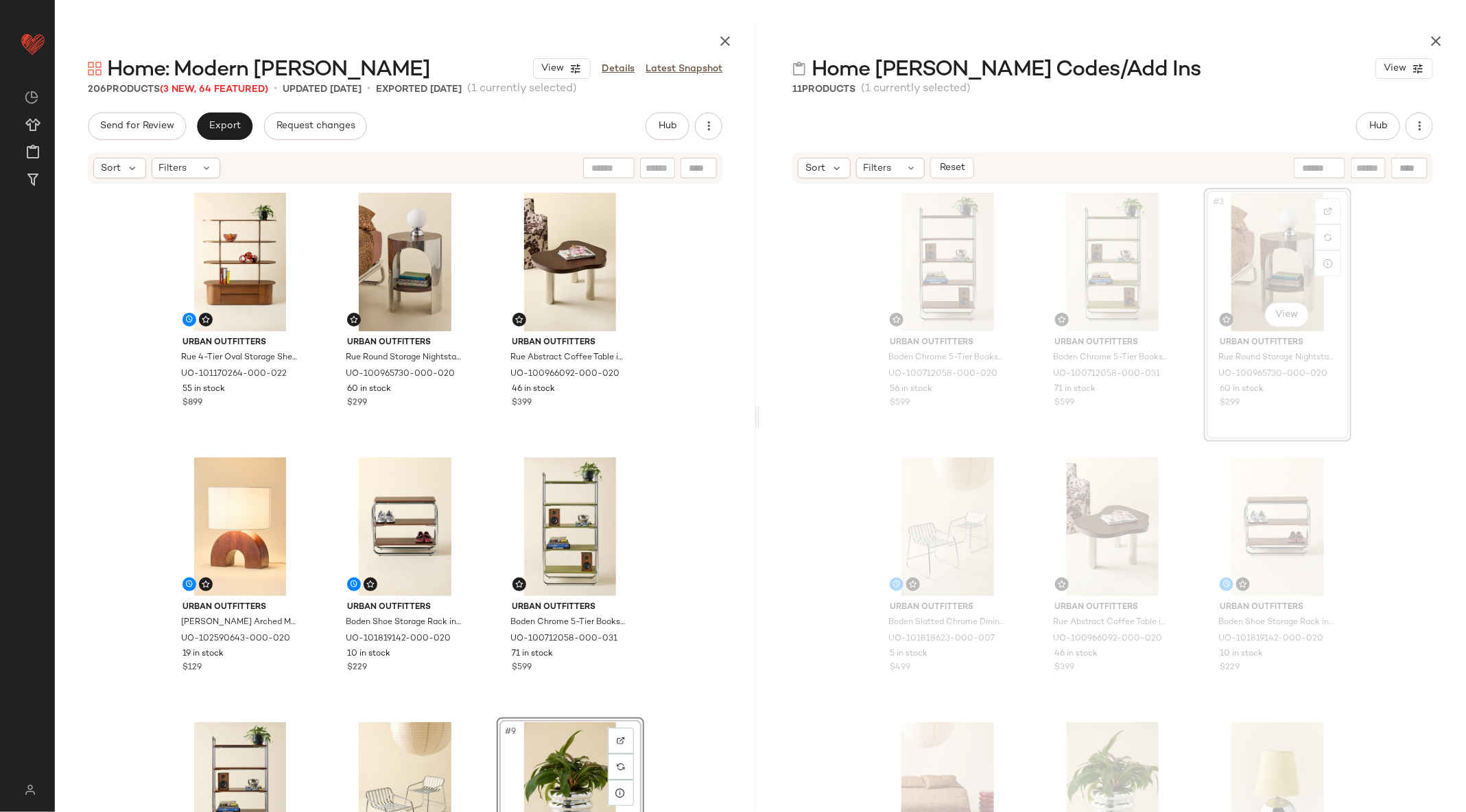
click at [950, 477] on div at bounding box center [948, 526] width 138 height 139
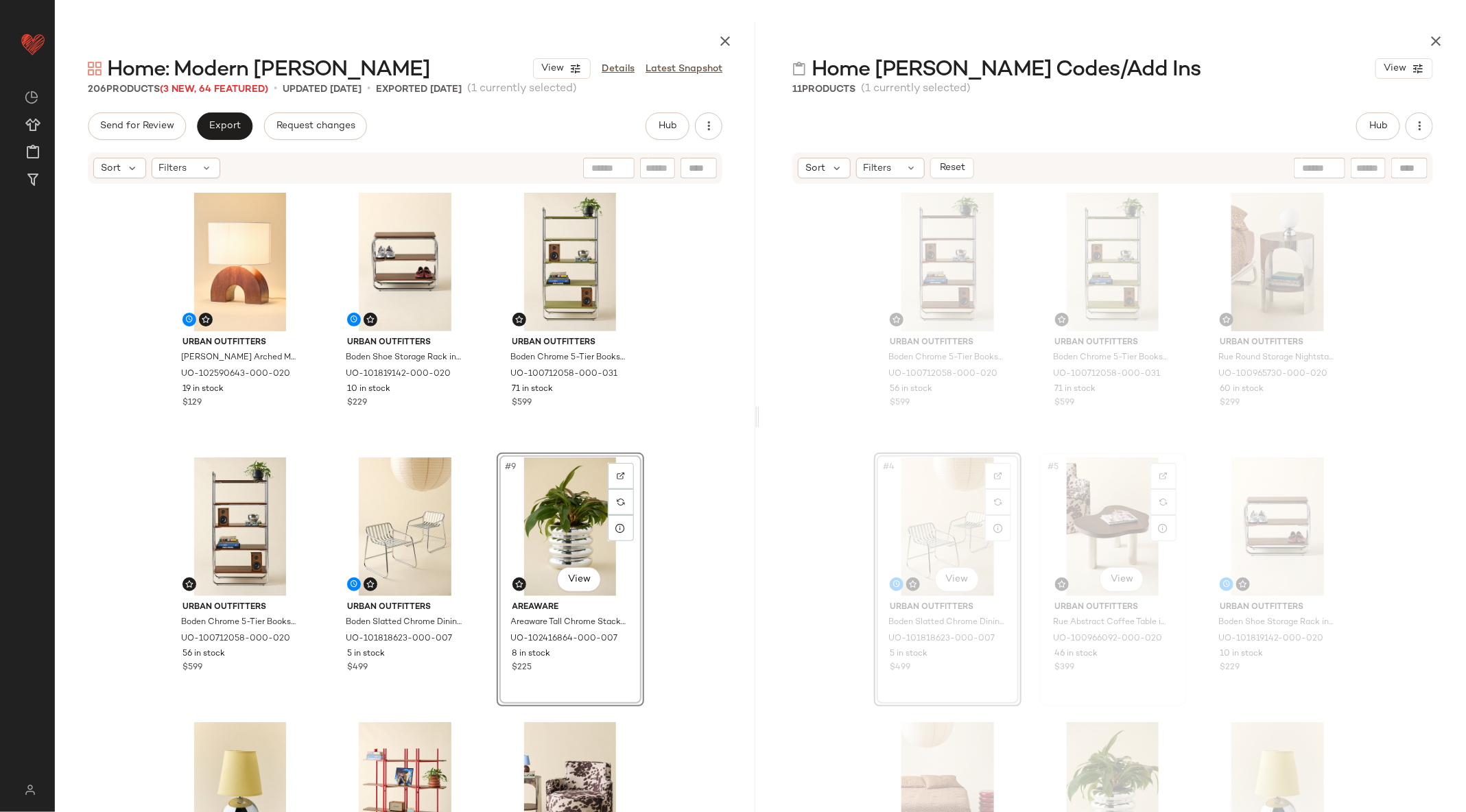
click at [1090, 516] on div "#5 View" at bounding box center [1113, 526] width 138 height 139
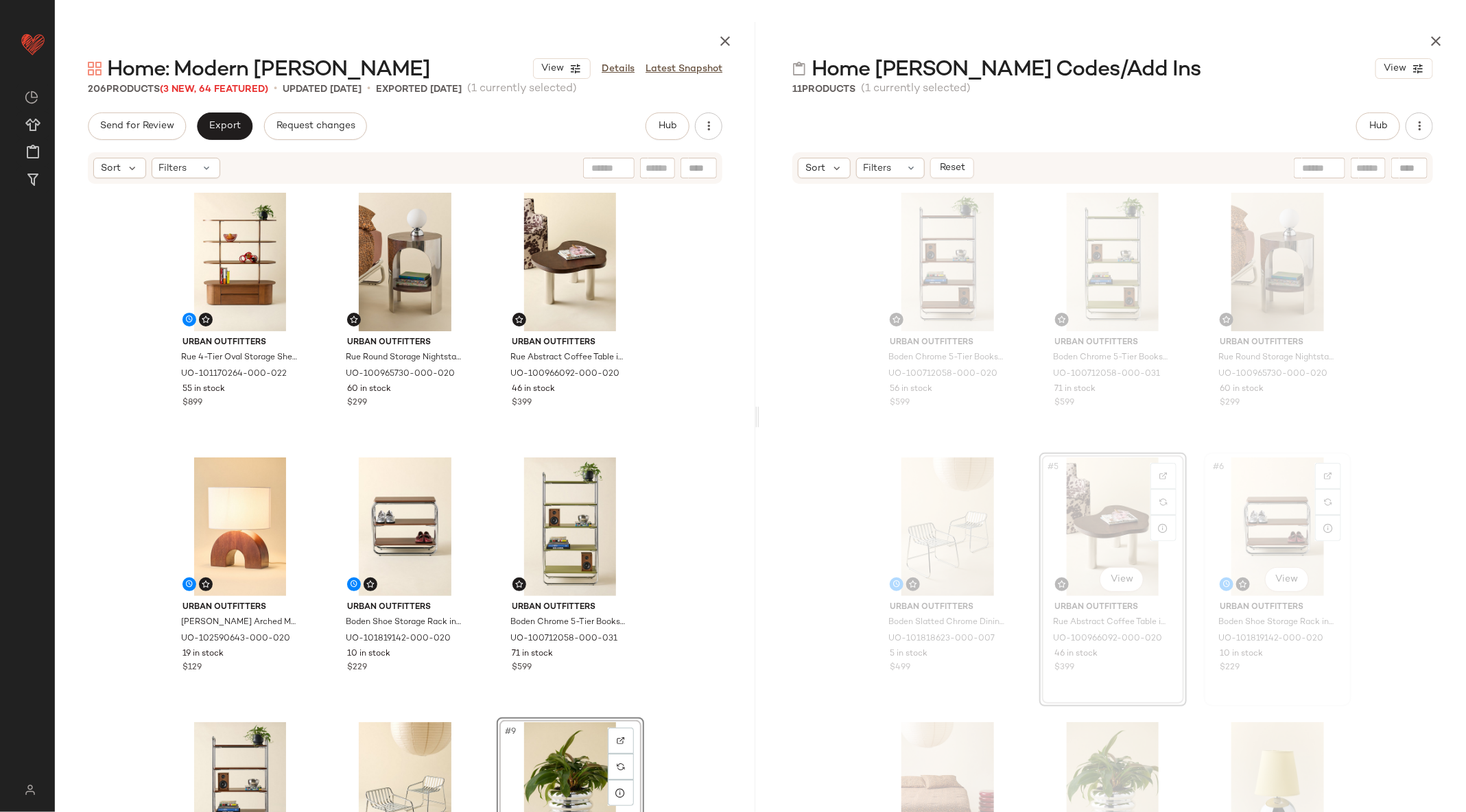
click at [1254, 526] on div "#6 View" at bounding box center [1278, 526] width 138 height 139
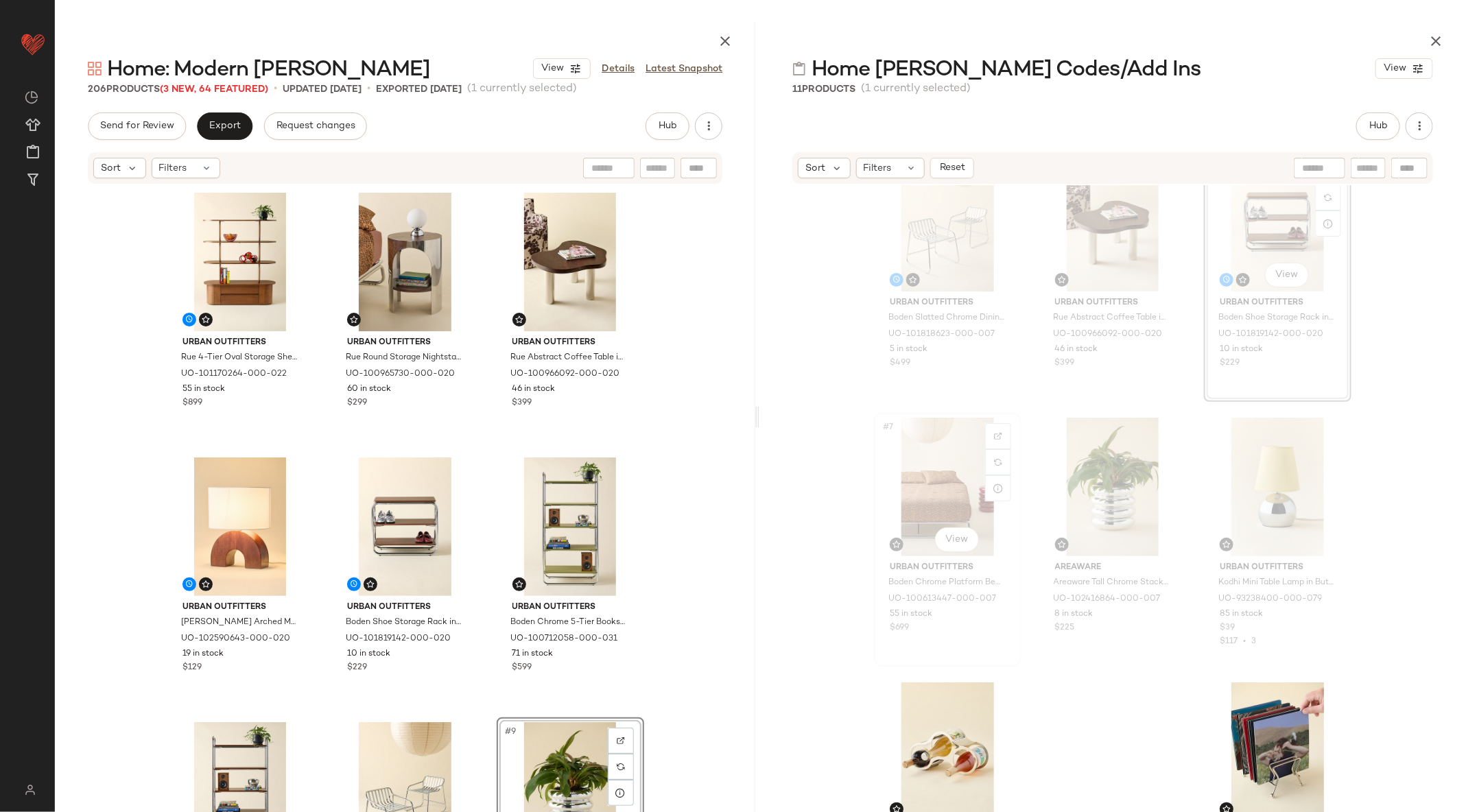
click at [956, 449] on div "#7 View" at bounding box center [948, 487] width 138 height 139
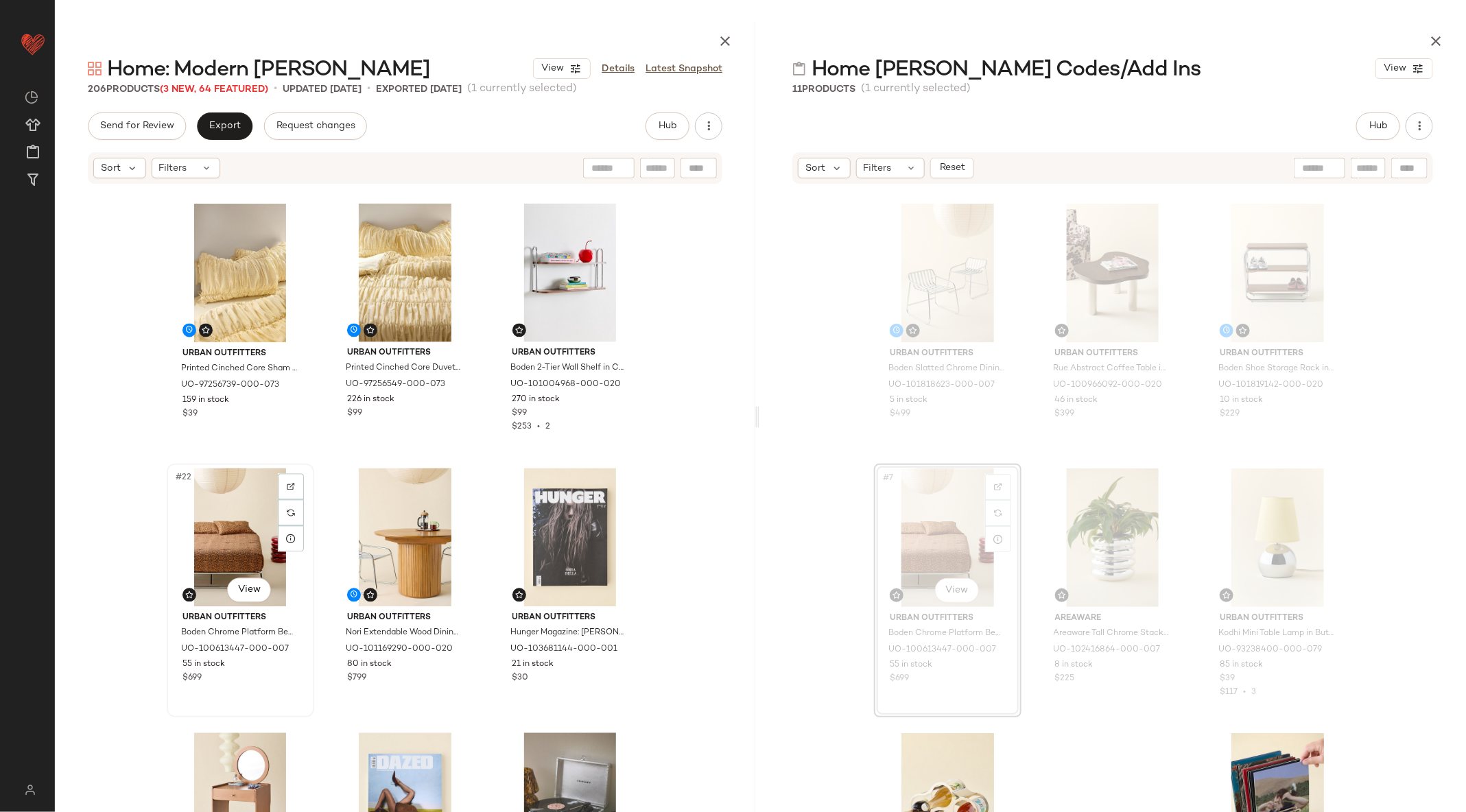
click at [222, 532] on div "#22 View" at bounding box center [240, 537] width 138 height 139
click at [574, 538] on div "#24 View" at bounding box center [571, 537] width 138 height 139
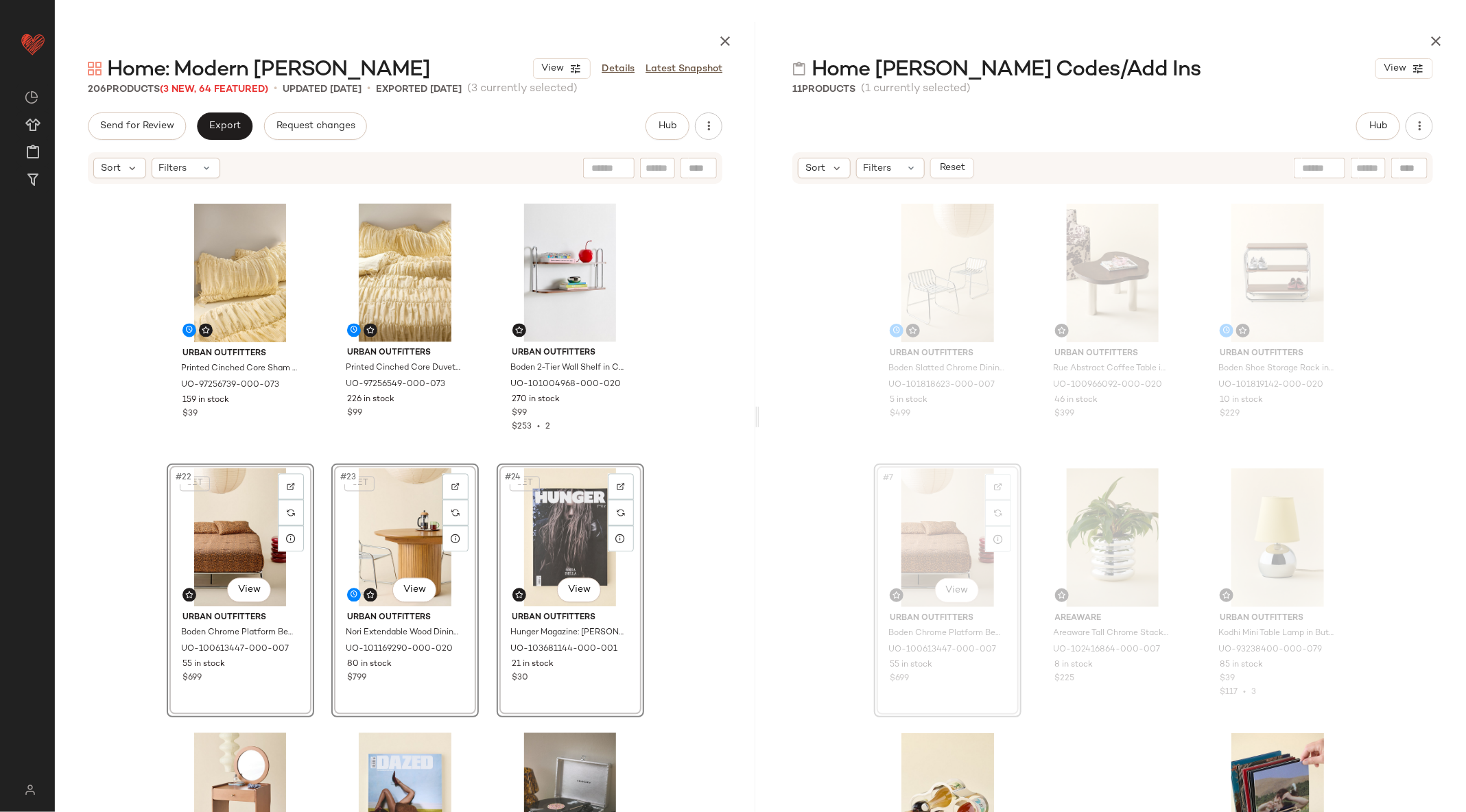
click at [484, 545] on div "Urban Outfitters Printed Cinched Core Sham Set in Yellow Gingham at Urban Outfi…" at bounding box center [405, 513] width 700 height 655
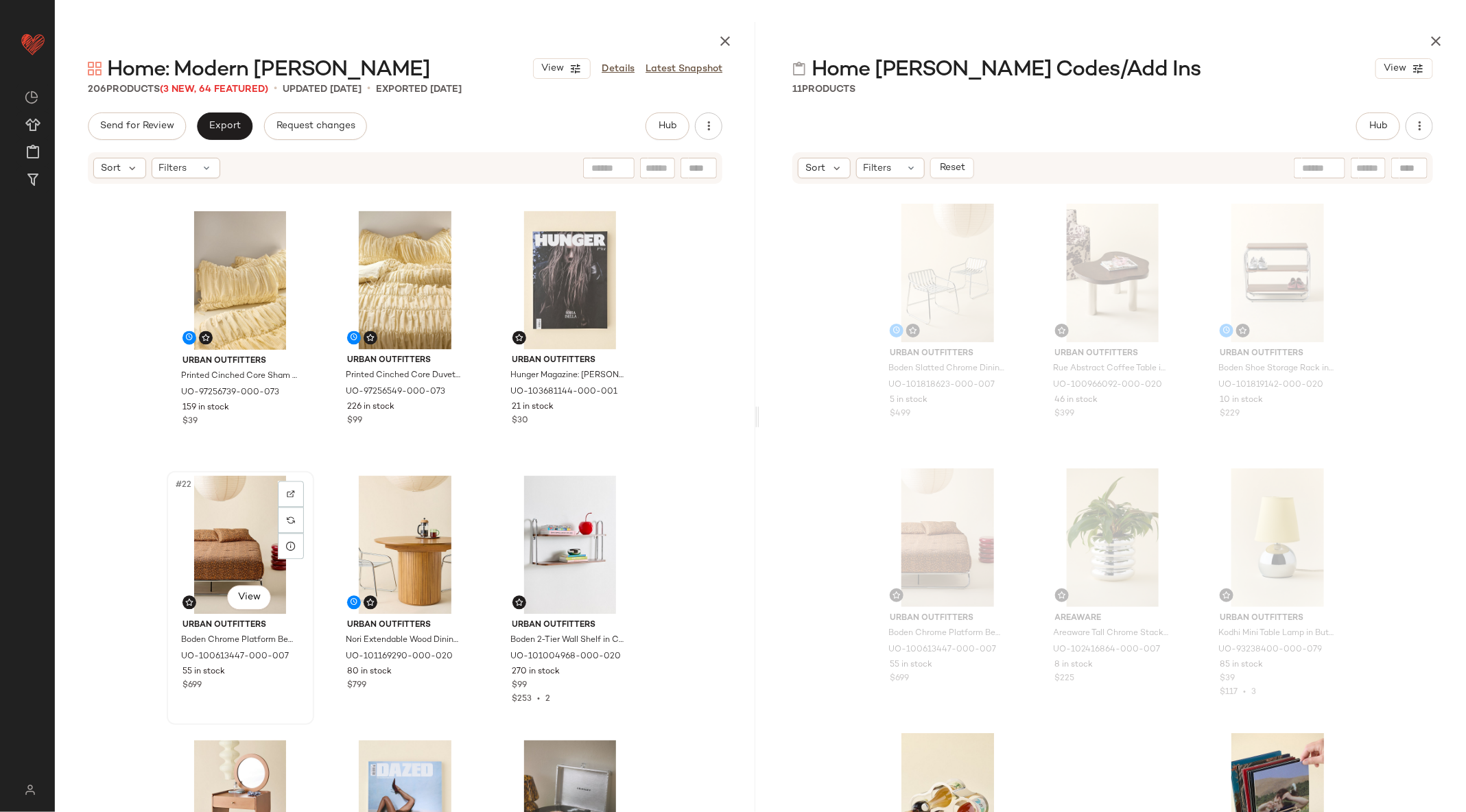
click at [173, 533] on div "#22 View" at bounding box center [240, 545] width 138 height 139
click at [558, 543] on div "#24 View" at bounding box center [571, 545] width 138 height 139
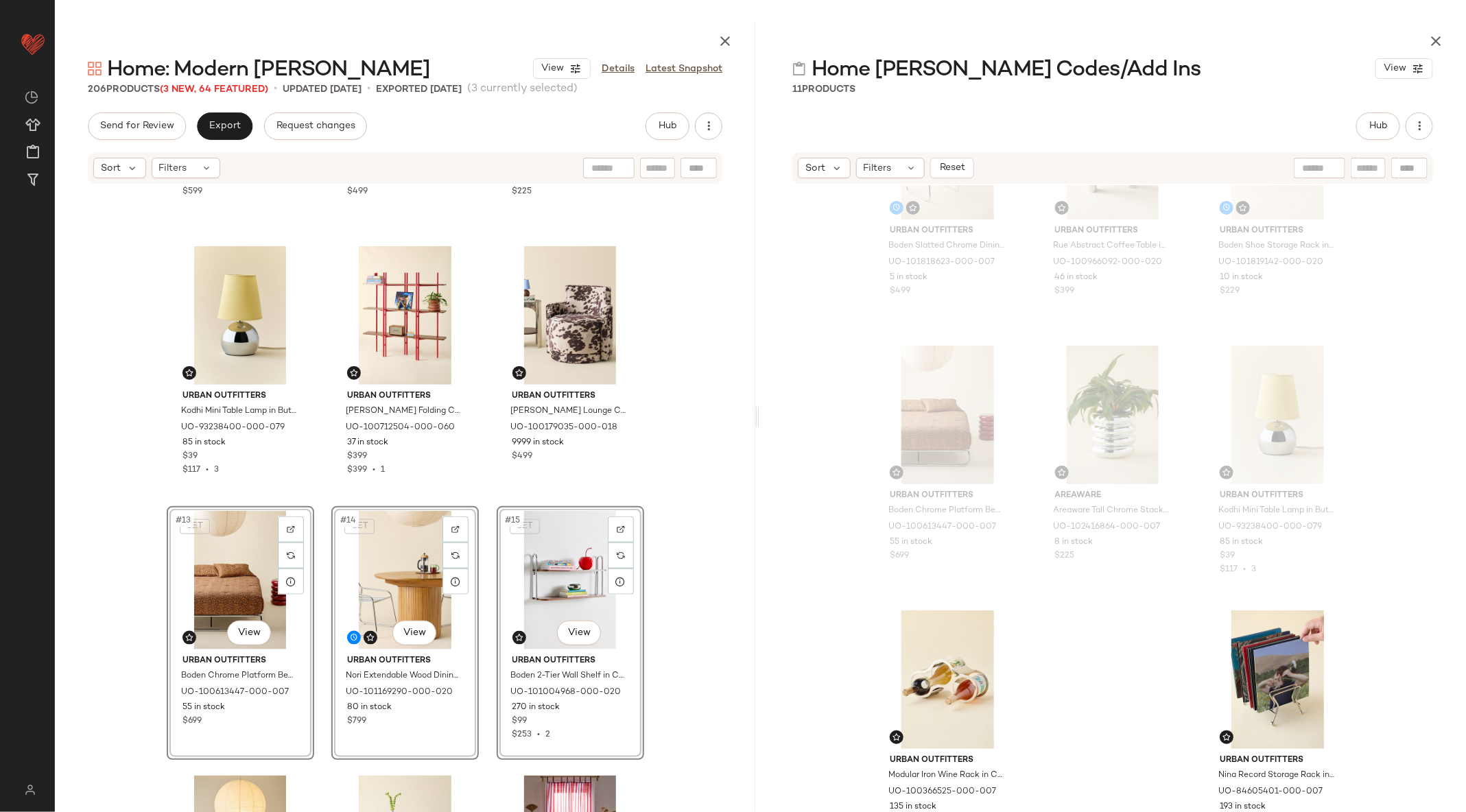
scroll to position [395, 0]
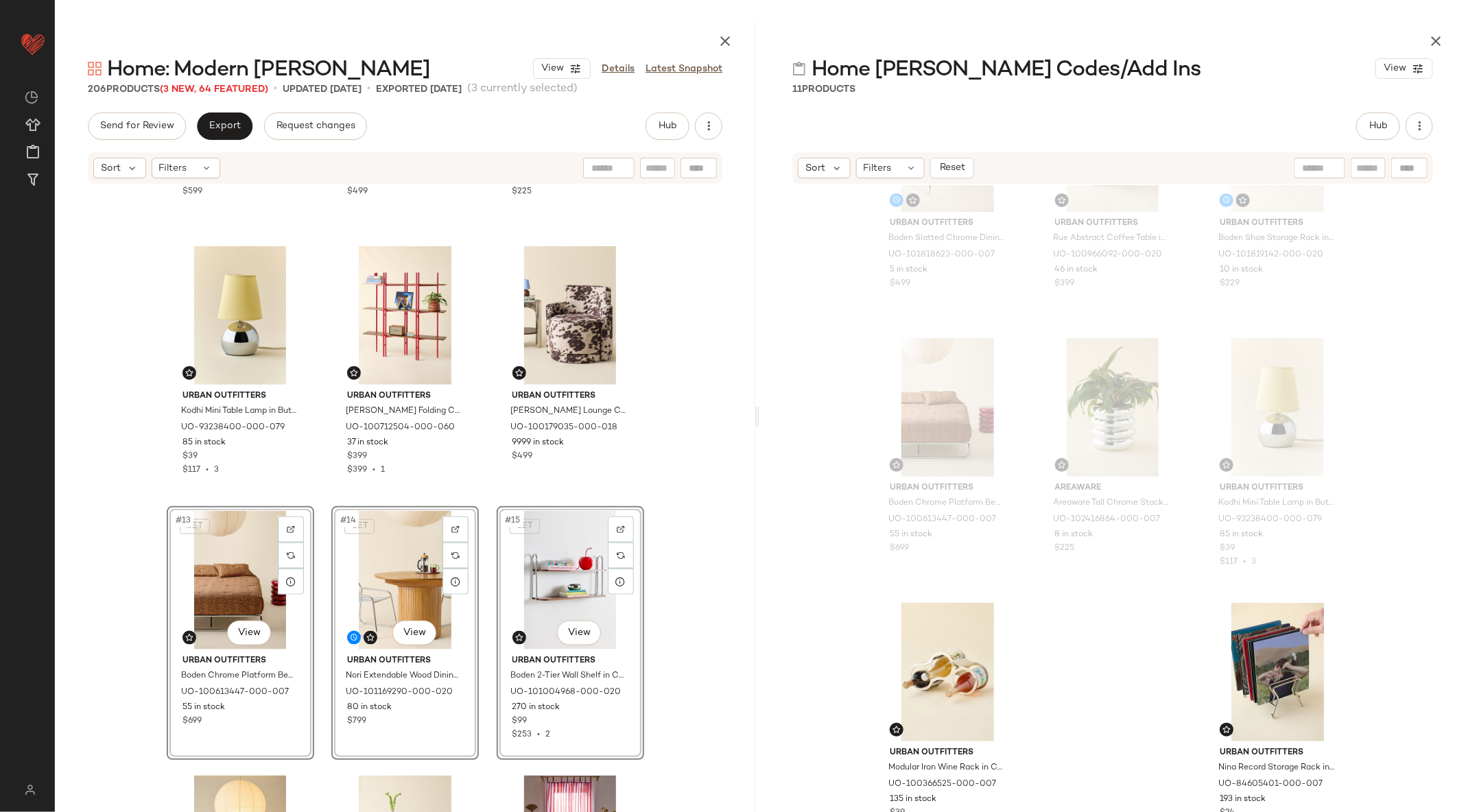
click at [682, 573] on div "Urban Outfitters Boden Chrome 5-Tier Bookshelf in Dark Wood/Chrome at Urban Out…" at bounding box center [405, 513] width 700 height 655
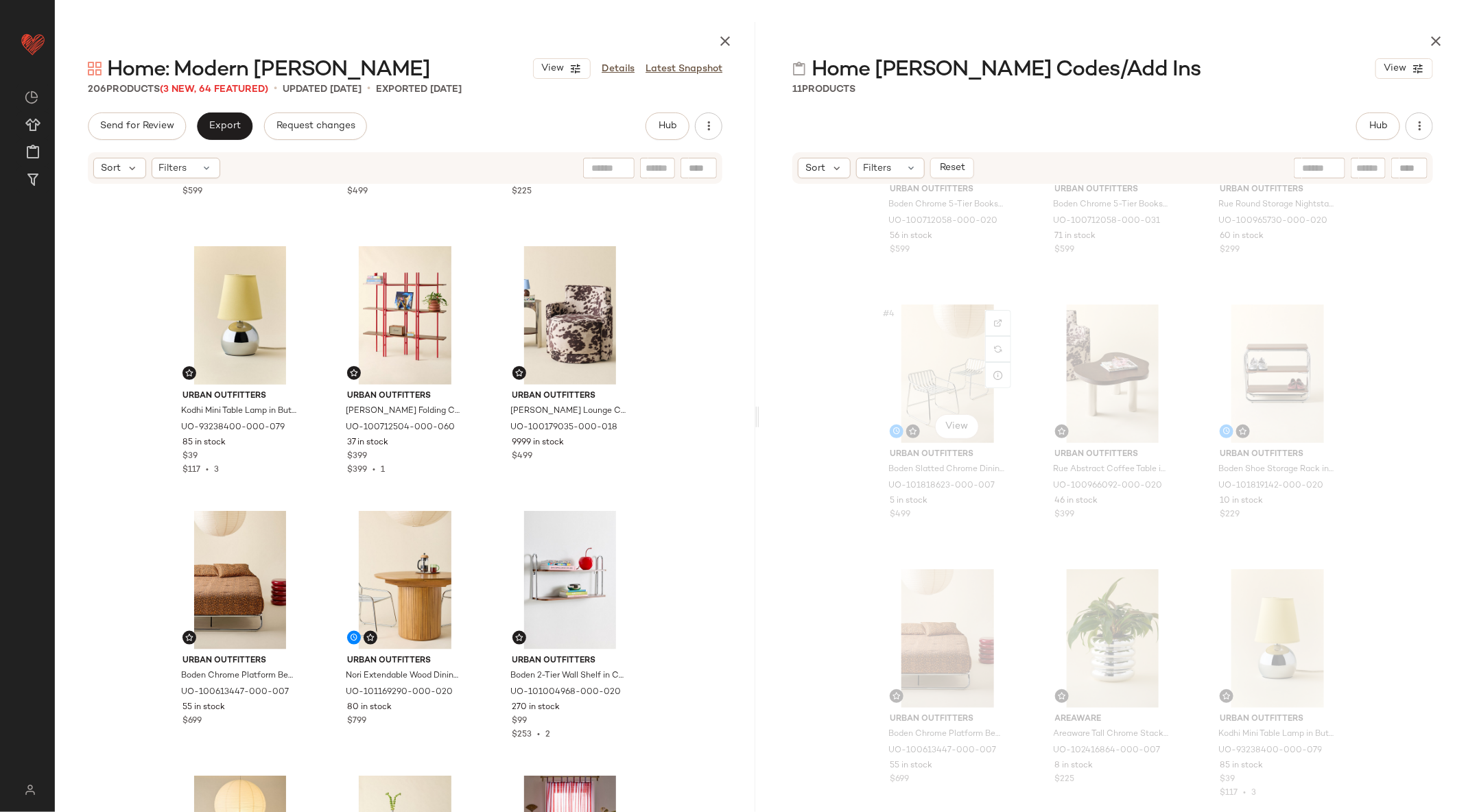
scroll to position [144, 0]
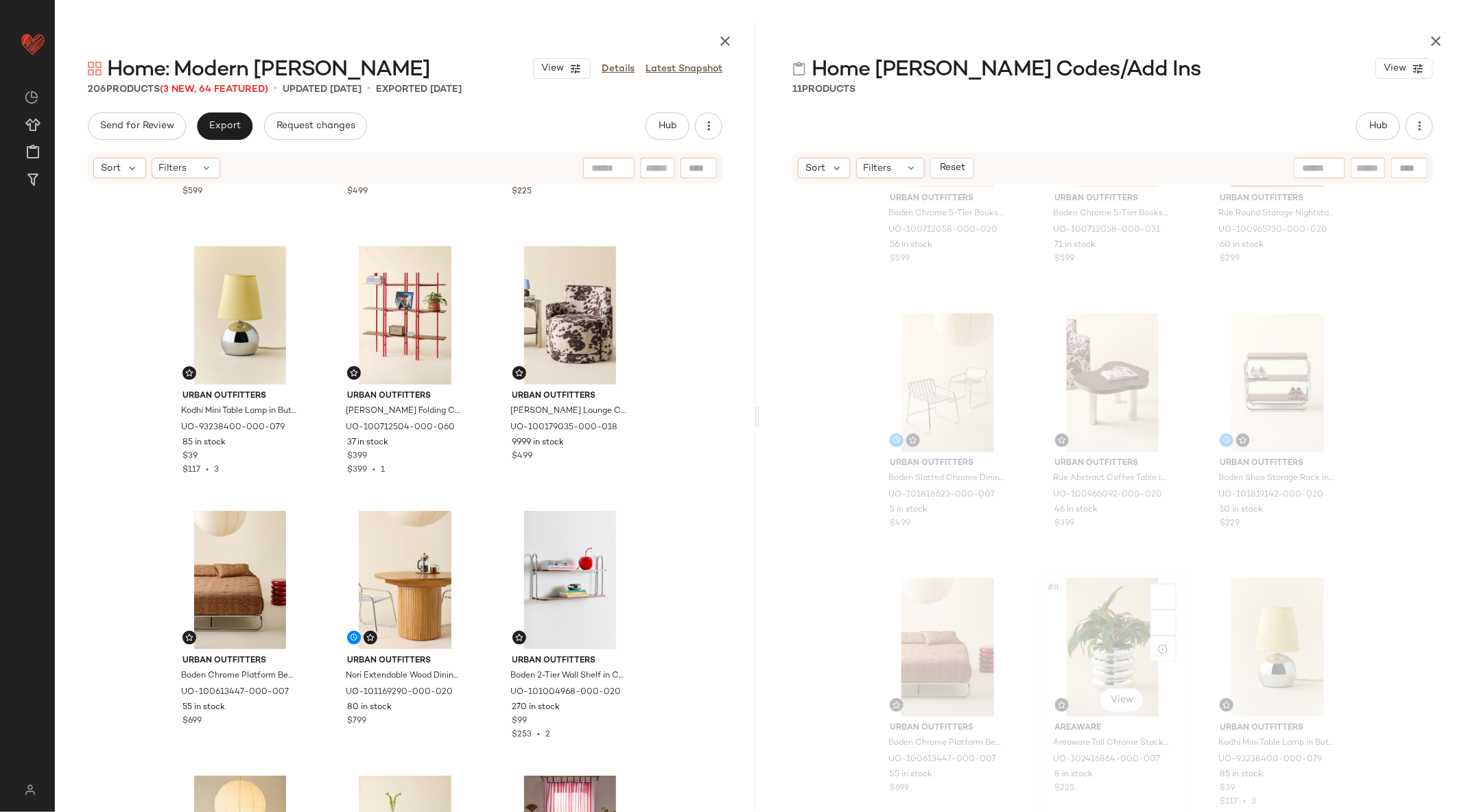
click at [1083, 614] on div "#8 View" at bounding box center [1113, 647] width 138 height 139
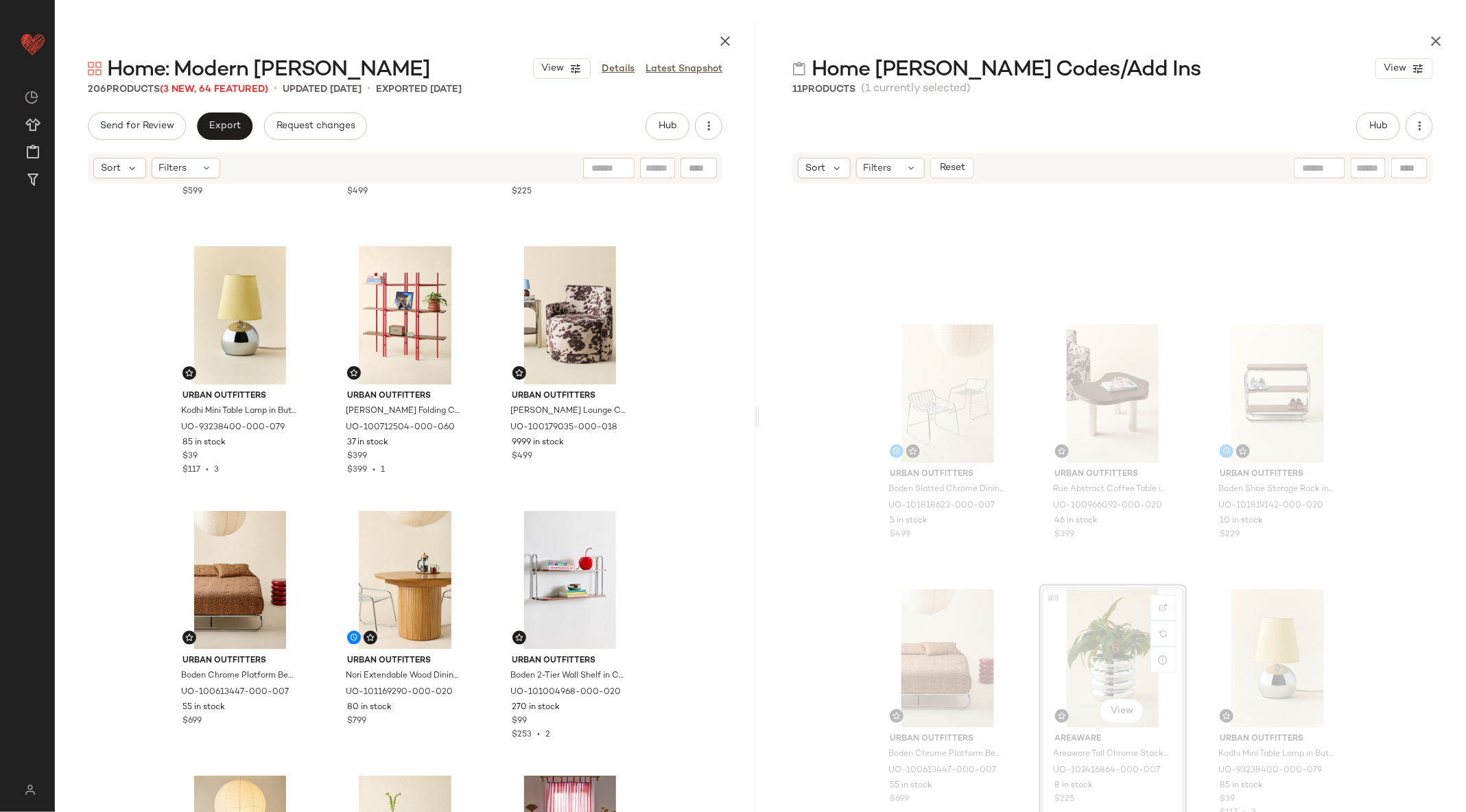
scroll to position [276, 0]
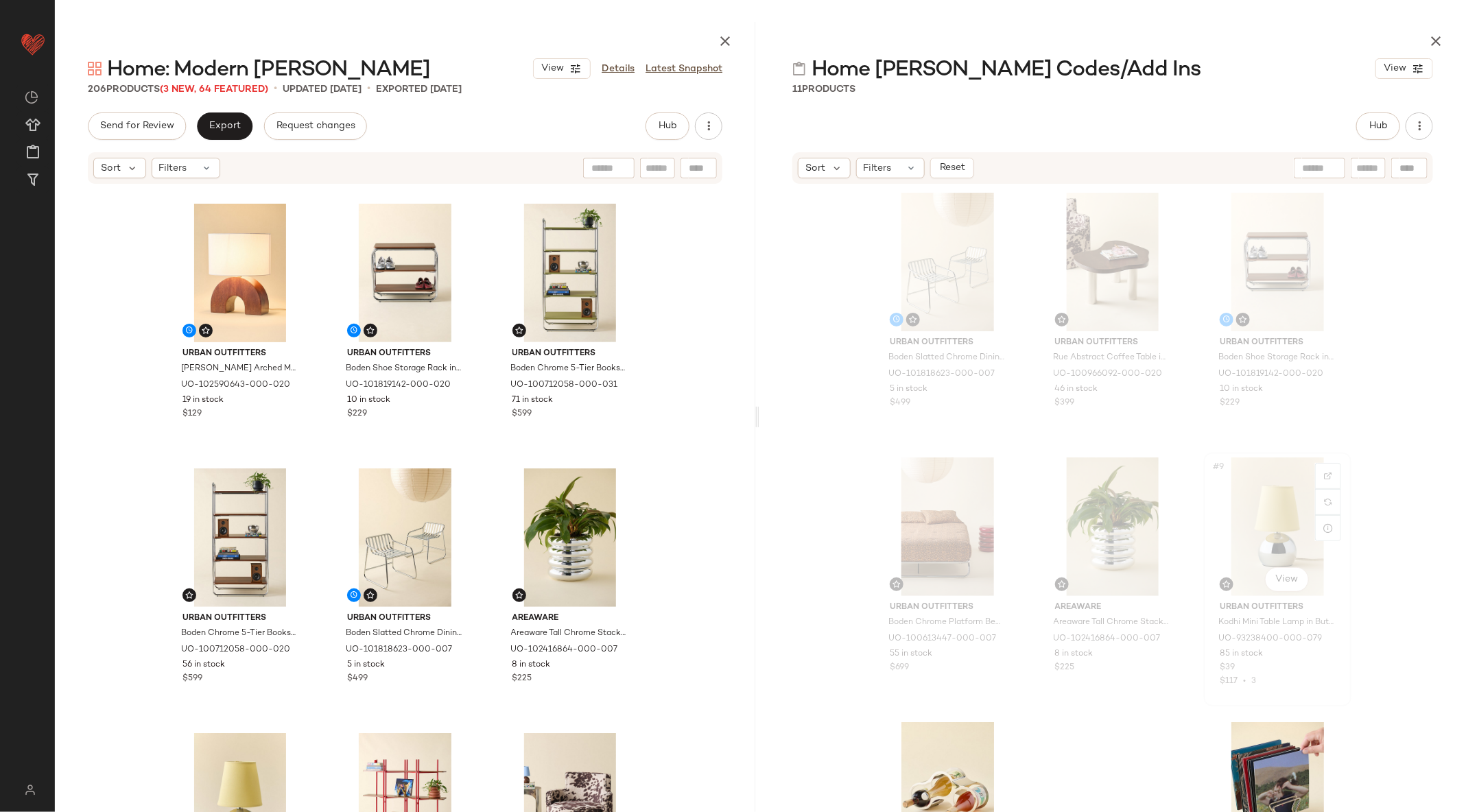
click at [1295, 508] on div "#9 View" at bounding box center [1278, 526] width 138 height 139
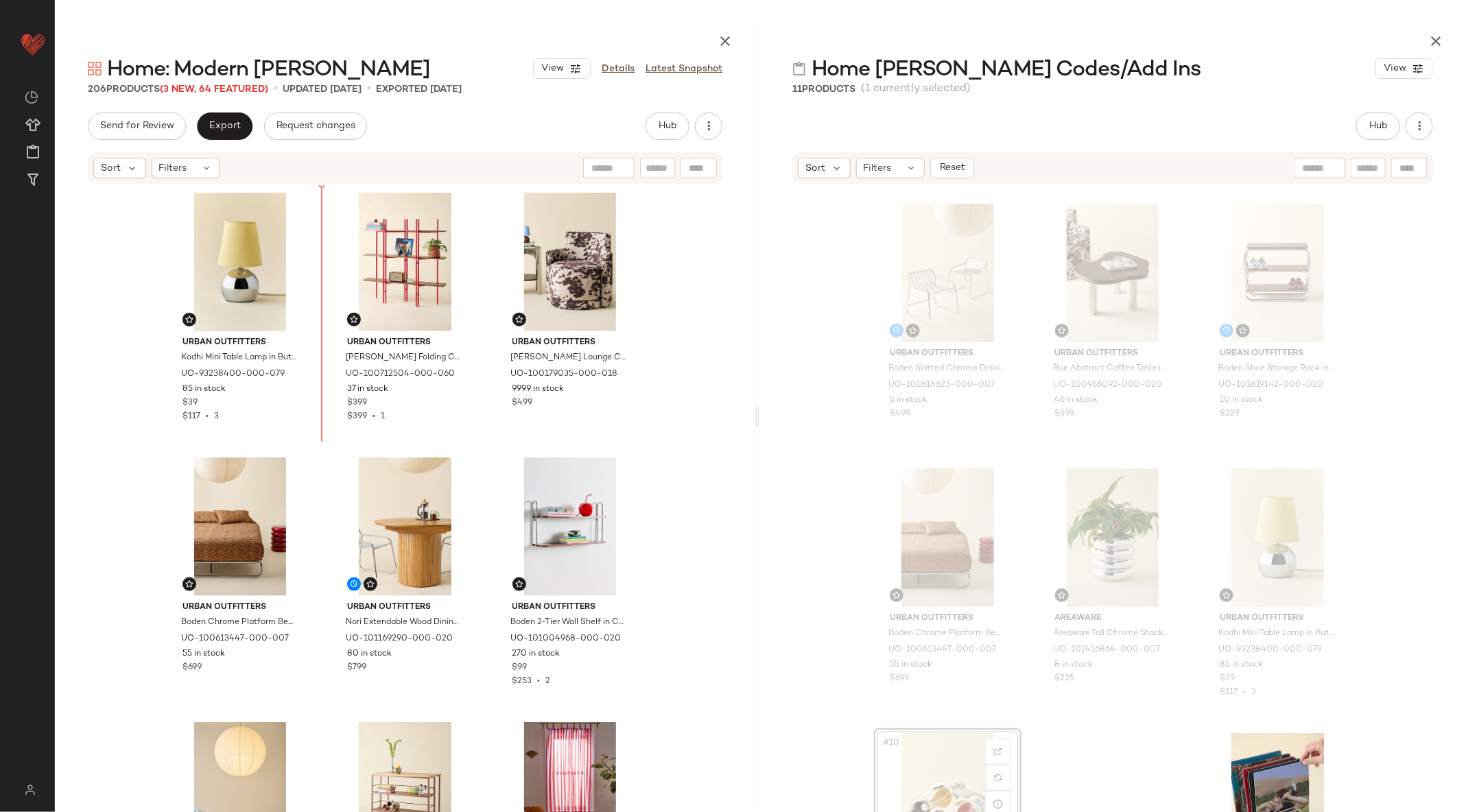
scroll to position [795, 0]
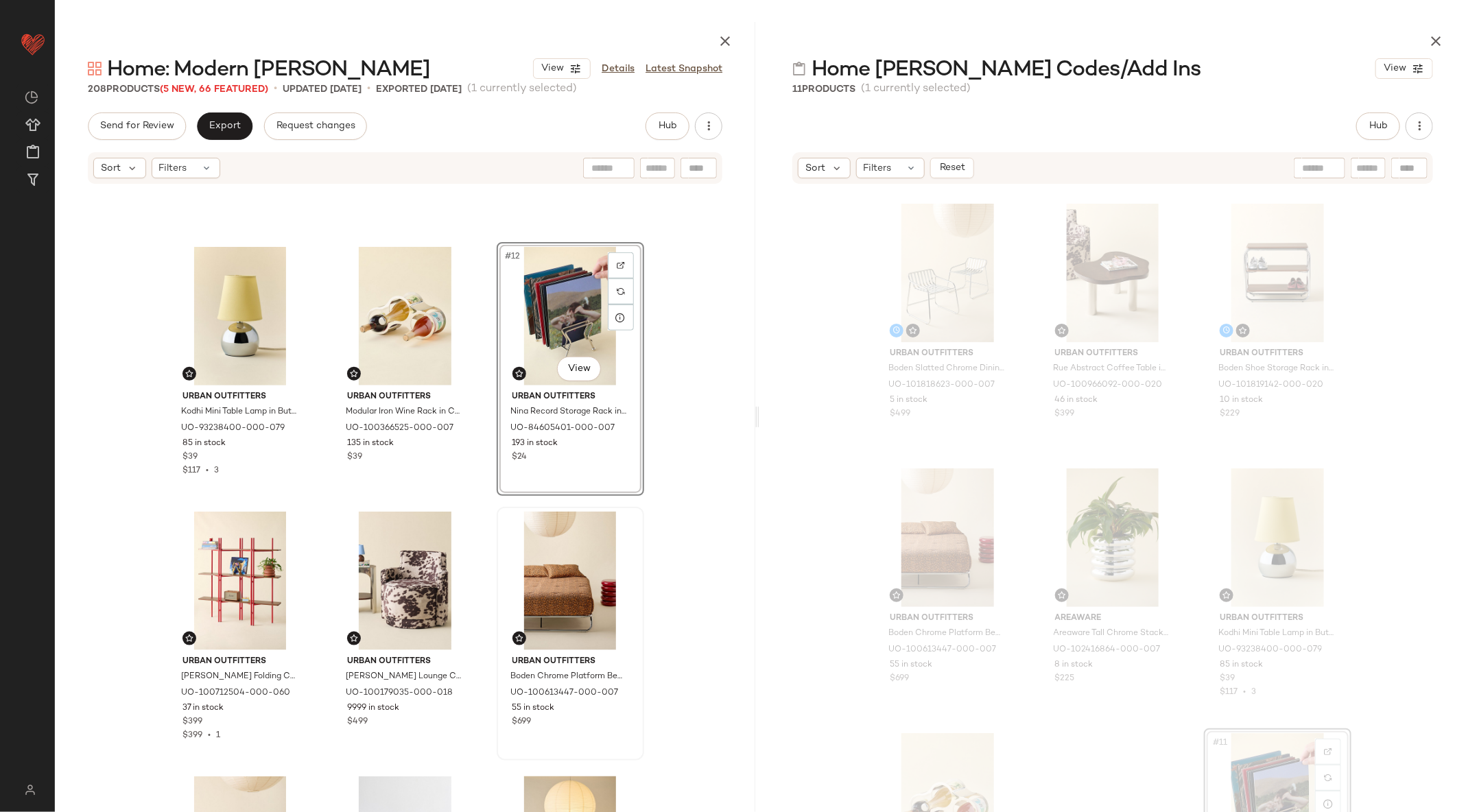
scroll to position [745, 0]
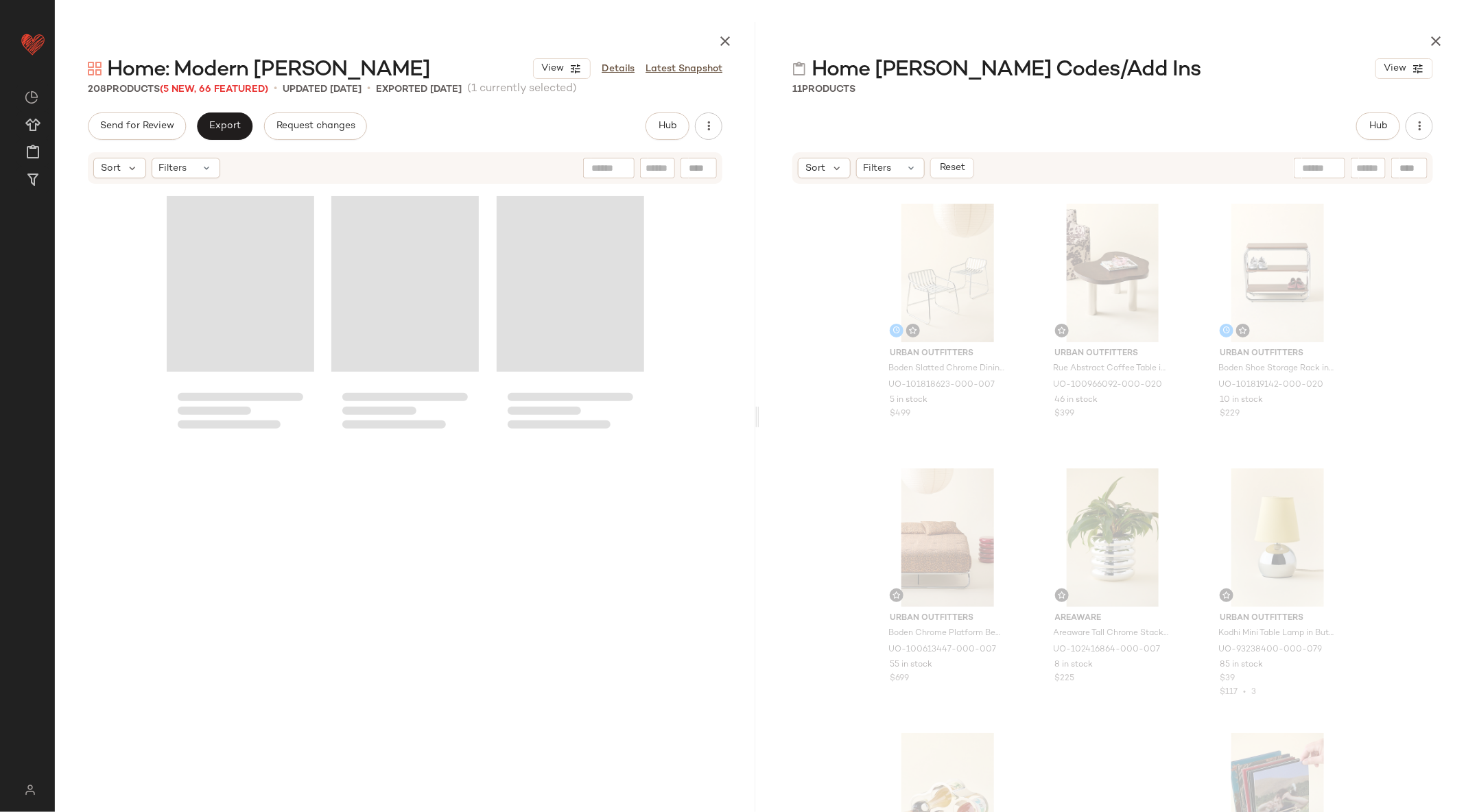
scroll to position [11771, 0]
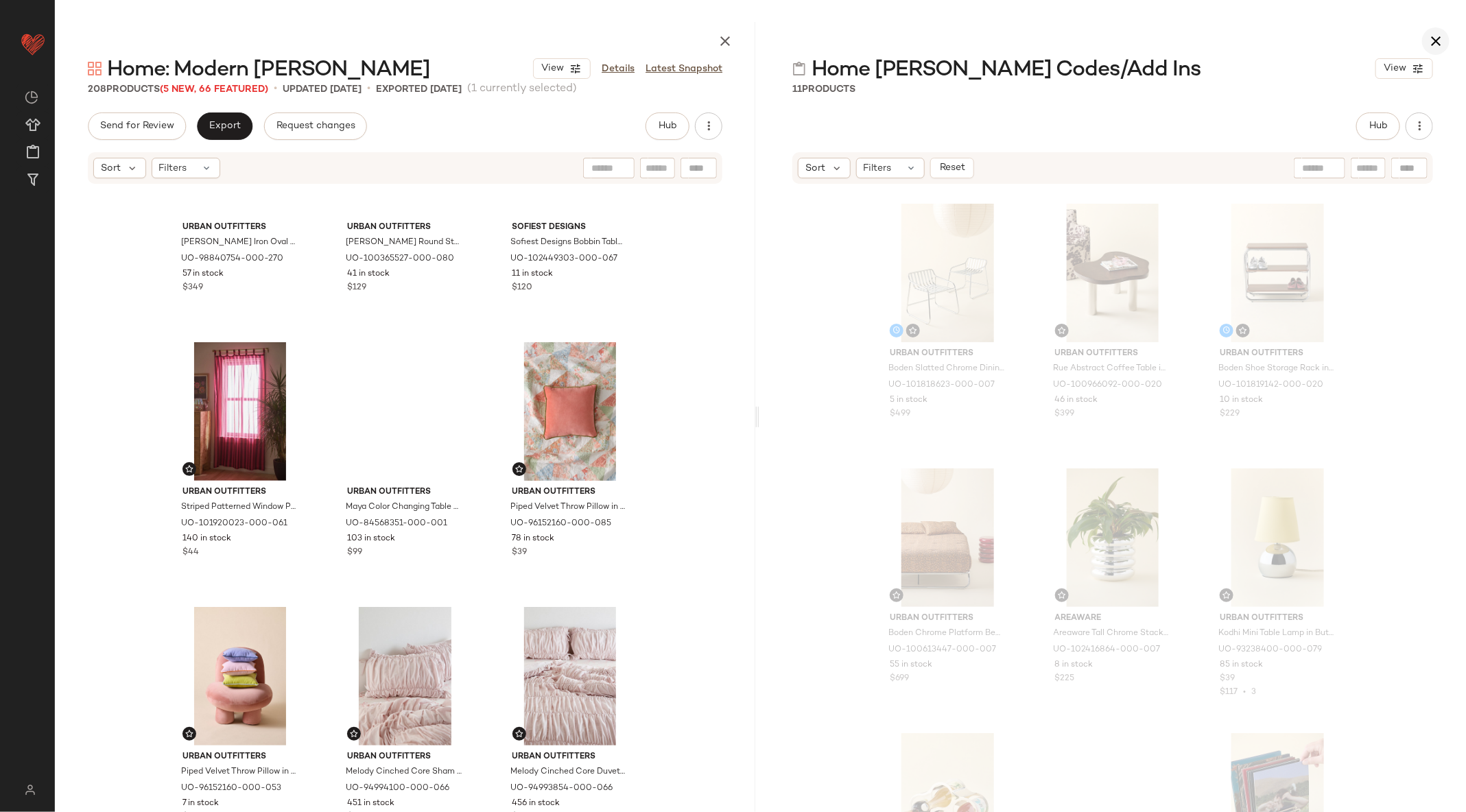
click at [1433, 38] on icon "button" at bounding box center [1435, 40] width 16 height 16
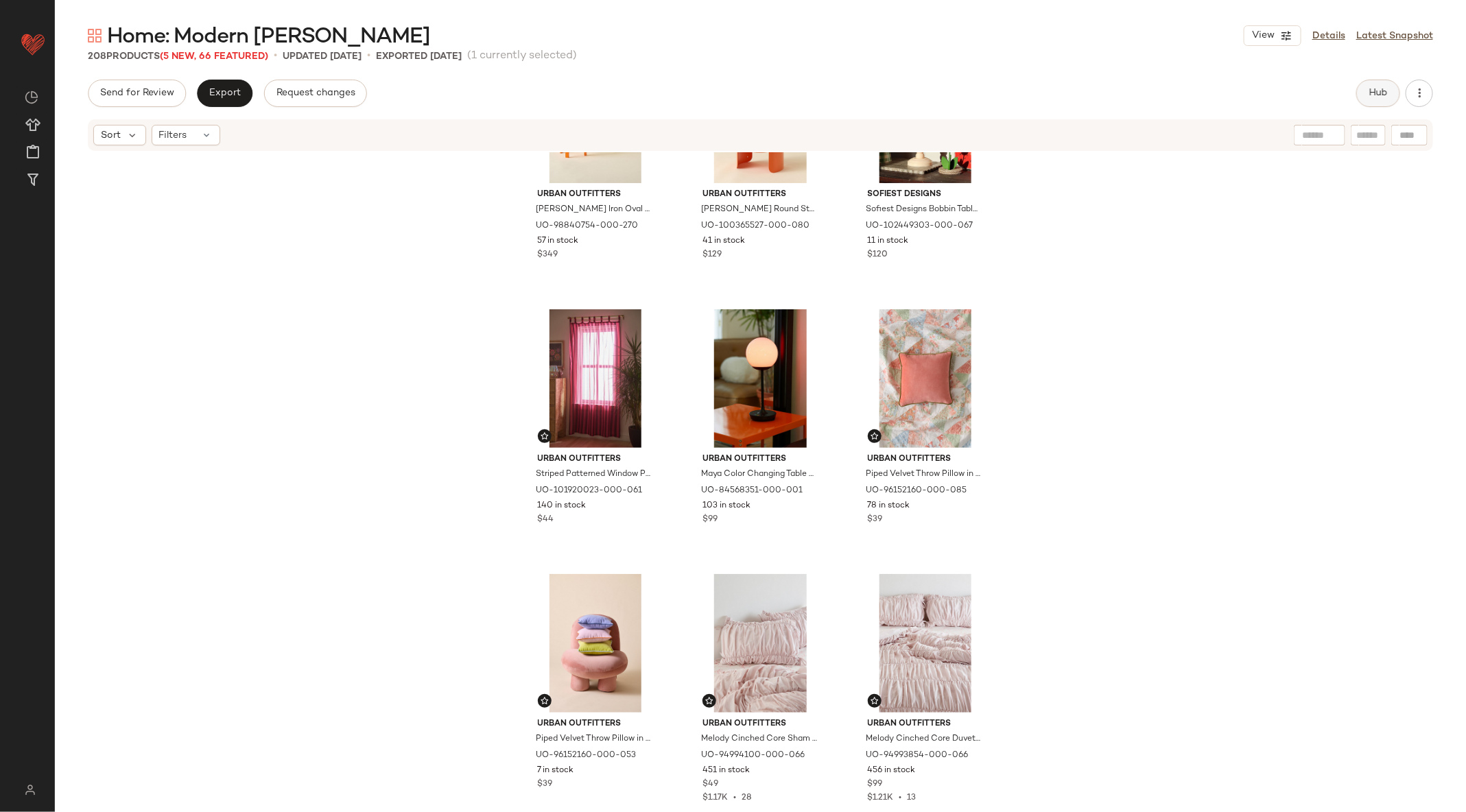
click at [1363, 92] on button "Hub" at bounding box center [1378, 93] width 44 height 27
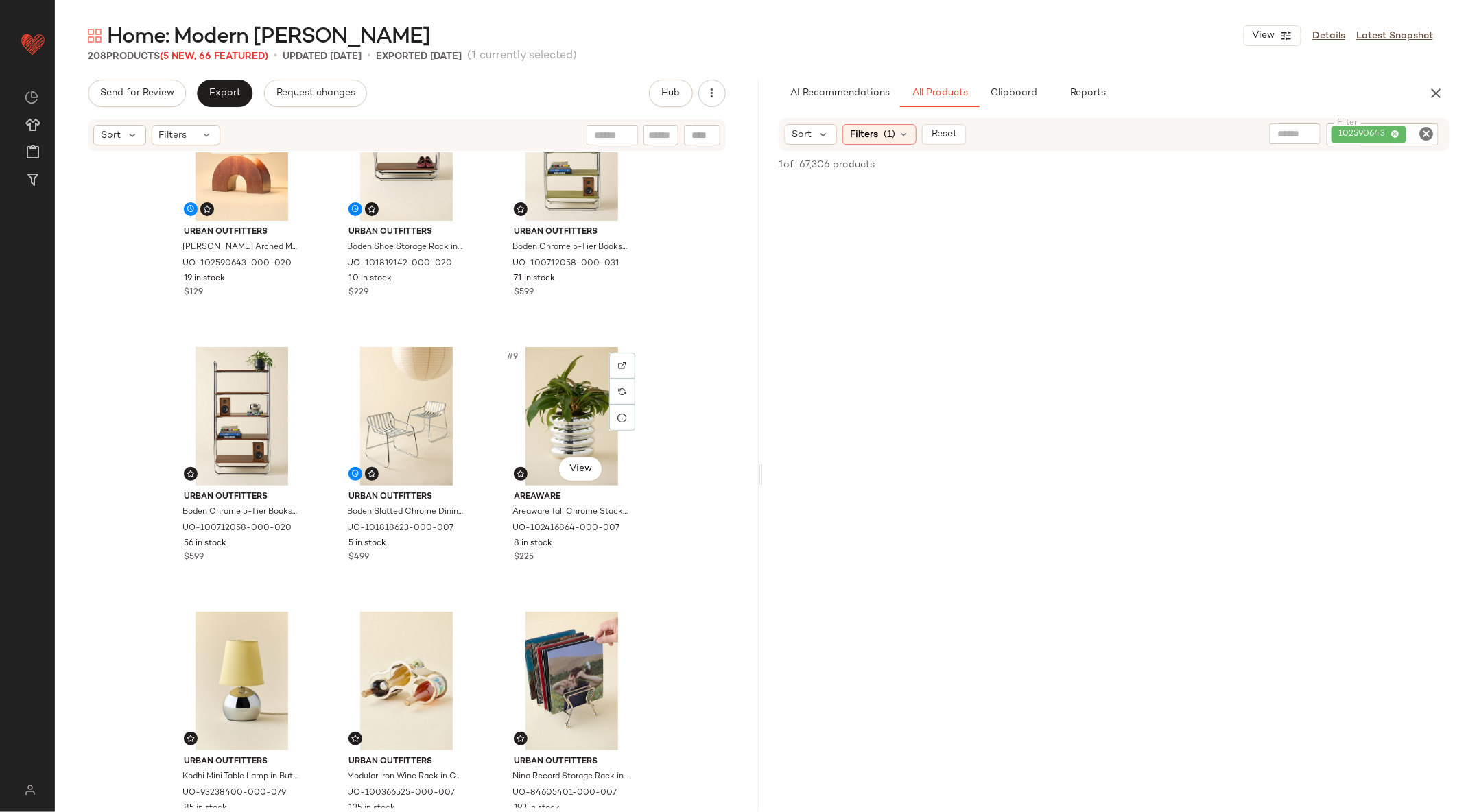
scroll to position [287, 0]
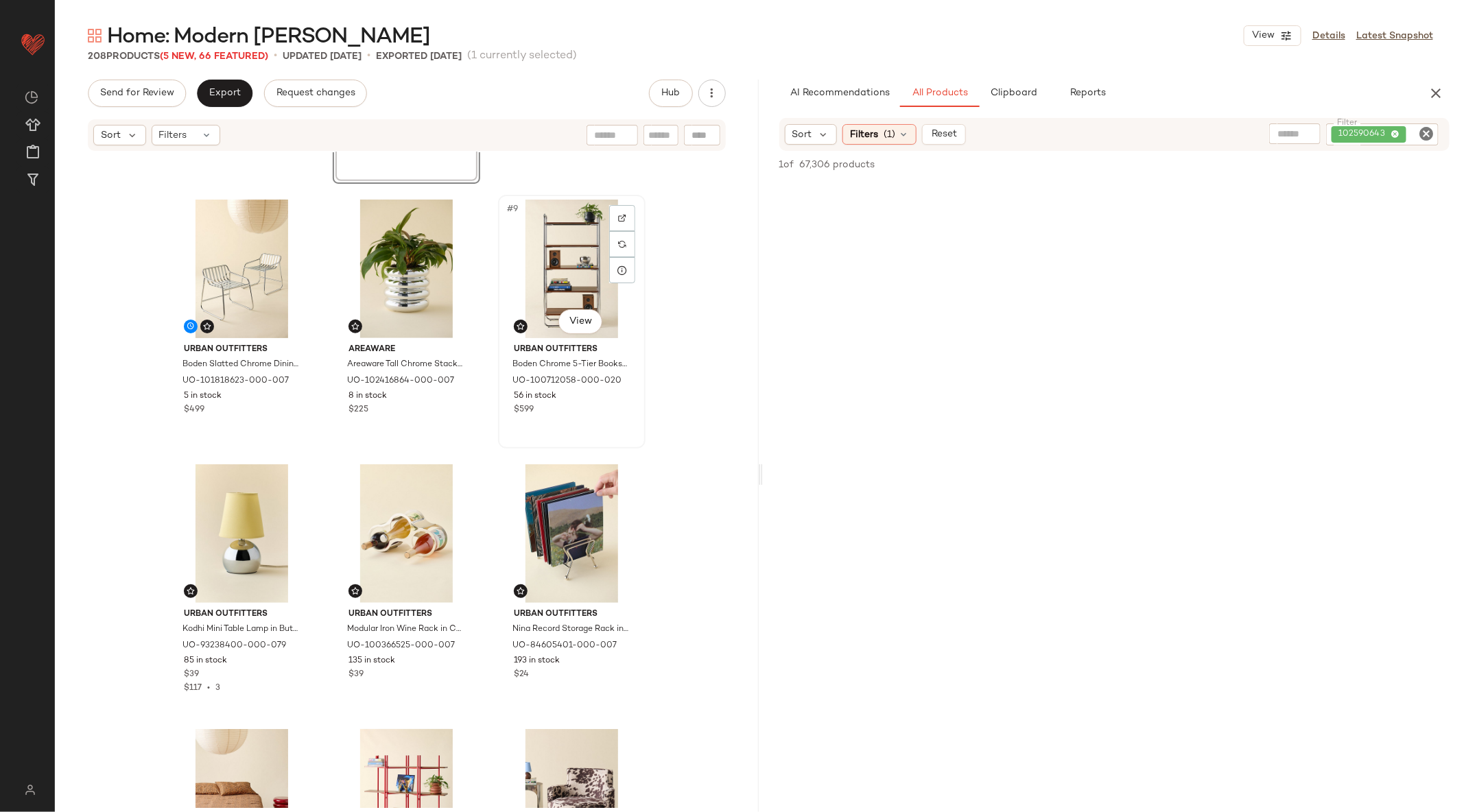
scroll to position [724, 0]
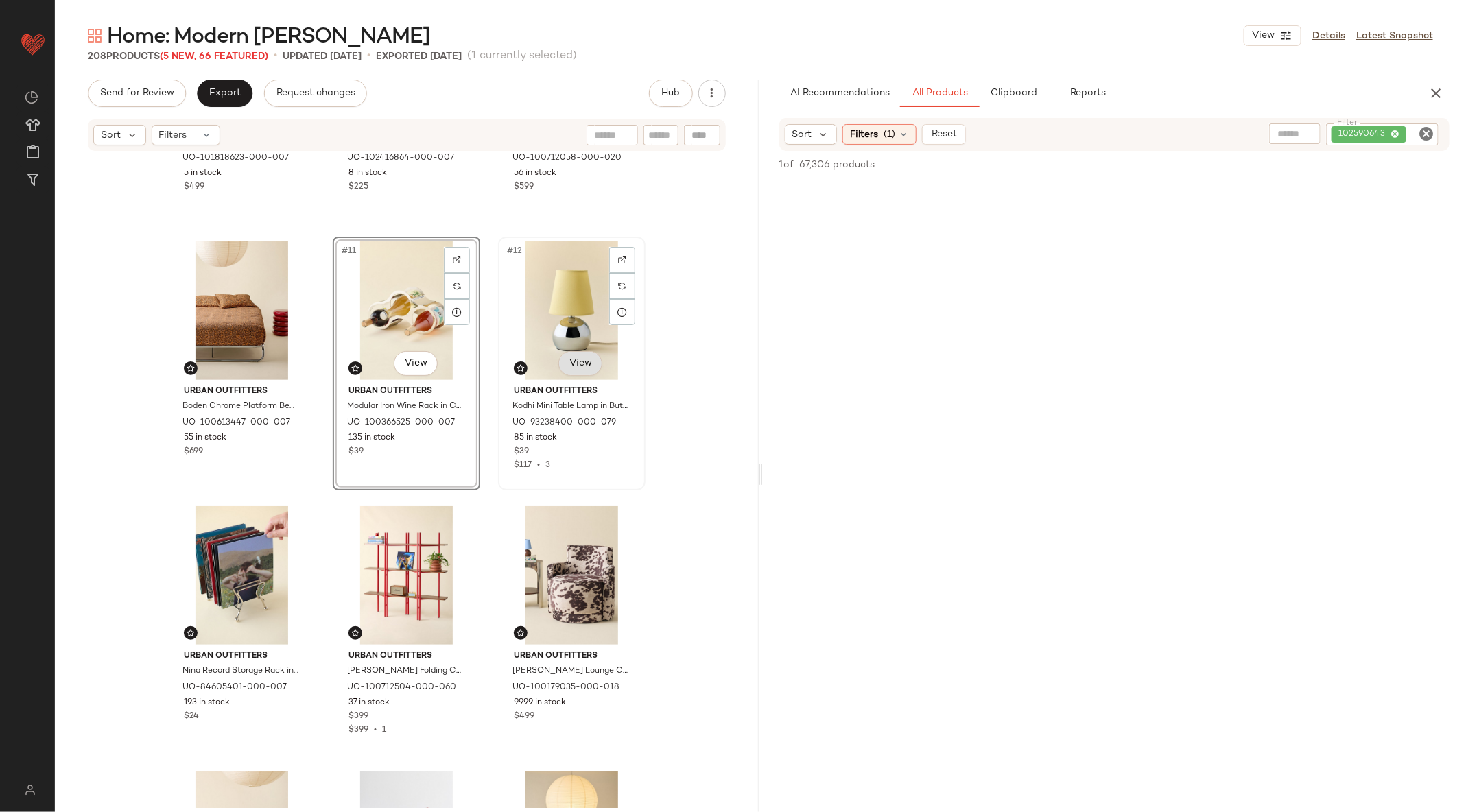
scroll to position [696, 0]
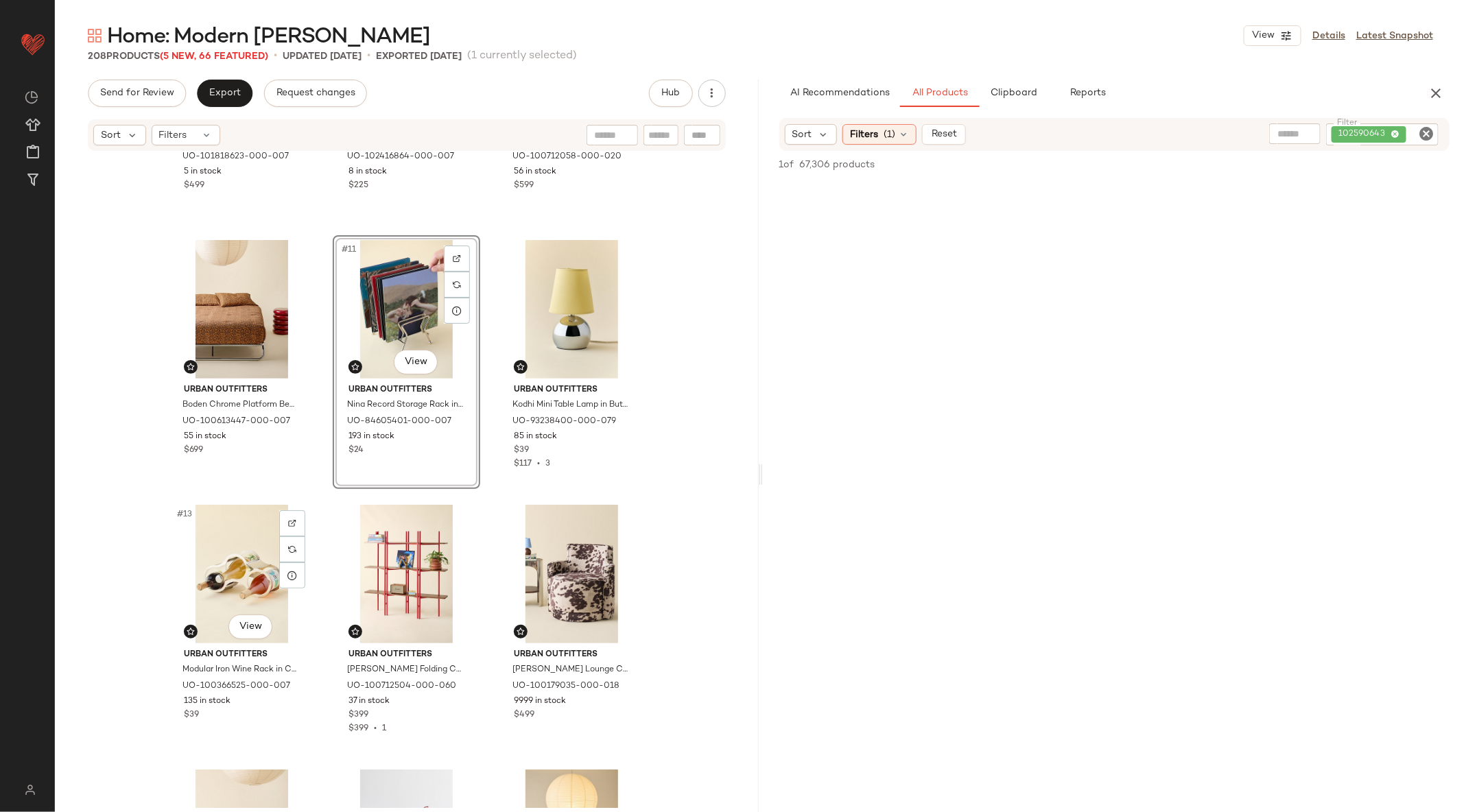
scroll to position [754, 0]
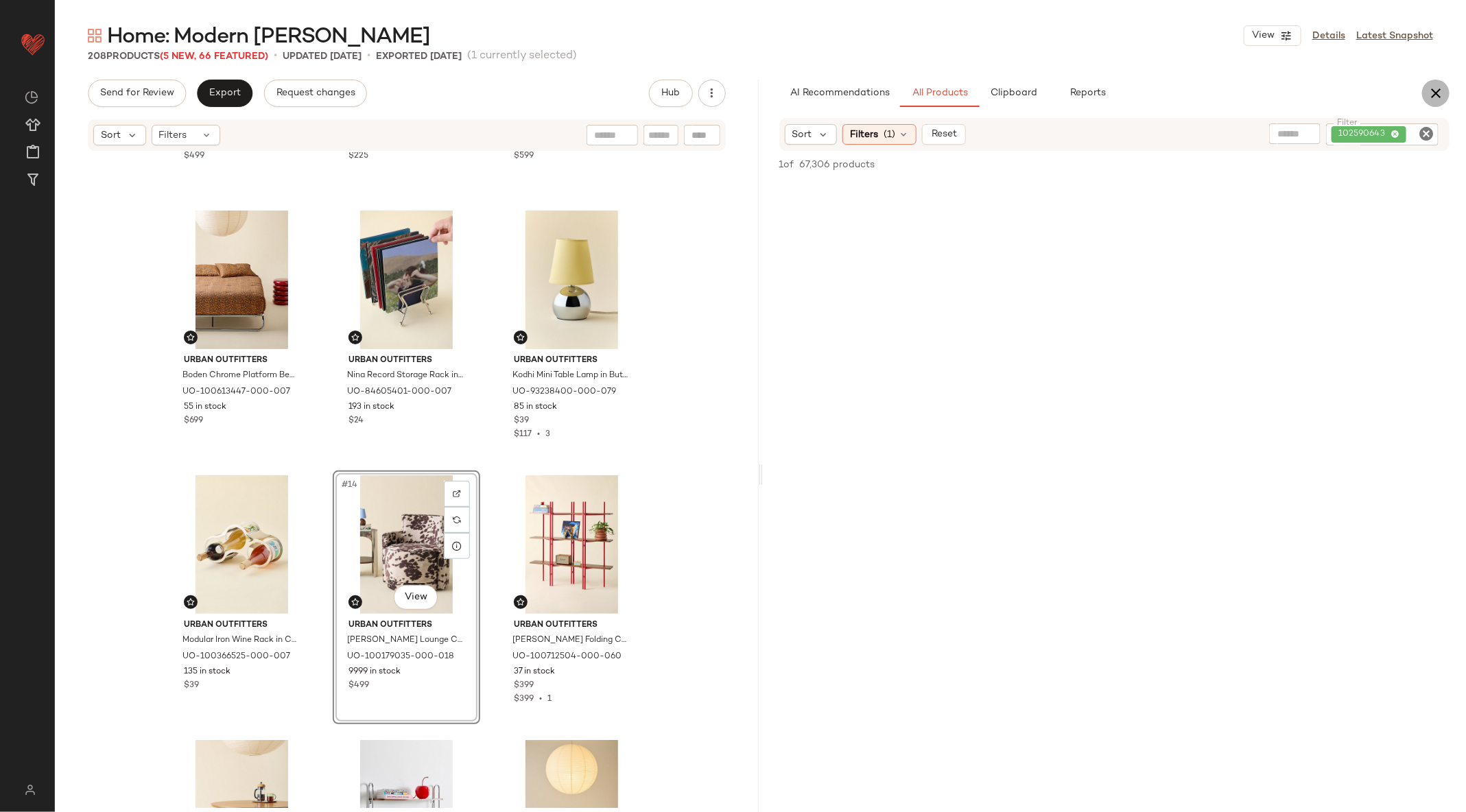
click at [1440, 87] on icon "button" at bounding box center [1435, 93] width 16 height 16
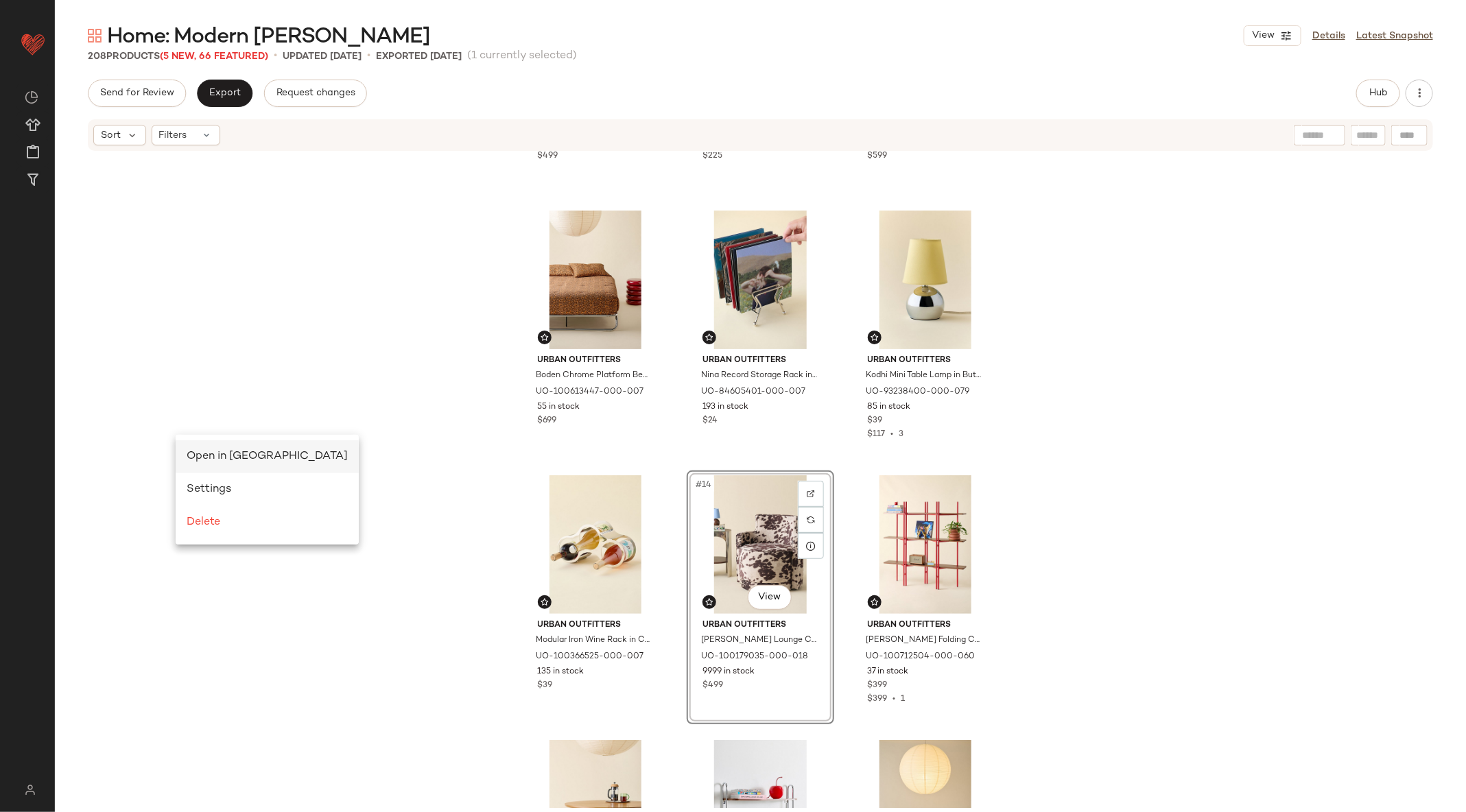
click at [217, 449] on div "Open in Split View" at bounding box center [267, 456] width 161 height 16
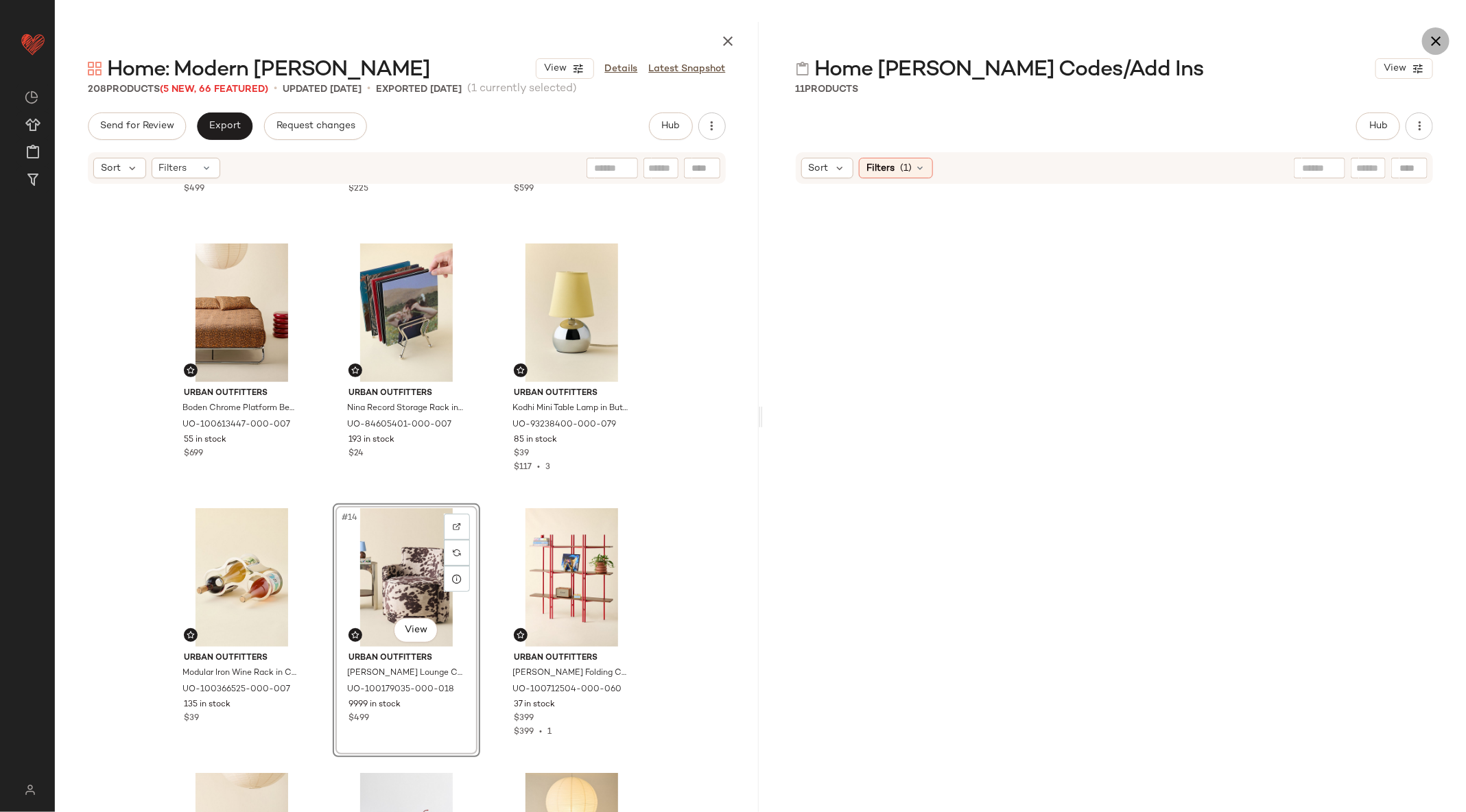
click at [1432, 39] on icon "button" at bounding box center [1435, 40] width 16 height 16
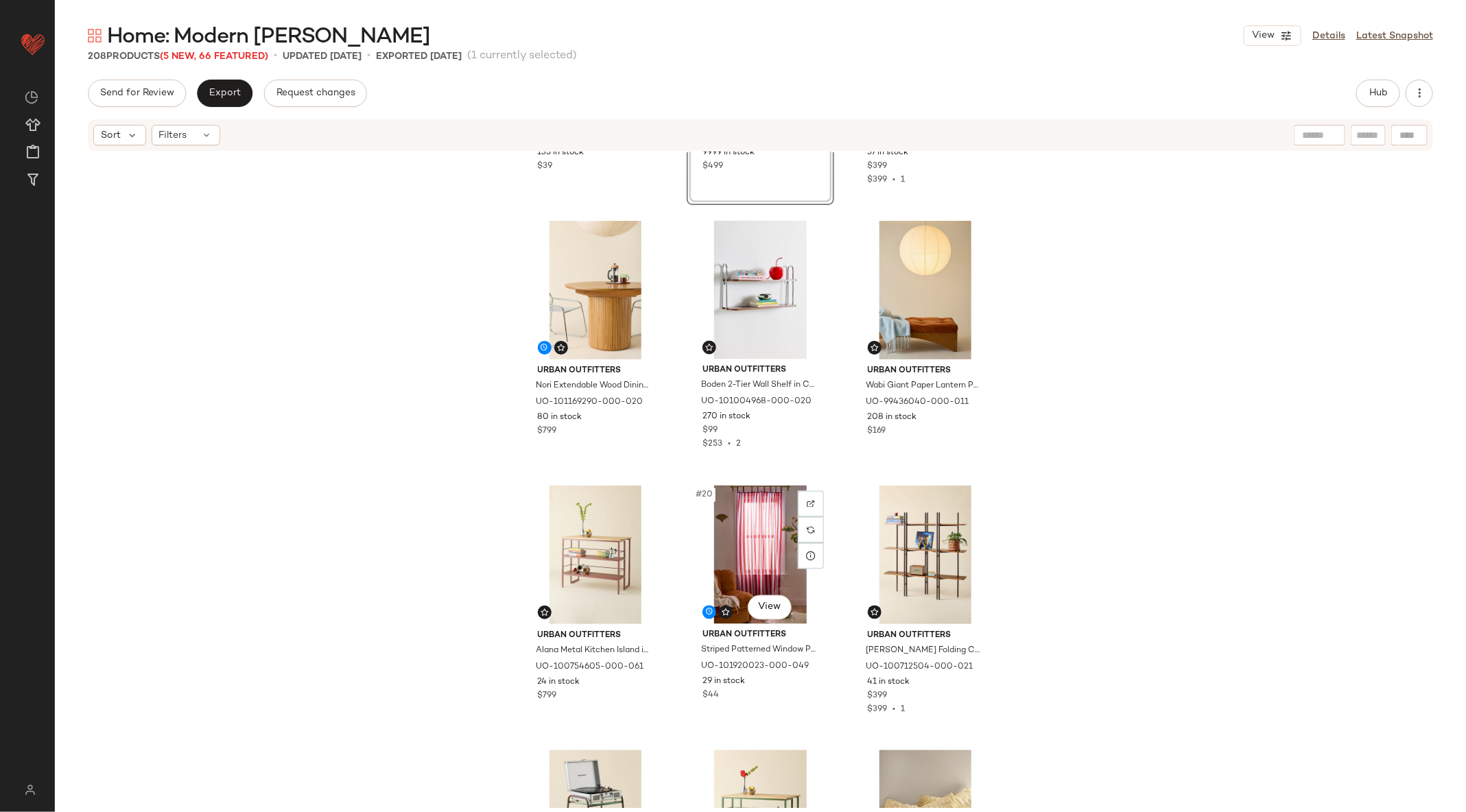
scroll to position [1240, 0]
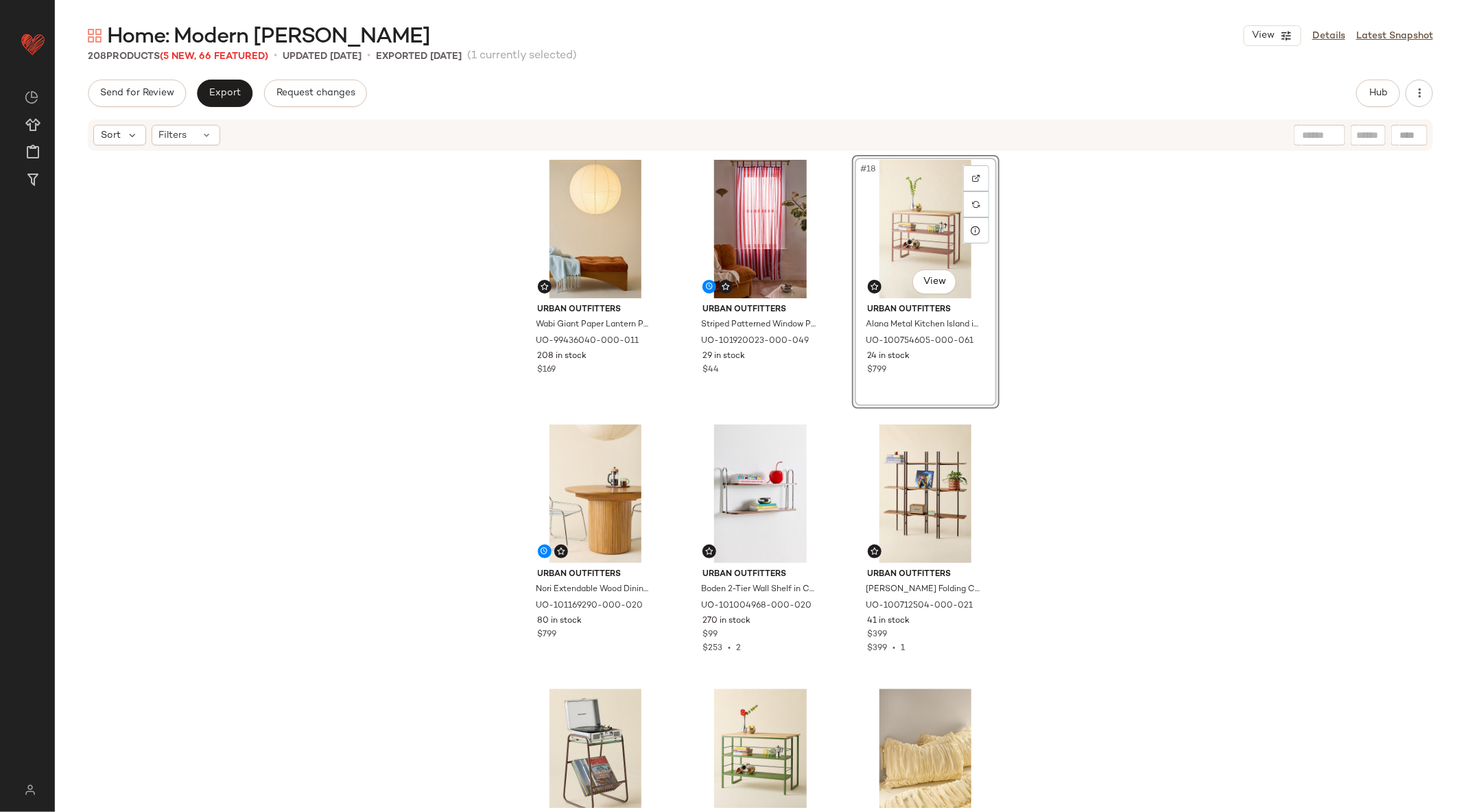
scroll to position [1336, 0]
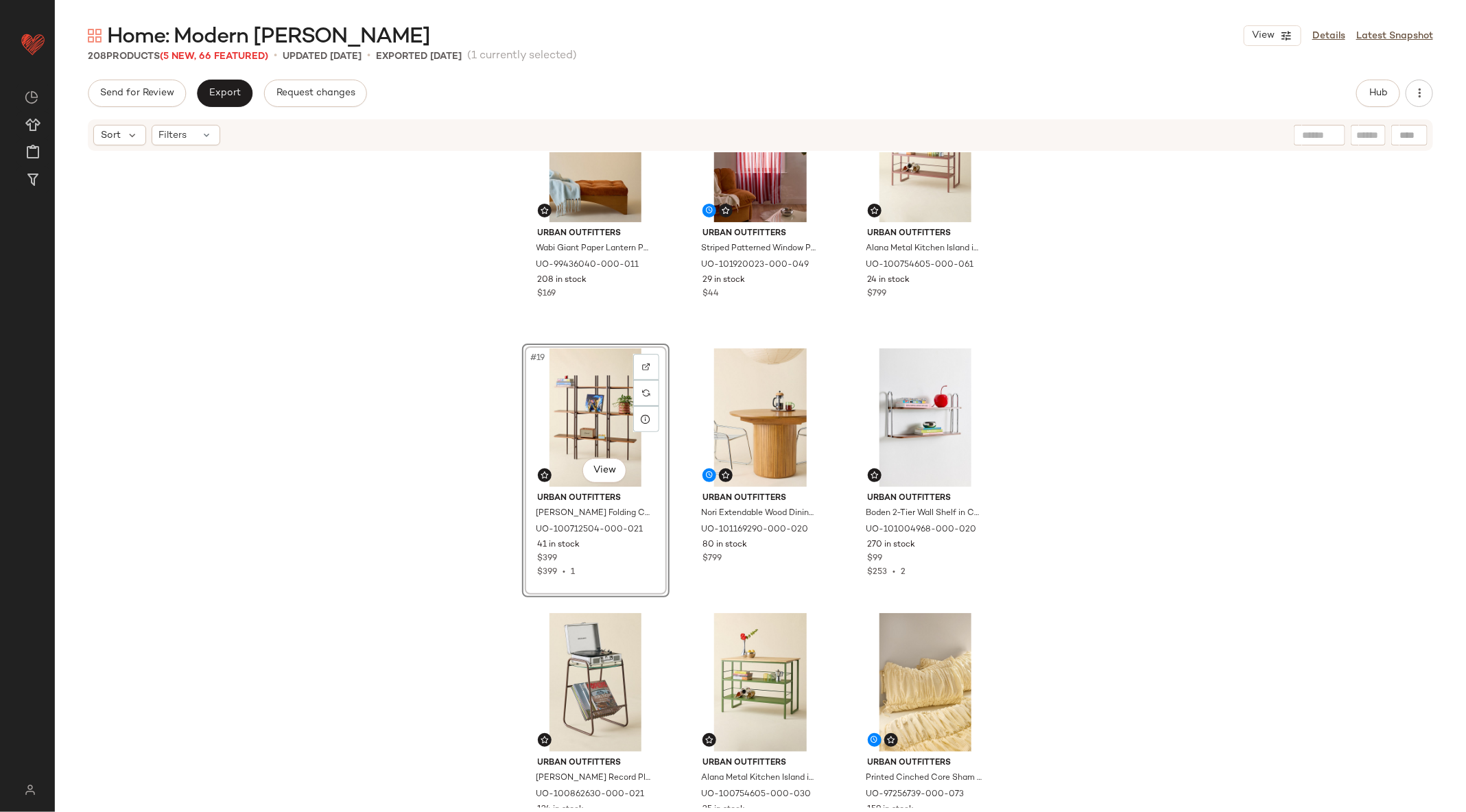
scroll to position [1626, 0]
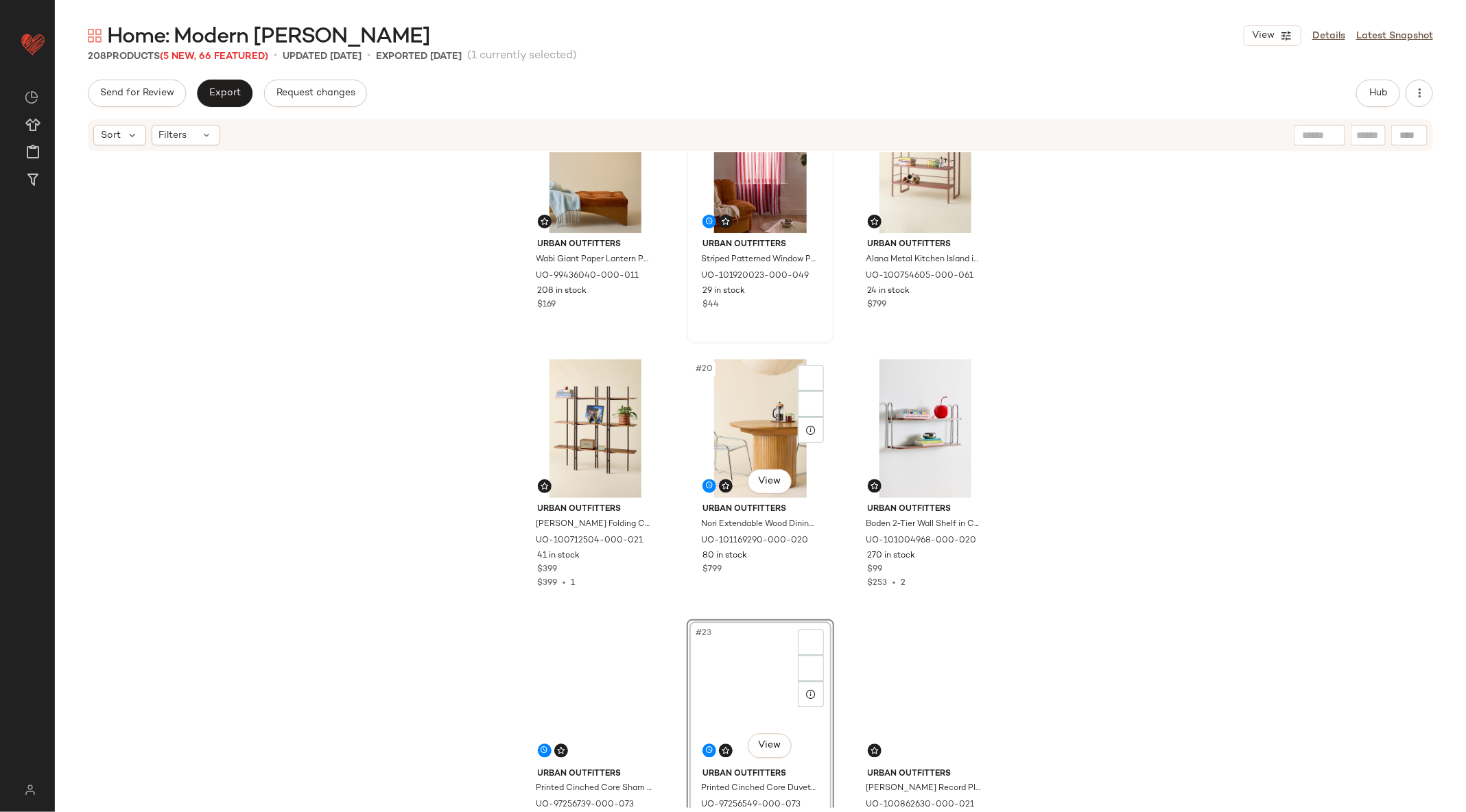
scroll to position [1601, 0]
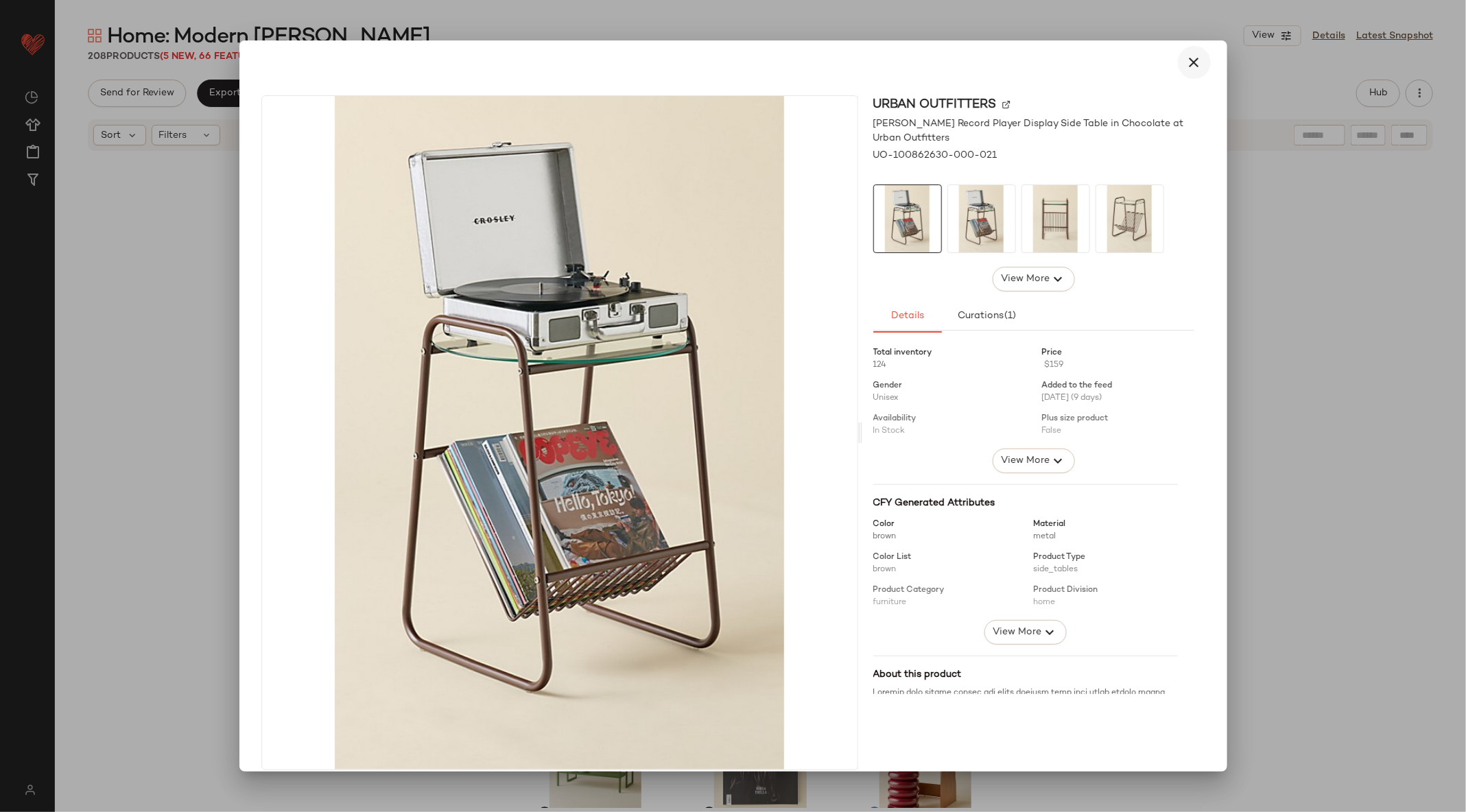
click at [1188, 57] on icon "button" at bounding box center [1194, 62] width 16 height 16
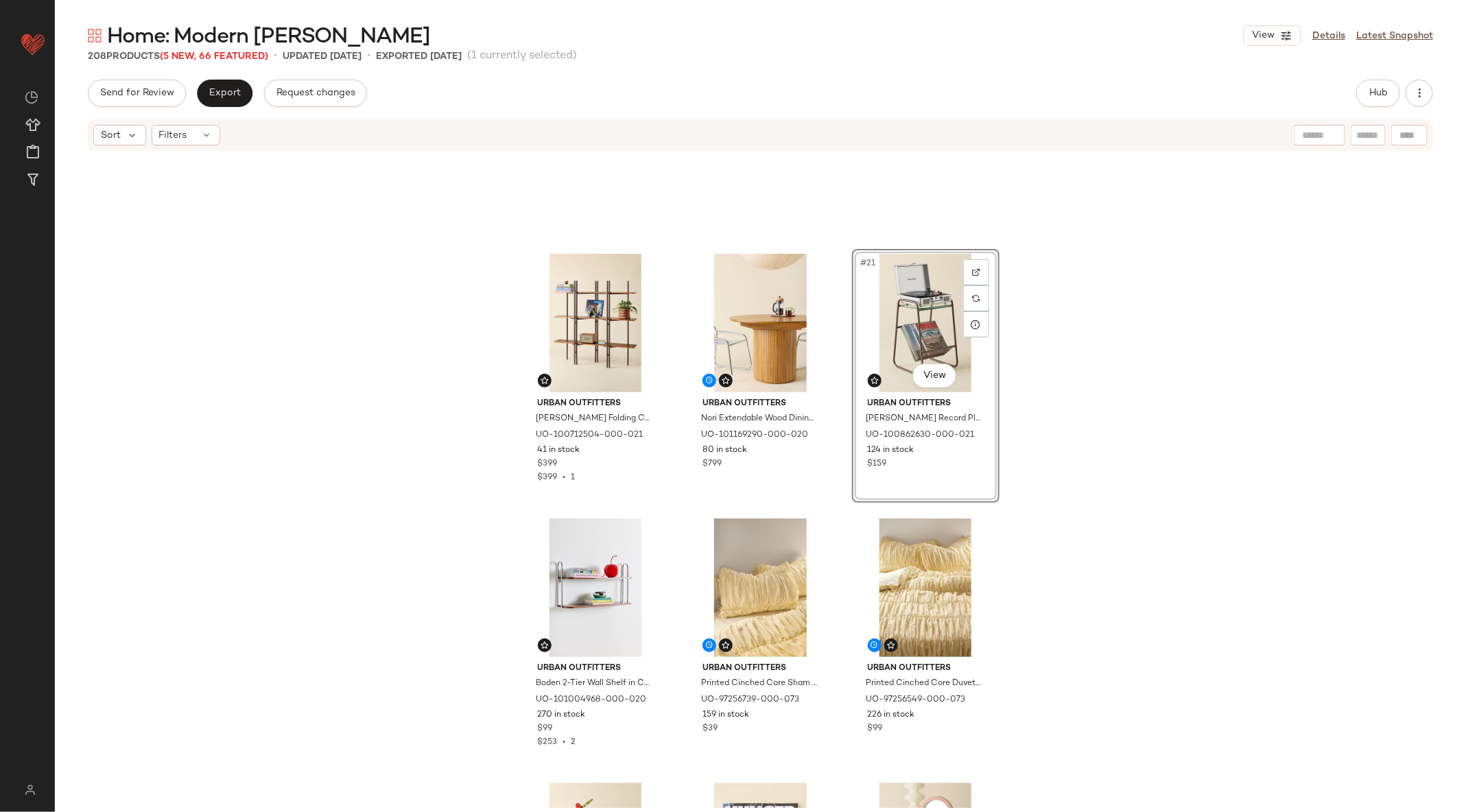
scroll to position [1475, 0]
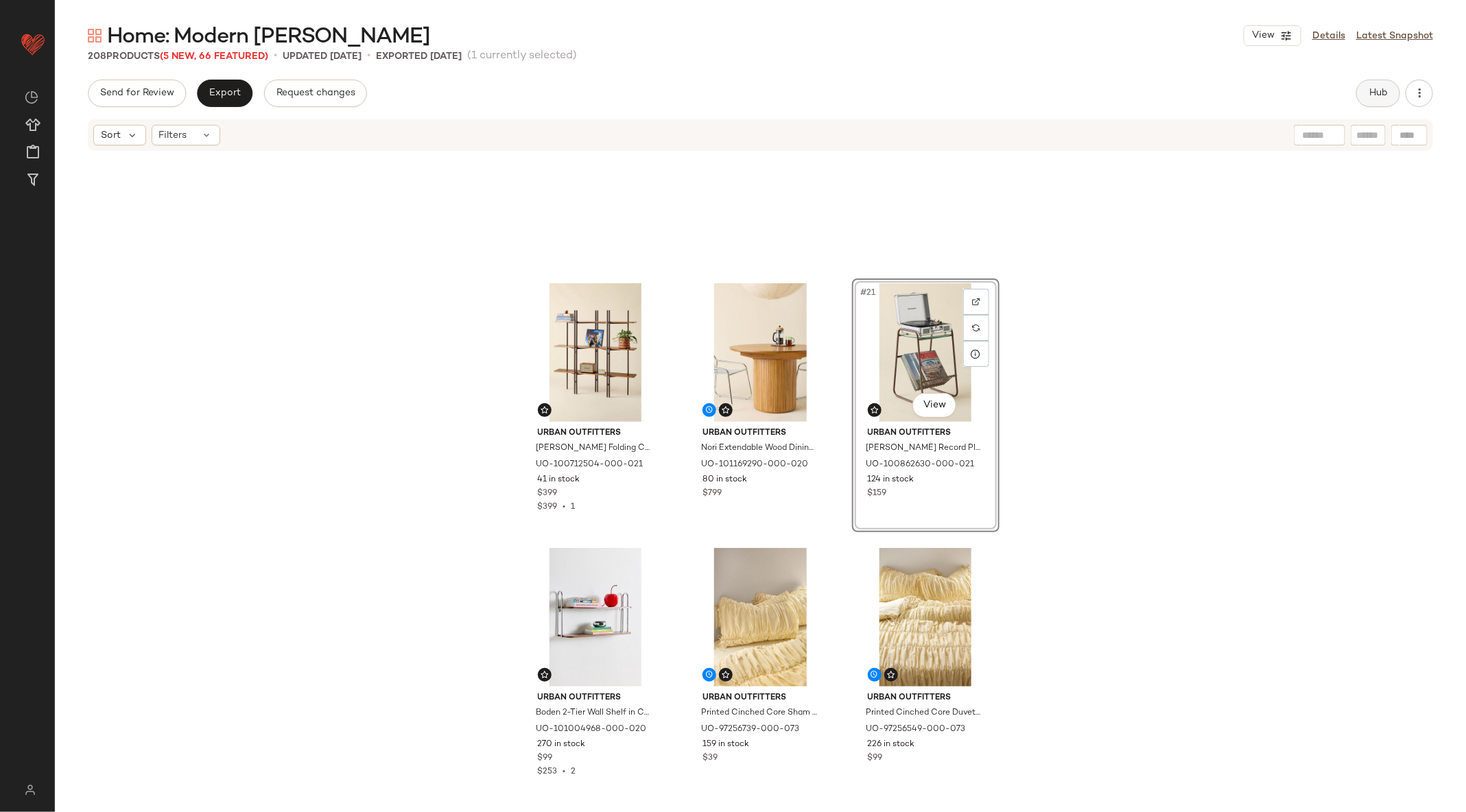
click at [1358, 94] on button "Hub" at bounding box center [1378, 93] width 44 height 27
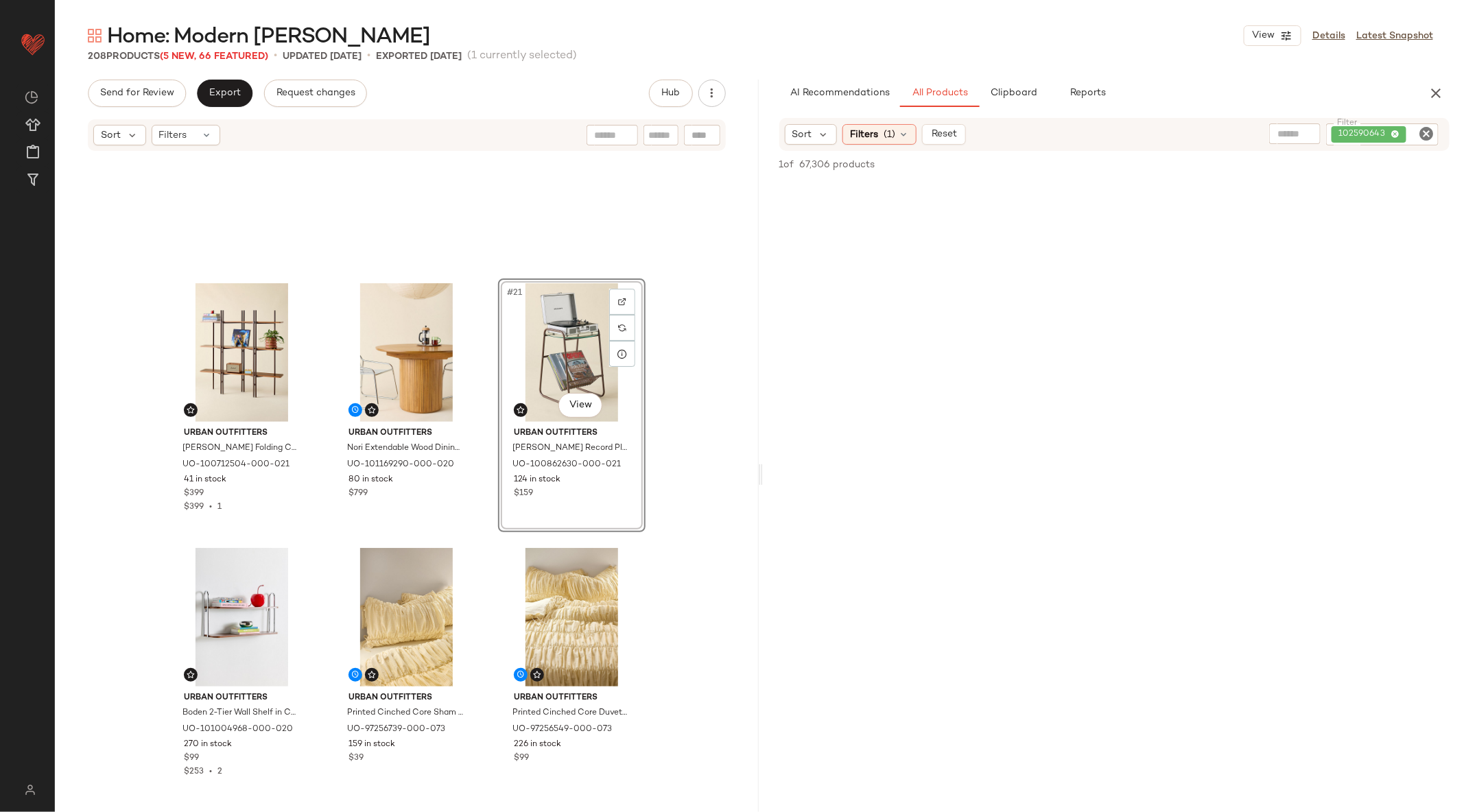
click at [1428, 134] on icon "Clear Filter" at bounding box center [1426, 133] width 16 height 16
click at [1022, 89] on span "Clipboard" at bounding box center [1013, 93] width 47 height 11
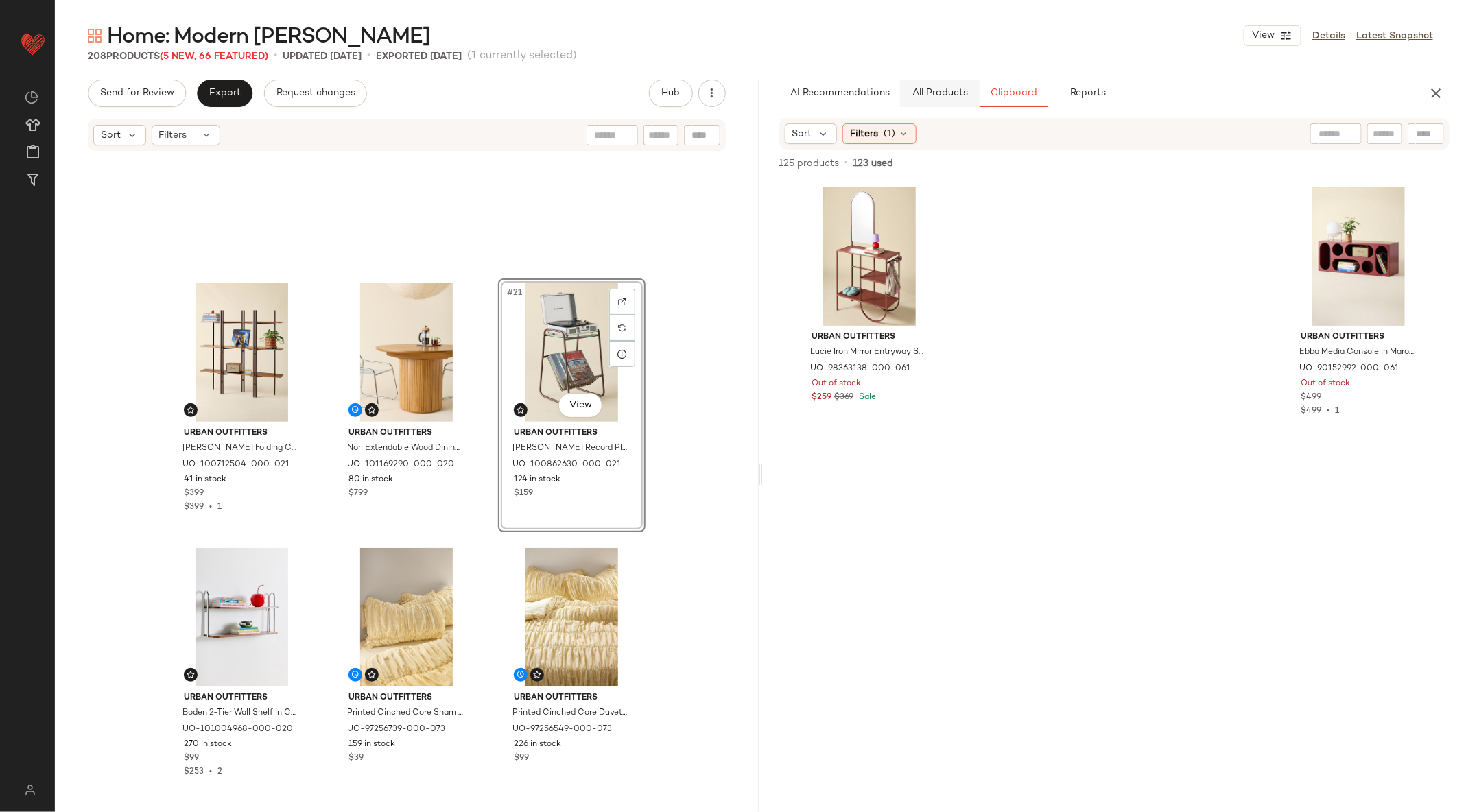
click at [955, 86] on button "All Products" at bounding box center [940, 93] width 80 height 27
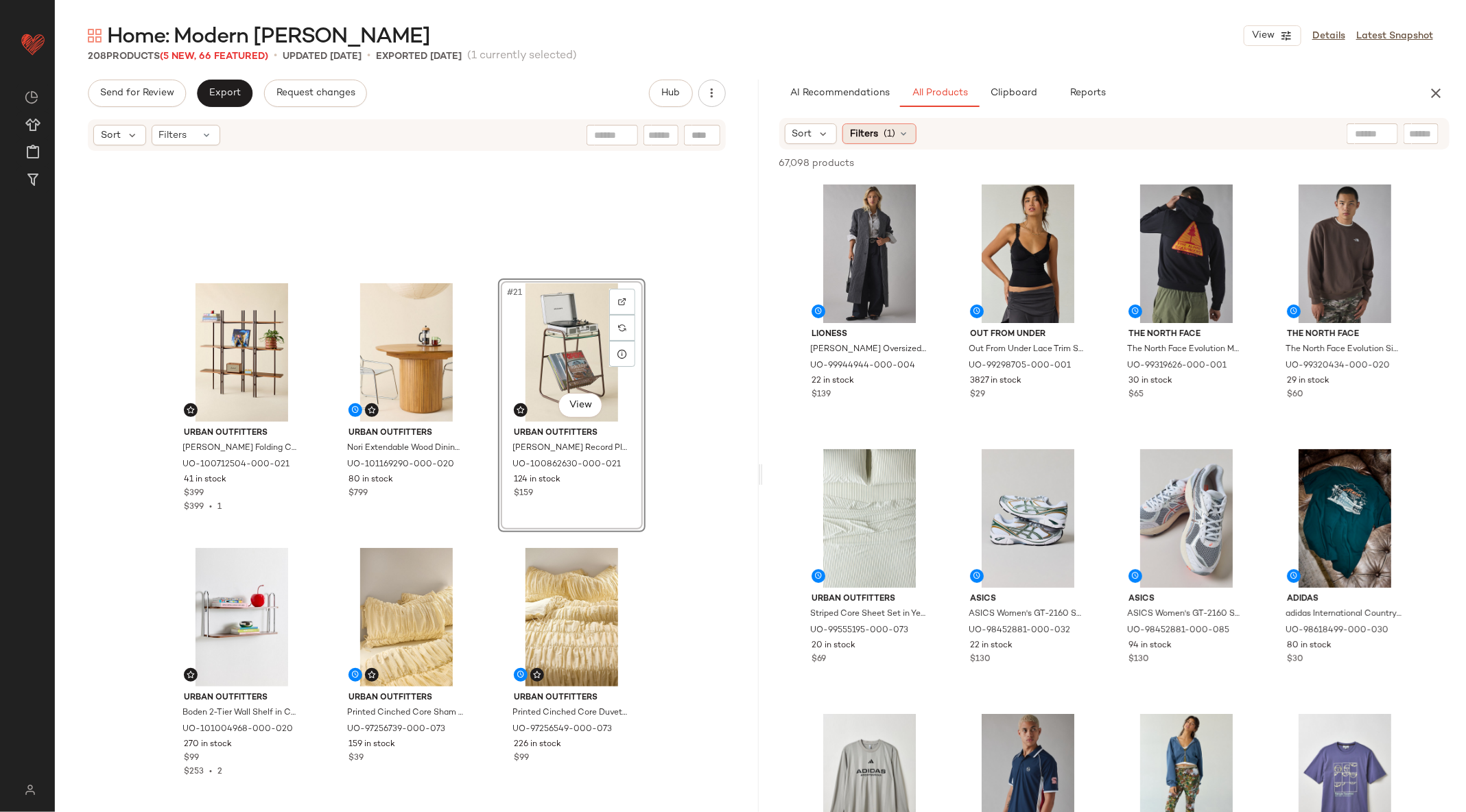
click at [888, 137] on span "(1)" at bounding box center [889, 134] width 12 height 15
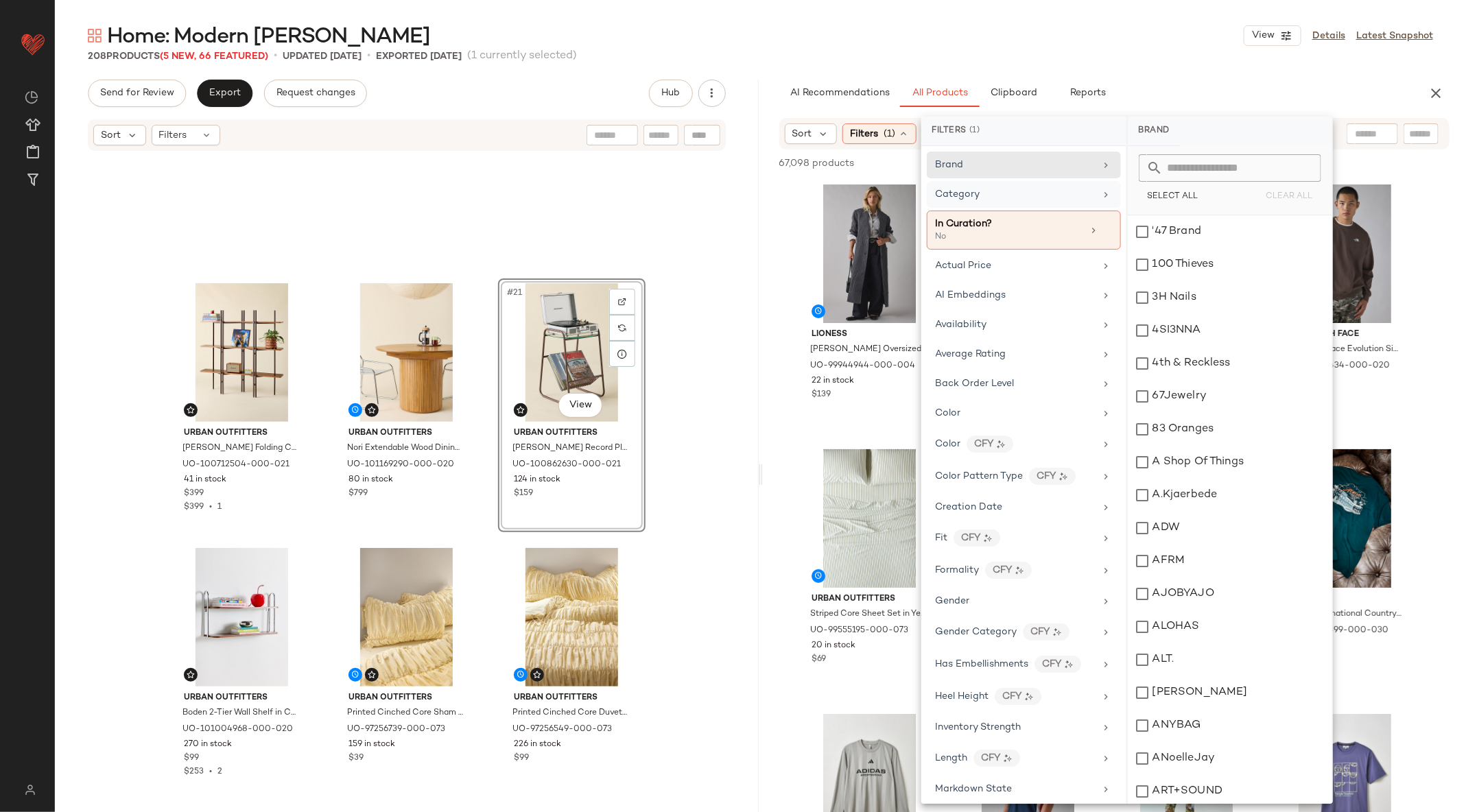
click at [1033, 198] on div "Category" at bounding box center [1016, 194] width 160 height 15
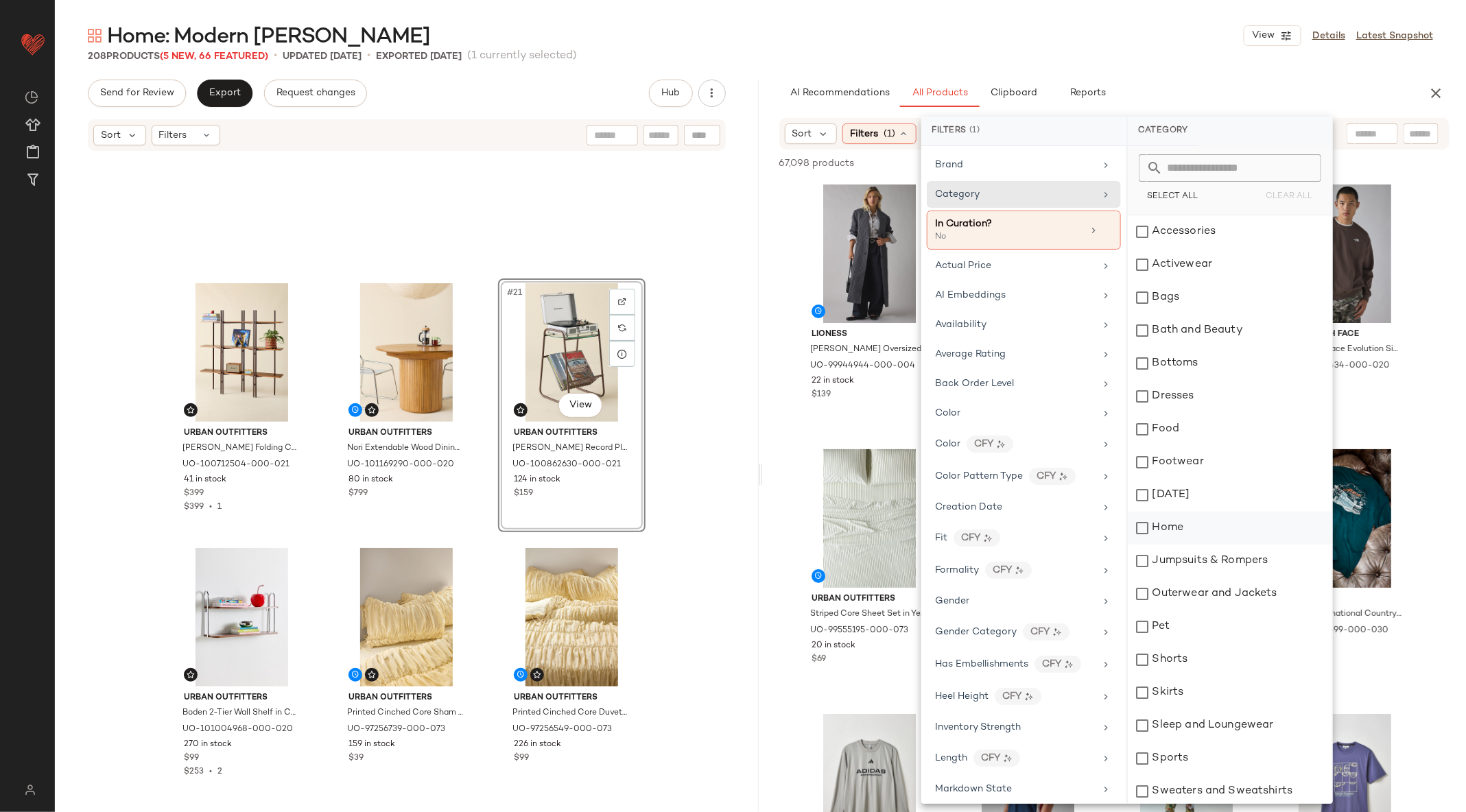
click at [1146, 525] on div "Home" at bounding box center [1230, 528] width 205 height 33
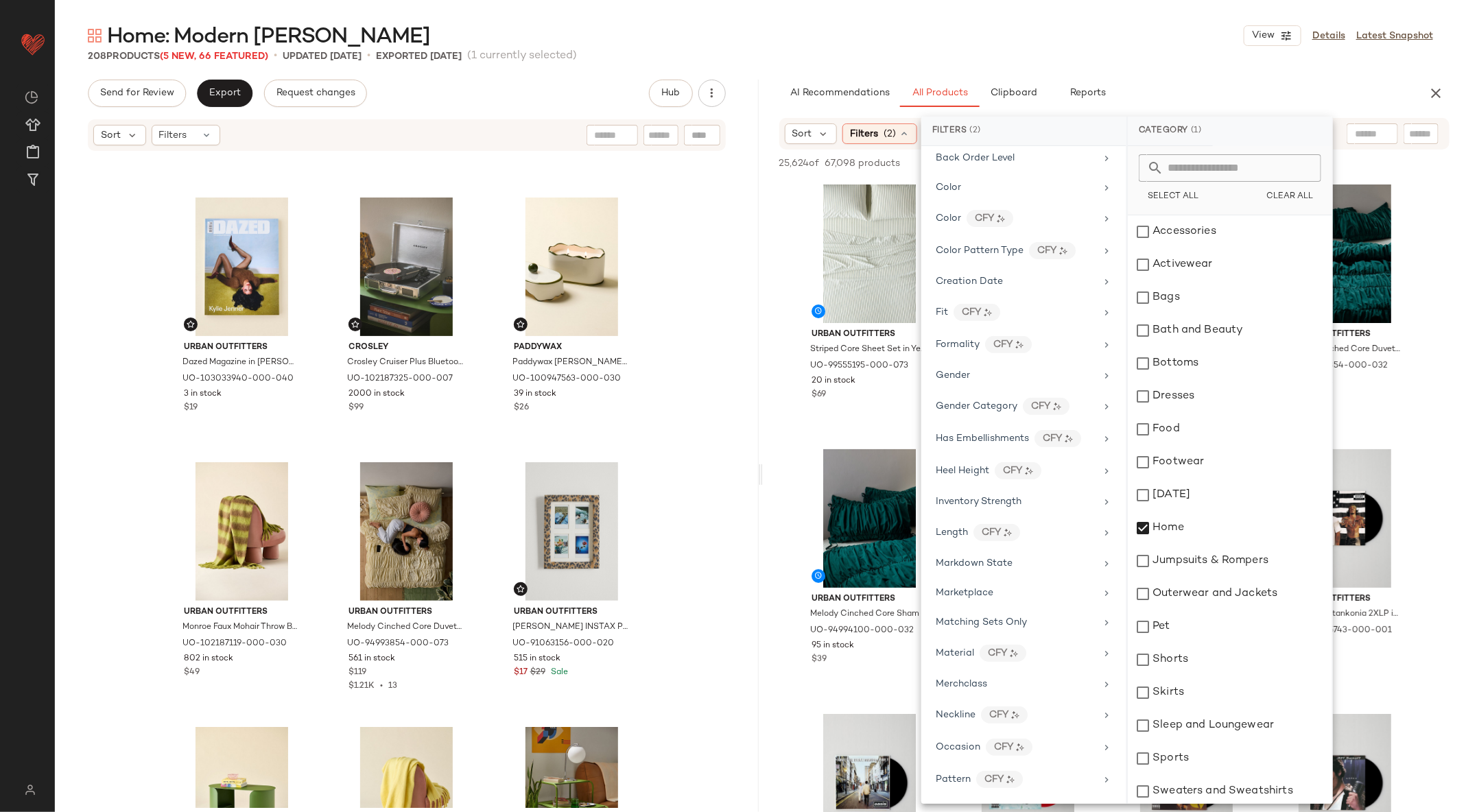
scroll to position [280, 0]
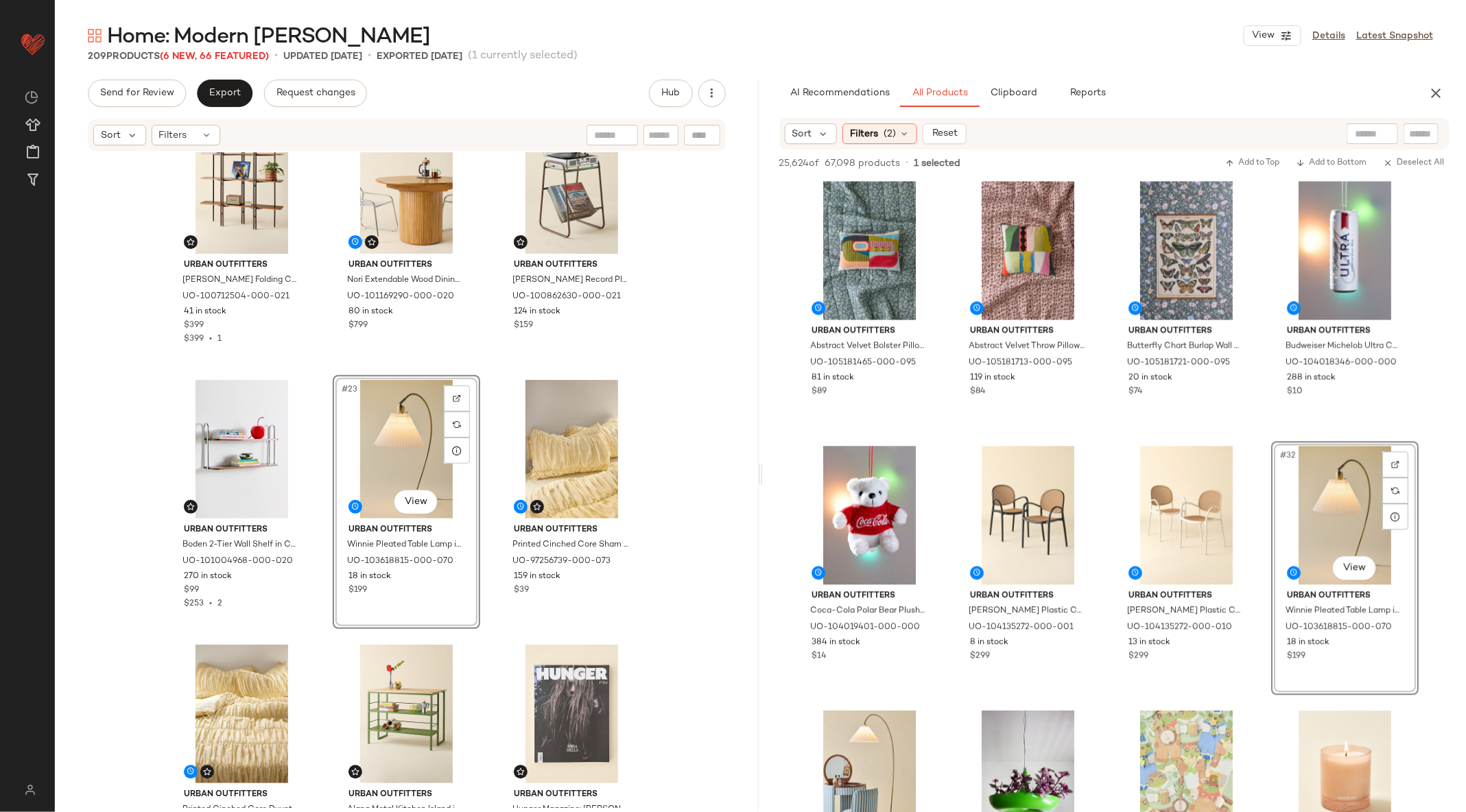
scroll to position [1642, 0]
click at [385, 426] on div "#23 View" at bounding box center [406, 450] width 138 height 139
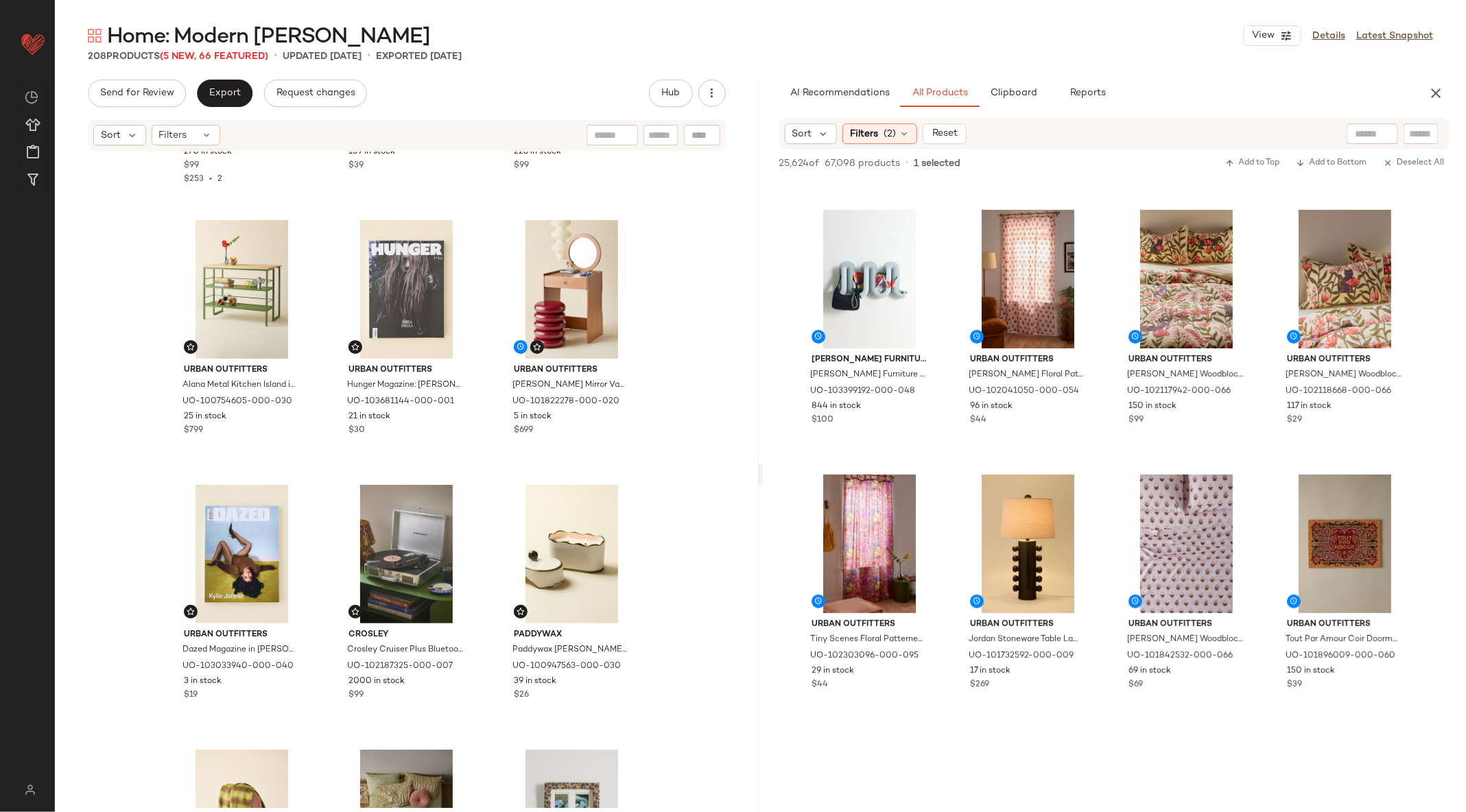
scroll to position [9223, 0]
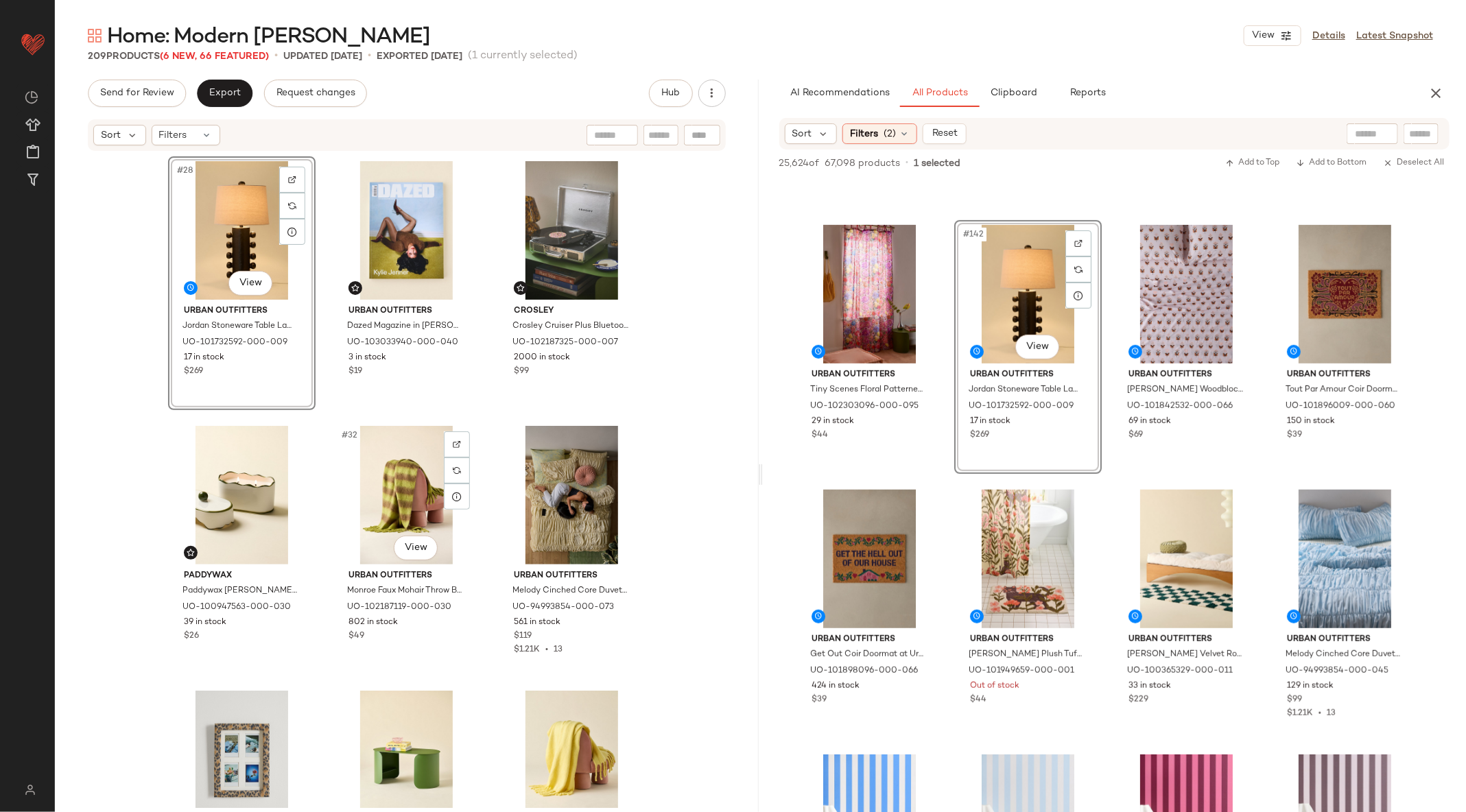
scroll to position [2393, 0]
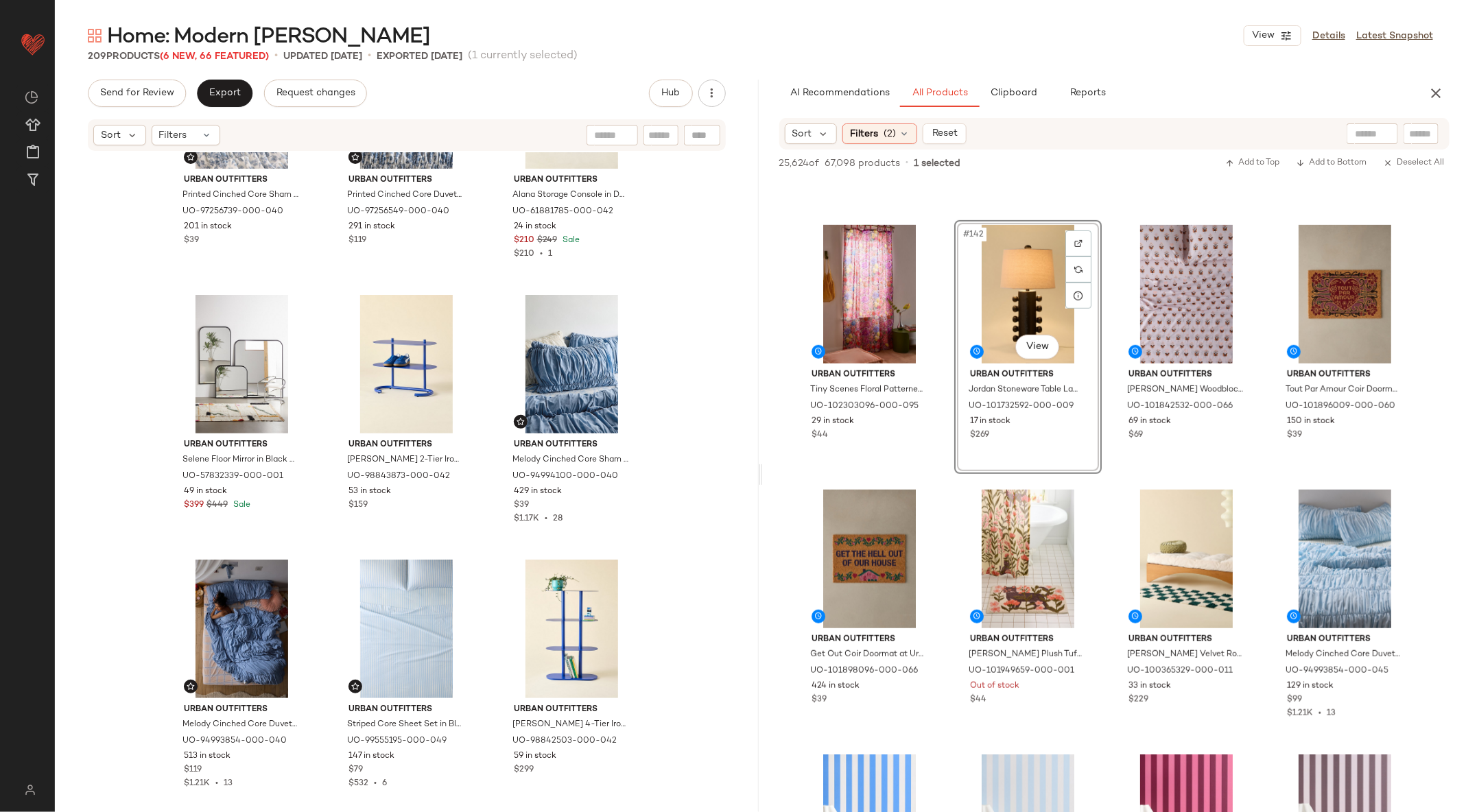
scroll to position [7557, 0]
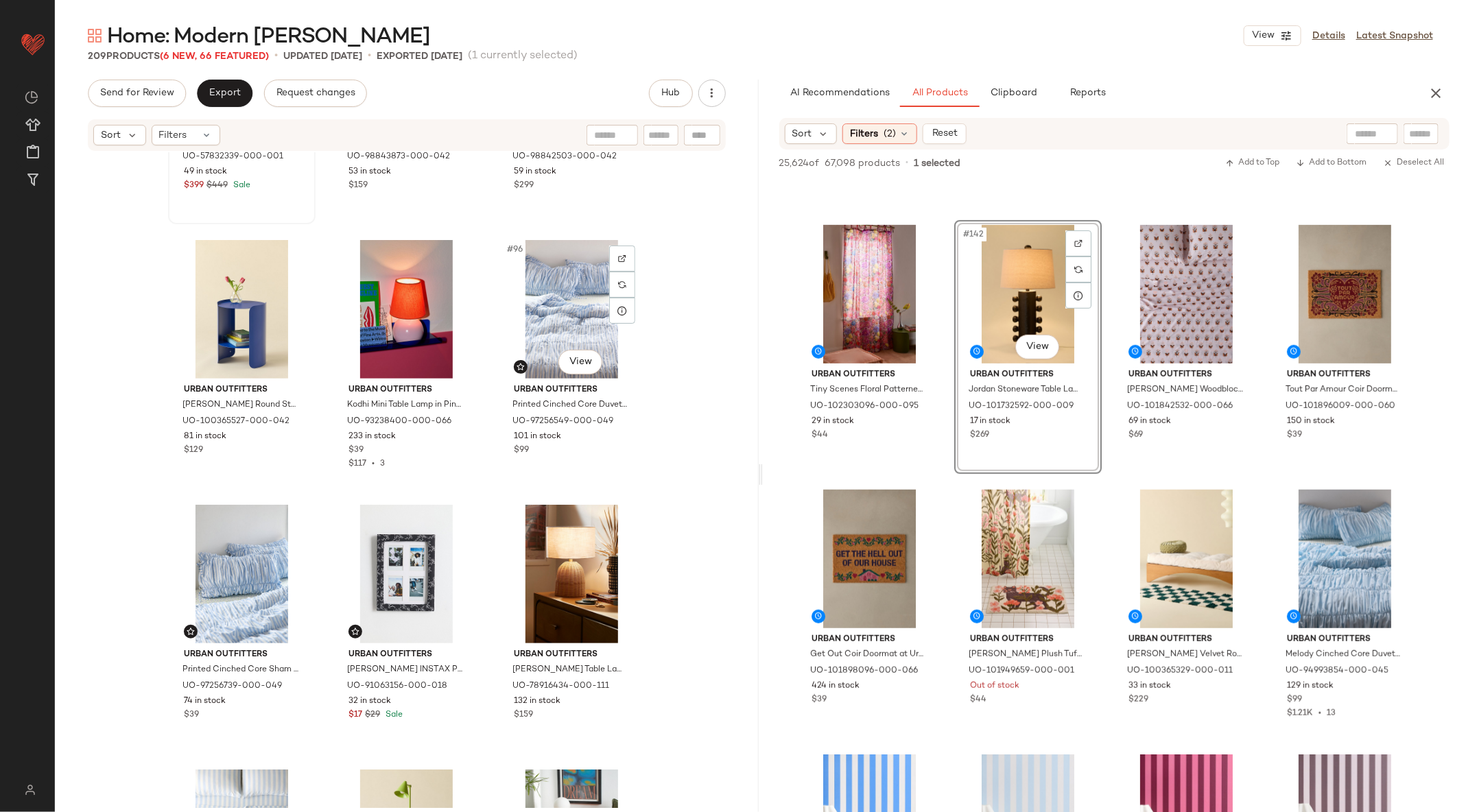
scroll to position [8140, 0]
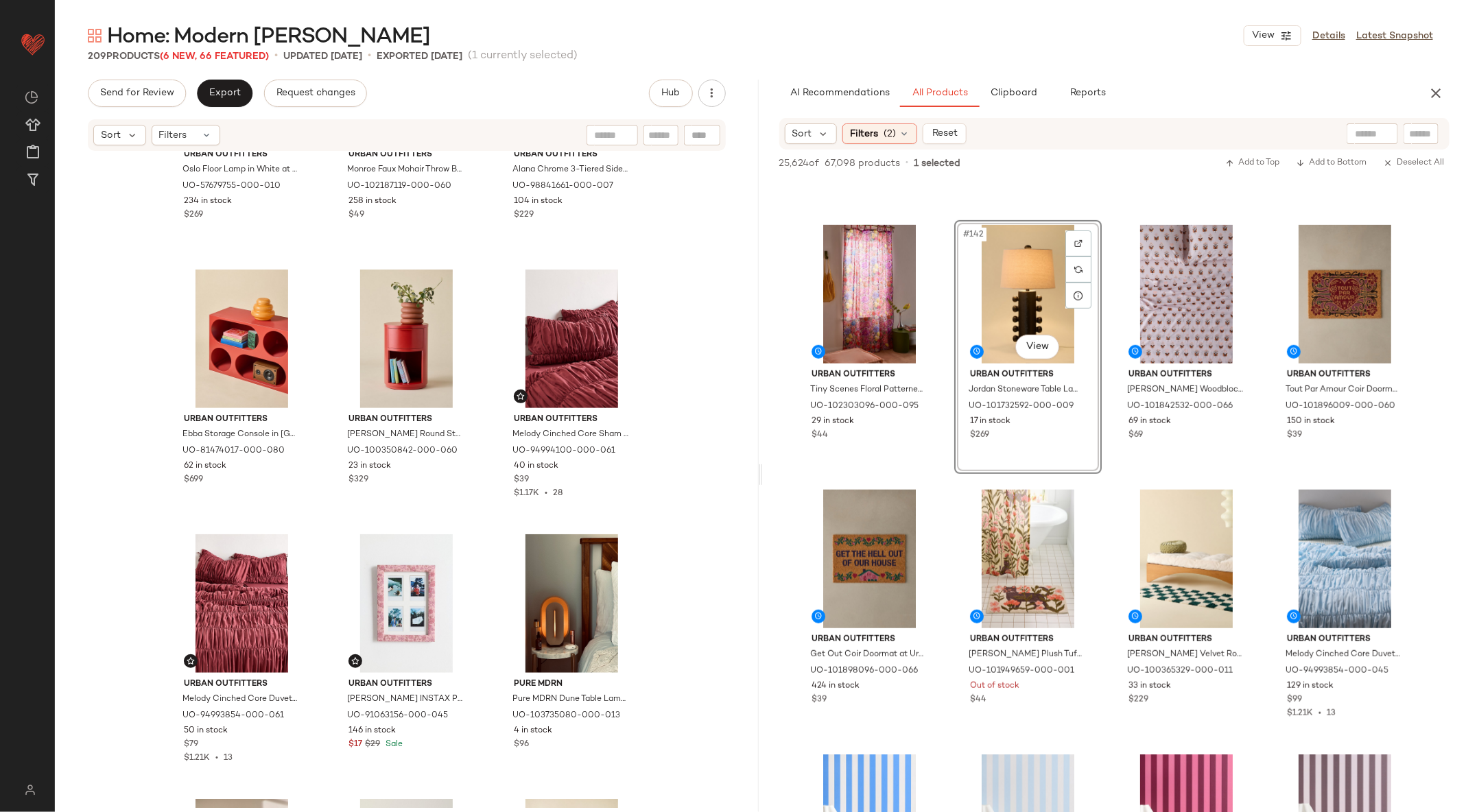
scroll to position [9422, 0]
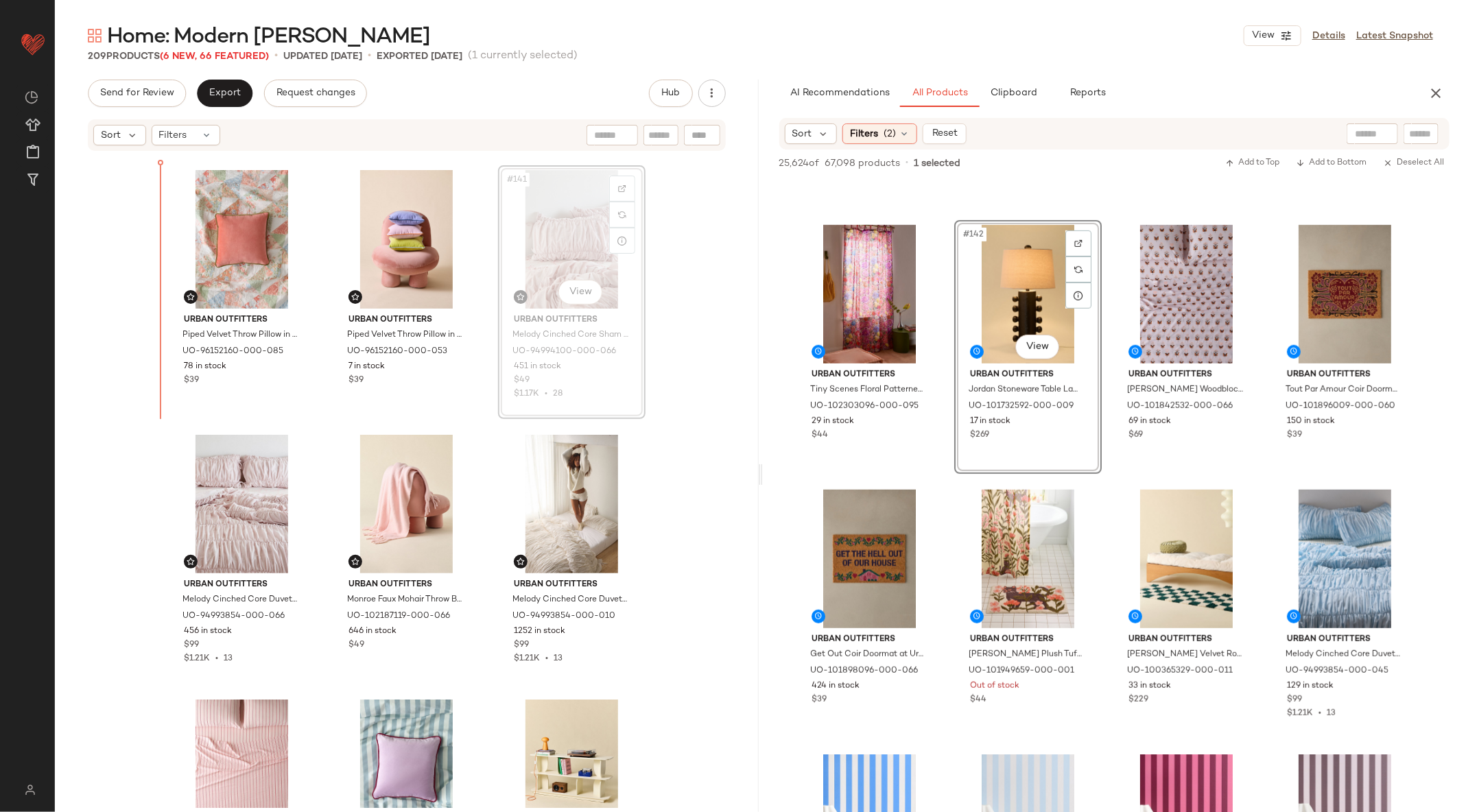
scroll to position [12172, 0]
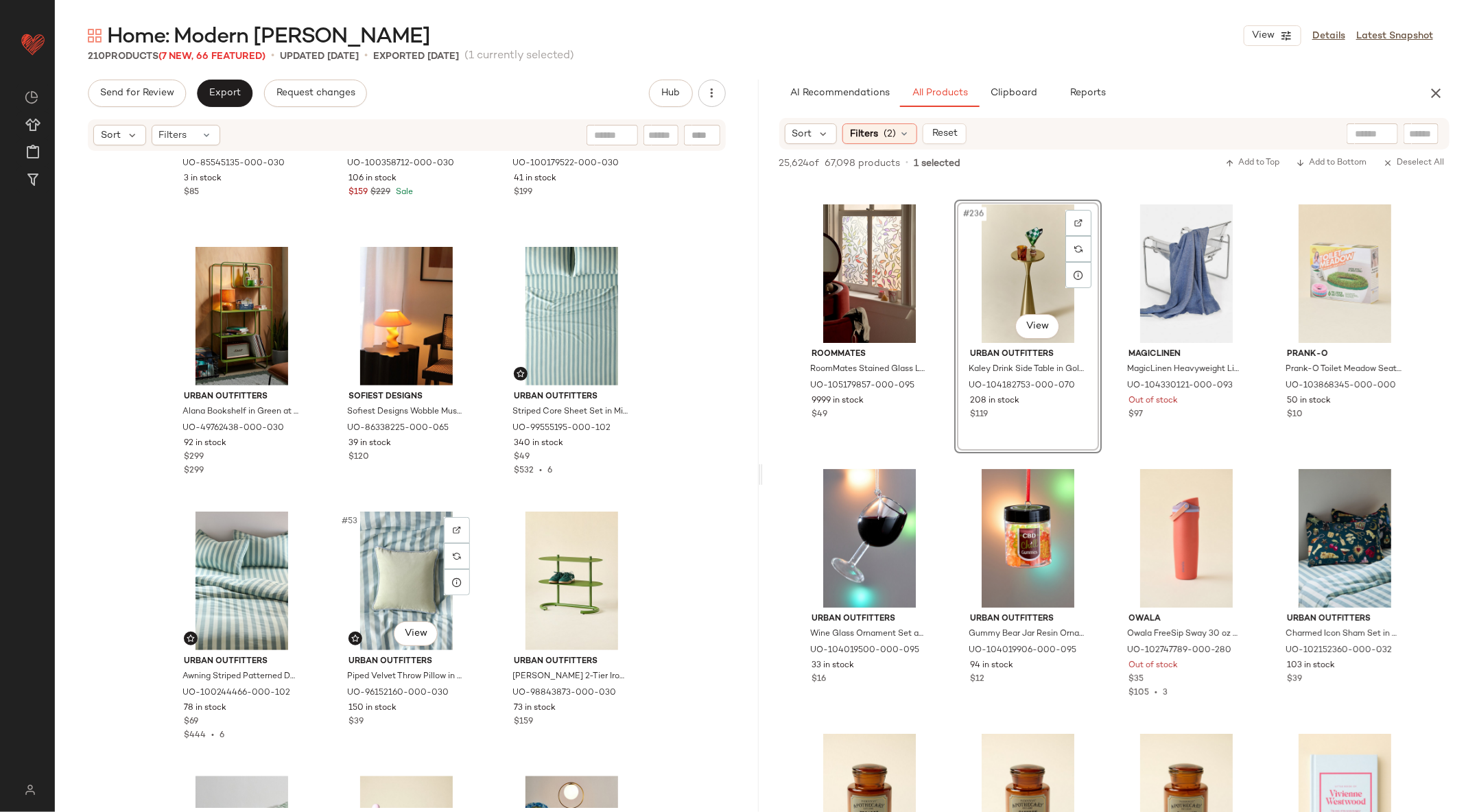
scroll to position [4148, 0]
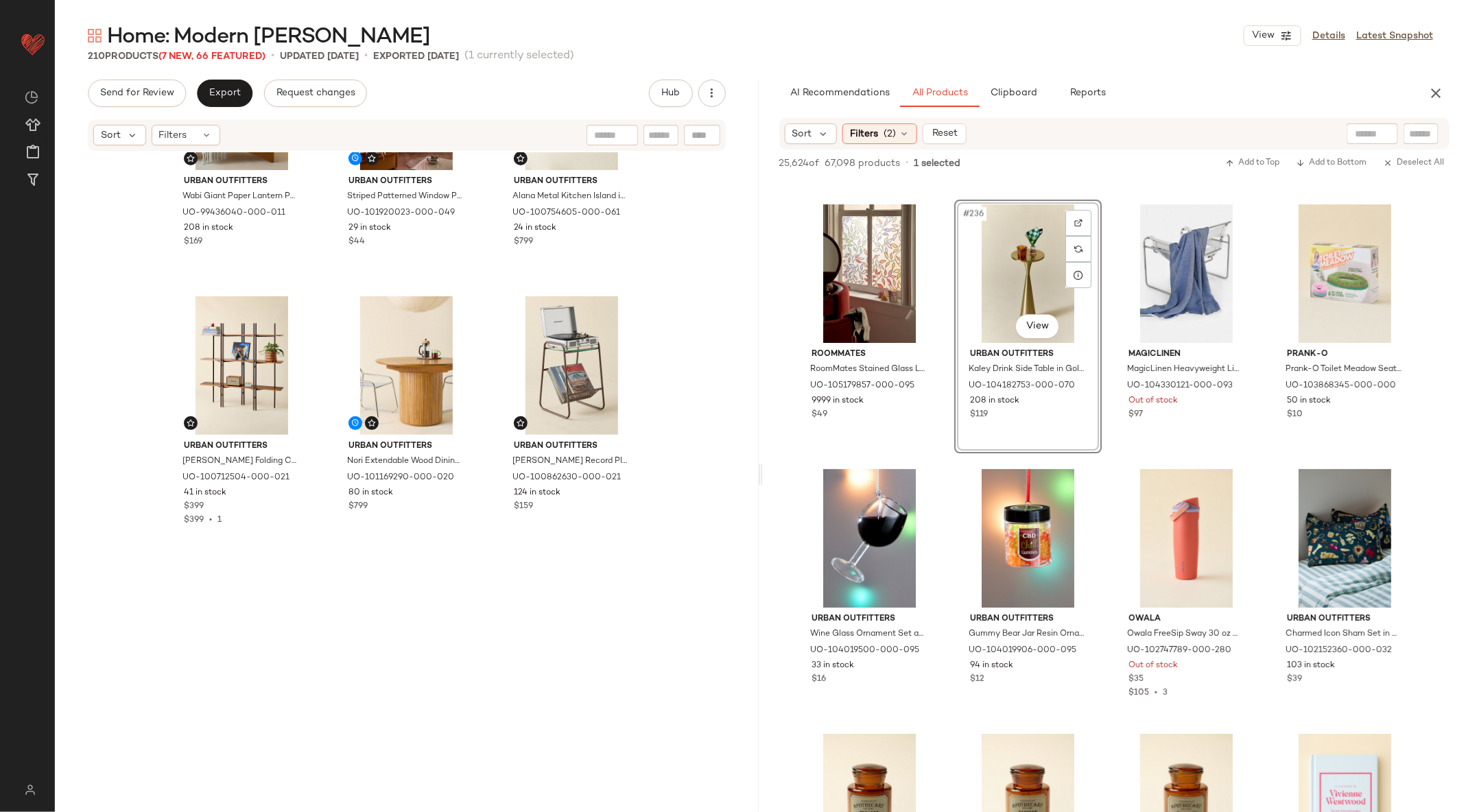
scroll to position [287, 0]
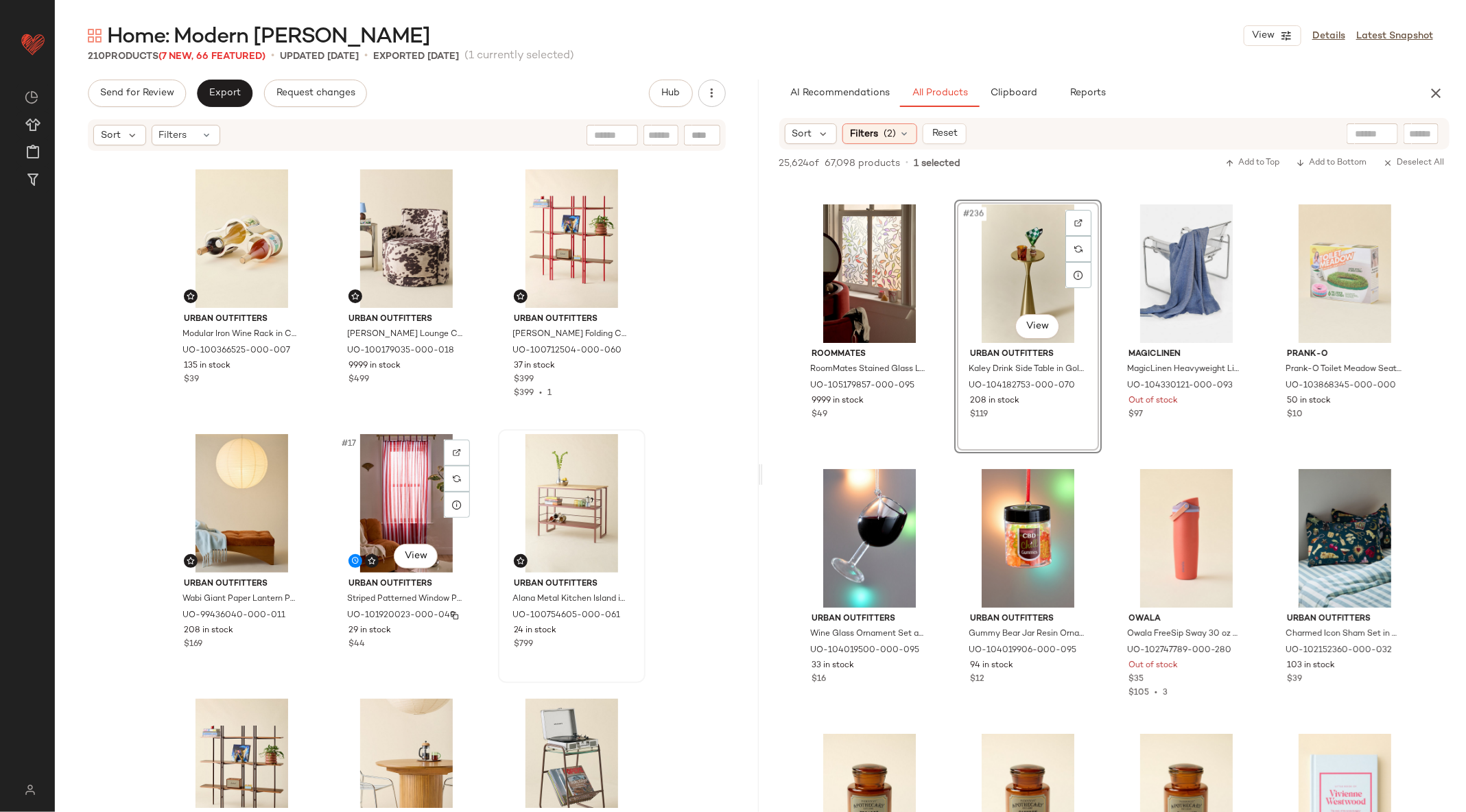
scroll to position [1065, 0]
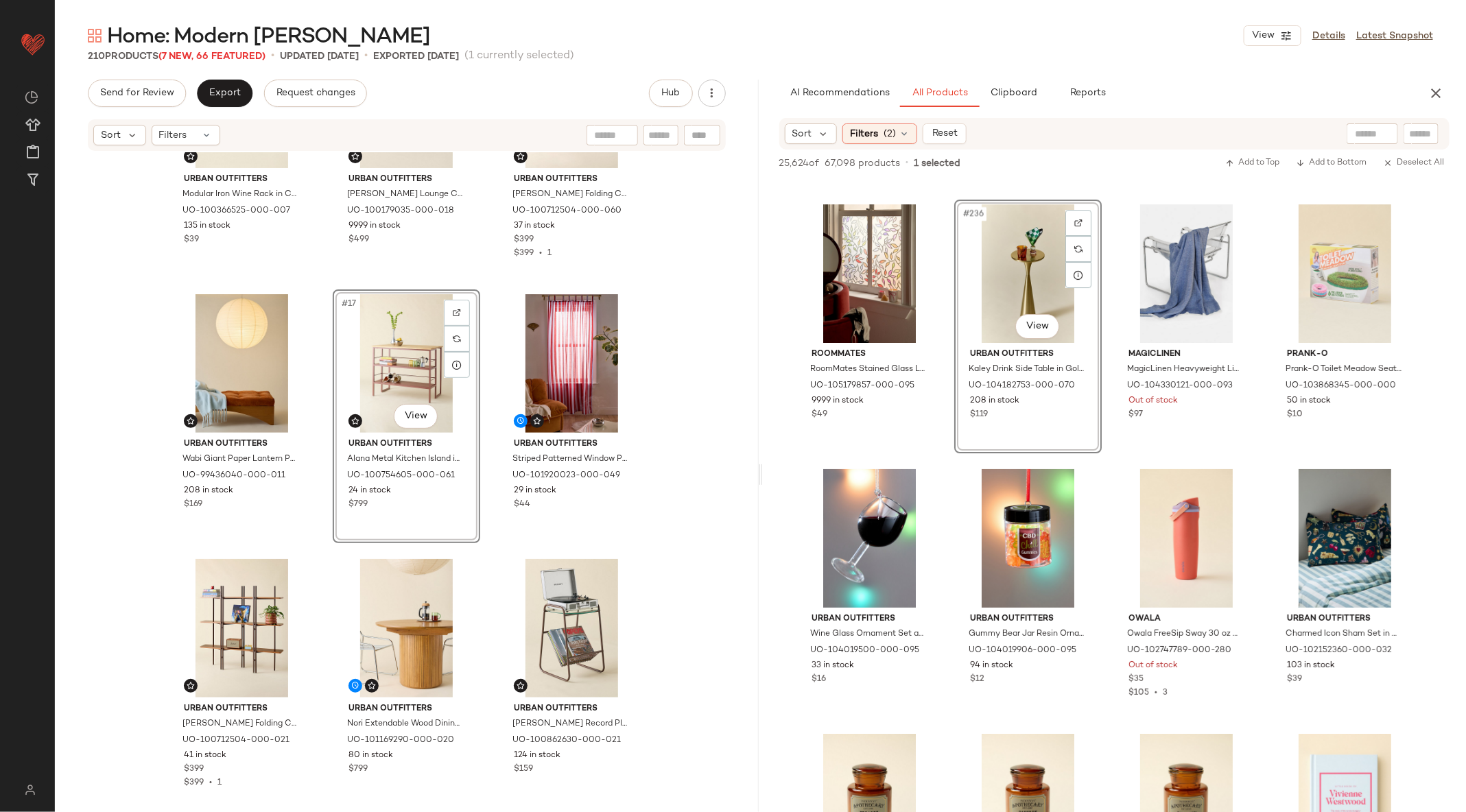
scroll to position [1309, 0]
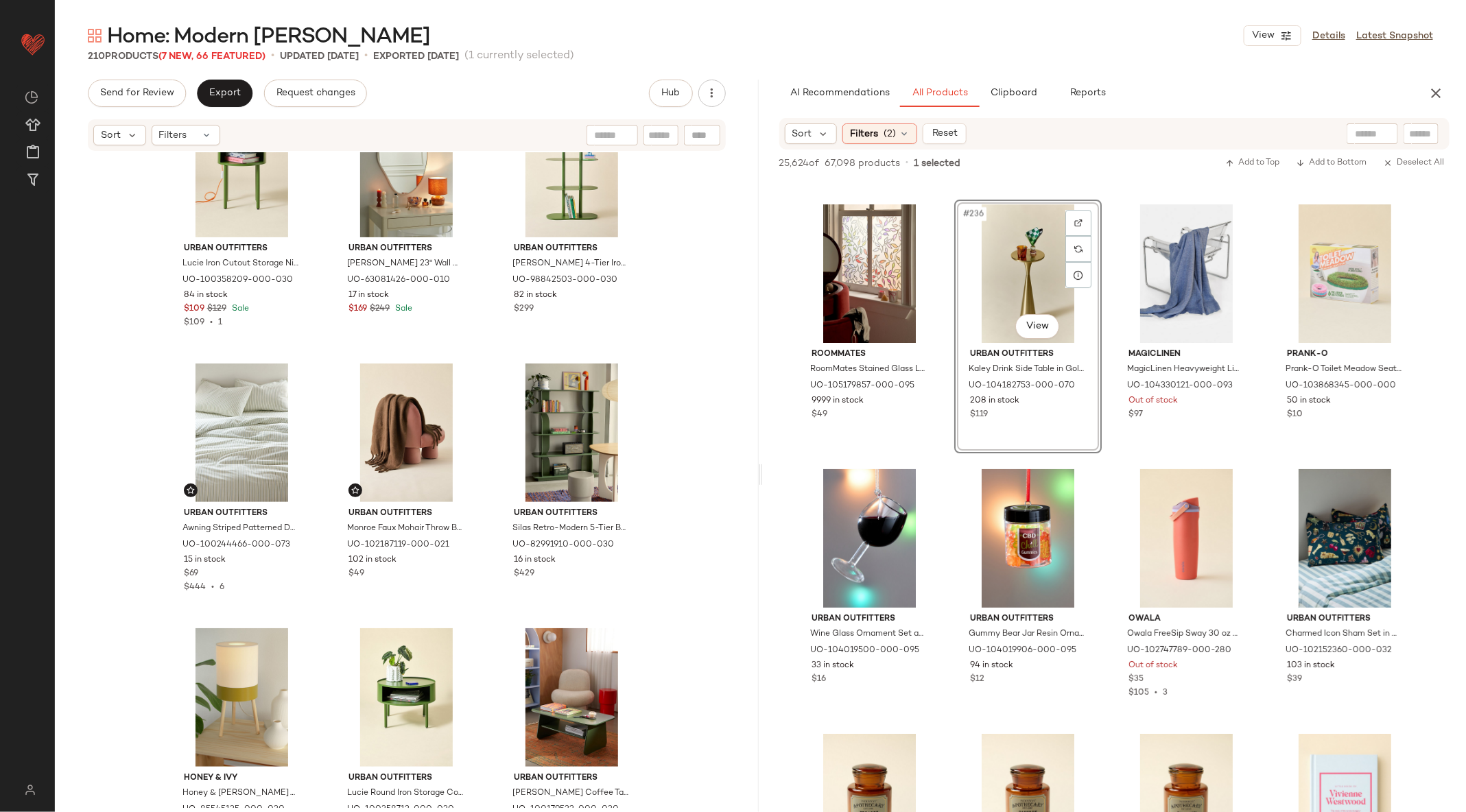
scroll to position [3828, 0]
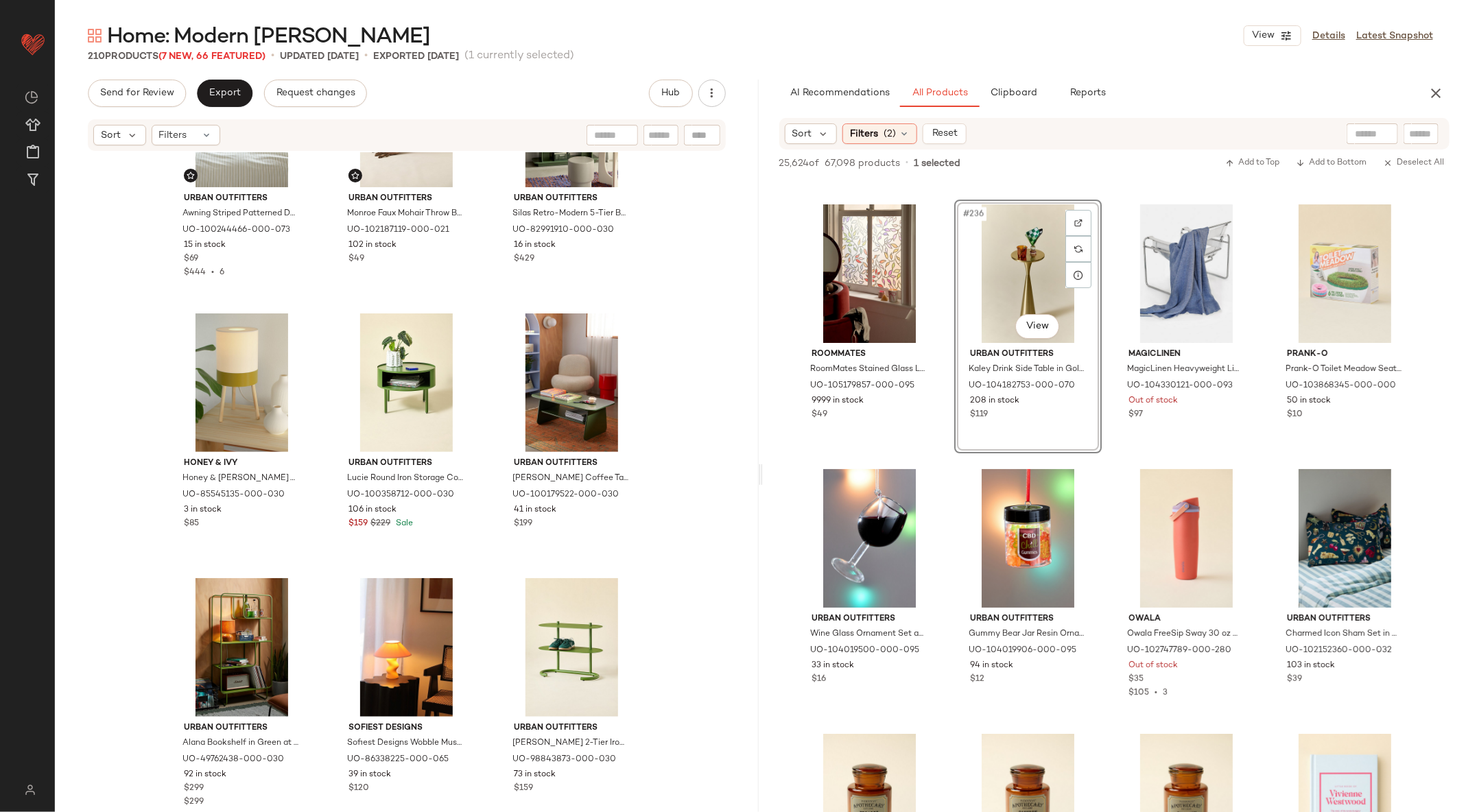
drag, startPoint x: 429, startPoint y: 518, endPoint x: 1102, endPoint y: 5, distance: 846.2
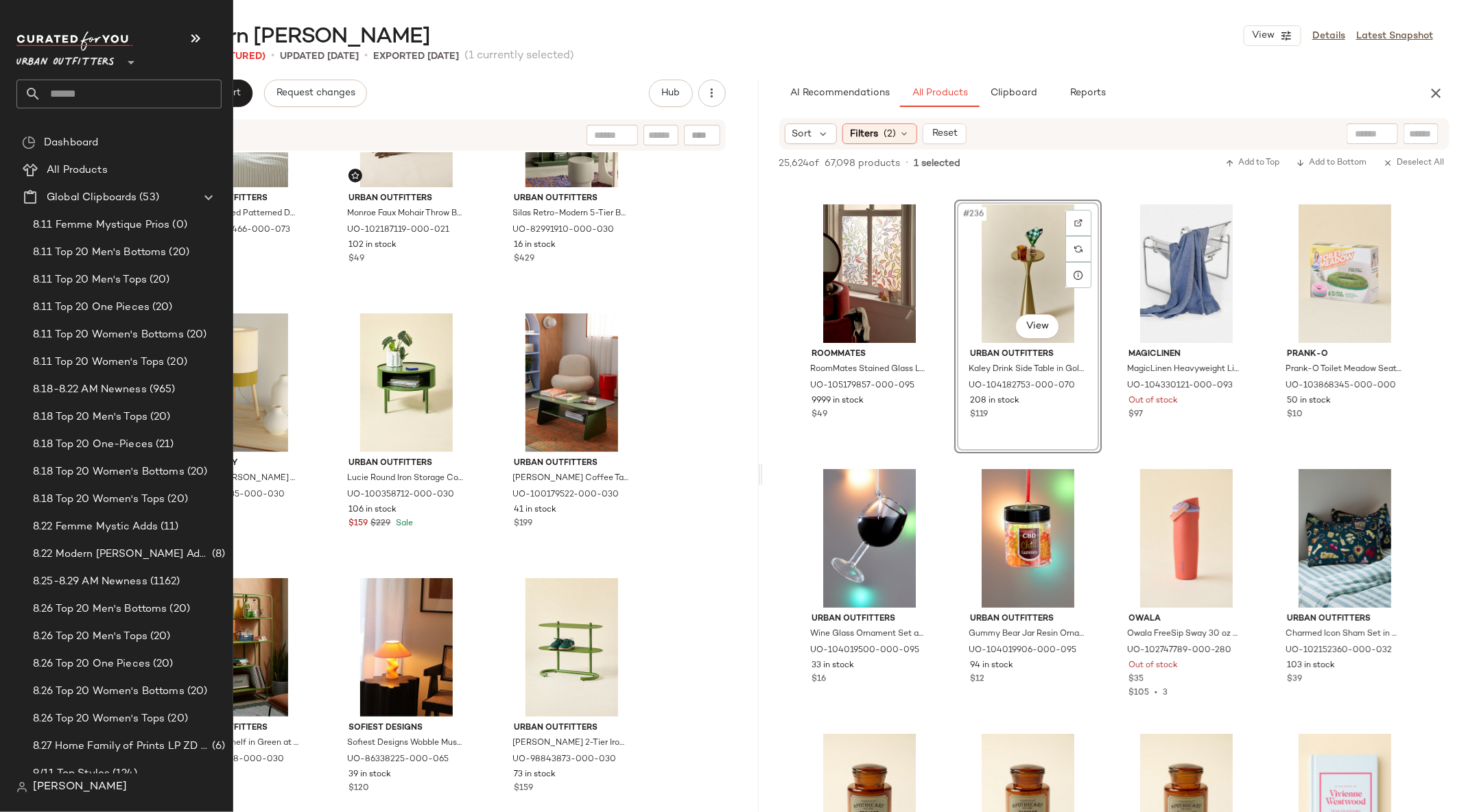
click at [98, 102] on input "text" at bounding box center [131, 94] width 181 height 29
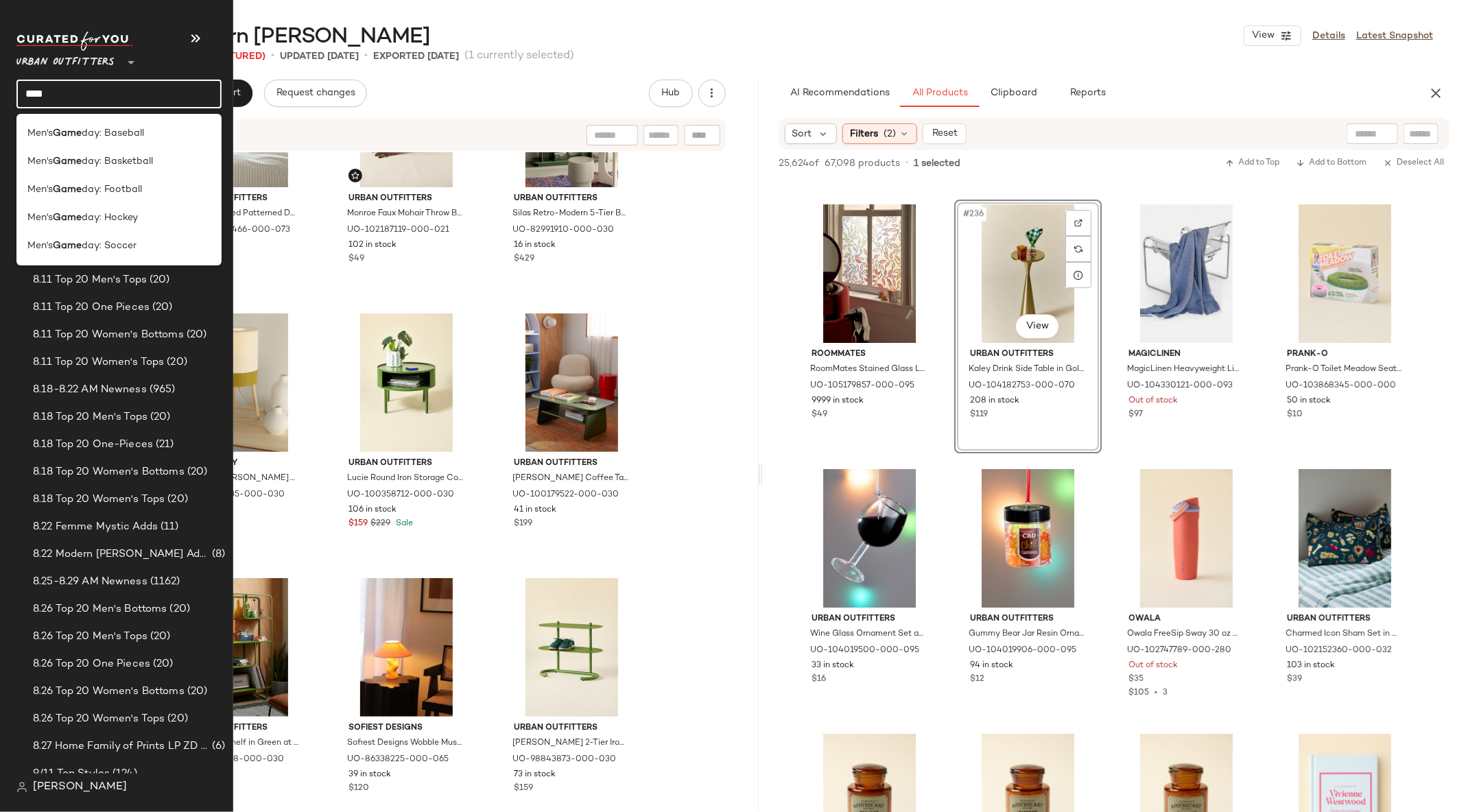
type input "****"
click at [115, 182] on span "day: Football" at bounding box center [112, 189] width 60 height 15
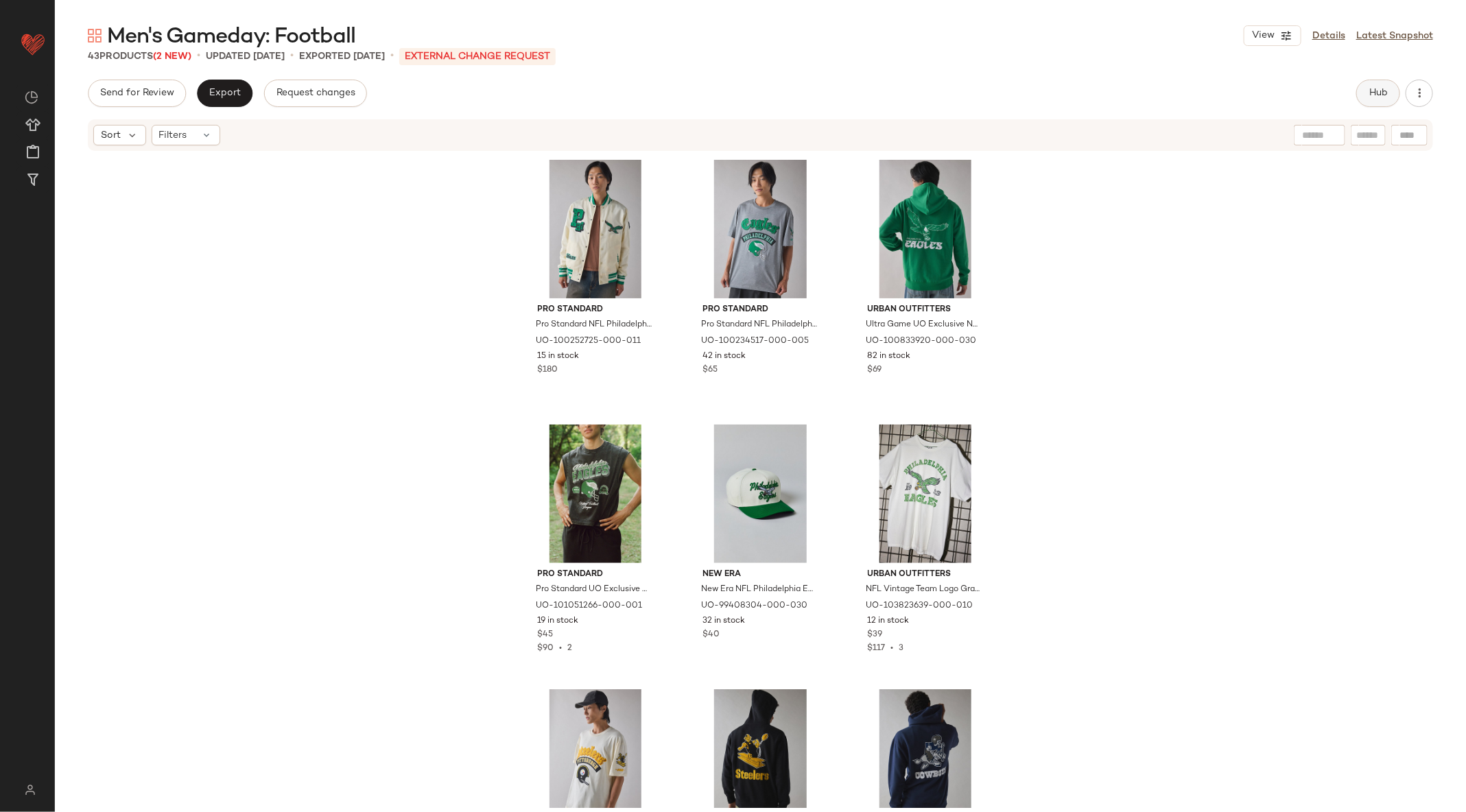
click at [1379, 99] on button "Hub" at bounding box center [1378, 93] width 44 height 27
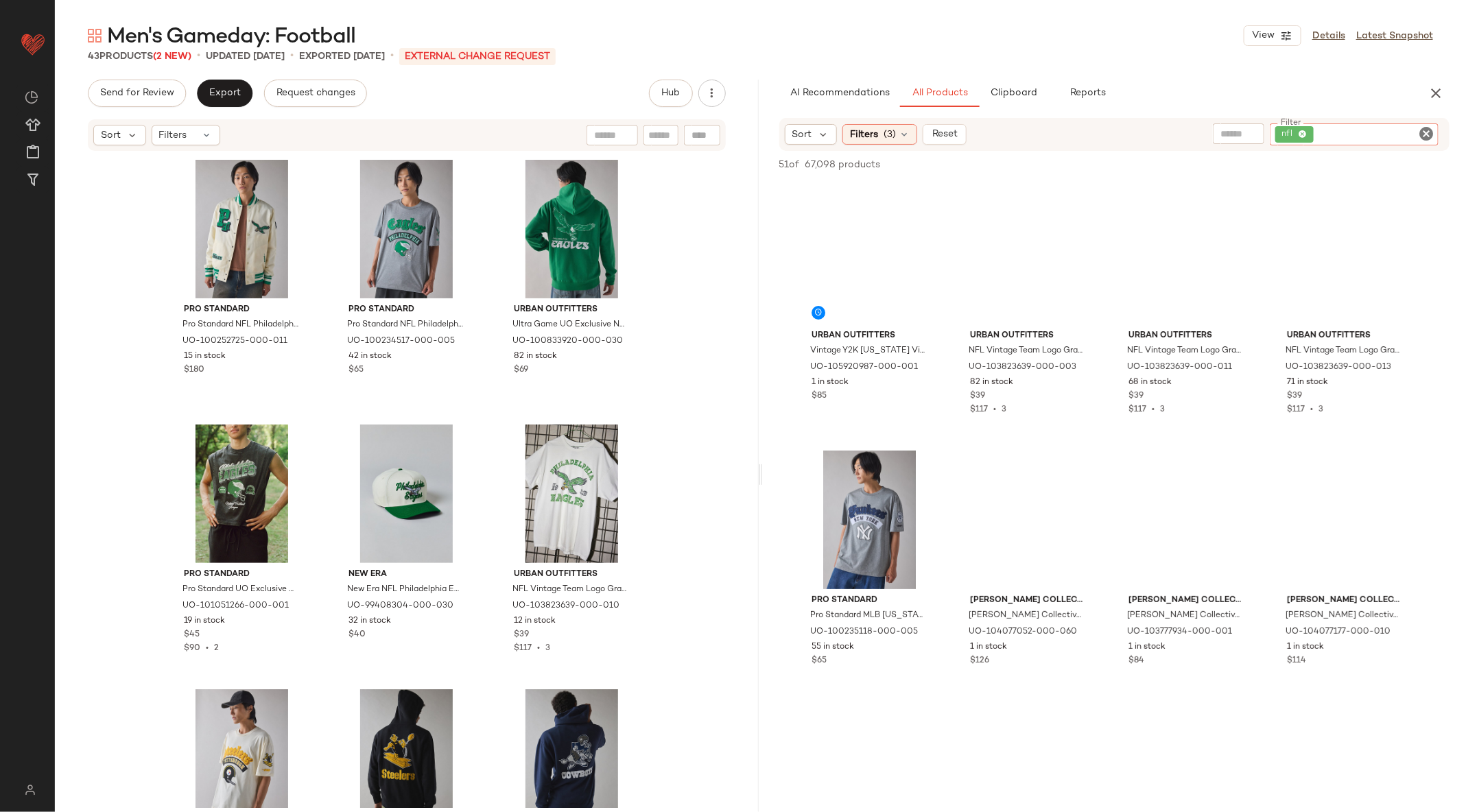
click at [1412, 128] on input "Filter" at bounding box center [1375, 135] width 116 height 15
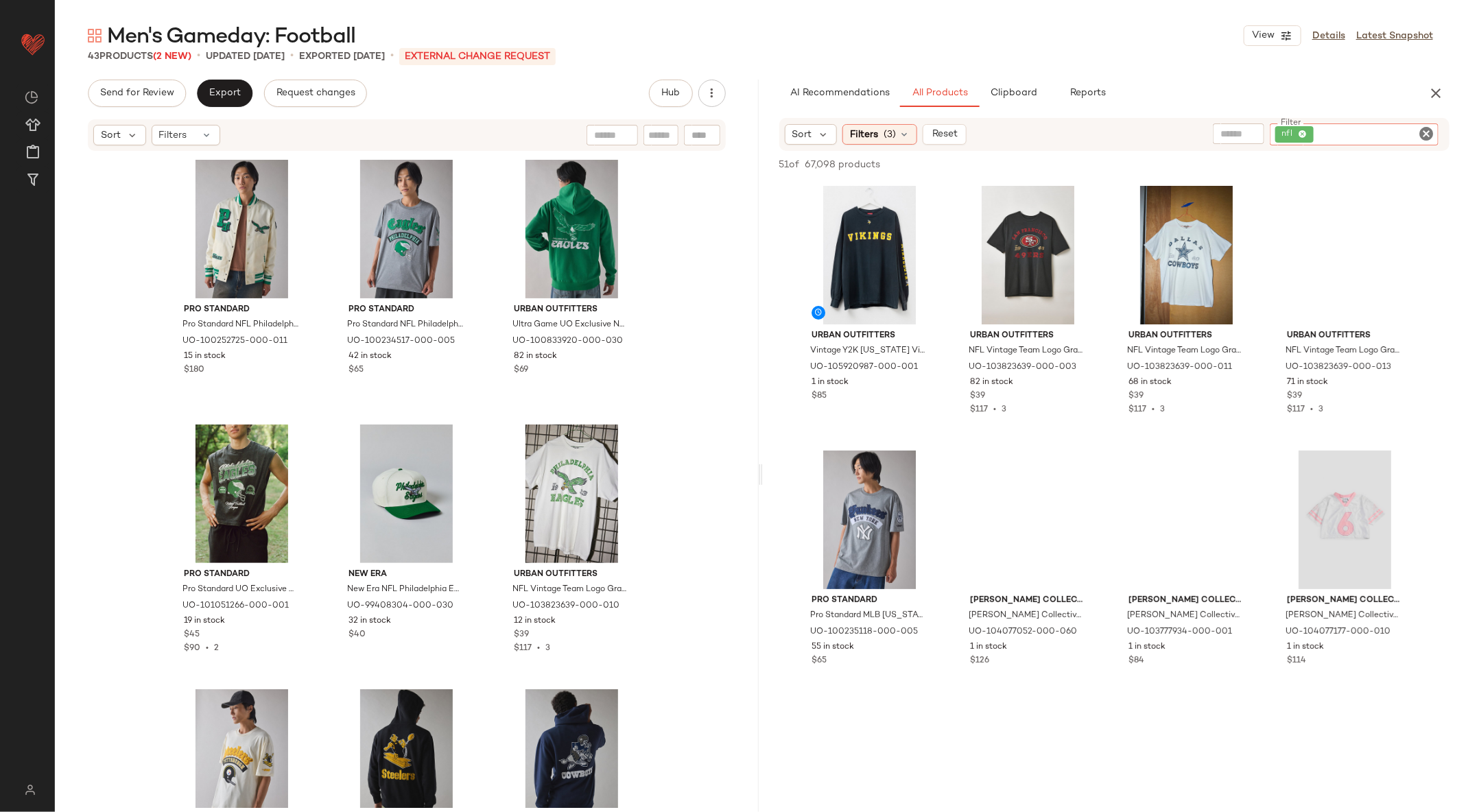
click at [1426, 128] on icon "Clear Filter" at bounding box center [1426, 133] width 16 height 16
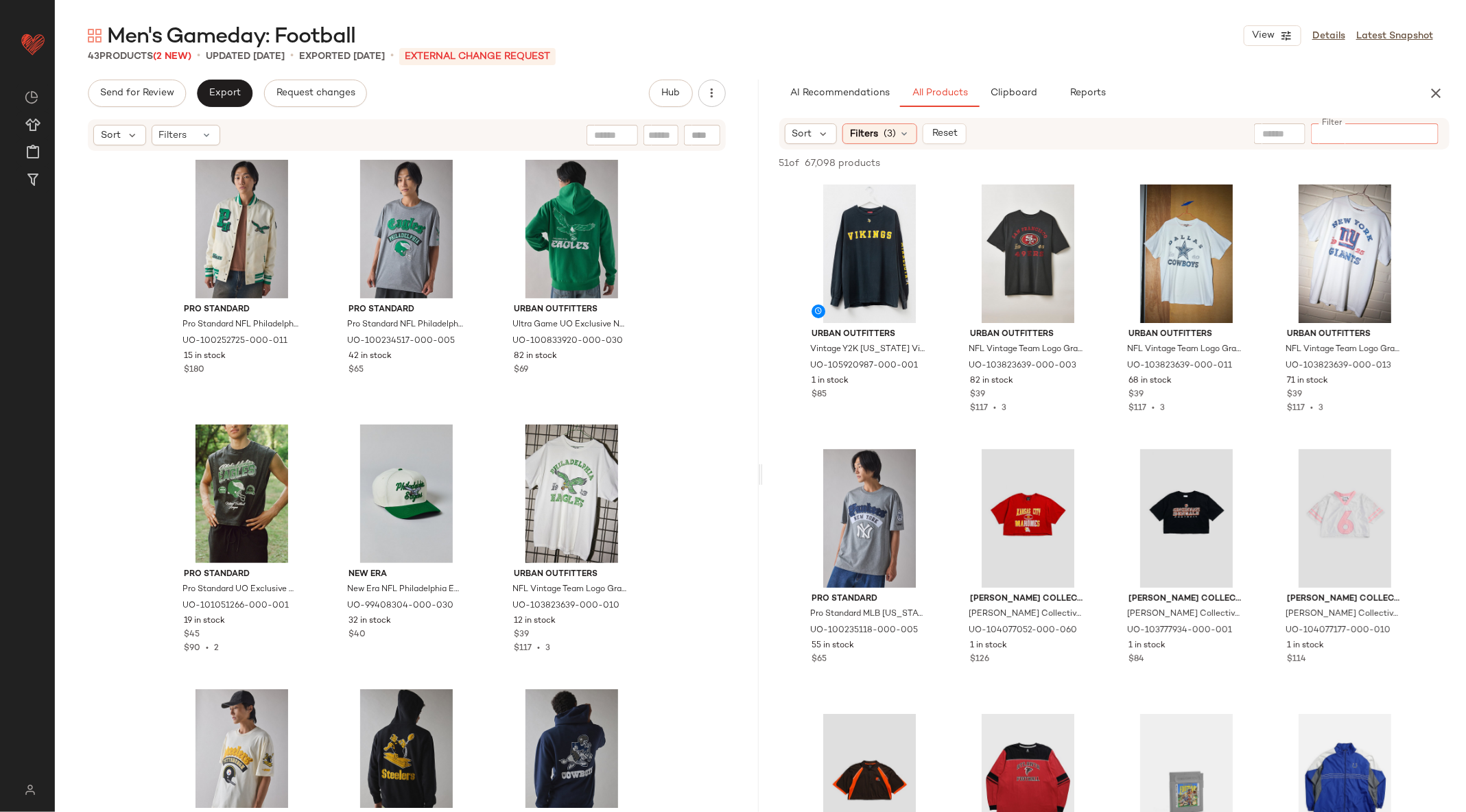
click at [1378, 128] on input "Filter" at bounding box center [1375, 134] width 116 height 15
paste input "*********"
type input "*********"
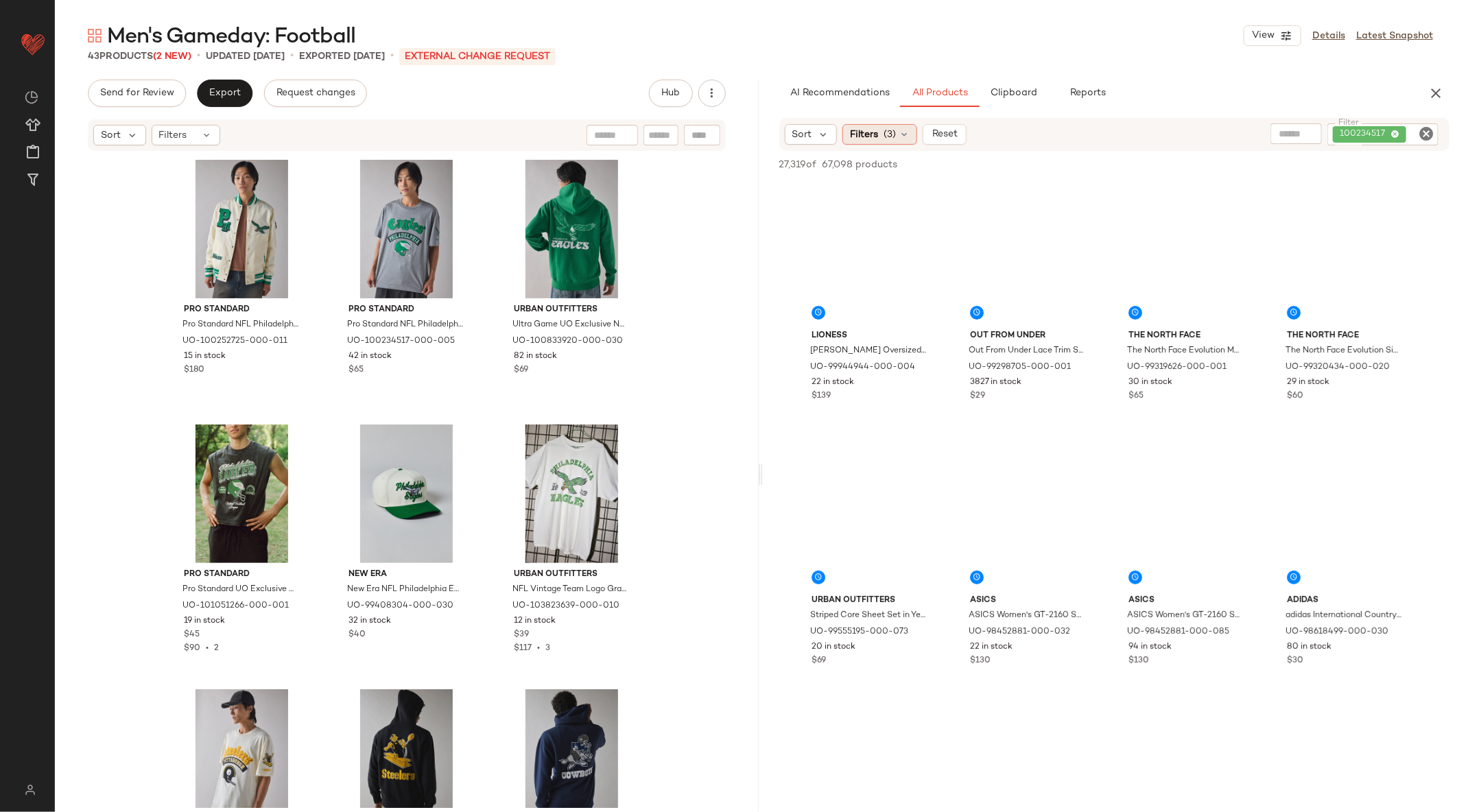
click at [881, 144] on div "Filters (3)" at bounding box center [880, 134] width 74 height 21
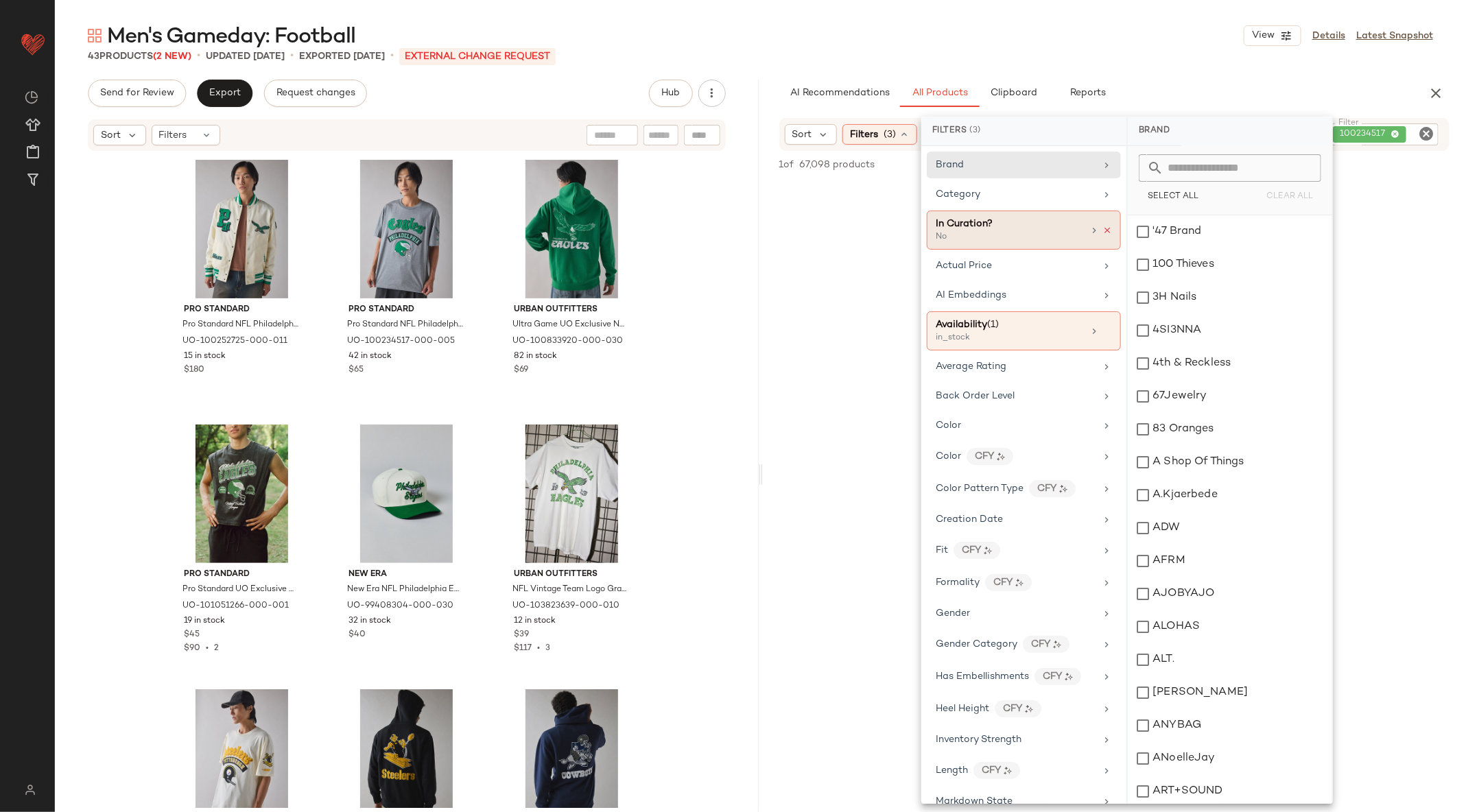
click at [1103, 232] on icon at bounding box center [1107, 230] width 9 height 9
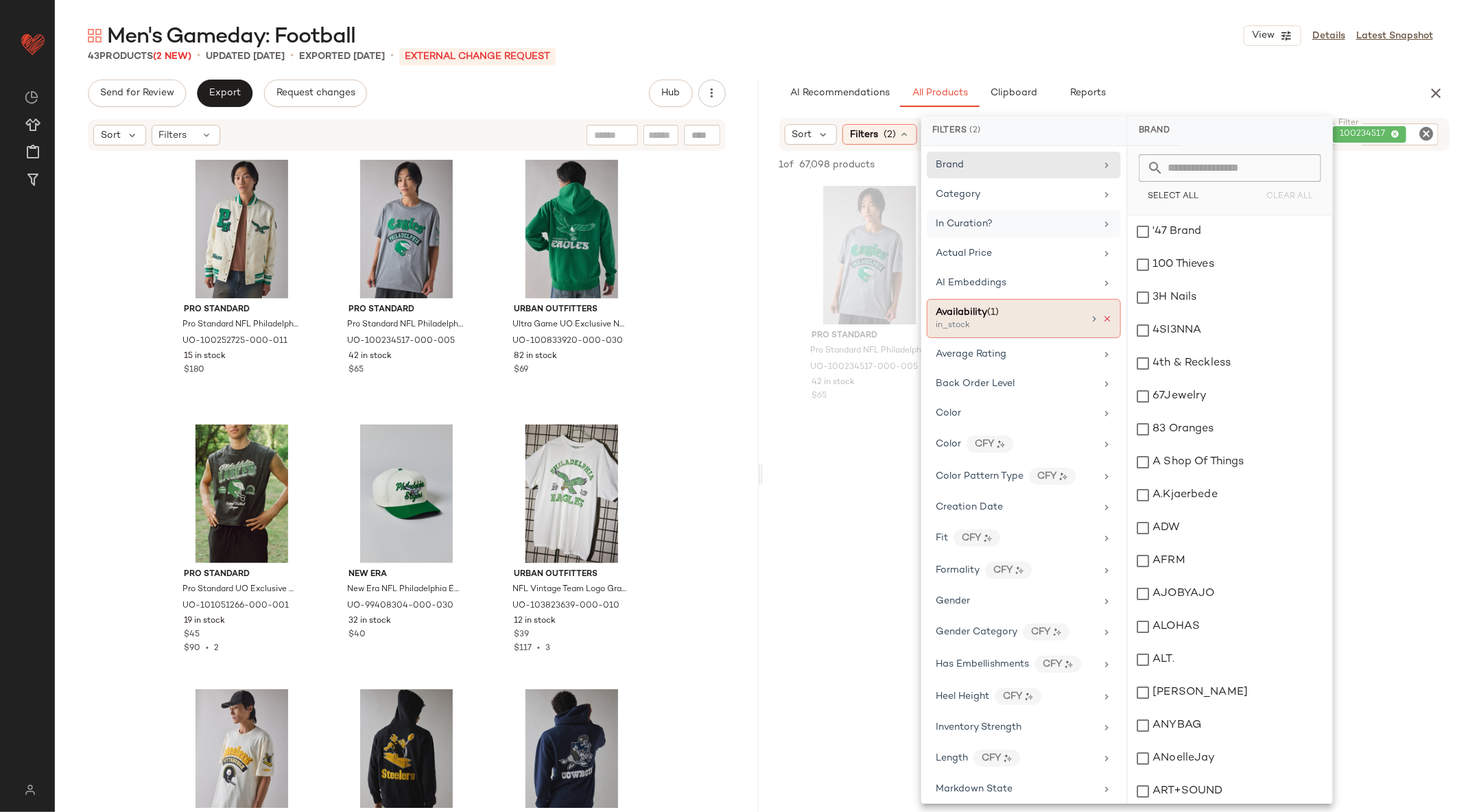
click at [1103, 317] on icon at bounding box center [1107, 318] width 9 height 9
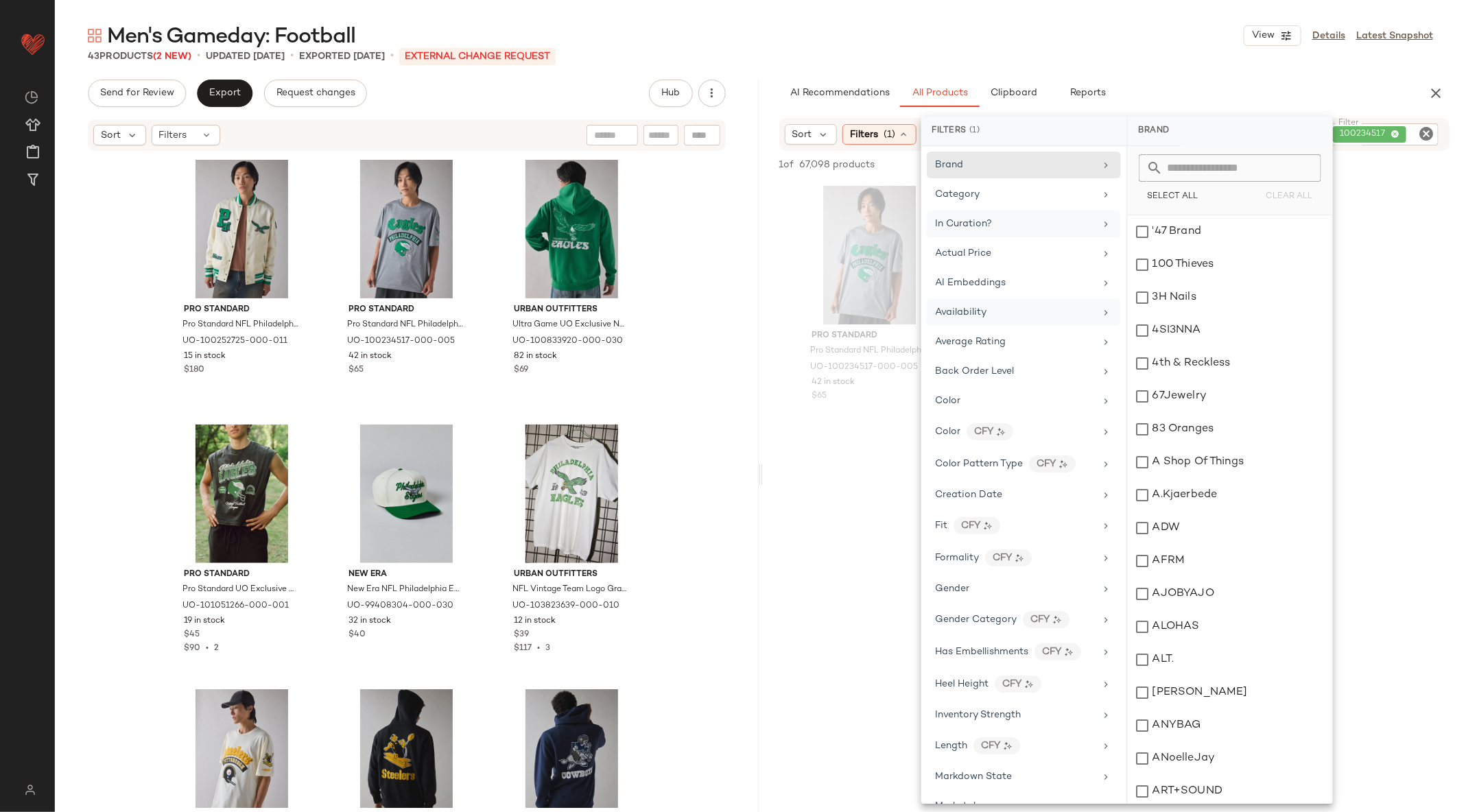
click at [837, 452] on div at bounding box center [1115, 567] width 704 height 265
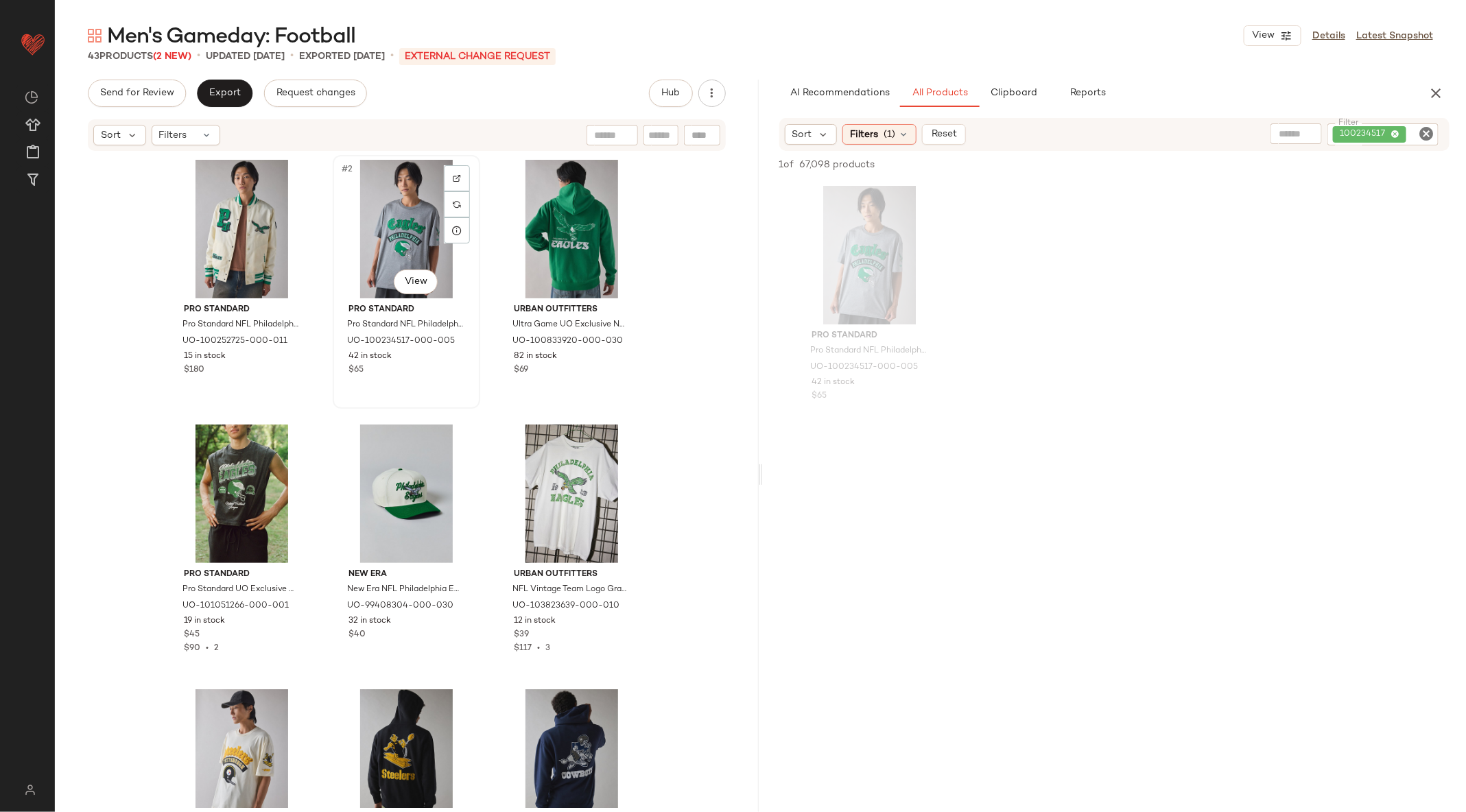
click at [391, 201] on div "#2 View" at bounding box center [406, 229] width 138 height 139
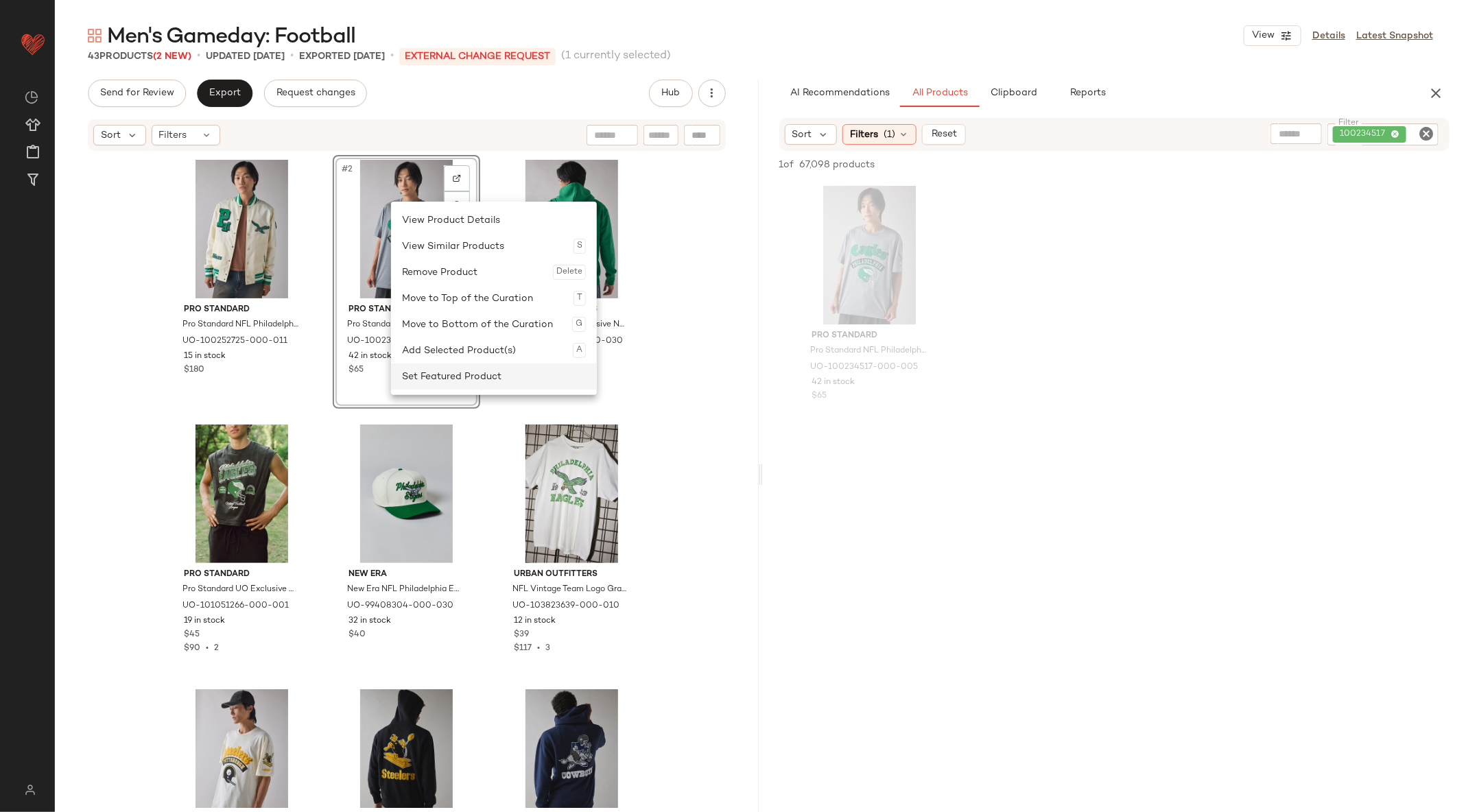
click at [459, 377] on div "Set Featured Product" at bounding box center [494, 377] width 184 height 26
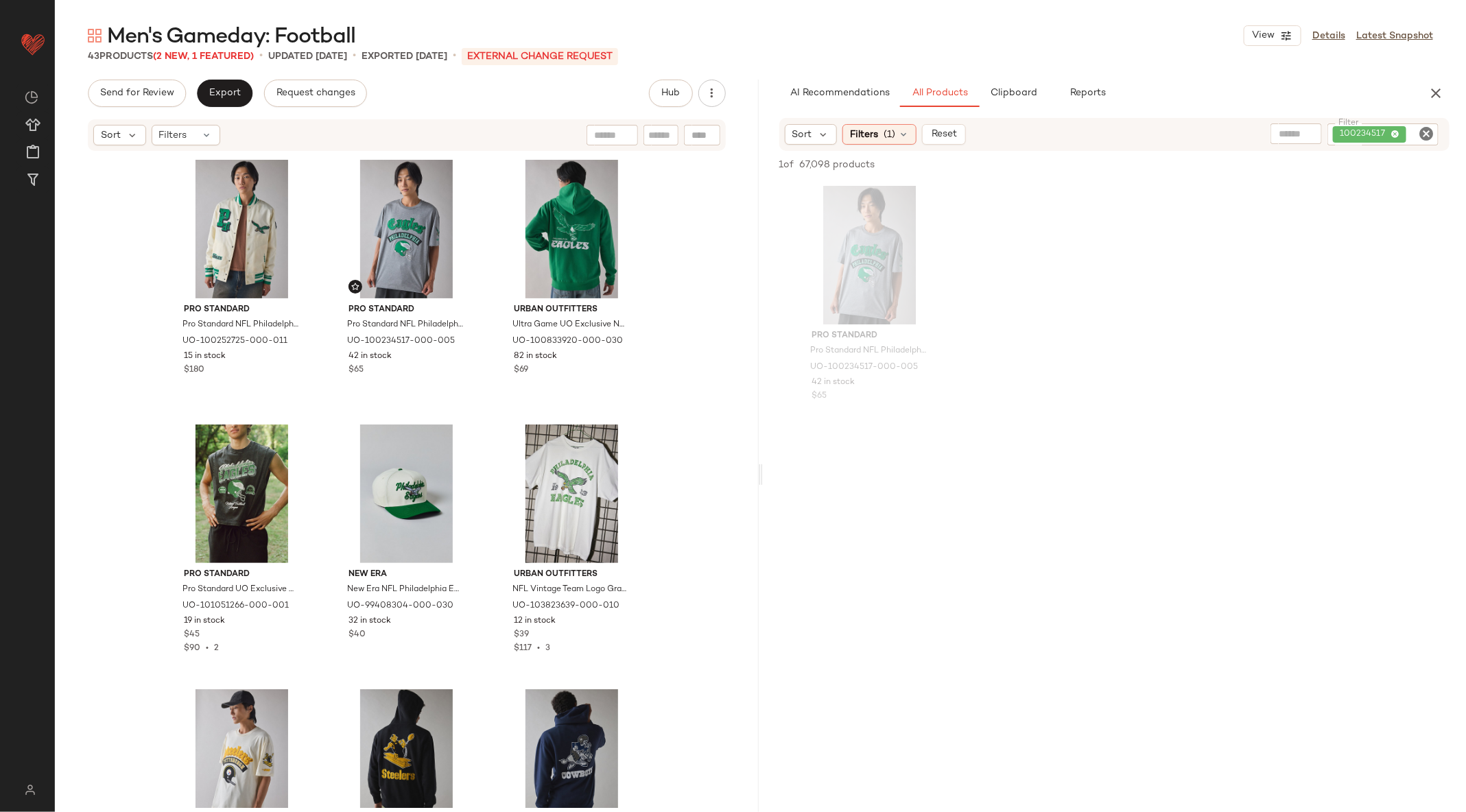
click at [1423, 132] on icon "Clear Filter" at bounding box center [1426, 133] width 16 height 16
click at [1380, 141] on div at bounding box center [1375, 133] width 128 height 21
paste input "*********"
type input "*********"
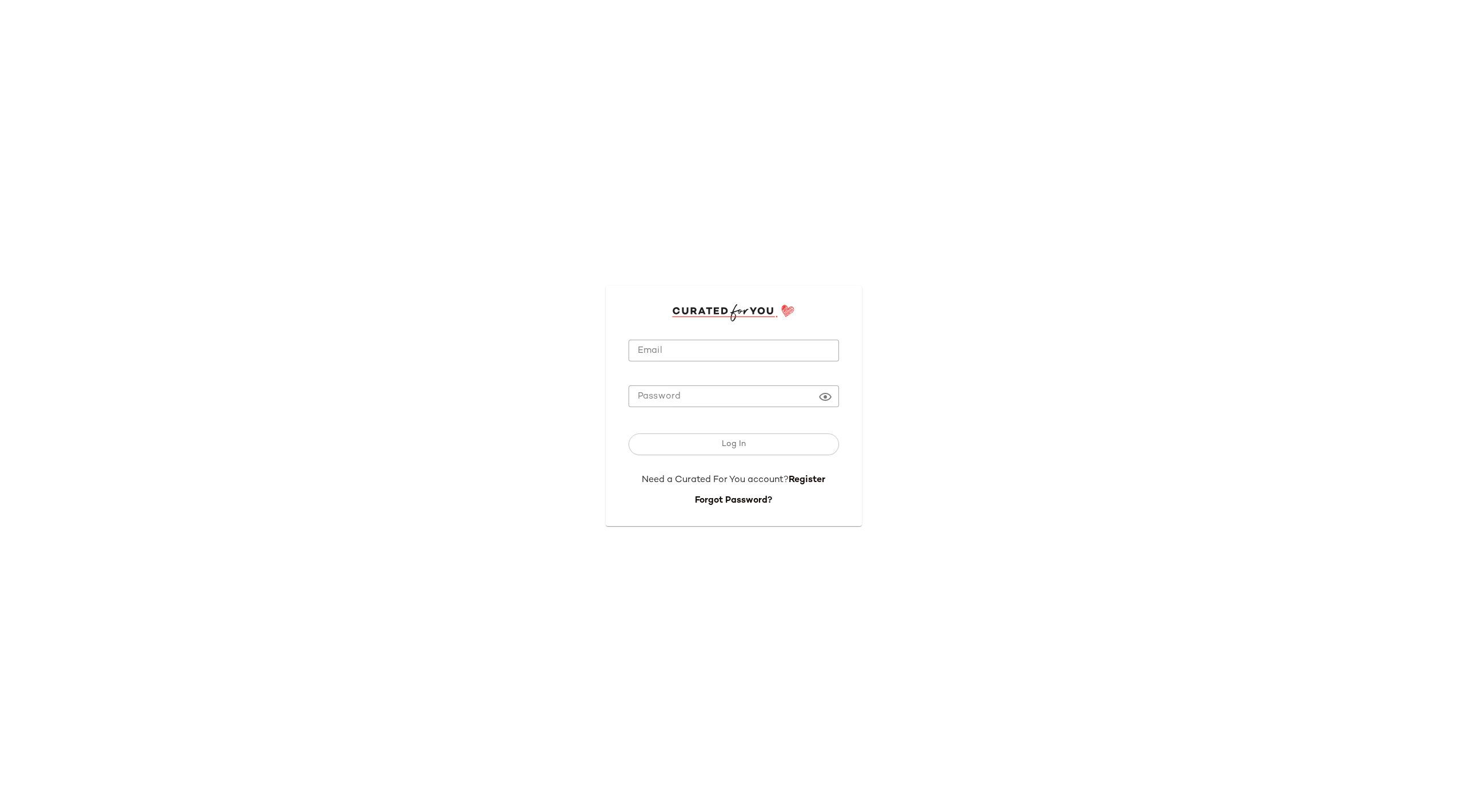
type input "**********"
click at [698, 341] on input "**********" at bounding box center [734, 351] width 211 height 23
click at [721, 454] on button "Log In" at bounding box center [734, 444] width 211 height 22
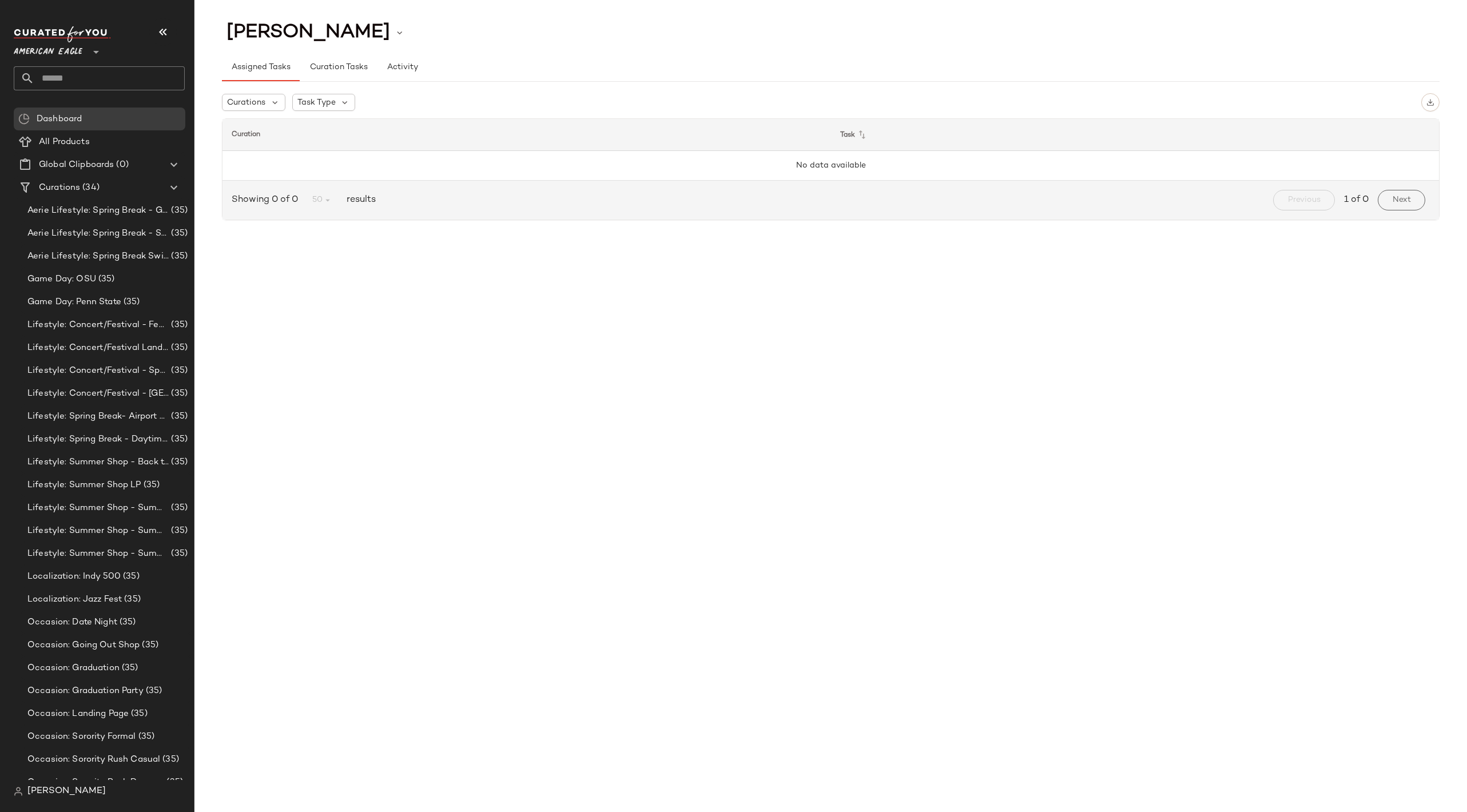
click at [76, 72] on input "text" at bounding box center [109, 78] width 151 height 24
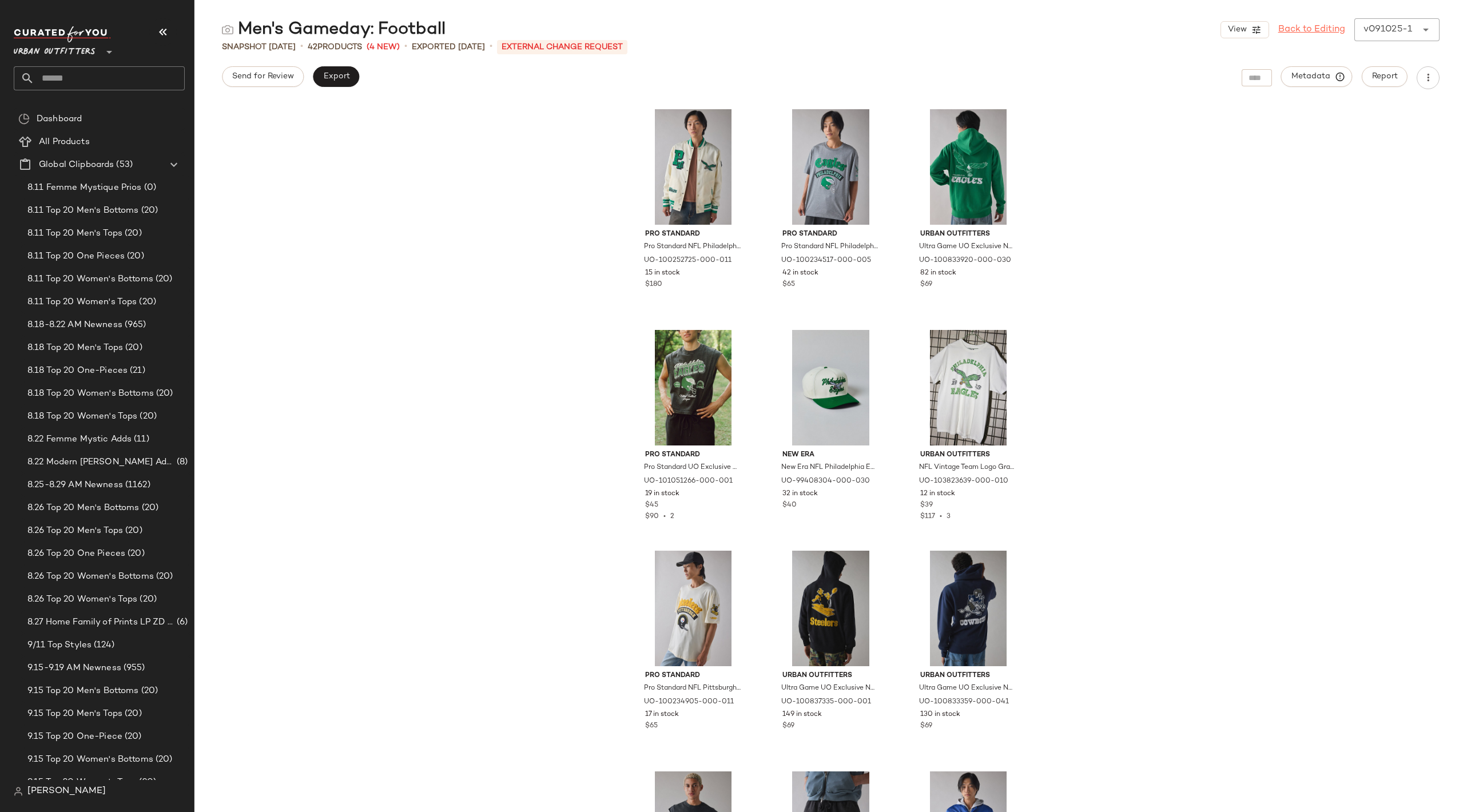
click at [1305, 35] on link "Back to Editing" at bounding box center [1312, 29] width 67 height 14
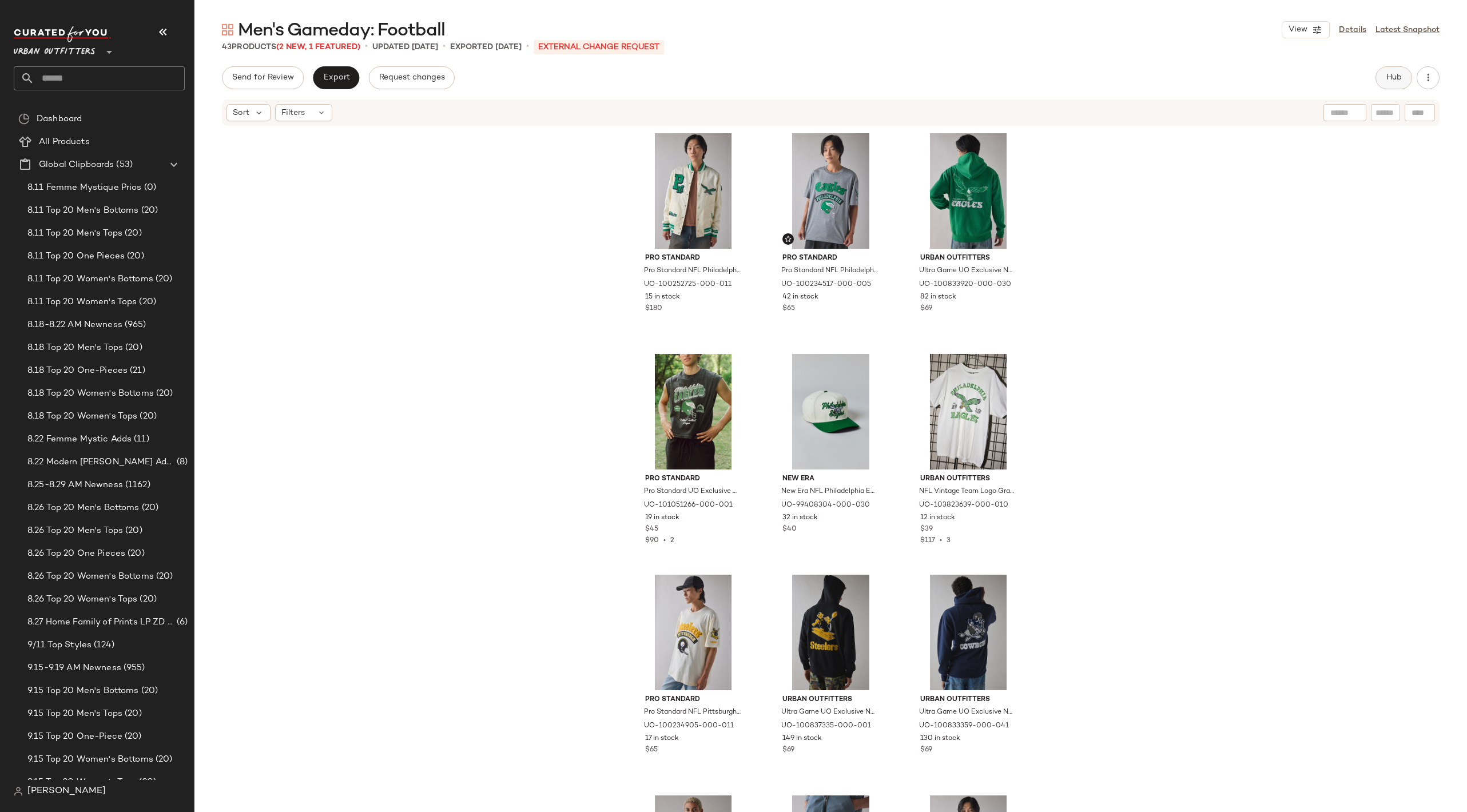
click at [1398, 70] on button "Hub" at bounding box center [1393, 78] width 37 height 23
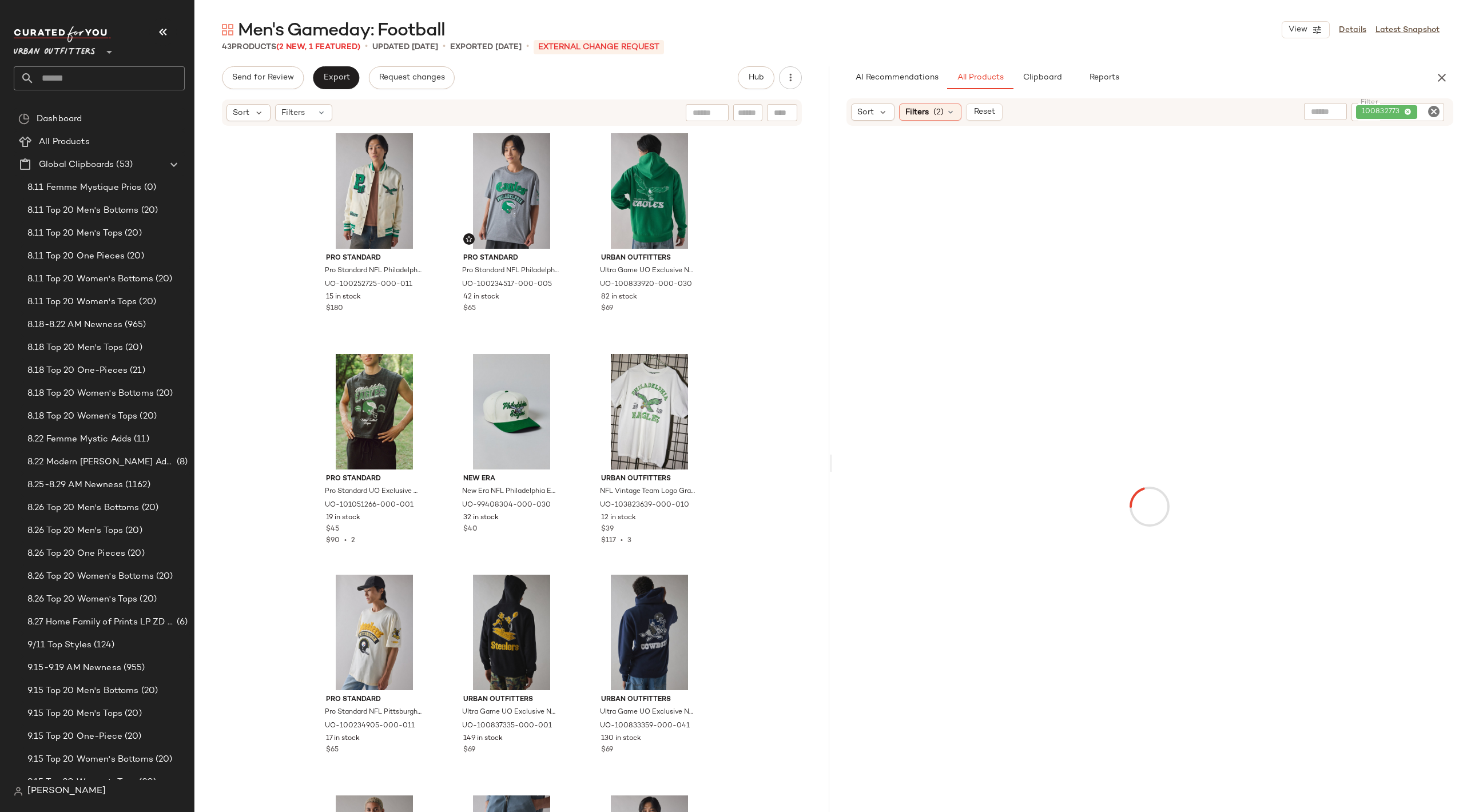
click at [1428, 118] on icon "Clear Filter" at bounding box center [1433, 111] width 14 height 14
click at [1443, 112] on div at bounding box center [1391, 111] width 107 height 17
paste input "*********"
type input "*********"
click at [946, 116] on icon at bounding box center [951, 112] width 9 height 9
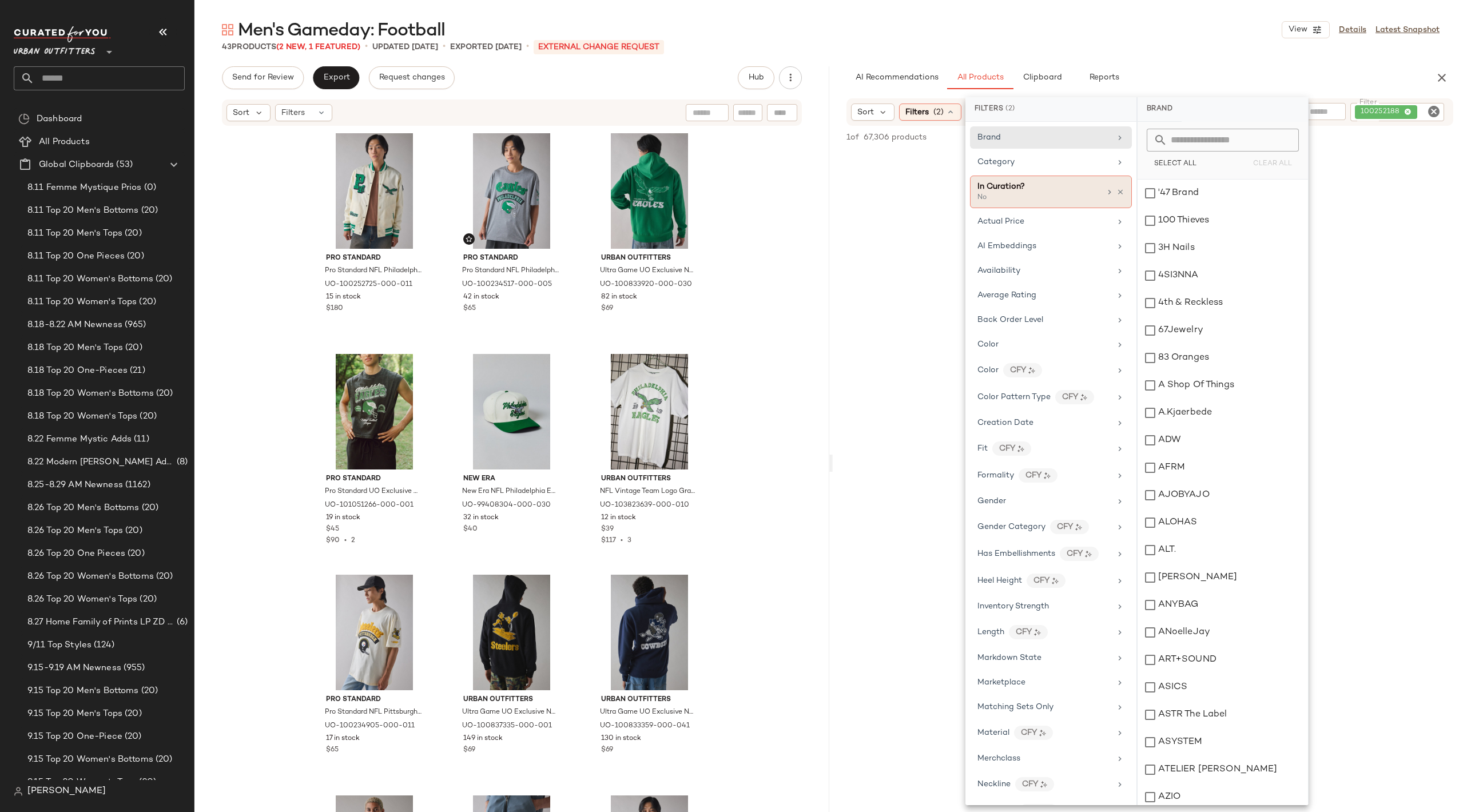
click at [1122, 190] on div "In Curation? No" at bounding box center [1051, 192] width 162 height 32
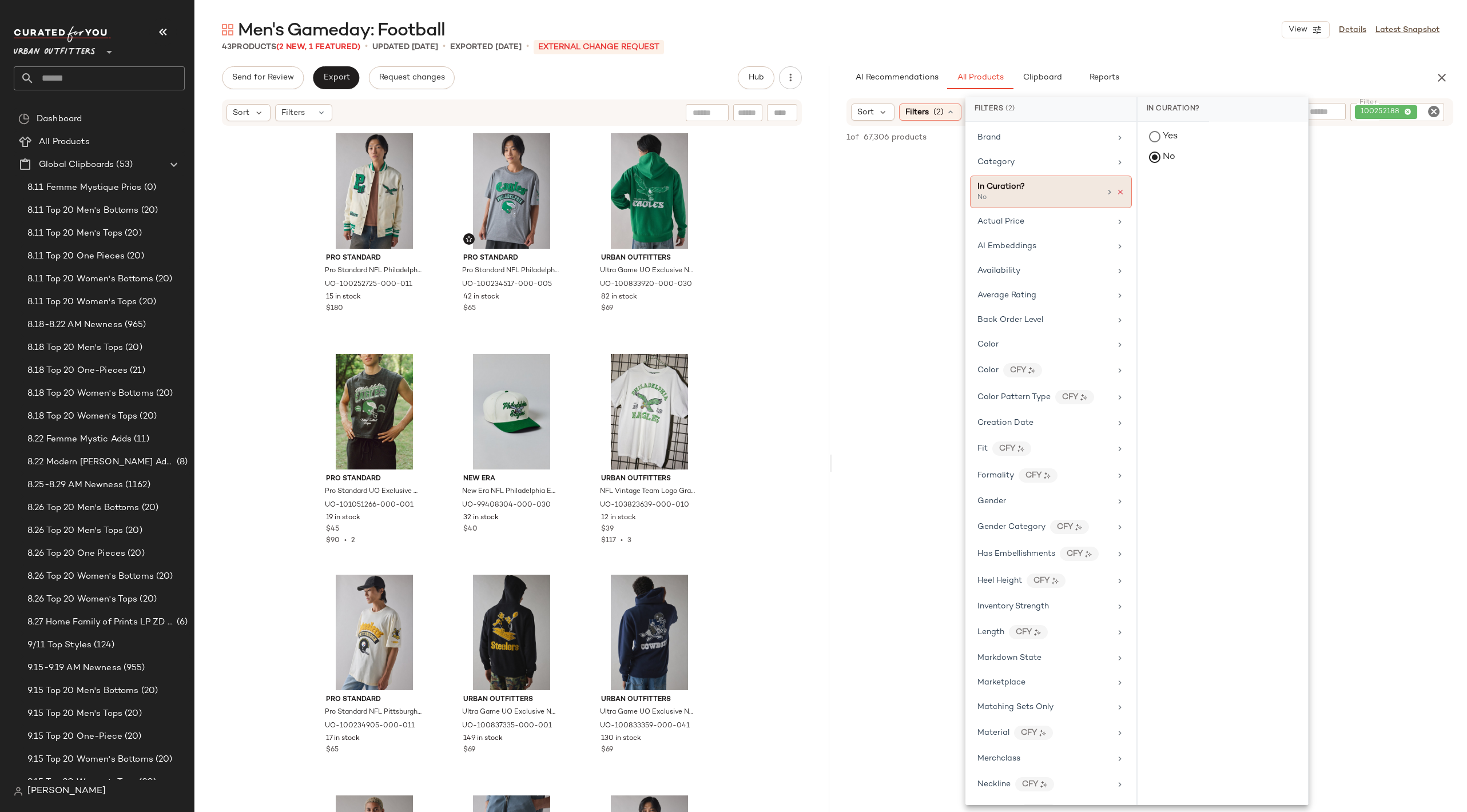
click at [1116, 190] on icon at bounding box center [1120, 192] width 8 height 8
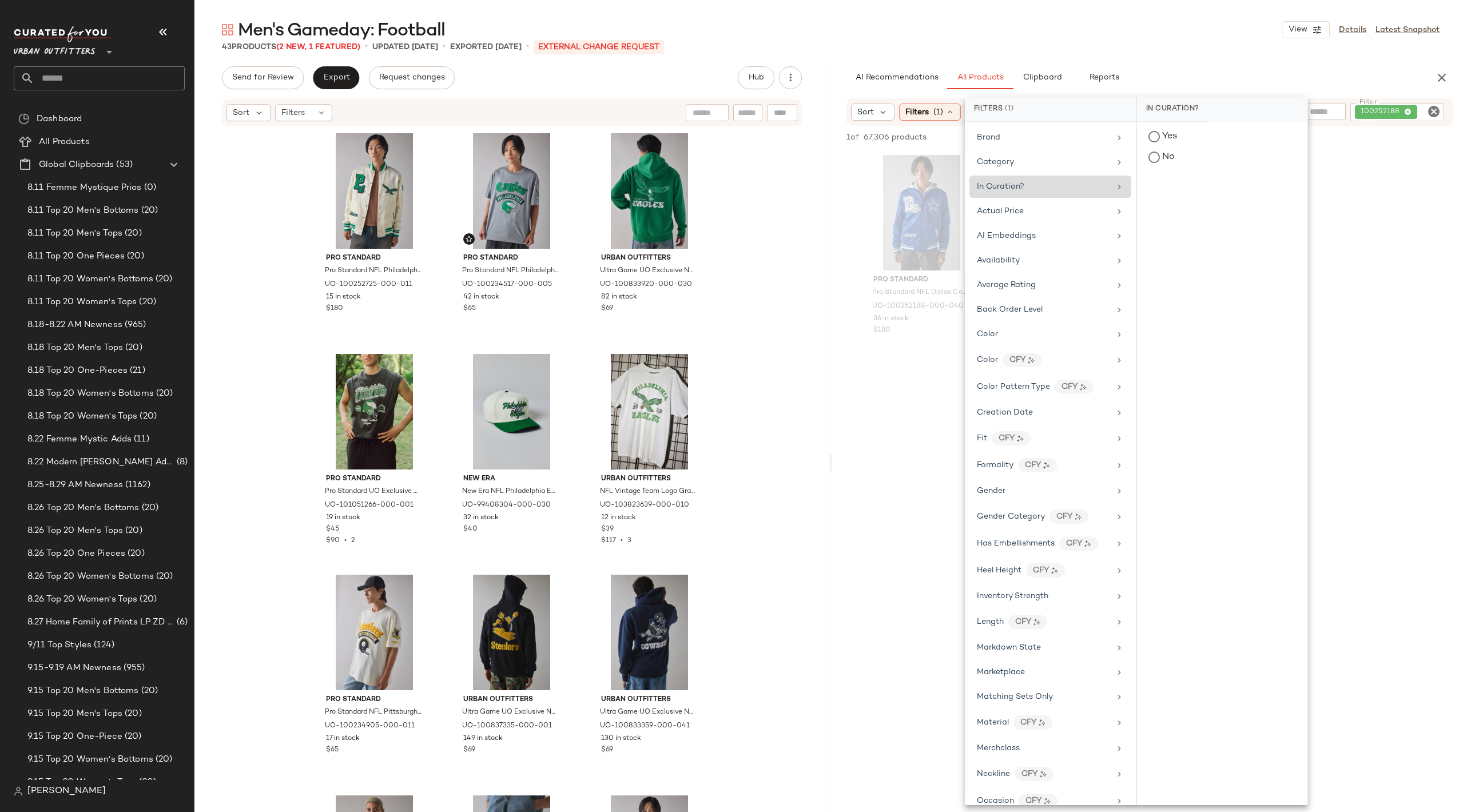
click at [1435, 117] on icon "Clear Filter" at bounding box center [1433, 111] width 14 height 14
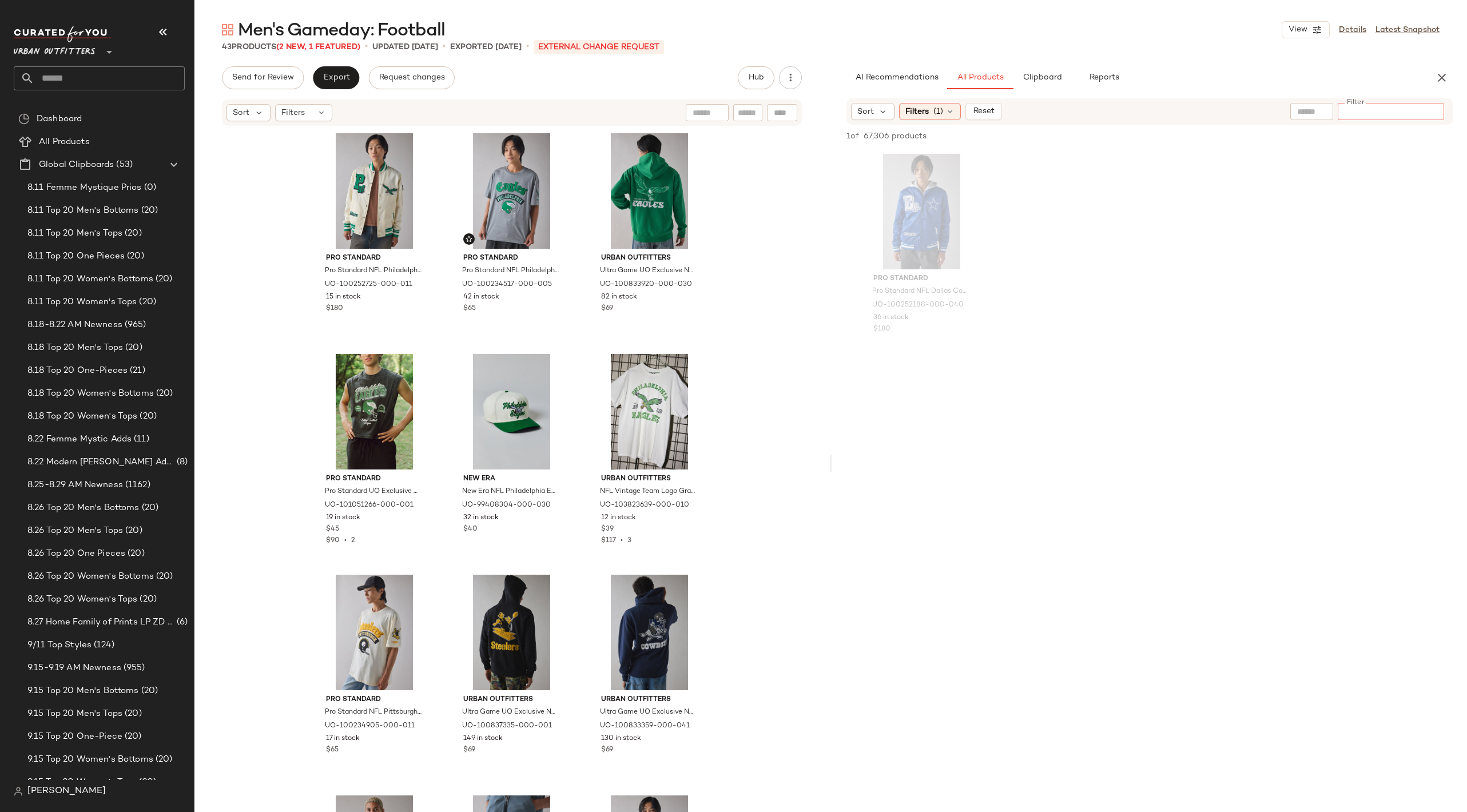
click at [1433, 111] on input "Filter" at bounding box center [1391, 112] width 97 height 12
paste input "**********"
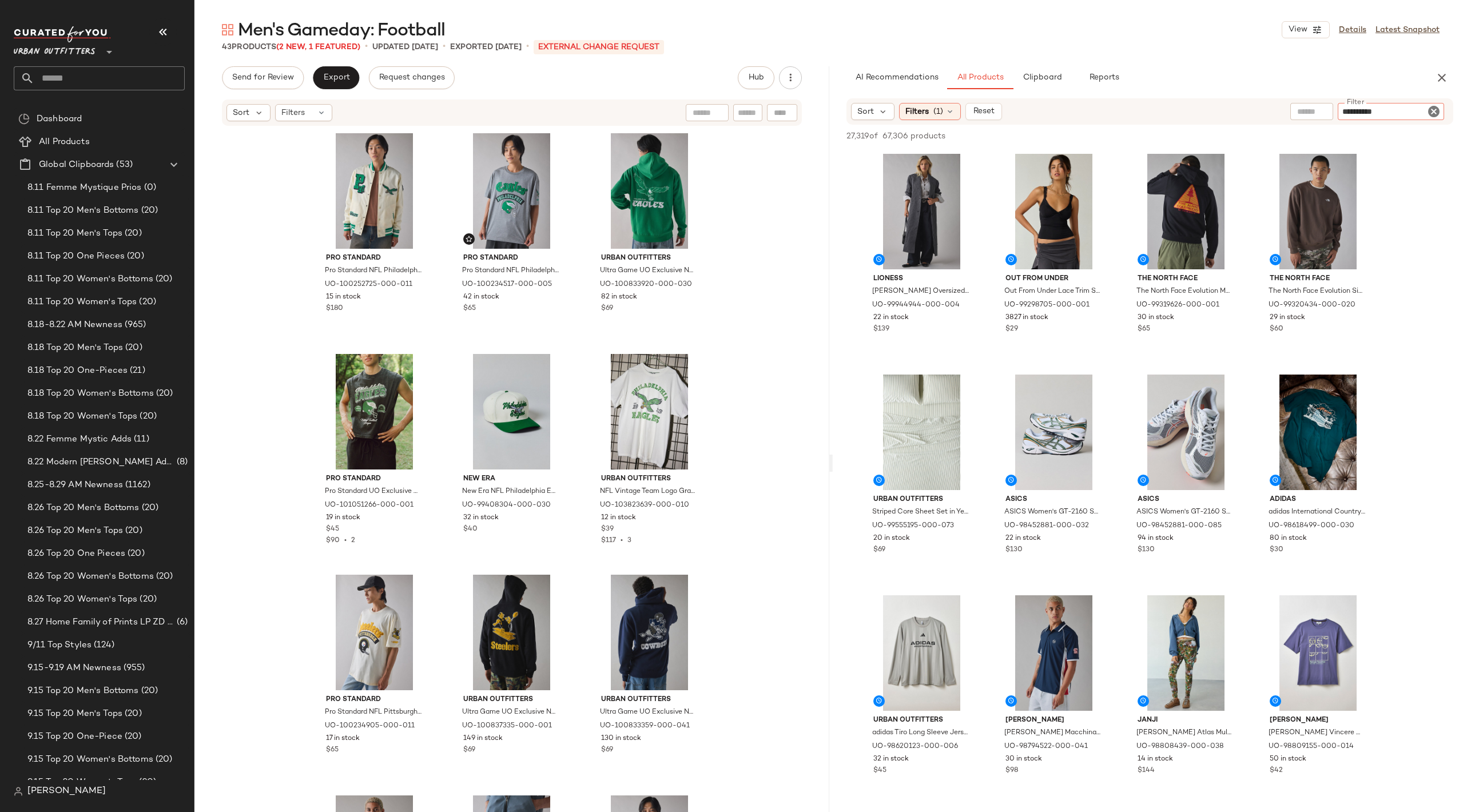
type input "*********"
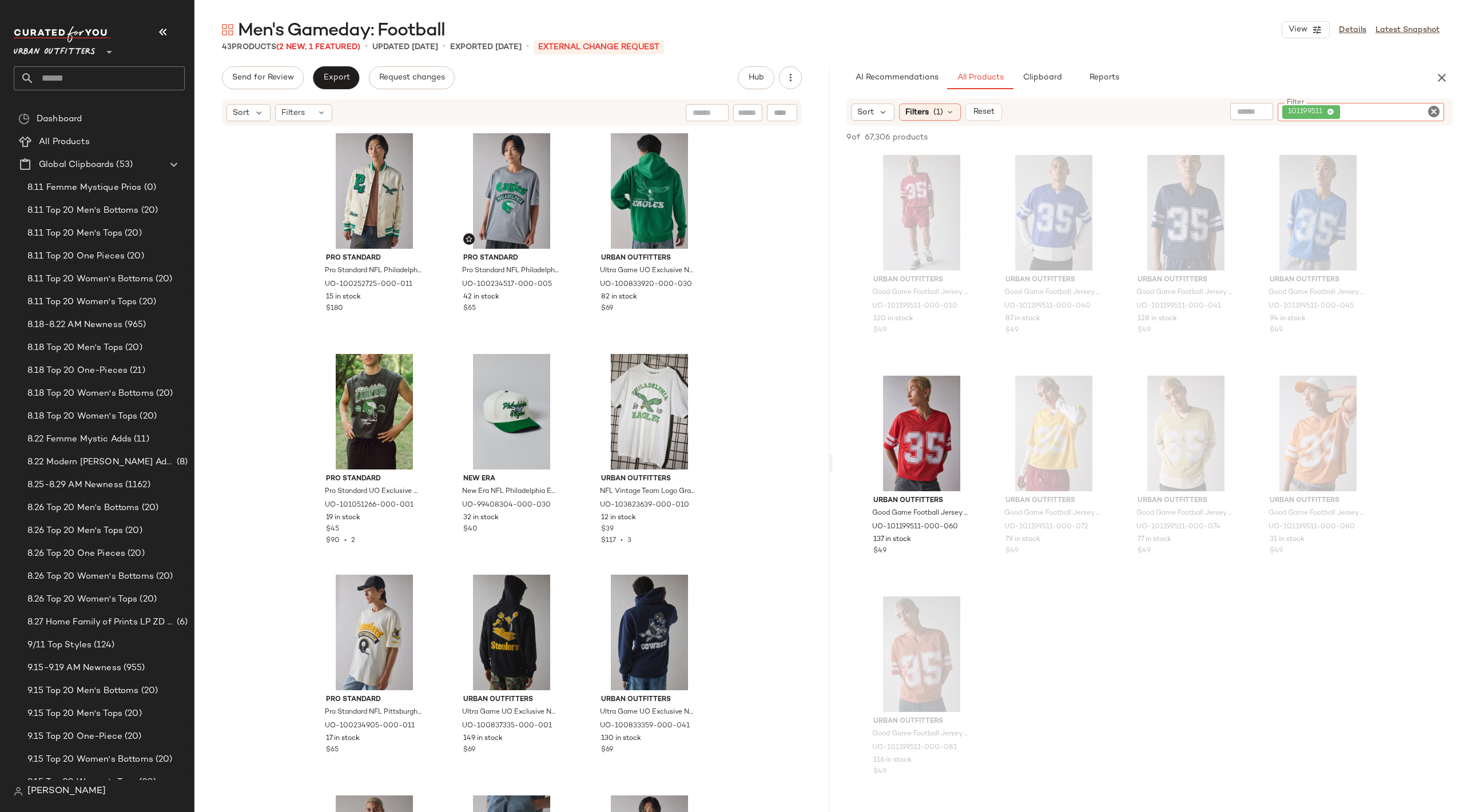
click at [1430, 112] on icon "Clear Filter" at bounding box center [1433, 111] width 14 height 14
click at [1369, 112] on input "Filter" at bounding box center [1391, 112] width 97 height 12
paste input "*********"
type input "*********"
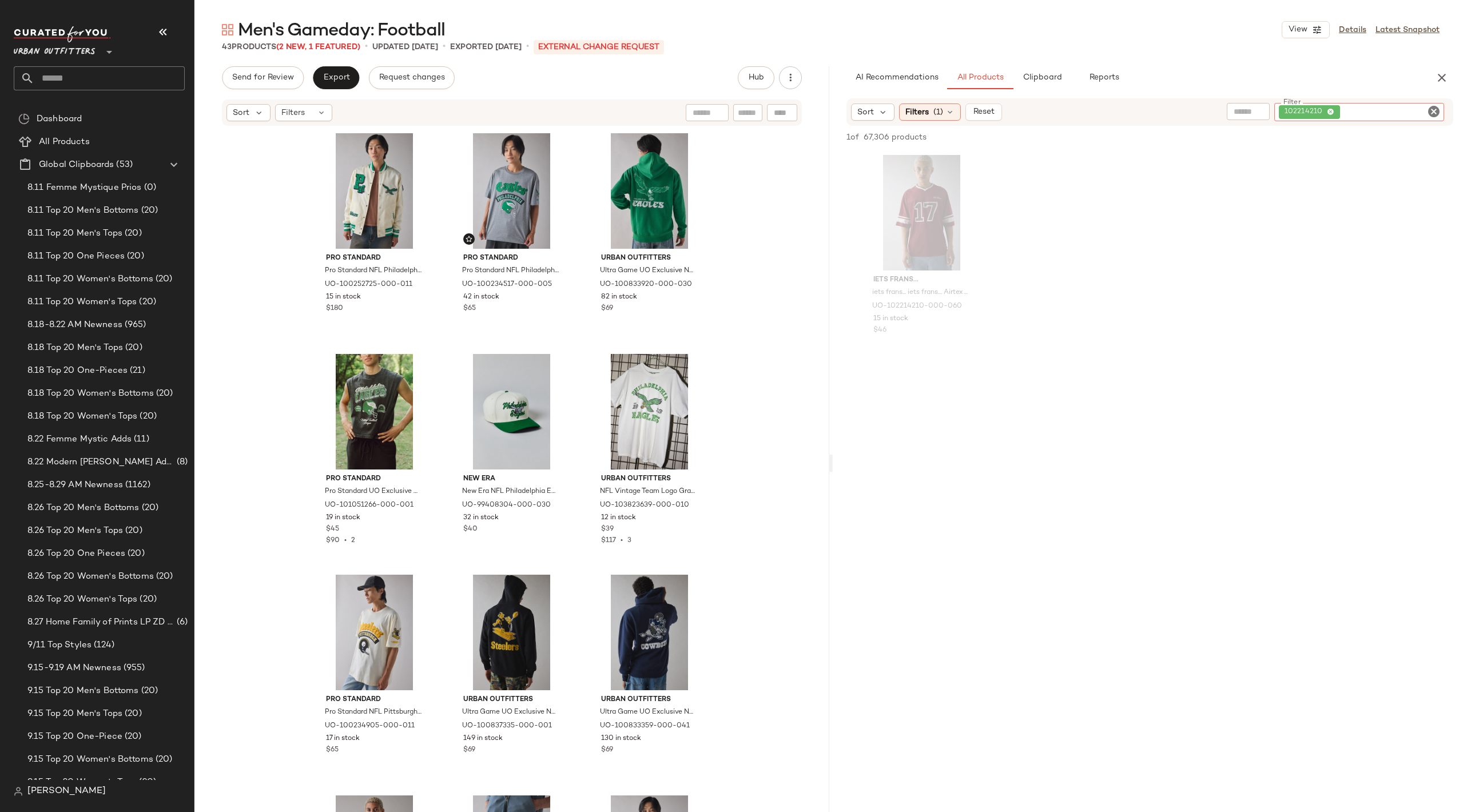
click at [1429, 105] on icon "Clear Filter" at bounding box center [1433, 111] width 14 height 14
paste input "*********"
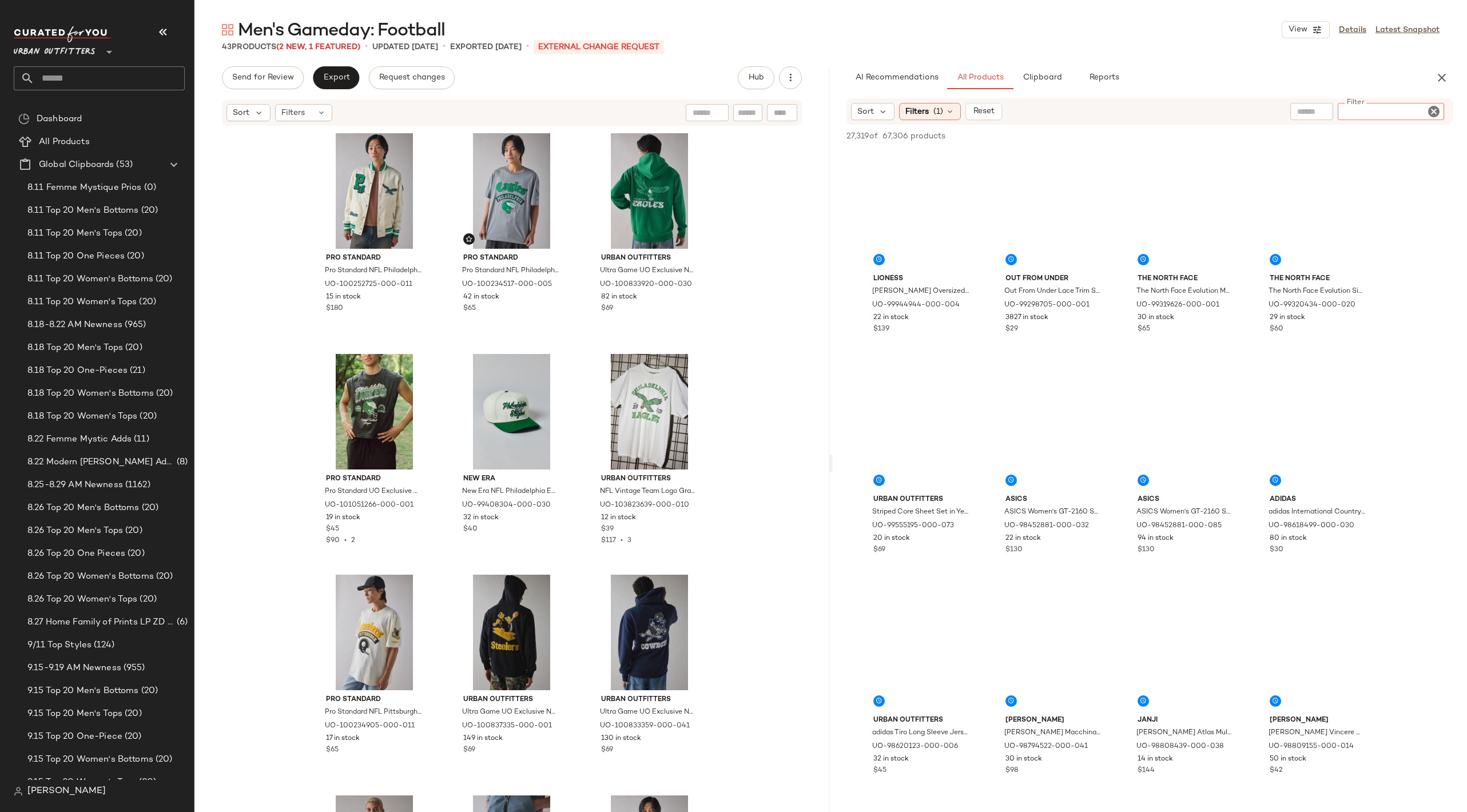
type input "*********"
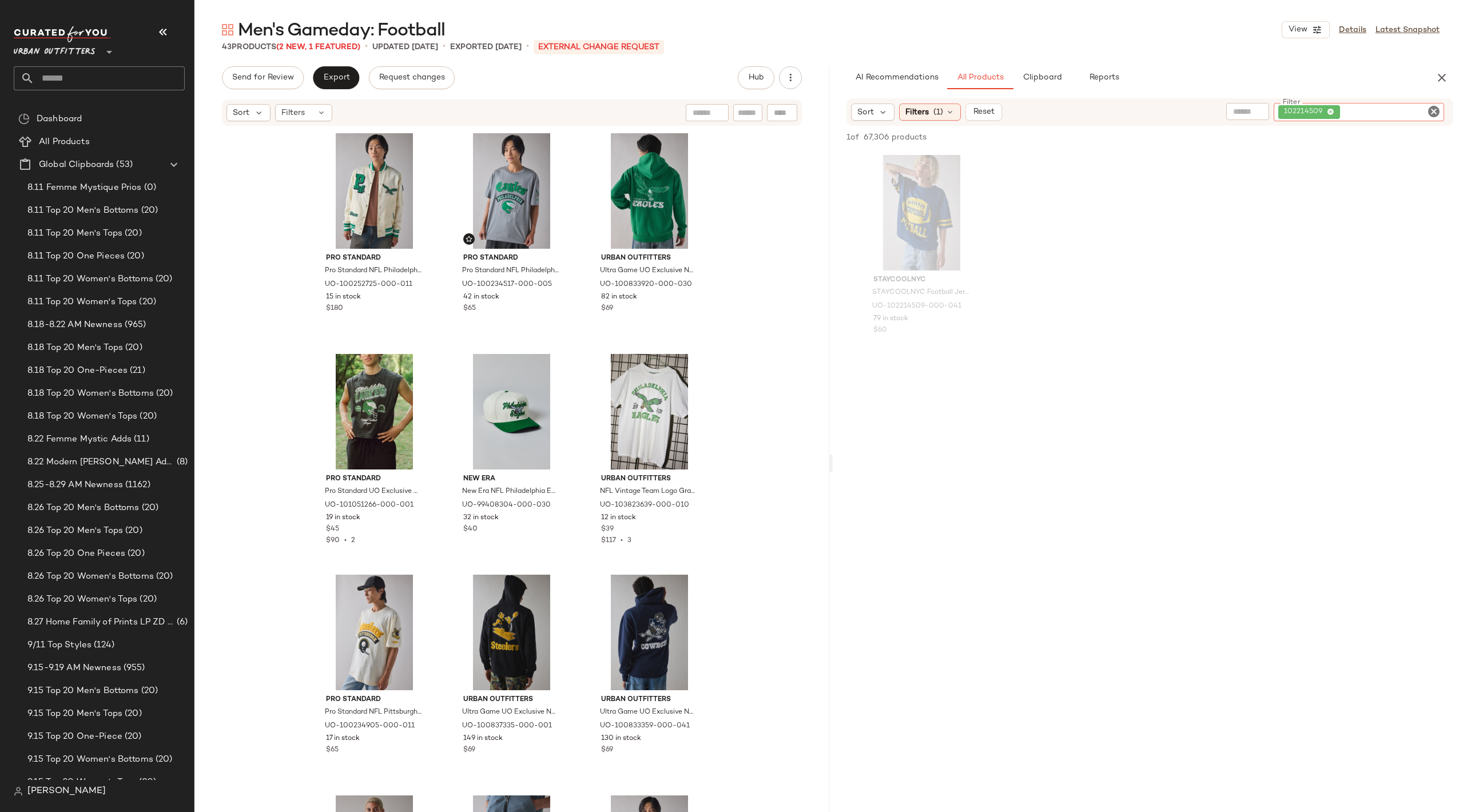
click at [1433, 107] on icon "Clear Filter" at bounding box center [1433, 111] width 14 height 14
click at [1371, 112] on input "Filter" at bounding box center [1391, 112] width 97 height 12
paste input "********"
type input "********"
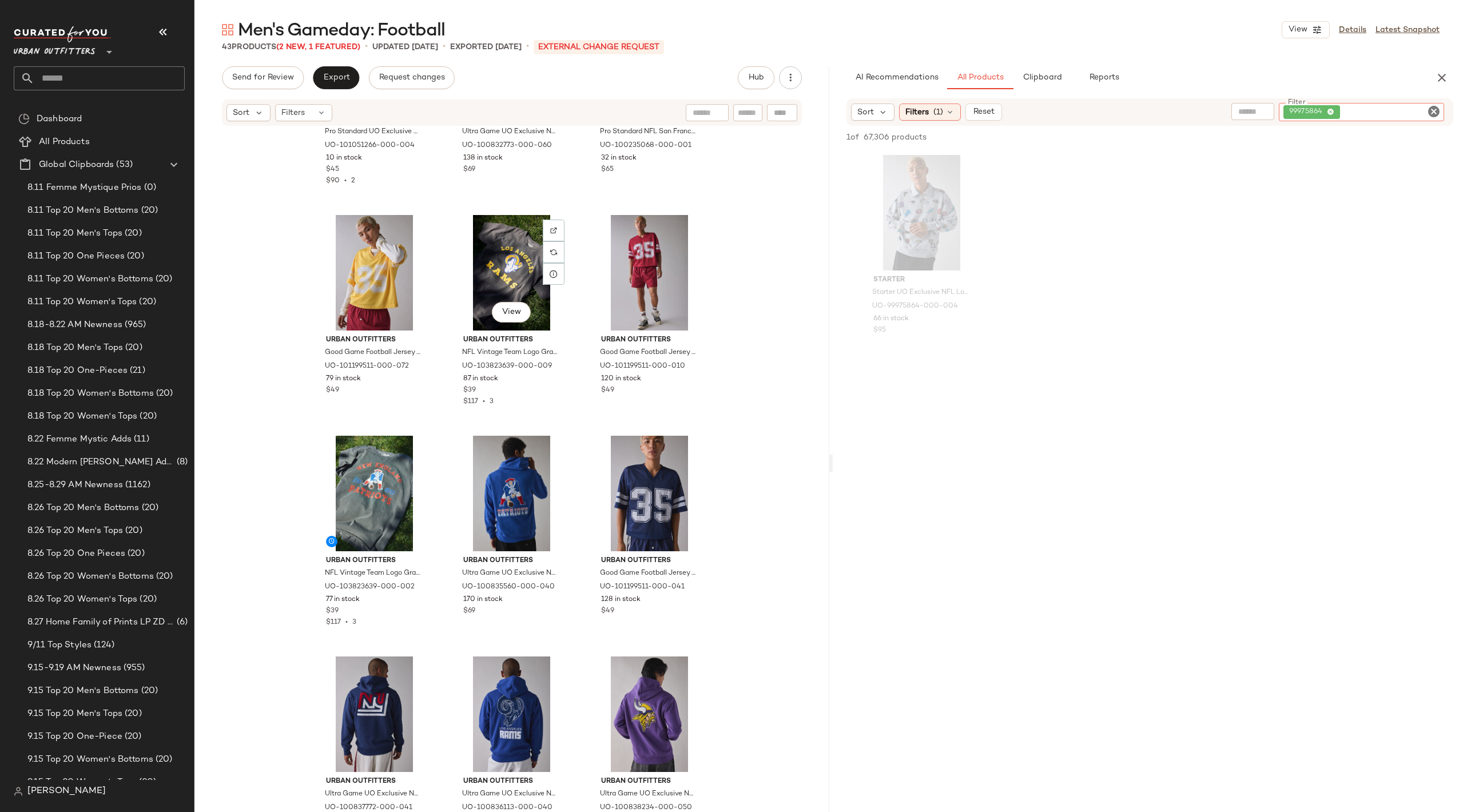
scroll to position [2592, 0]
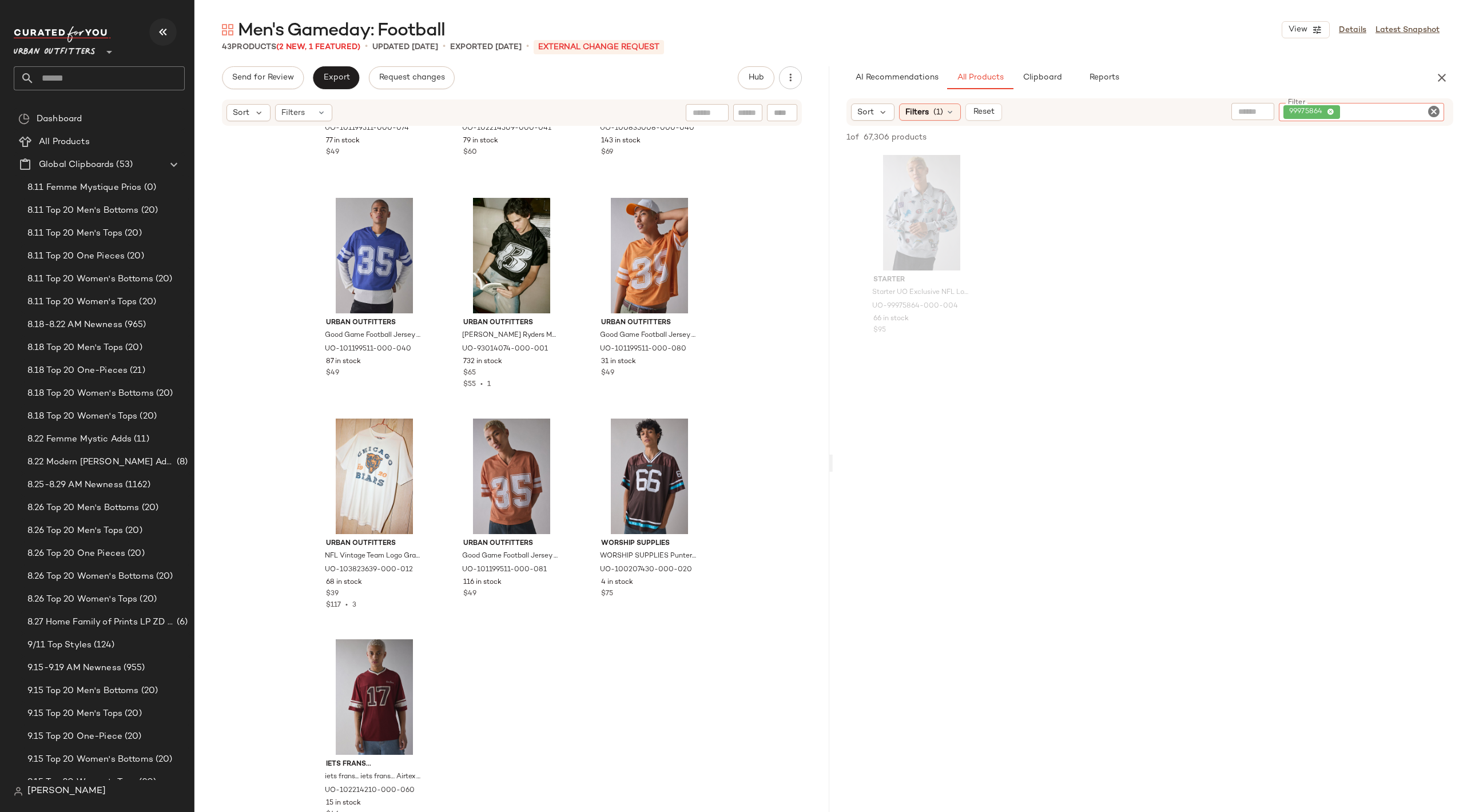
click at [167, 32] on icon "button" at bounding box center [163, 32] width 14 height 14
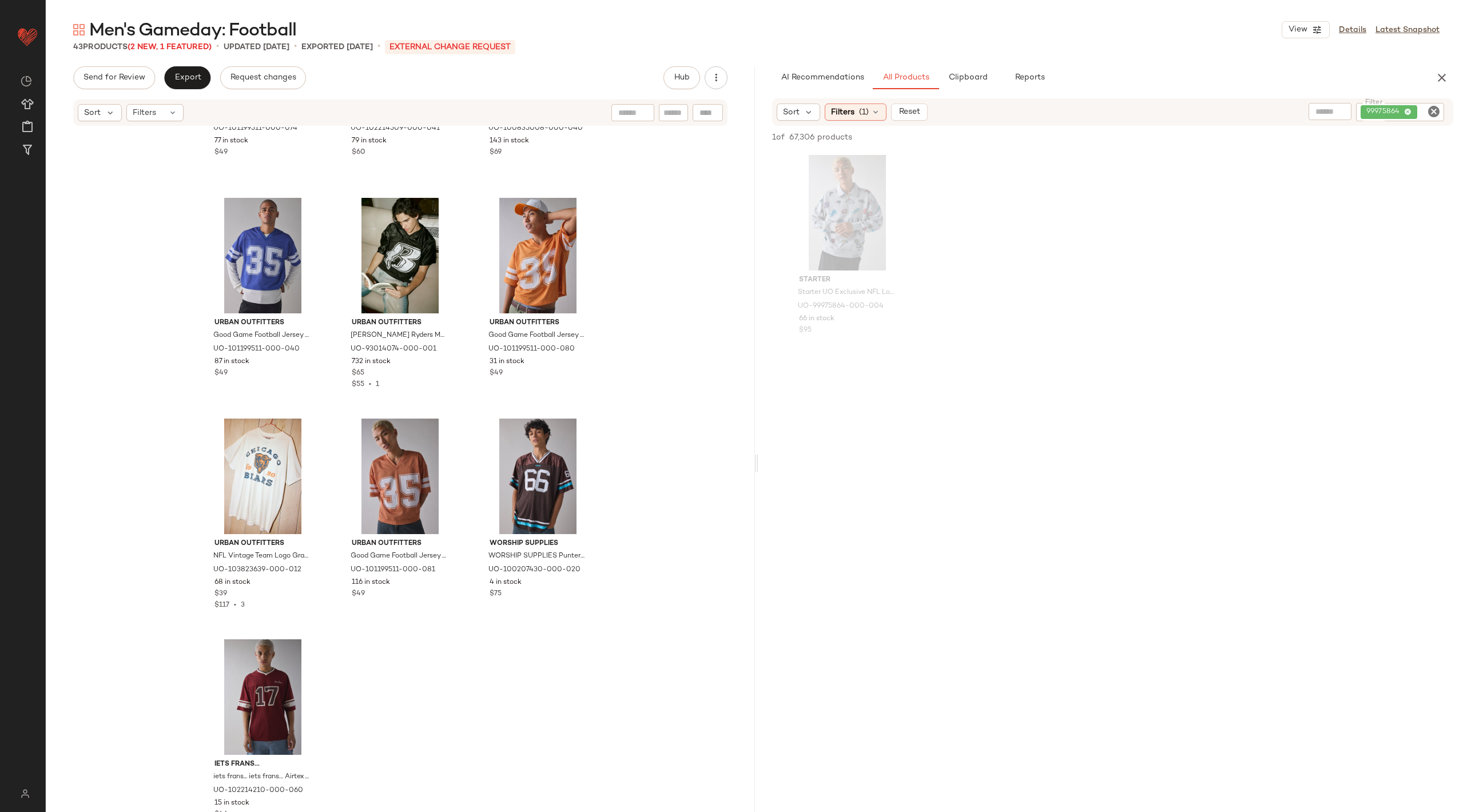
click at [1432, 114] on icon "Clear Filter" at bounding box center [1433, 111] width 14 height 14
click at [1395, 114] on input "Filter" at bounding box center [1391, 112] width 97 height 12
paste input "*********"
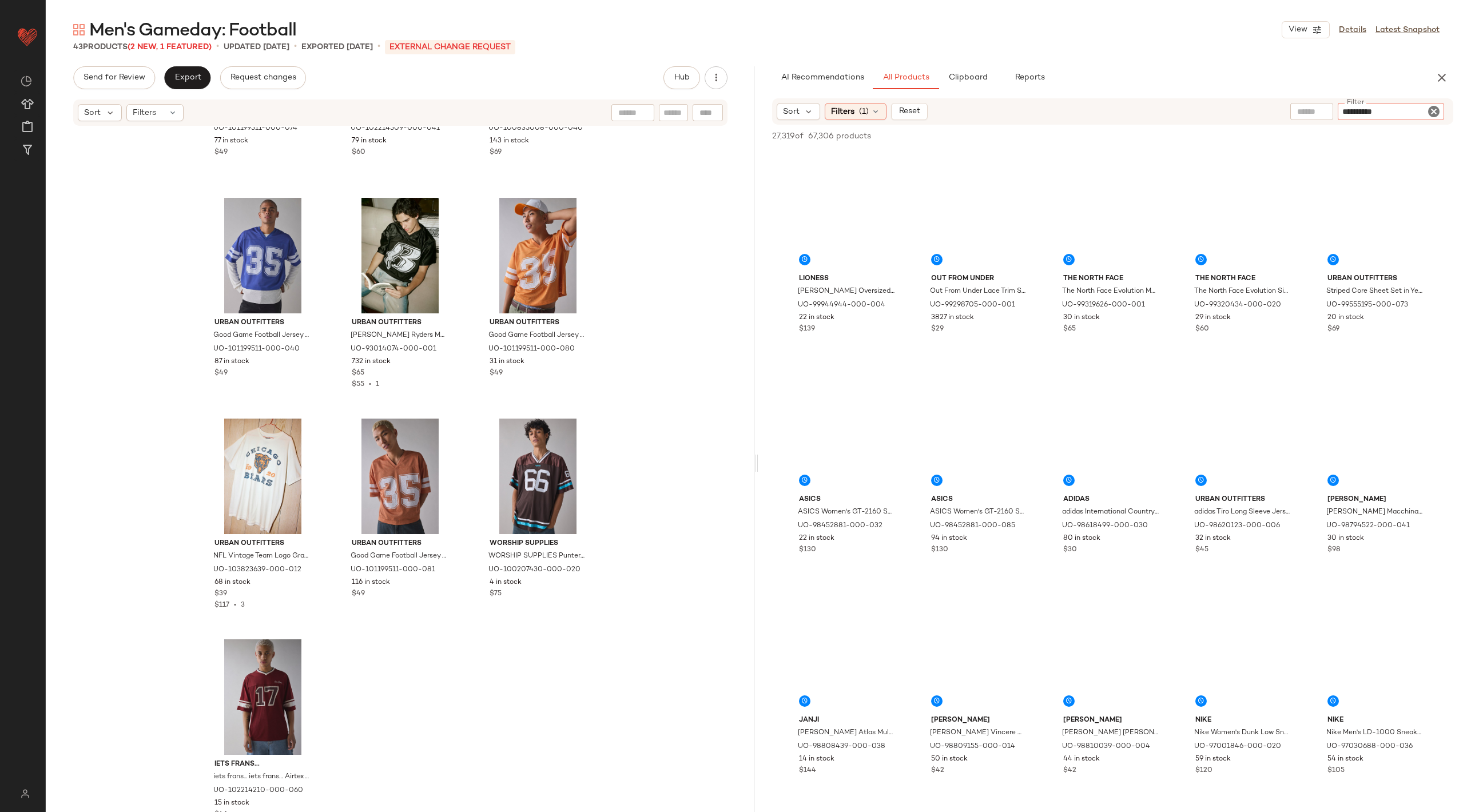
type input "*********"
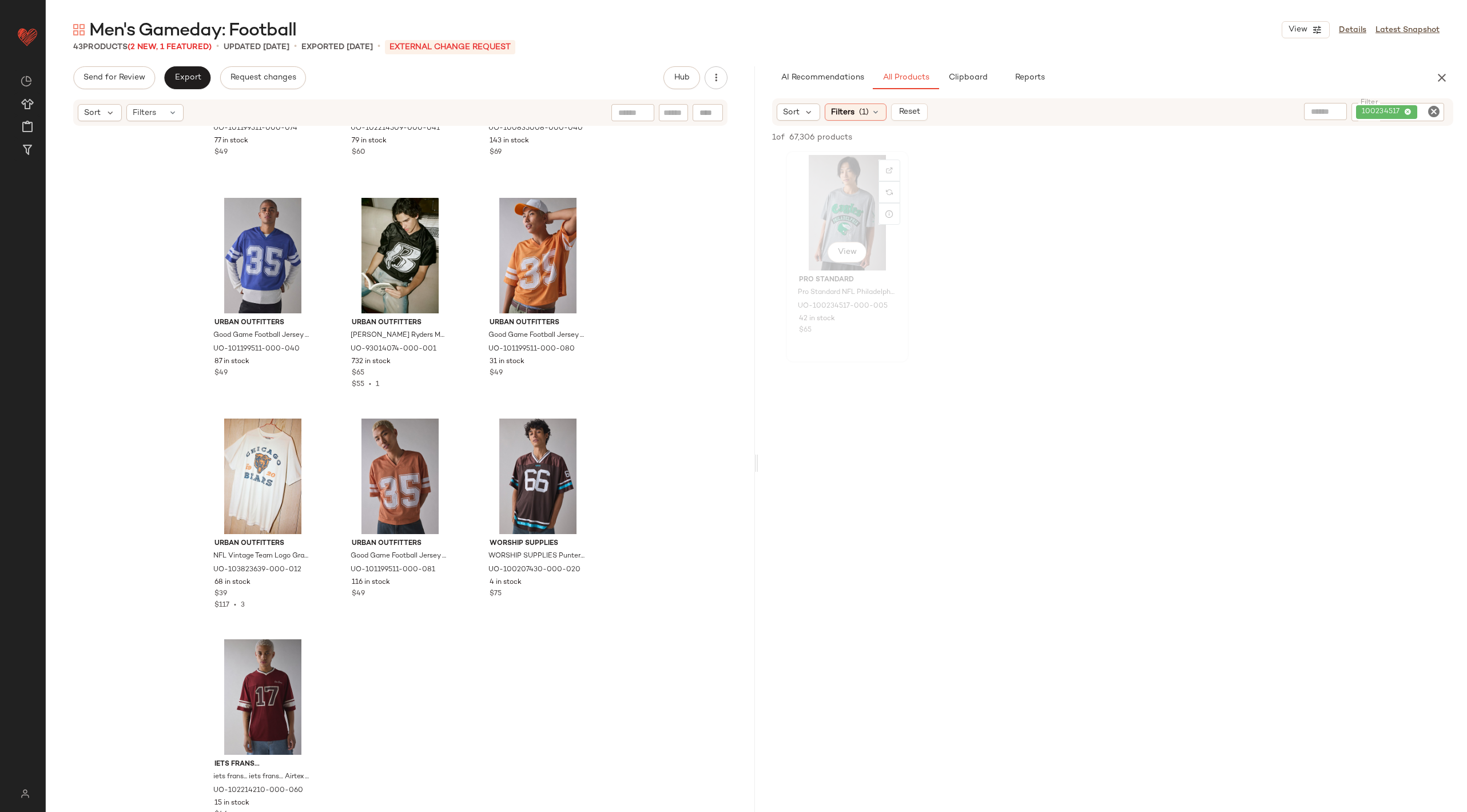
click at [809, 208] on div "View" at bounding box center [847, 213] width 115 height 116
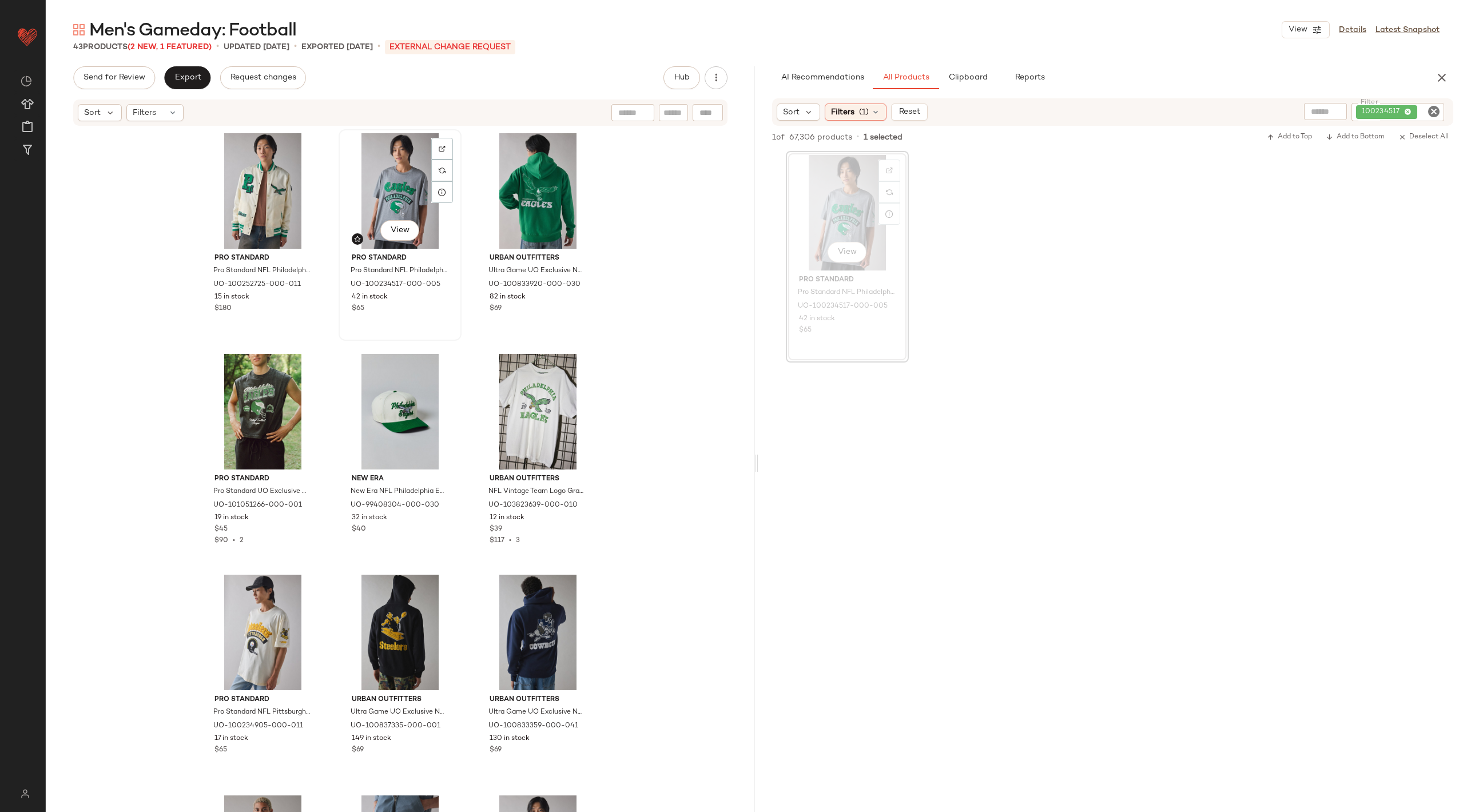
click at [385, 193] on div "View" at bounding box center [400, 191] width 115 height 116
click at [1429, 105] on icon "Clear Filter" at bounding box center [1433, 111] width 14 height 14
paste input "*********"
type input "*********"
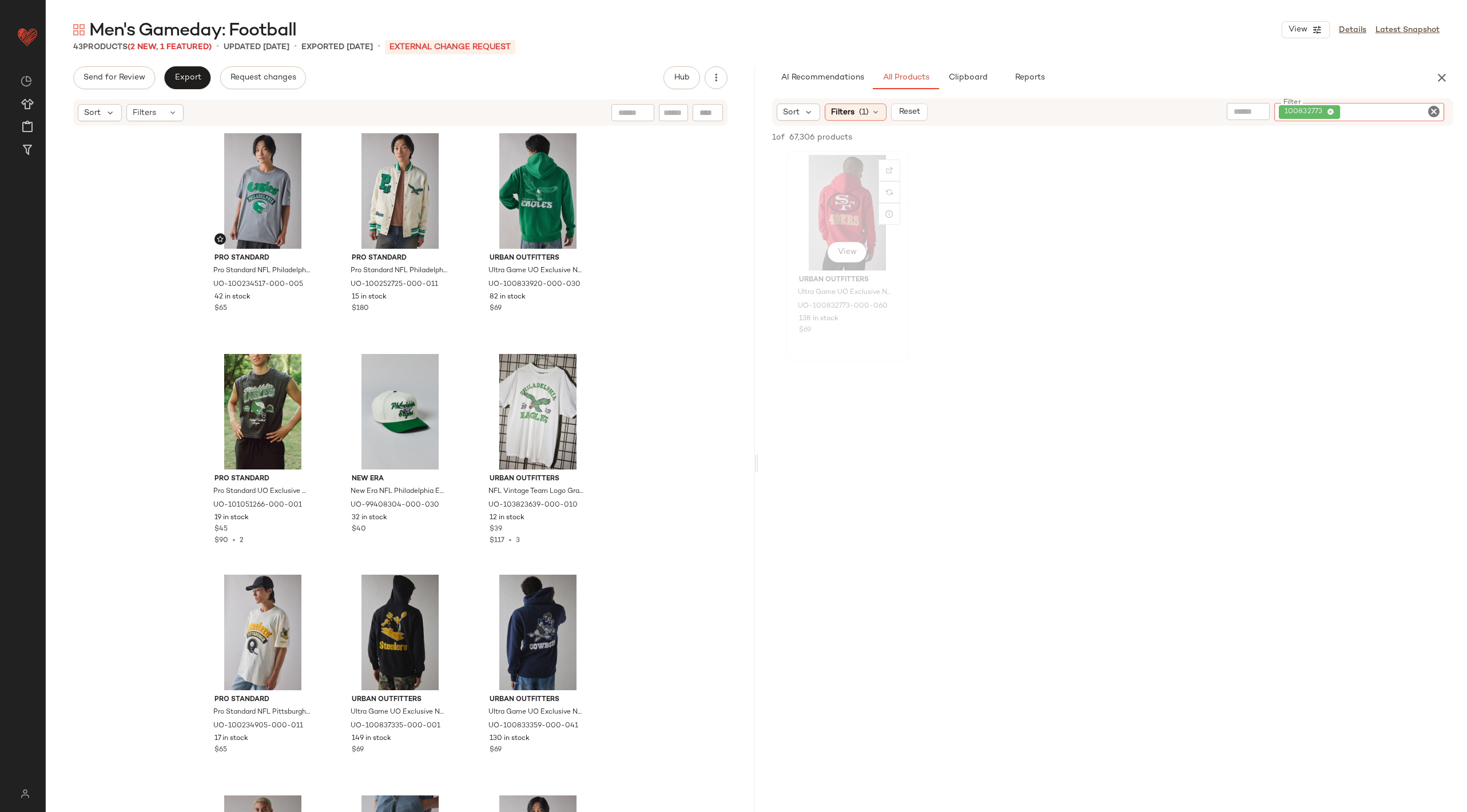
click at [847, 180] on div "View" at bounding box center [847, 213] width 115 height 116
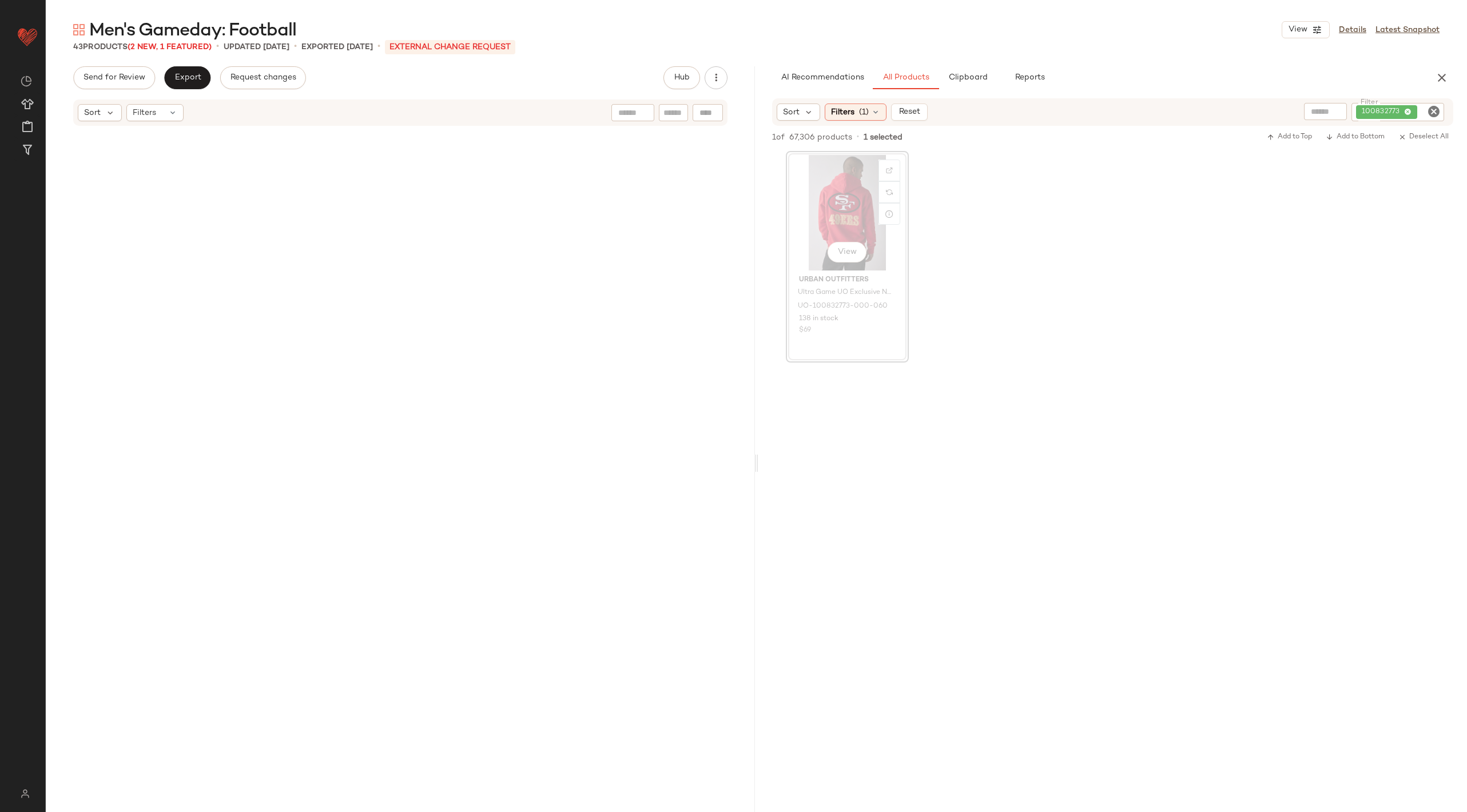
scroll to position [1324, 0]
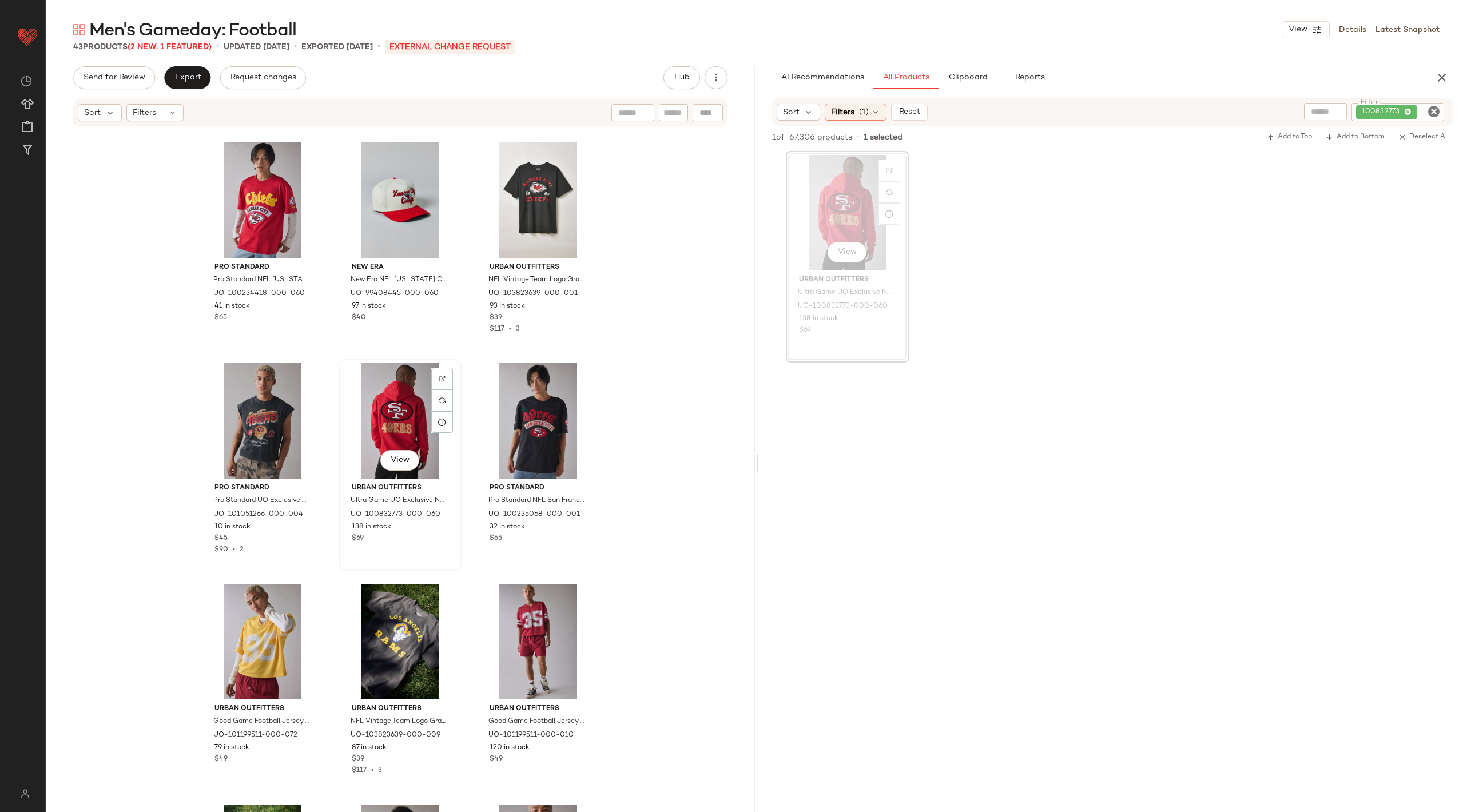
click at [372, 421] on div "View" at bounding box center [400, 421] width 115 height 116
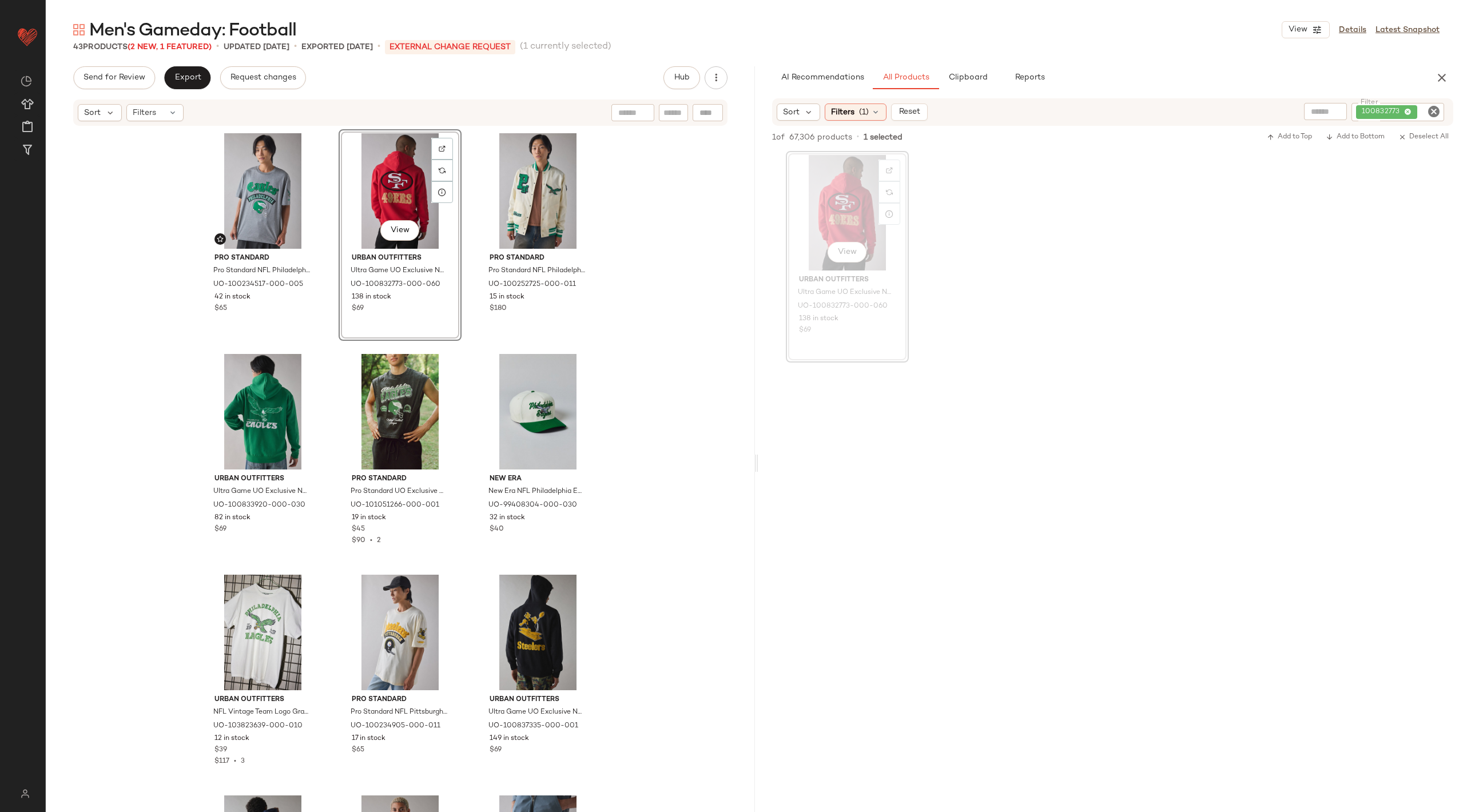
drag, startPoint x: 227, startPoint y: 176, endPoint x: 750, endPoint y: 1, distance: 551.5
click at [1433, 115] on icon "Clear Filter" at bounding box center [1433, 111] width 14 height 14
paste input "*********"
type input "*********"
click at [840, 205] on div "View" at bounding box center [847, 213] width 115 height 116
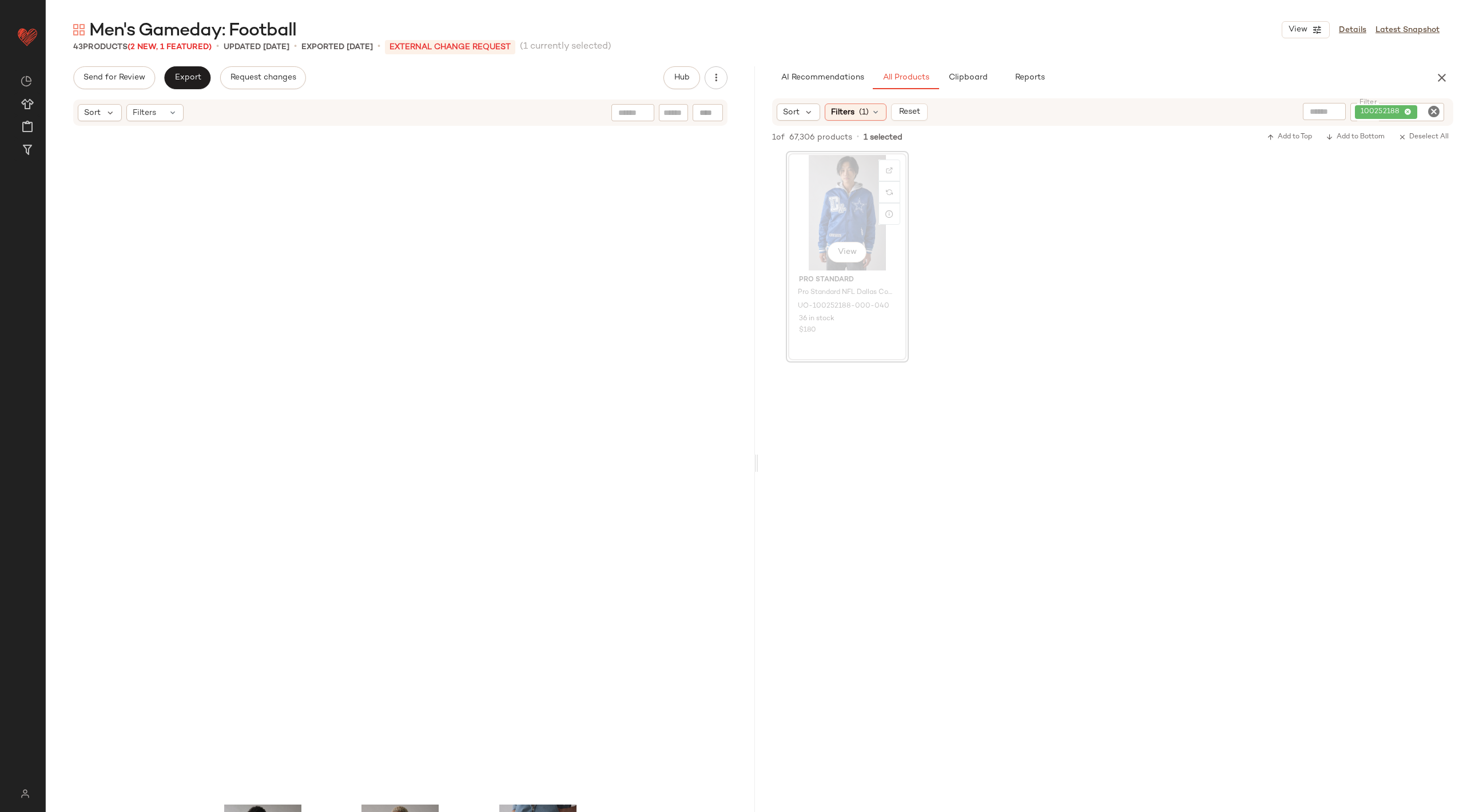
scroll to position [671, 0]
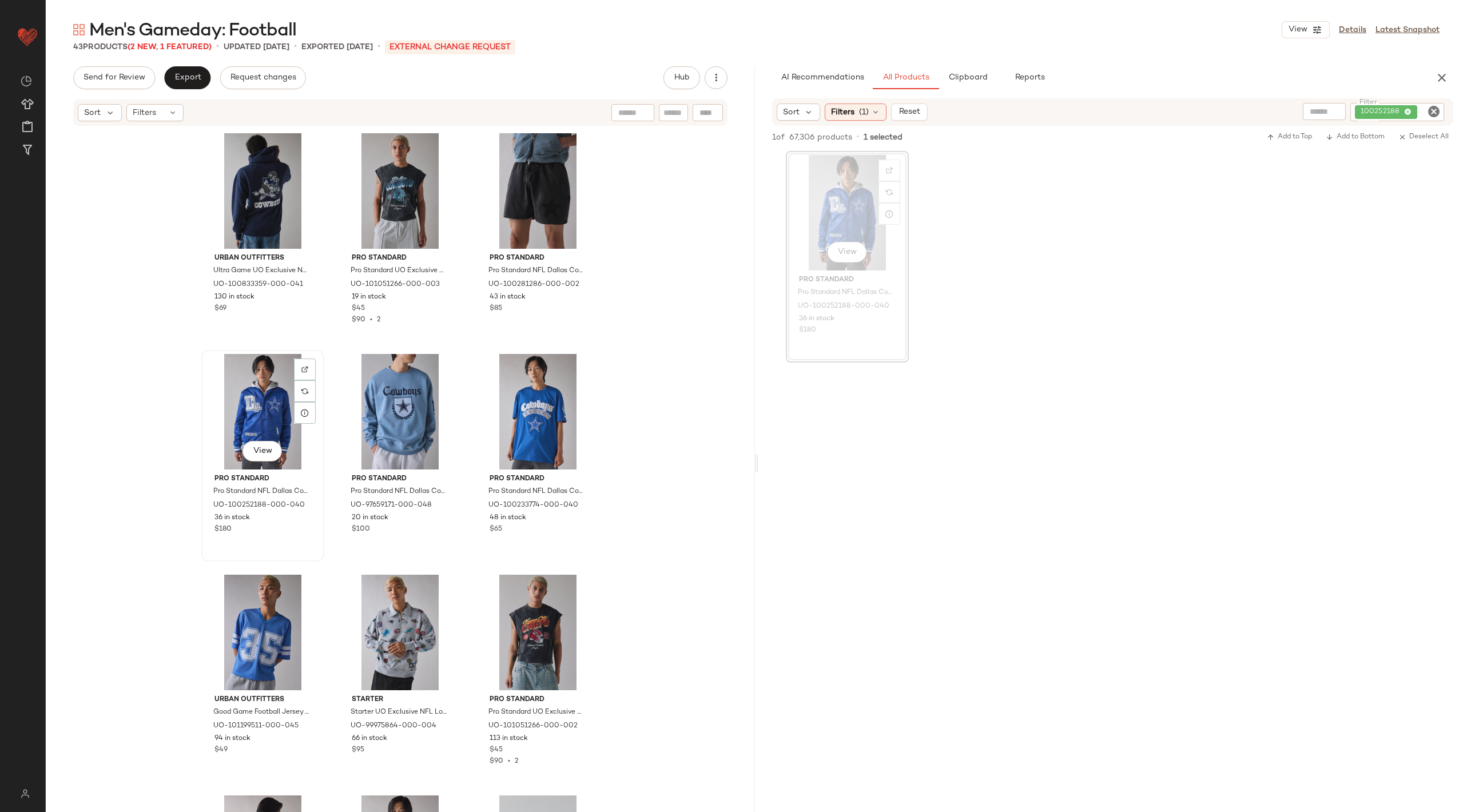
click at [261, 412] on div "View" at bounding box center [263, 411] width 115 height 116
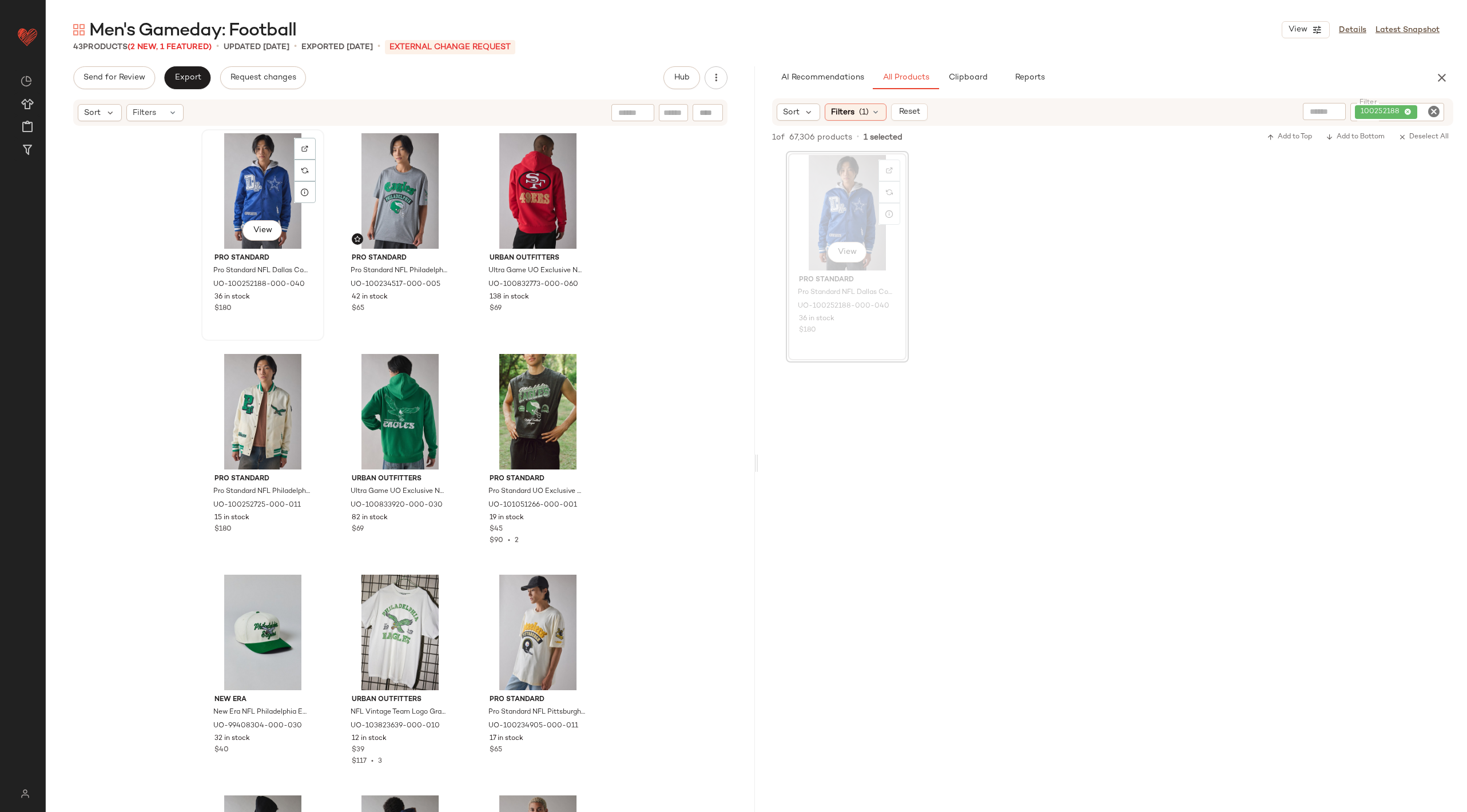
click at [260, 164] on div "View" at bounding box center [263, 191] width 115 height 116
click at [1435, 109] on icon "Clear Filter" at bounding box center [1433, 111] width 14 height 14
paste input "**********"
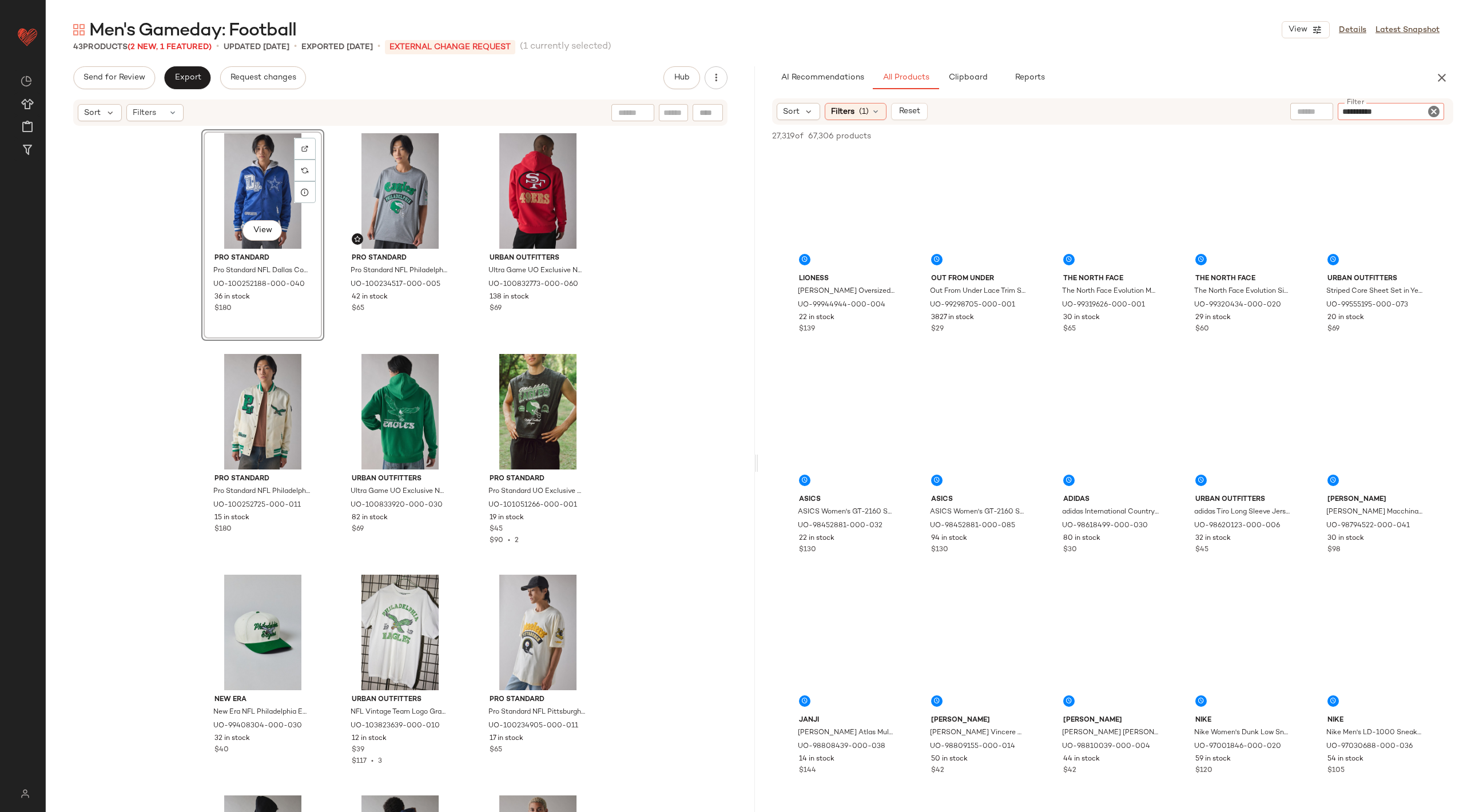
type input "*********"
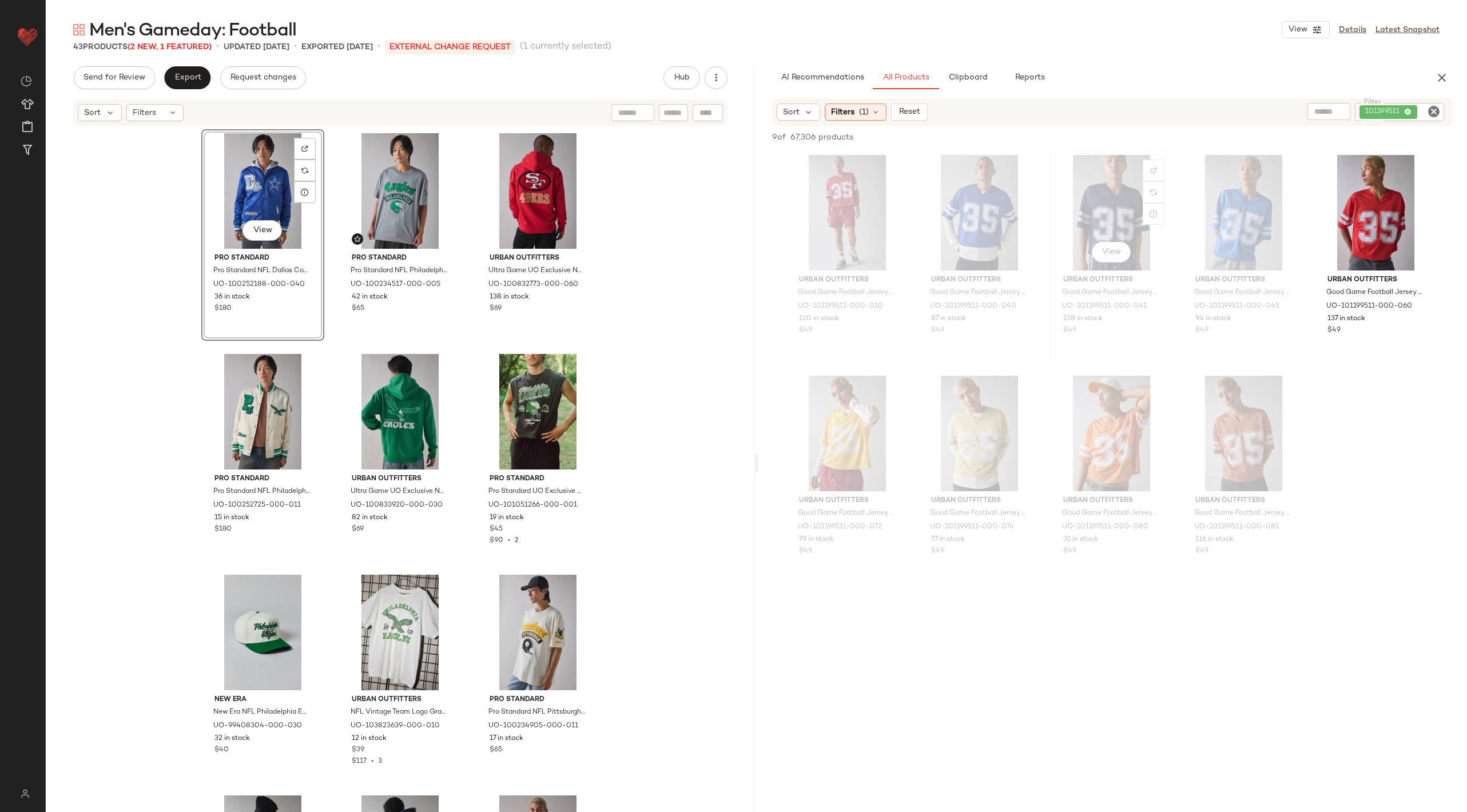
click at [1093, 204] on div "View" at bounding box center [1112, 213] width 115 height 116
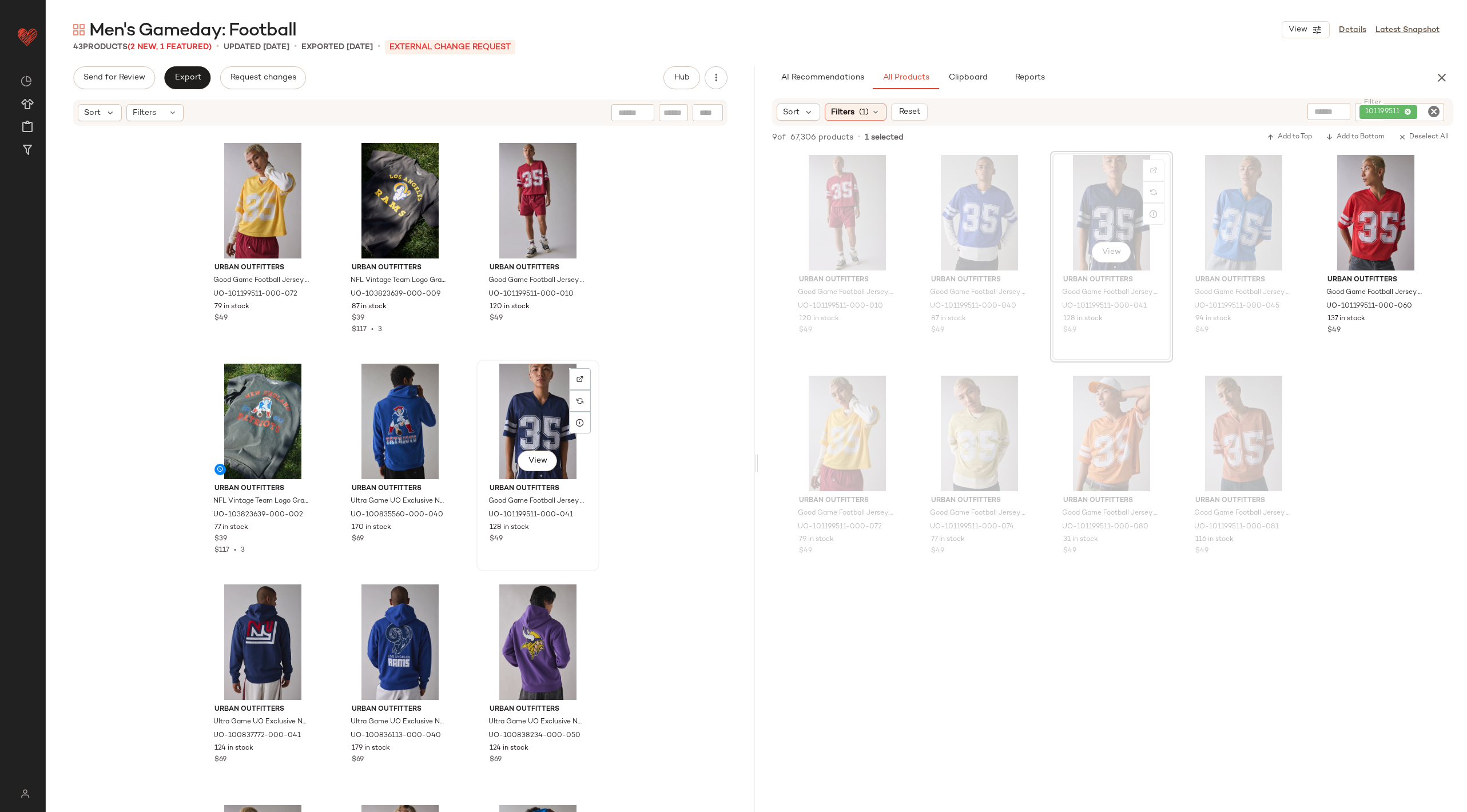
click at [518, 420] on div "View" at bounding box center [538, 421] width 115 height 116
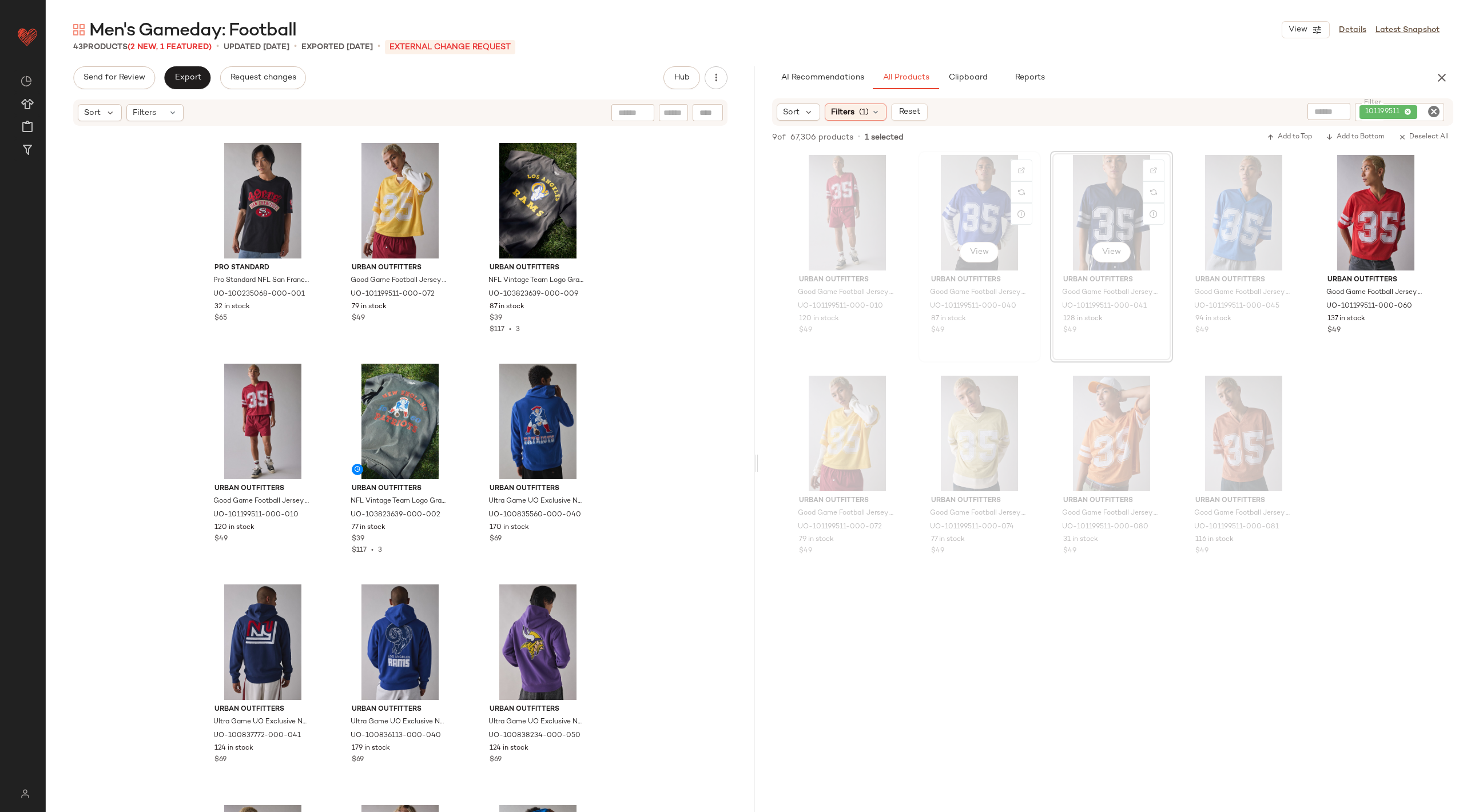
click at [962, 206] on div "View" at bounding box center [979, 213] width 115 height 116
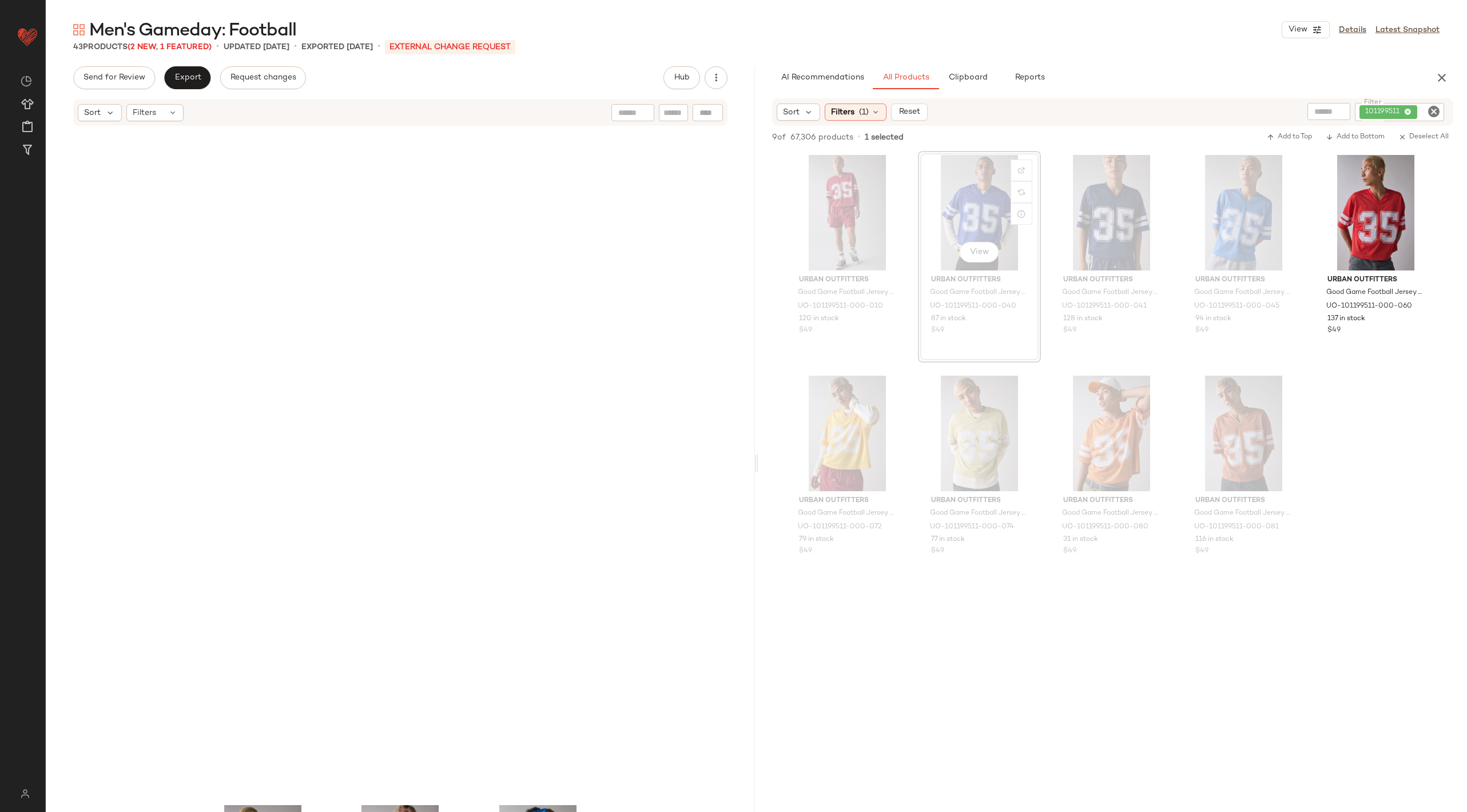
scroll to position [2426, 0]
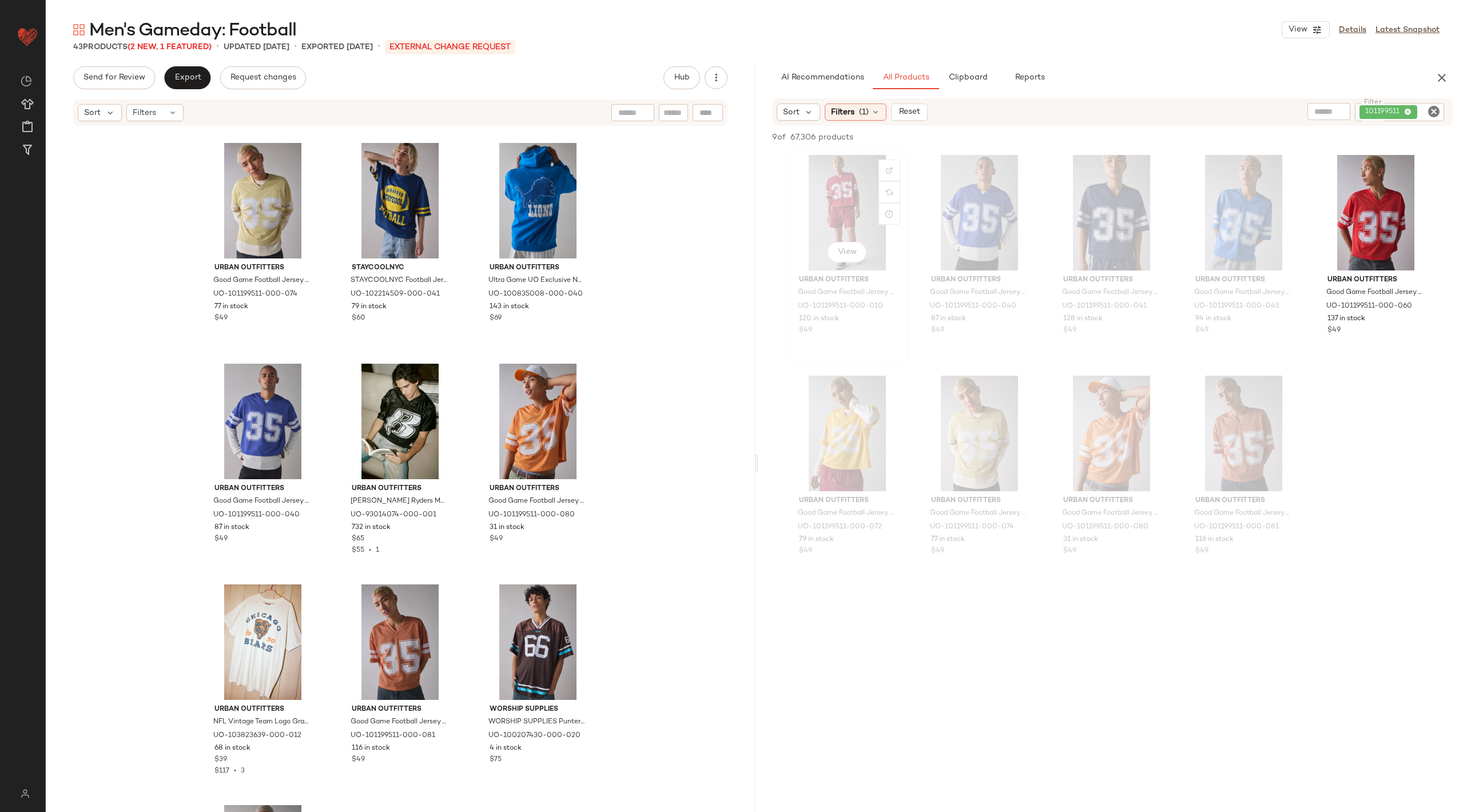
click at [845, 230] on div "View" at bounding box center [847, 213] width 115 height 116
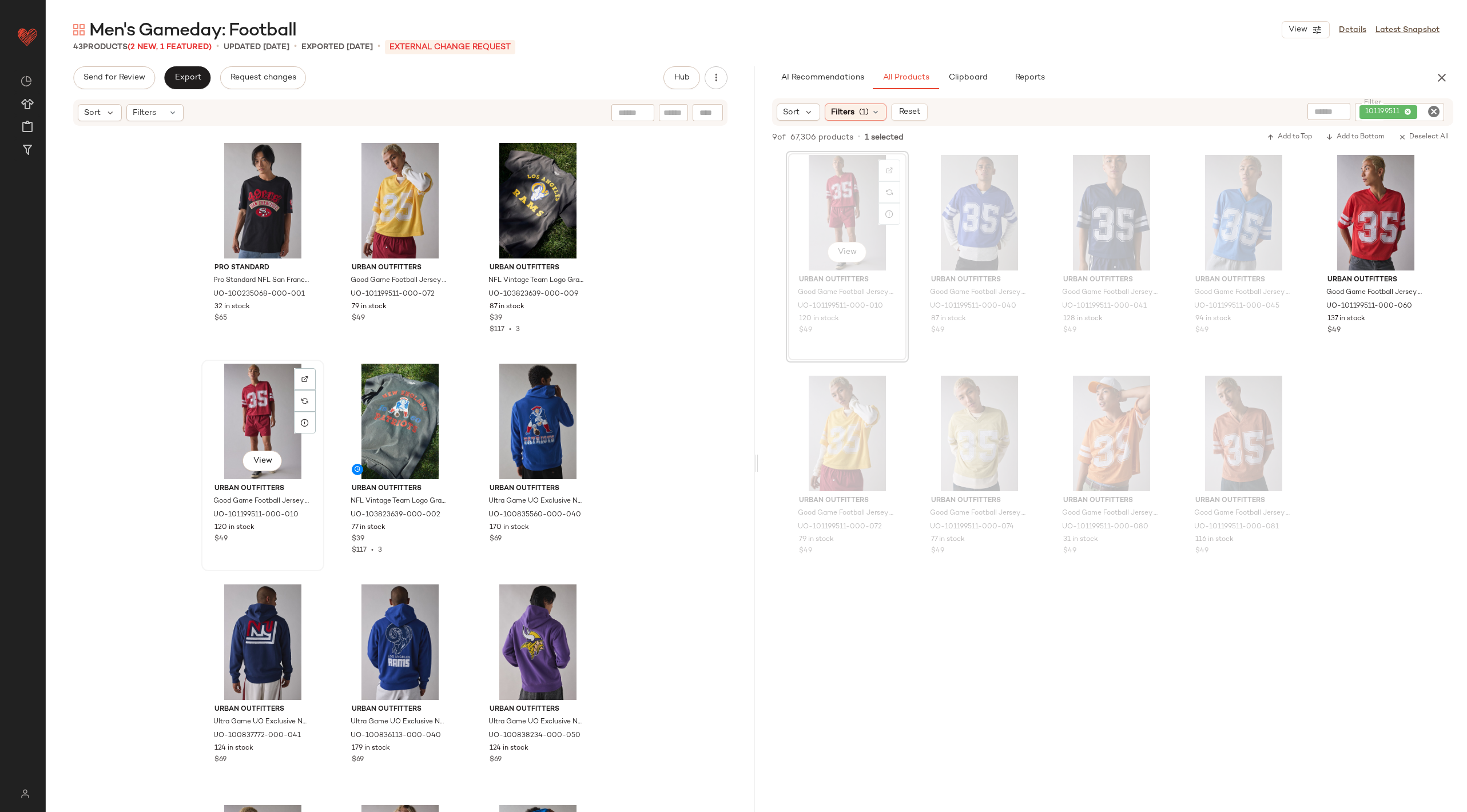
click at [256, 404] on div "View" at bounding box center [263, 421] width 115 height 116
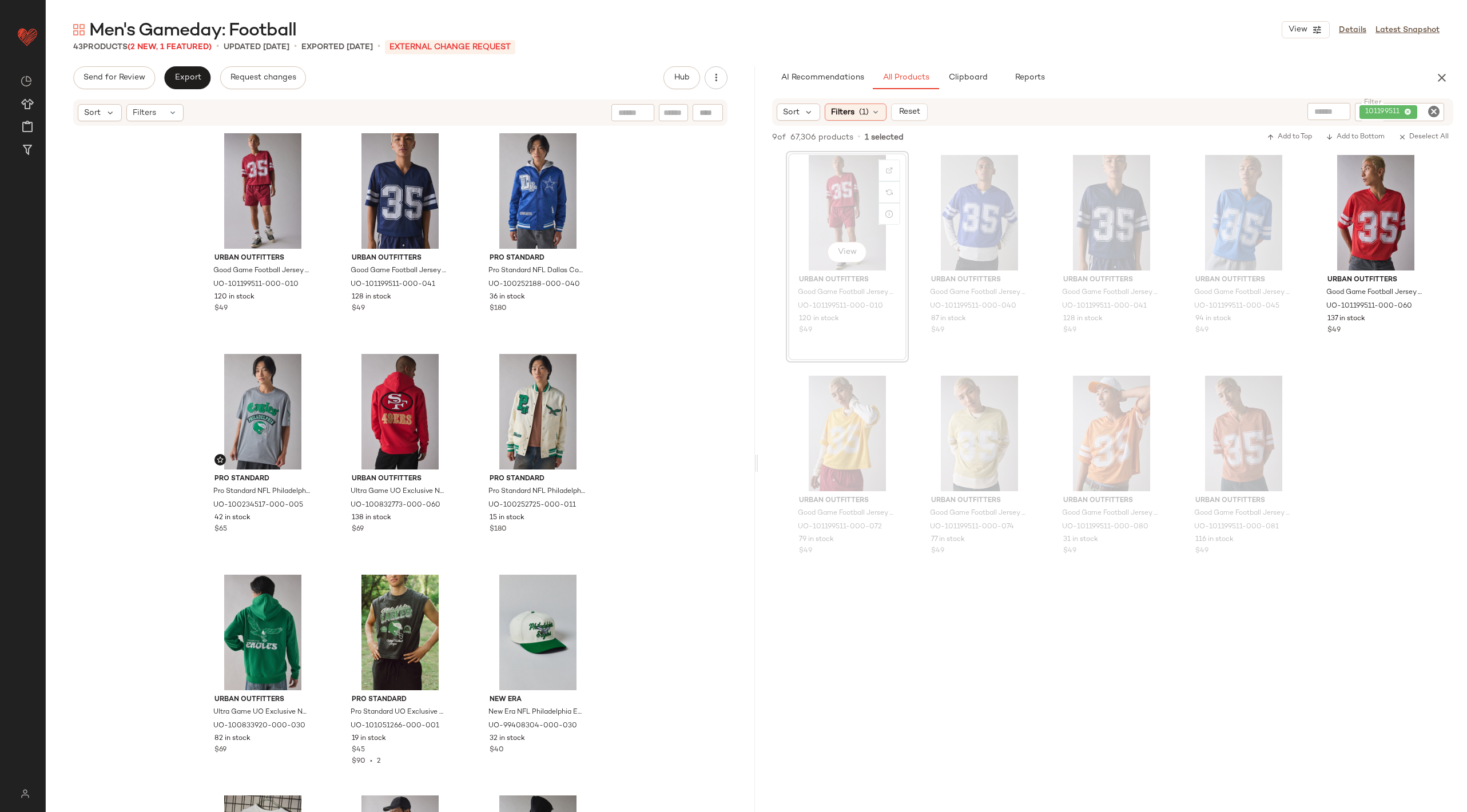
click at [1435, 112] on icon "Clear Filter" at bounding box center [1433, 111] width 14 height 14
paste input "*********"
type input "*********"
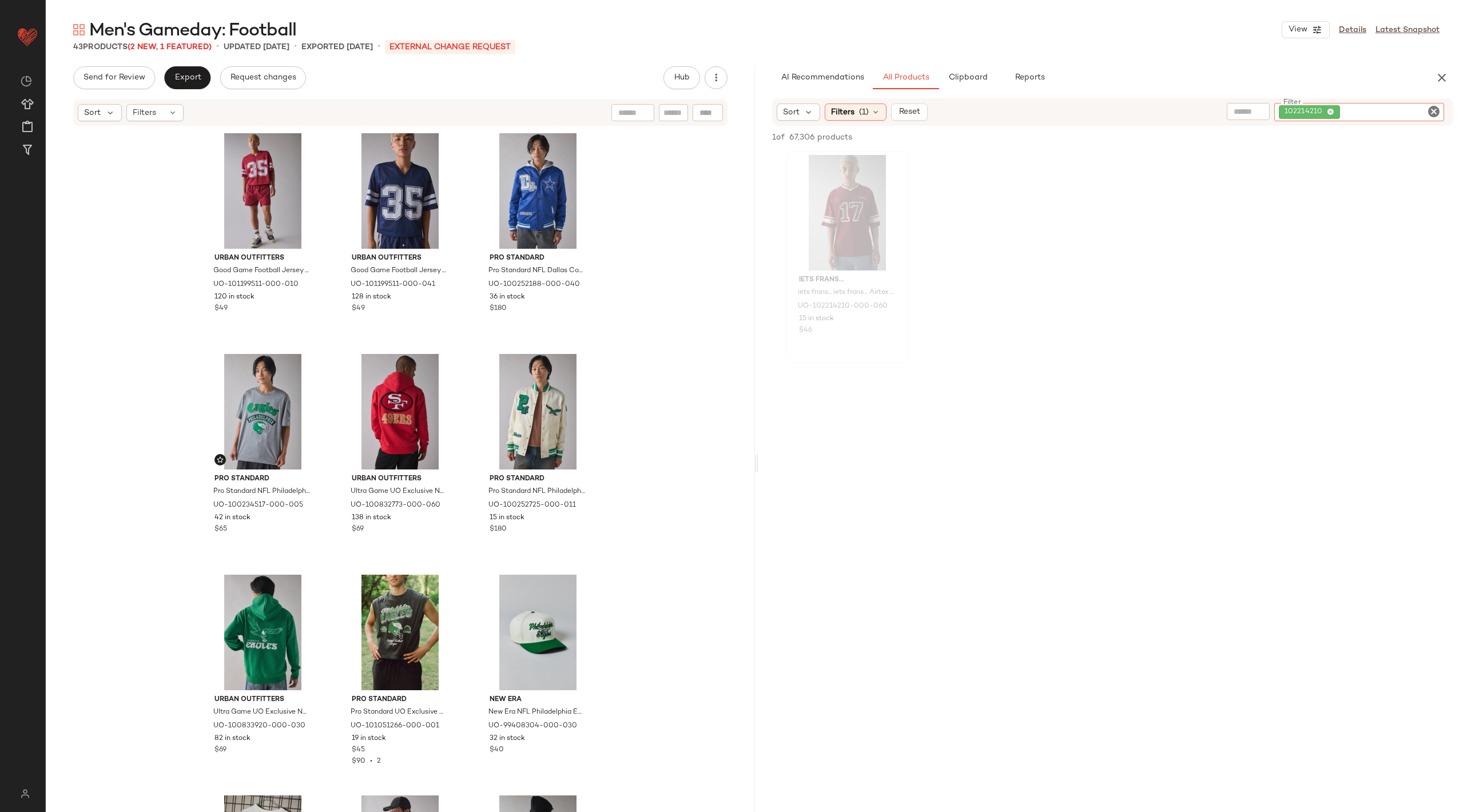
click at [788, 237] on div "iets frans... iets frans... iets frans… Airtex Tee in Red, Men's at Urban Outfi…" at bounding box center [847, 256] width 121 height 209
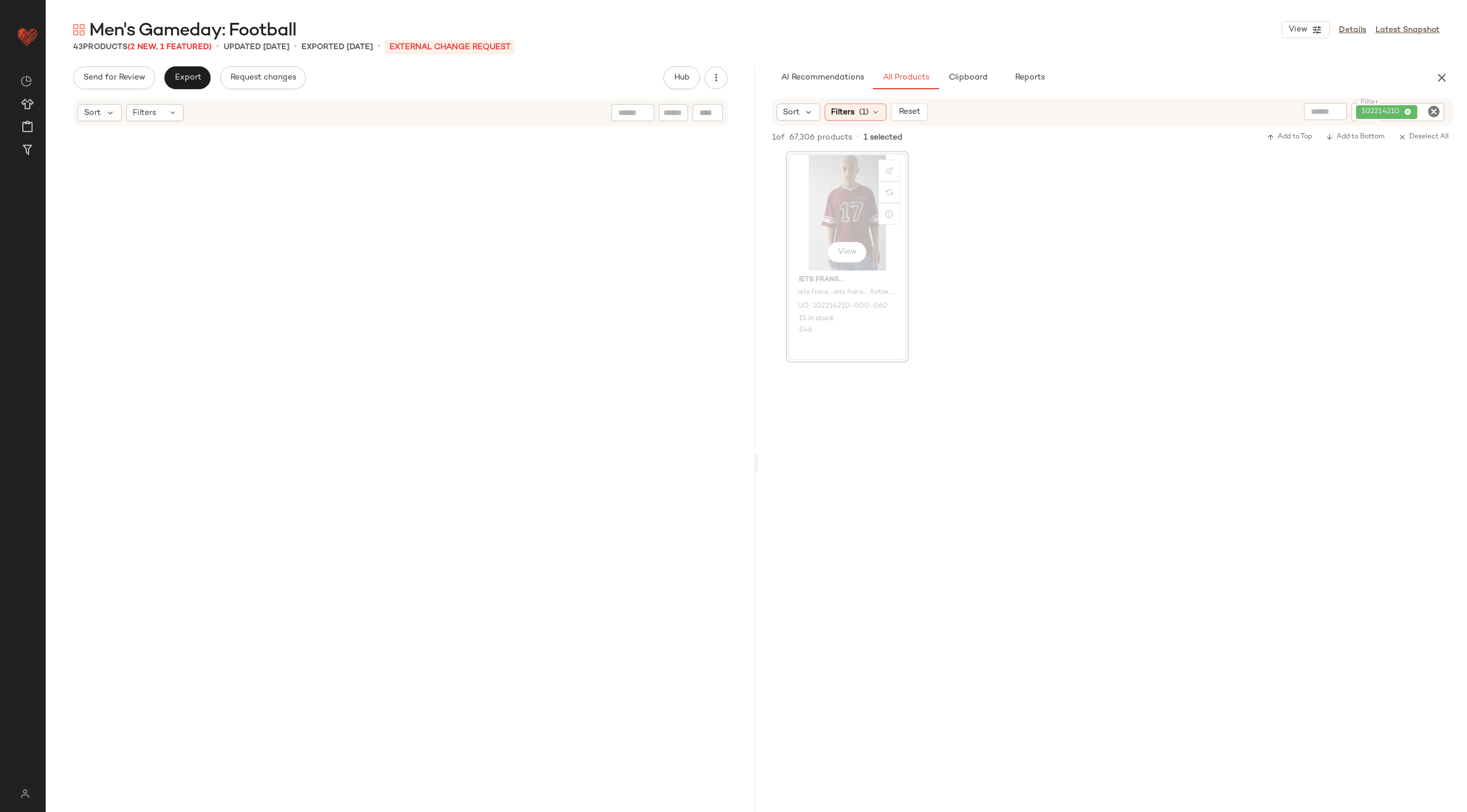
scroll to position [2592, 0]
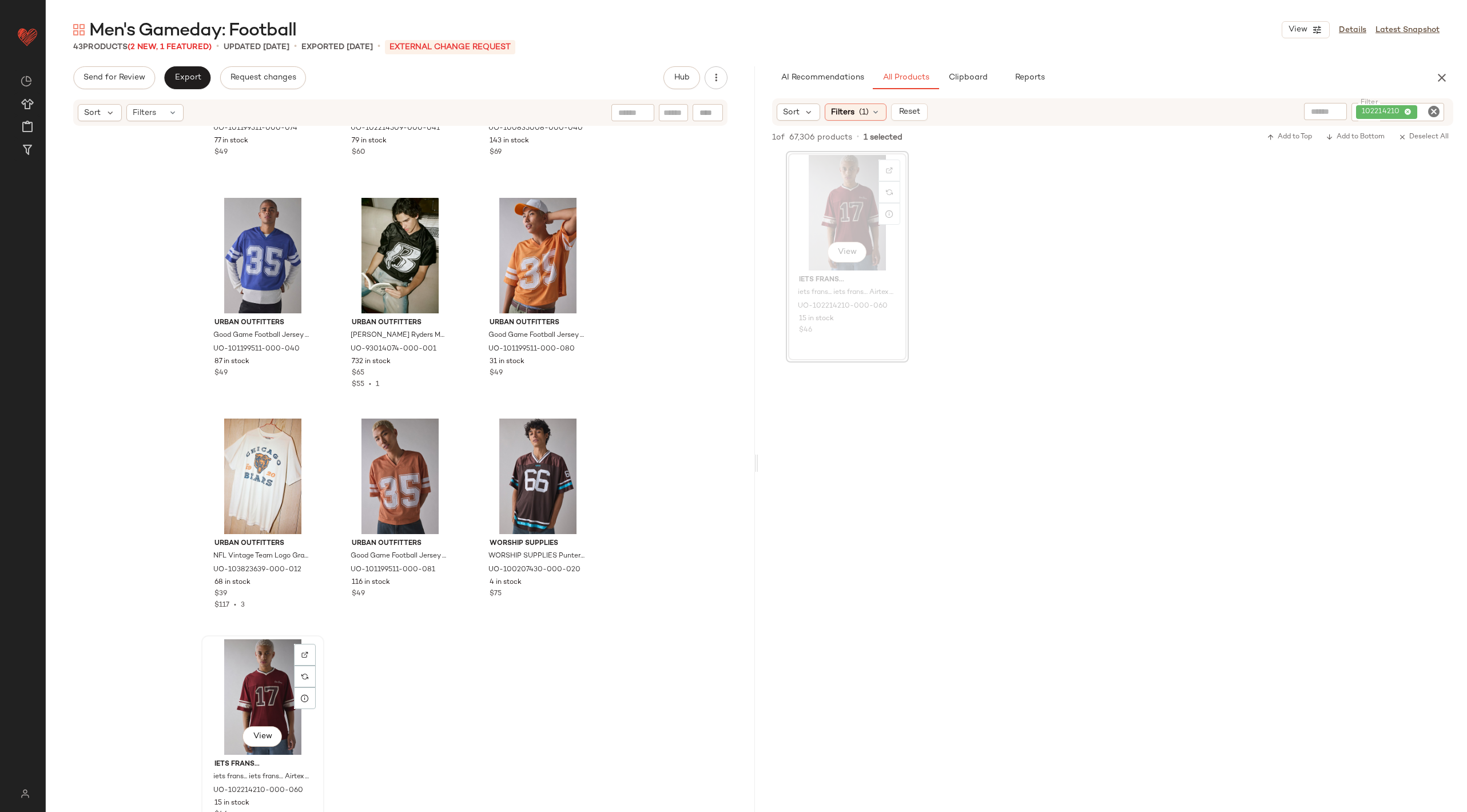
click at [271, 672] on div "View" at bounding box center [263, 696] width 115 height 116
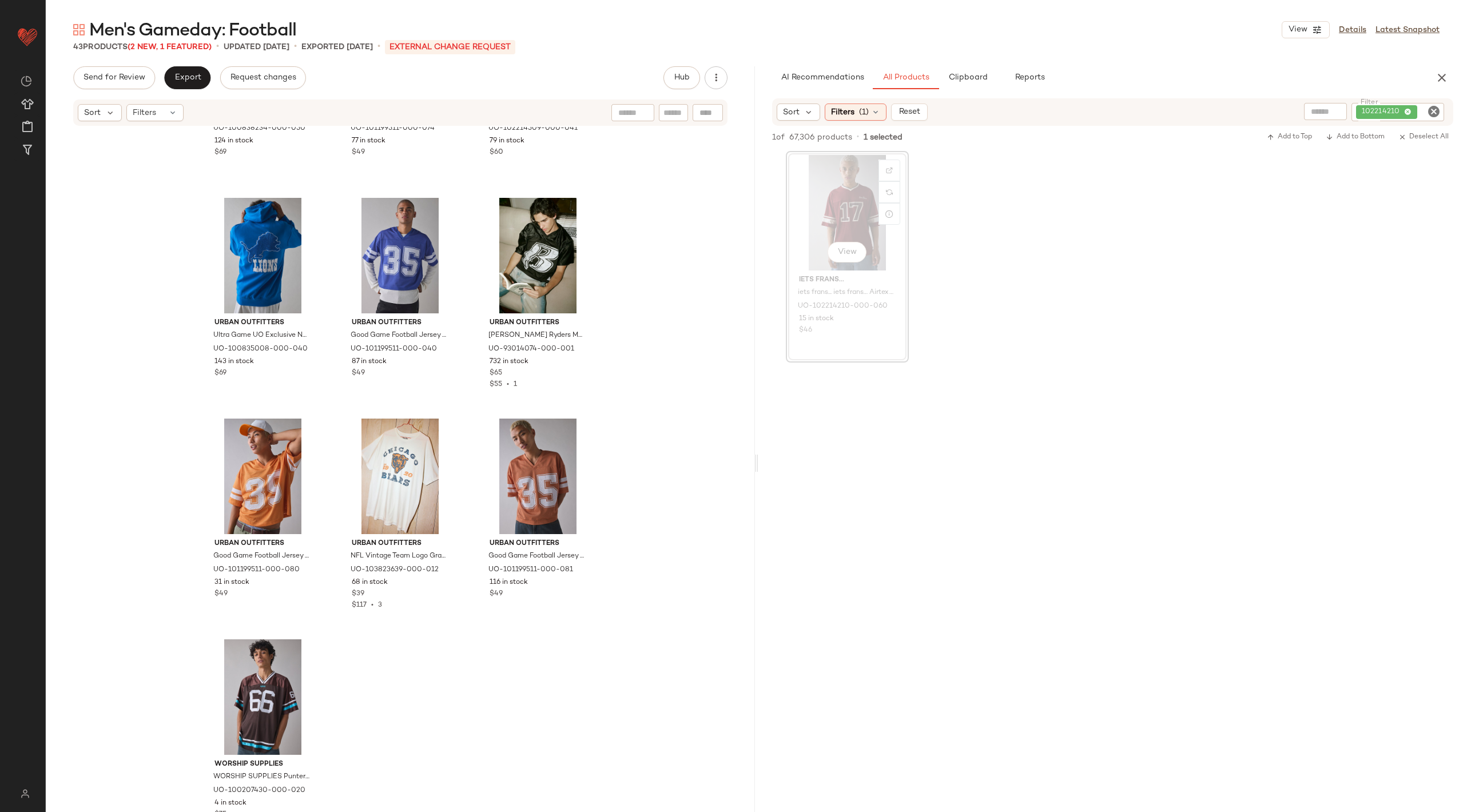
click at [1427, 105] on icon "Clear Filter" at bounding box center [1433, 111] width 14 height 14
paste input "*********"
type input "*********"
click at [846, 222] on div "View" at bounding box center [847, 213] width 115 height 116
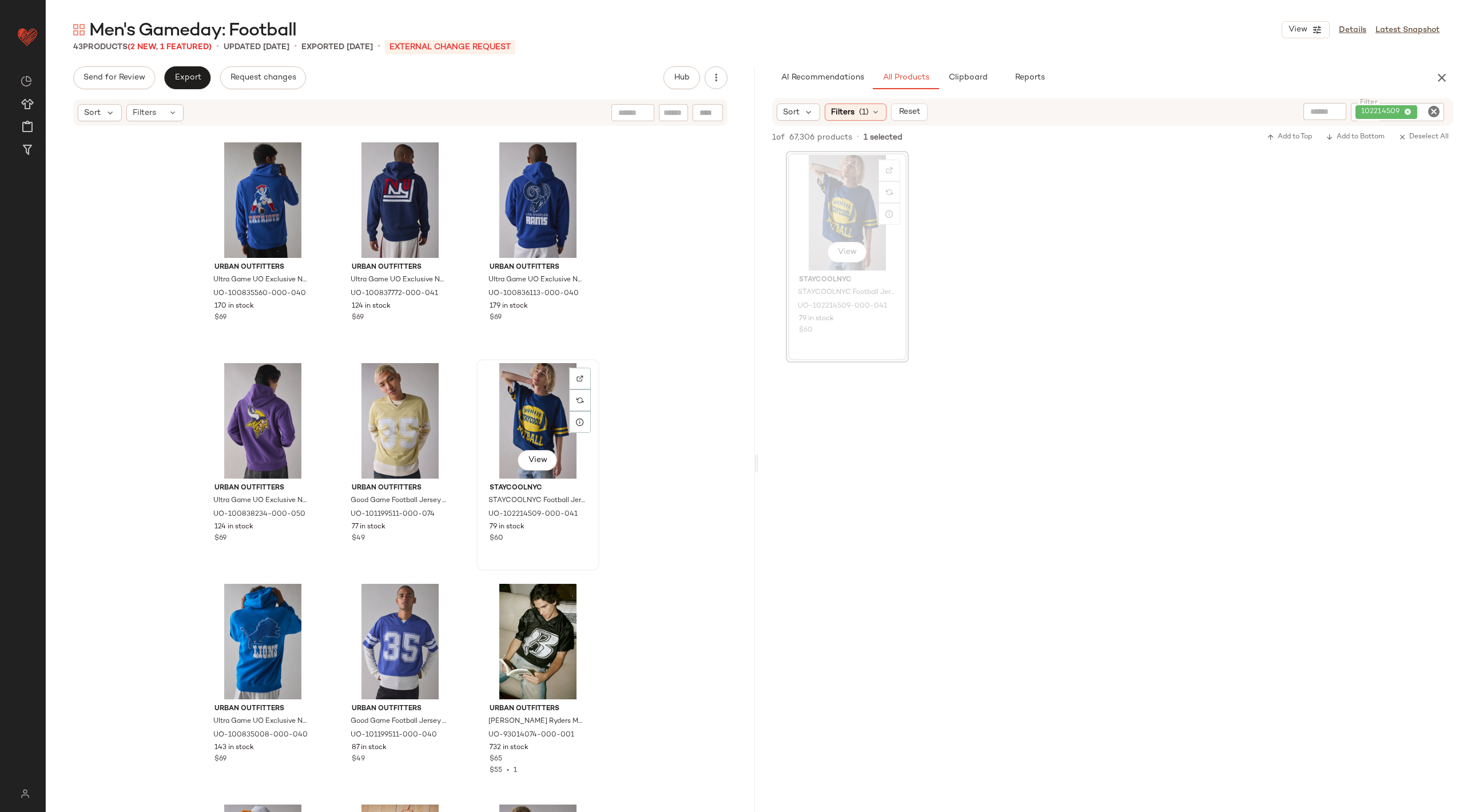
click at [534, 400] on div "View" at bounding box center [538, 421] width 115 height 116
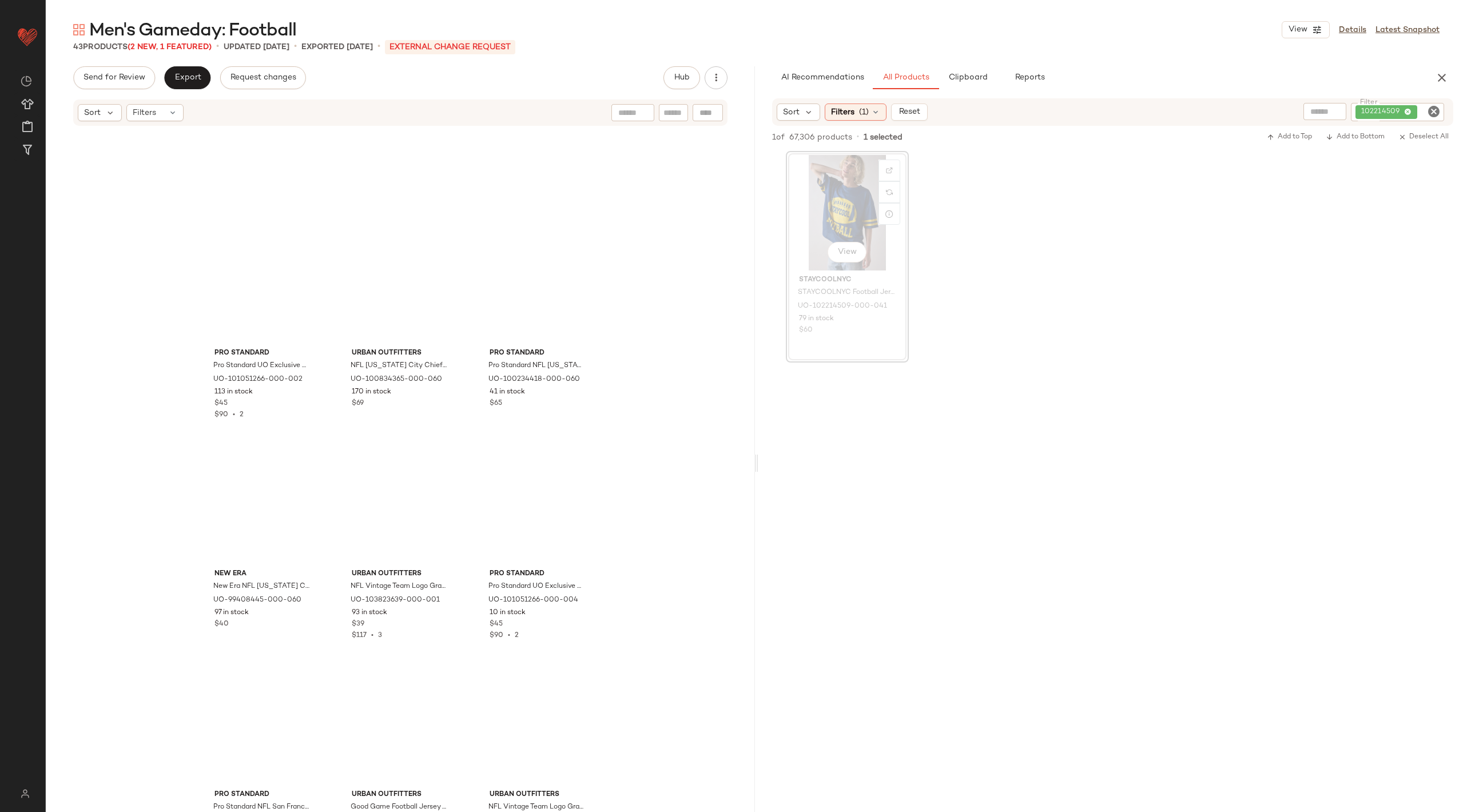
scroll to position [641, 0]
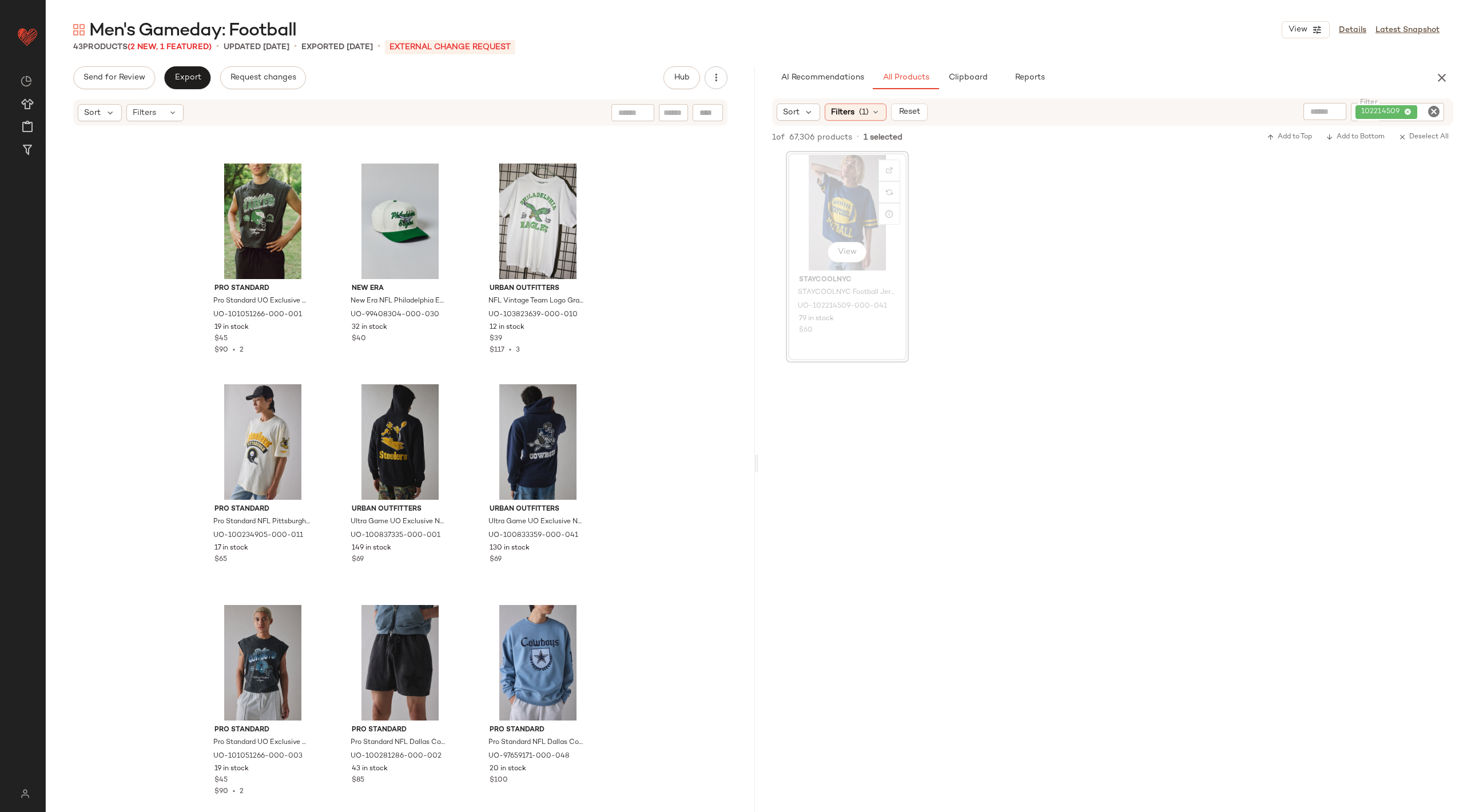
click at [1439, 112] on icon "Clear Filter" at bounding box center [1433, 111] width 14 height 14
click at [1393, 116] on input "Filter" at bounding box center [1391, 112] width 97 height 12
paste input "********"
type input "********"
click at [832, 216] on div "View" at bounding box center [847, 213] width 115 height 116
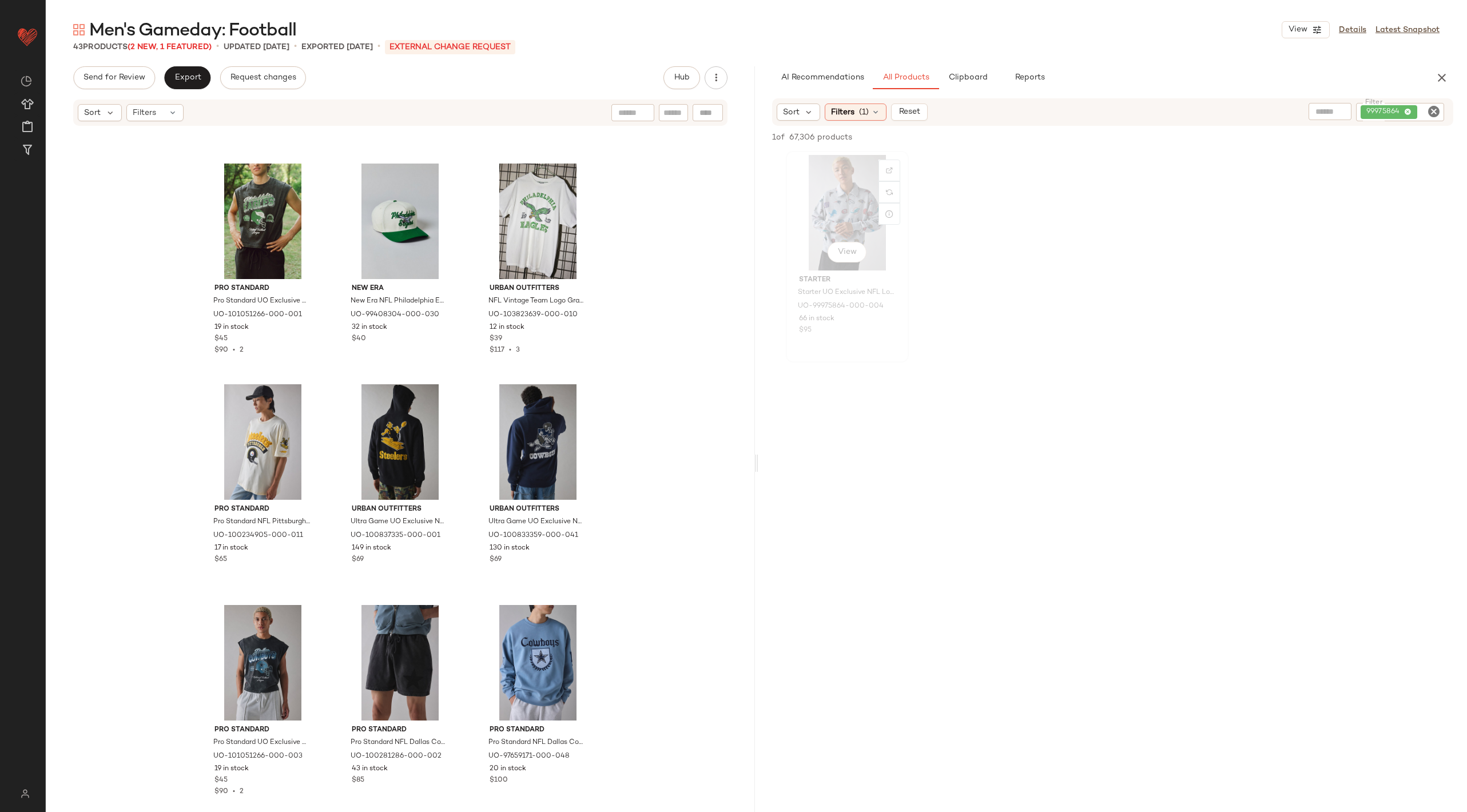
scroll to position [1103, 0]
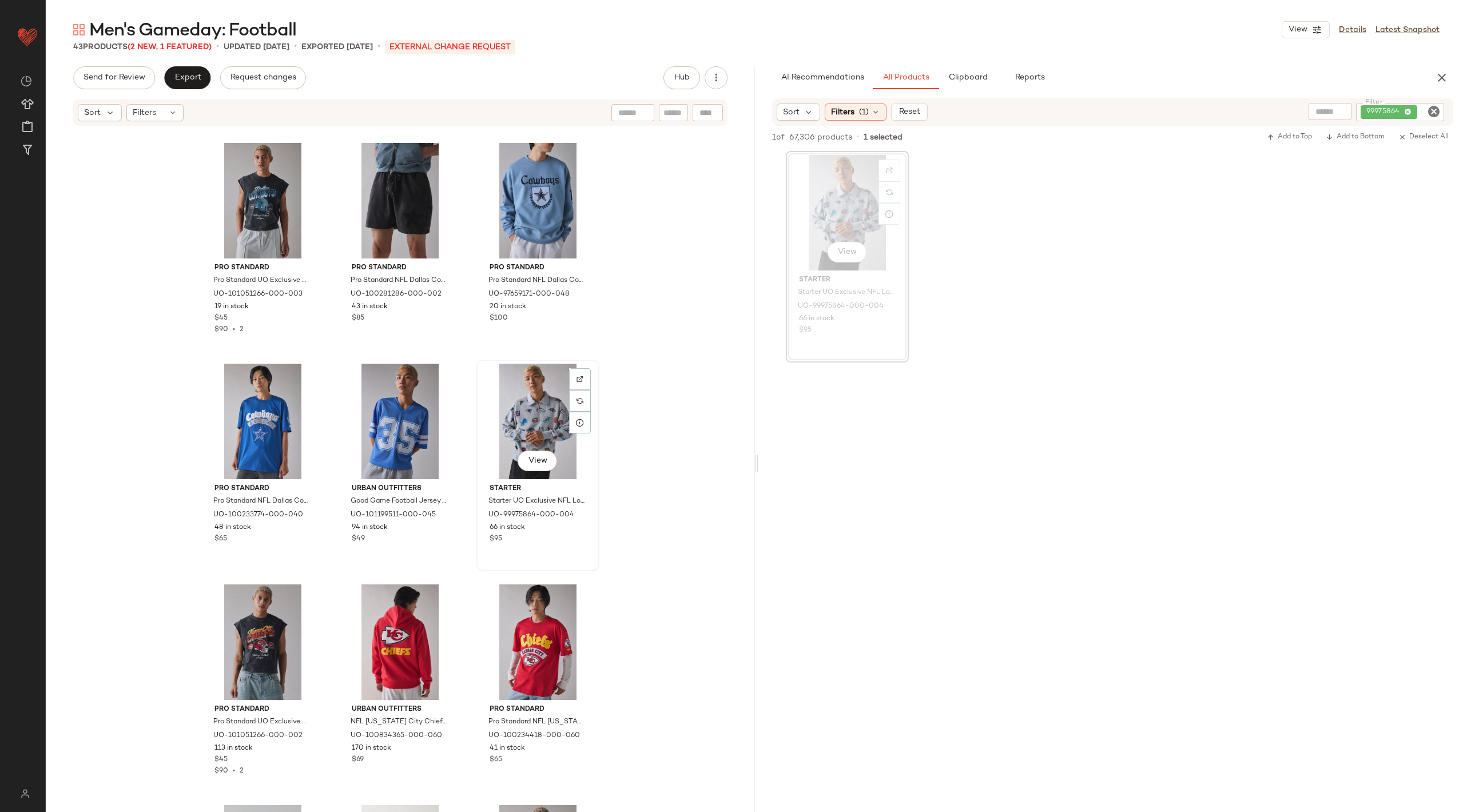
click at [551, 393] on div "View" at bounding box center [538, 421] width 115 height 116
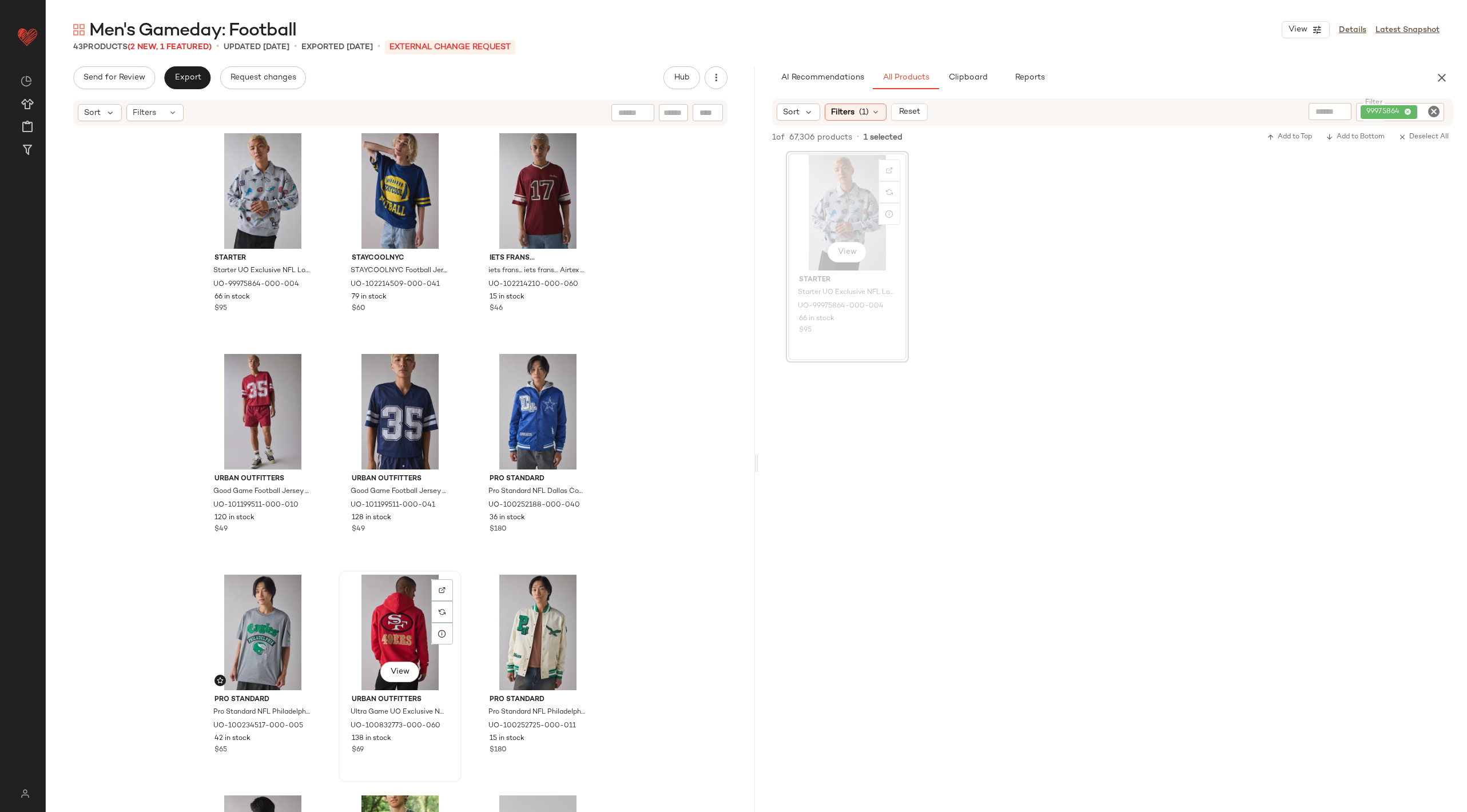
click at [396, 623] on div "View" at bounding box center [400, 632] width 115 height 116
click at [246, 195] on div "View" at bounding box center [263, 191] width 115 height 116
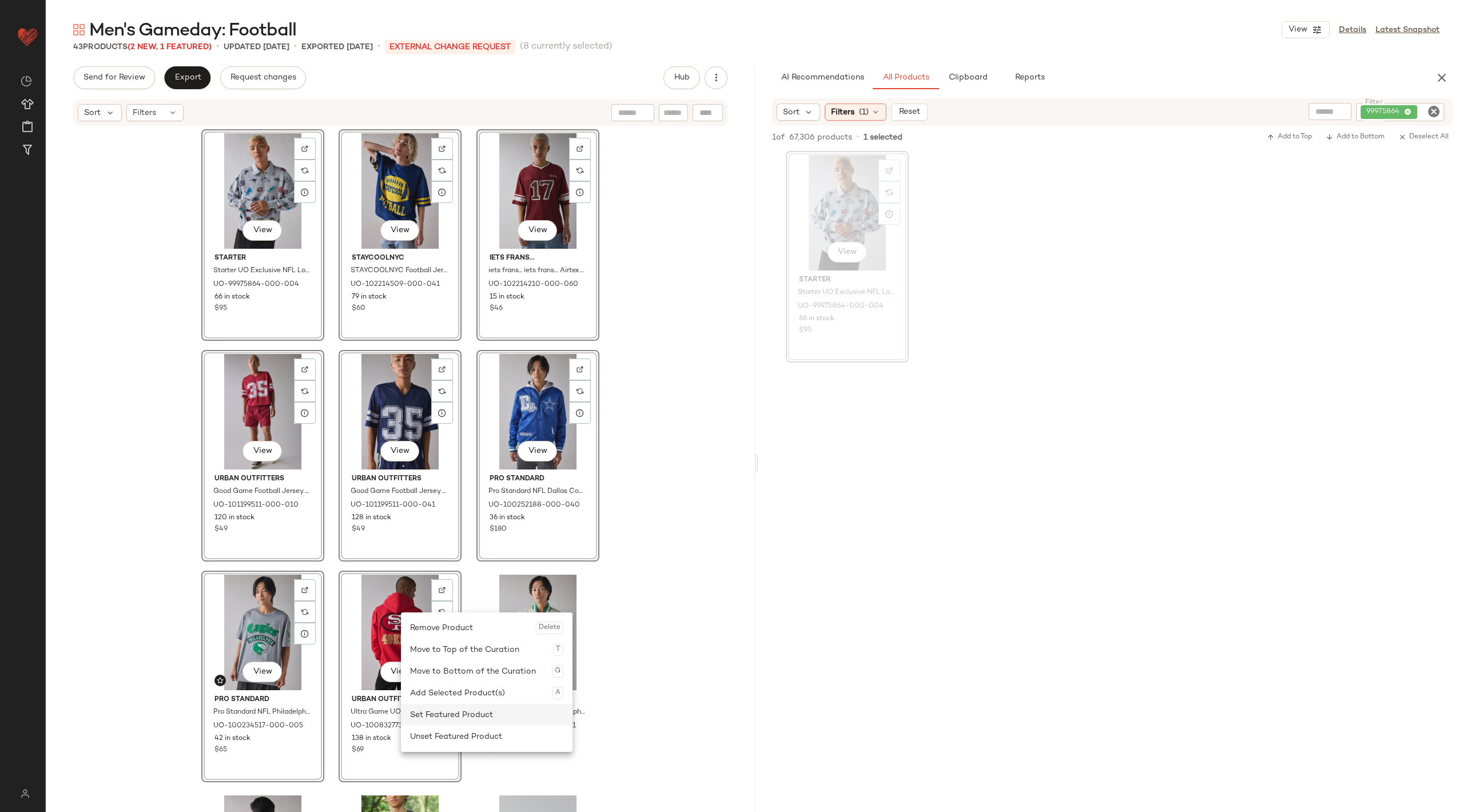
click at [443, 718] on div "Set Featured Product" at bounding box center [486, 714] width 153 height 22
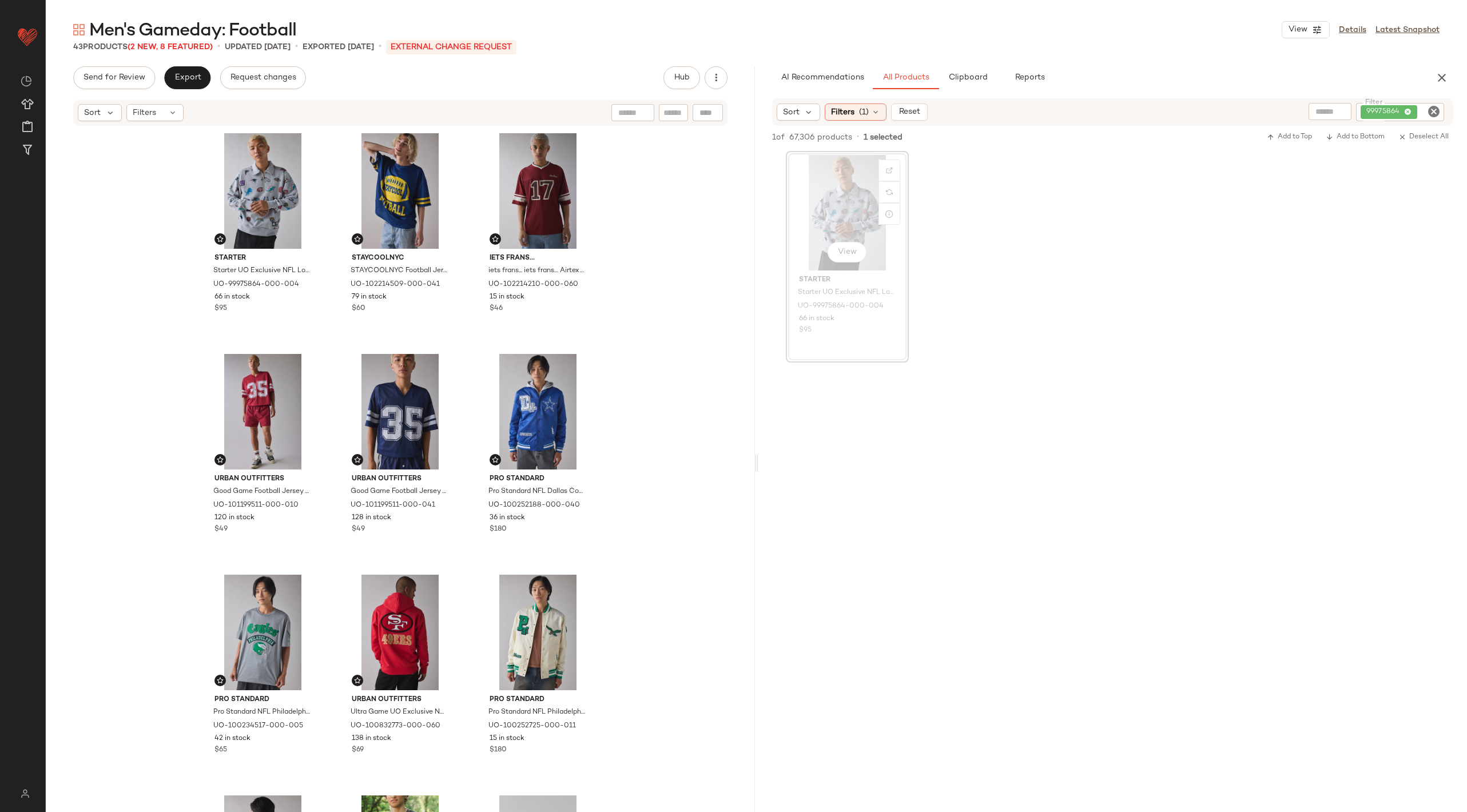
click at [733, 588] on div "Starter Starter UO Exclusive NFL Logo Mashup Quarter Zip Sweatshirt in Grey, Me…" at bounding box center [400, 486] width 709 height 719
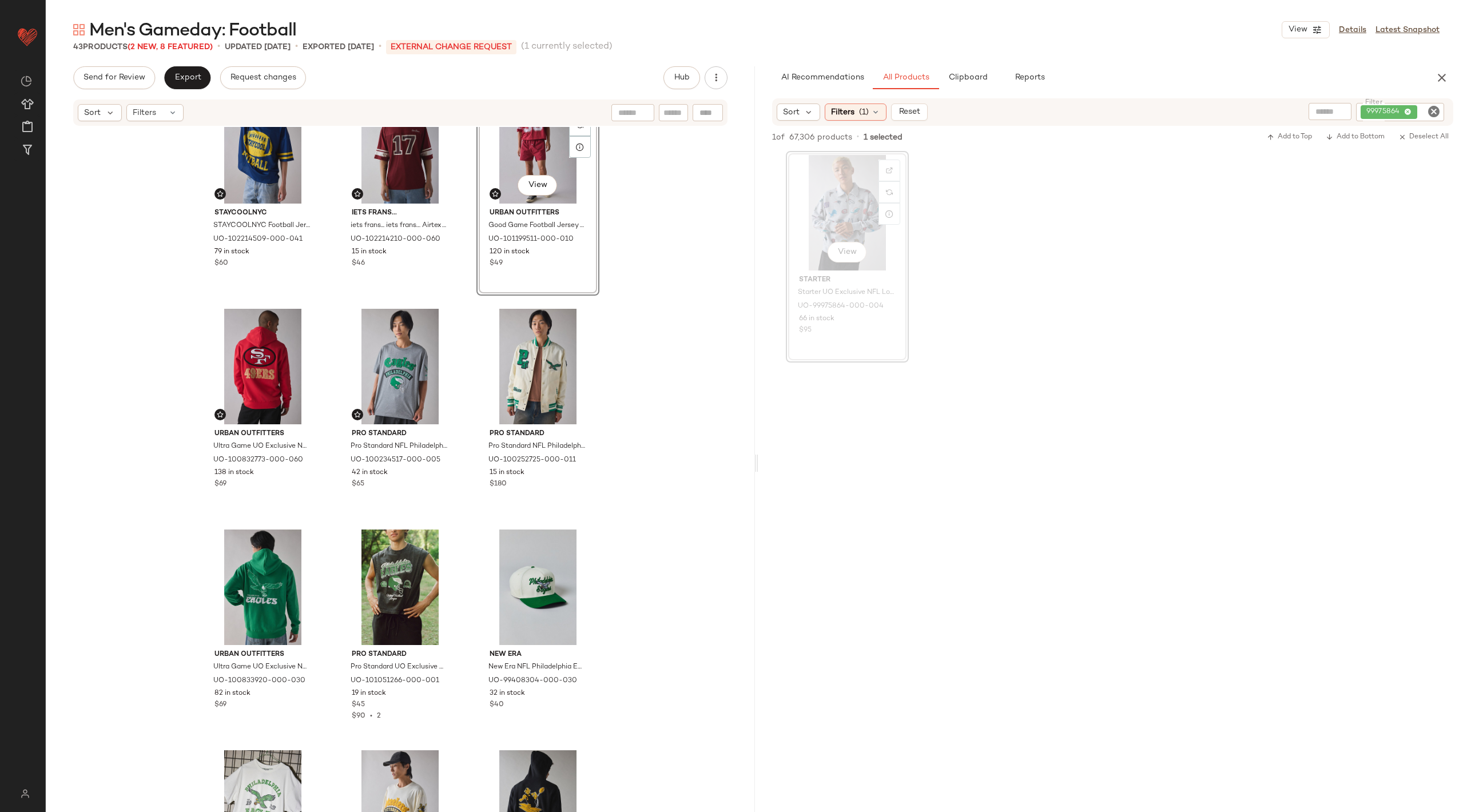
scroll to position [364, 0]
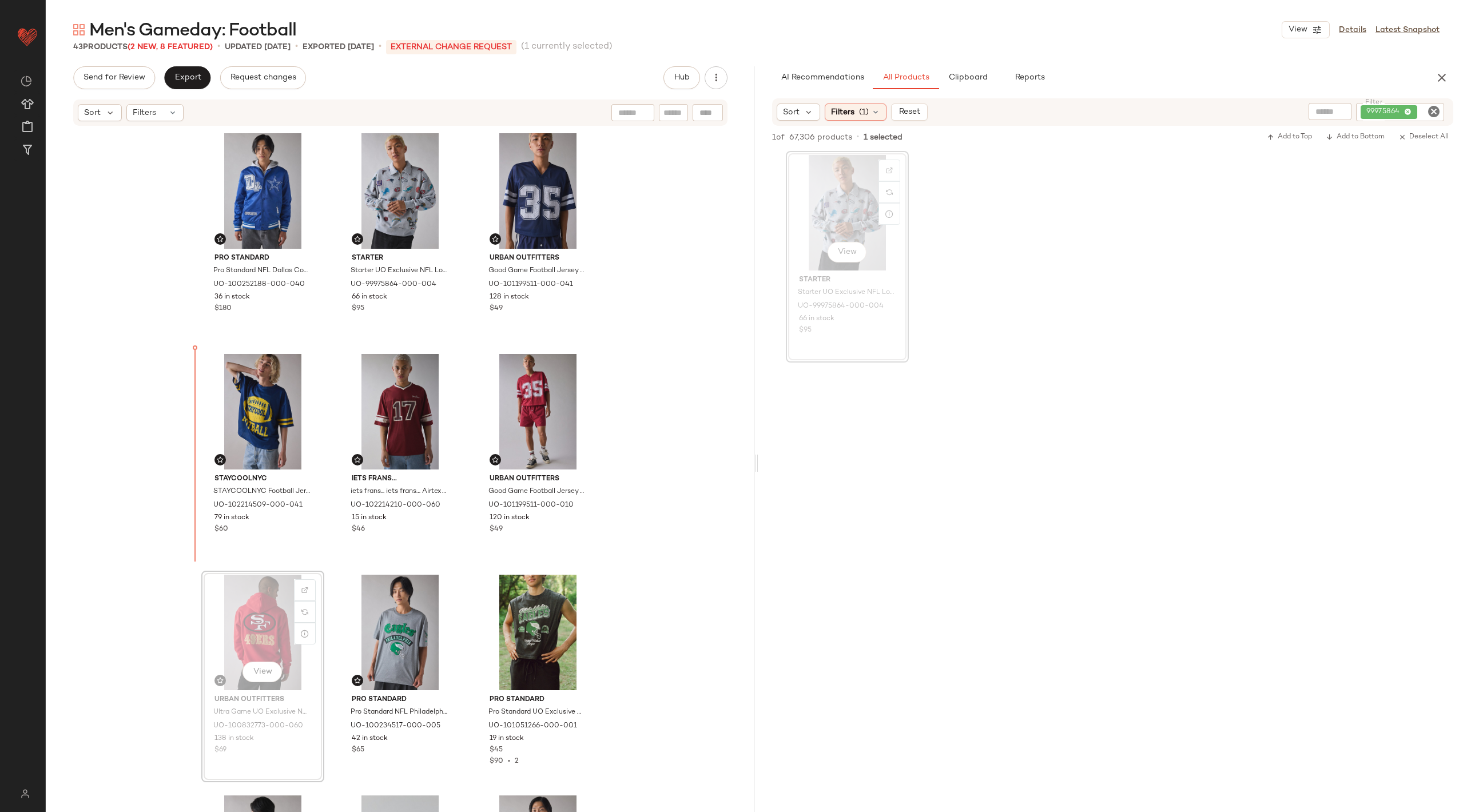
drag, startPoint x: 248, startPoint y: 640, endPoint x: 248, endPoint y: 621, distance: 19.0
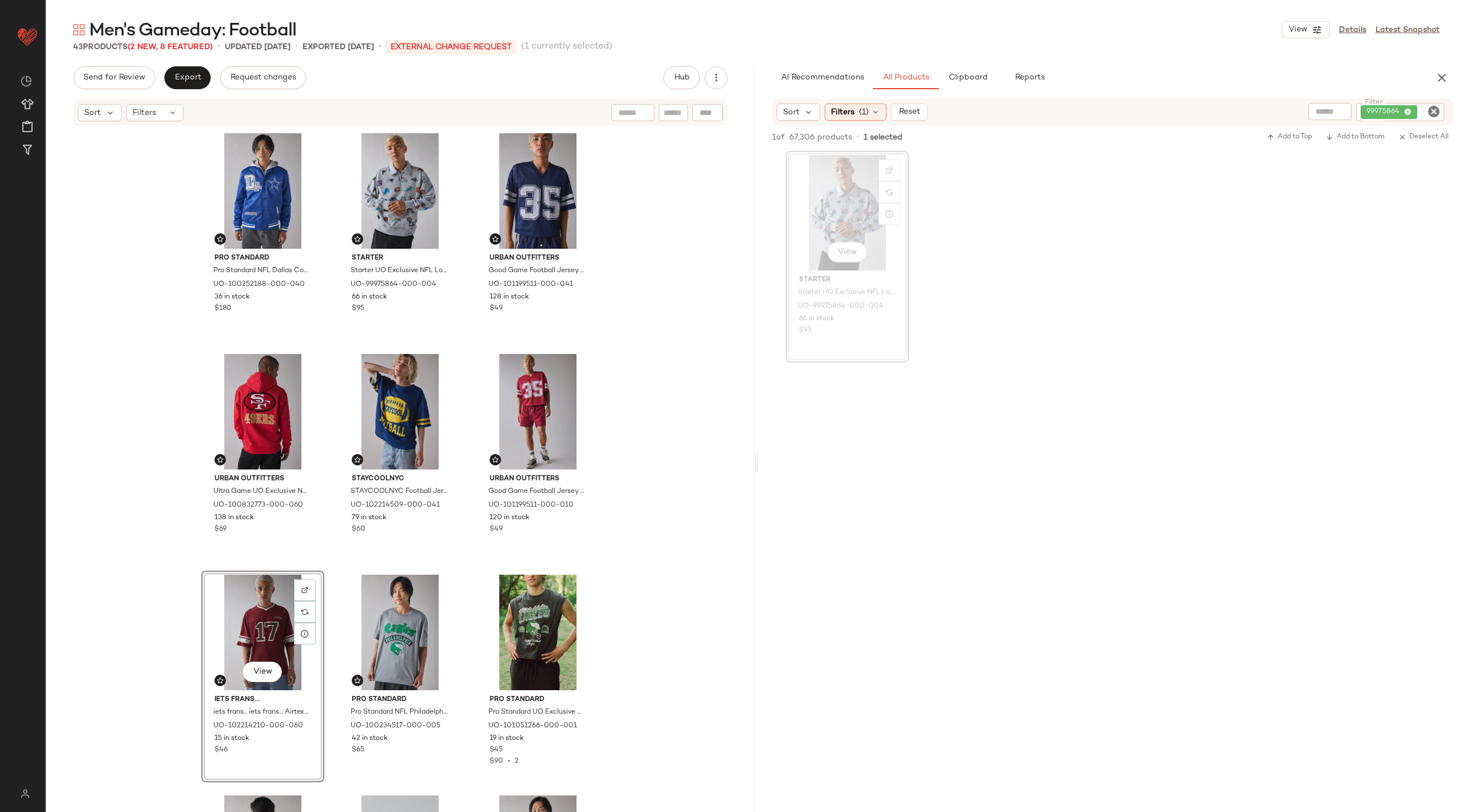
click at [649, 296] on div "Pro Standard Pro Standard NFL Dallas Cowboys Satin Varsity Jacket in Blue, Men'…" at bounding box center [400, 486] width 709 height 719
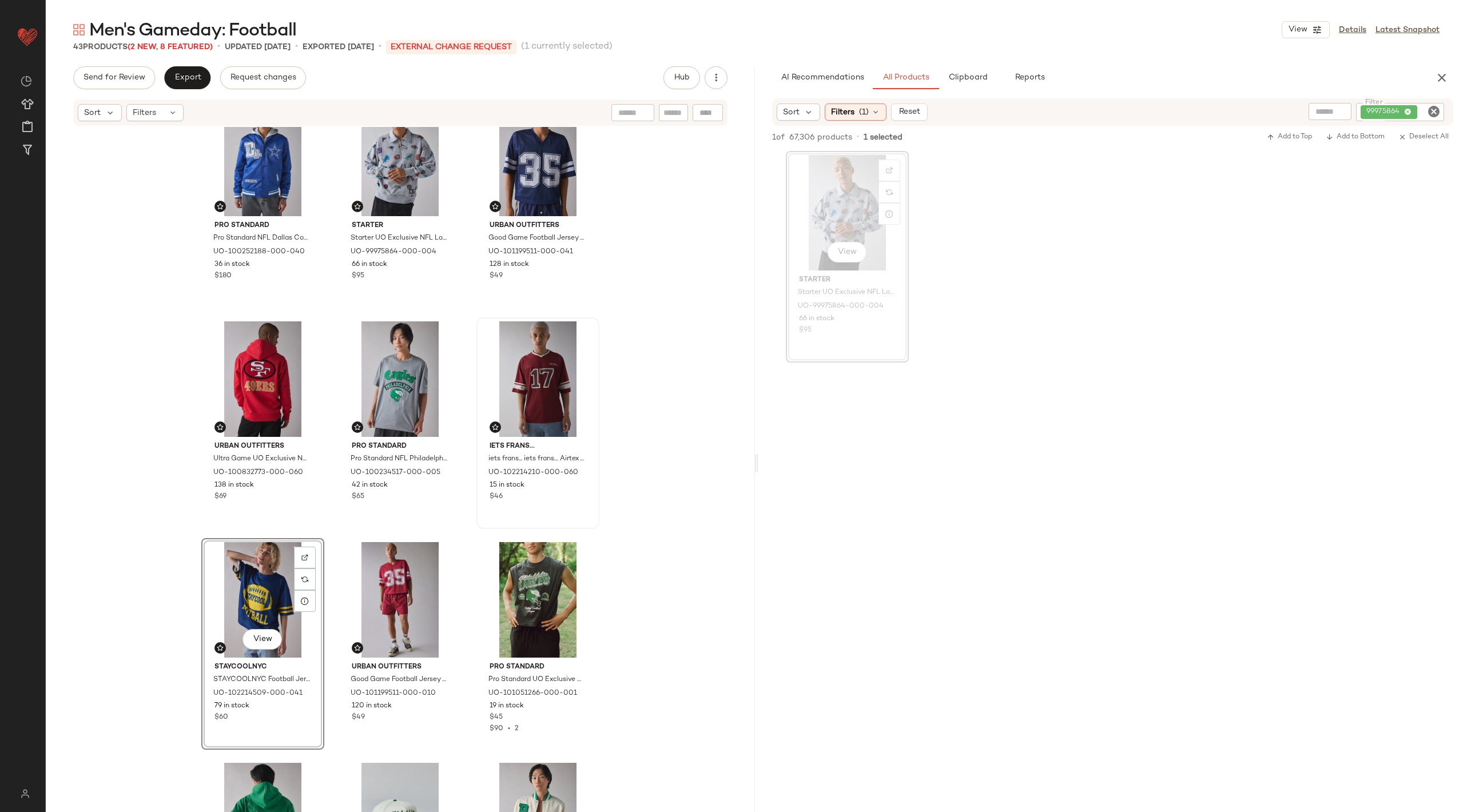
scroll to position [43, 0]
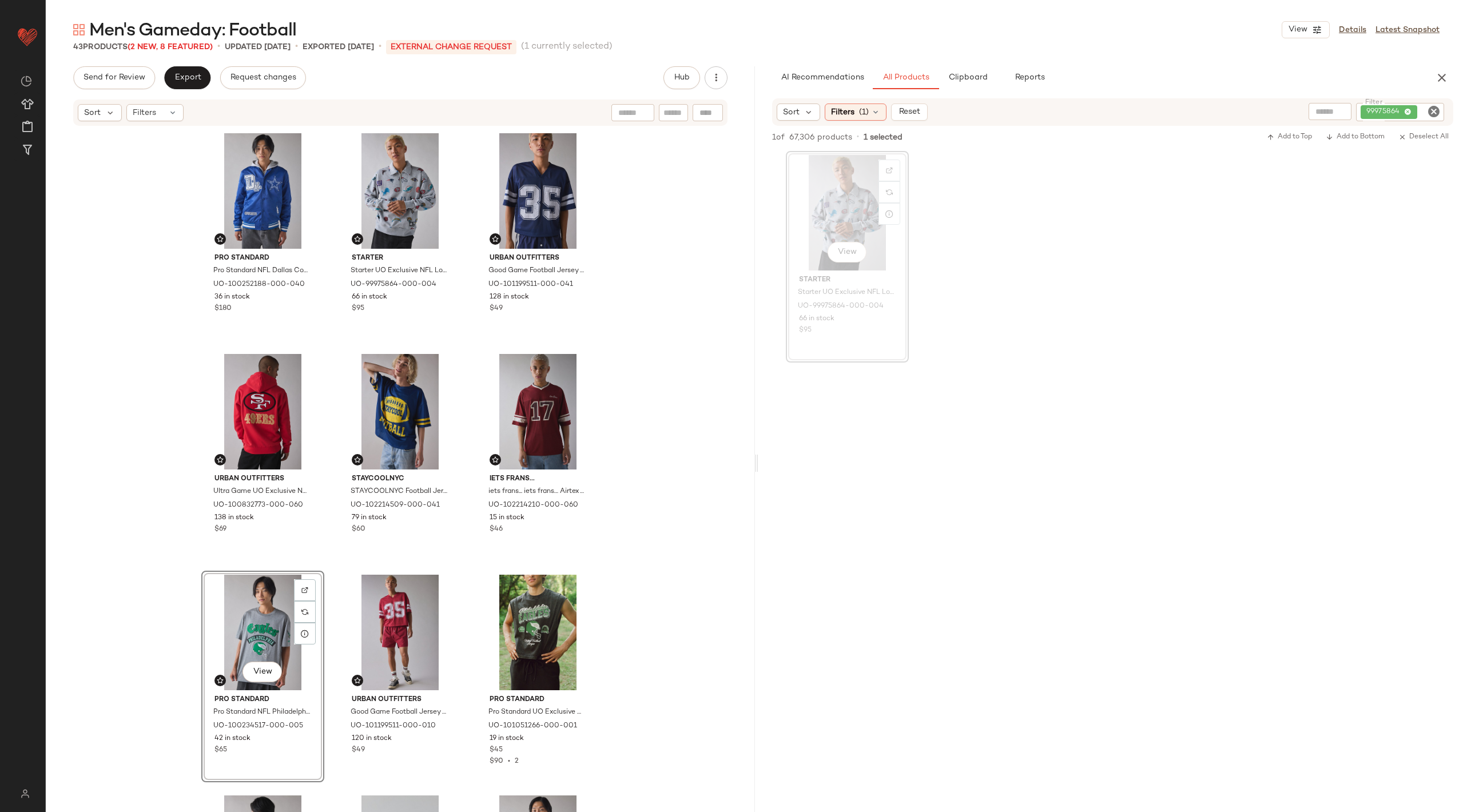
drag, startPoint x: 406, startPoint y: 373, endPoint x: 1082, endPoint y: 16, distance: 764.5
